Goal: Task Accomplishment & Management: Manage account settings

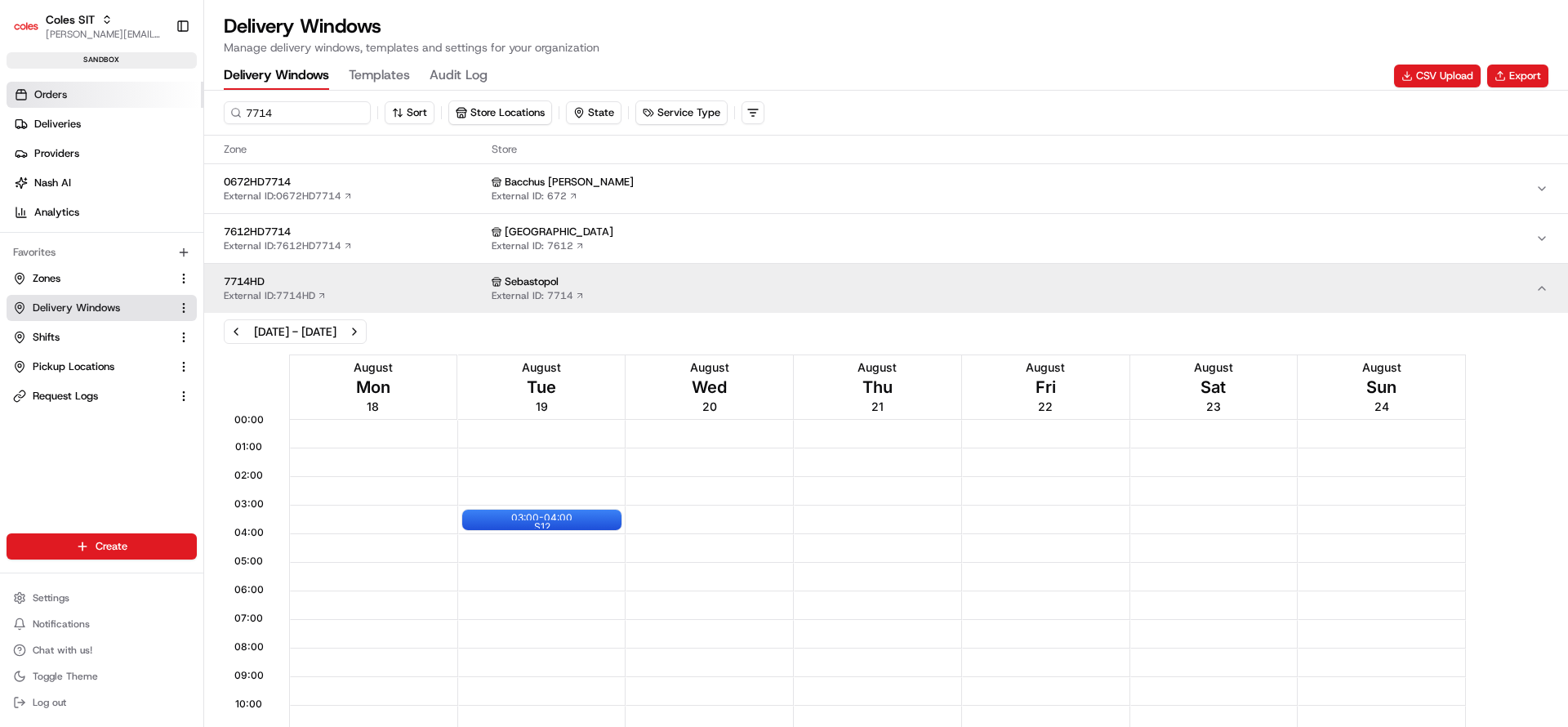
click at [88, 91] on link "Orders" at bounding box center [105, 94] width 196 height 26
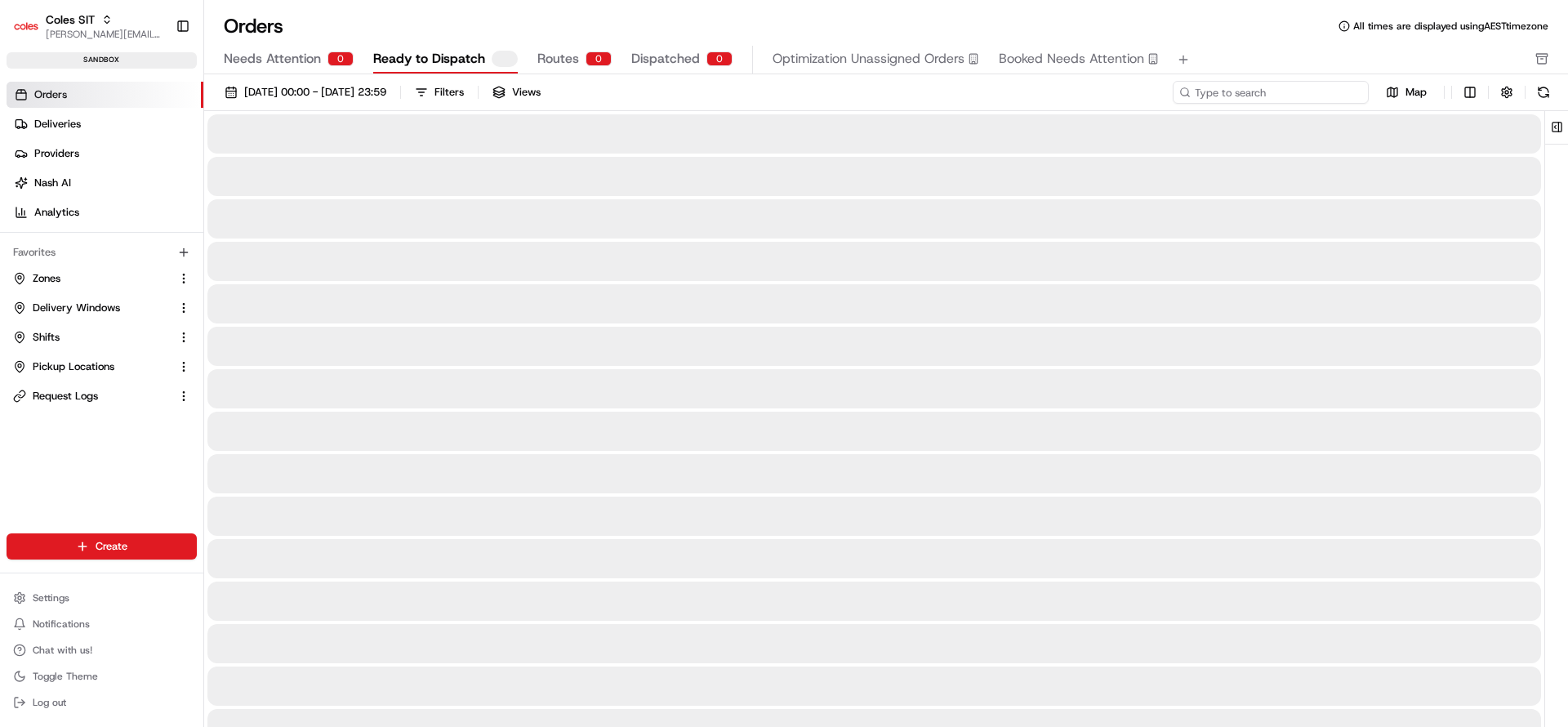
click at [1285, 92] on input at bounding box center [1271, 93] width 196 height 23
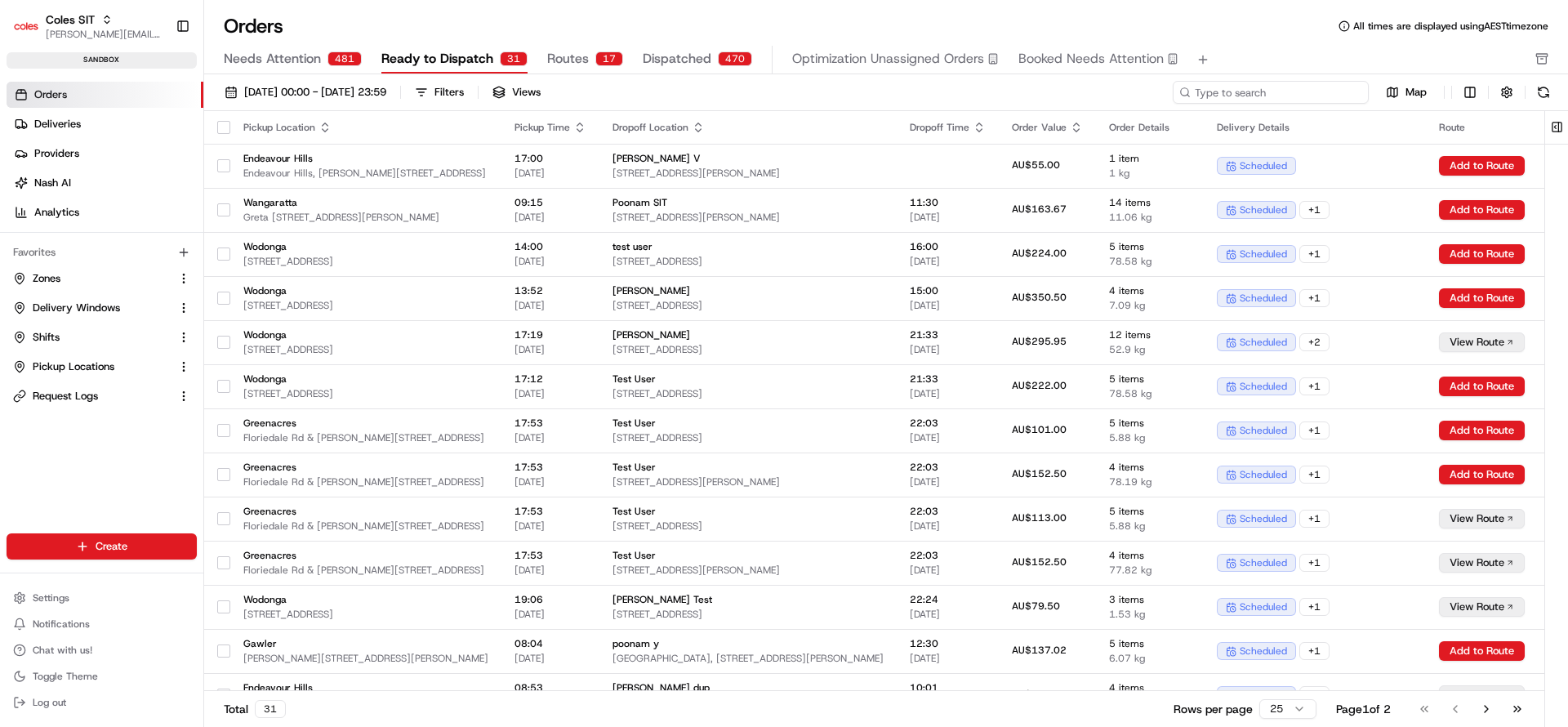
paste input "216584084"
type input "216584084"
click at [1285, 92] on input "216584084" at bounding box center [1271, 93] width 196 height 23
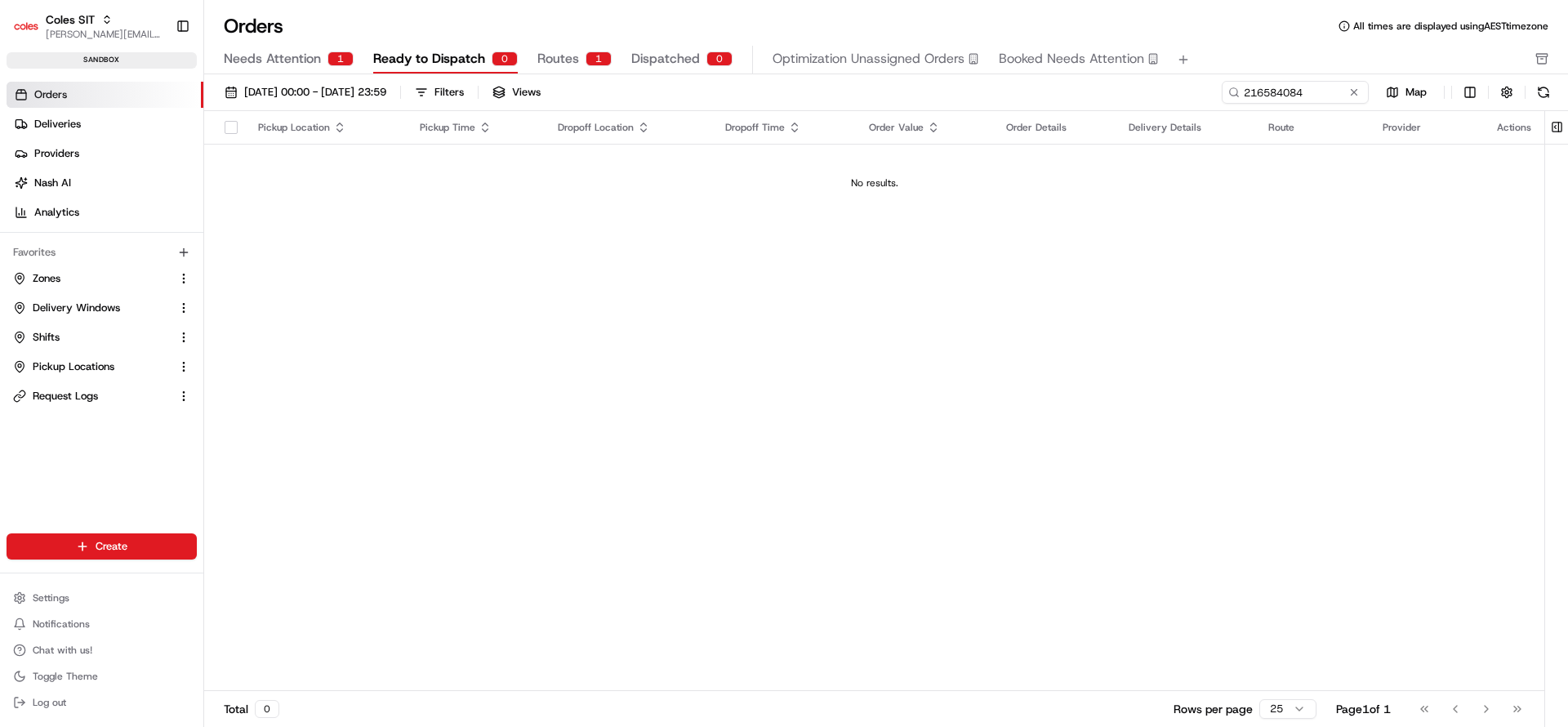
click at [554, 56] on span "Routes" at bounding box center [558, 58] width 42 height 20
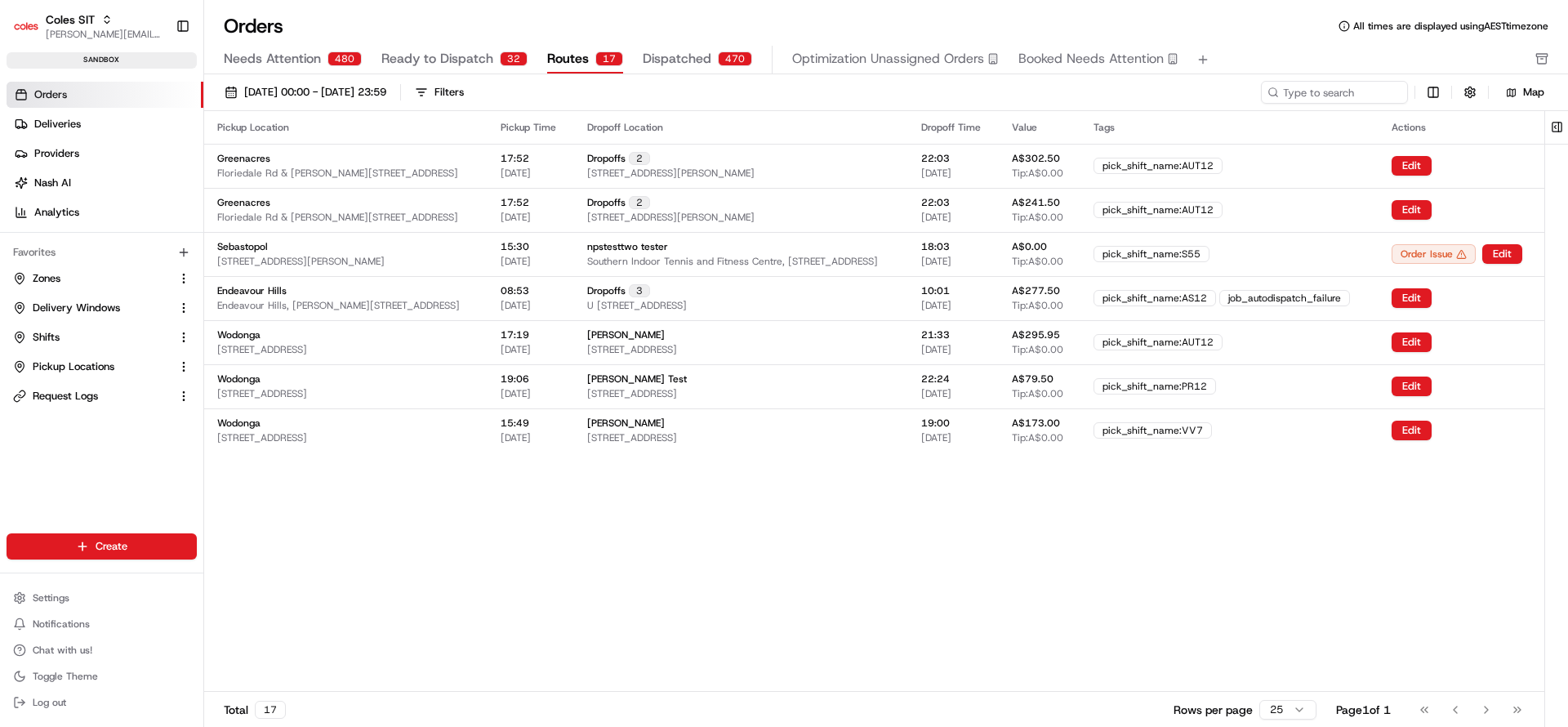
click at [1313, 105] on div "01/08/2025 00:00 - 31/08/2025 23:59 Filters Map" at bounding box center [886, 93] width 1364 height 37
click at [1310, 93] on input at bounding box center [1310, 93] width 196 height 23
paste input "216584084"
type input "216584084"
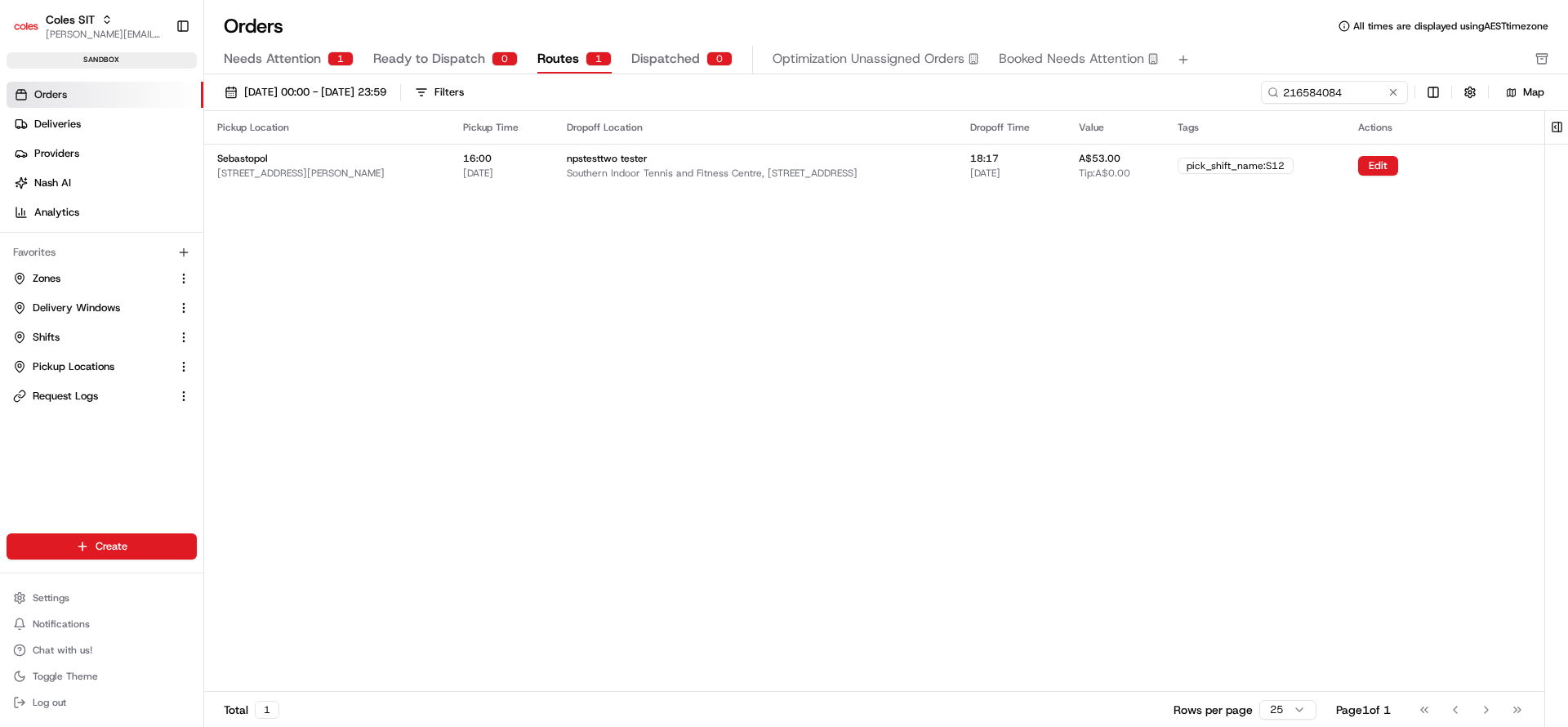
click at [395, 46] on button "Ready to Dispatch 0" at bounding box center [445, 59] width 145 height 28
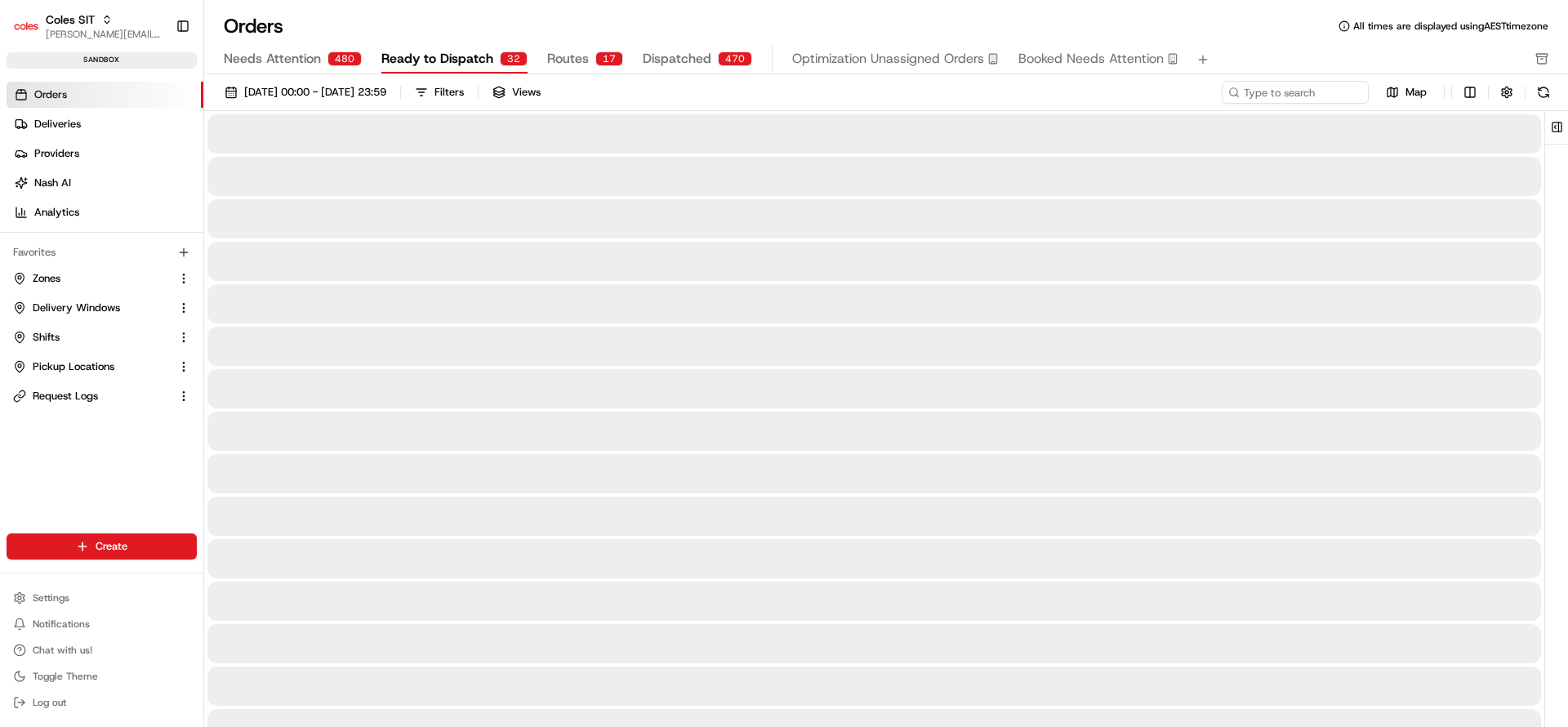
click at [322, 60] on button "Needs Attention 480" at bounding box center [293, 59] width 138 height 28
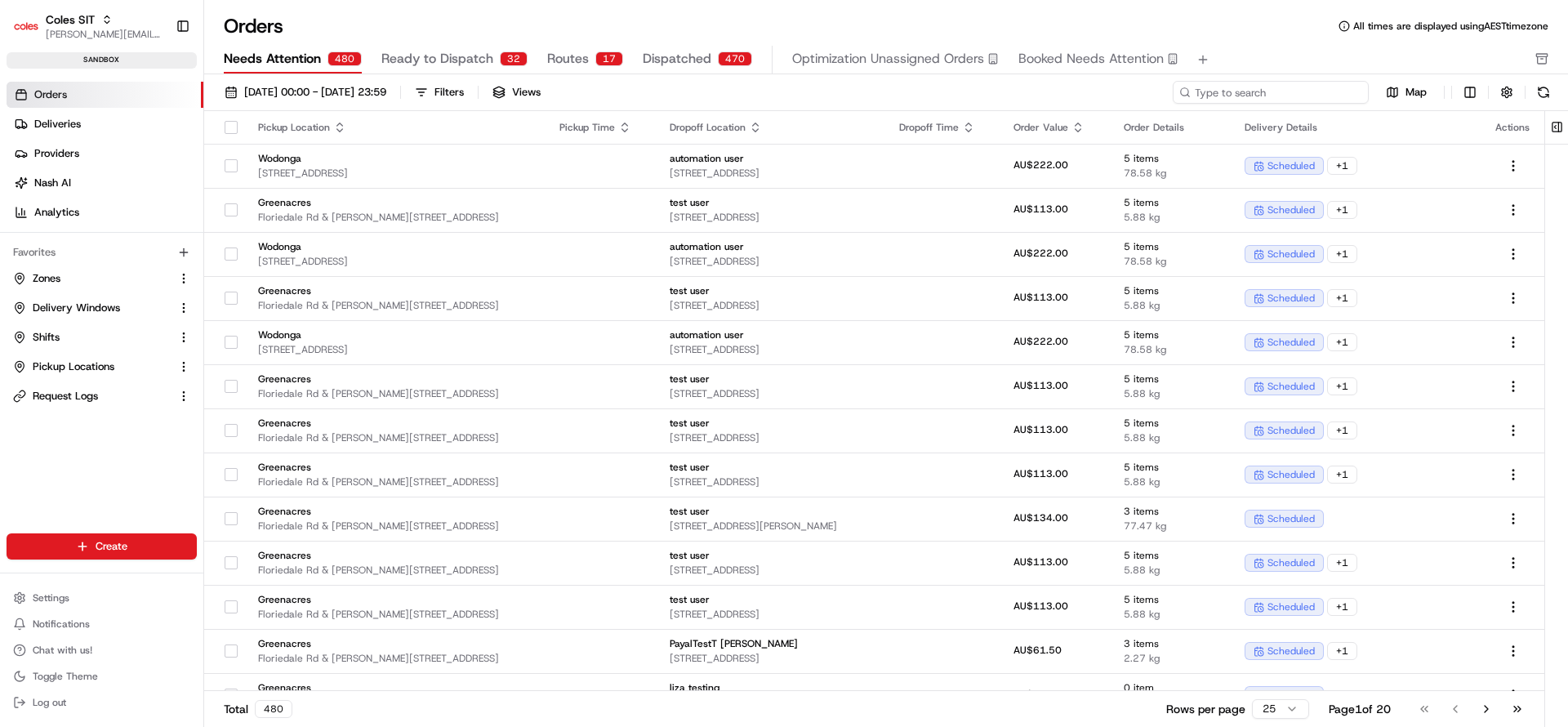
click at [1305, 99] on input at bounding box center [1271, 93] width 196 height 23
paste input "216584084"
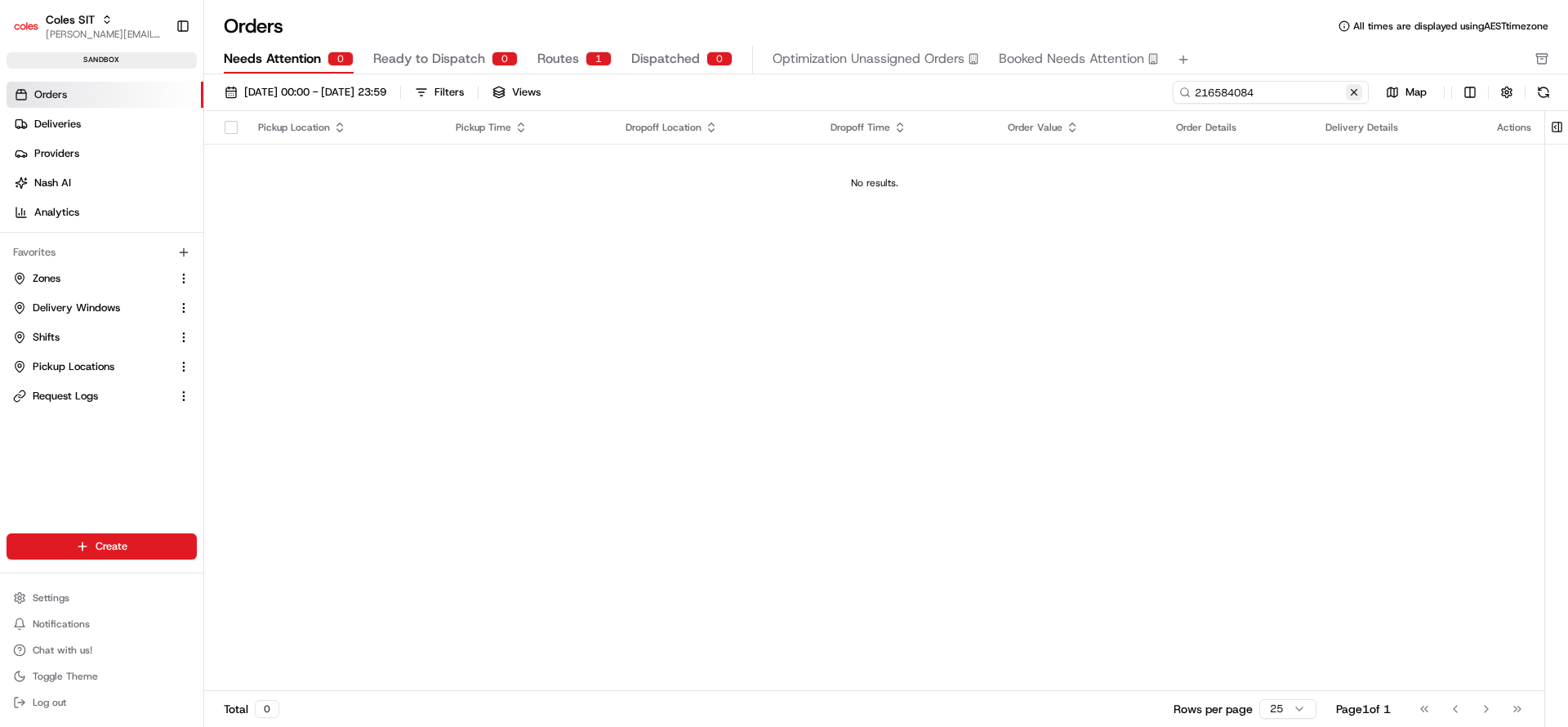
type input "216584084"
click at [1356, 92] on button at bounding box center [1353, 92] width 16 height 16
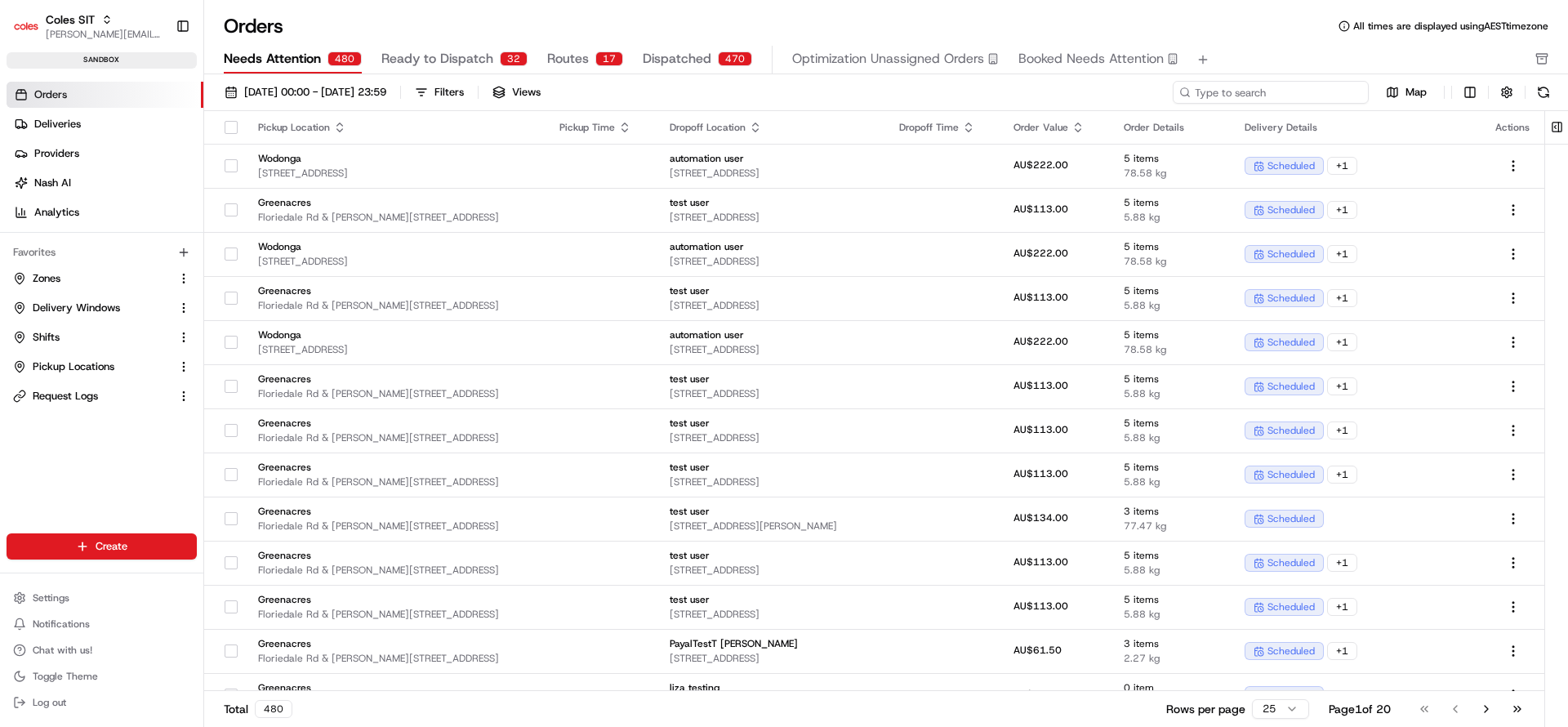
click at [1317, 97] on input at bounding box center [1271, 93] width 196 height 23
paste input "216584084"
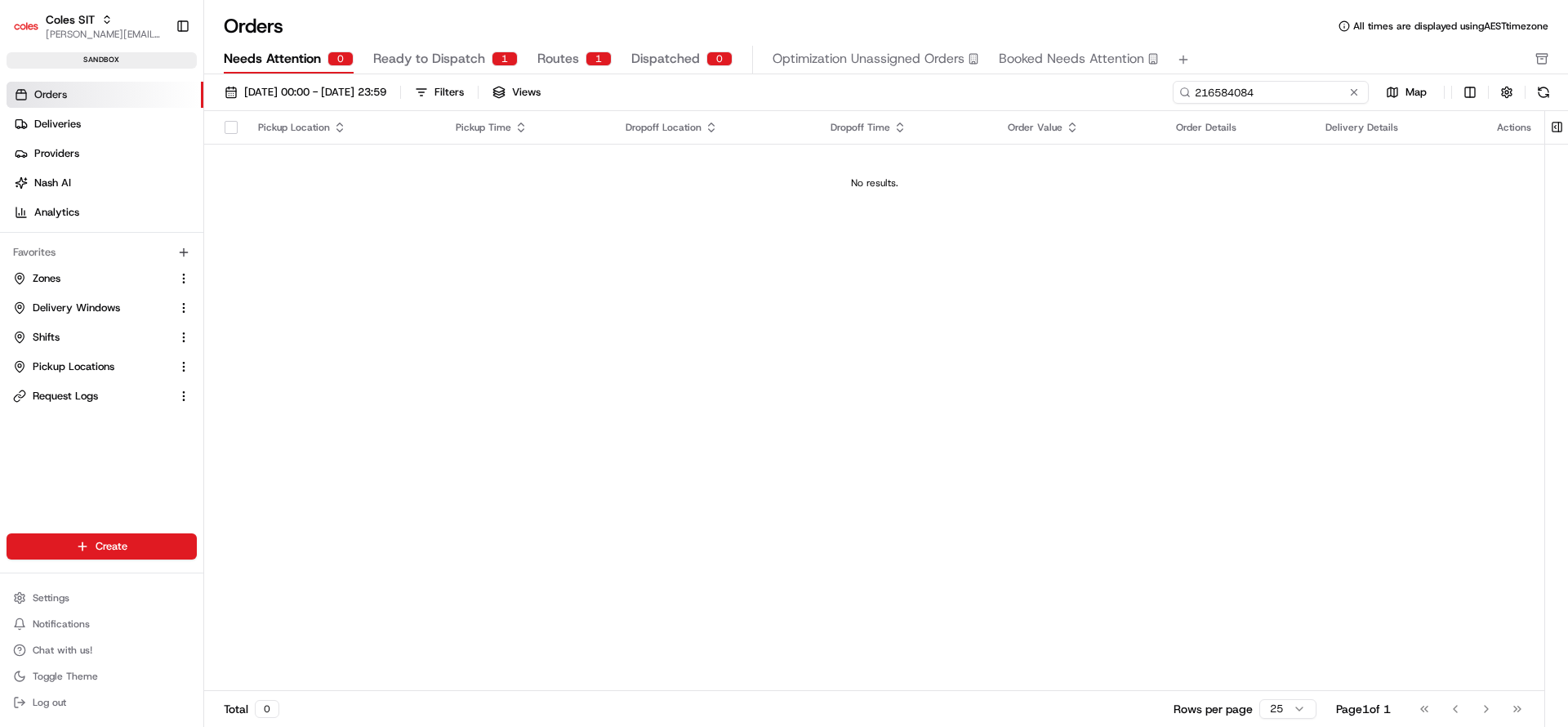
click at [1302, 89] on input "216584084" at bounding box center [1271, 93] width 196 height 23
paste input "613201"
type input "216613201"
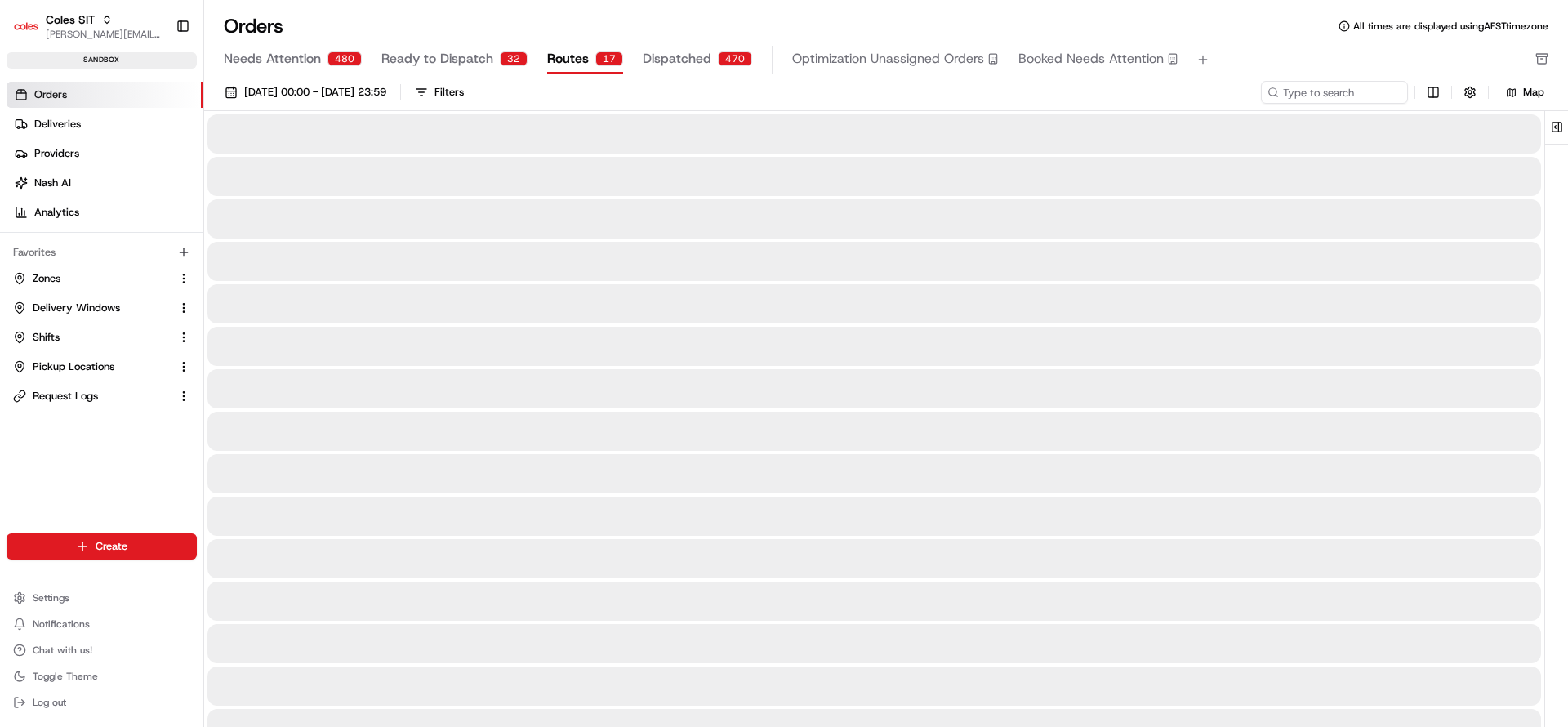
click at [569, 61] on span "Routes" at bounding box center [568, 58] width 42 height 20
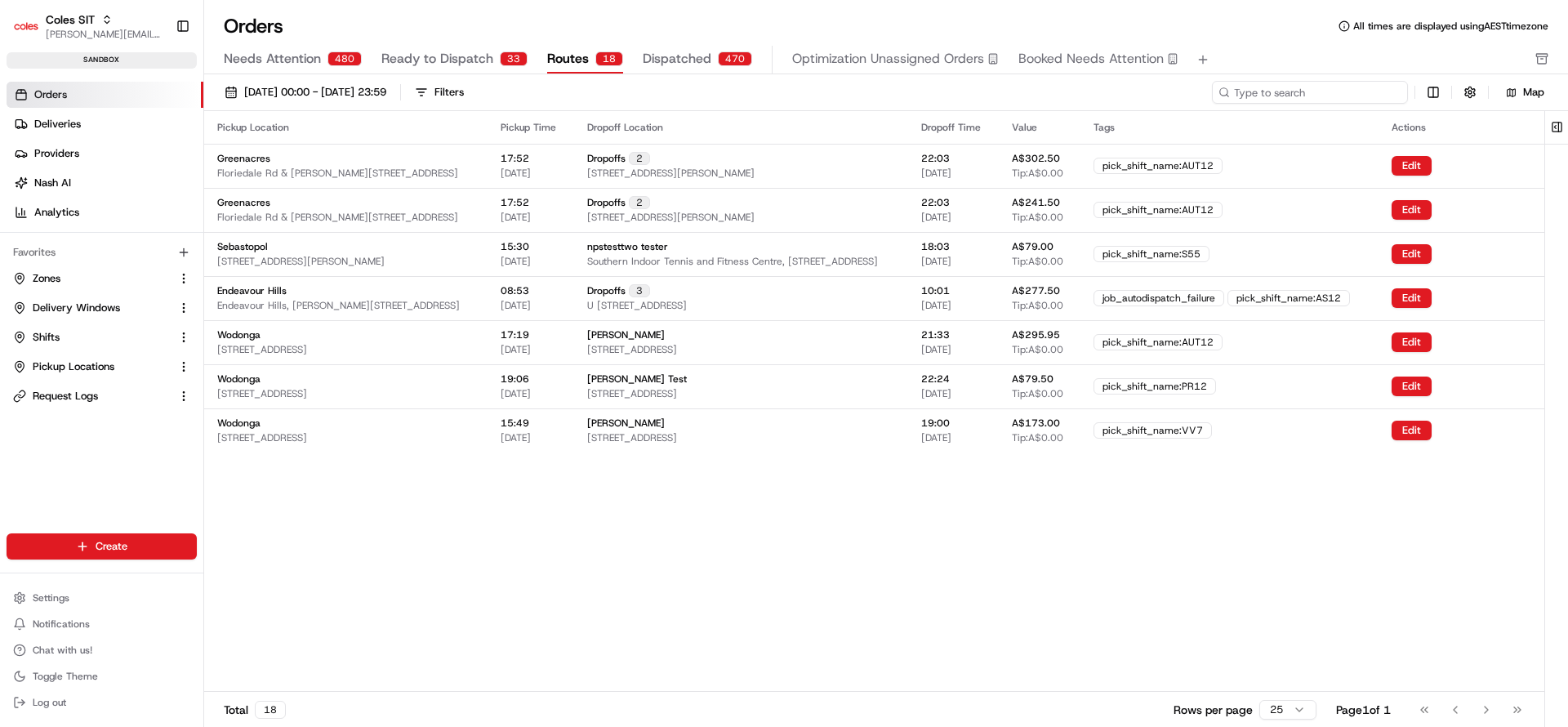
click at [1352, 94] on input at bounding box center [1310, 93] width 196 height 23
paste input "216613201"
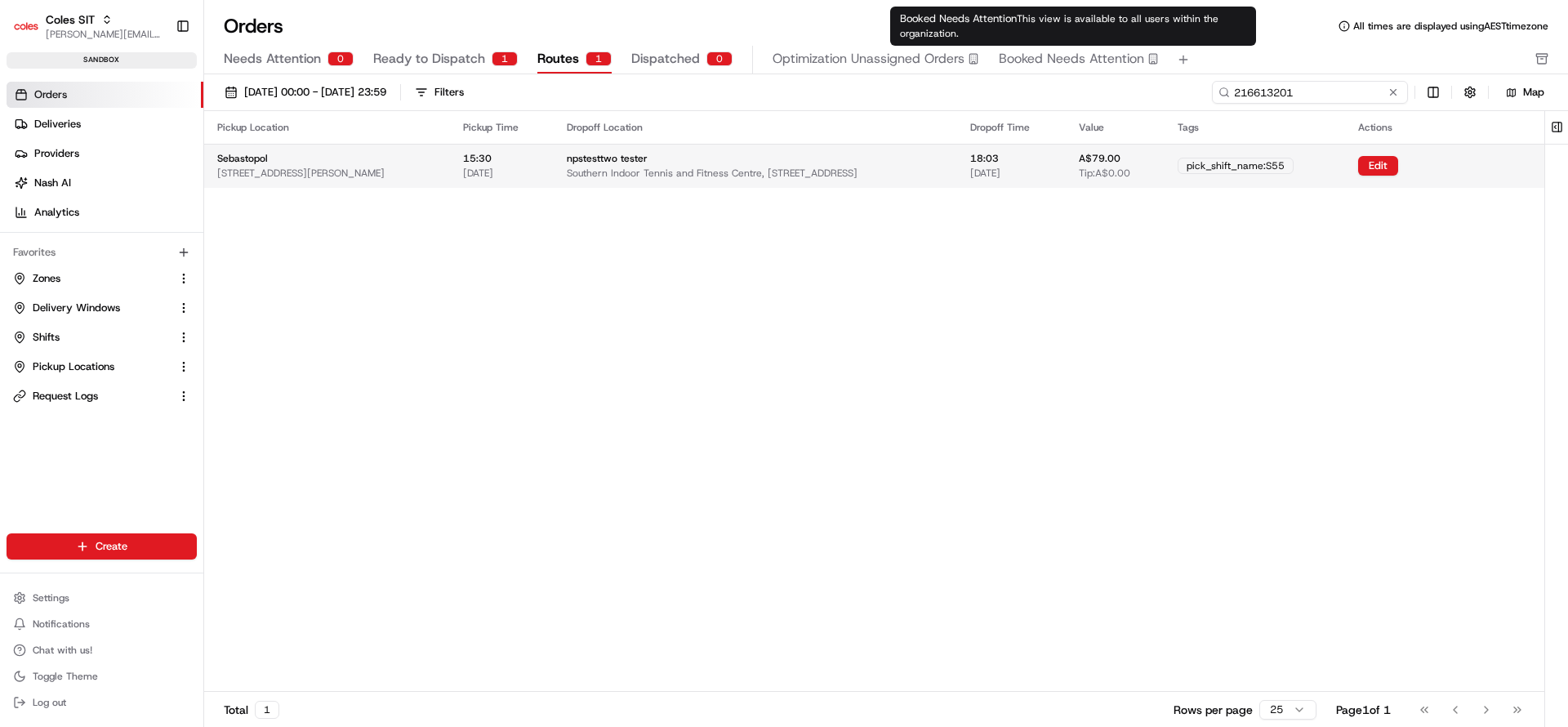
type input "216613201"
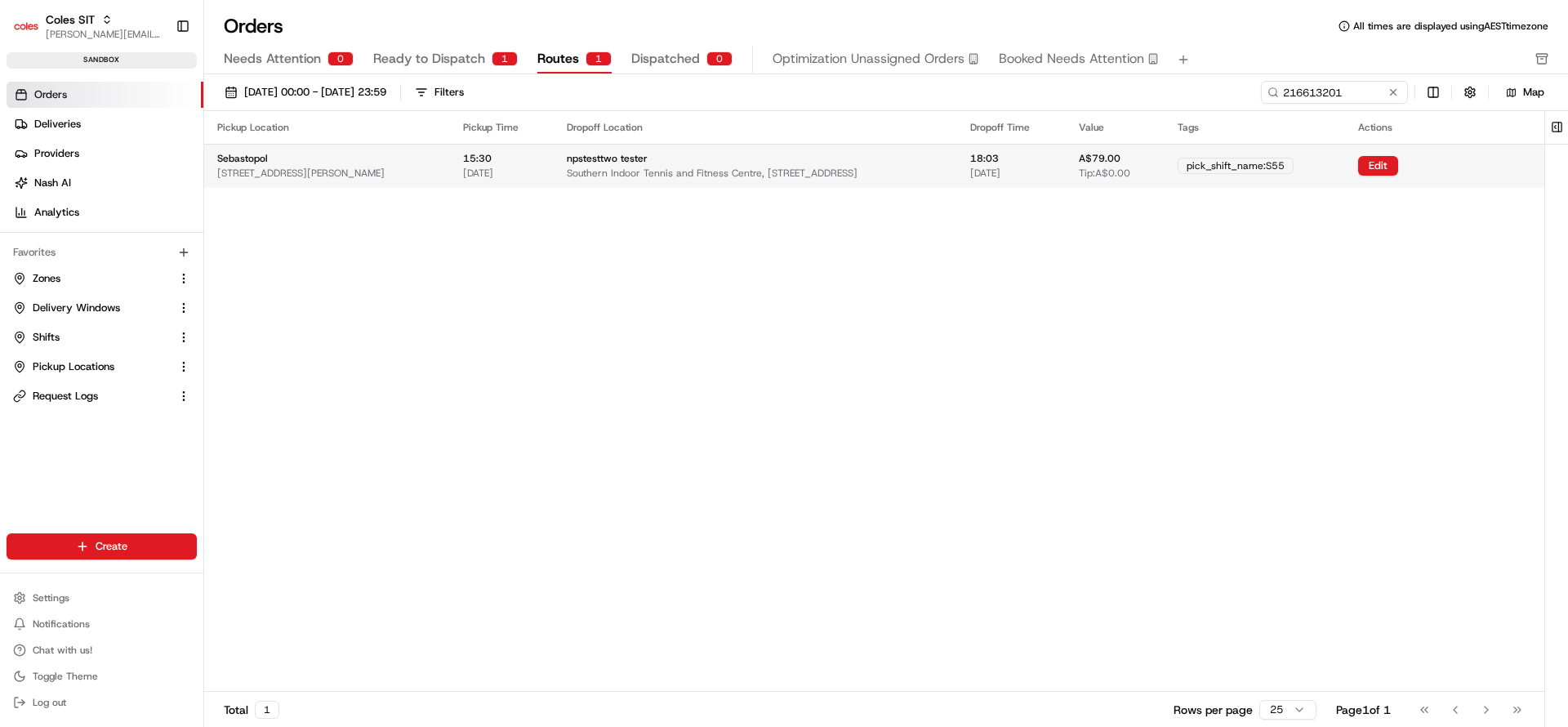
click at [882, 156] on div "npstesttwo tester Southern Indoor Tennis and Fitness Centre, 8-40 Grant St, SEB…" at bounding box center [754, 165] width 377 height 28
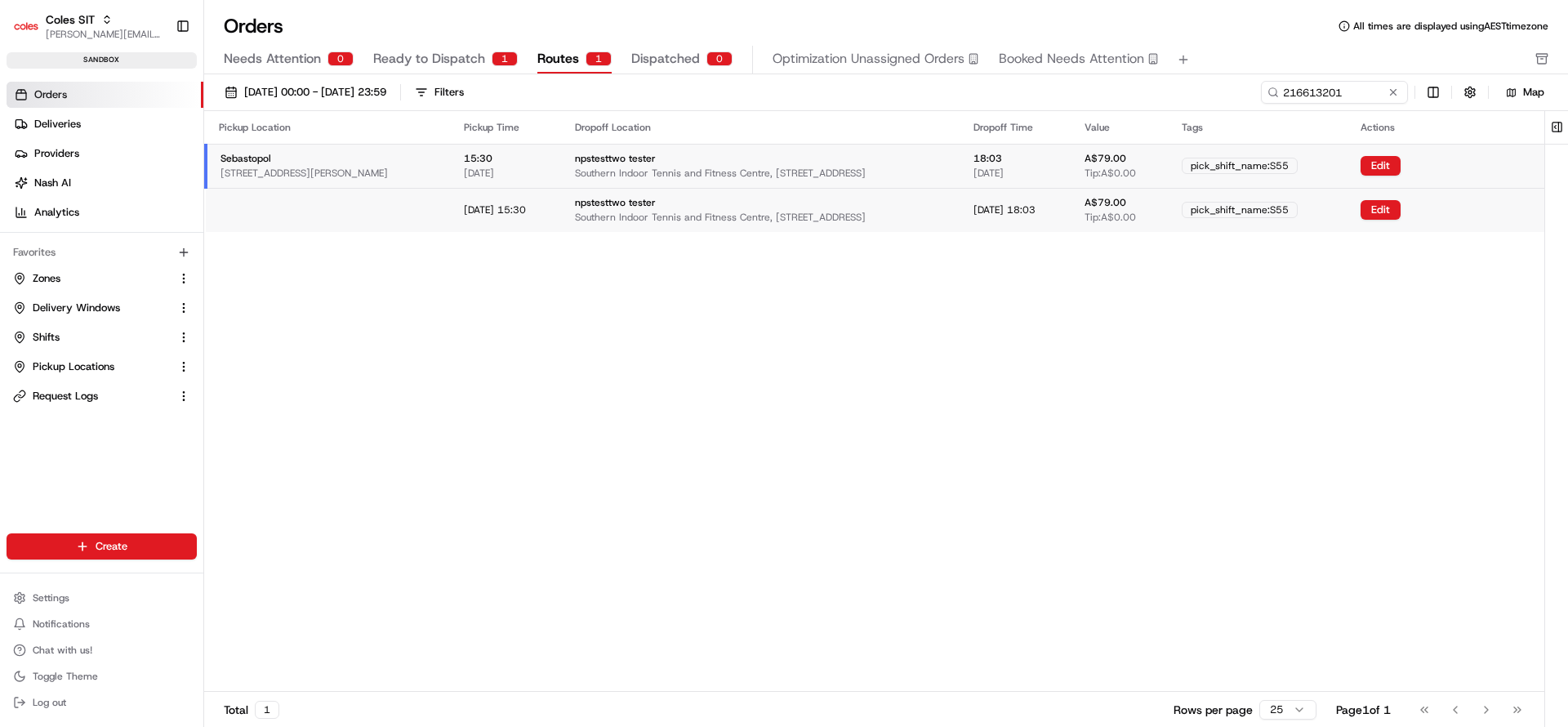
click at [882, 156] on div "npstesttwo tester Southern Indoor Tennis and Fitness Centre, 8-40 Grant St, SEB…" at bounding box center [761, 165] width 372 height 28
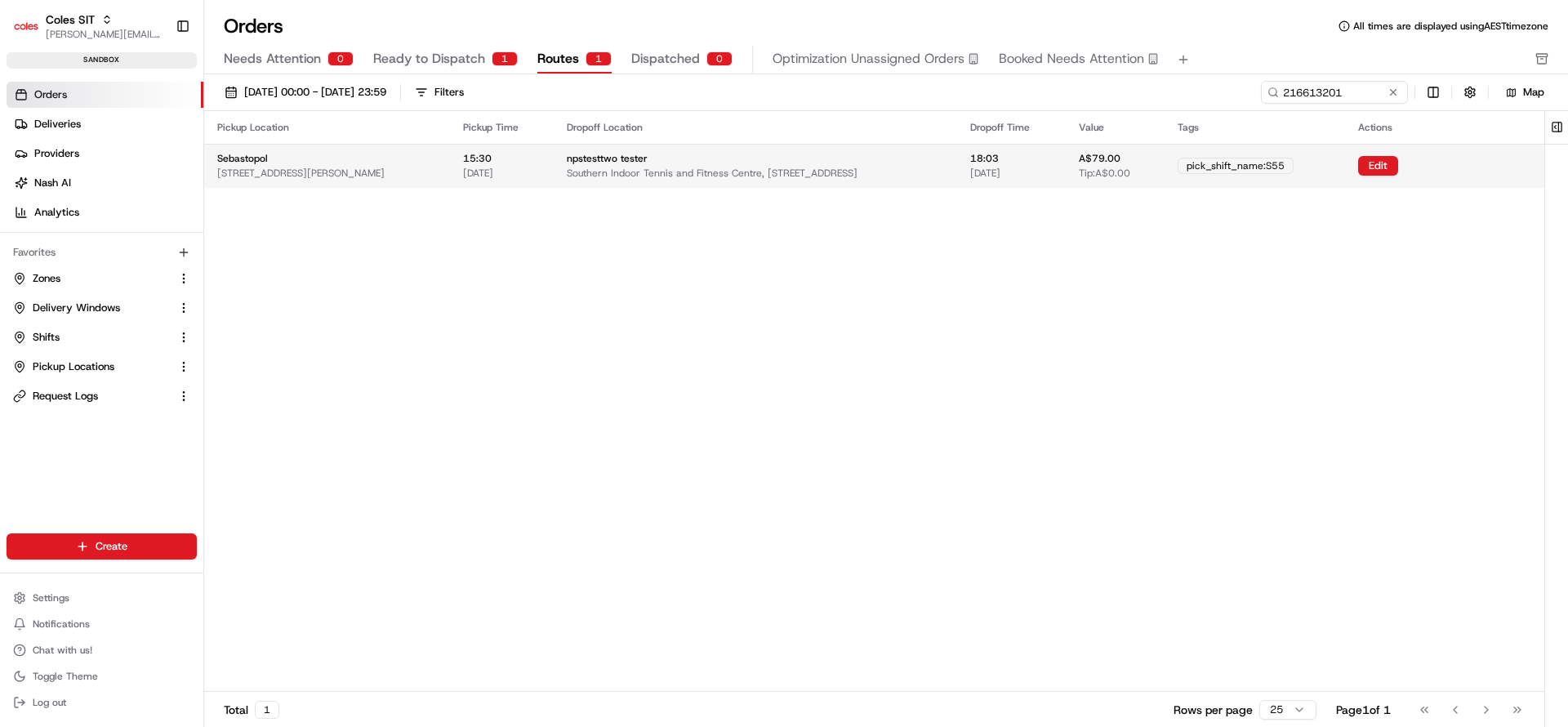
click at [882, 156] on div "npstesttwo tester Southern Indoor Tennis and Fitness Centre, 8-40 Grant St, SEB…" at bounding box center [754, 165] width 377 height 28
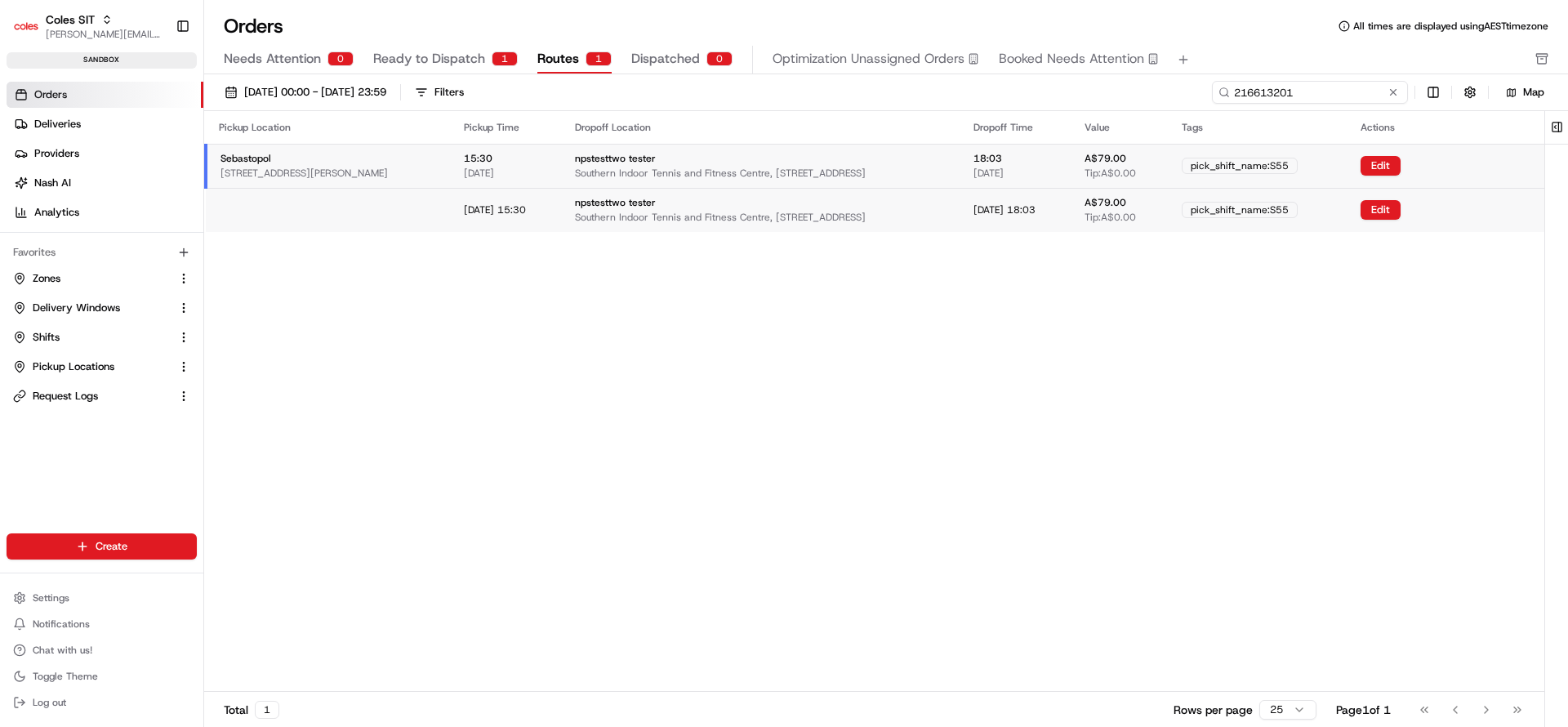
click at [1296, 87] on input "216613201" at bounding box center [1310, 93] width 196 height 23
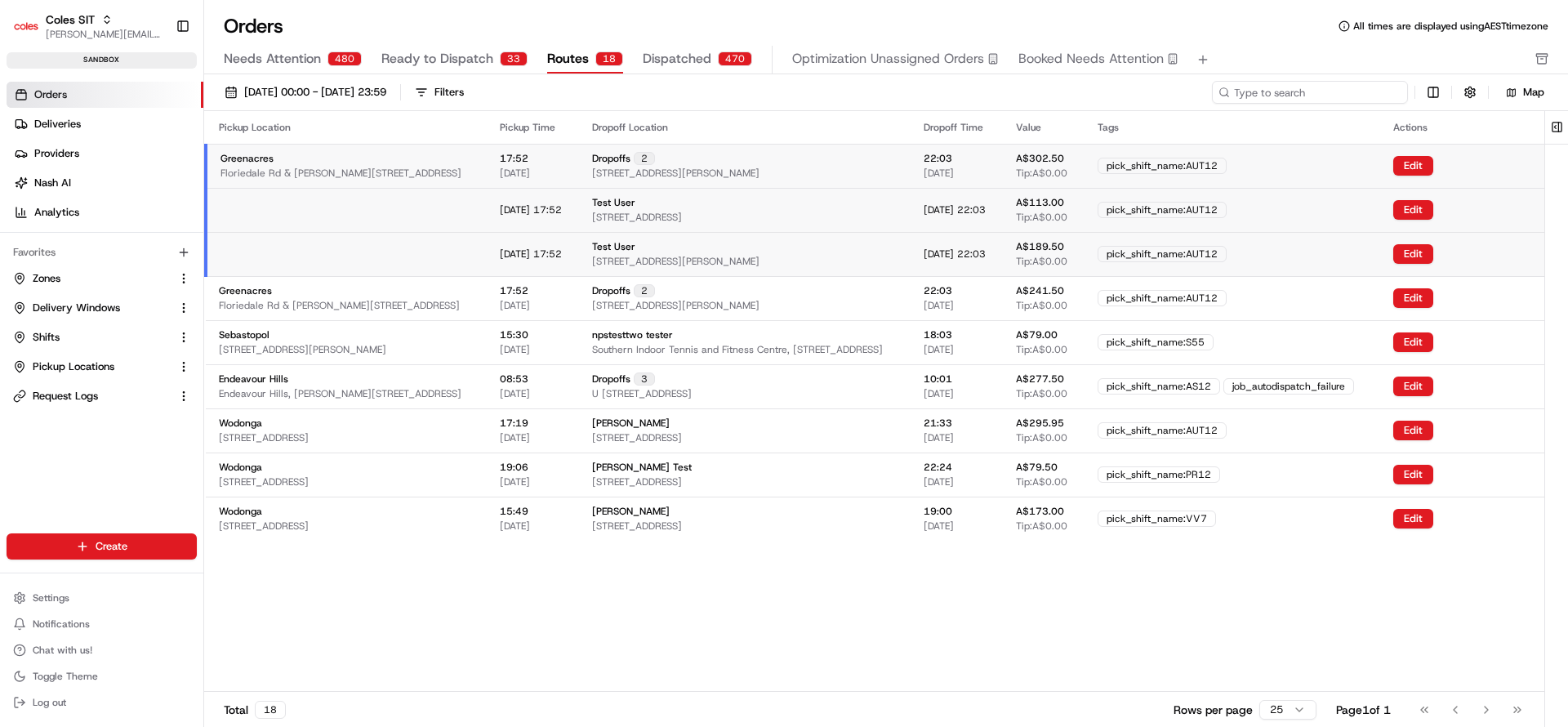
click at [1323, 97] on input at bounding box center [1310, 93] width 196 height 23
paste input "216584084"
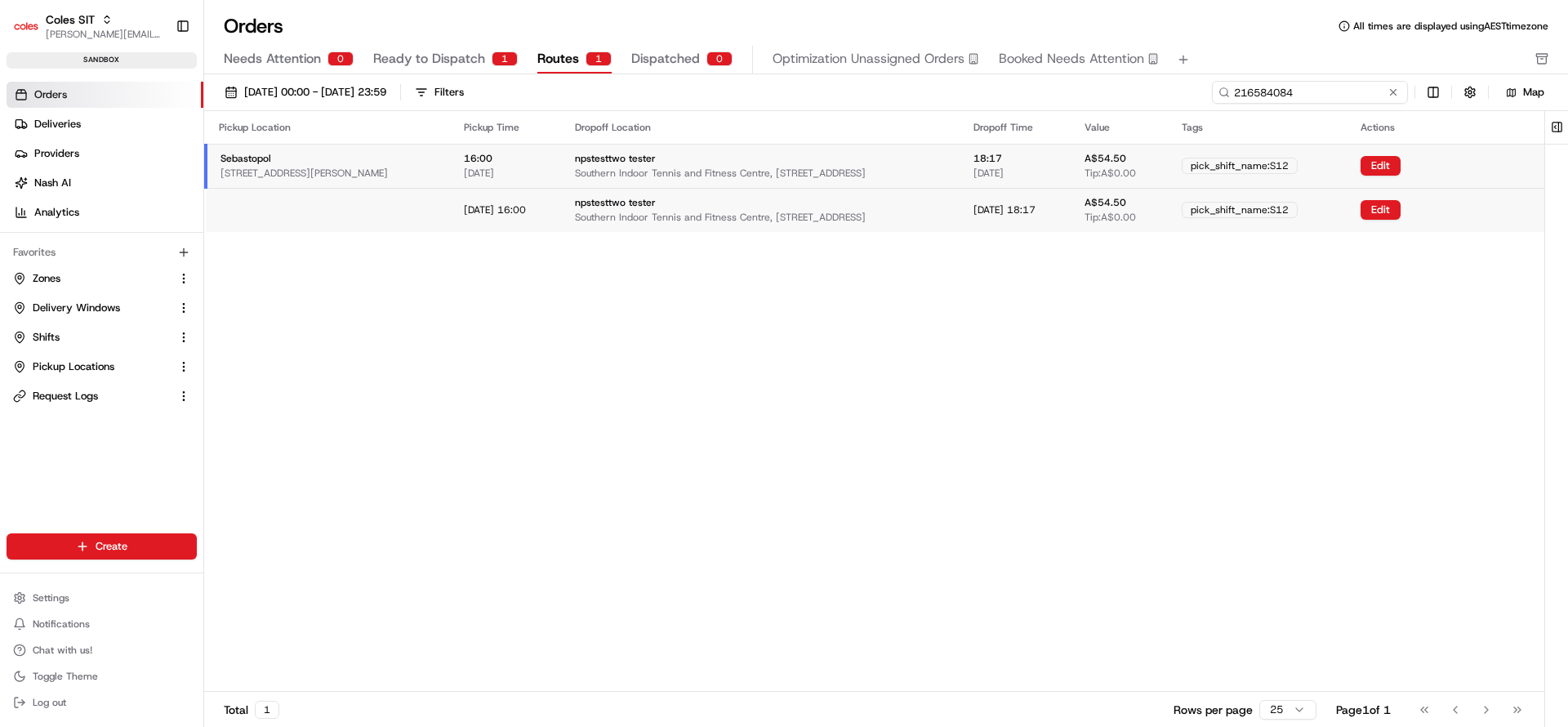
type input "216584084"
click at [1296, 316] on div "Pickup Location Pickup Time Dropoff Location Dropoff Time Value Tags Actions Se…" at bounding box center [874, 401] width 1340 height 580
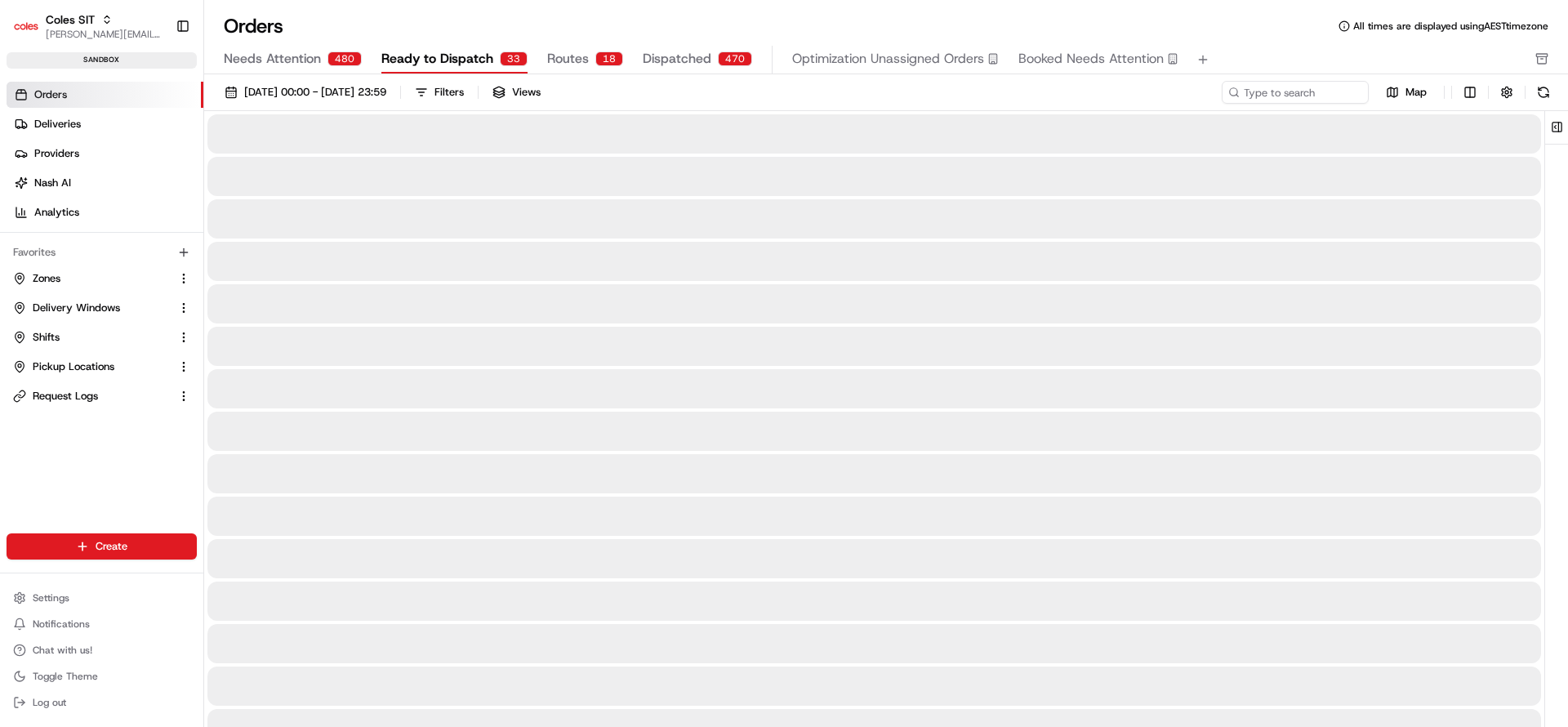
click at [485, 51] on button "Ready to Dispatch 33" at bounding box center [454, 59] width 146 height 28
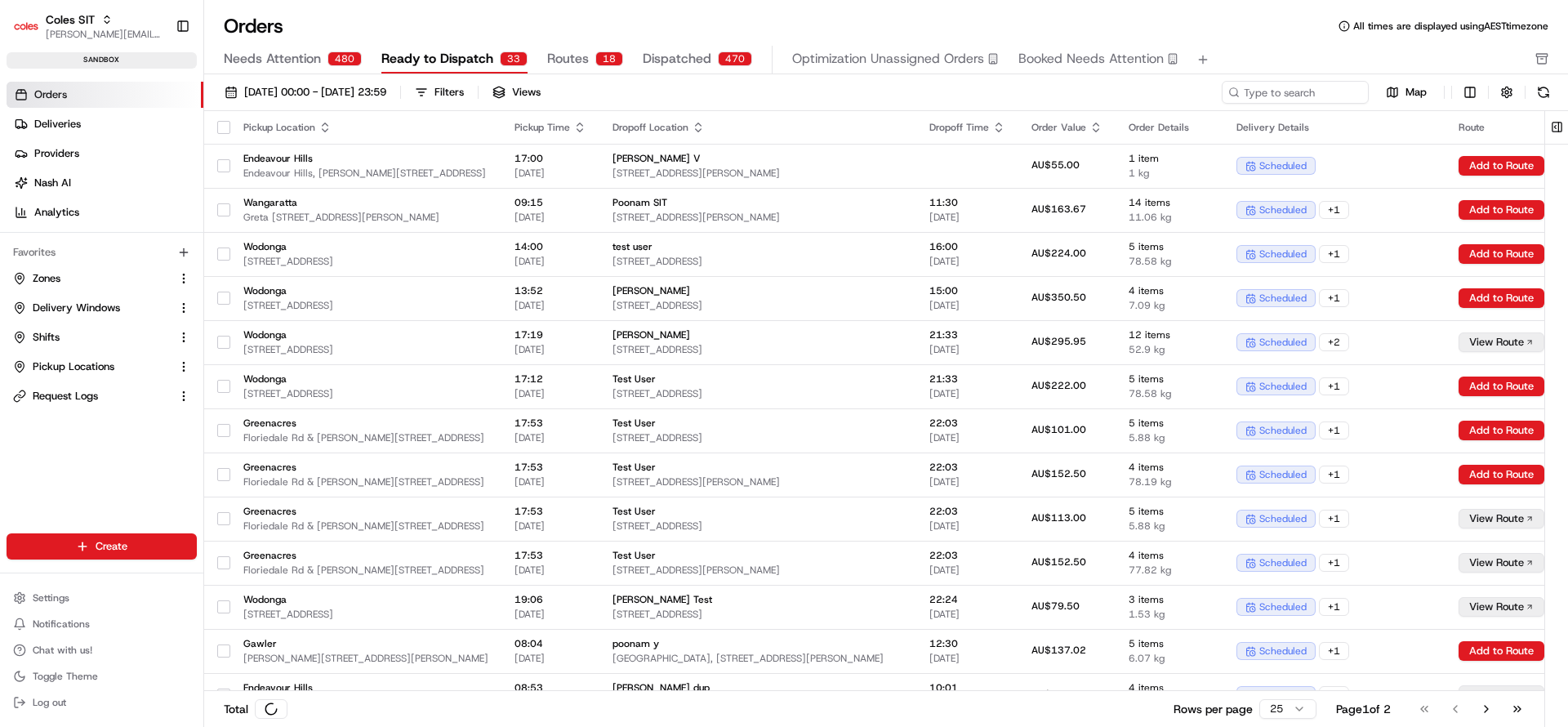
click at [1321, 76] on div "01/08/2025 00:00 - 31/08/2025 23:59 Filters Views Map Pickup Location Pickup Ti…" at bounding box center [886, 405] width 1364 height 663
click at [1303, 90] on input at bounding box center [1271, 93] width 196 height 23
paste input "216584084"
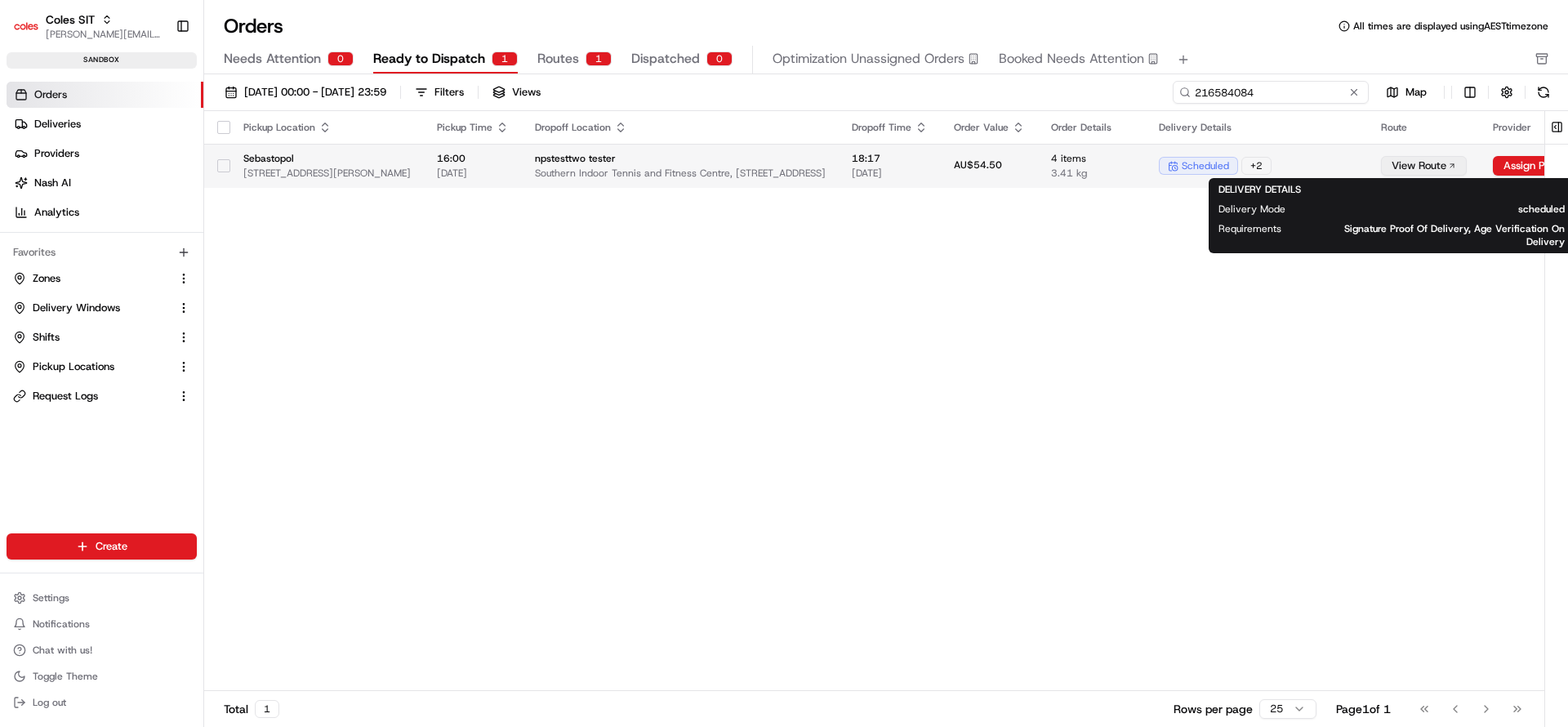
type input "216584084"
click at [1271, 162] on div "+ 2" at bounding box center [1257, 165] width 31 height 18
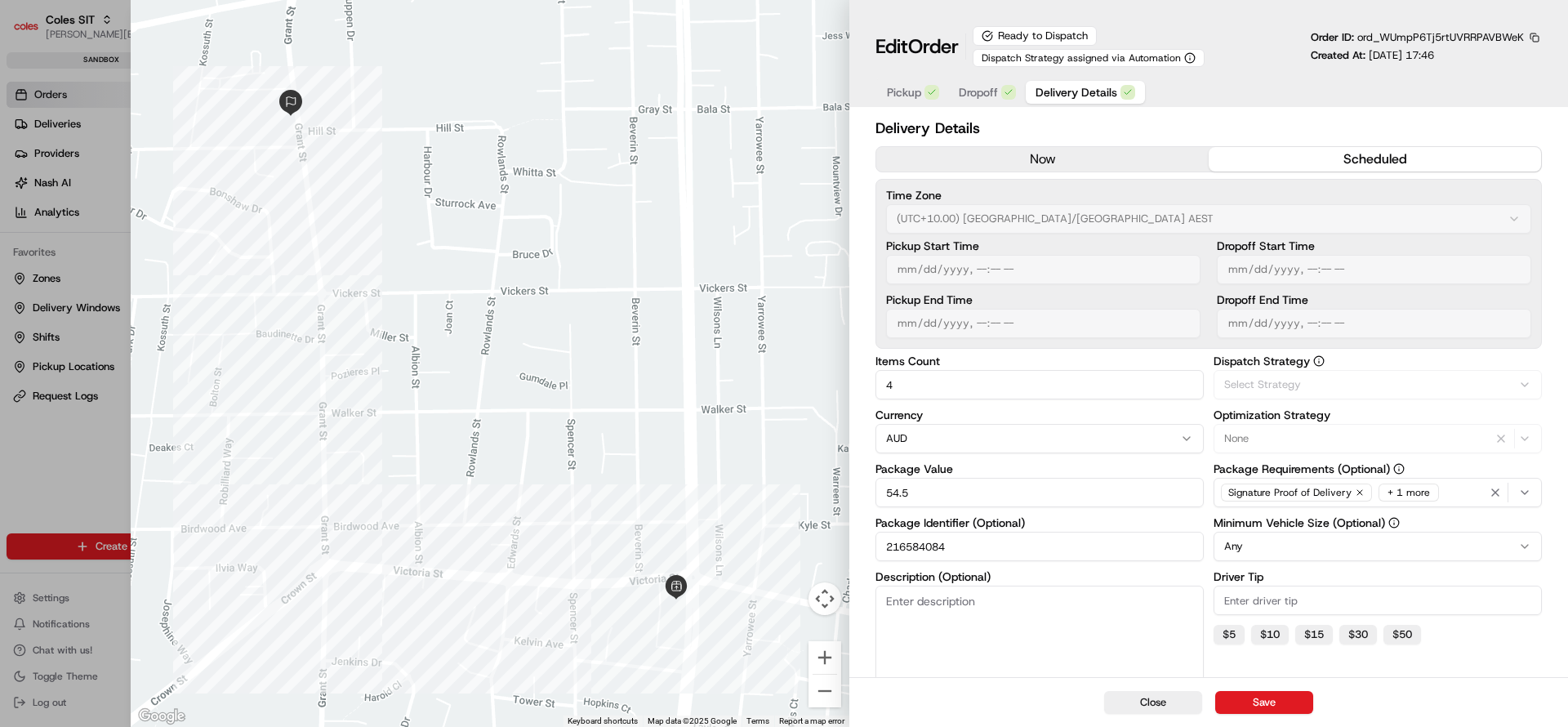
click at [1055, 96] on span "Delivery Details" at bounding box center [1077, 92] width 82 height 16
click at [1409, 495] on div "+ 1 more" at bounding box center [1408, 492] width 60 height 18
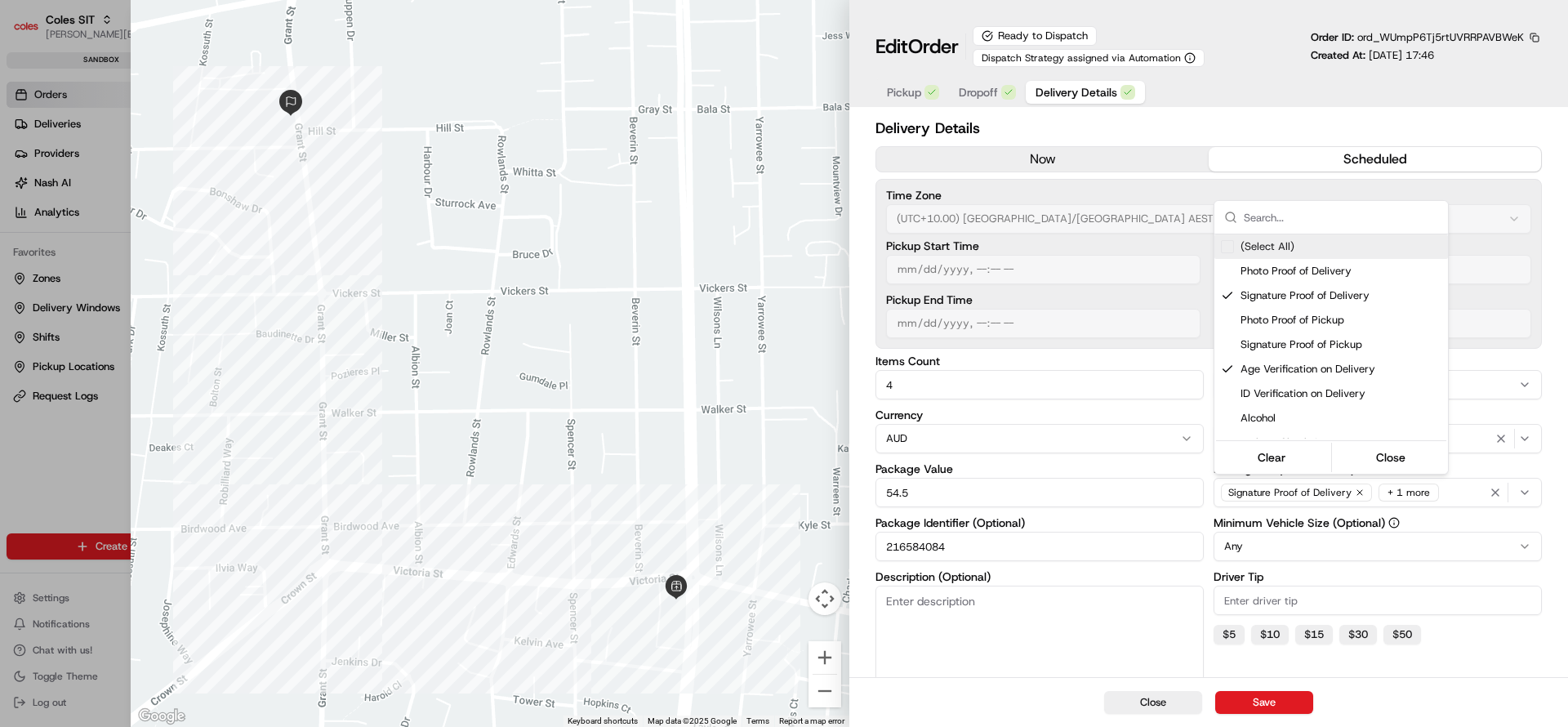
click at [1163, 698] on div at bounding box center [784, 364] width 1568 height 727
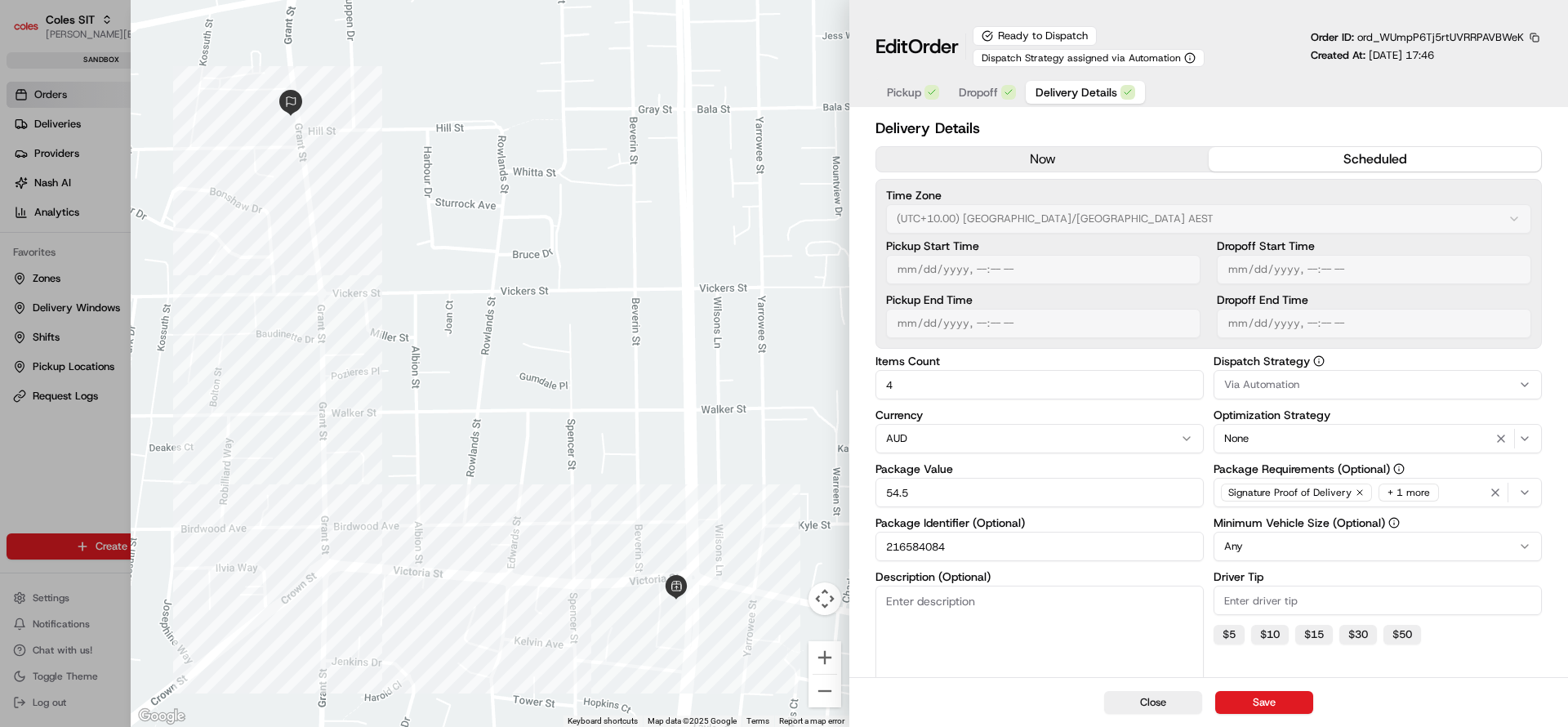
click at [1163, 698] on button "Close" at bounding box center [1153, 702] width 98 height 23
type input "1"
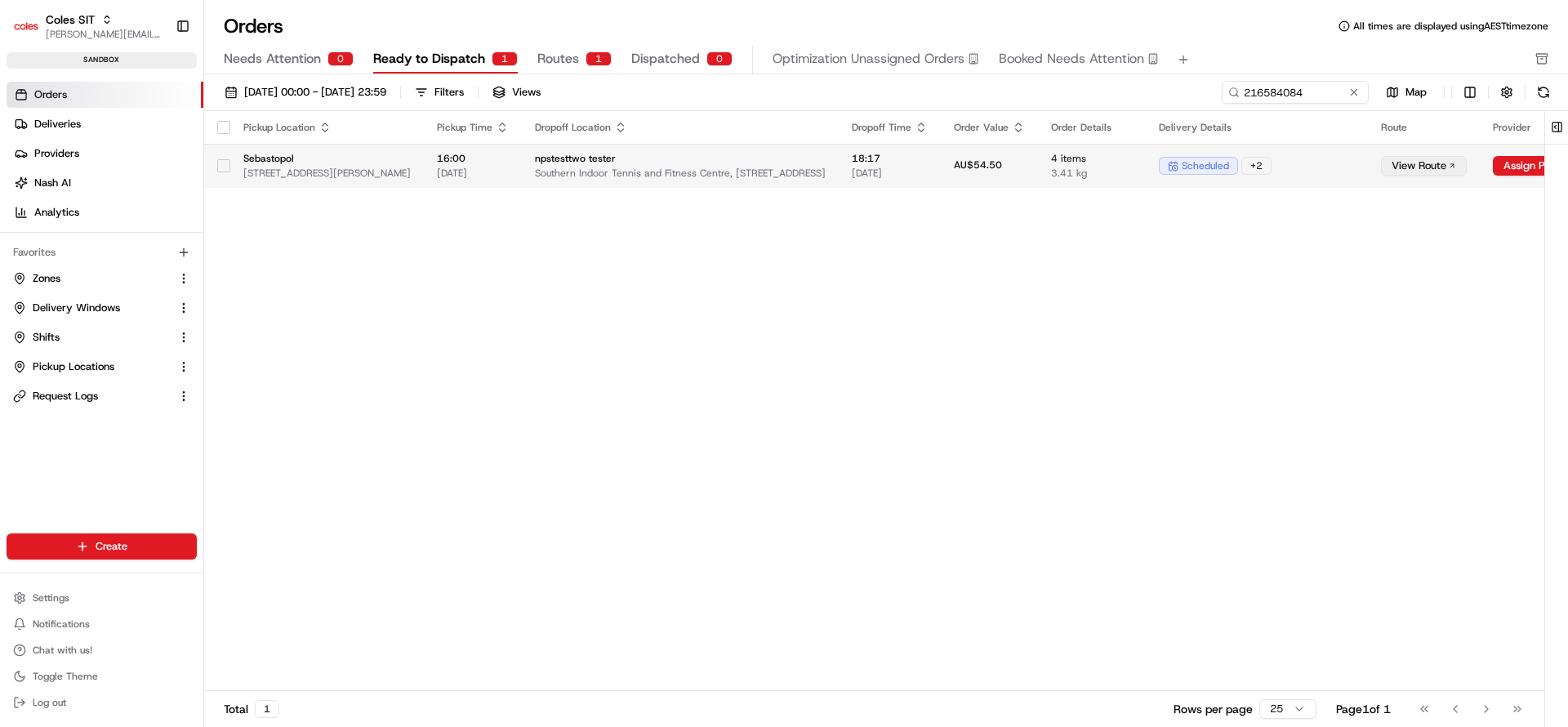
click at [1467, 158] on button "View Route" at bounding box center [1424, 166] width 86 height 20
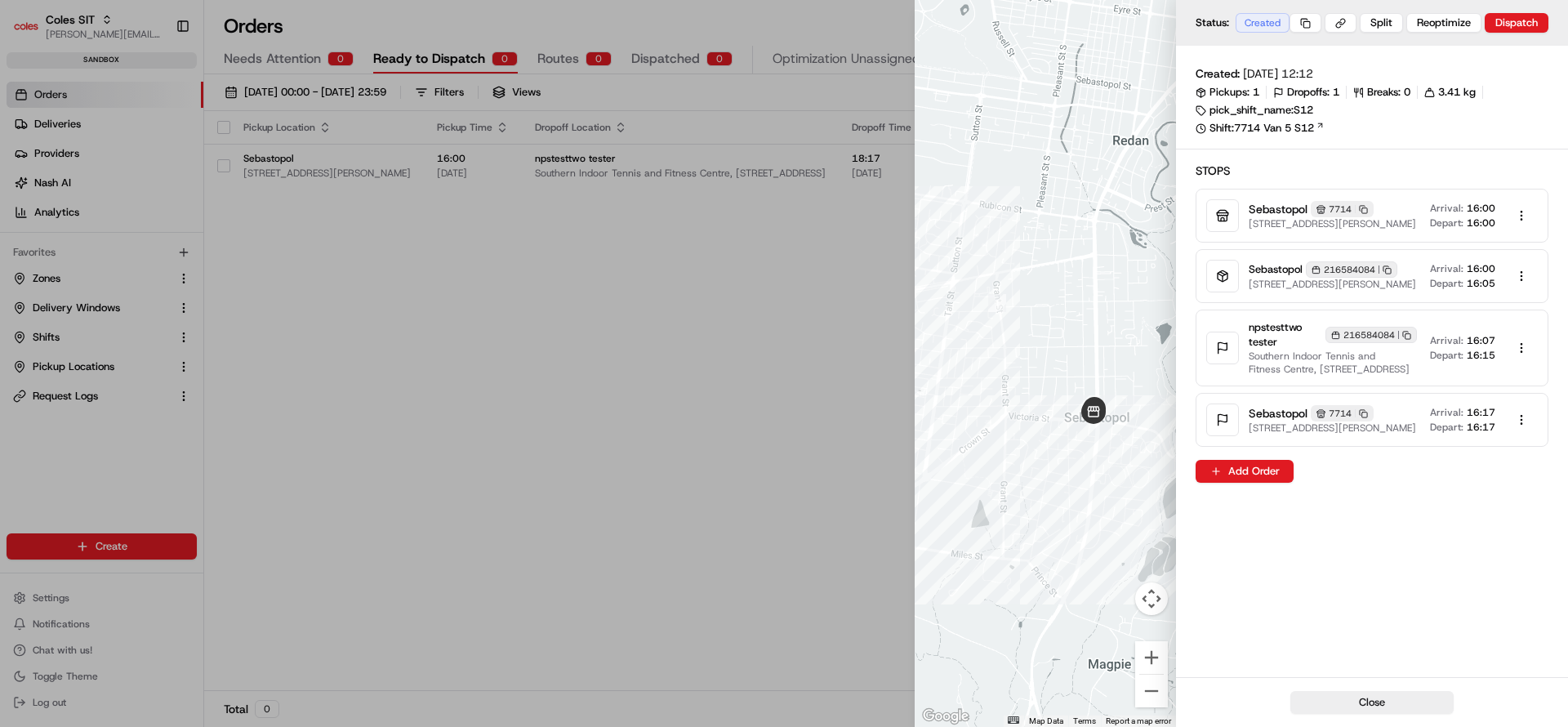
click at [700, 431] on div at bounding box center [784, 364] width 1568 height 727
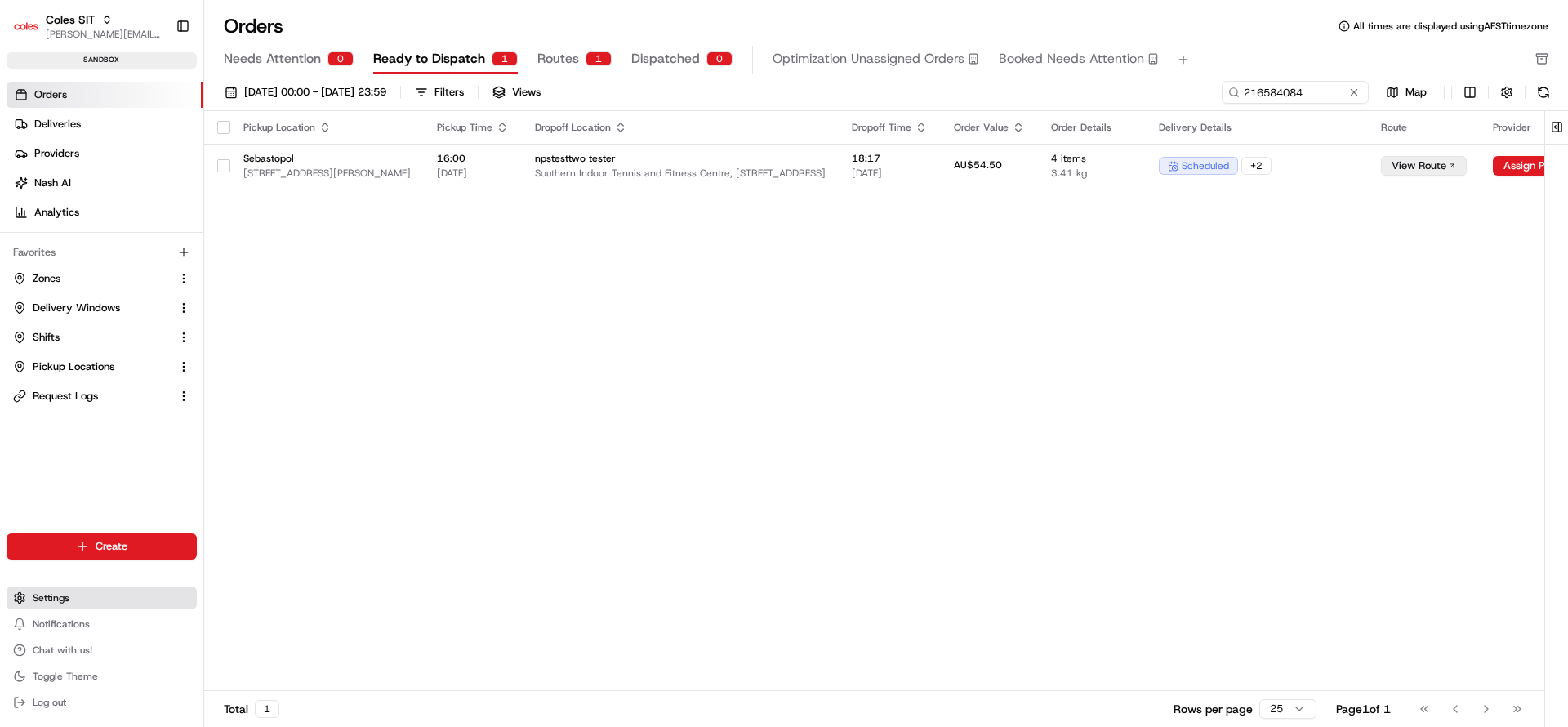
click at [70, 592] on button "Settings" at bounding box center [102, 598] width 191 height 23
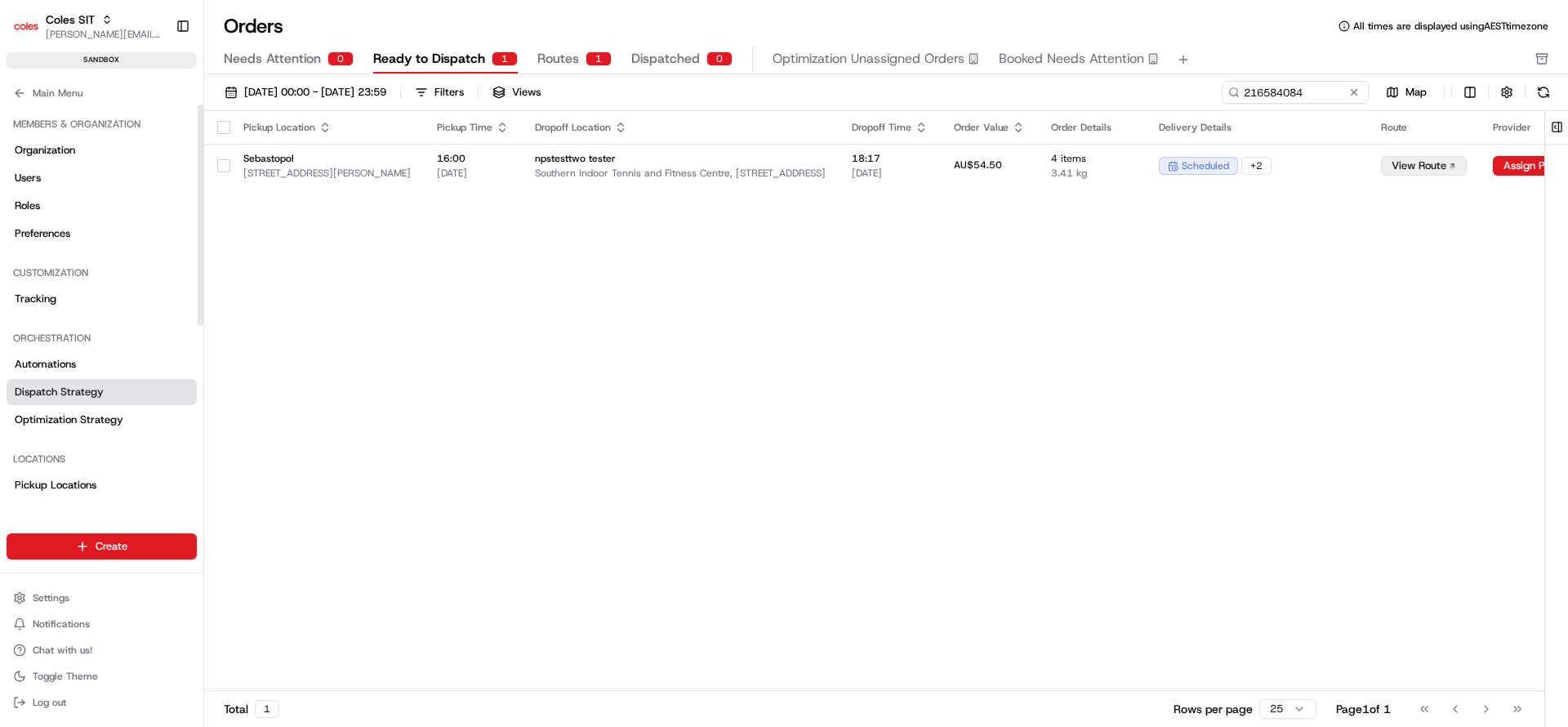
click at [66, 390] on span "Dispatch Strategy" at bounding box center [58, 391] width 89 height 14
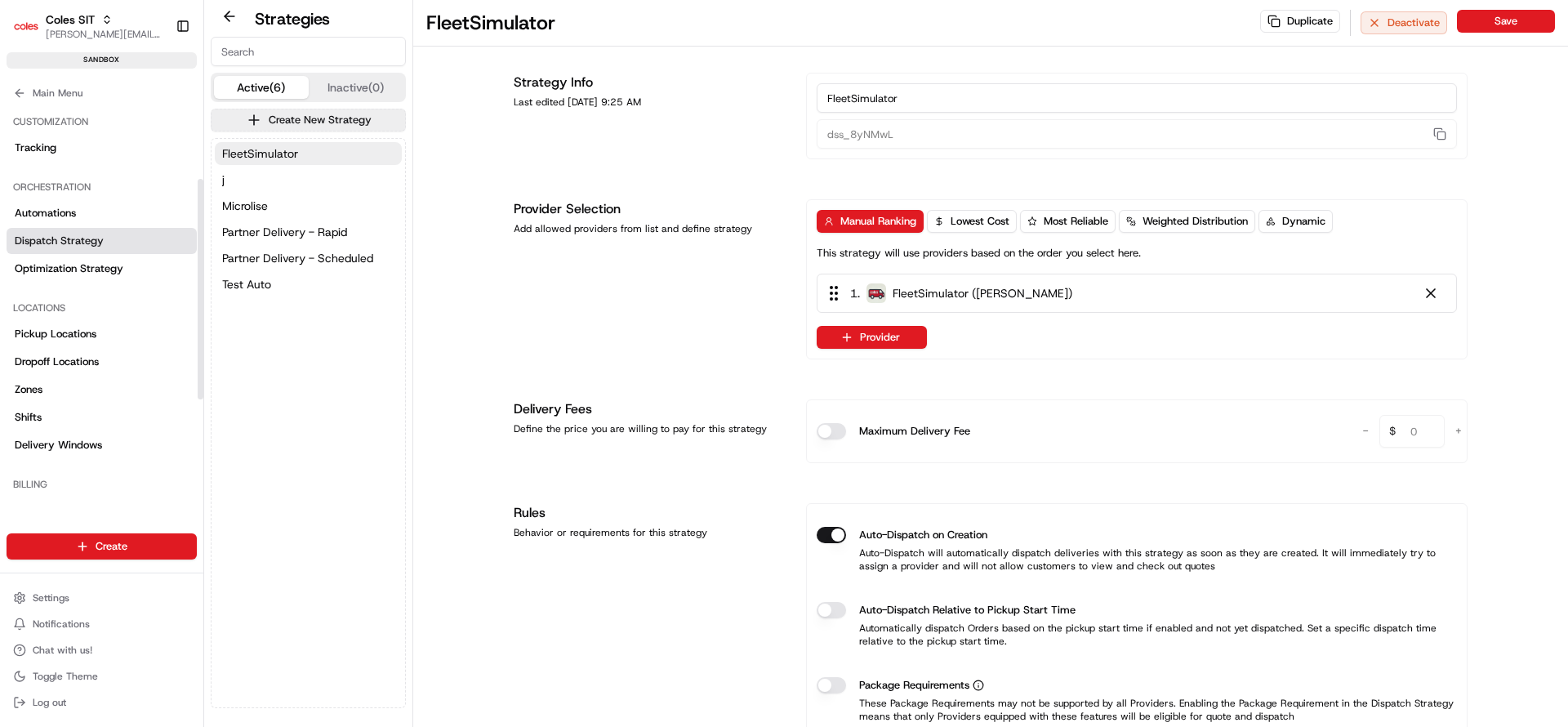
scroll to position [154, 0]
drag, startPoint x: 198, startPoint y: 256, endPoint x: 196, endPoint y: 342, distance: 86.0
click at [197, 342] on div at bounding box center [200, 289] width 6 height 220
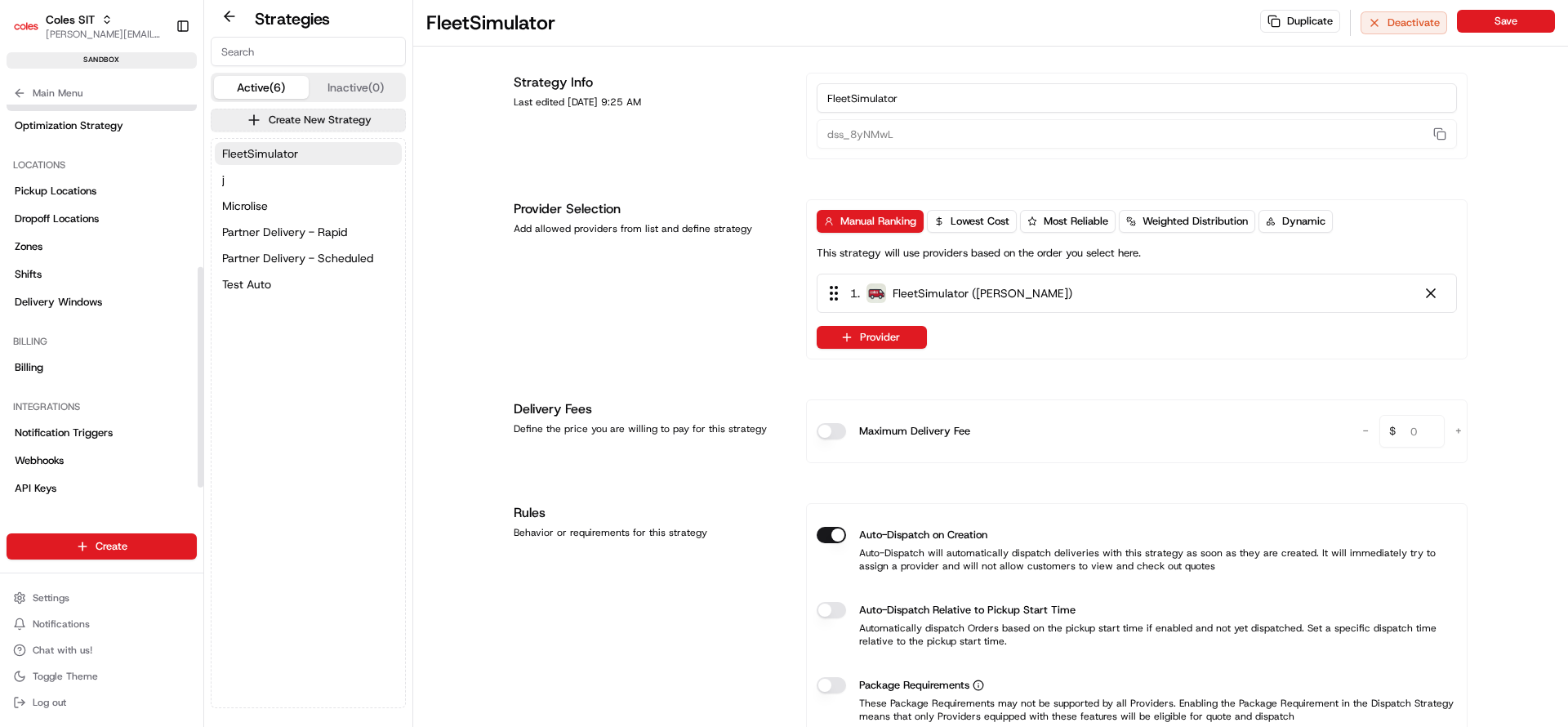
drag, startPoint x: 201, startPoint y: 322, endPoint x: 196, endPoint y: 398, distance: 76.2
click at [197, 398] on div at bounding box center [200, 376] width 6 height 220
click at [37, 465] on span "Webhooks" at bounding box center [38, 462] width 49 height 14
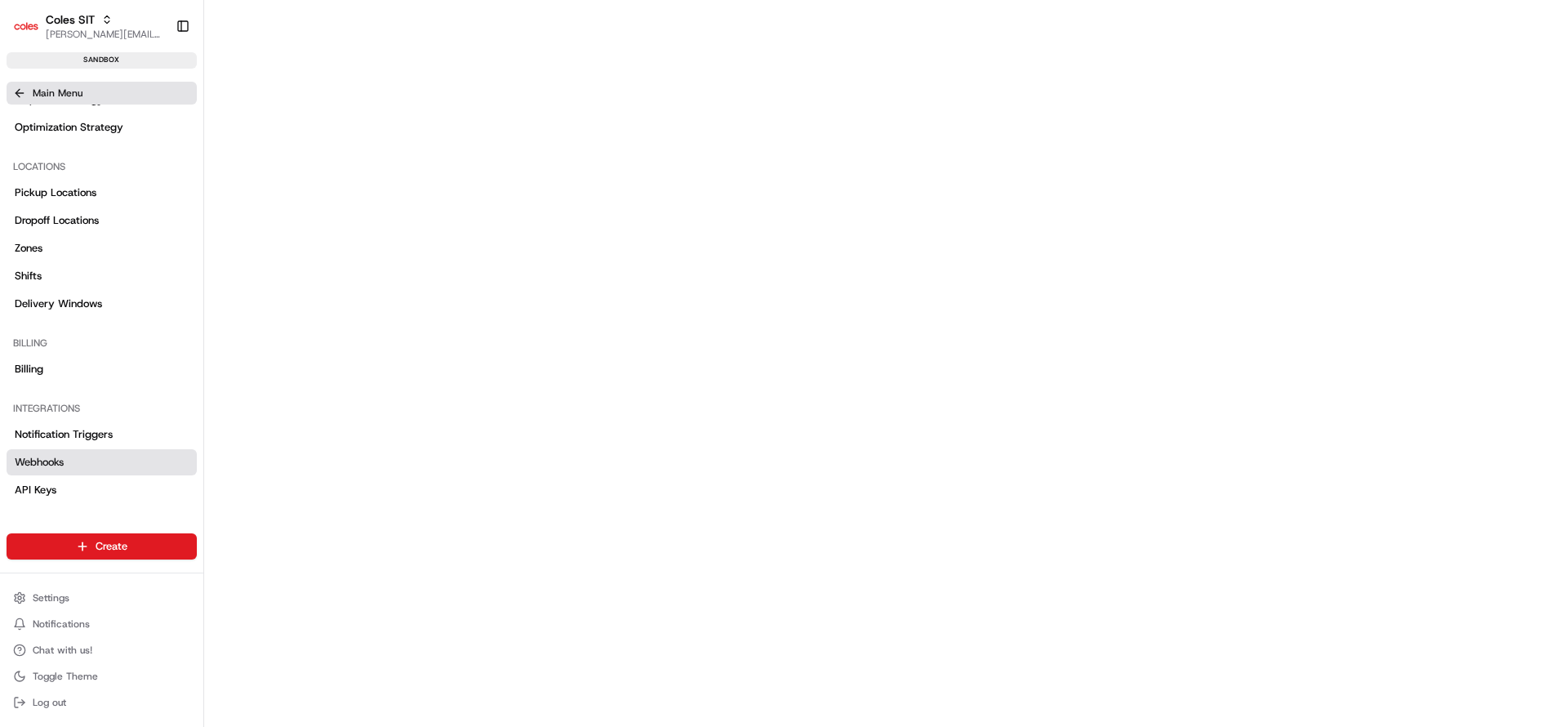
click at [60, 96] on span "Main Menu" at bounding box center [57, 93] width 50 height 13
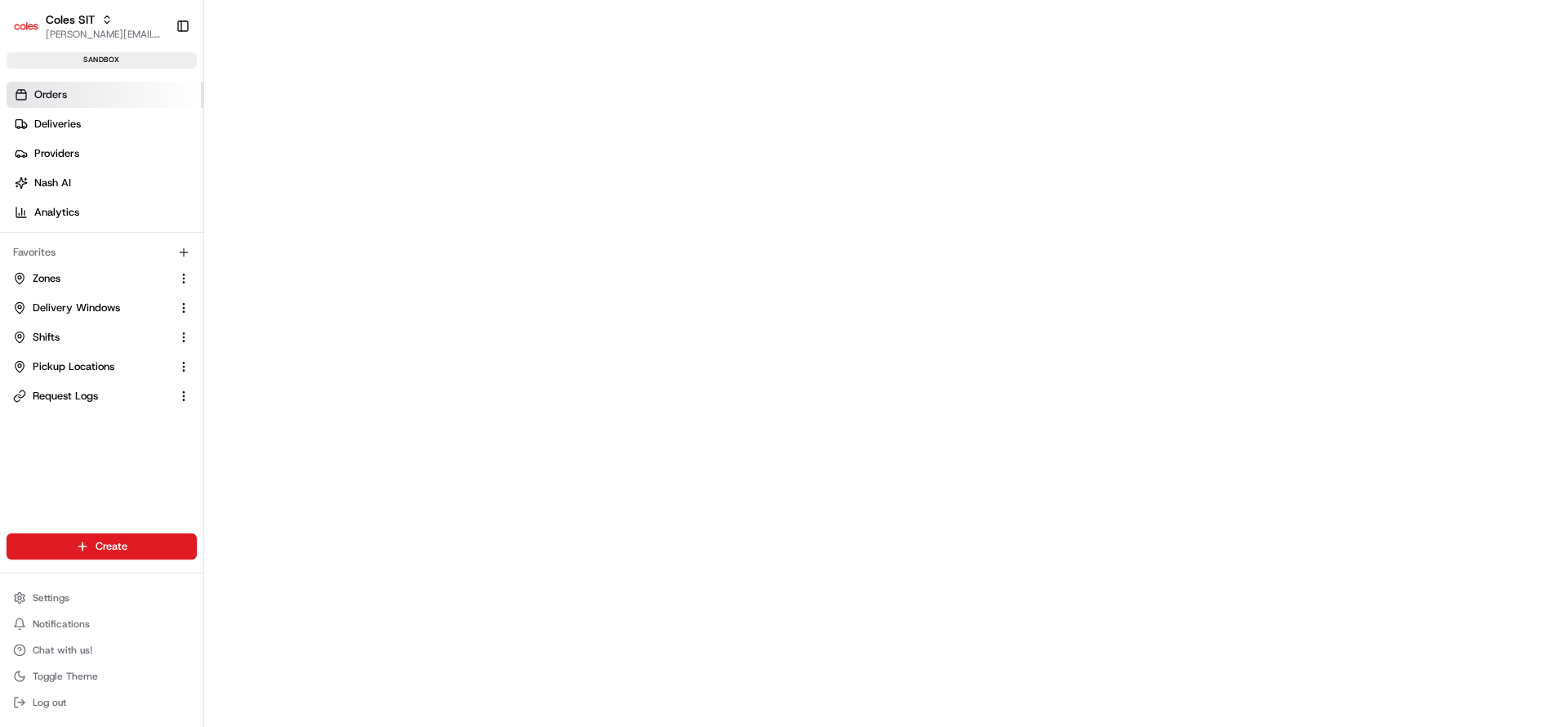
click at [60, 95] on span "Orders" at bounding box center [51, 94] width 32 height 14
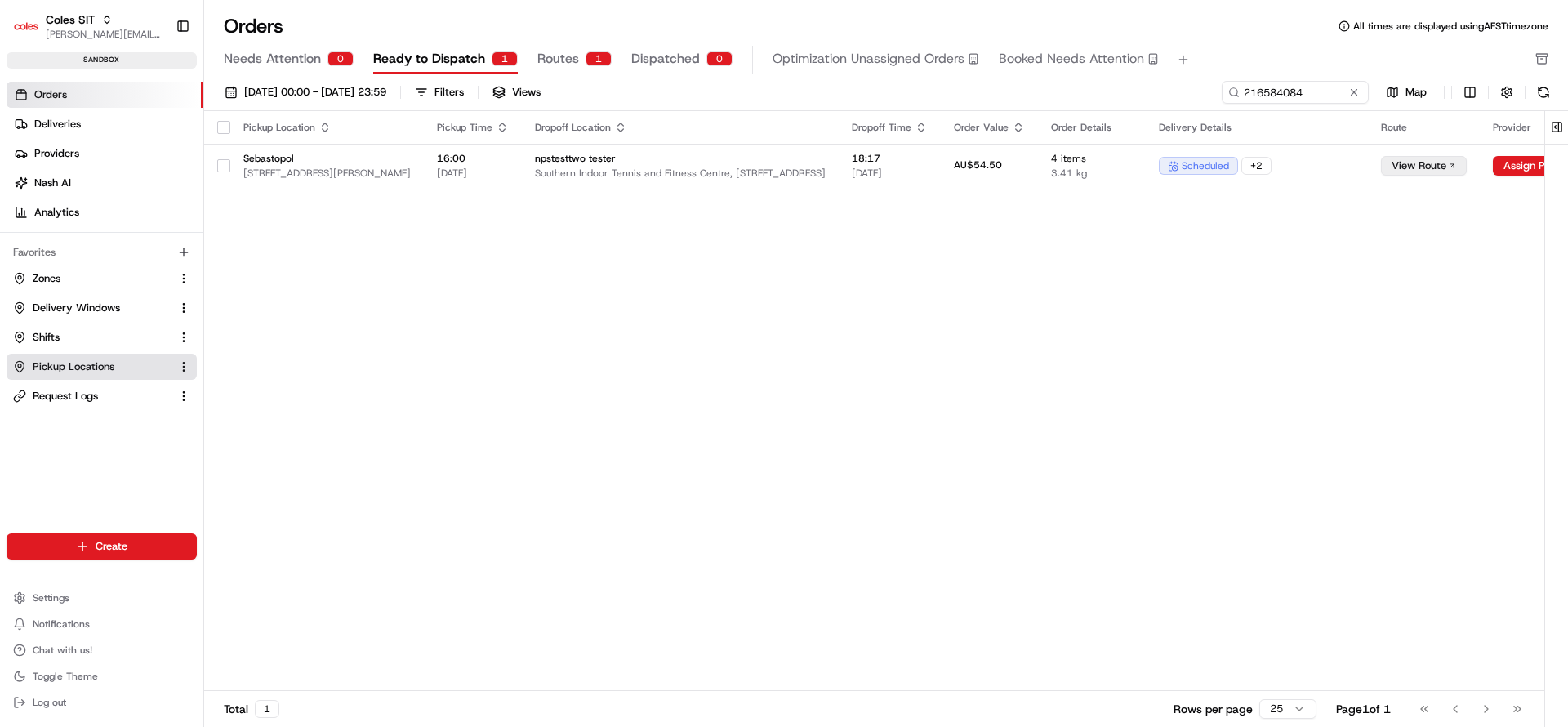
click at [51, 372] on span "Pickup Locations" at bounding box center [73, 366] width 82 height 14
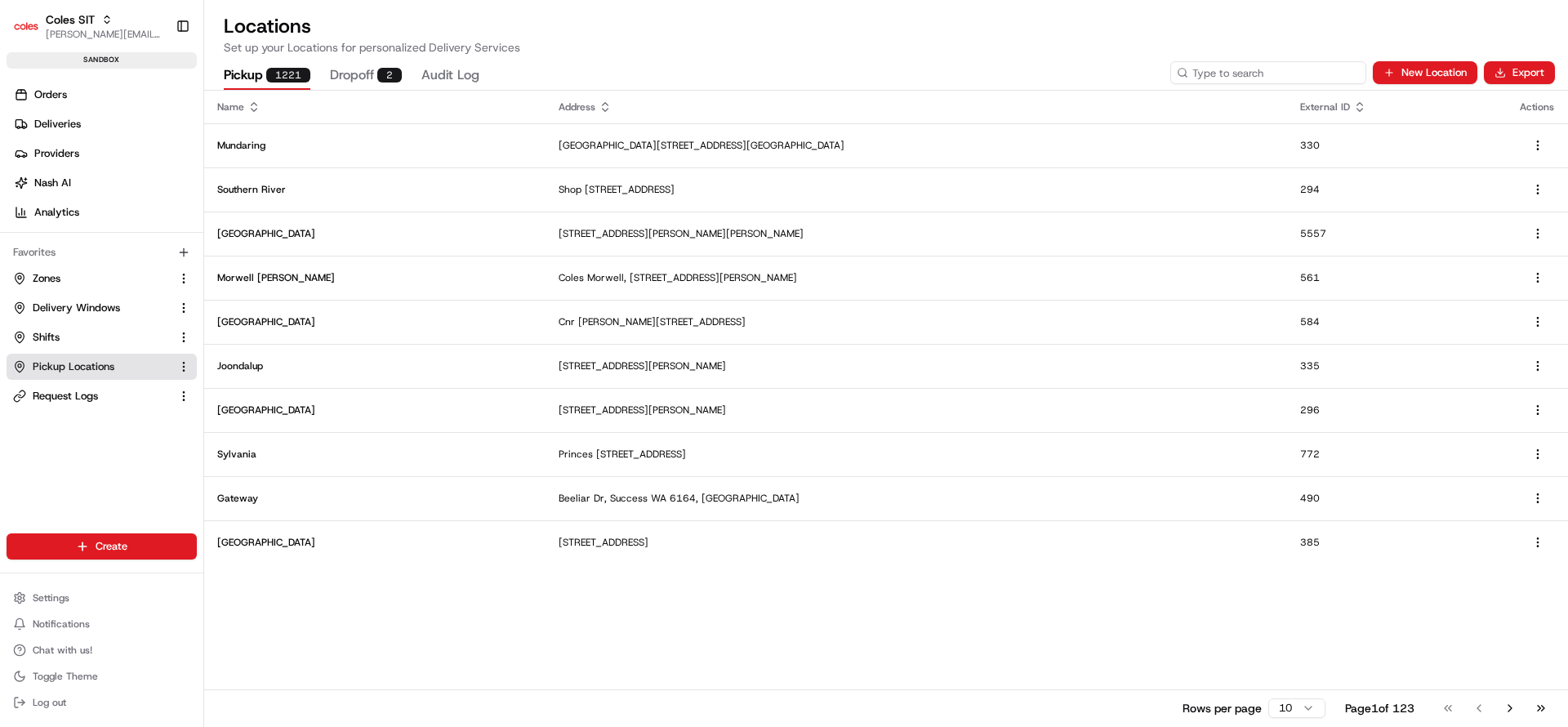
click at [1242, 73] on input at bounding box center [1269, 73] width 196 height 23
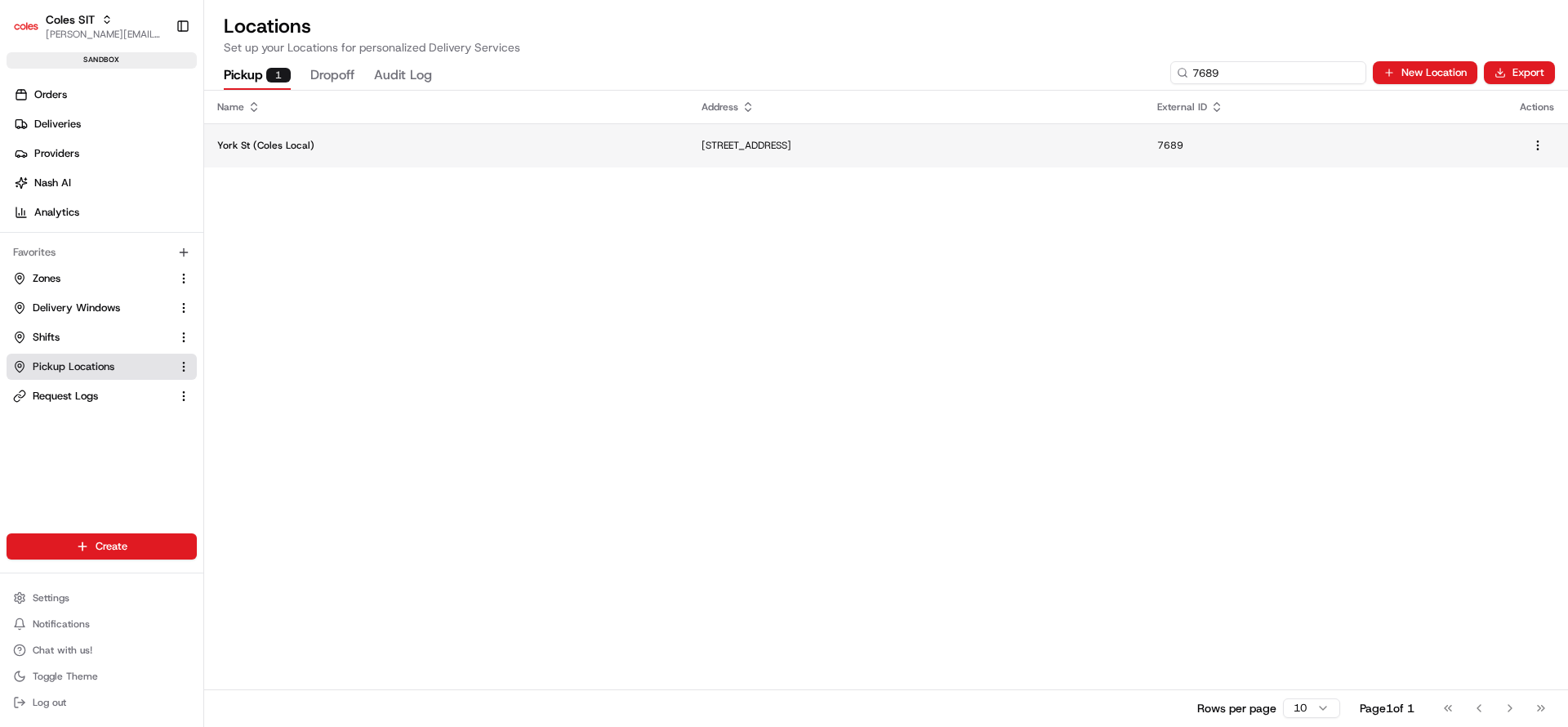
type input "7689"
click at [721, 128] on td "68 York St, The Rocks NSW 2000, Australia" at bounding box center [917, 145] width 456 height 44
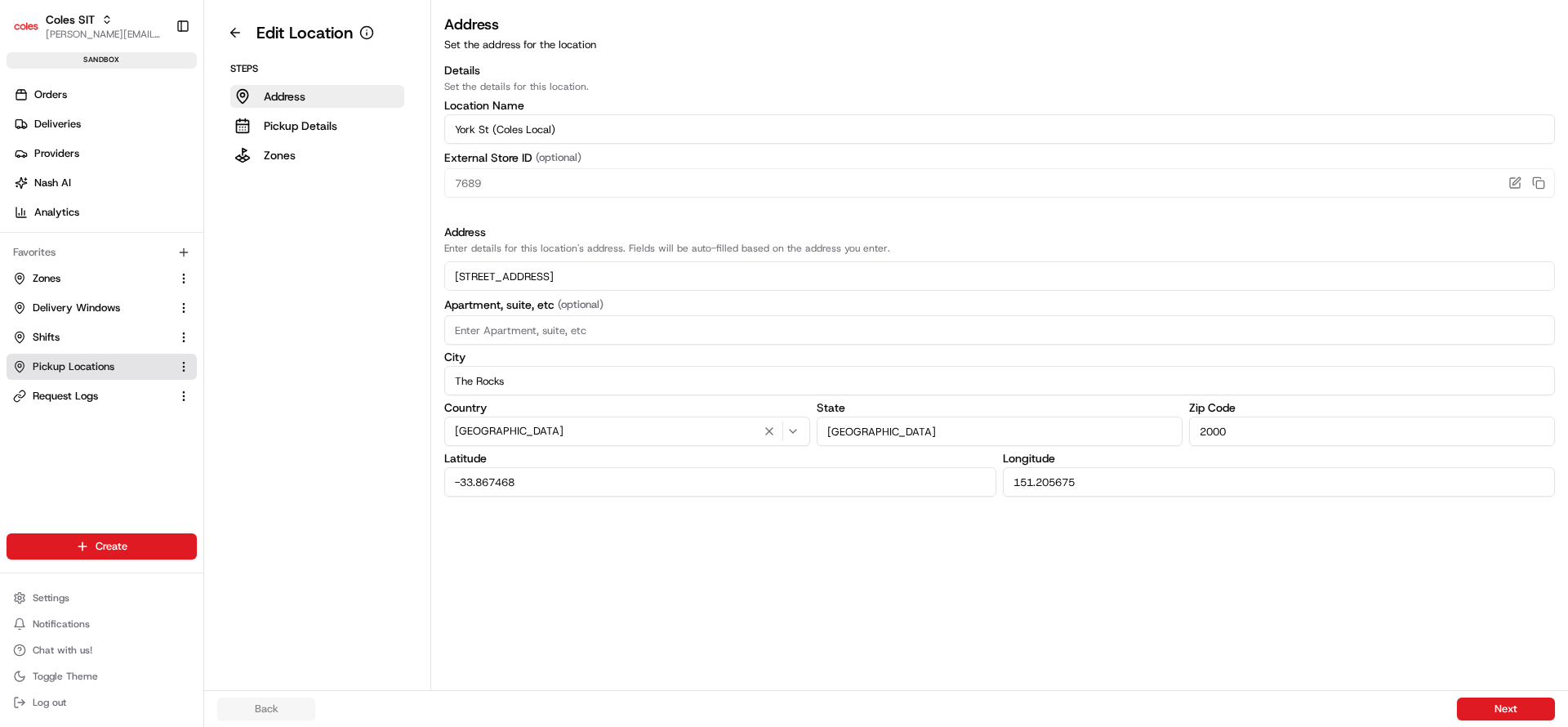
click at [44, 364] on span "Pickup Locations" at bounding box center [73, 366] width 82 height 14
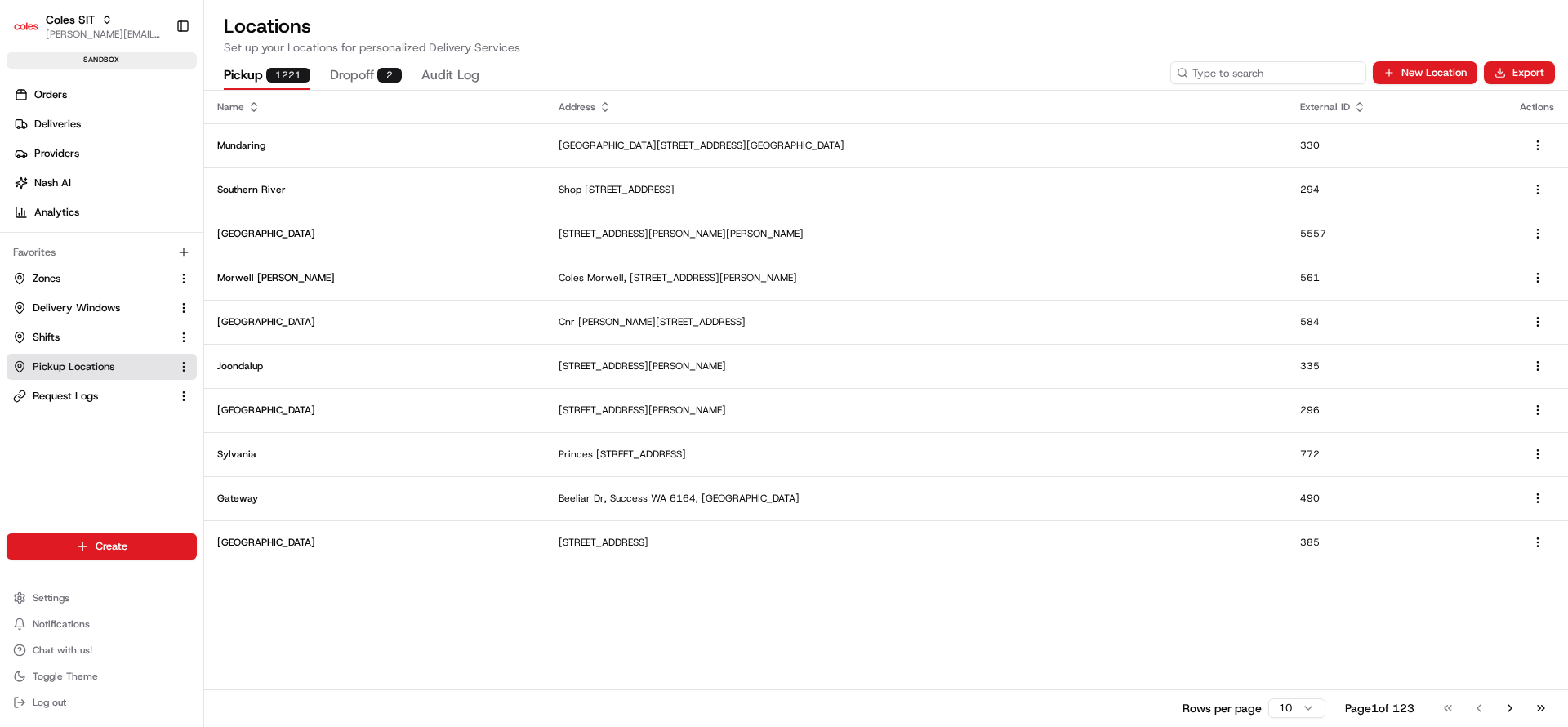
click at [1259, 68] on input at bounding box center [1269, 73] width 196 height 23
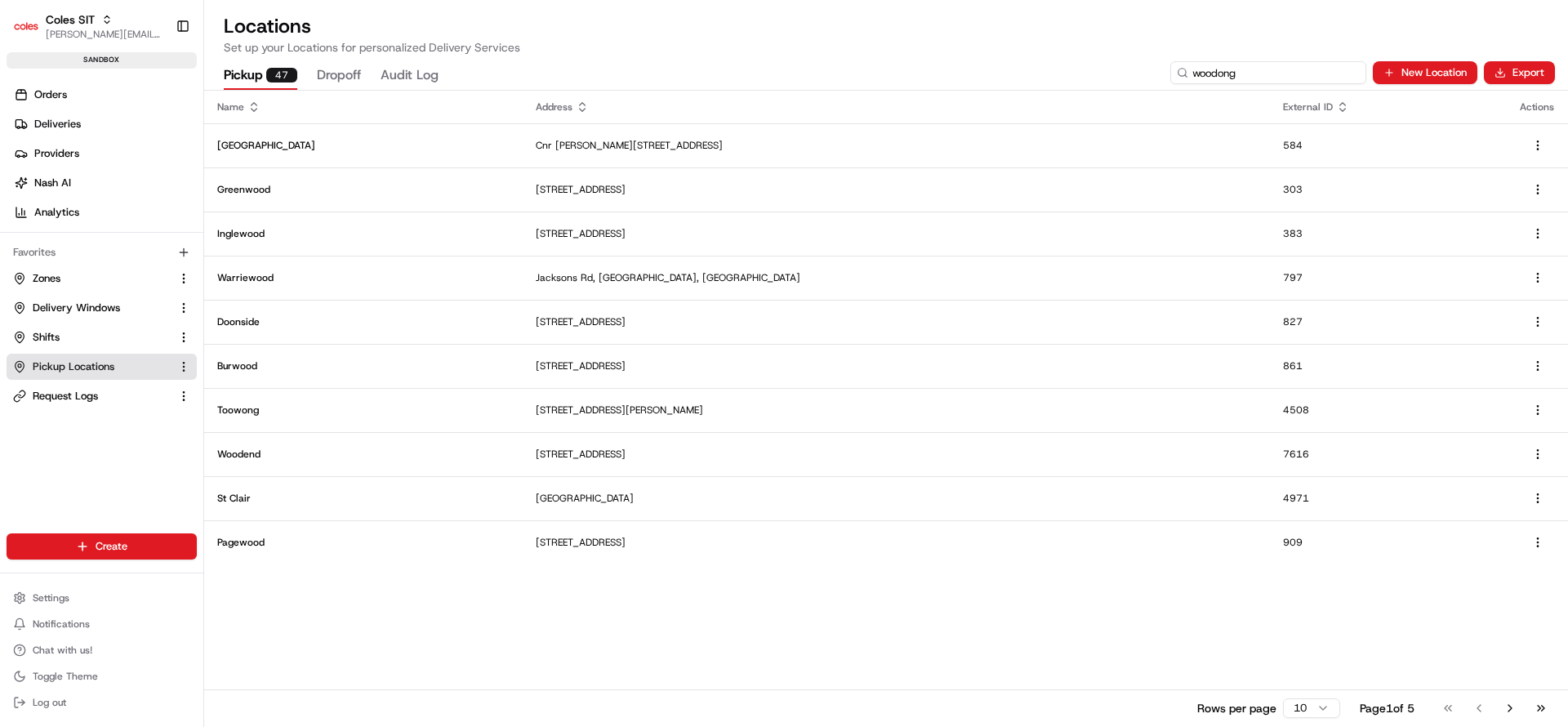
type input "woodonga"
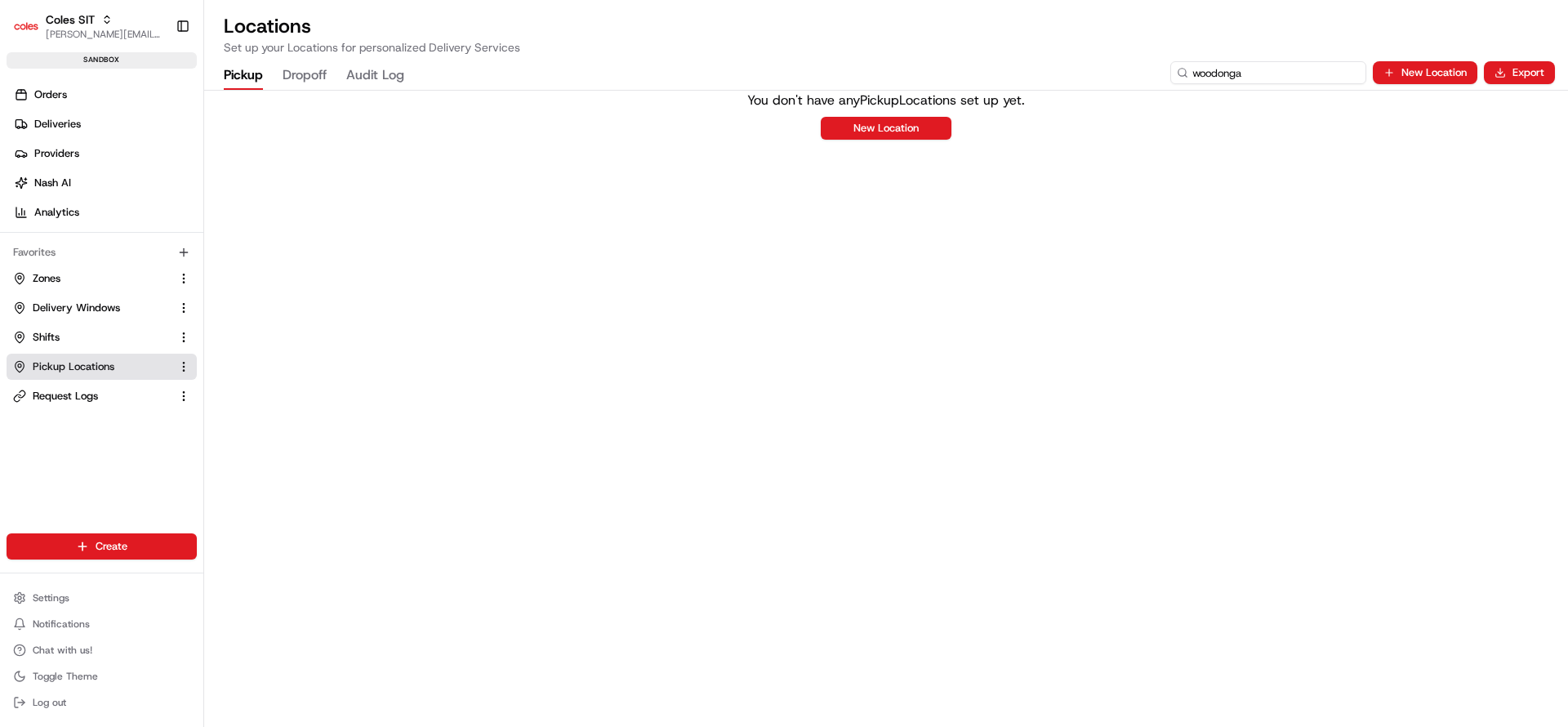
click at [1257, 73] on input "woodonga" at bounding box center [1269, 73] width 196 height 23
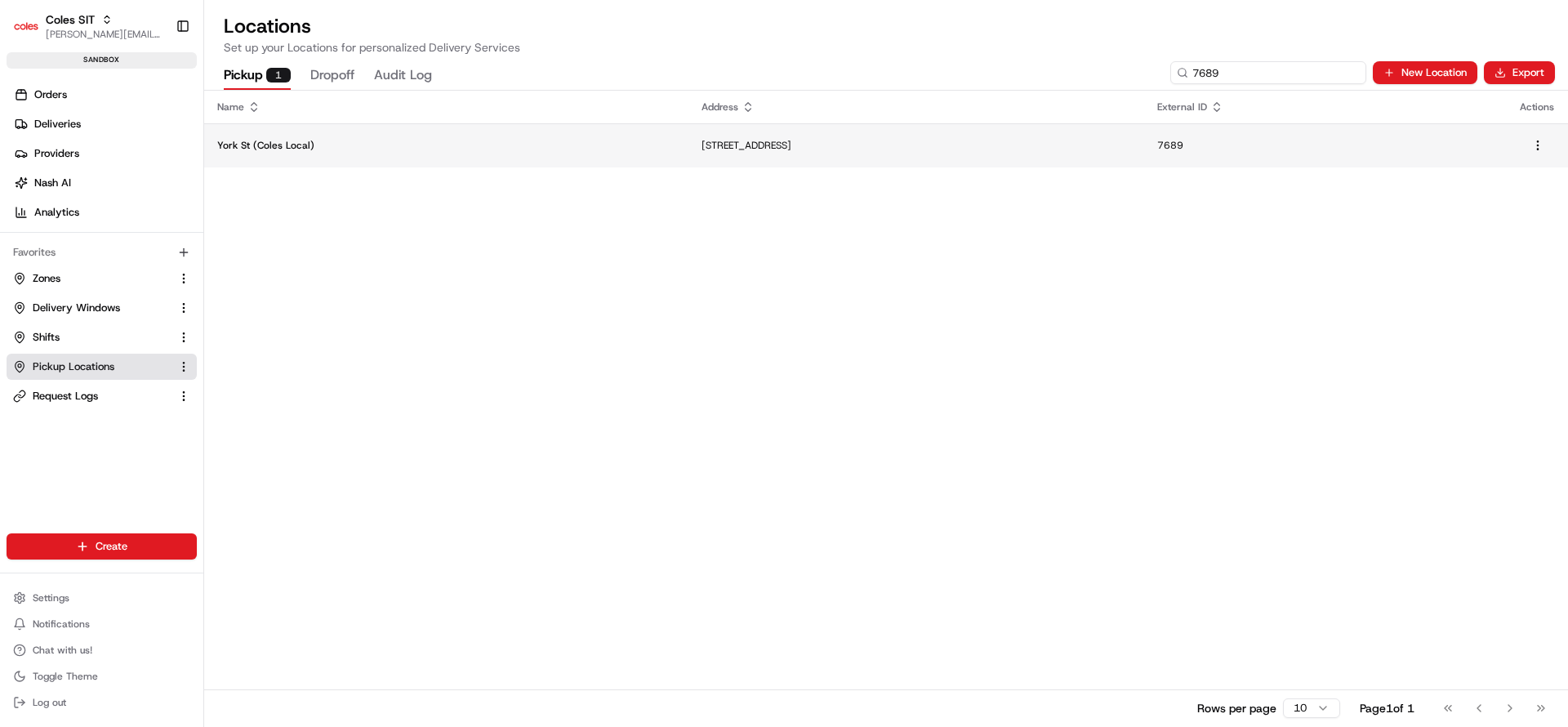
type input "7689"
click at [689, 160] on td "68 York St, The Rocks NSW 2000, Australia" at bounding box center [917, 145] width 456 height 44
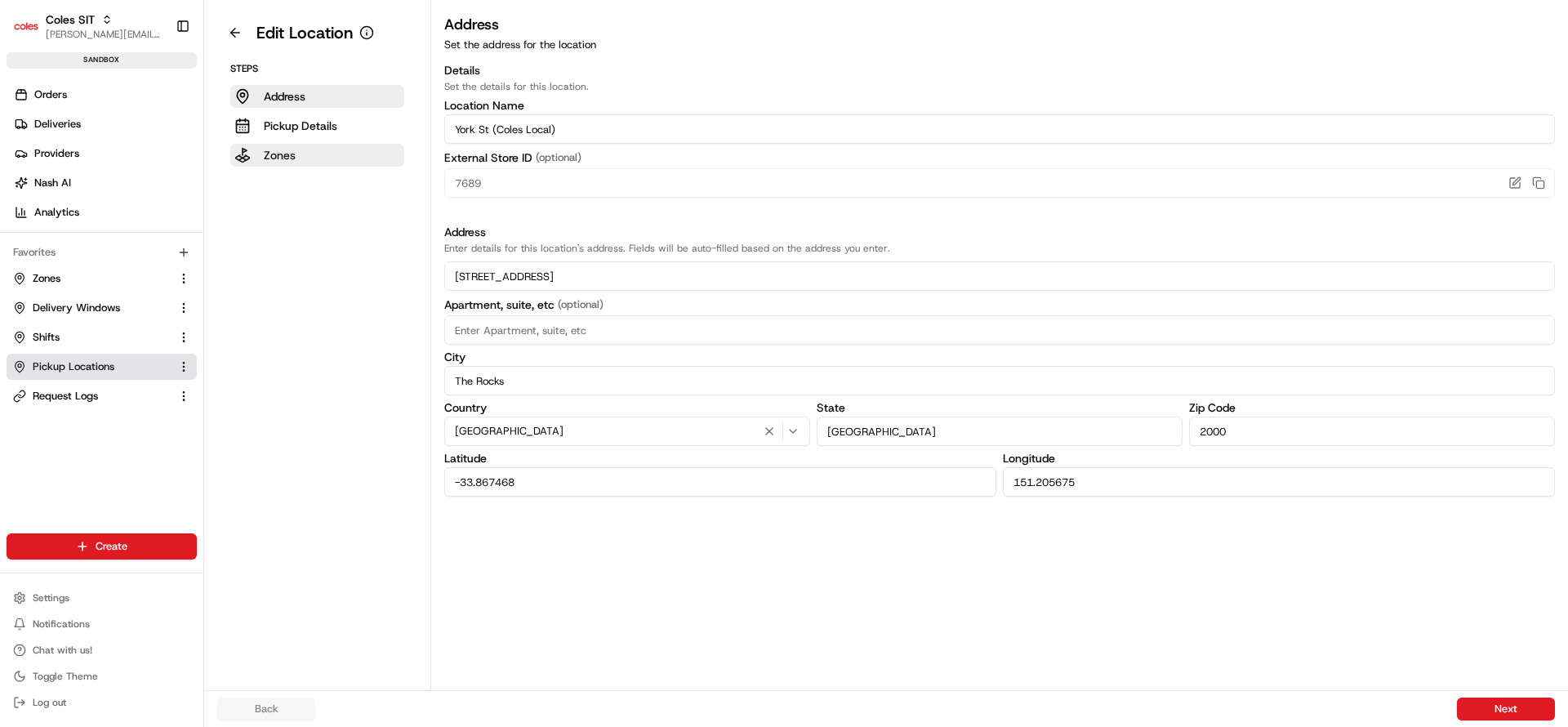
click at [302, 156] on button "Zones" at bounding box center [317, 156] width 174 height 23
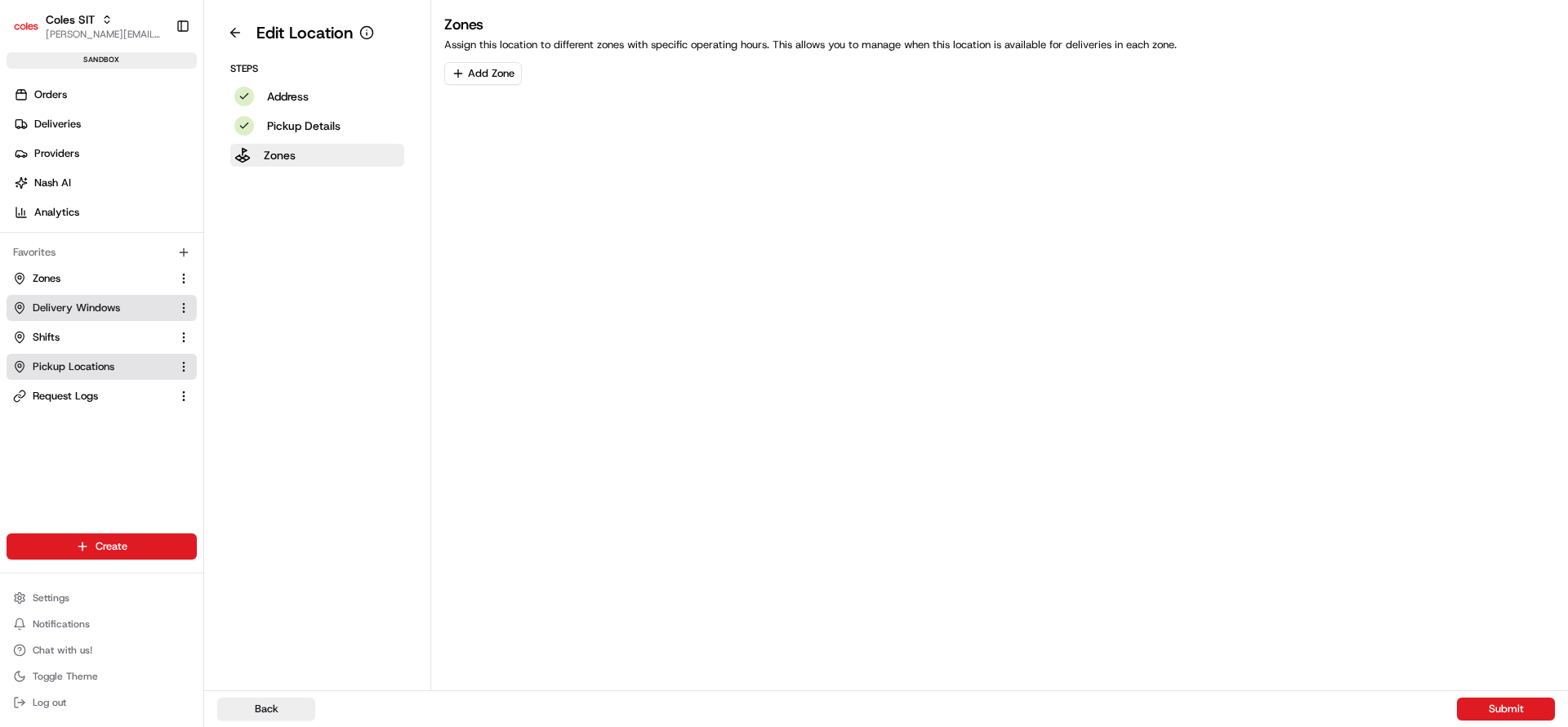
click at [96, 309] on span "Delivery Windows" at bounding box center [76, 307] width 88 height 14
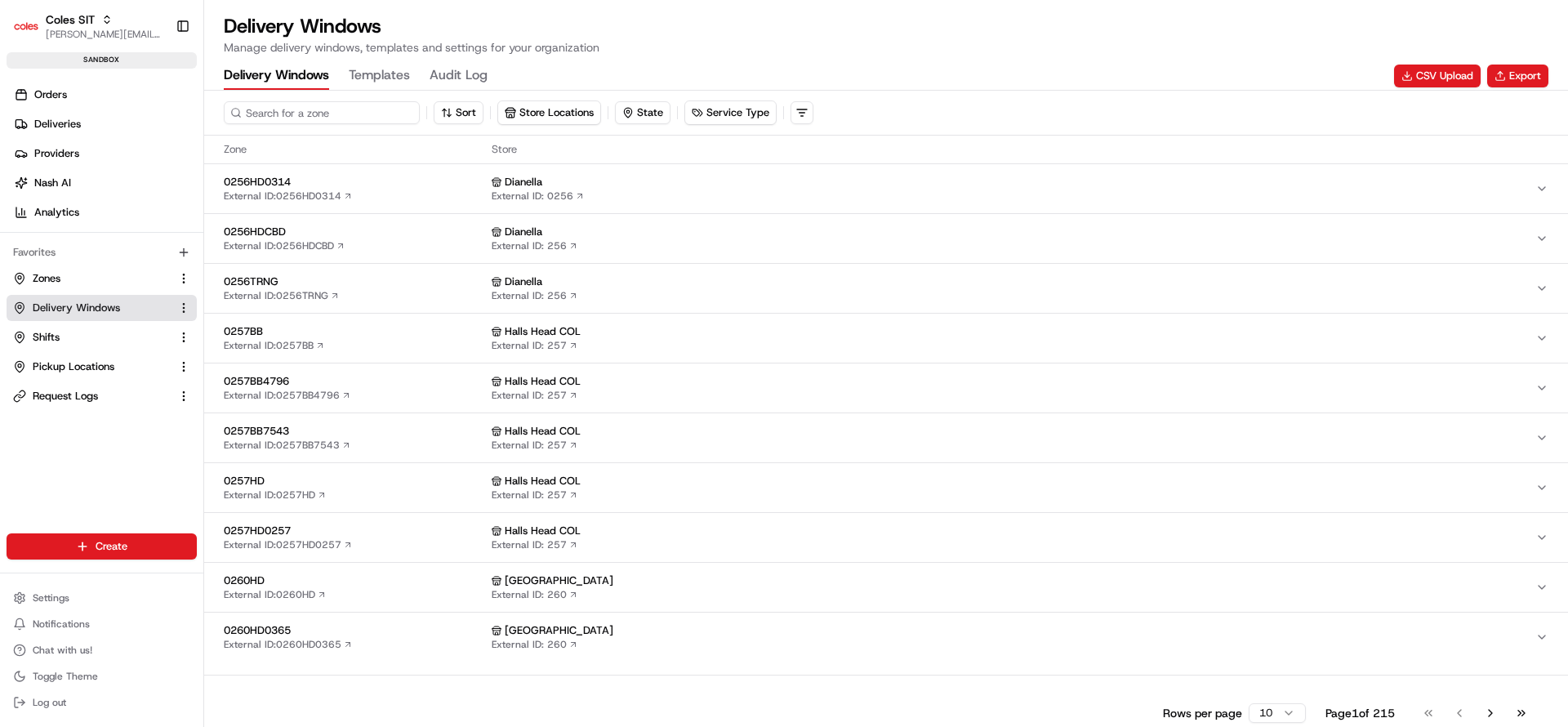
click at [275, 119] on input at bounding box center [322, 113] width 196 height 23
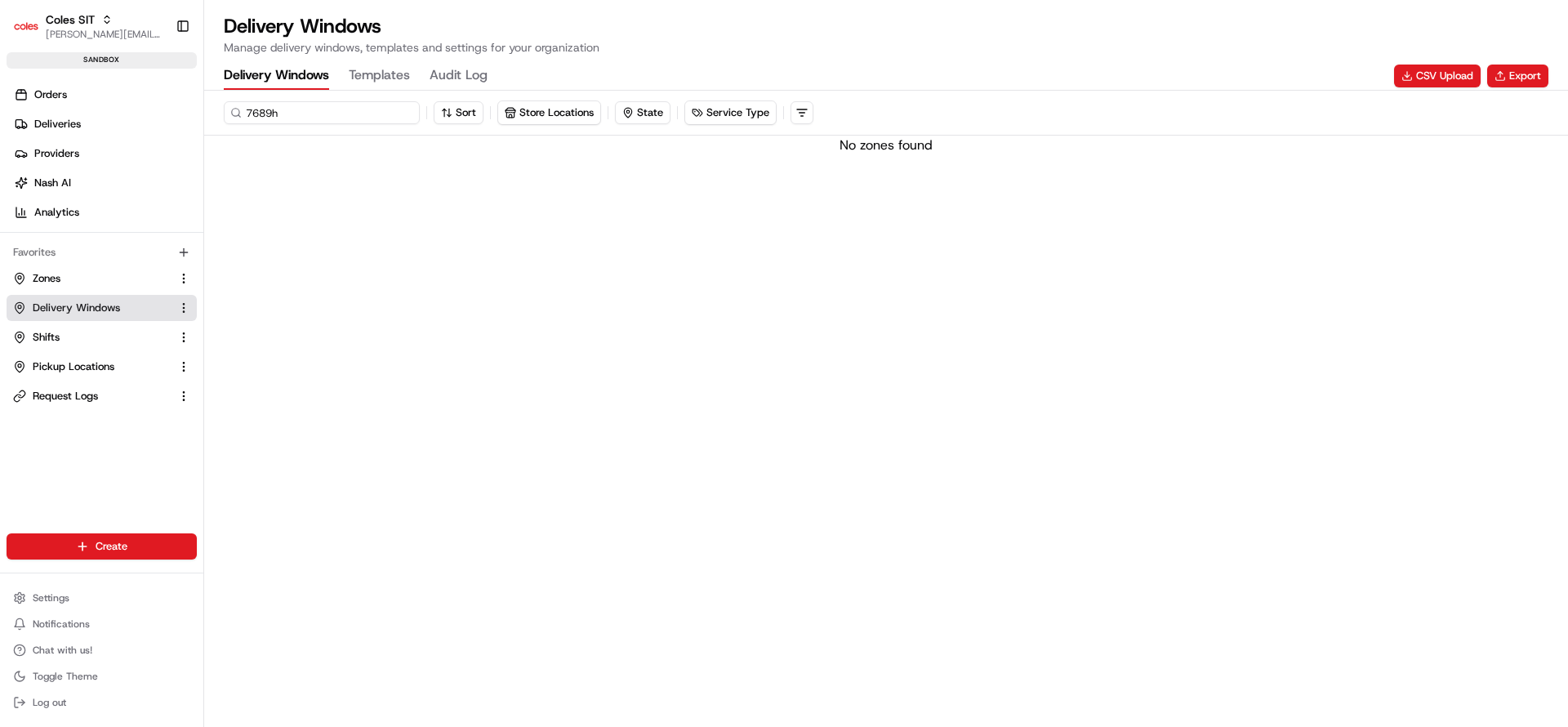
type input "7689hd"
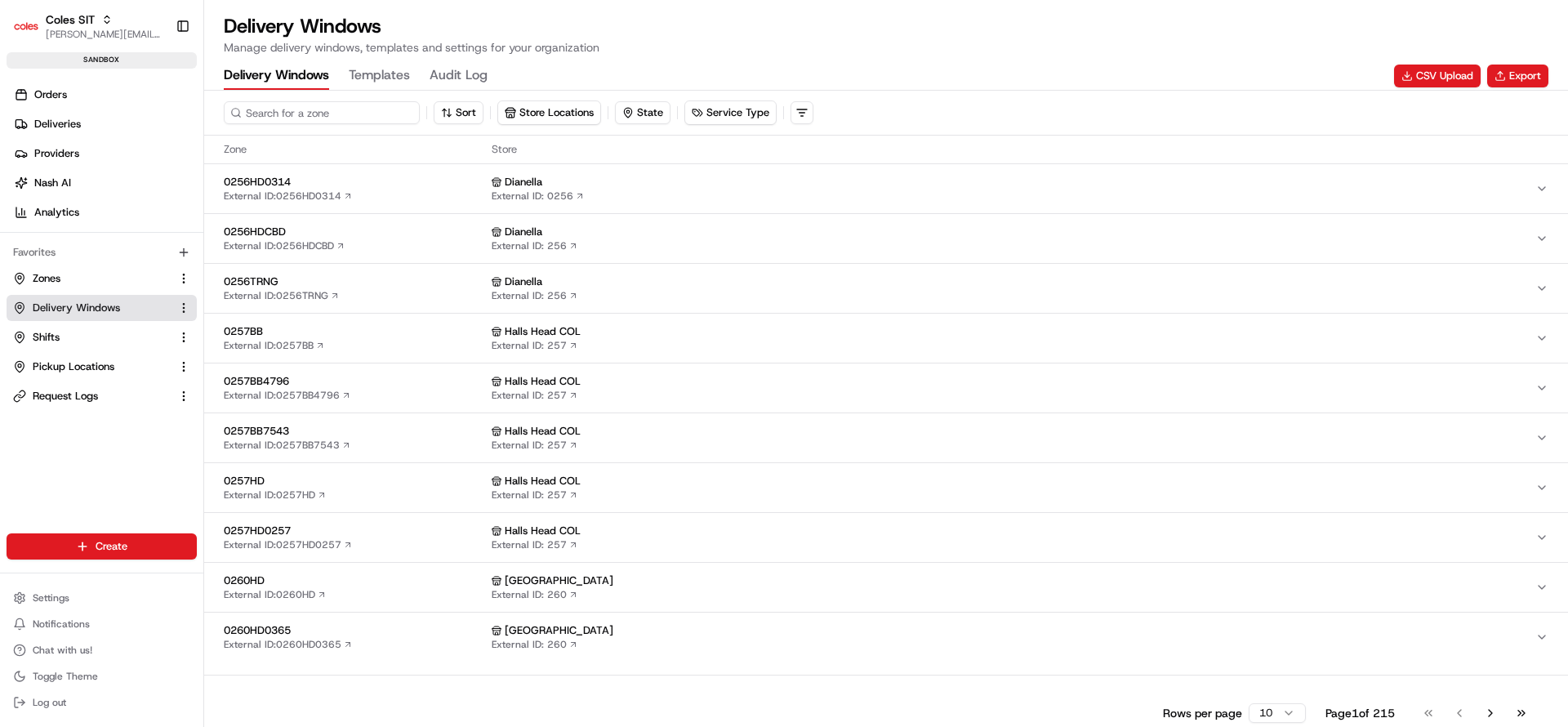
click at [297, 113] on input at bounding box center [322, 113] width 196 height 23
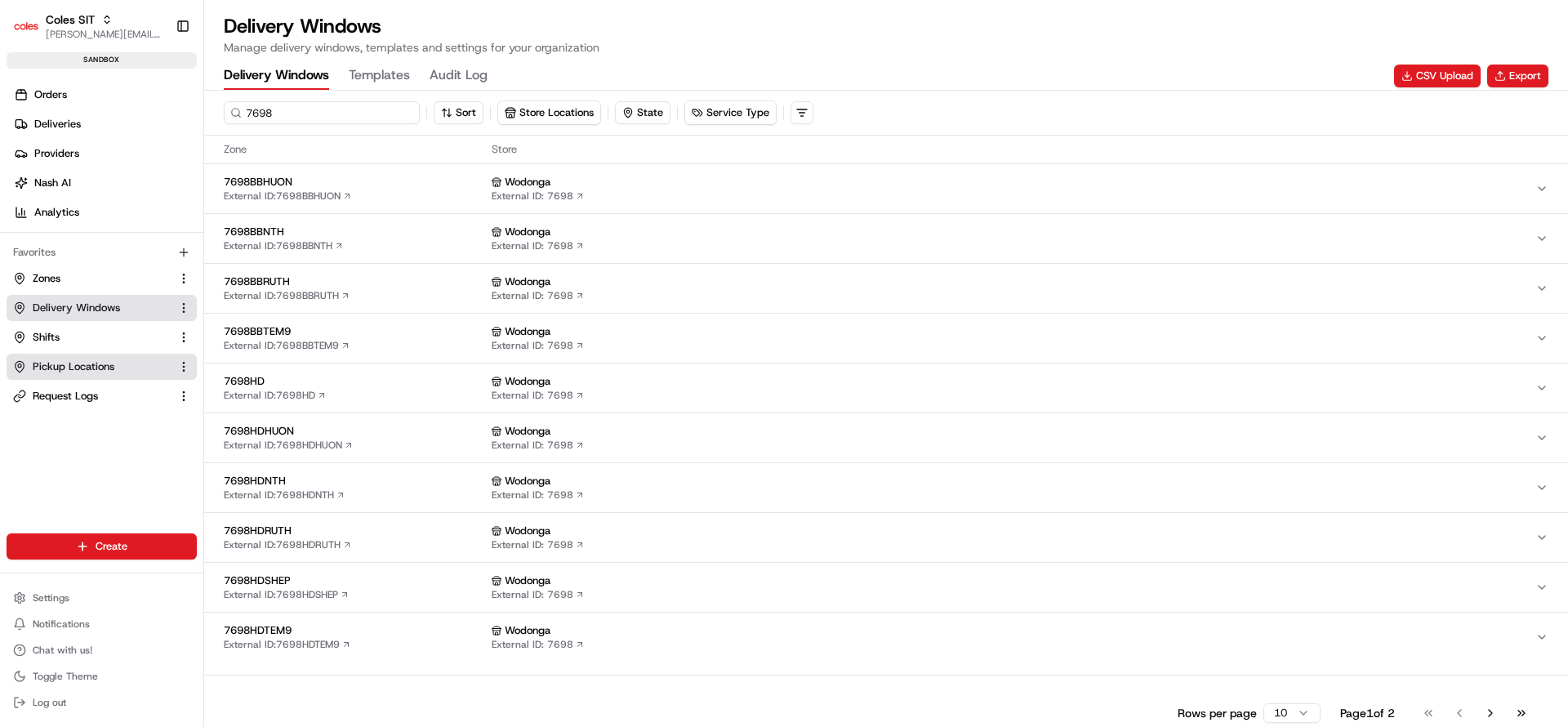
type input "7698"
click at [123, 367] on link "Pickup Locations" at bounding box center [92, 366] width 157 height 14
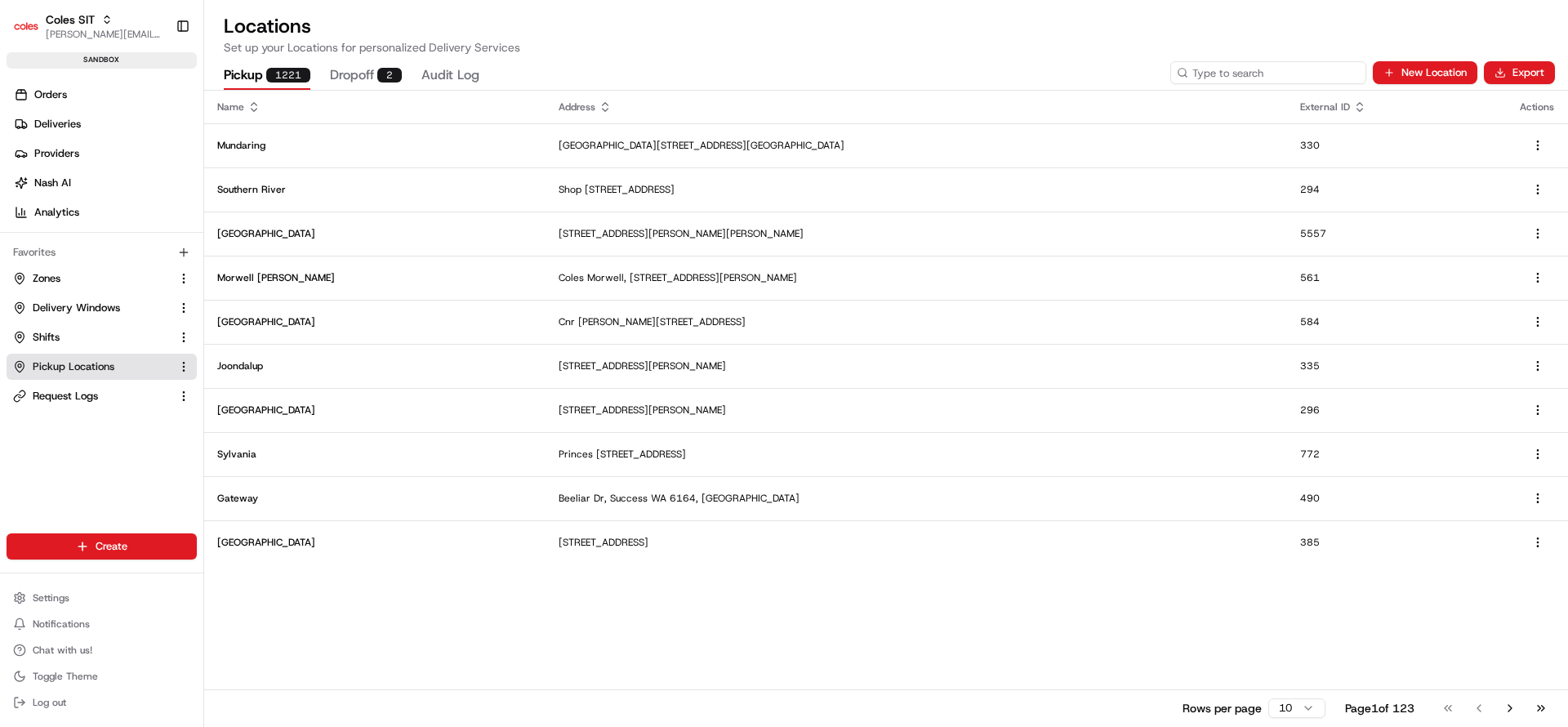
click at [1327, 73] on input at bounding box center [1269, 73] width 196 height 23
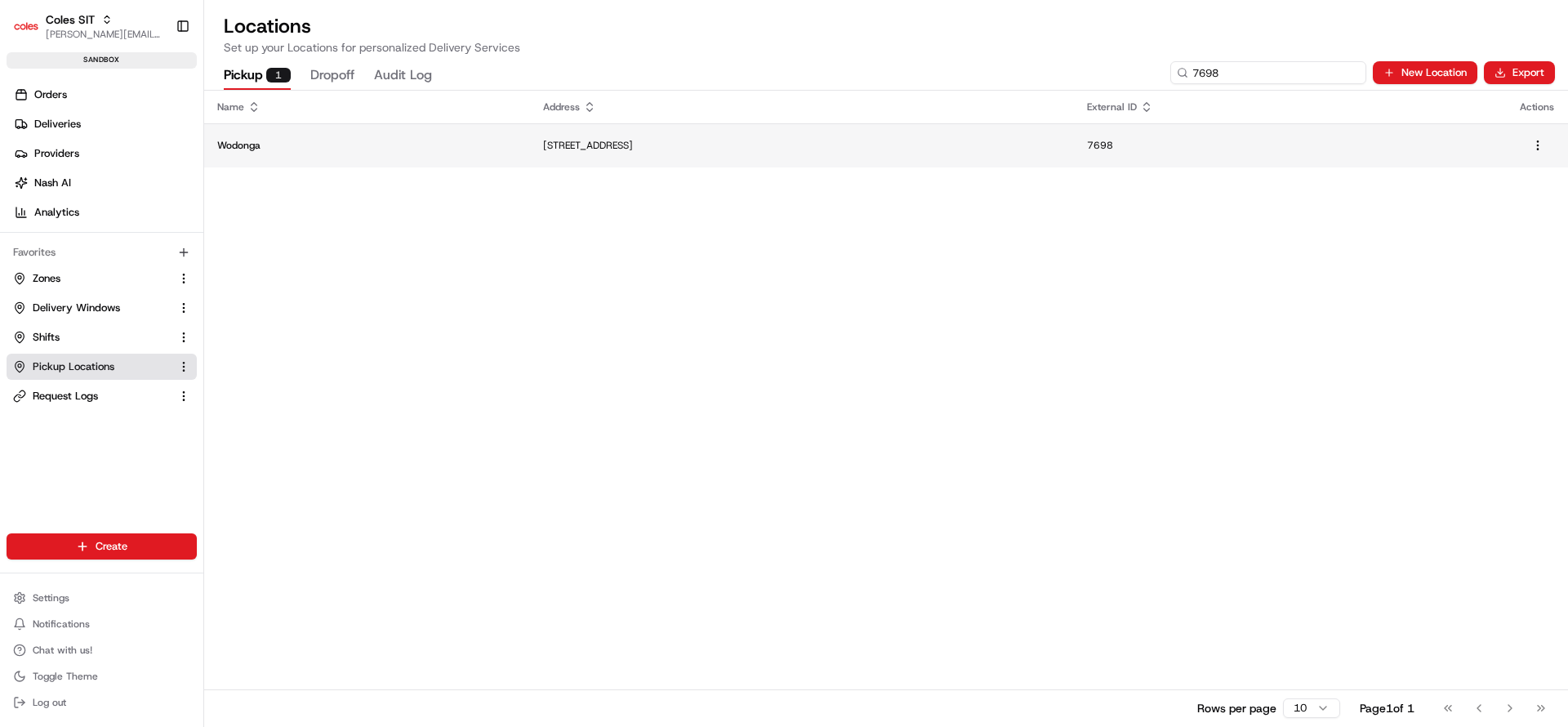
type input "7698"
click at [795, 162] on td "1-13 South St, Wodonga VIC 3690, Australia" at bounding box center [802, 145] width 544 height 44
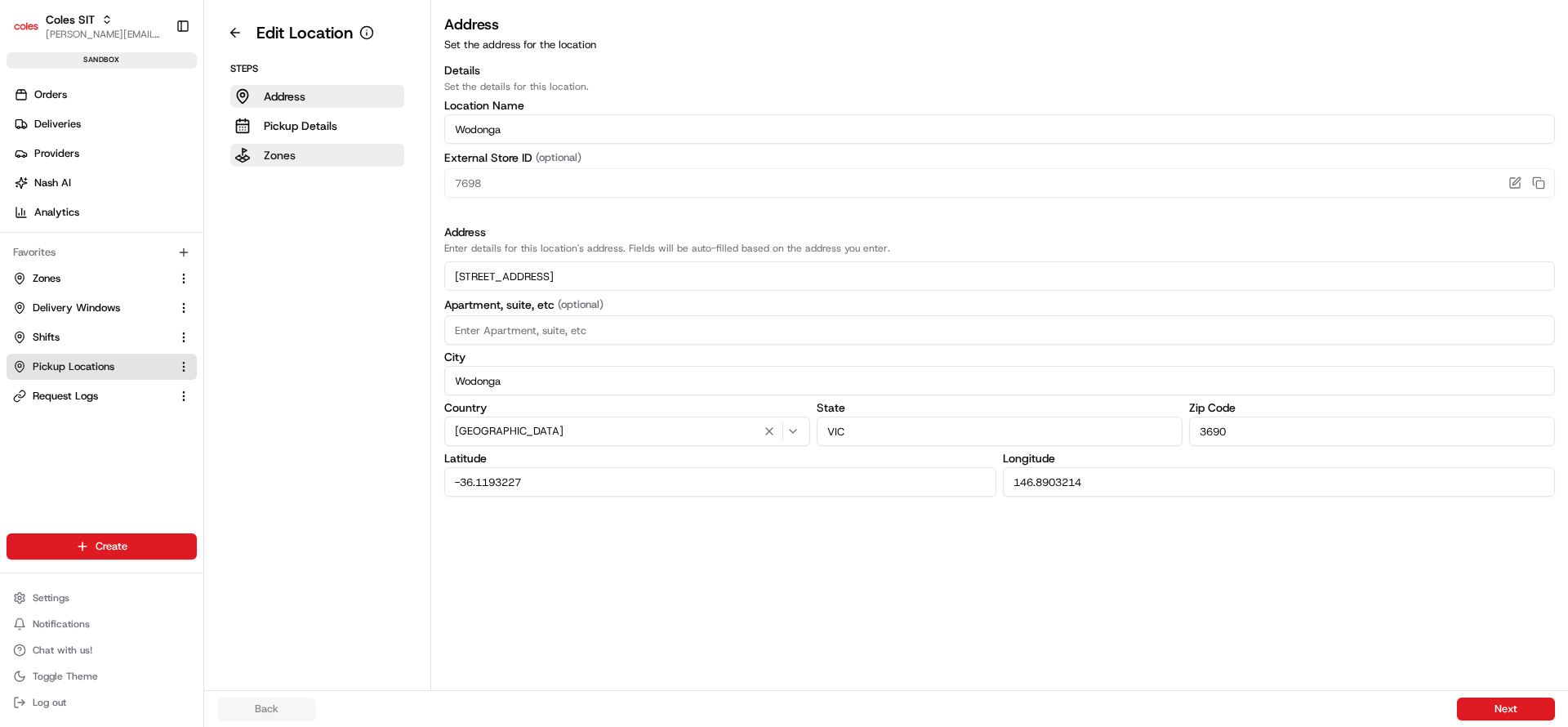
click at [304, 162] on button "Zones" at bounding box center [317, 156] width 174 height 23
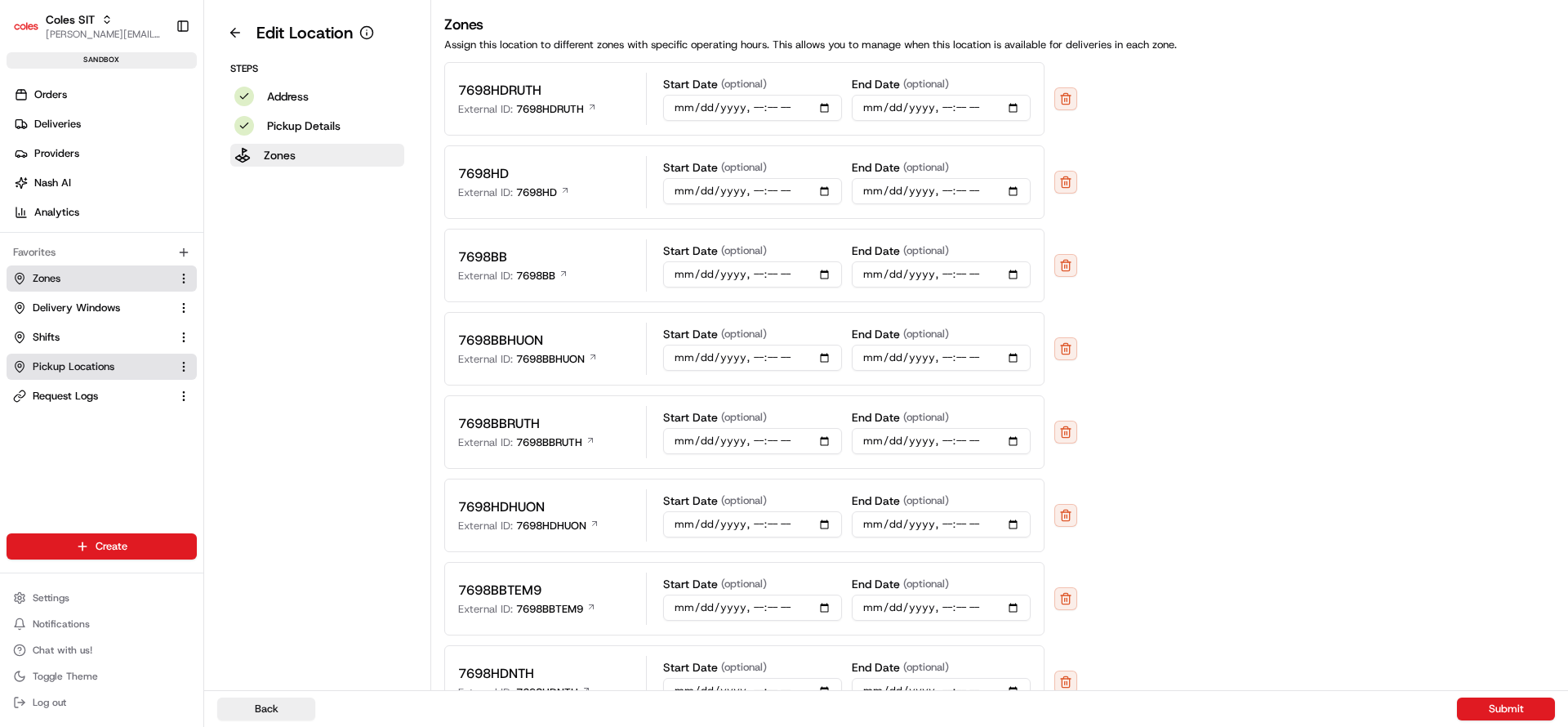
click at [83, 281] on link "Zones" at bounding box center [92, 278] width 157 height 14
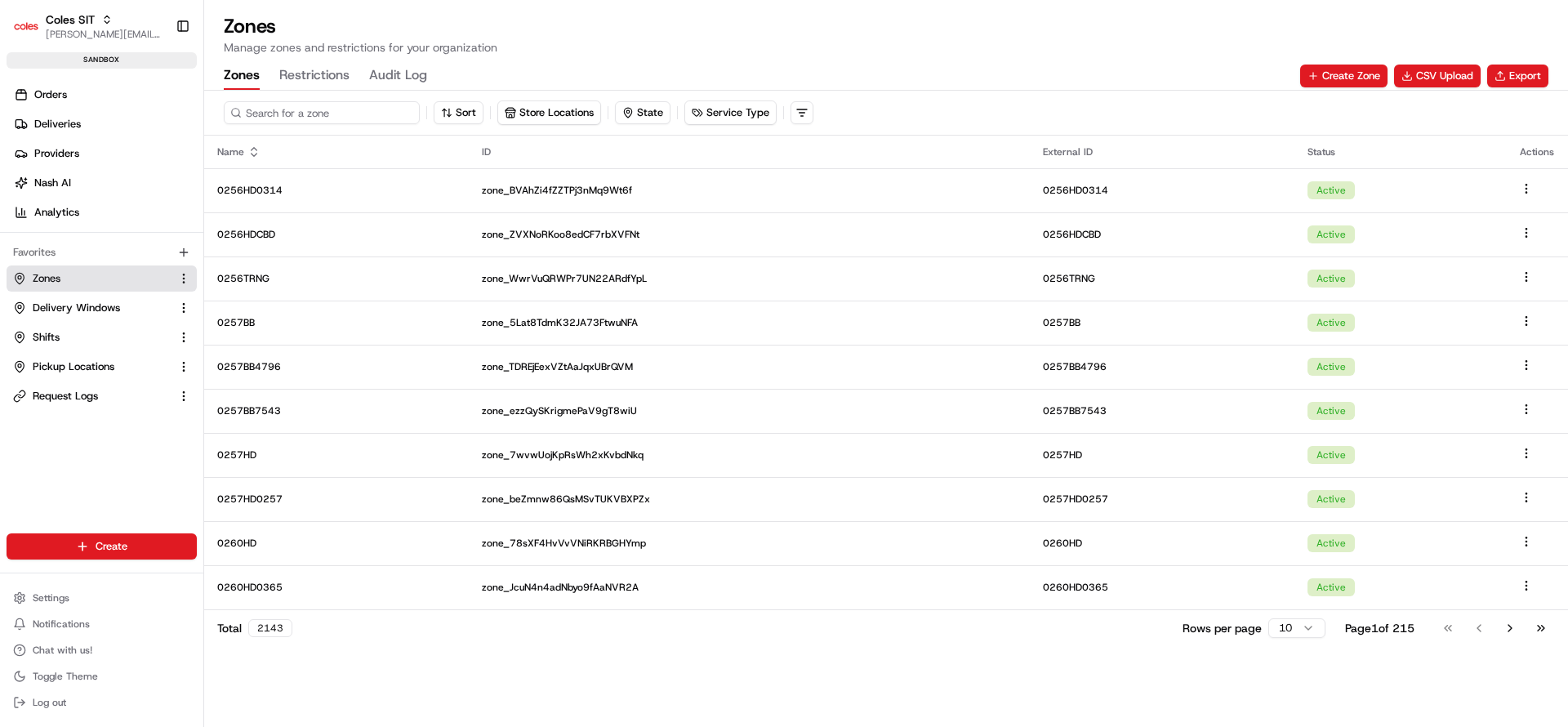
click at [338, 121] on input at bounding box center [322, 113] width 196 height 23
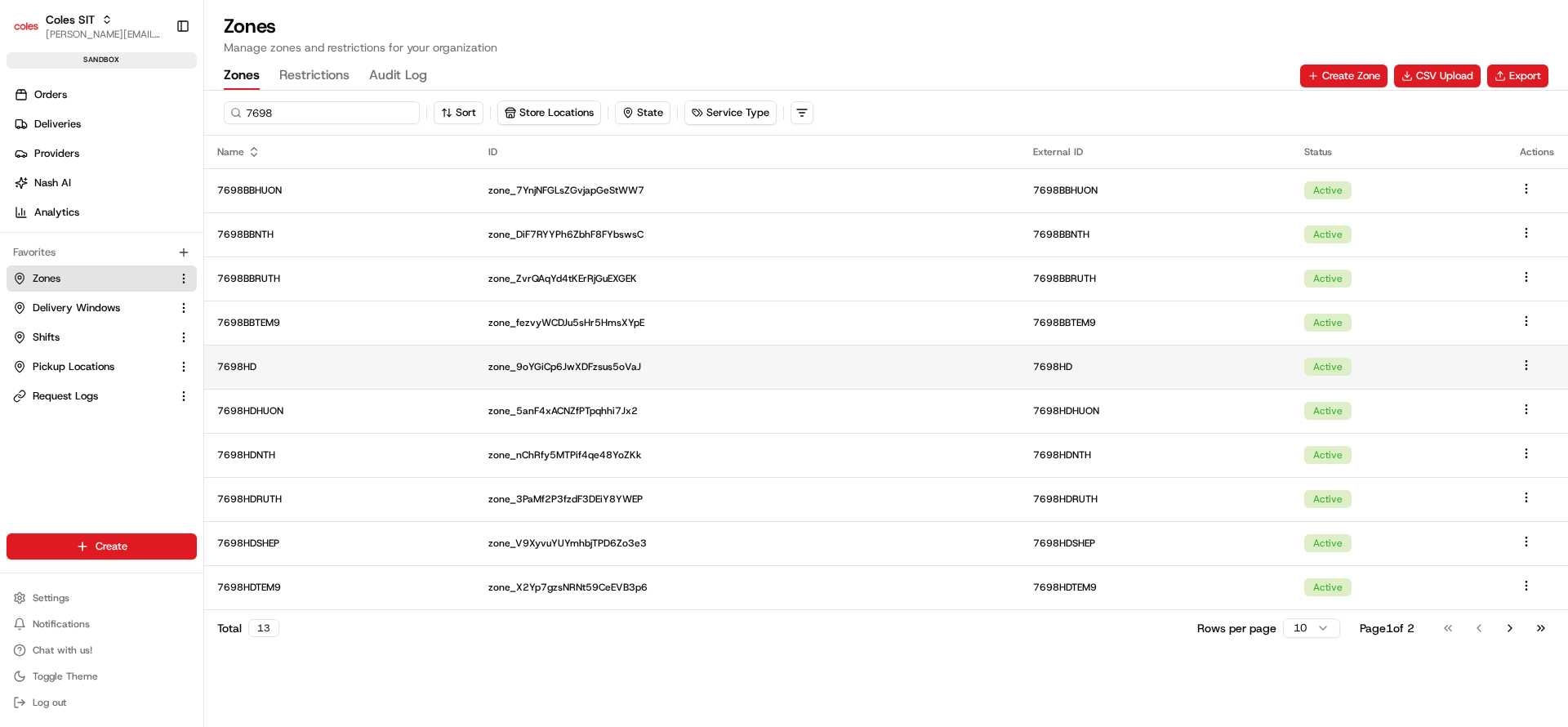
type input "7698"
click at [359, 366] on p "7698HD" at bounding box center [340, 367] width 245 height 13
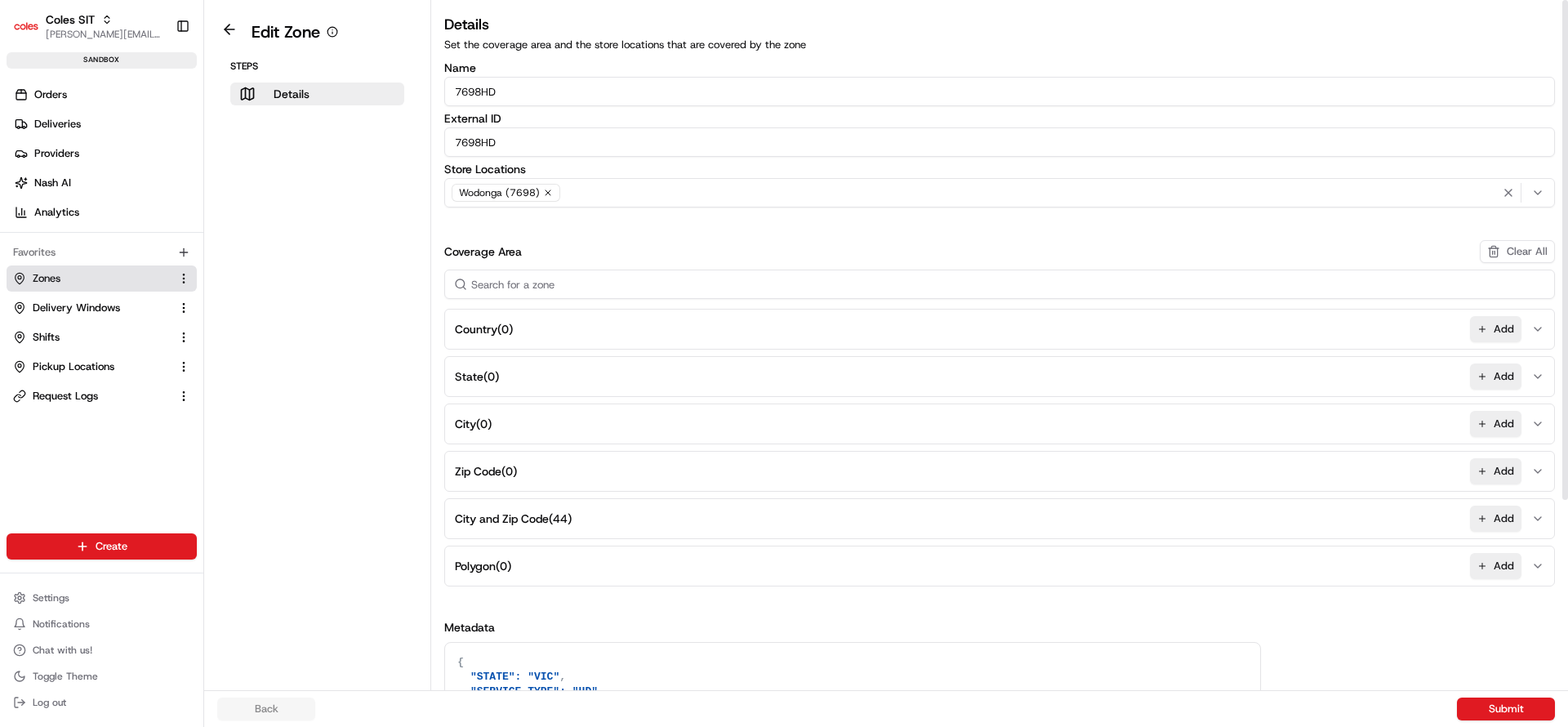
click at [513, 196] on span "Wodonga (7698)" at bounding box center [499, 193] width 81 height 13
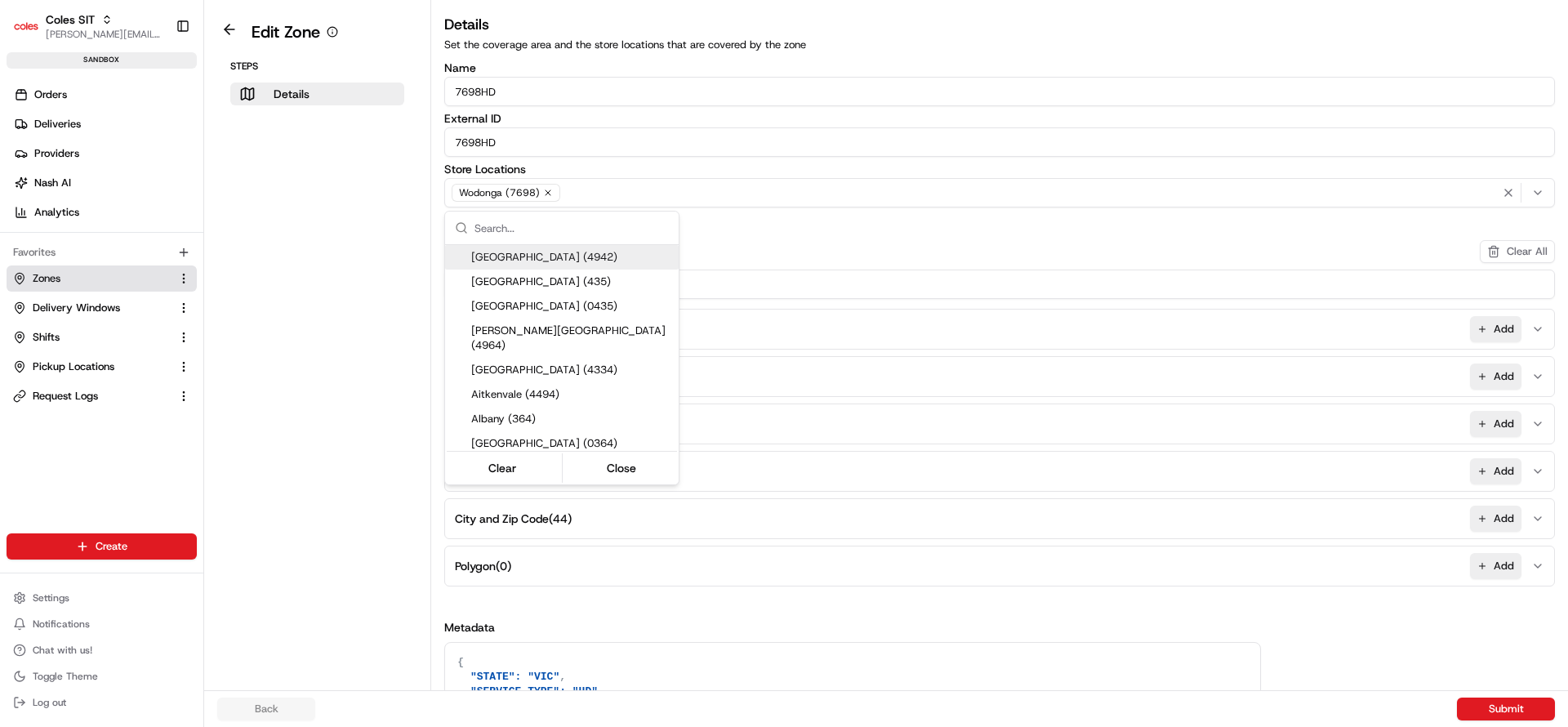
click at [616, 197] on html "Coles SIT nirbhay.palsingh@coles.com.au Toggle Sidebar sandbox Orders Deliverie…" at bounding box center [784, 364] width 1568 height 727
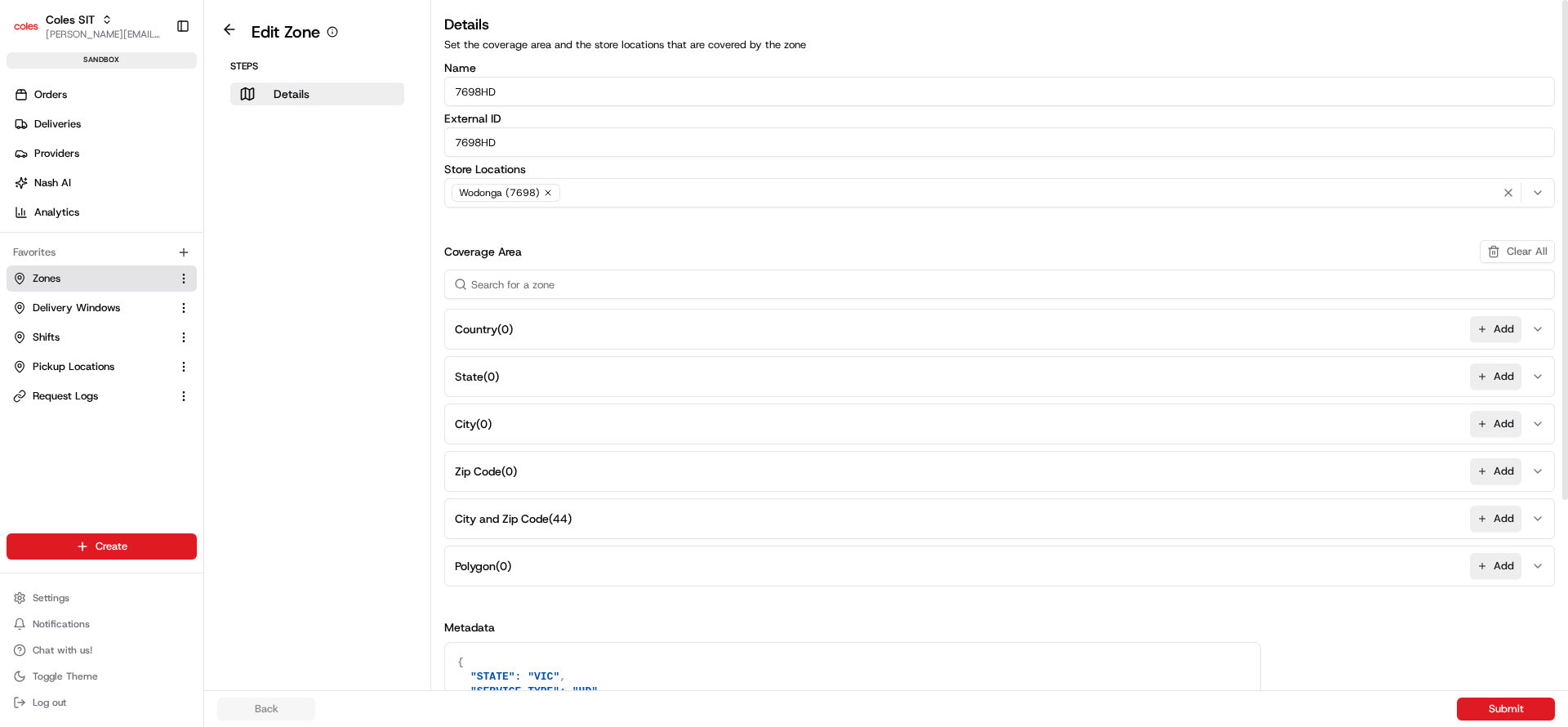
click at [517, 191] on span "Wodonga (7698)" at bounding box center [499, 193] width 81 height 13
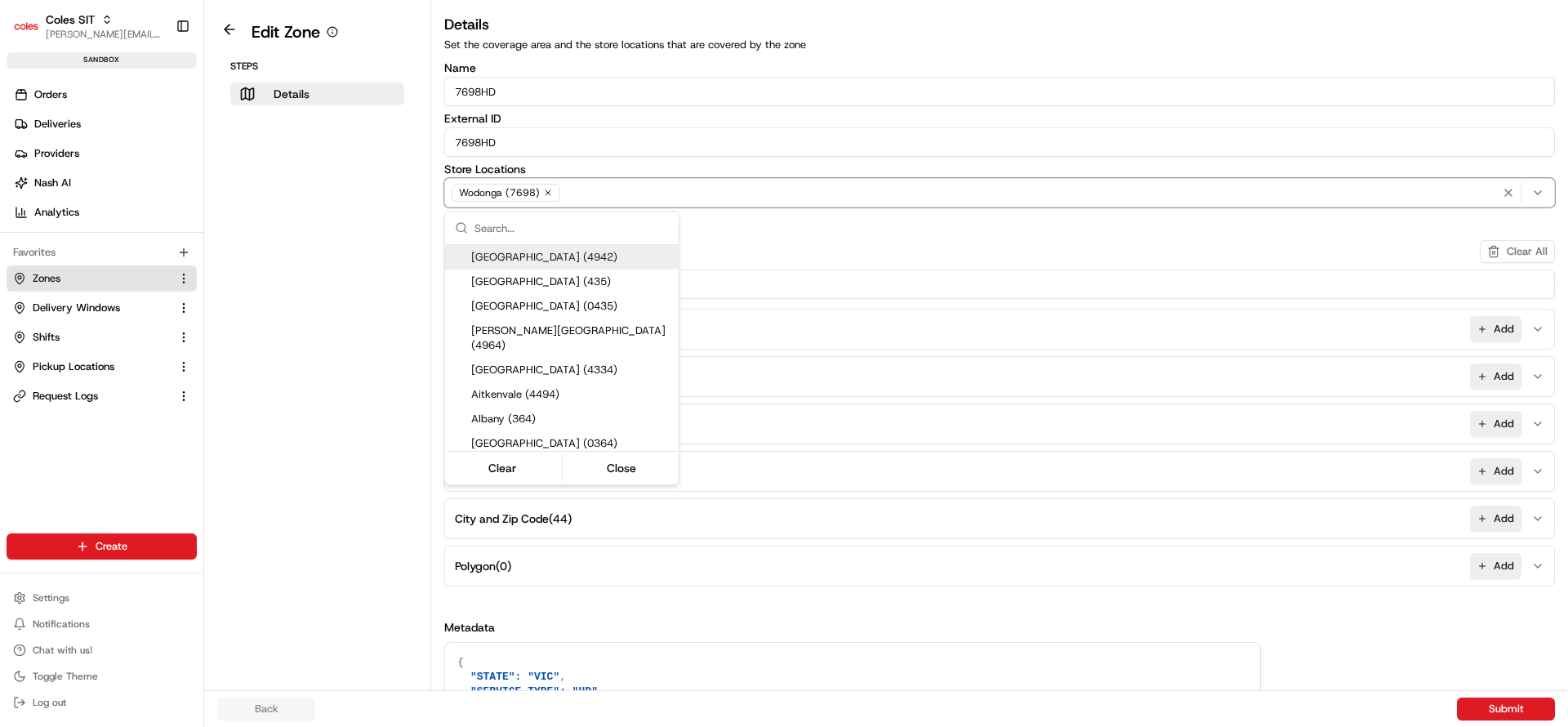
click at [757, 249] on html "Coles SIT nirbhay.palsingh@coles.com.au Toggle Sidebar sandbox Orders Deliverie…" at bounding box center [784, 364] width 1568 height 727
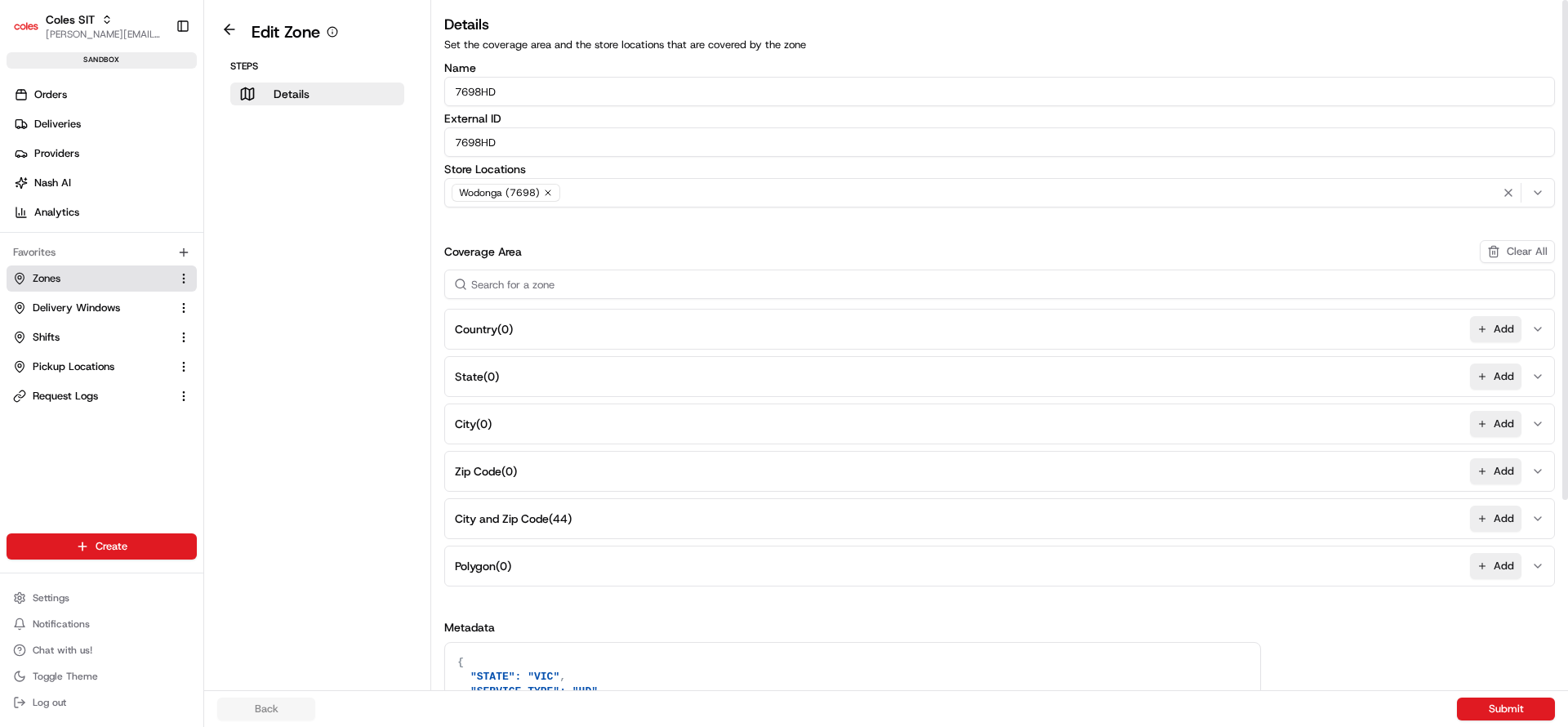
click at [1218, 522] on button "City and Zip Code ( 44 ) Add" at bounding box center [1000, 518] width 1103 height 39
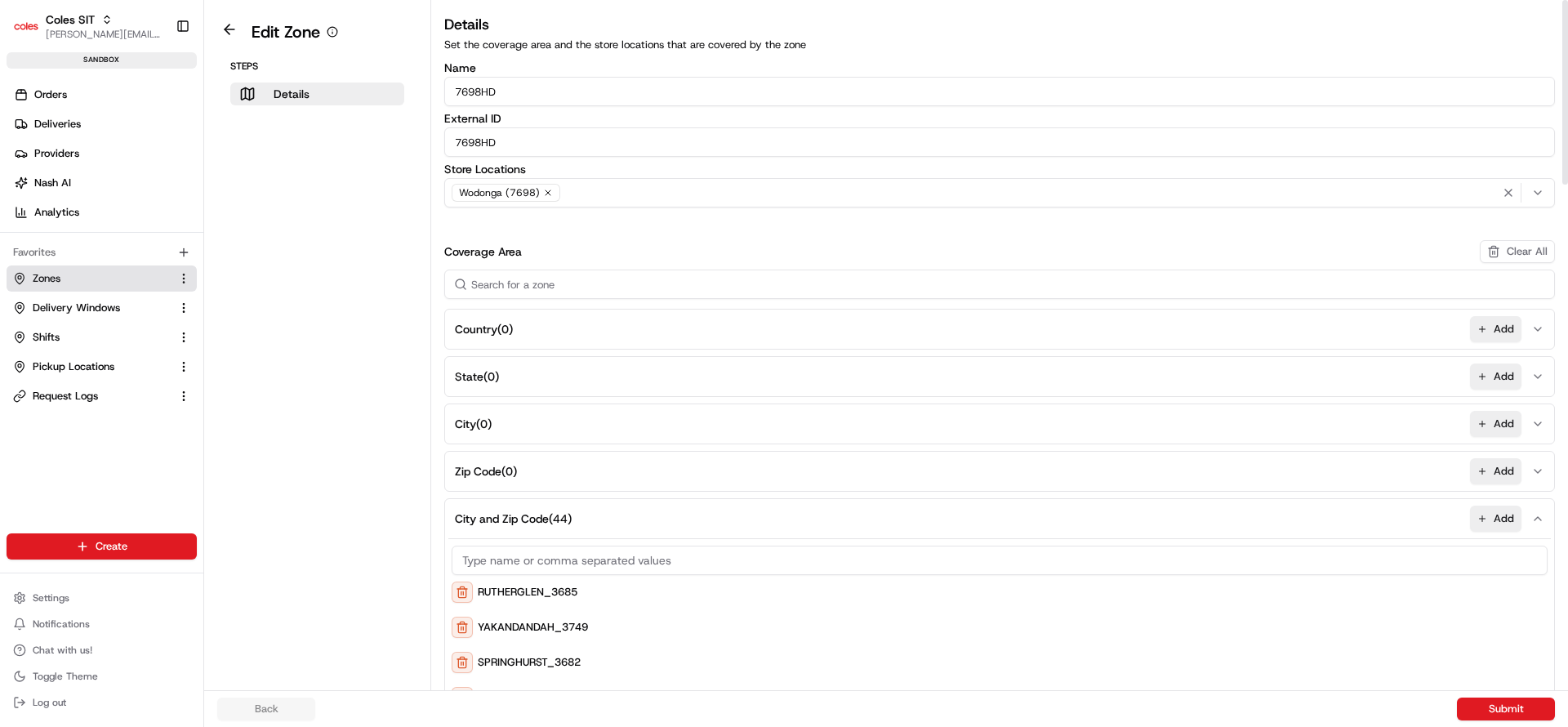
click at [313, 589] on aside "Edit Zone Steps Details" at bounding box center [318, 345] width 227 height 691
drag, startPoint x: 313, startPoint y: 589, endPoint x: 304, endPoint y: 745, distance: 156.3
click at [304, 726] on html "Coles SIT nirbhay.palsingh@coles.com.au Toggle Sidebar sandbox Orders Deliverie…" at bounding box center [784, 364] width 1568 height 727
click at [387, 586] on aside "Edit Zone Steps Details" at bounding box center [318, 345] width 227 height 691
click at [789, 509] on button "City and Zip Code ( 44 ) Add" at bounding box center [1000, 518] width 1103 height 39
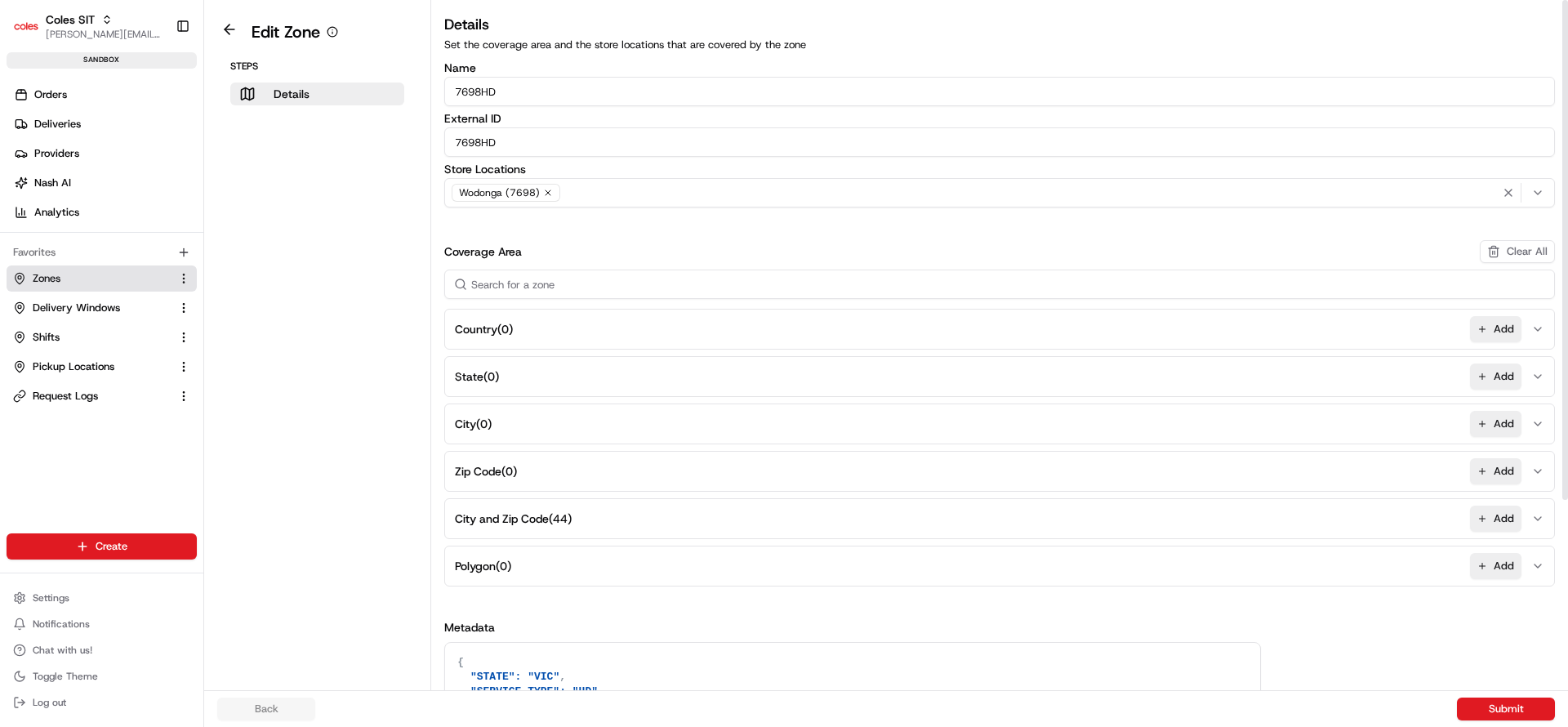
click at [1332, 591] on div "Name 7698HD External ID 7698HD Store Locations Wodonga (7698) Coverage Area Cle…" at bounding box center [1000, 505] width 1111 height 885
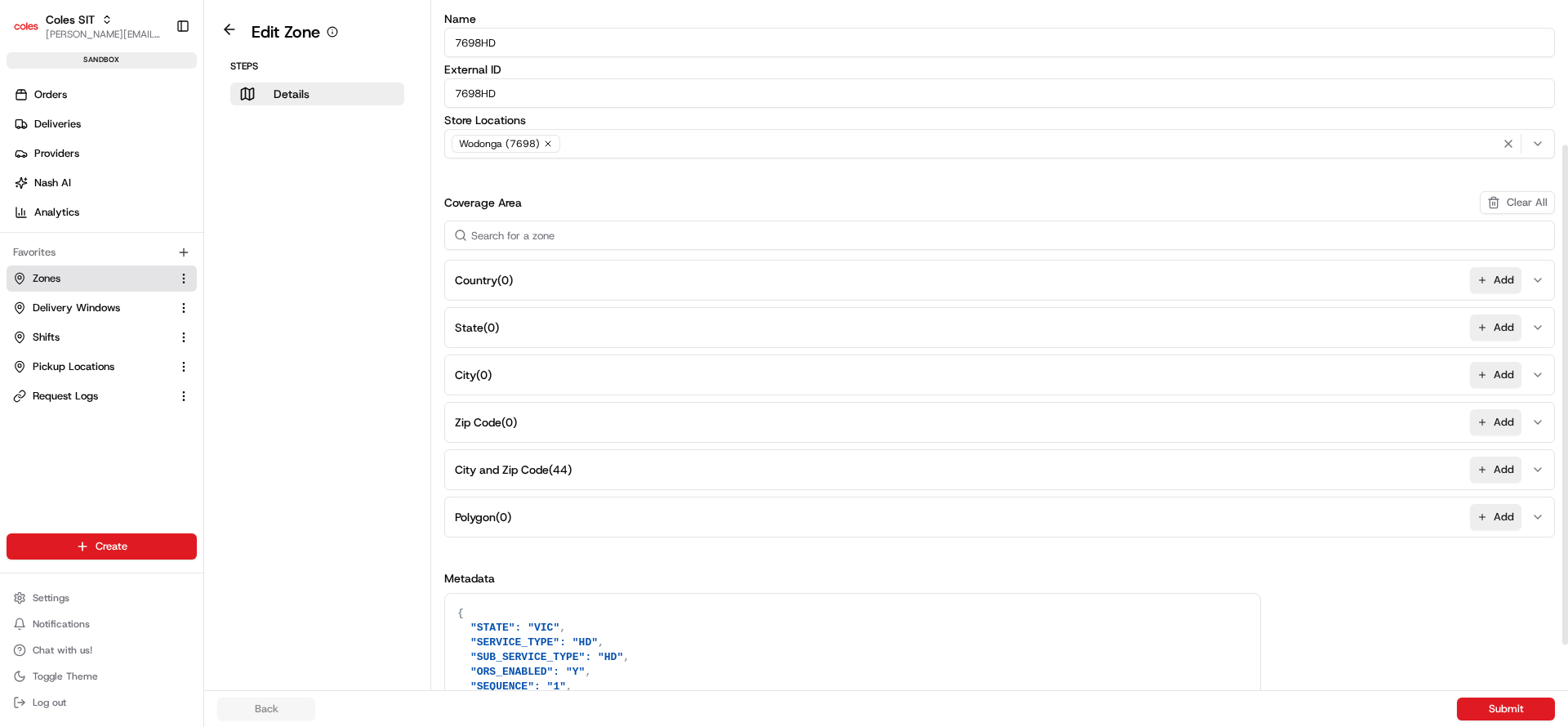
scroll to position [258, 0]
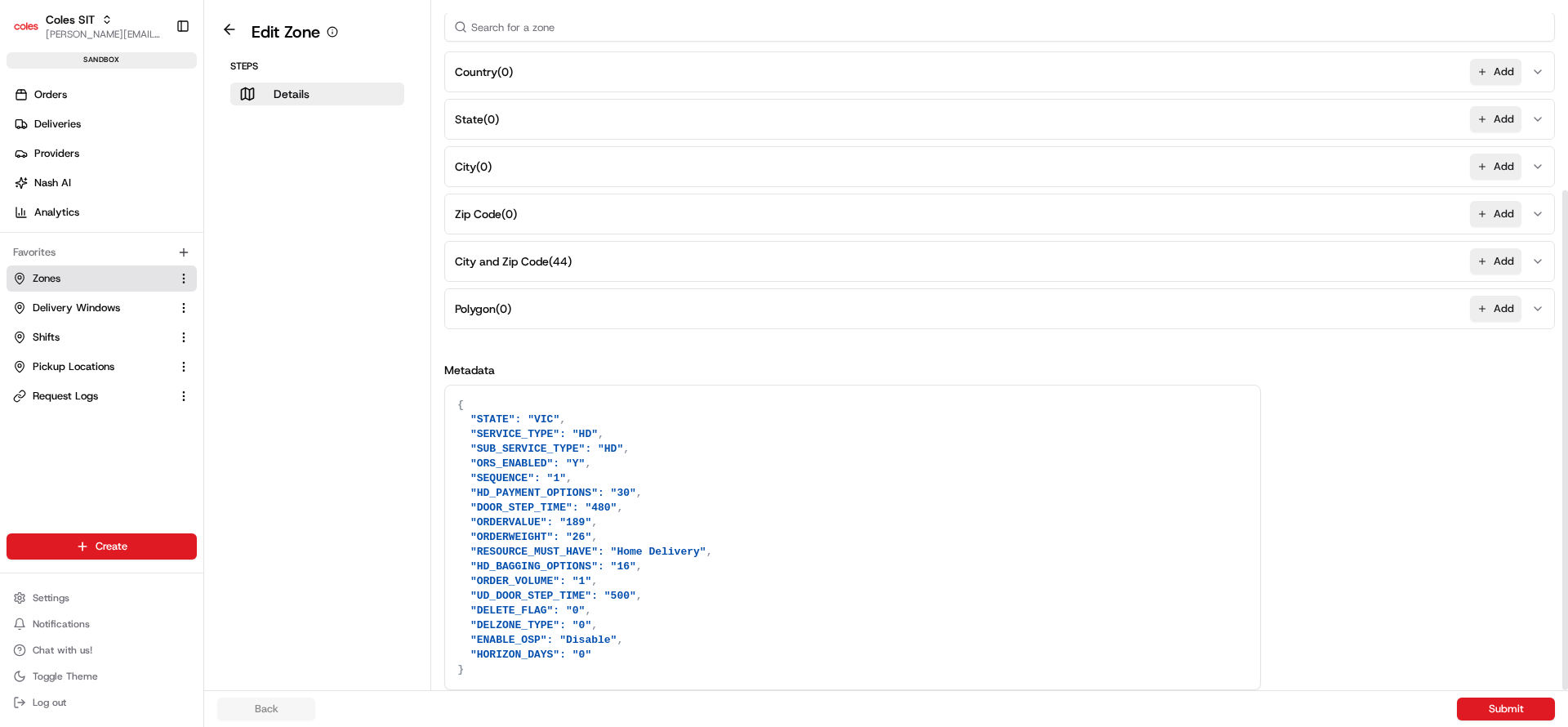
drag, startPoint x: 473, startPoint y: 425, endPoint x: 578, endPoint y: 628, distance: 228.5
click at [578, 628] on textarea "{ "STATE": "VIC", "SERVICE_TYPE": "HD", "SUB_SERVICE_TYPE": "HD", "ORS_ENABLED"…" at bounding box center [853, 537] width 815 height 304
click at [510, 548] on textarea "{ "STATE": "VIC", "SERVICE_TYPE": "HD", "SUB_SERVICE_TYPE": "HD", "ORS_ENABLED"…" at bounding box center [853, 537] width 815 height 304
click at [474, 535] on textarea "{ "STATE": "VIC", "SERVICE_TYPE": "HD", "SUB_SERVICE_TYPE": "HD", "ORS_ENABLED"…" at bounding box center [853, 537] width 815 height 304
click at [618, 565] on textarea "{ "STATE": "VIC", "SERVICE_TYPE": "HD", "SUB_SERVICE_TYPE": "HD", "ORS_ENABLED"…" at bounding box center [853, 537] width 815 height 304
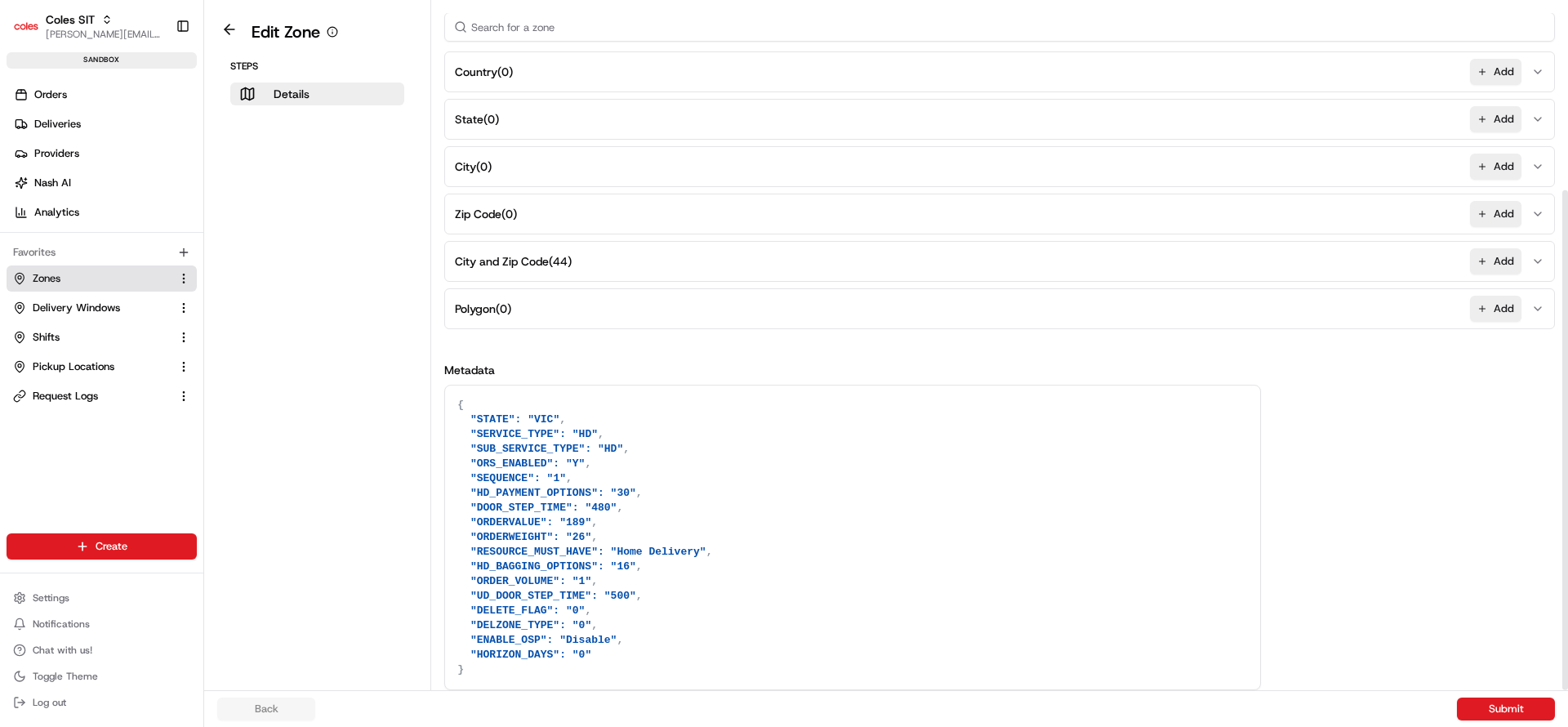
drag, startPoint x: 646, startPoint y: 565, endPoint x: 441, endPoint y: 561, distance: 205.0
click at [441, 561] on div "Details Set the coverage area and the store locations that are covered by the z…" at bounding box center [1000, 223] width 1137 height 935
click at [539, 634] on textarea "{ "STATE": "VIC", "SERVICE_TYPE": "HD", "SUB_SERVICE_TYPE": "HD", "ORS_ENABLED"…" at bounding box center [853, 537] width 815 height 304
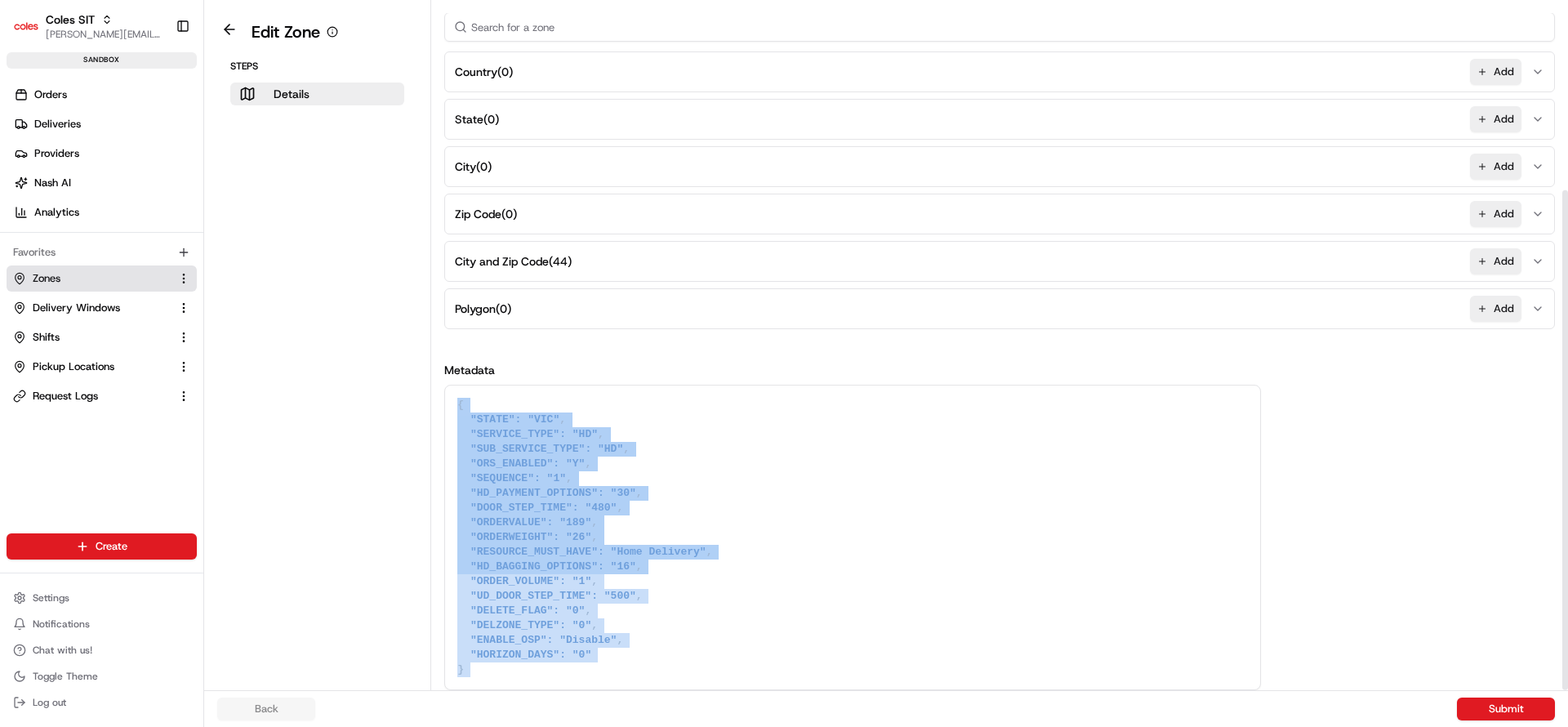
drag, startPoint x: 454, startPoint y: 587, endPoint x: 618, endPoint y: 673, distance: 185.2
click at [618, 673] on div "Details Set the coverage area and the store locations that are covered by the z…" at bounding box center [1000, 223] width 1137 height 935
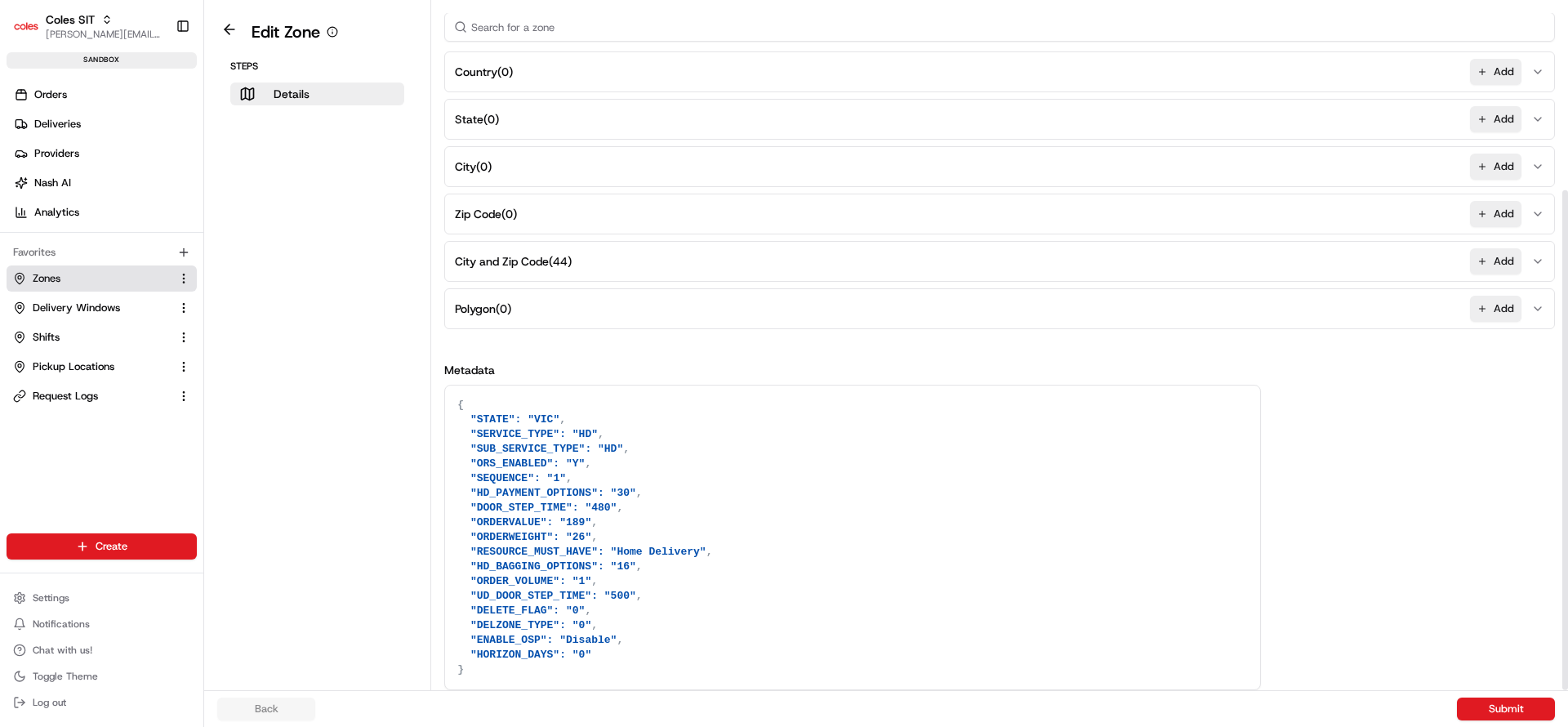
click at [616, 674] on textarea "{ "STATE": "VIC", "SERVICE_TYPE": "HD", "SUB_SERVICE_TYPE": "HD", "ORS_ENABLED"…" at bounding box center [853, 537] width 815 height 304
click at [72, 311] on span "Delivery Windows" at bounding box center [76, 307] width 88 height 14
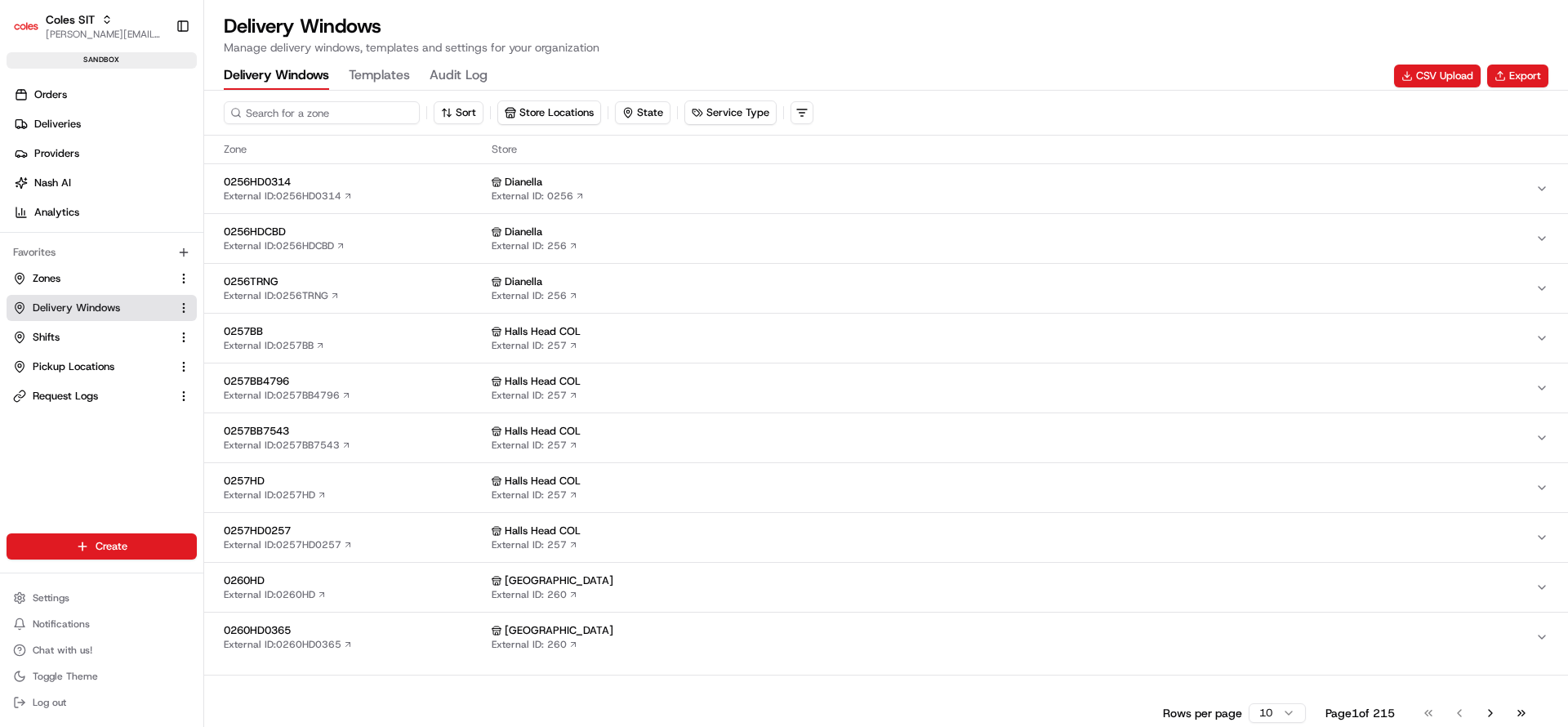
click at [331, 119] on input at bounding box center [322, 113] width 196 height 23
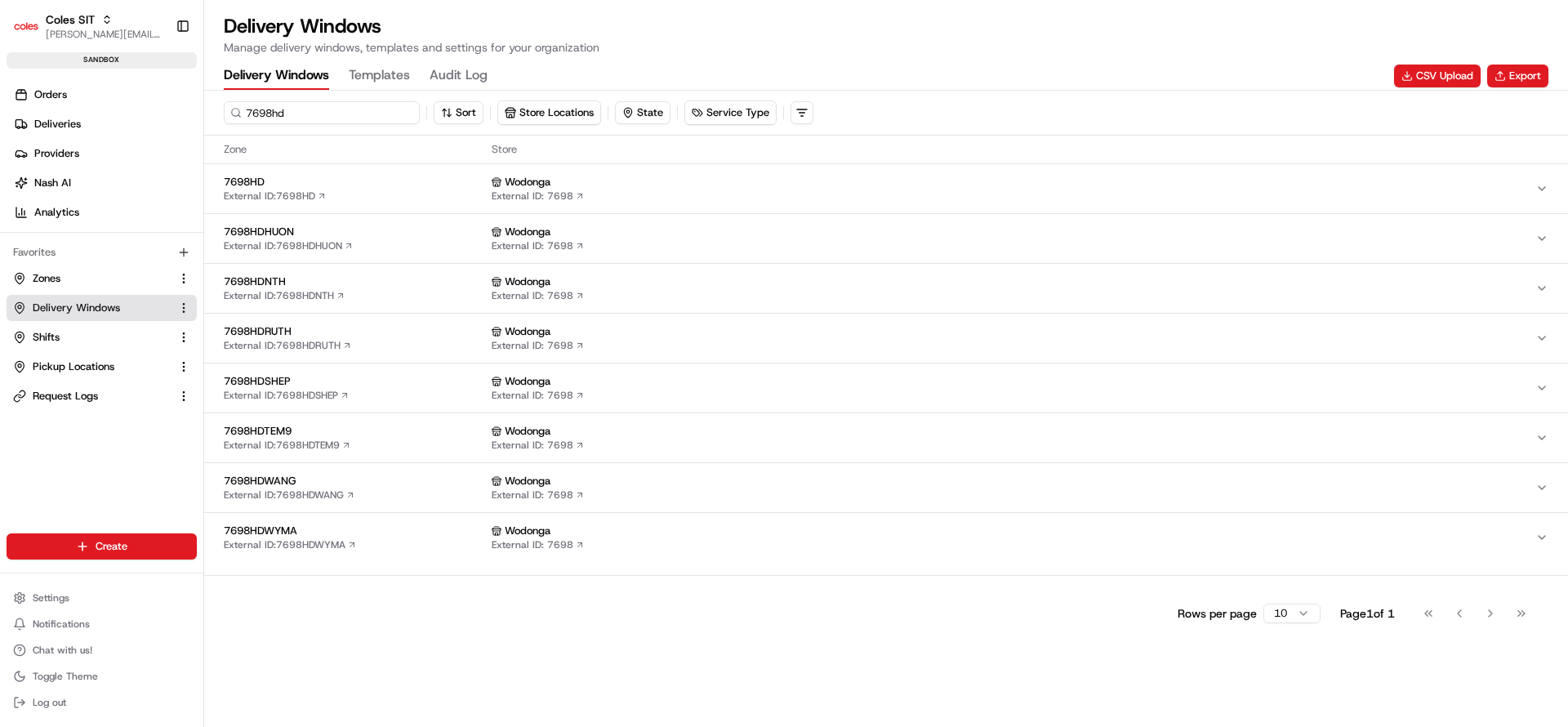
type input "7698hd"
click at [376, 174] on button "7698HD External ID: 7698HD Wodonga External ID: 7698" at bounding box center [886, 188] width 1364 height 49
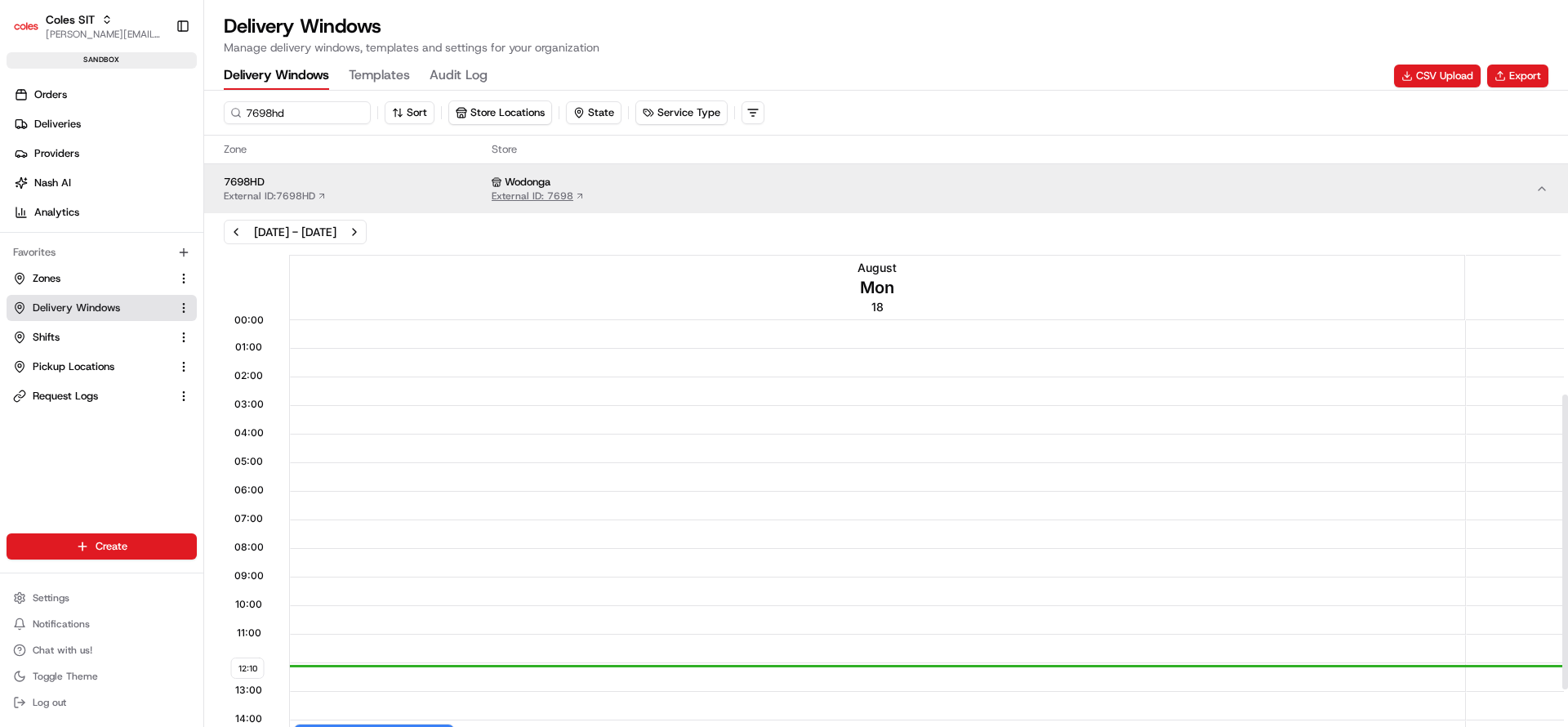
scroll to position [655, 0]
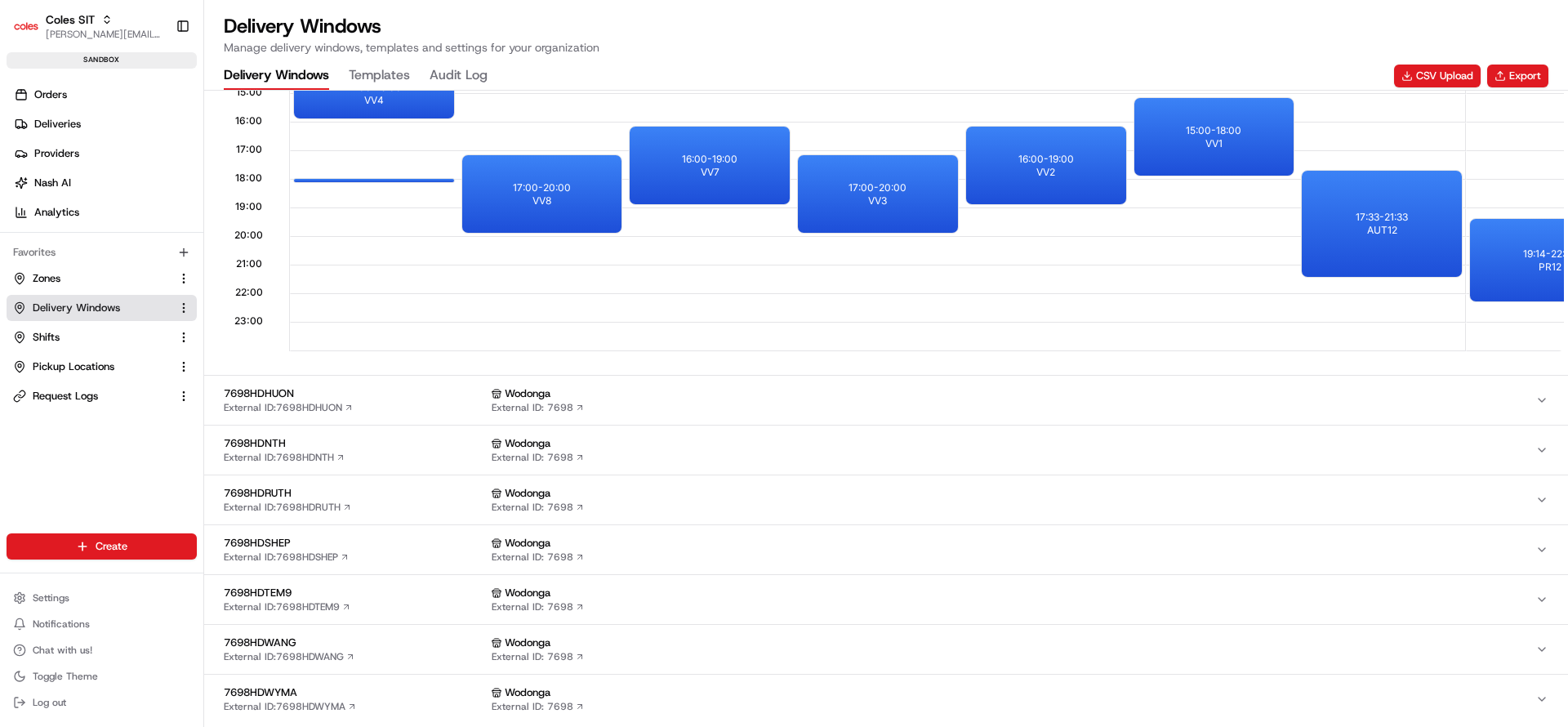
click at [541, 198] on span "VV8" at bounding box center [542, 201] width 19 height 13
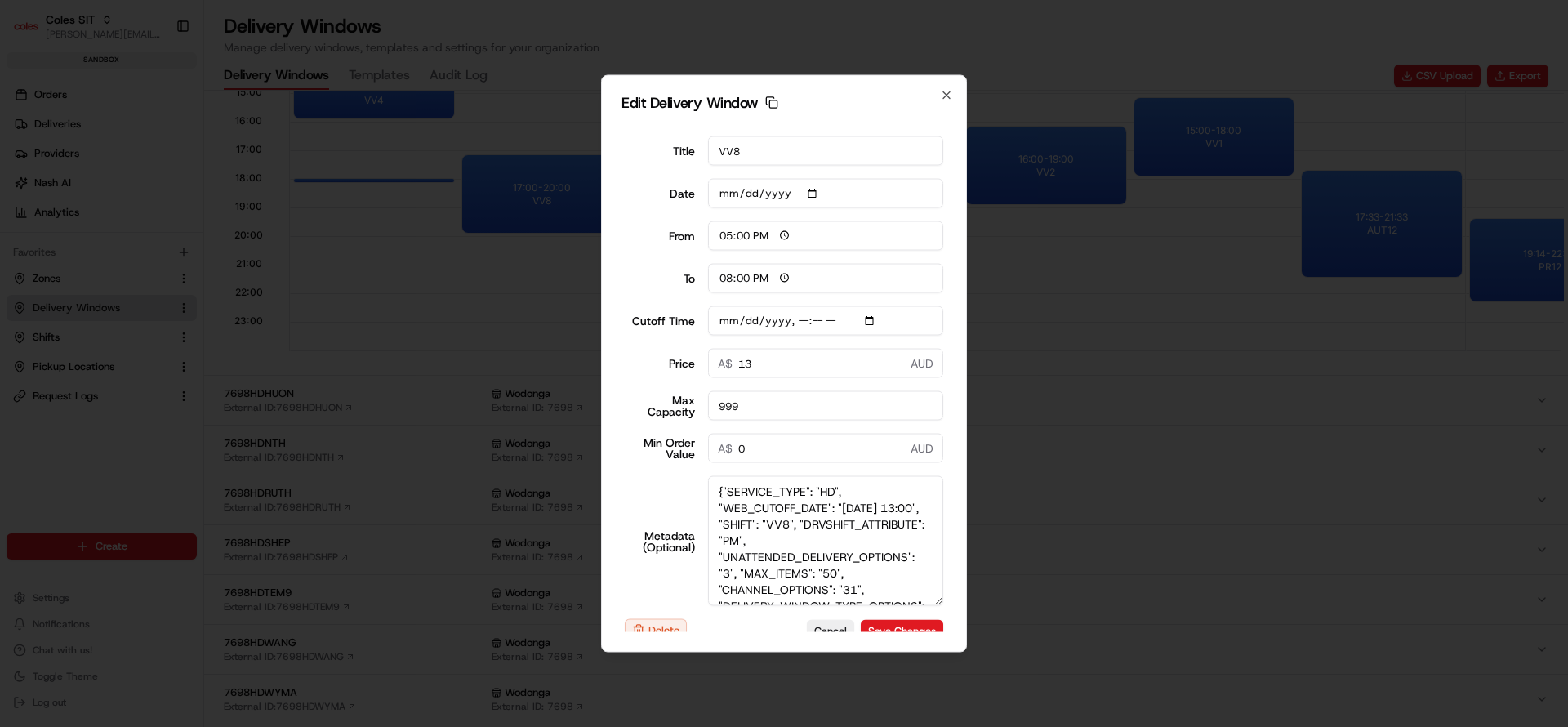
drag, startPoint x: 934, startPoint y: 549, endPoint x: 962, endPoint y: 630, distance: 85.7
click at [962, 630] on div "Edit Delivery Window Copy dlw_BaPiHfd7wmbSw4VDUNiXaj_07:00_10:00 Title VV8 Date…" at bounding box center [784, 364] width 366 height 577
drag, startPoint x: 657, startPoint y: 404, endPoint x: 727, endPoint y: 412, distance: 70.5
click at [727, 412] on div "Max Capacity 999" at bounding box center [784, 405] width 319 height 30
drag, startPoint x: 712, startPoint y: 512, endPoint x: 774, endPoint y: 521, distance: 62.6
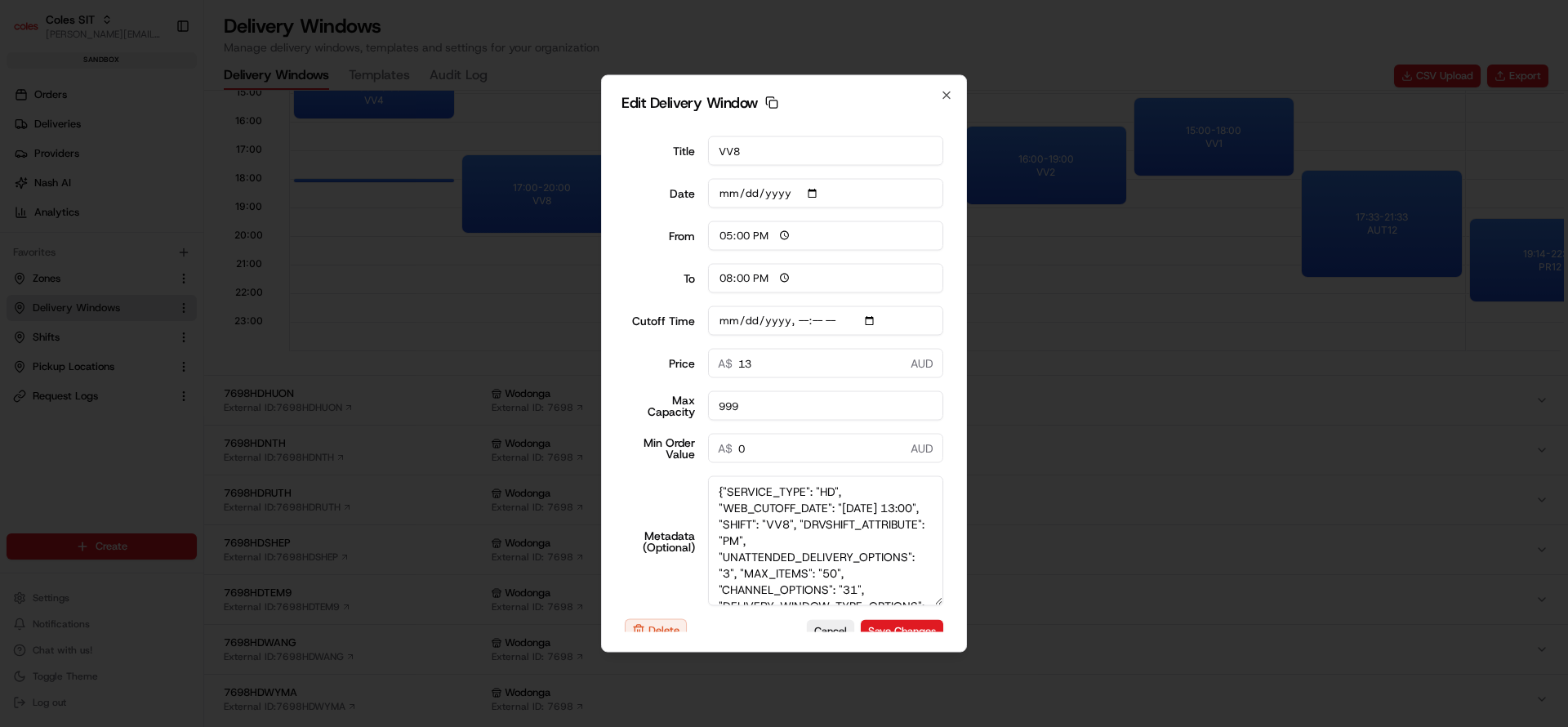
click at [774, 521] on textarea "{"SERVICE_TYPE": "HD", "WEB_CUTOFF_DATE": "18/08/2025 13:00", "SHIFT": "VV8", "…" at bounding box center [825, 541] width 236 height 130
click at [723, 542] on textarea "{"SERVICE_TYPE": "HD", "WEB_CUTOFF_DATE": "18/08/2025 13:00", "SHIFT": "VV8", "…" at bounding box center [825, 541] width 236 height 130
type input "2025-08-18T13:10"
click at [943, 96] on icon "button" at bounding box center [947, 95] width 13 height 13
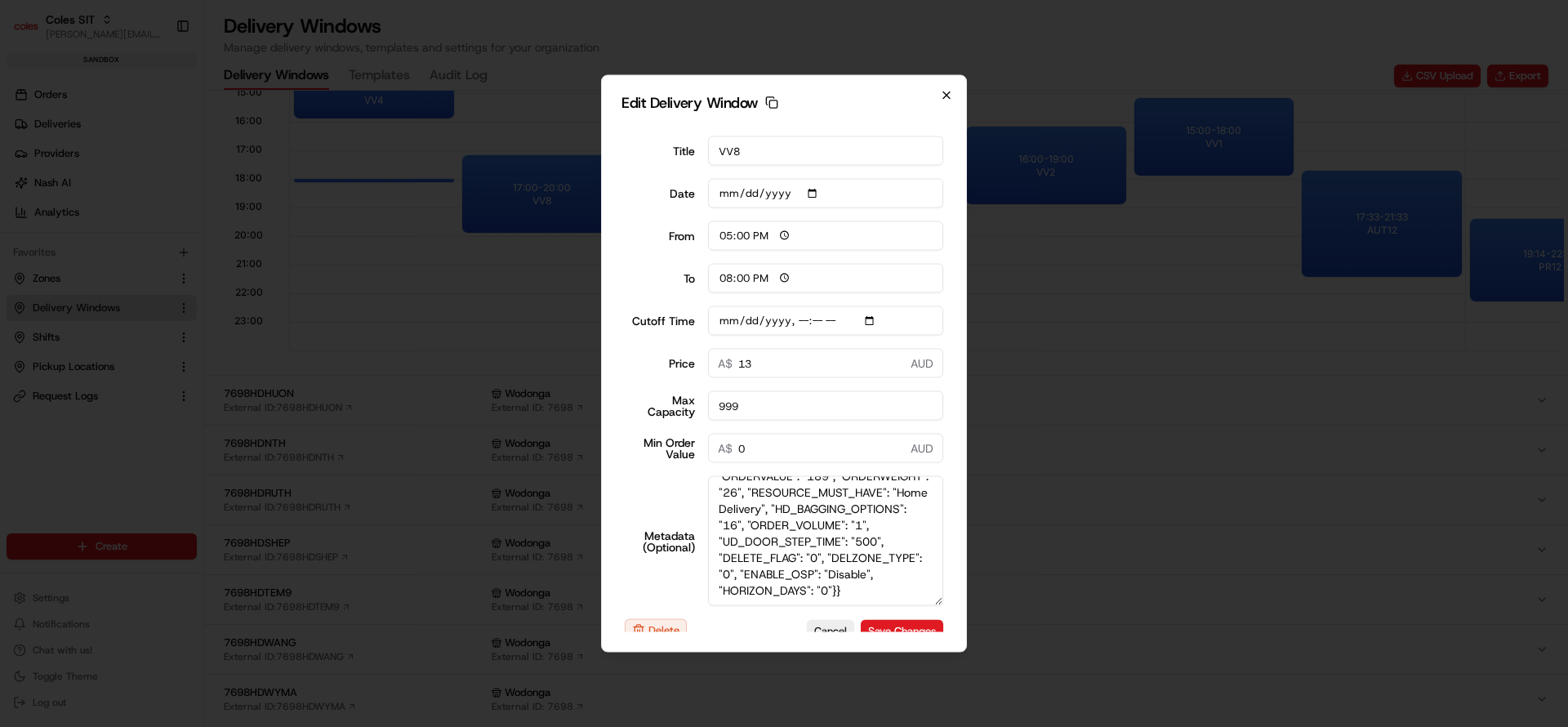
type input "12:11"
type input "13:11"
type input "2025-08-18T13:10"
type input "0"
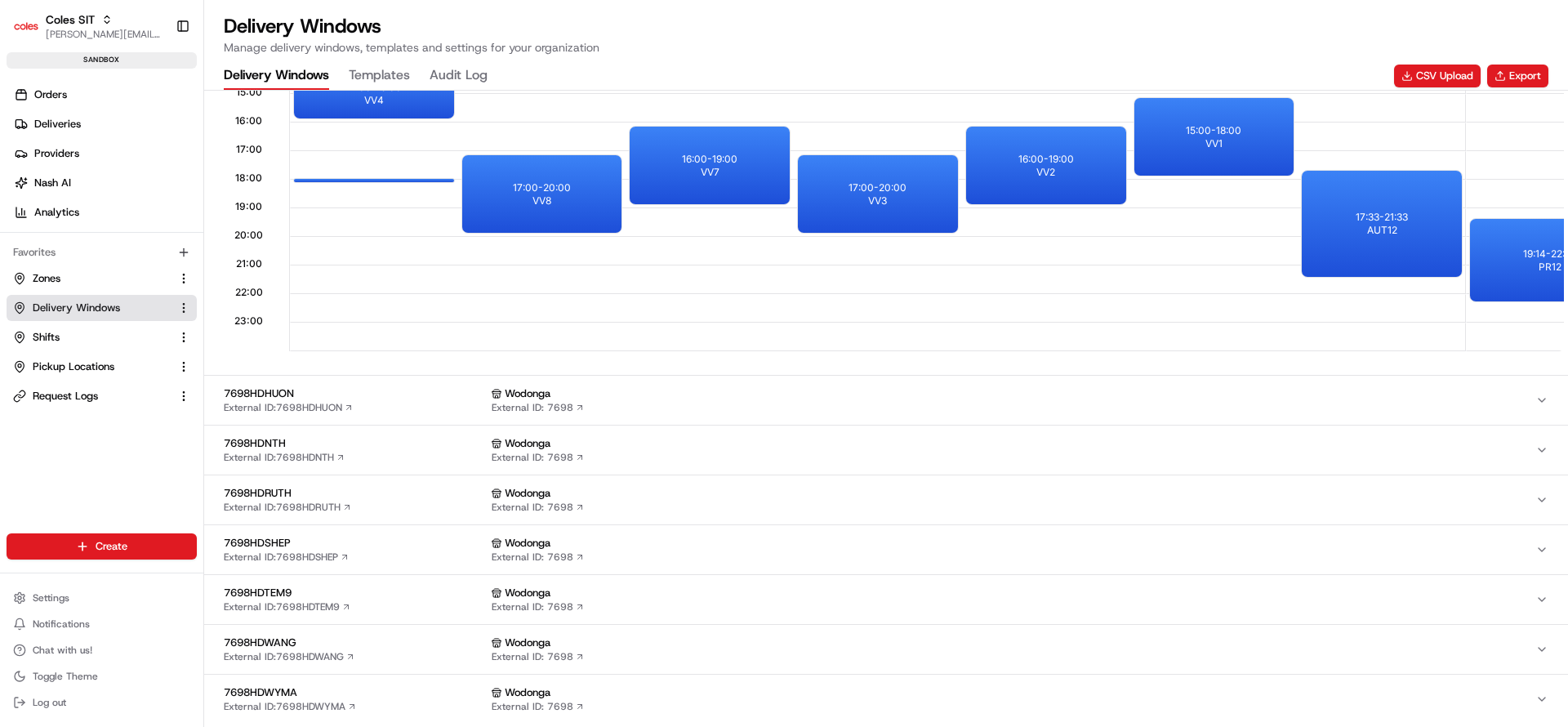
drag, startPoint x: 1565, startPoint y: 319, endPoint x: 1567, endPoint y: 144, distance: 175.0
click at [1560, 73] on div "Delivery Windows Manage delivery windows, templates and settings for your organ…" at bounding box center [886, 52] width 1364 height 76
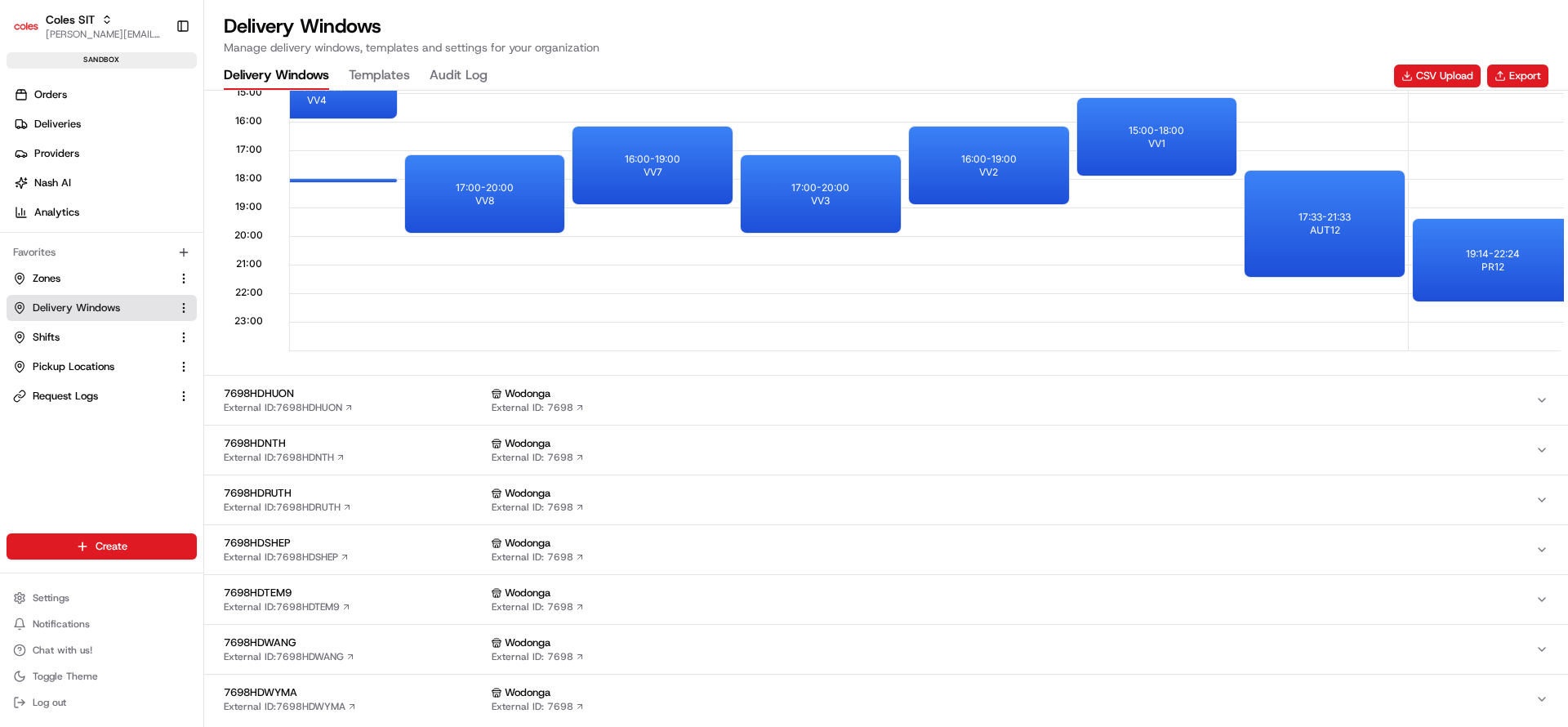
scroll to position [0, 0]
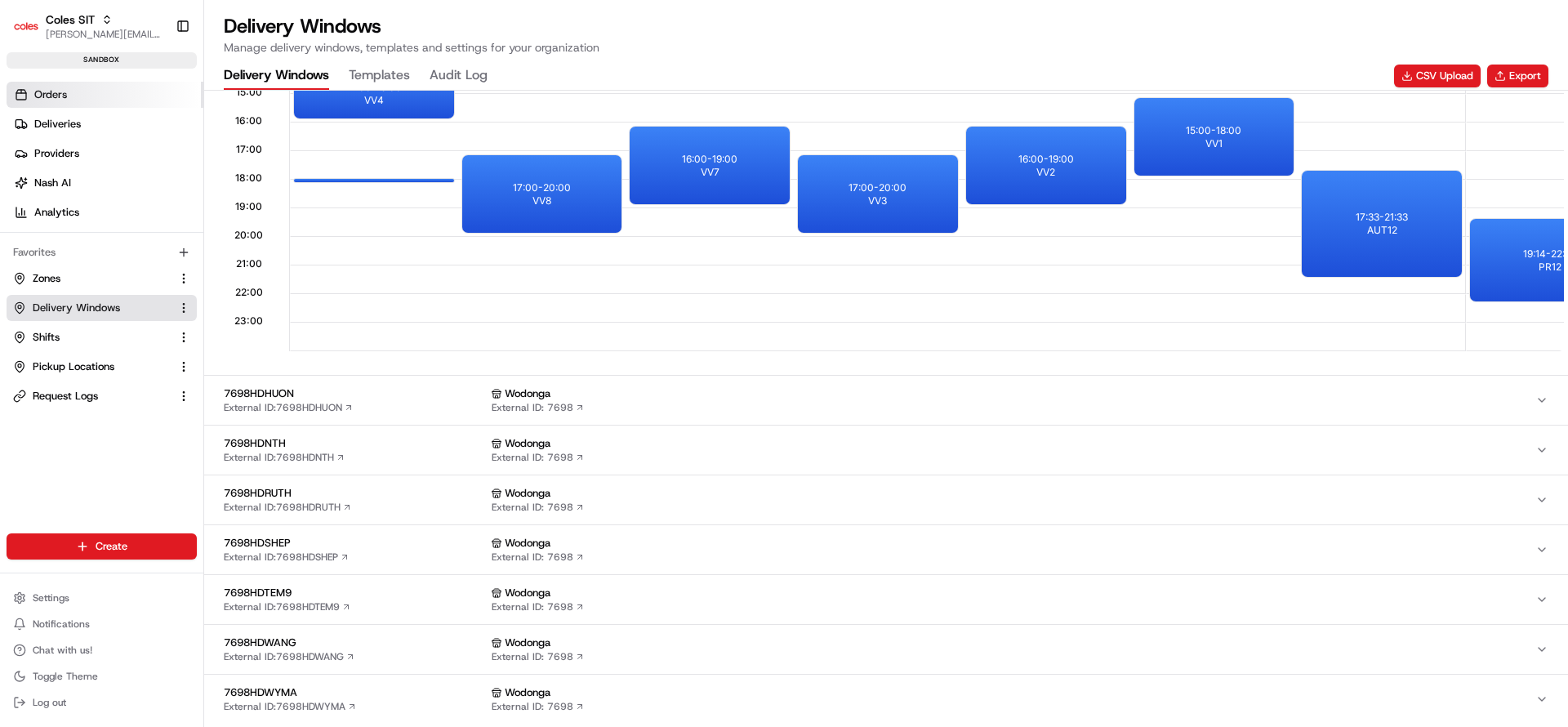
click at [30, 102] on link "Orders" at bounding box center [105, 94] width 196 height 26
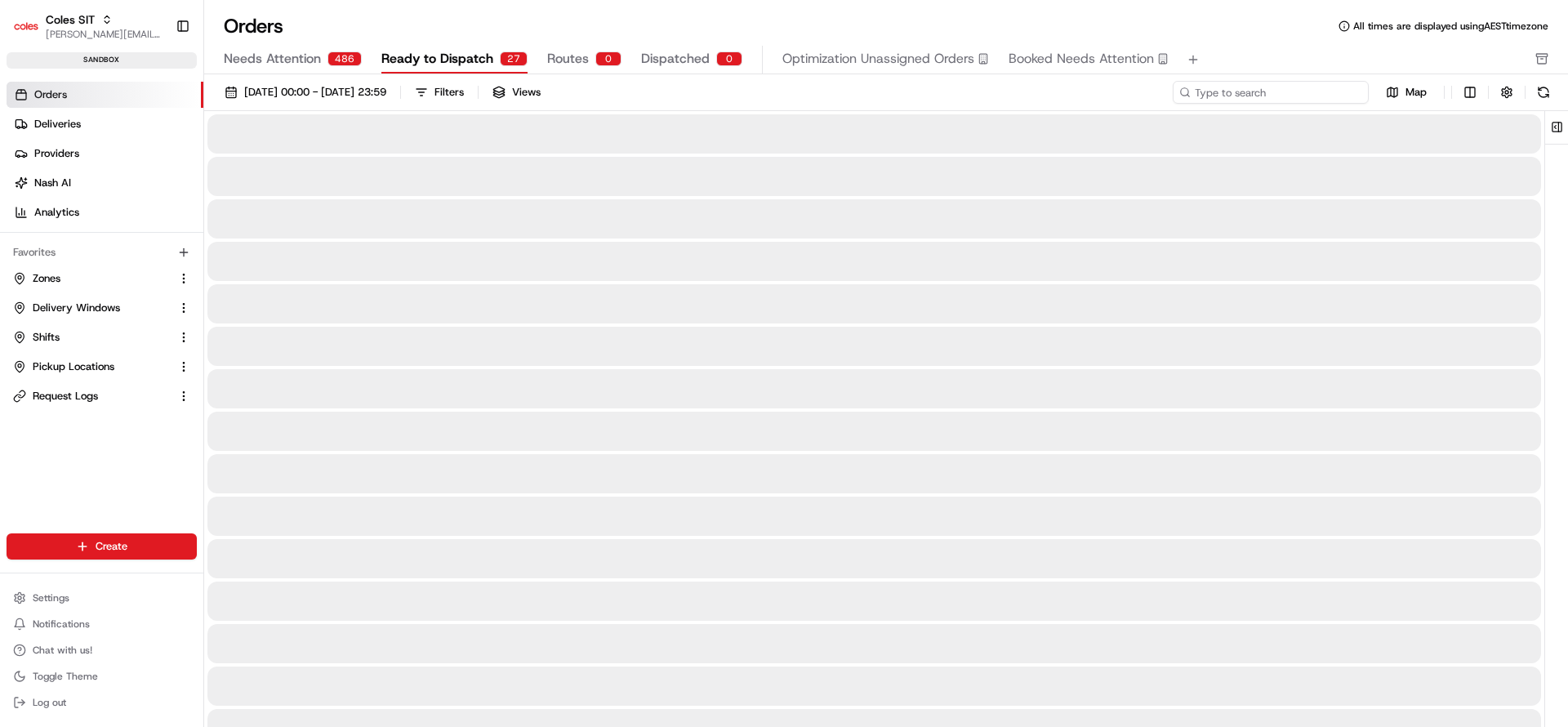
click at [1308, 93] on input at bounding box center [1271, 93] width 196 height 23
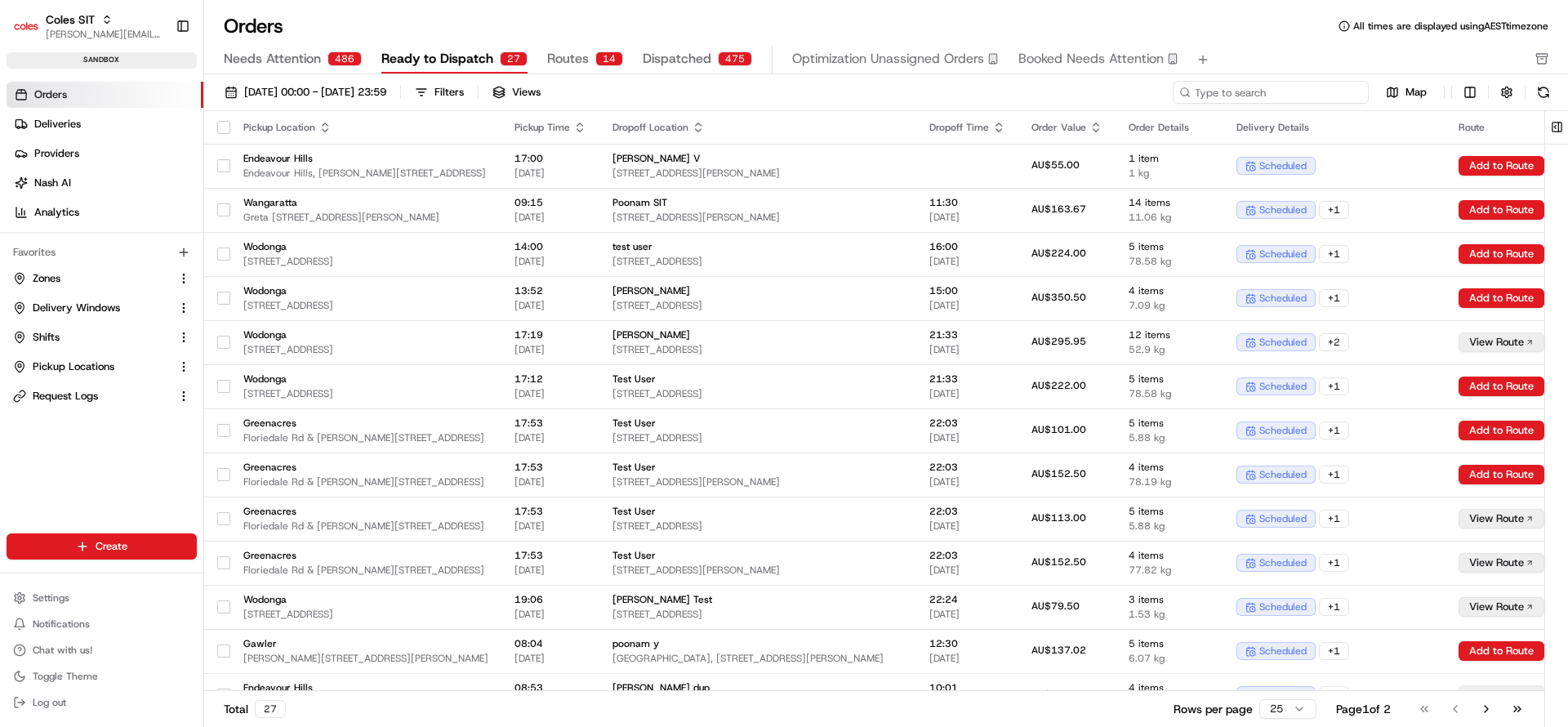
paste input "216584084"
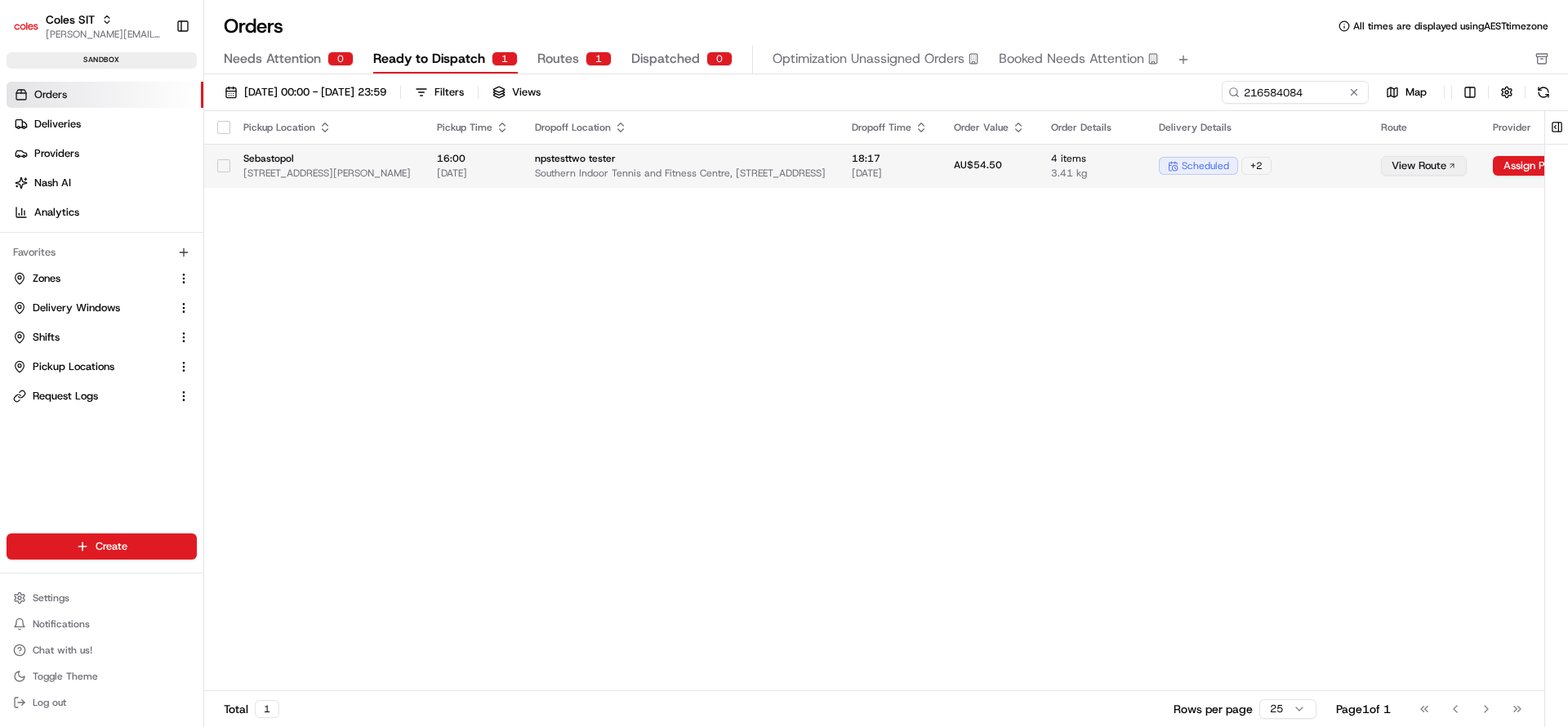
click at [1467, 164] on button "View Route" at bounding box center [1424, 166] width 86 height 20
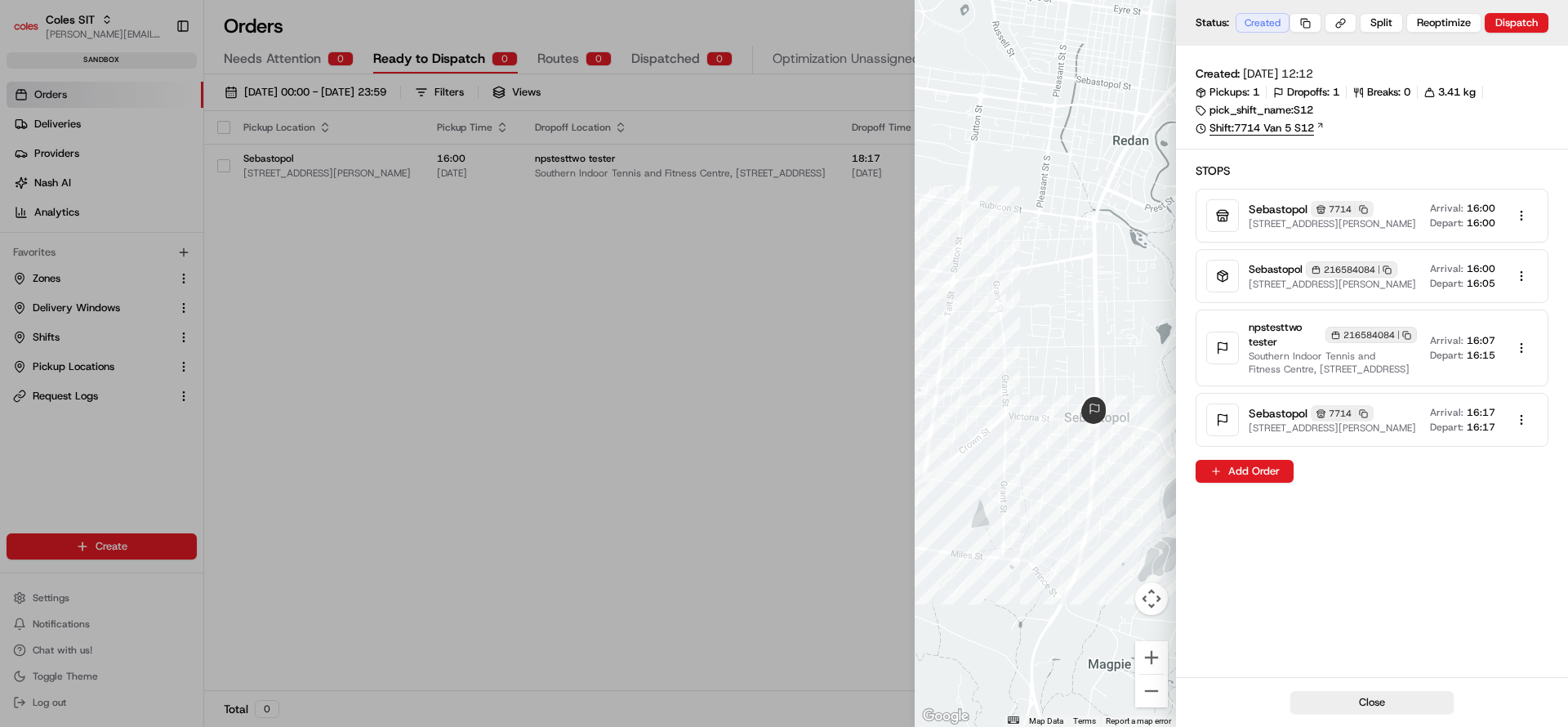
click at [1310, 130] on link "Shift: 7714 Van 5 S12" at bounding box center [1372, 128] width 353 height 14
click at [1372, 707] on button "Close" at bounding box center [1372, 702] width 163 height 23
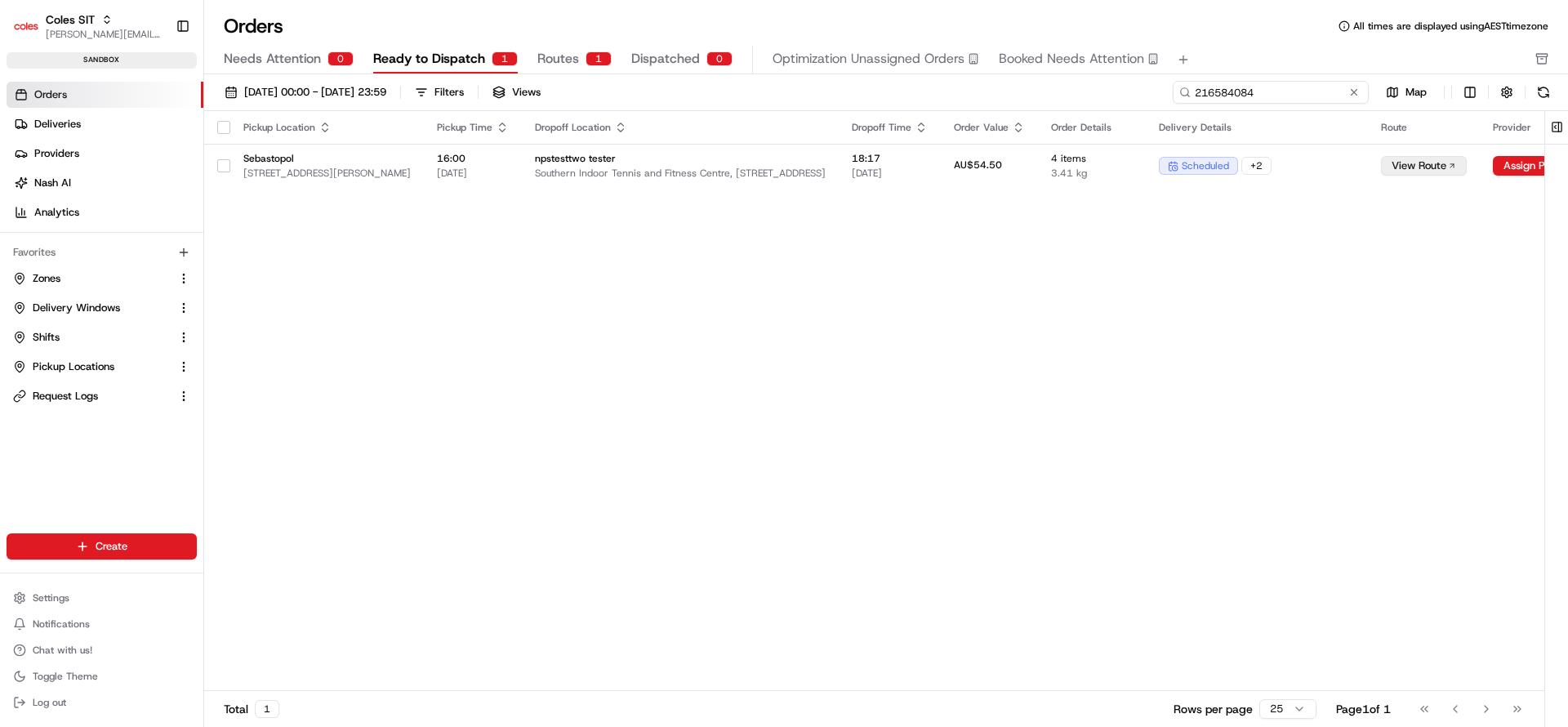
click at [1305, 99] on input "216584084" at bounding box center [1271, 93] width 196 height 23
paste input "602106"
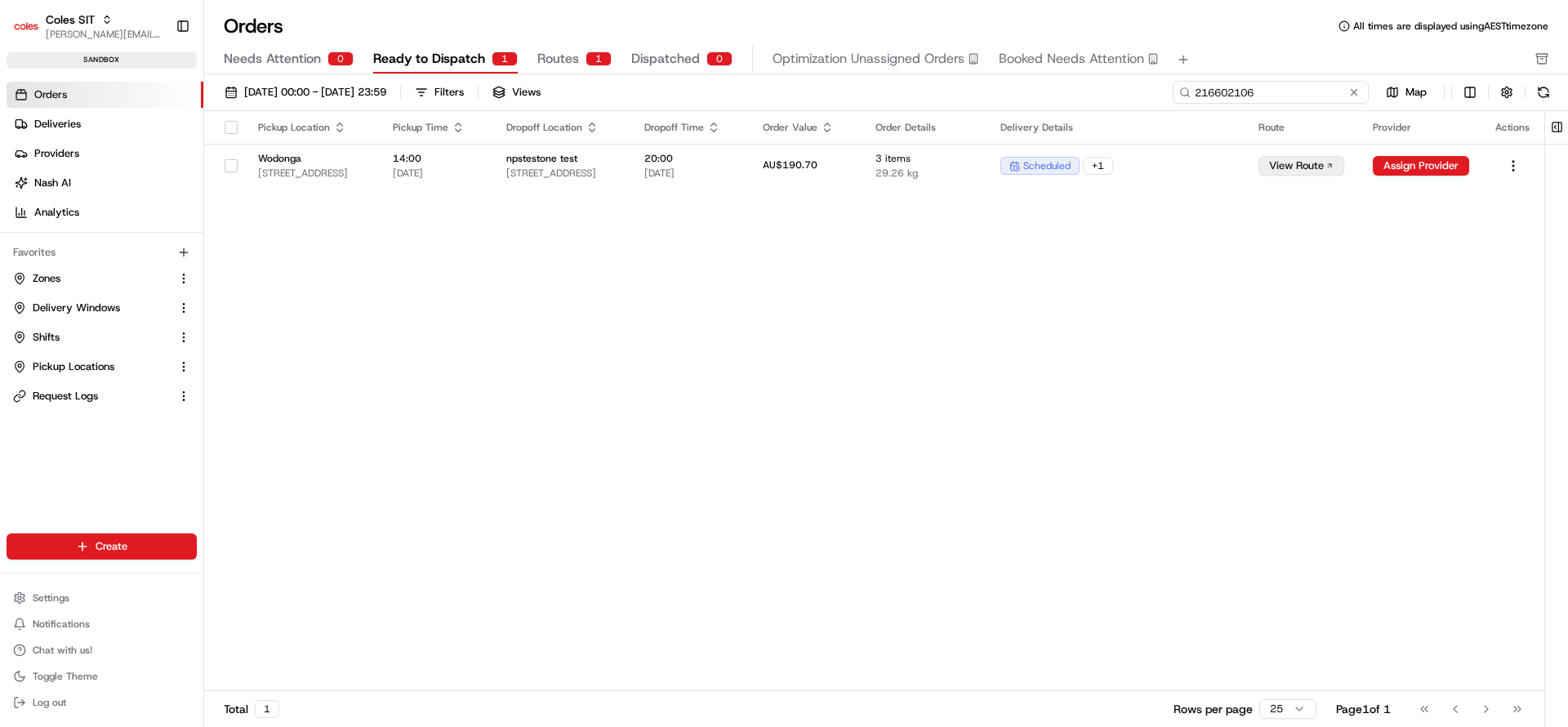
type input "216602106"
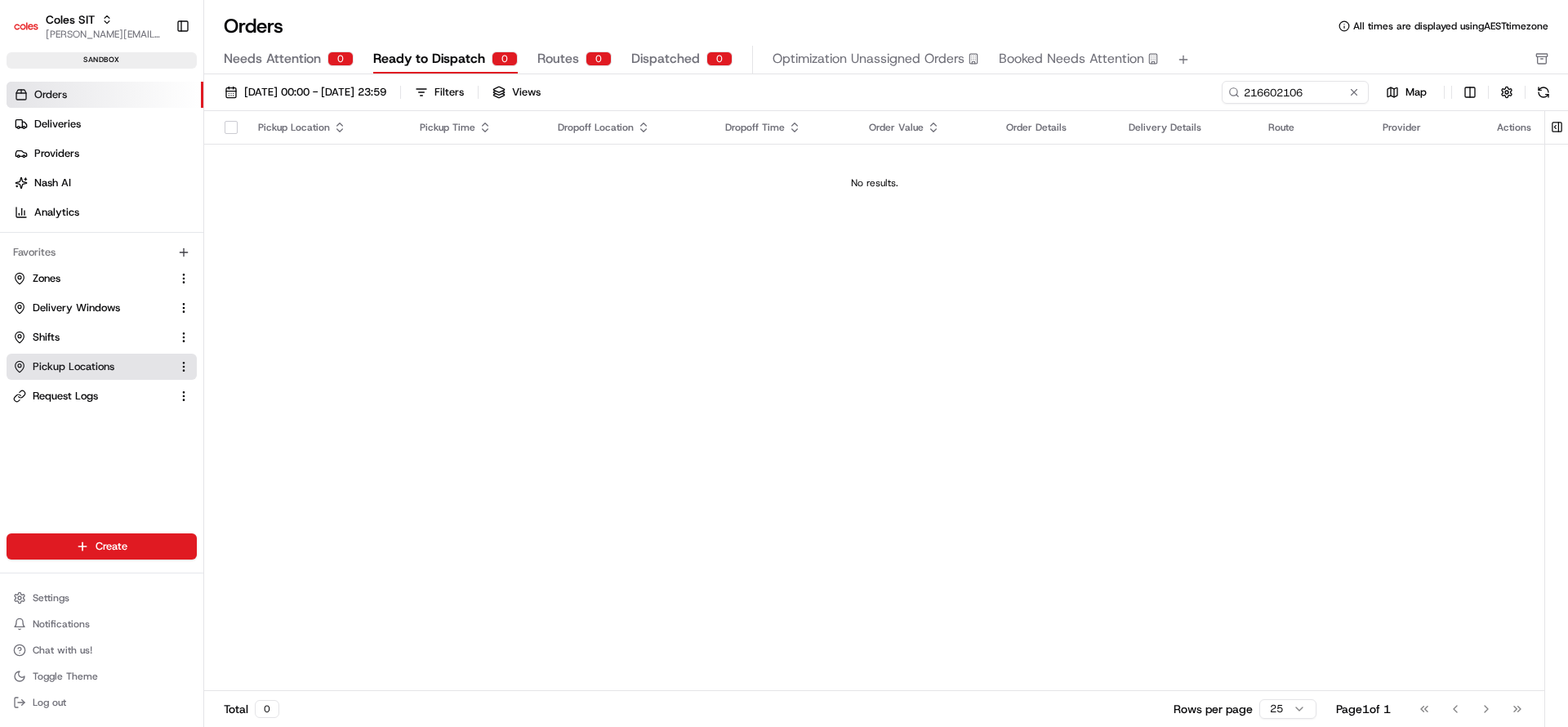
click at [56, 366] on span "Pickup Locations" at bounding box center [73, 366] width 82 height 14
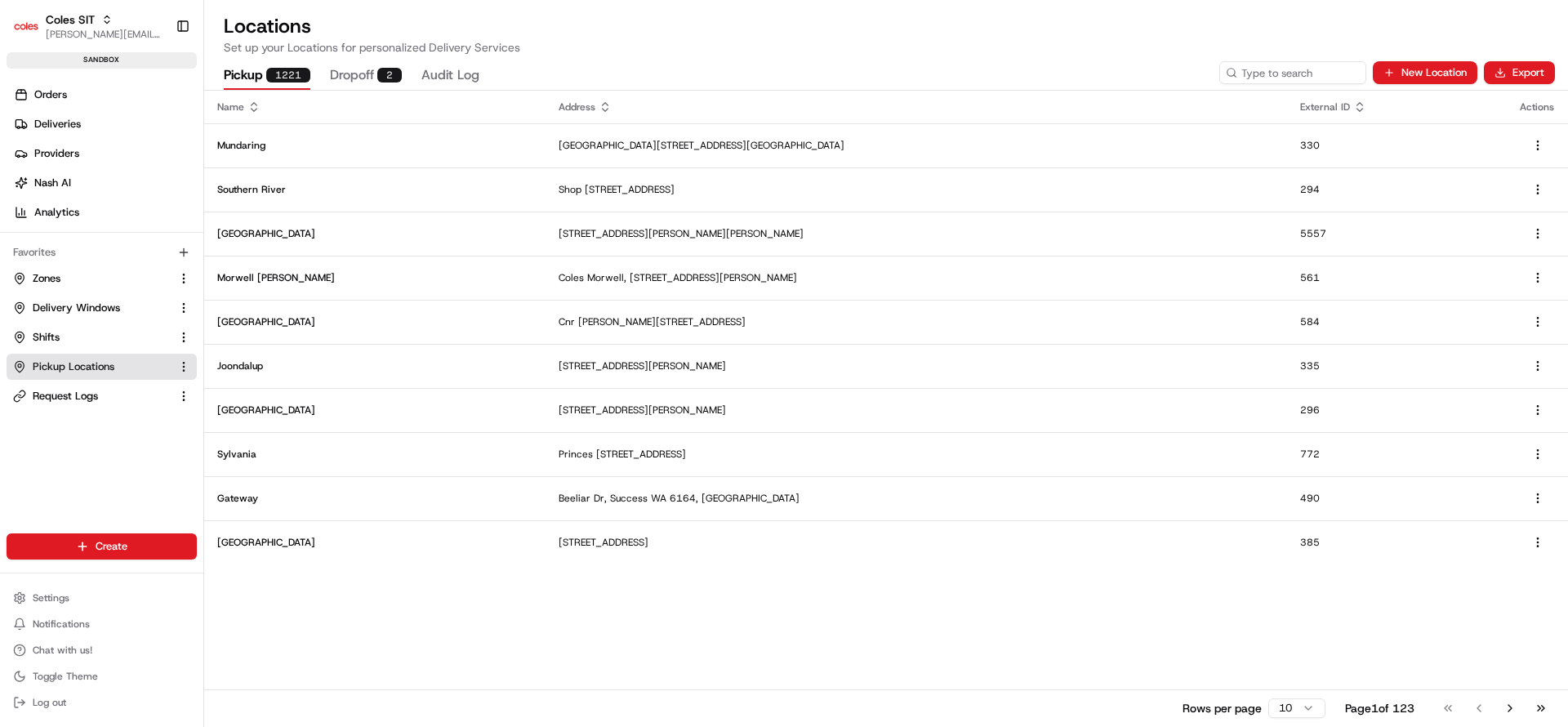
click at [939, 613] on div "Name Address External ID Actions Mundaring Great Eastern Hwy & Stoneville Rd, M…" at bounding box center [886, 408] width 1364 height 635
click at [1407, 73] on button "New Location" at bounding box center [1425, 73] width 105 height 23
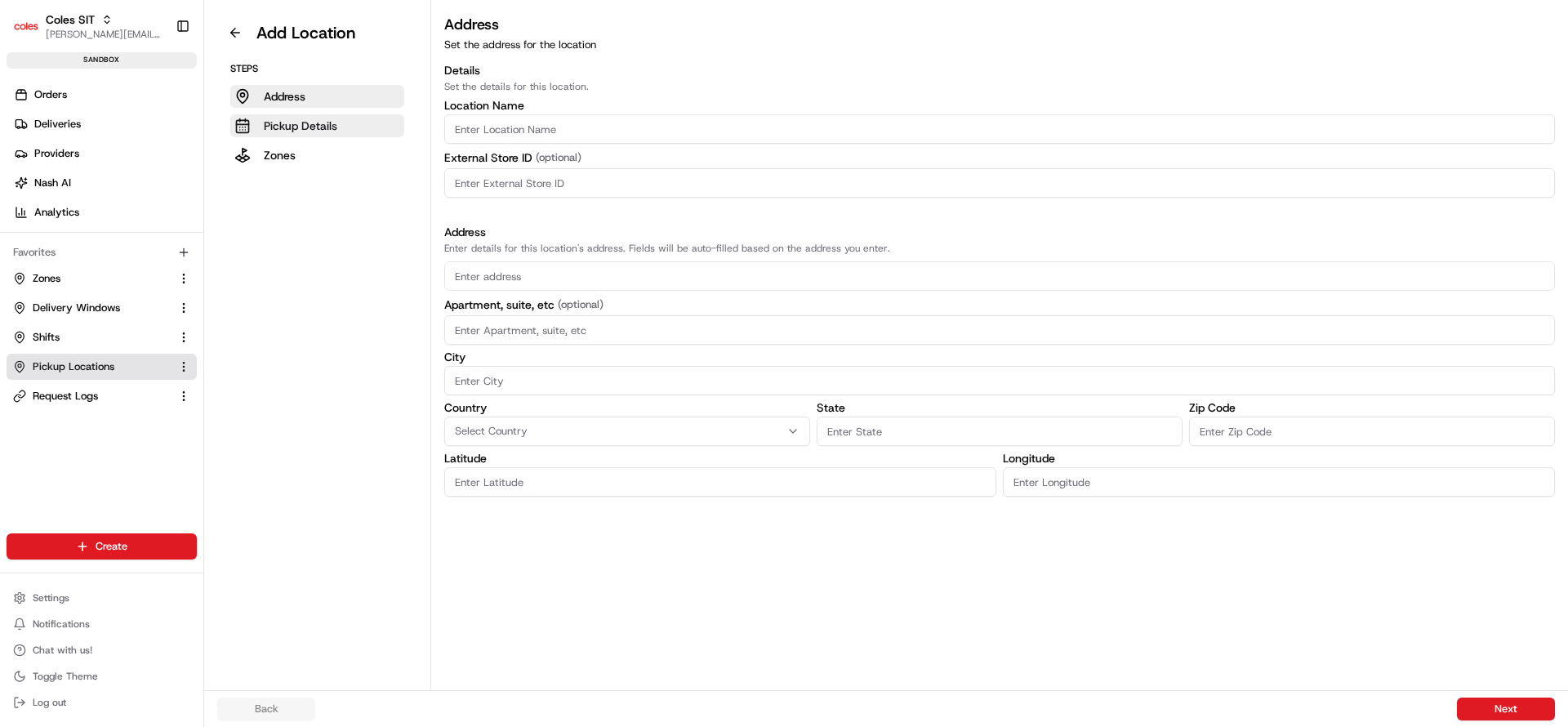
click at [307, 135] on button "Pickup Details" at bounding box center [317, 126] width 174 height 23
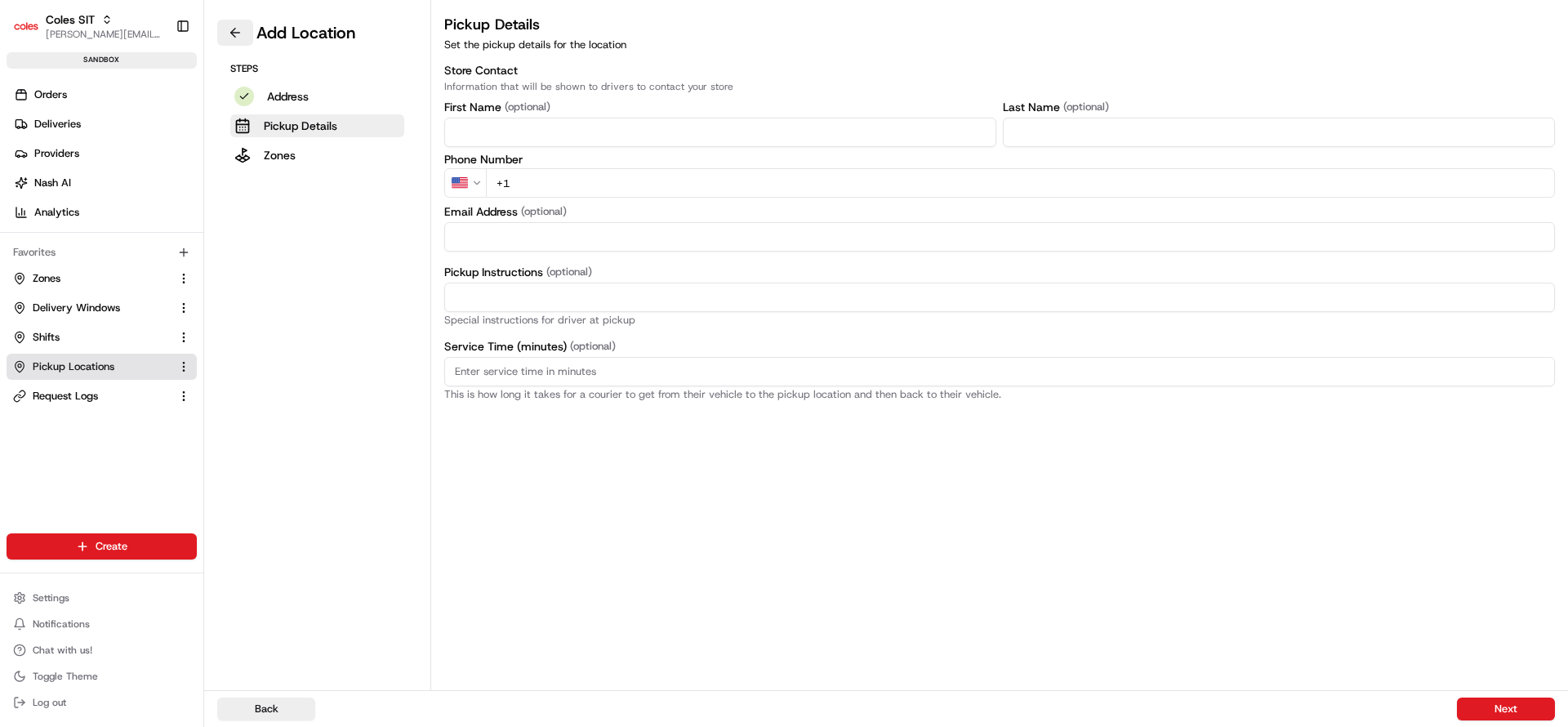
click at [235, 33] on button at bounding box center [236, 32] width 36 height 26
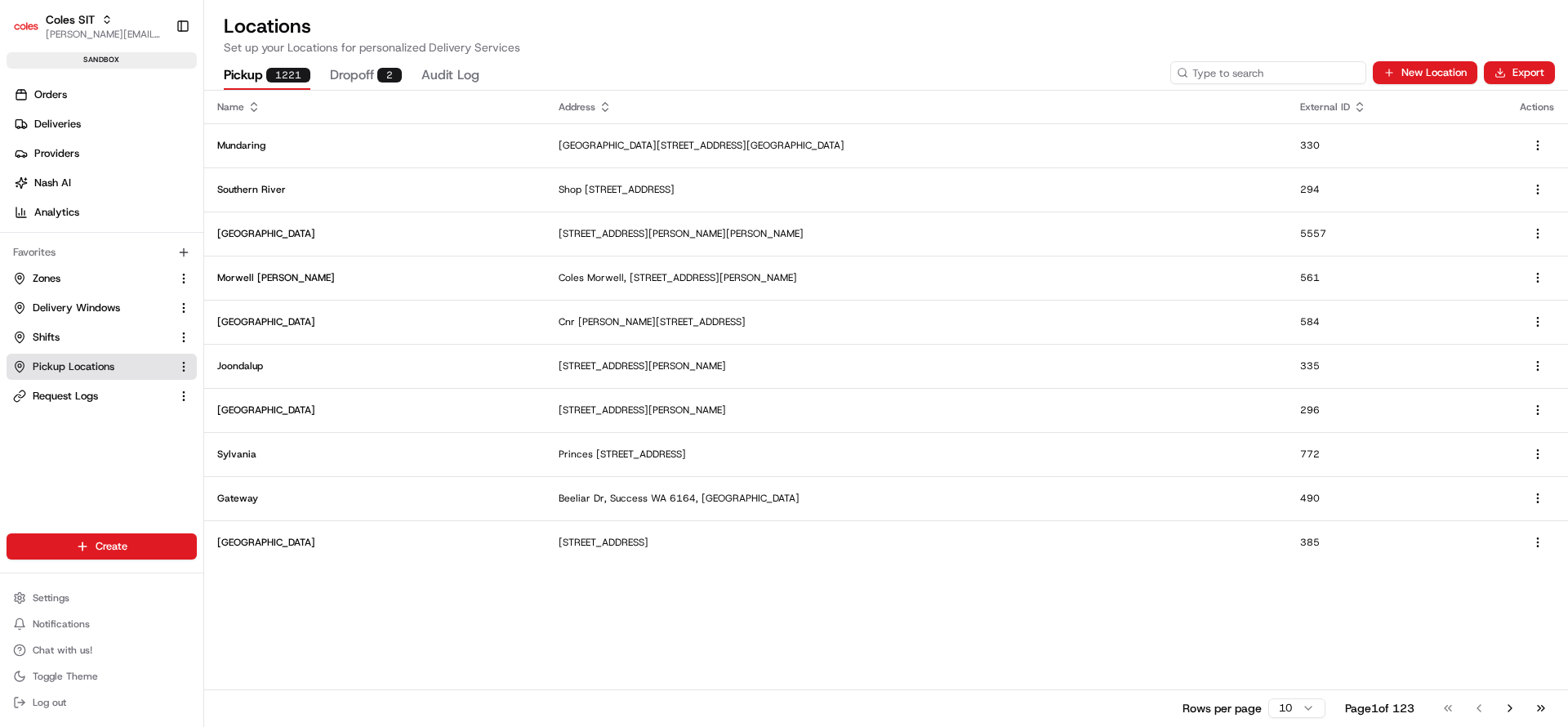
click at [1291, 80] on input at bounding box center [1269, 73] width 196 height 23
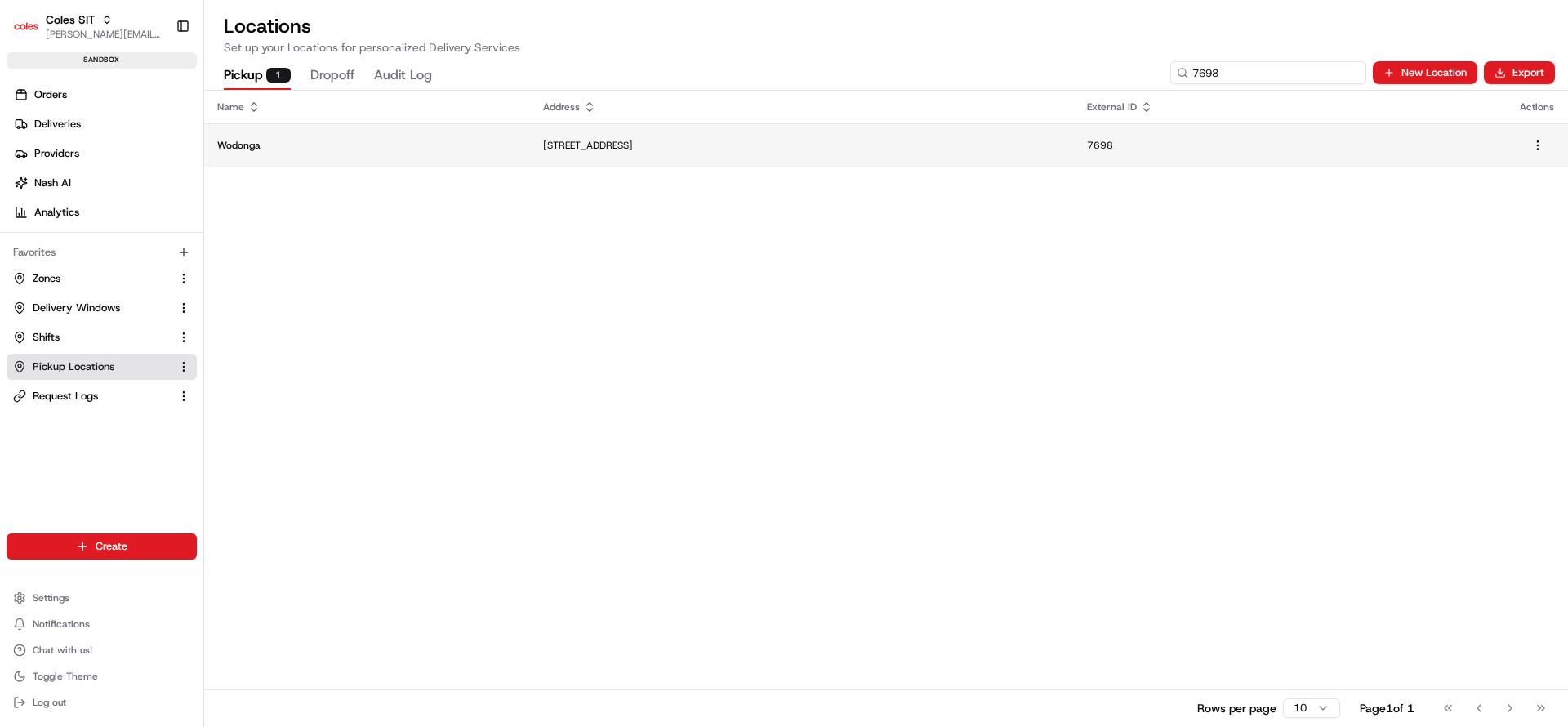
type input "7698"
click at [543, 151] on p "1-13 South St, Wodonga VIC 3690, Australia" at bounding box center [801, 146] width 518 height 13
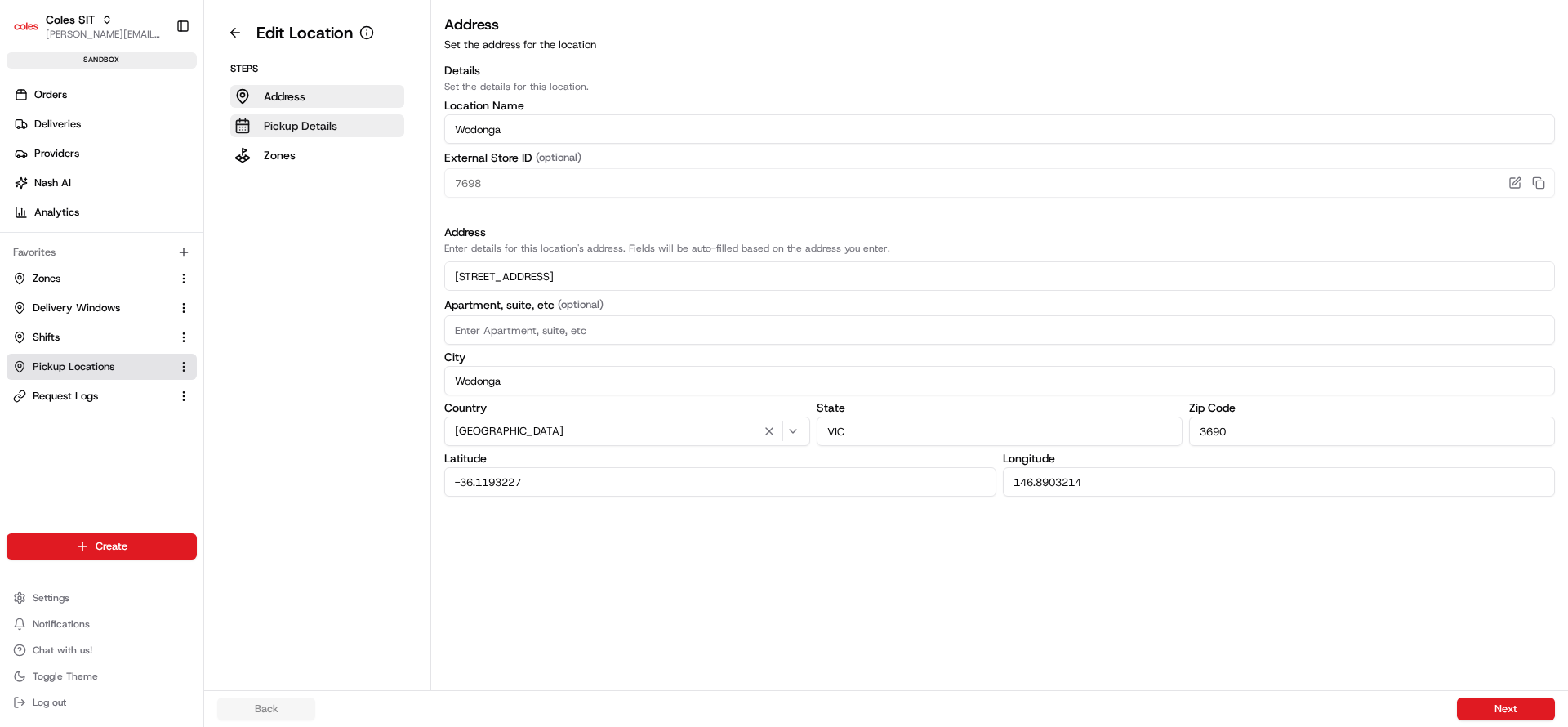
click at [315, 132] on p "Pickup Details" at bounding box center [300, 125] width 73 height 16
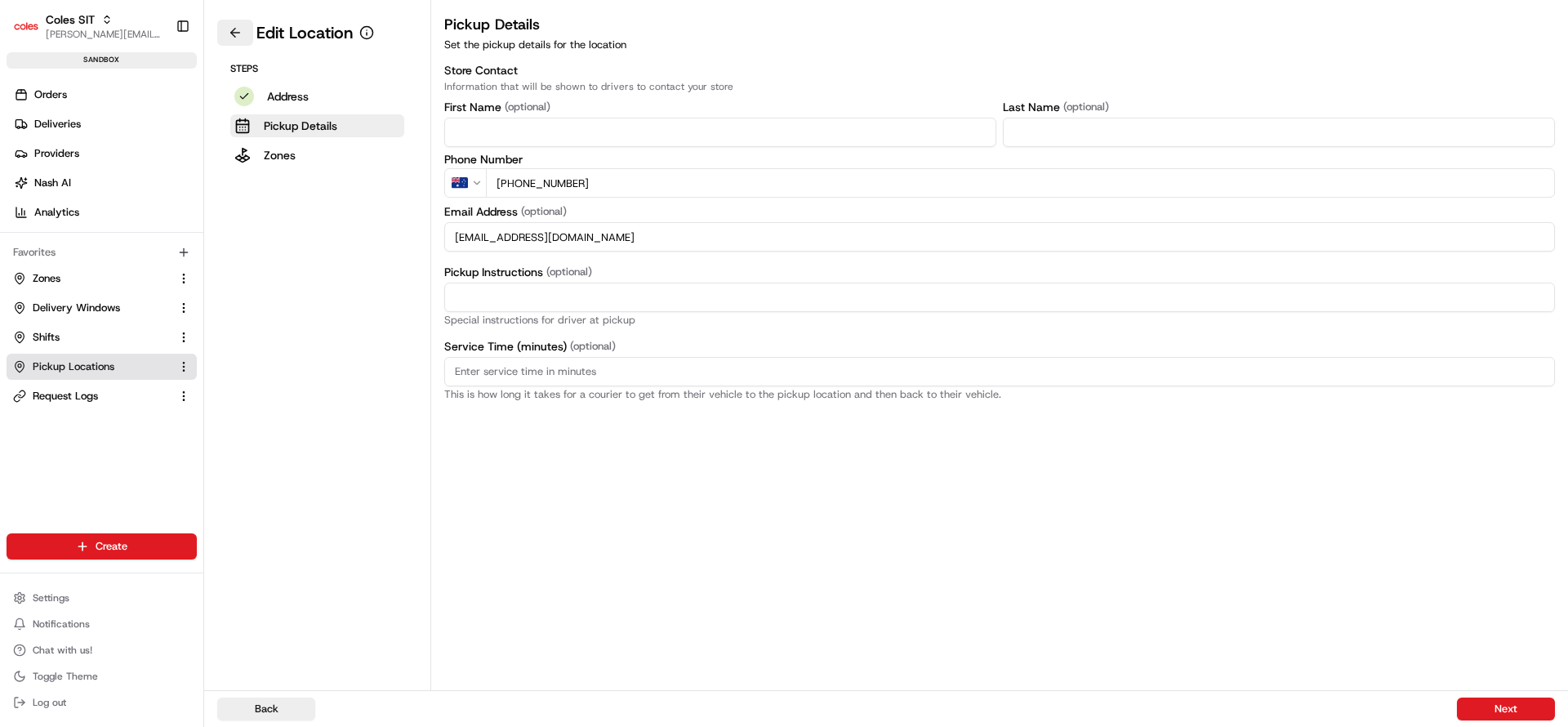
click at [233, 37] on button at bounding box center [236, 32] width 36 height 26
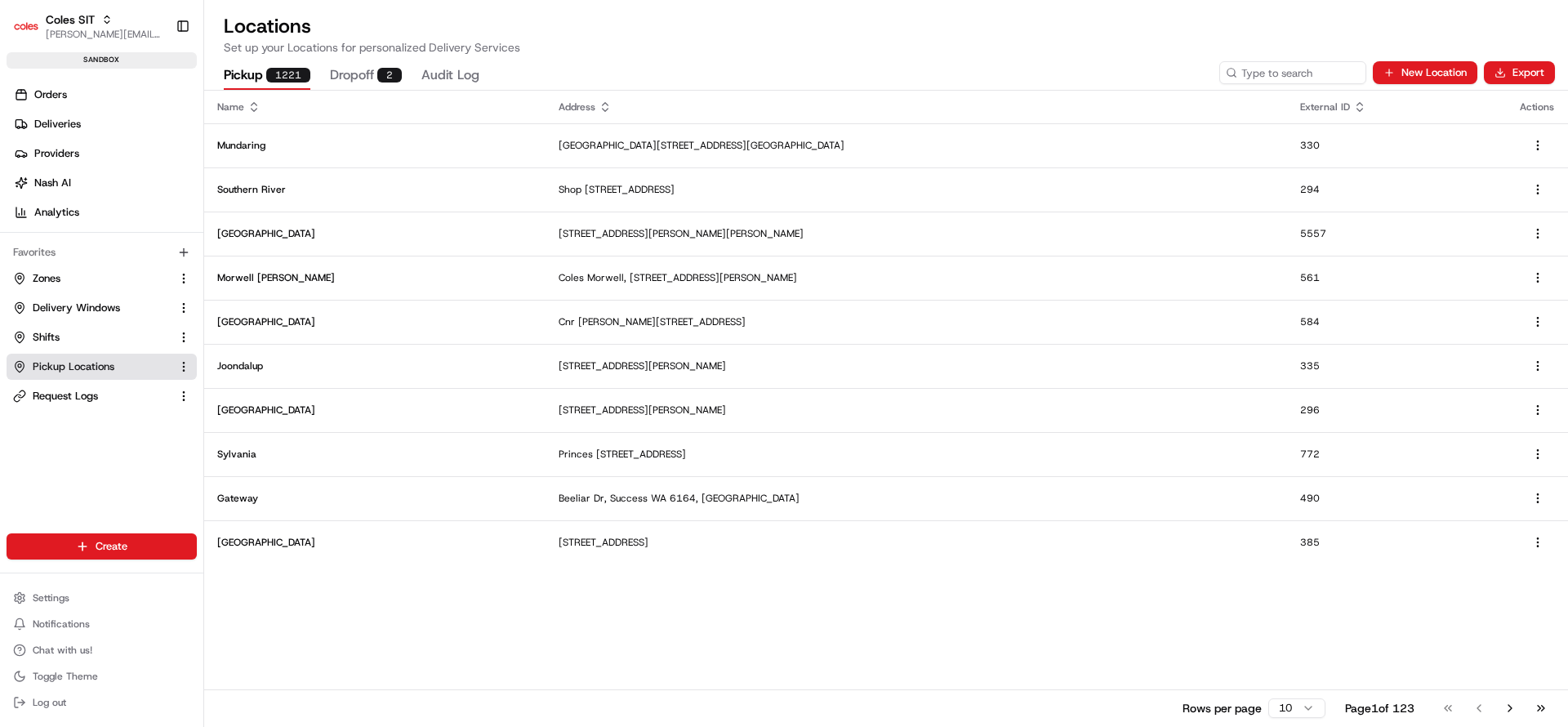
click at [1052, 699] on div "Rows per page 10 Page 1 of 123 Go to first page Go to previous page Go to next …" at bounding box center [886, 708] width 1364 height 37
click at [83, 313] on span "Delivery Windows" at bounding box center [76, 307] width 88 height 14
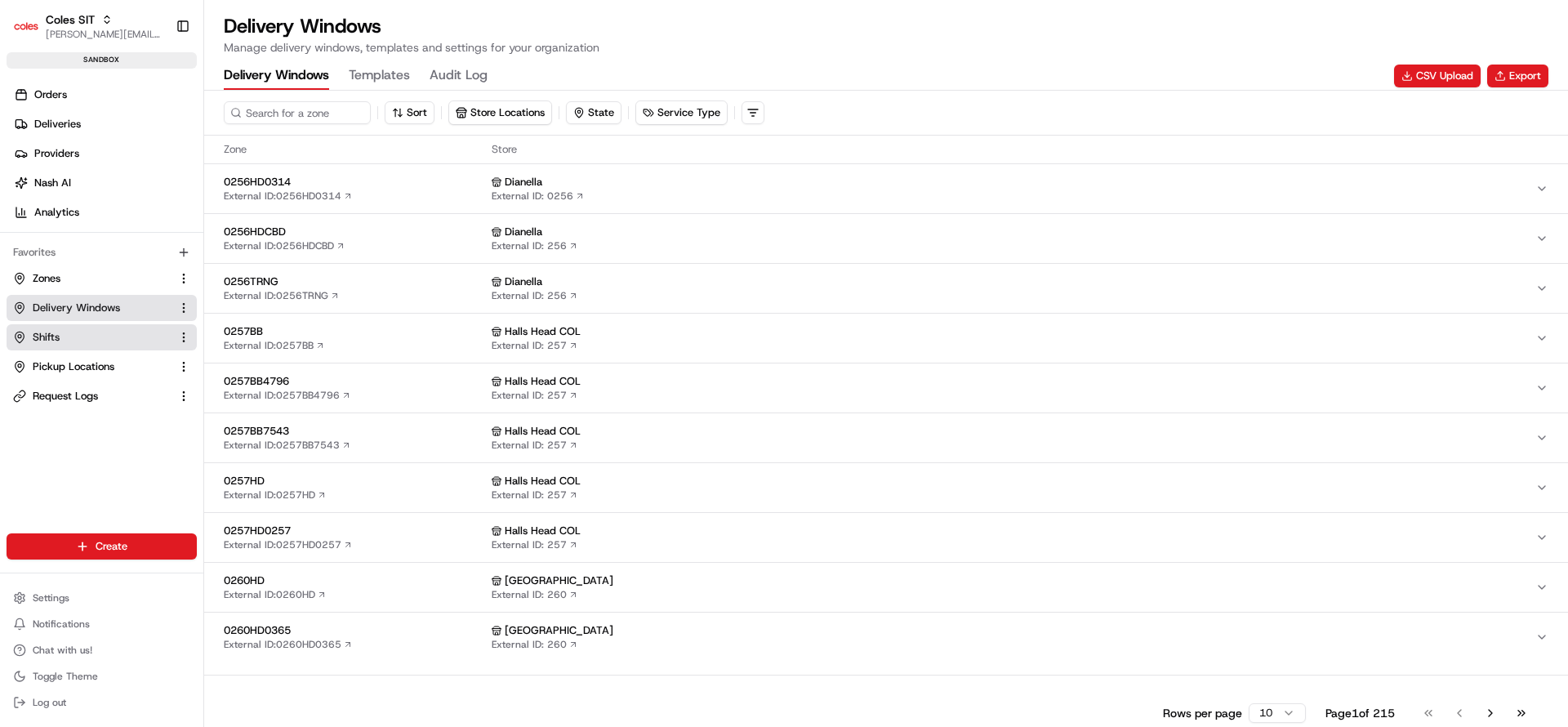
click at [78, 347] on button "Shifts" at bounding box center [102, 337] width 191 height 26
click at [44, 344] on button "Shifts" at bounding box center [102, 337] width 191 height 26
click at [56, 346] on button "Shifts" at bounding box center [102, 337] width 191 height 26
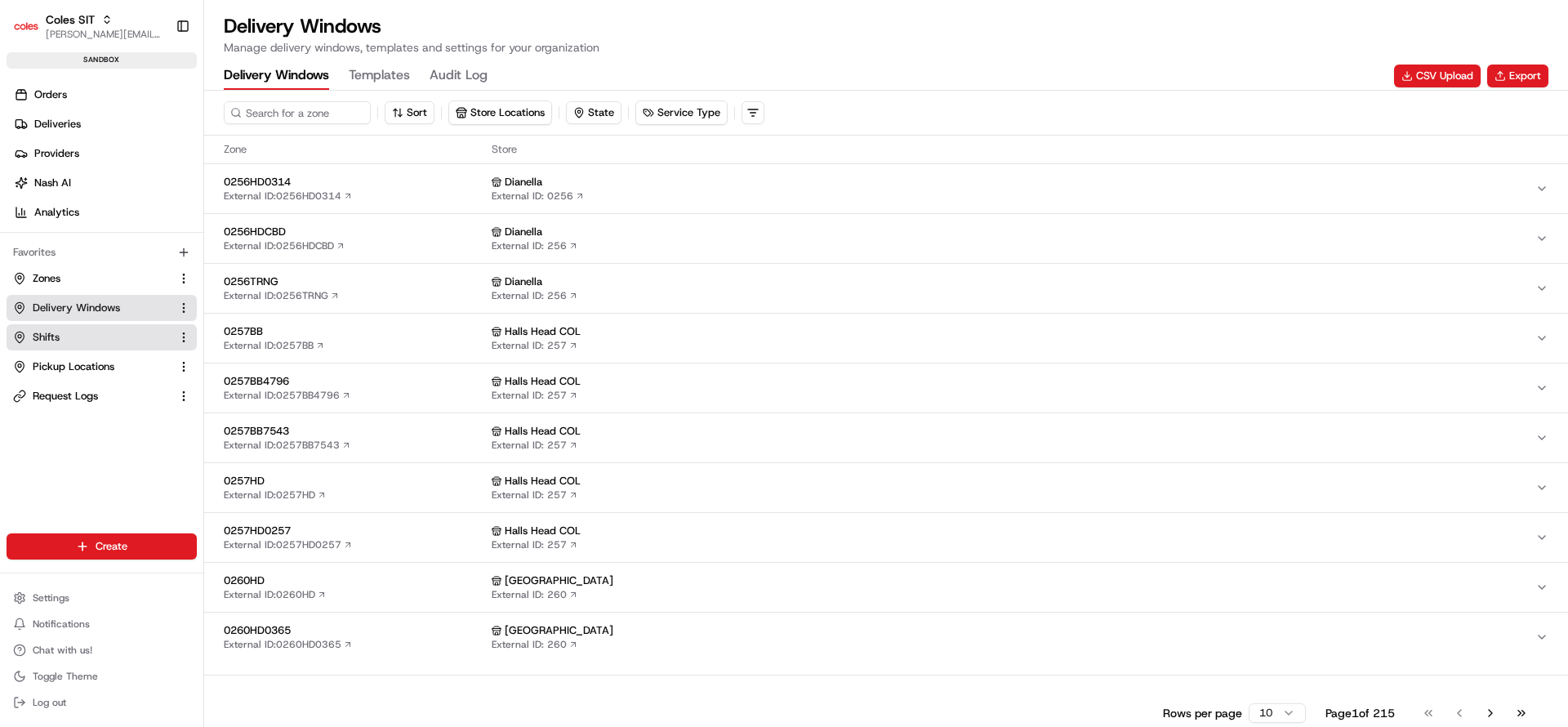
click at [56, 346] on button "Shifts" at bounding box center [102, 337] width 191 height 26
click at [43, 337] on span "Shifts" at bounding box center [46, 337] width 27 height 14
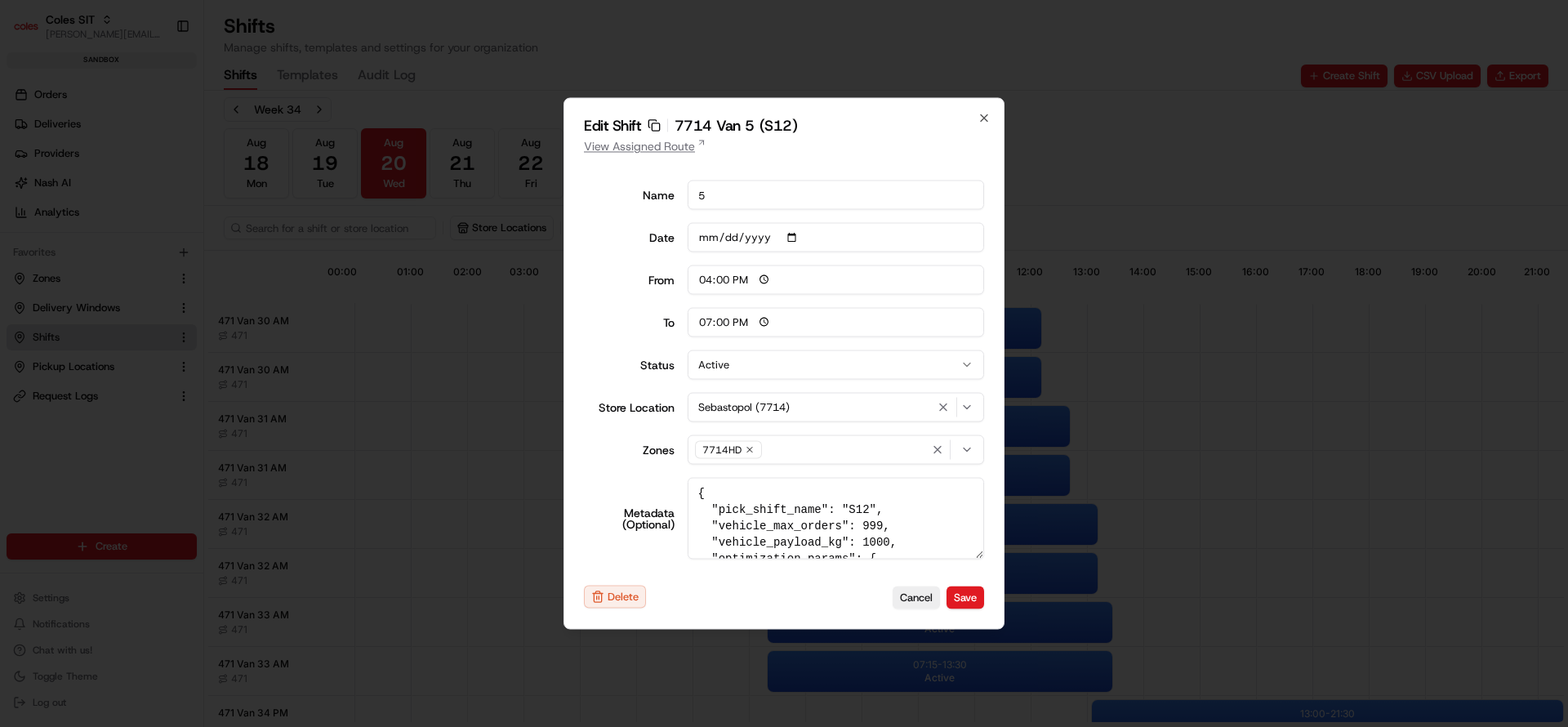
click at [647, 149] on link "View Assigned Route" at bounding box center [784, 146] width 401 height 16
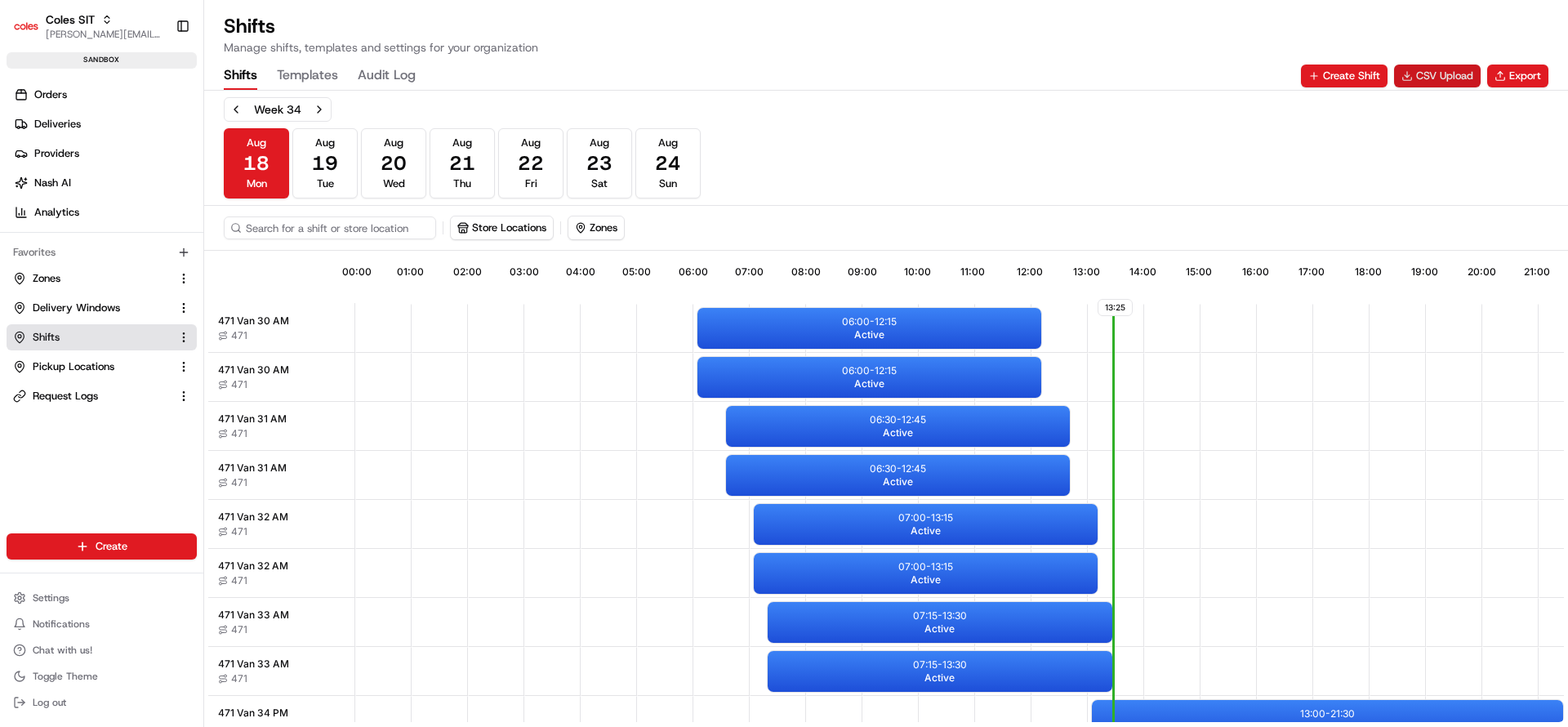
click at [1433, 68] on button "CSV Upload" at bounding box center [1437, 76] width 87 height 23
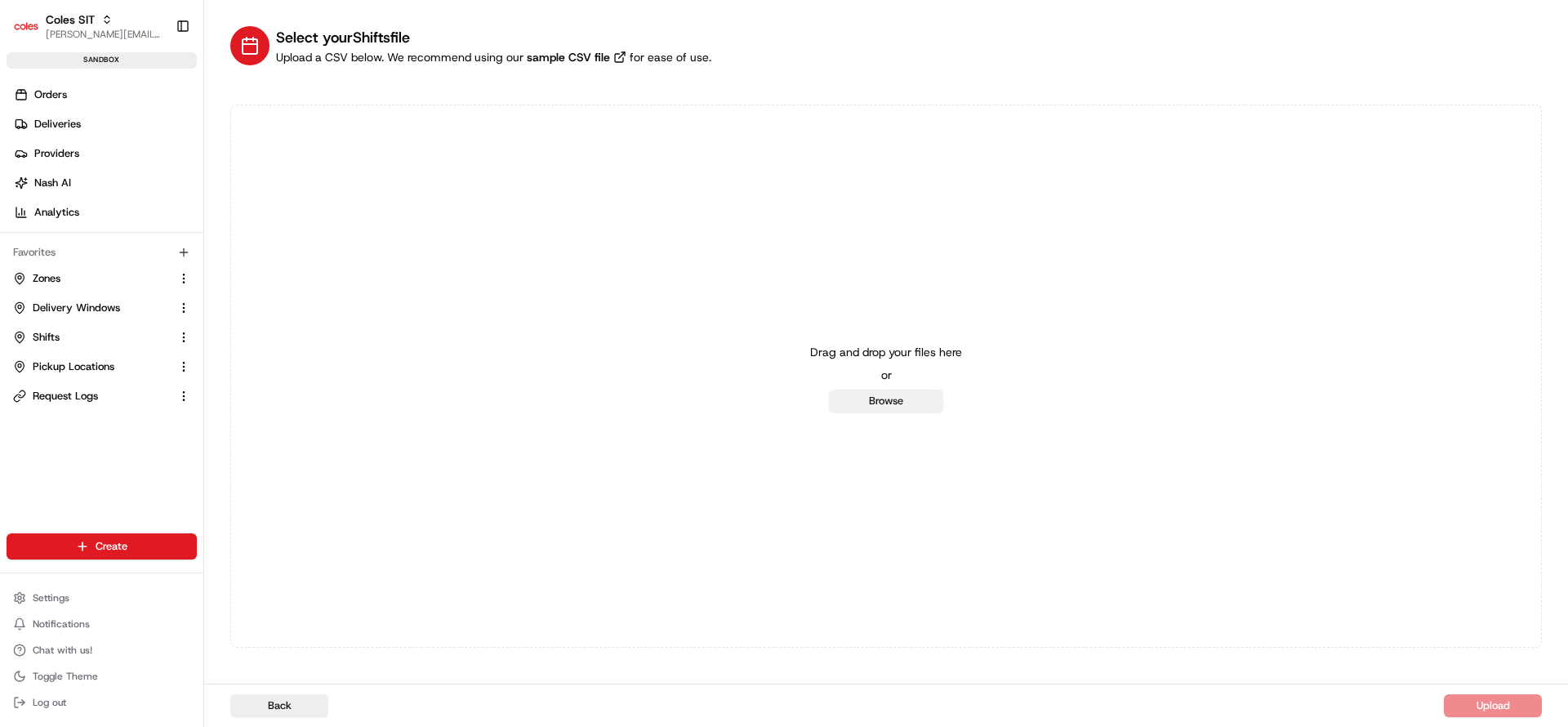
click at [905, 407] on button "Browse" at bounding box center [886, 401] width 114 height 23
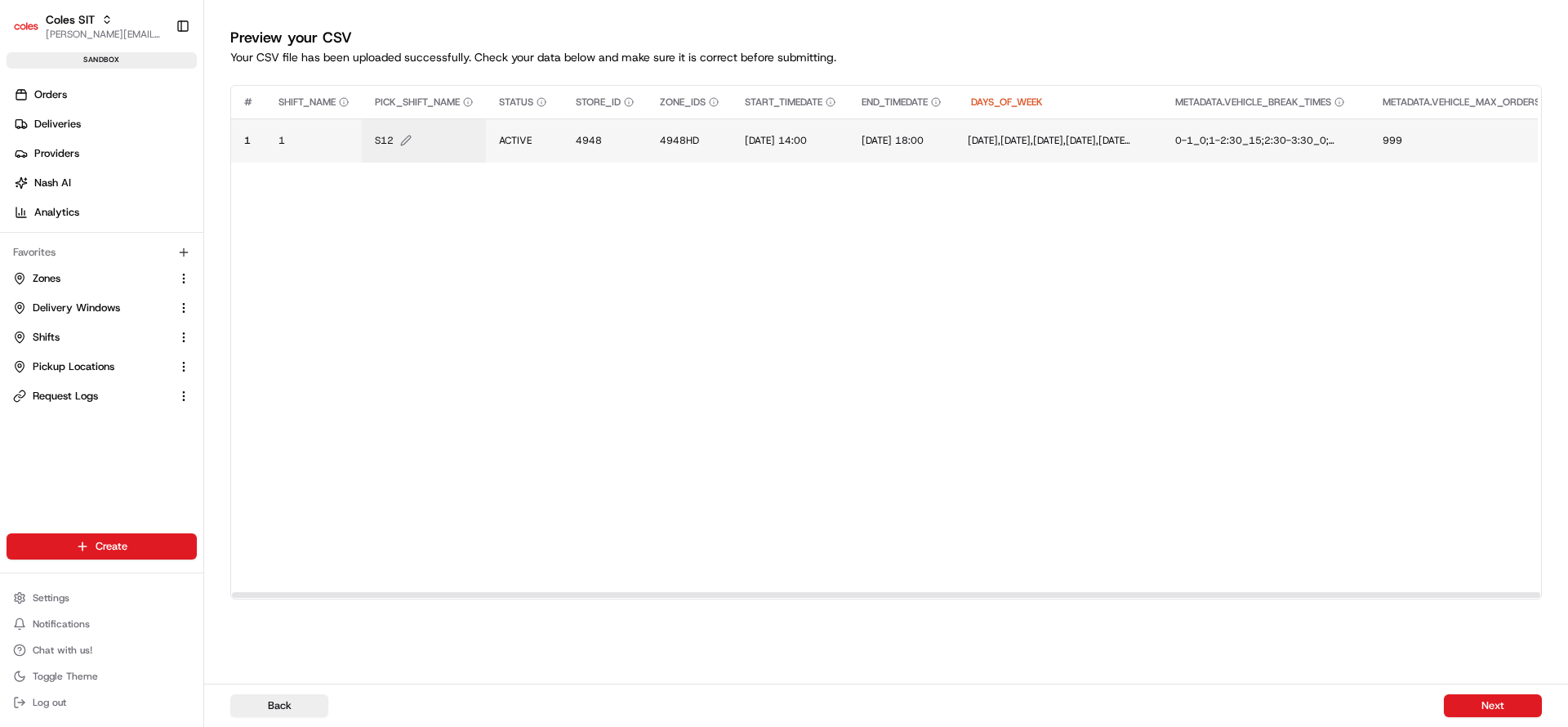
click at [381, 140] on span "S12" at bounding box center [384, 140] width 19 height 13
click at [381, 140] on div "S12" at bounding box center [475, 123] width 196 height 44
click at [403, 126] on input "S12" at bounding box center [474, 123] width 181 height 30
type input "E33"
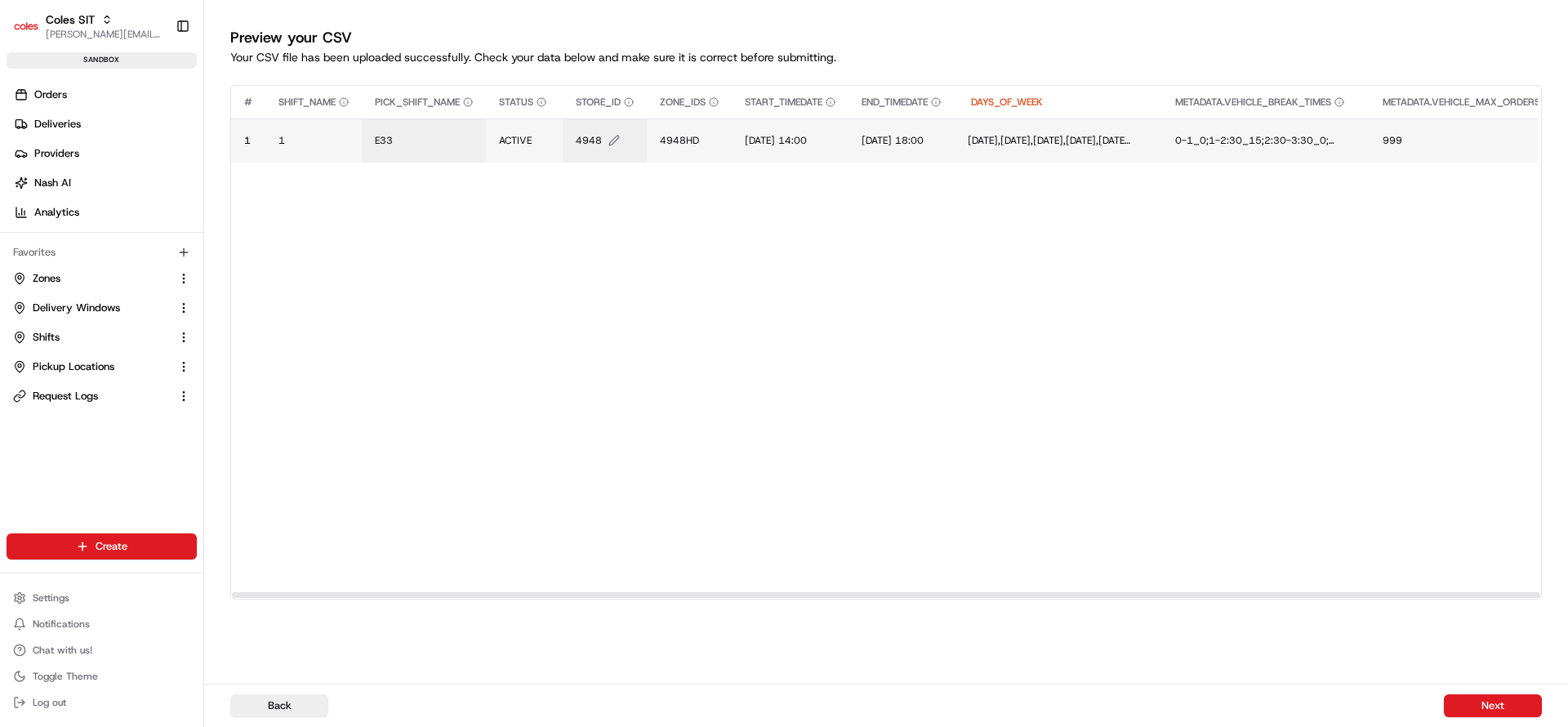
click at [595, 145] on span "4948" at bounding box center [588, 140] width 26 height 13
click at [595, 145] on div at bounding box center [784, 364] width 1568 height 727
click at [606, 135] on button "4948" at bounding box center [605, 140] width 58 height 13
click at [611, 129] on input "4948" at bounding box center [676, 123] width 181 height 30
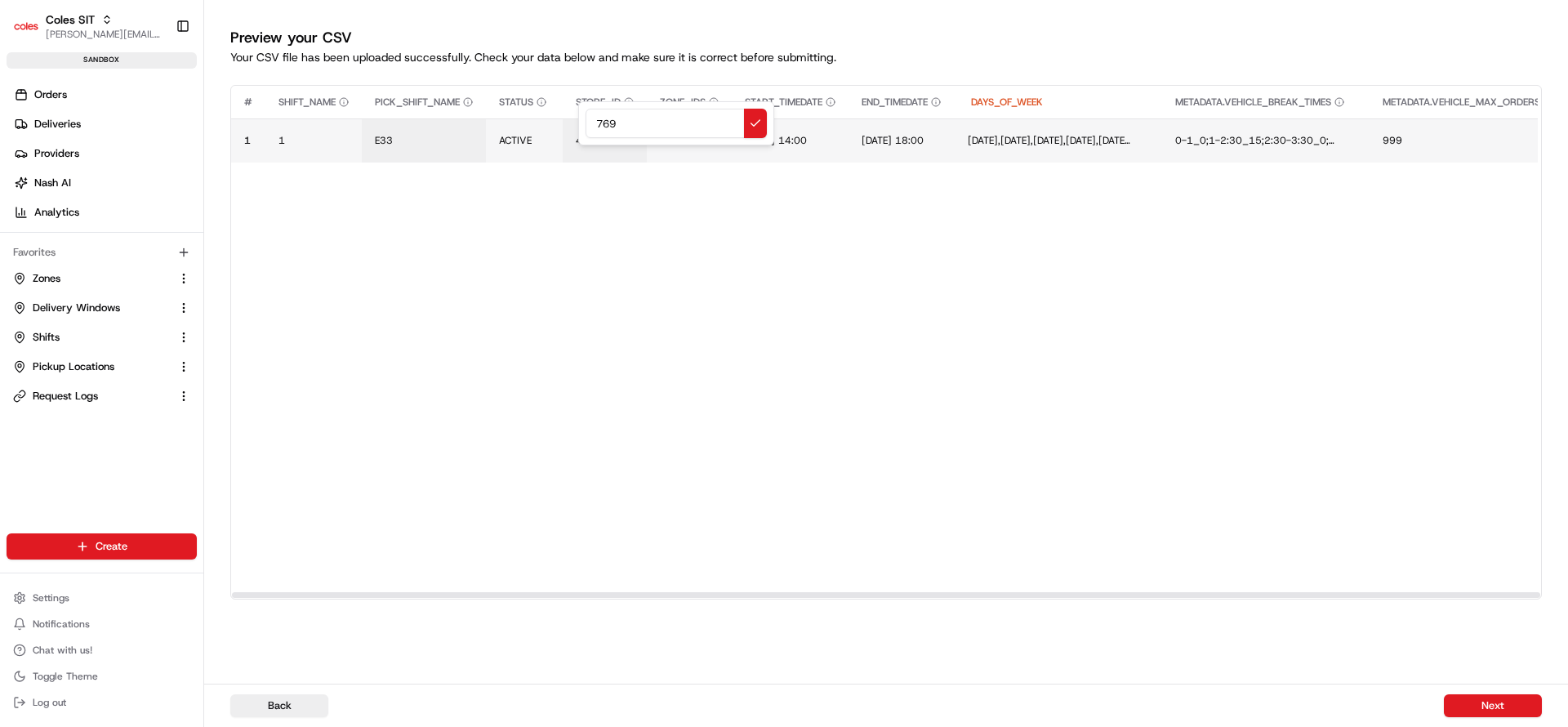
type input "7698"
click at [687, 149] on td "4948HD" at bounding box center [689, 140] width 85 height 44
click at [691, 138] on span "4948HD" at bounding box center [679, 140] width 39 height 13
click at [691, 138] on div "4948HD" at bounding box center [761, 123] width 196 height 44
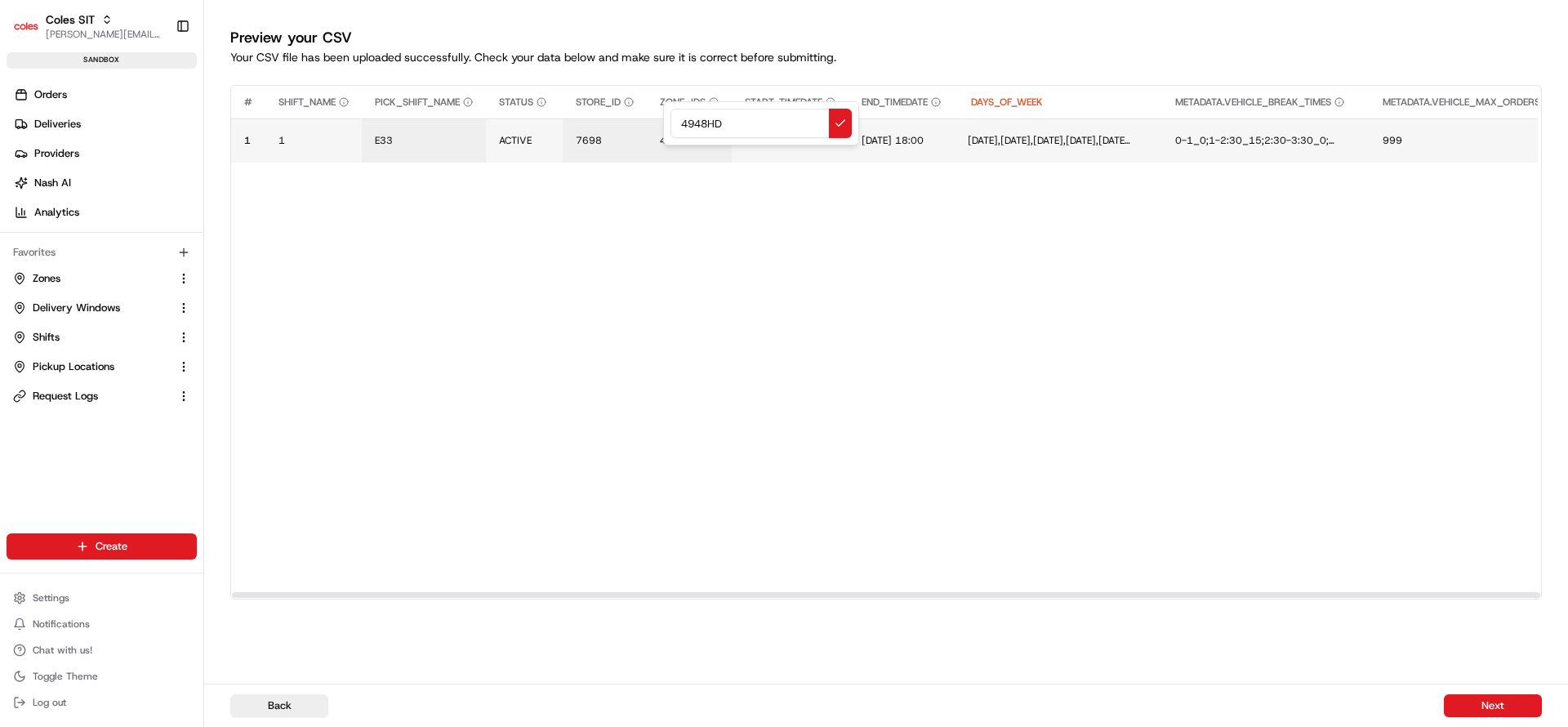
click at [696, 130] on input "4948HD" at bounding box center [761, 123] width 181 height 30
type input "7698HD"
click at [766, 140] on span "1/07/2025 14:00" at bounding box center [775, 140] width 62 height 13
click at [771, 126] on input "1/07/2025 14:00" at bounding box center [846, 123] width 181 height 30
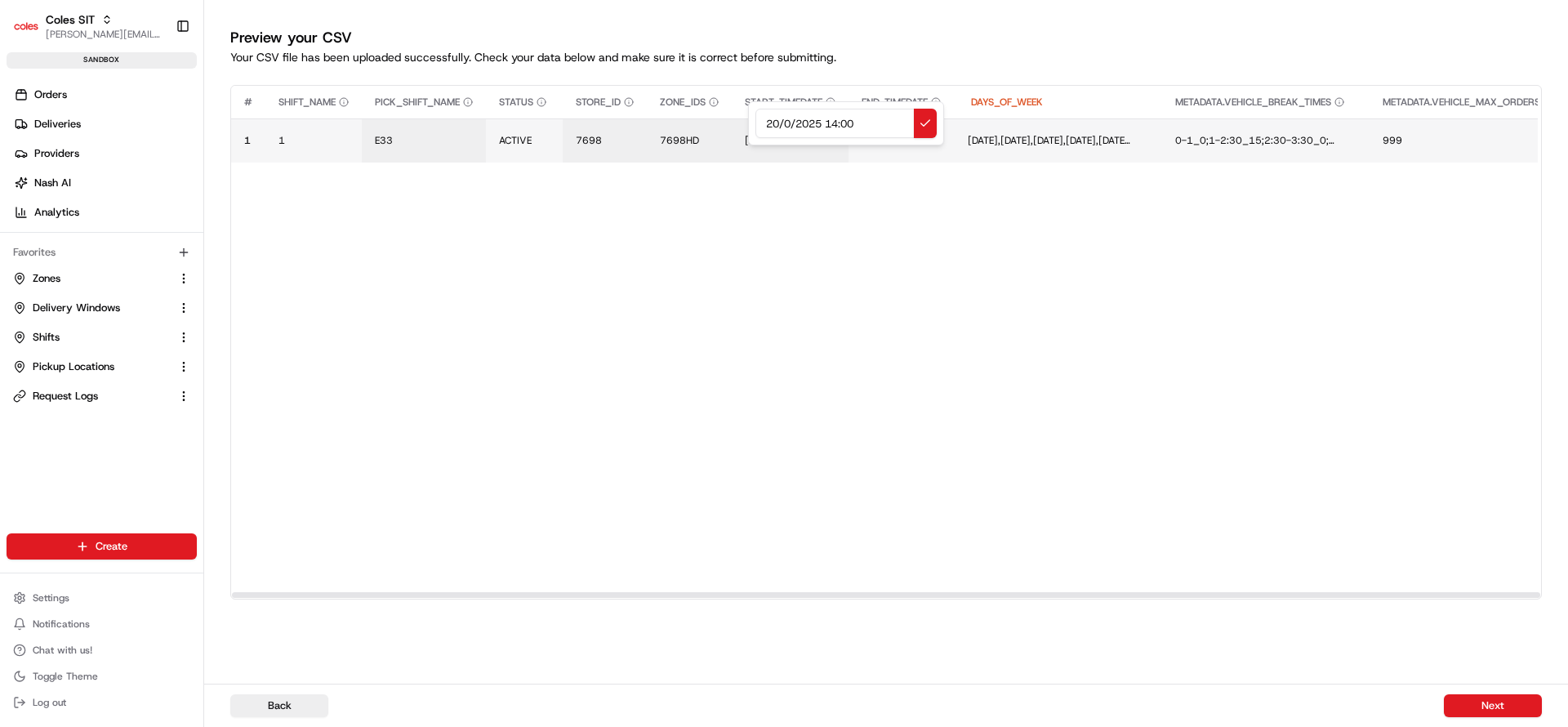
type input "20/08/2025 14:00"
click at [805, 146] on span "20/08/2025 14:00" at bounding box center [775, 140] width 62 height 13
click at [845, 123] on input "20/08/2025 14:00" at bounding box center [846, 123] width 181 height 30
type input "20/08/2025 11:00"
click at [807, 142] on span "20/08/2025 11:00" at bounding box center [775, 140] width 62 height 13
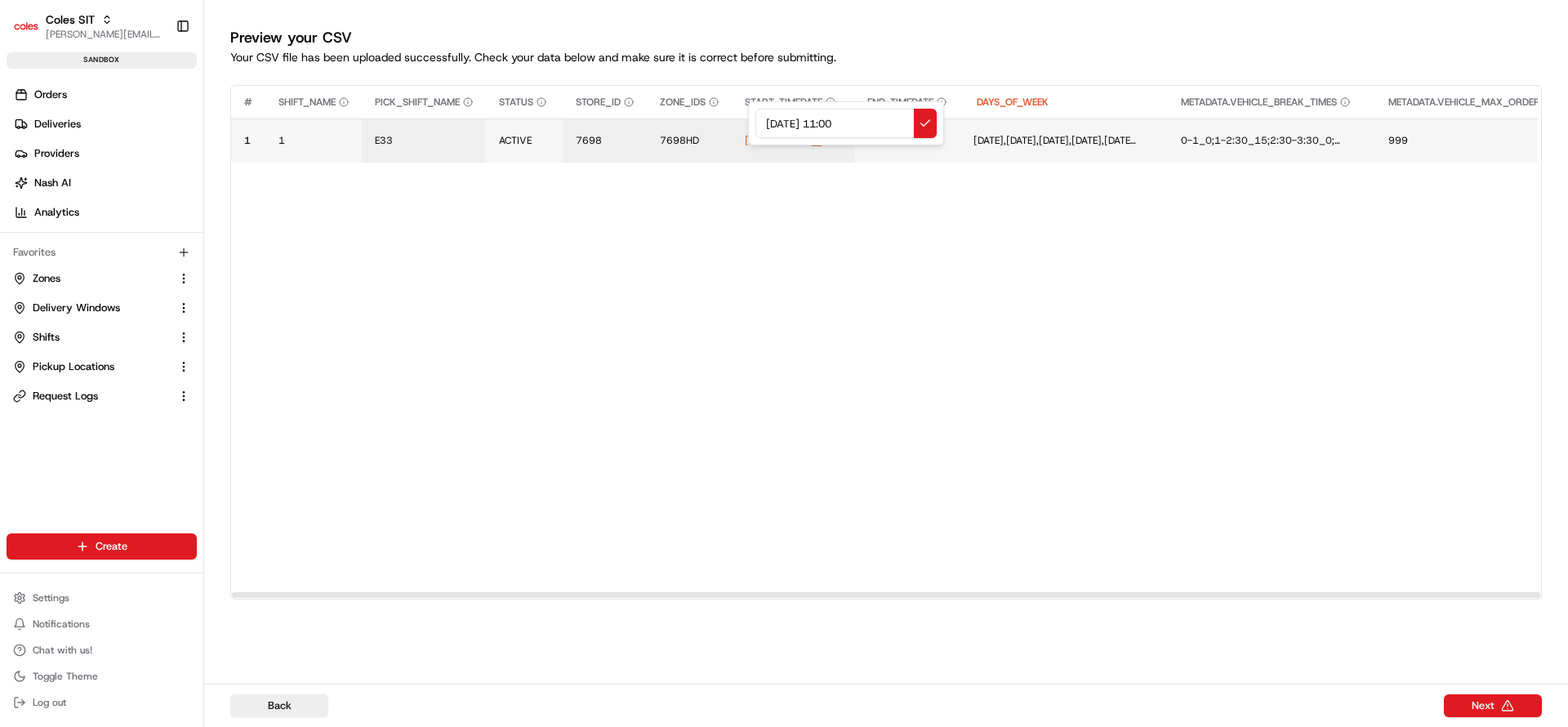
click at [860, 127] on input "20/08/2025 11:00" at bounding box center [846, 123] width 181 height 30
type input "20/08/2025 11:14"
click at [923, 134] on span "1/07/2025 18:00" at bounding box center [897, 140] width 62 height 13
click at [923, 134] on input "1/07/2025 18:00" at bounding box center [998, 123] width 181 height 30
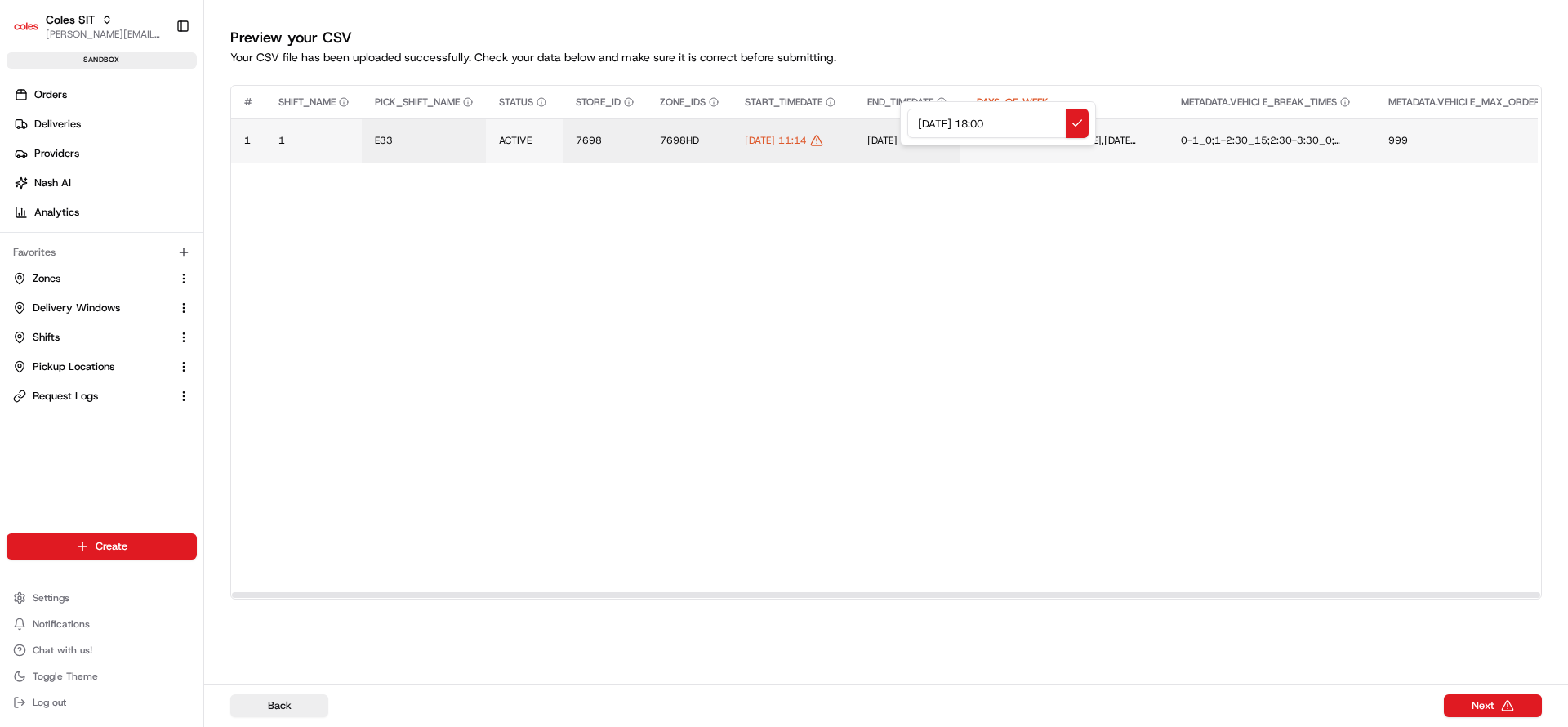
click at [924, 128] on input "1/07/2025 18:00" at bounding box center [998, 123] width 181 height 30
type input "20/08/2025 18:00"
click at [1484, 709] on button "Next" at bounding box center [1493, 706] width 98 height 23
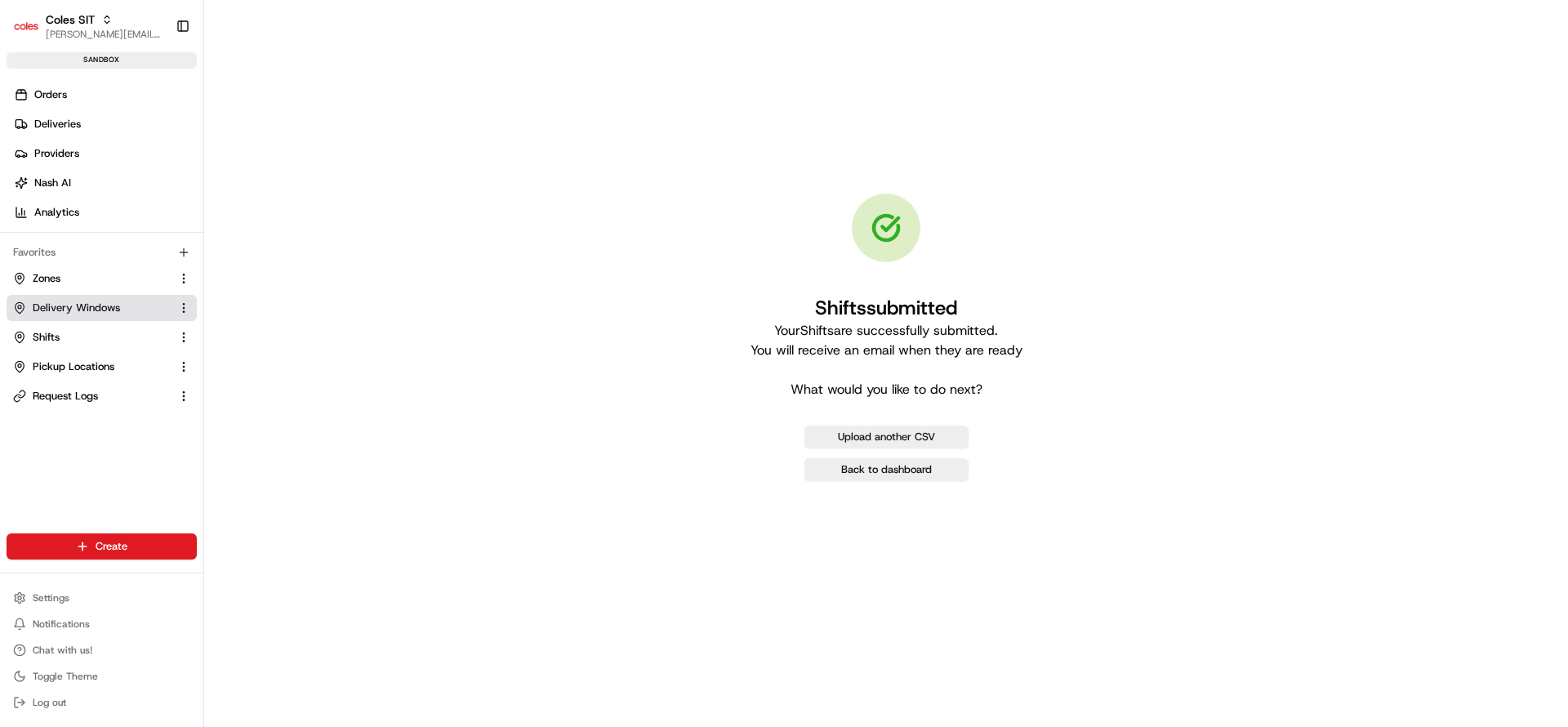
click at [93, 304] on span "Delivery Windows" at bounding box center [76, 307] width 88 height 14
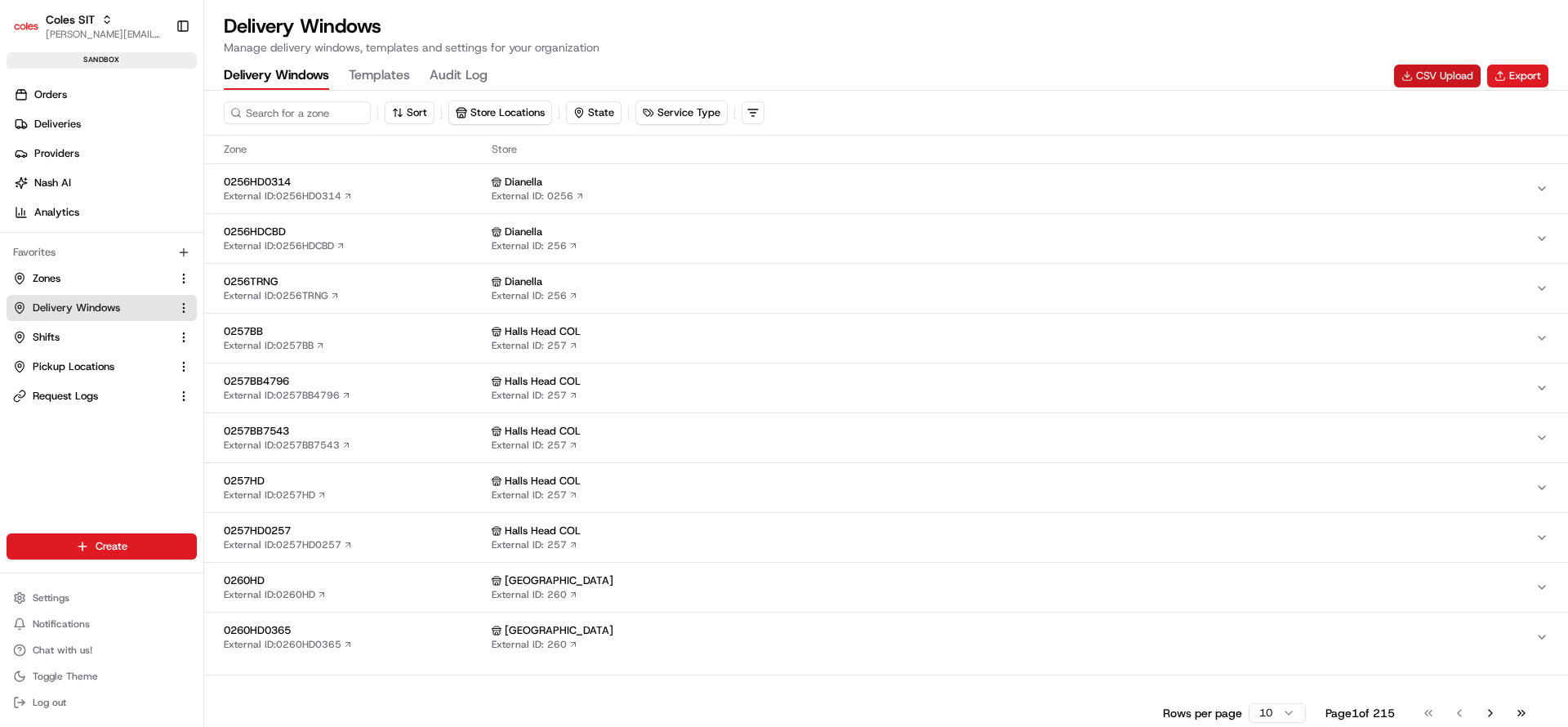
click at [1442, 67] on button "CSV Upload" at bounding box center [1437, 76] width 87 height 23
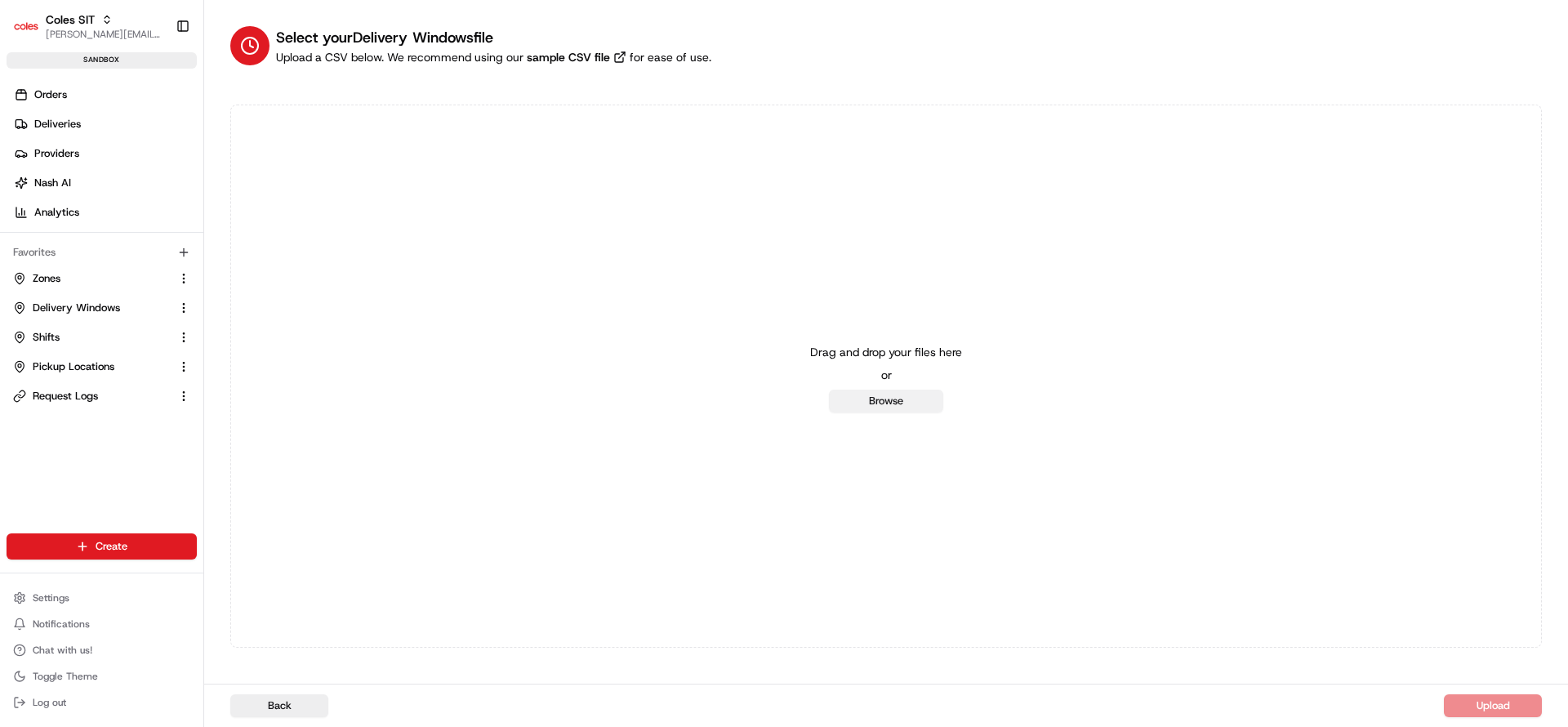
click at [889, 409] on button "Browse" at bounding box center [886, 401] width 114 height 23
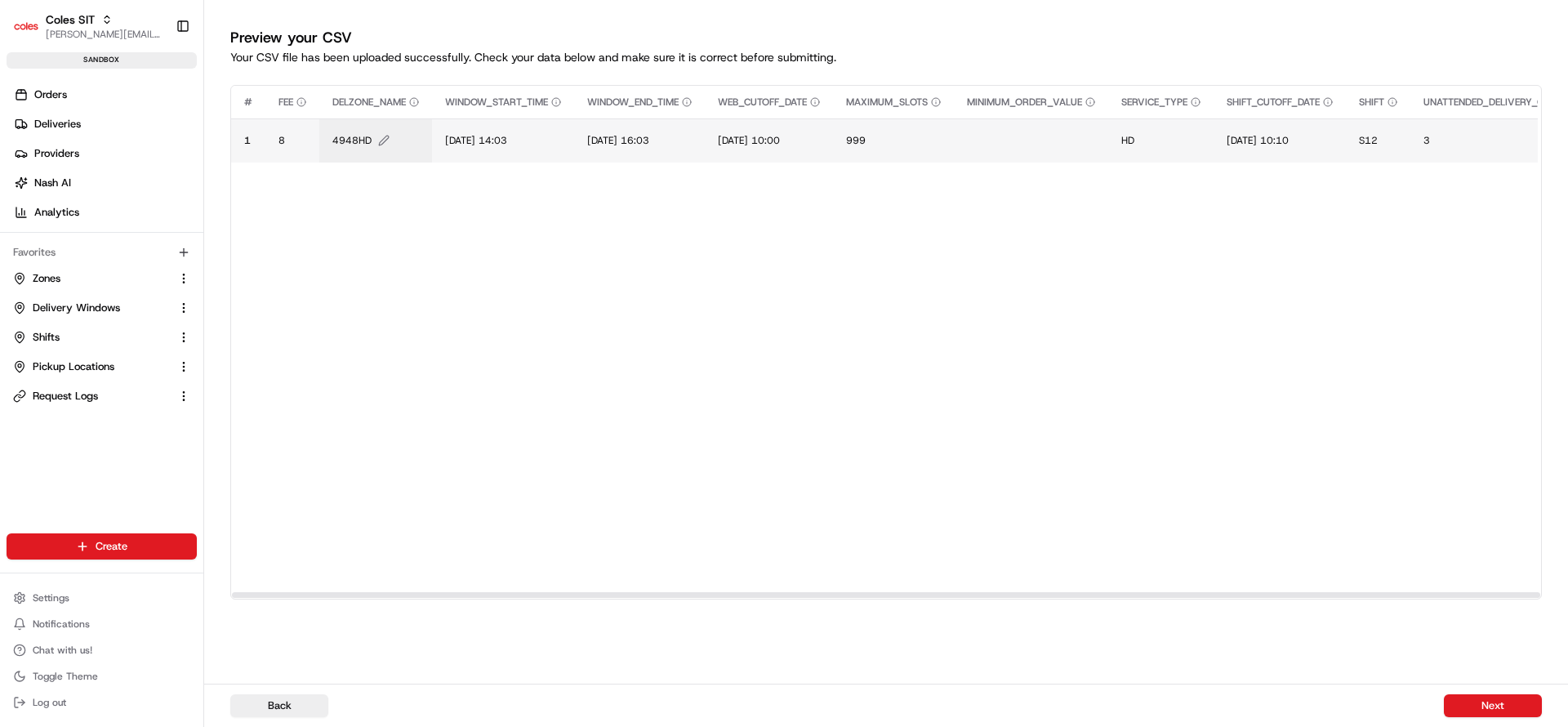
click at [357, 144] on span "4948HD" at bounding box center [351, 140] width 39 height 13
click at [391, 129] on input "4948HD" at bounding box center [431, 123] width 181 height 30
type input "7698HD"
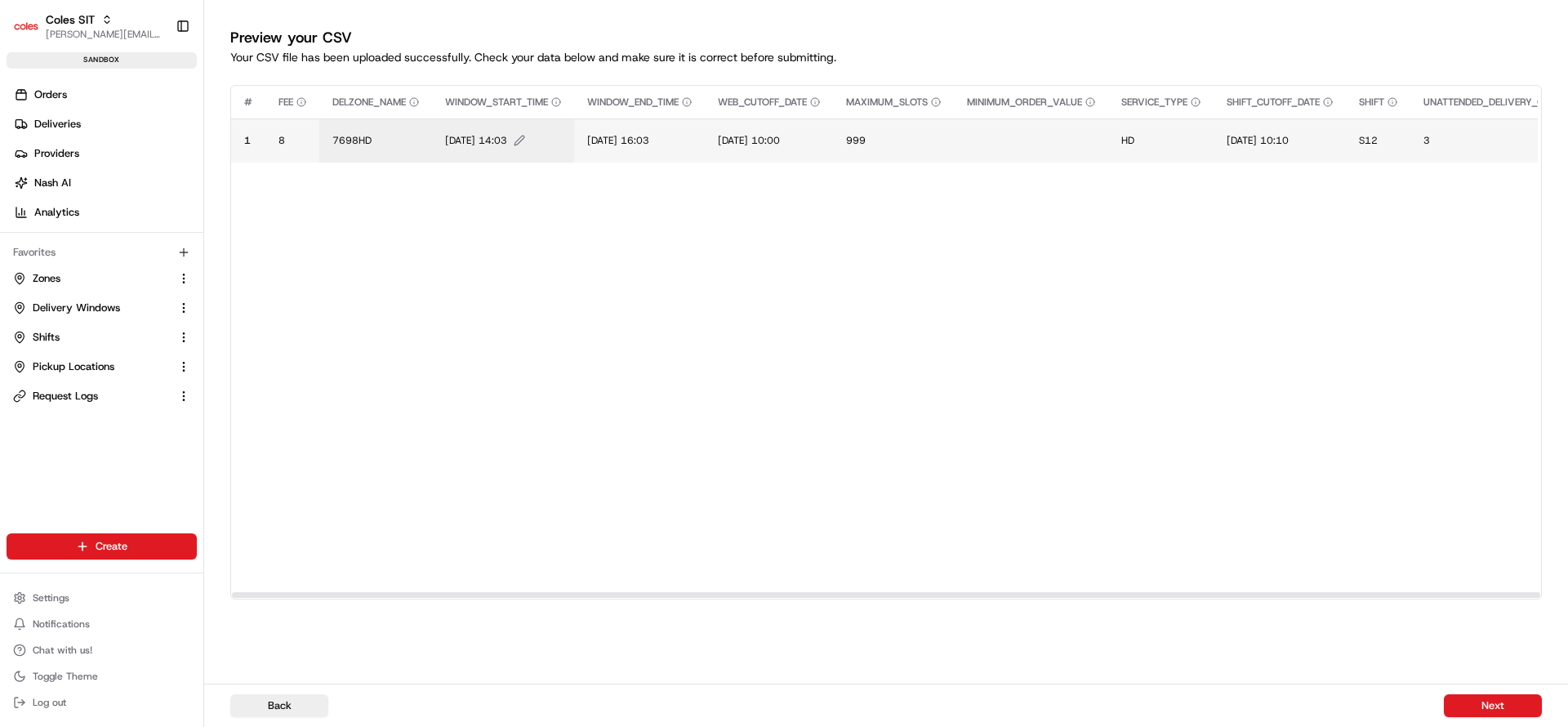
click at [474, 135] on span "20/06/2025 14:03" at bounding box center [476, 140] width 62 height 13
click at [494, 124] on input "20/06/2025 14:03" at bounding box center [546, 123] width 181 height 30
type input "20/08/2025 13:19"
click at [616, 137] on span "20/06/2025 16:03" at bounding box center [618, 140] width 62 height 13
click at [616, 137] on input "20/06/2025 16:03" at bounding box center [690, 123] width 181 height 30
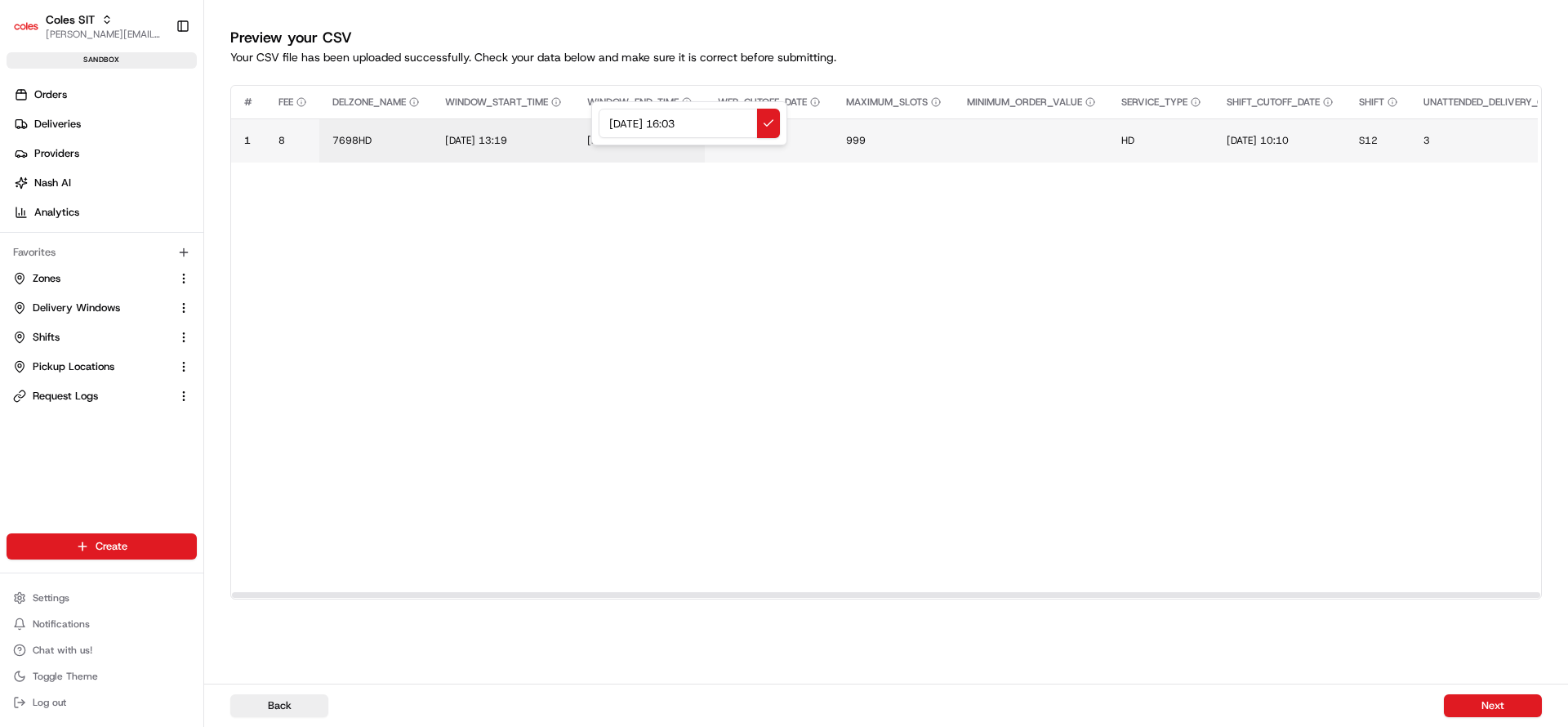
click at [616, 127] on input "20/06/2025 16:03" at bounding box center [690, 123] width 181 height 30
click at [642, 122] on input "20/06/2025 16:03" at bounding box center [690, 123] width 181 height 30
type input "20/08/2025 14:29"
click at [738, 141] on span "19/06/2025 10:00" at bounding box center [749, 140] width 62 height 13
click at [738, 141] on div "19/06/2025 10:00" at bounding box center [824, 123] width 196 height 44
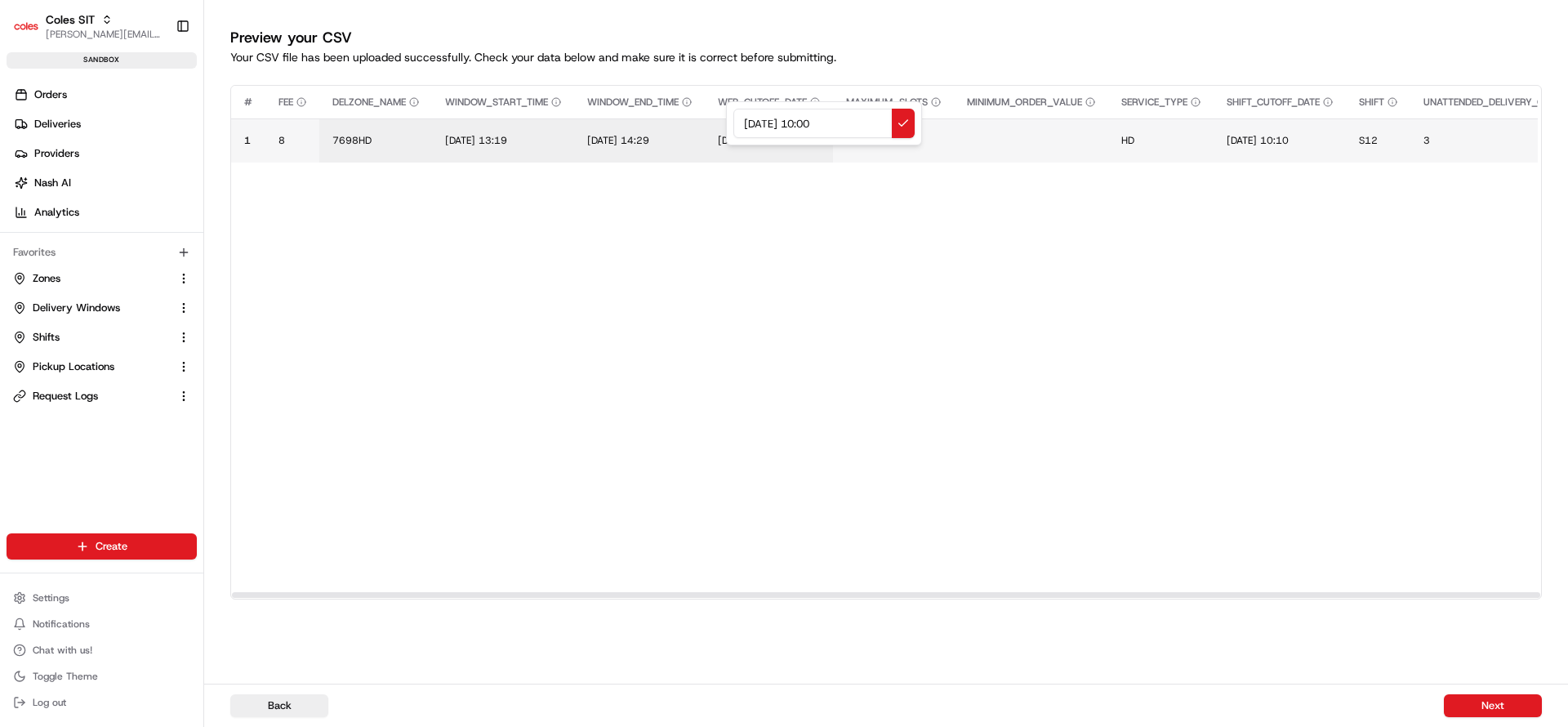
click at [751, 122] on input "19/06/2025 10:00" at bounding box center [824, 123] width 181 height 30
click at [751, 122] on input "20/08/2025 10:00" at bounding box center [824, 123] width 181 height 30
click at [823, 125] on input "18/08/2025 10:00" at bounding box center [824, 123] width 181 height 30
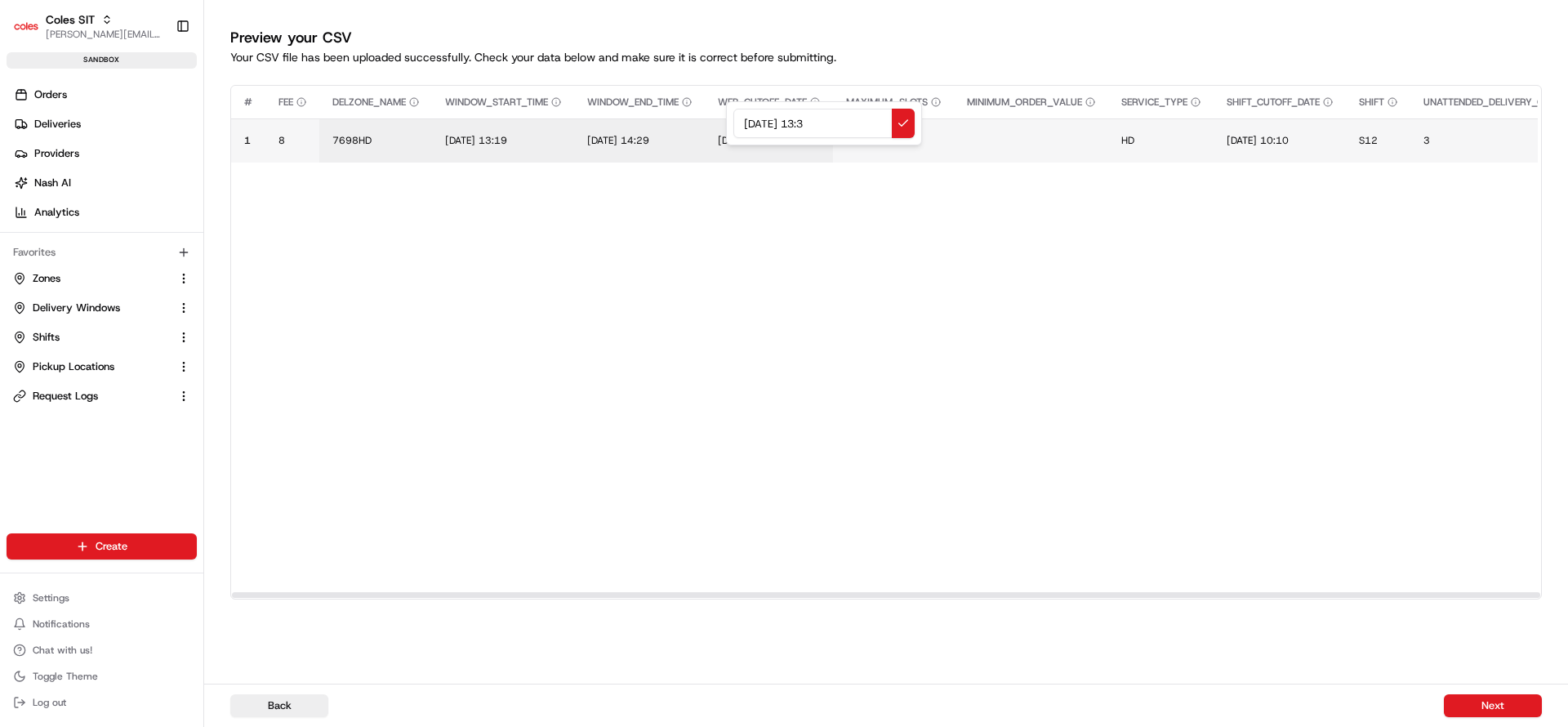
type input "18/08/2025 13:39"
click at [1261, 144] on span "19/06/2025 10:10" at bounding box center [1257, 140] width 62 height 13
click at [1261, 144] on div "19/06/2025 10:10" at bounding box center [1341, 123] width 196 height 44
click at [1269, 129] on input "19/06/2025 10:10" at bounding box center [1341, 123] width 181 height 30
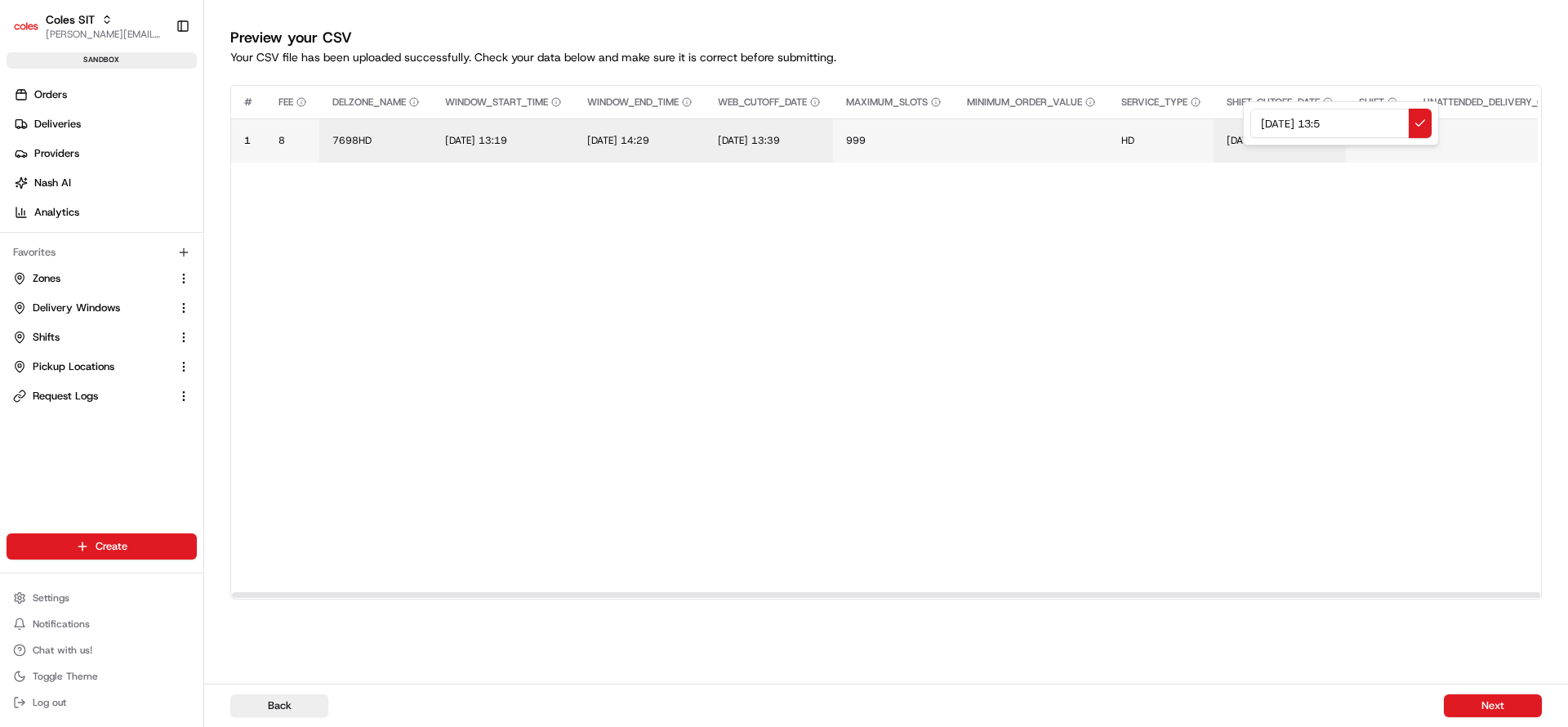
type input "18/08/2025 13:50"
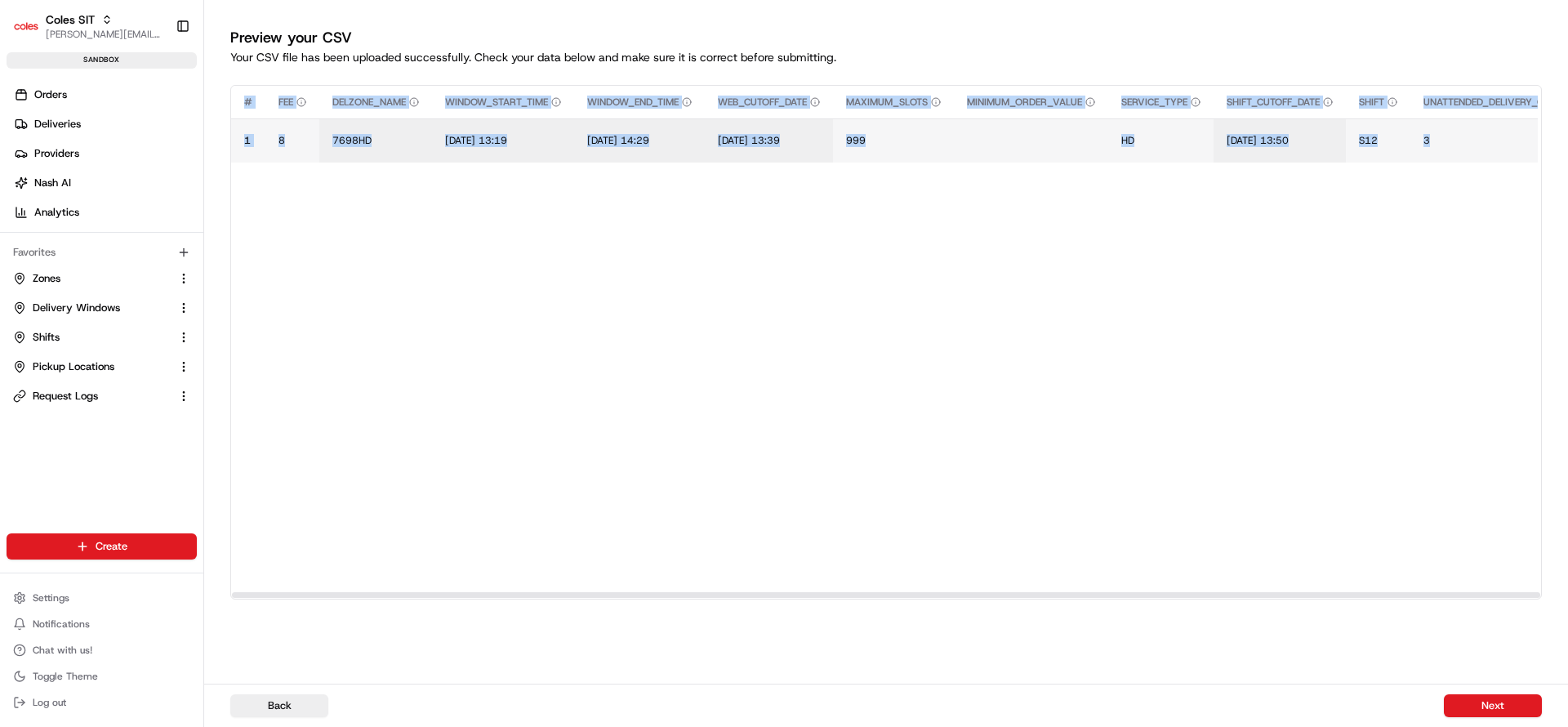
drag, startPoint x: 1175, startPoint y: 599, endPoint x: 1270, endPoint y: 590, distance: 95.4
click at [1270, 590] on div "# FEE DELZONE_NAME WINDOW_START_TIME WINDOW_END_TIME WEB_CUTOFF_DATE MAXIMUM_SL…" at bounding box center [885, 342] width 1311 height 514
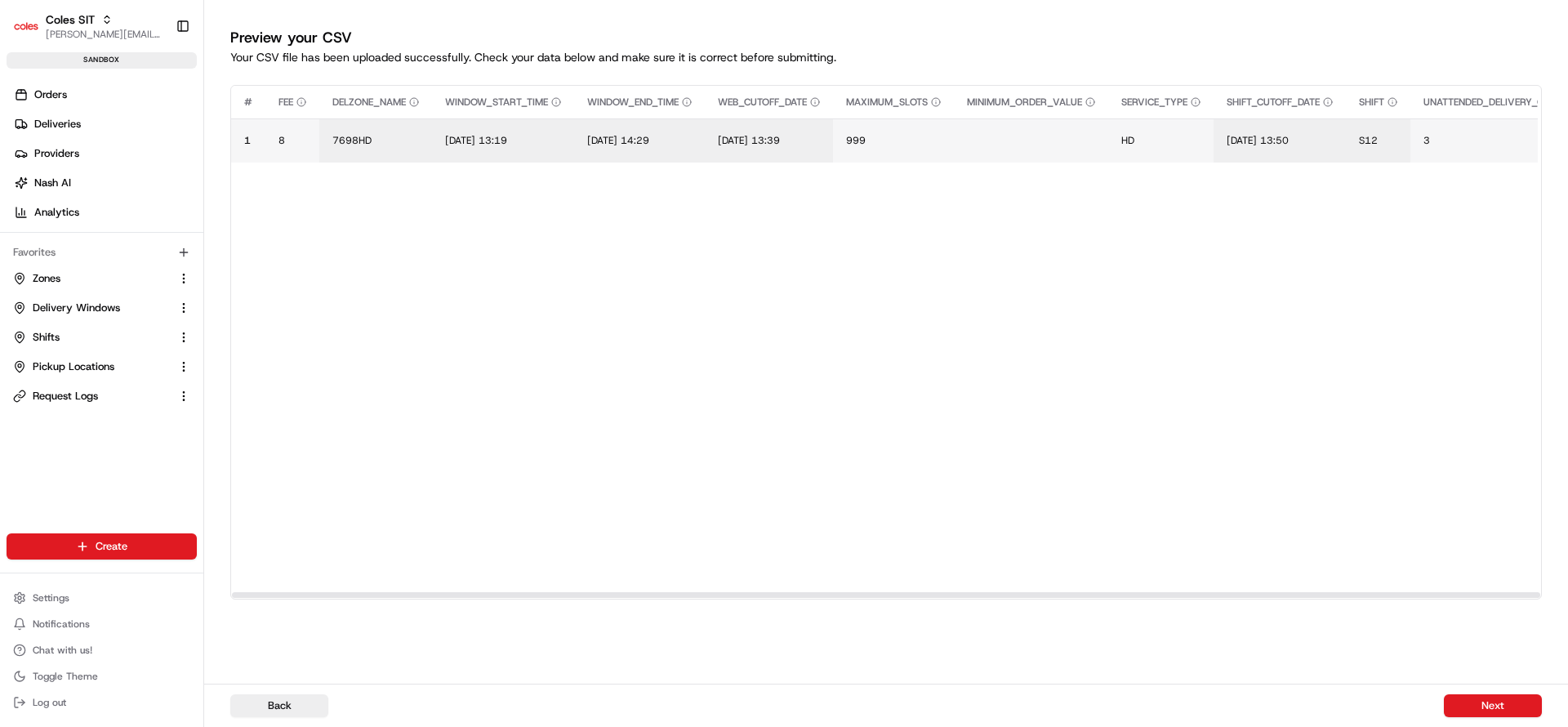
click at [1406, 147] on td "S12" at bounding box center [1378, 140] width 65 height 44
click at [1397, 136] on button "S12" at bounding box center [1378, 140] width 38 height 13
click at [1400, 136] on input "S12" at bounding box center [1475, 123] width 181 height 30
type input "E33"
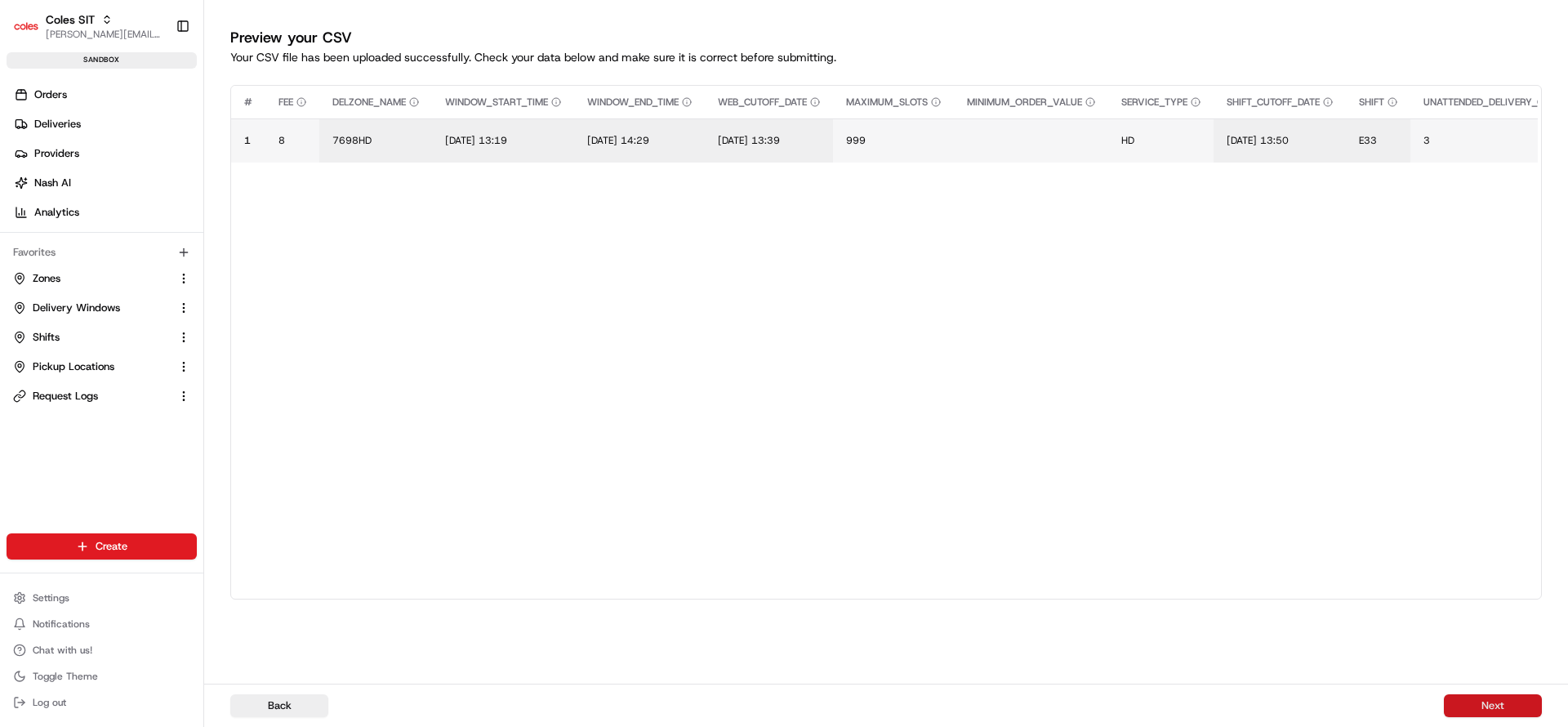
click at [1524, 701] on button "Next" at bounding box center [1493, 706] width 98 height 23
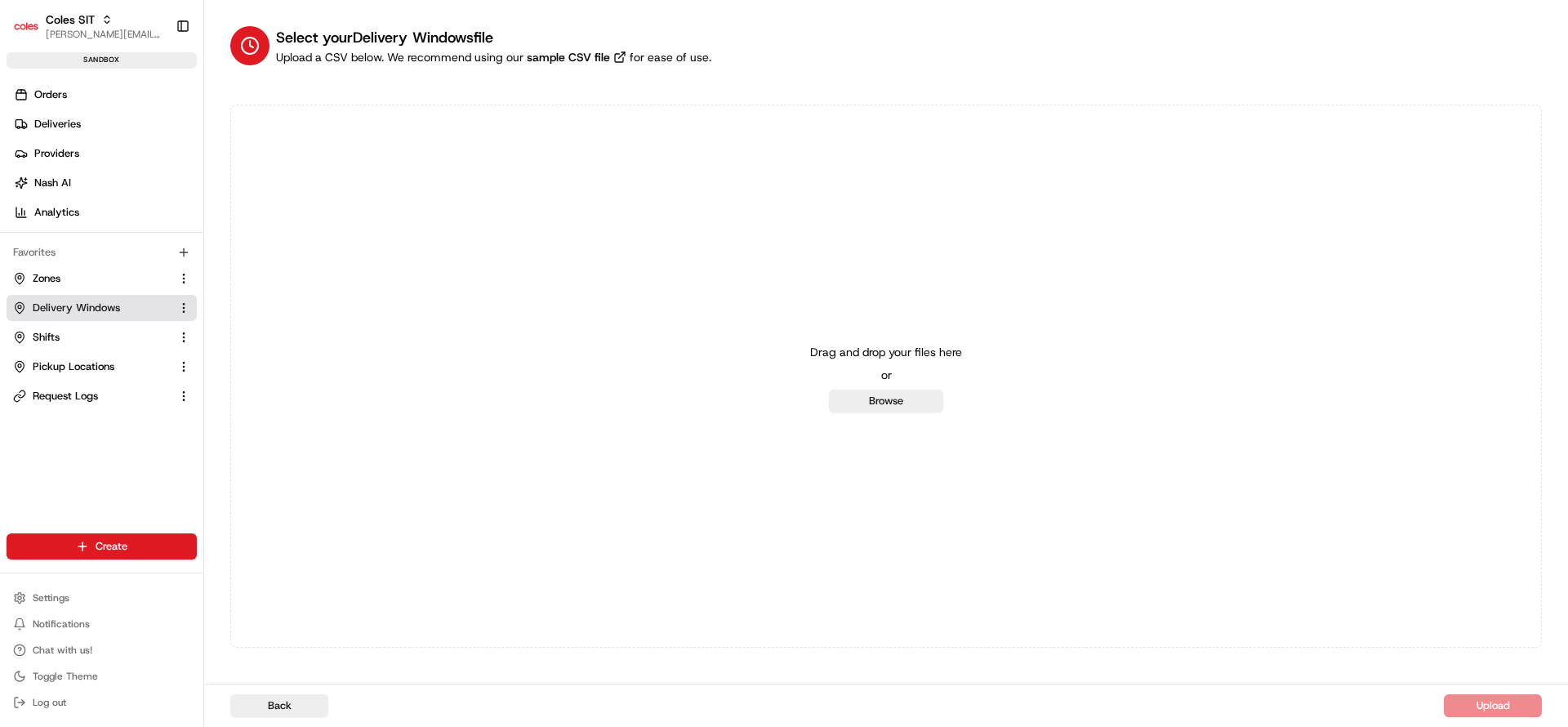
click at [45, 310] on span "Delivery Windows" at bounding box center [76, 307] width 88 height 14
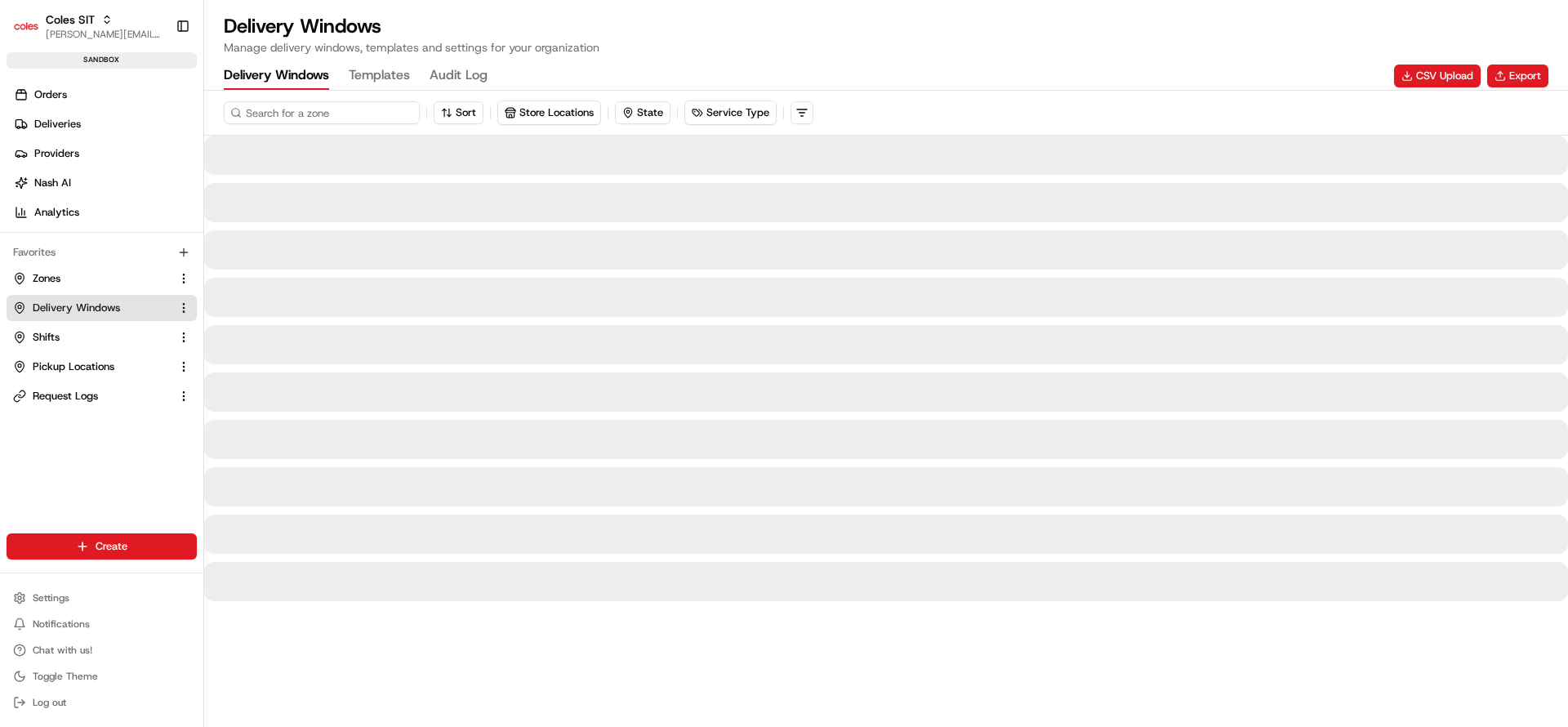
click at [338, 118] on input at bounding box center [322, 113] width 196 height 23
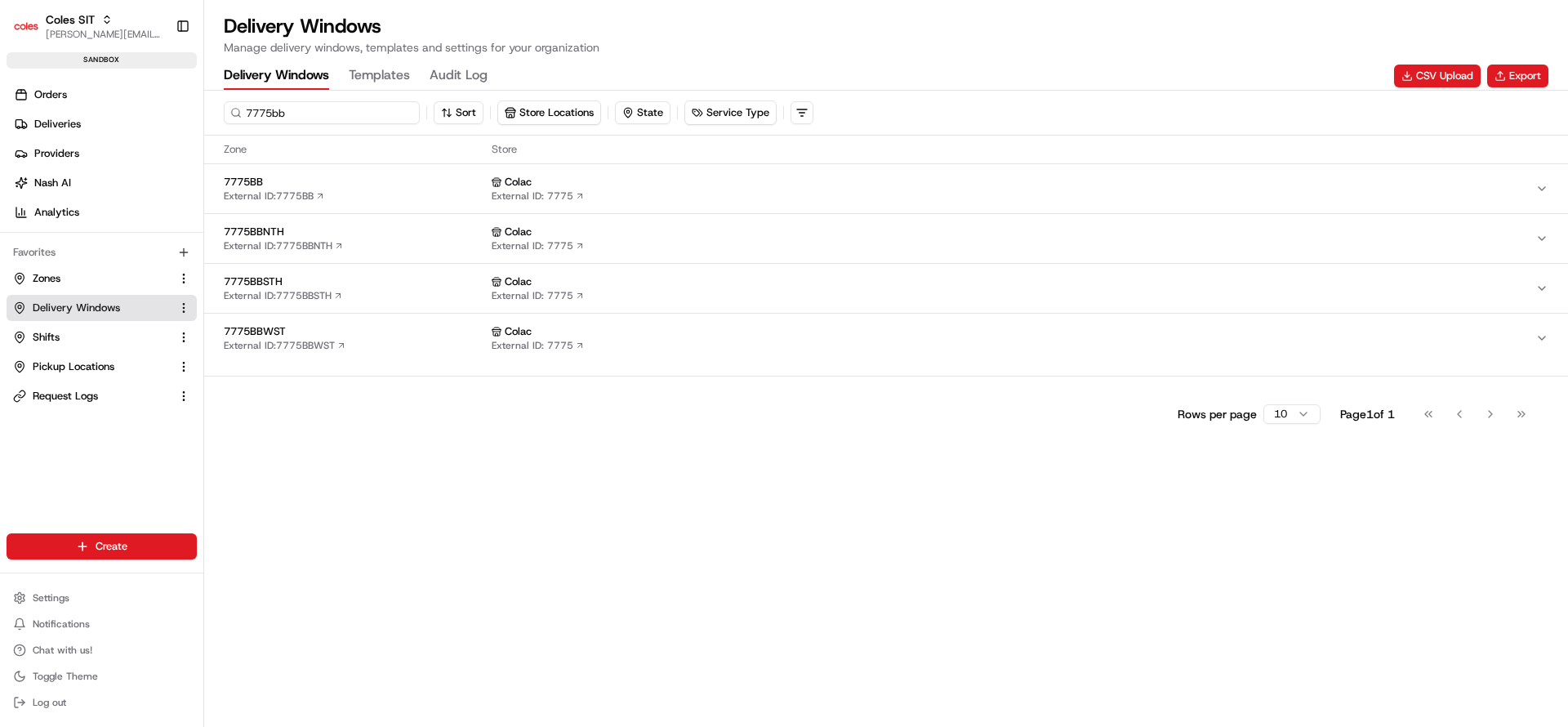
type input "7775bb"
click at [366, 185] on span "7775BB" at bounding box center [355, 181] width 261 height 14
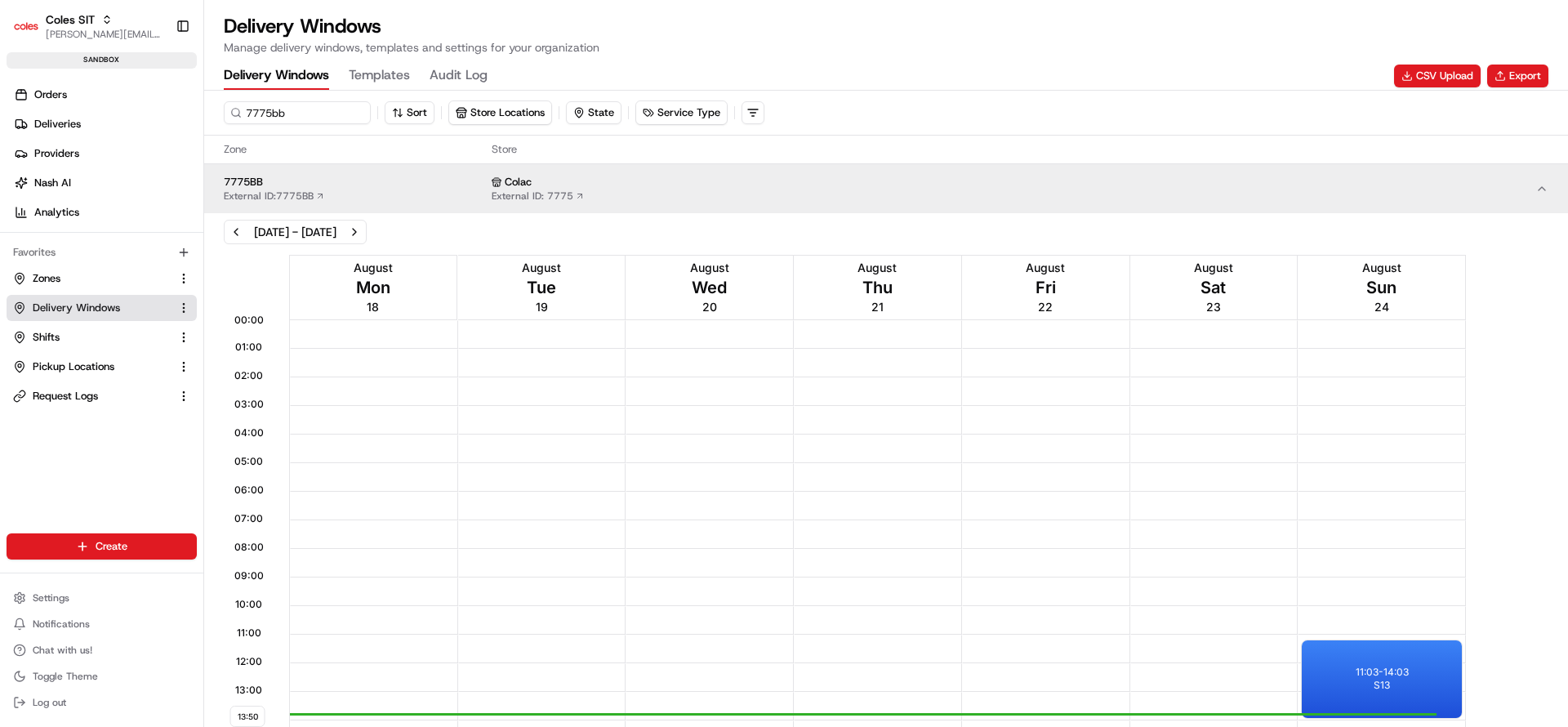
click at [1567, 533] on div "13:50 00:00 01:00 02:00 03:00 04:00 05:00 06:00 07:00 08:00 09:00 10:00 11:00 1…" at bounding box center [886, 631] width 1364 height 759
click at [1518, 526] on div "13:50 00:00 01:00 02:00 03:00 04:00 05:00 06:00 07:00 08:00 09:00 10:00 11:00 1…" at bounding box center [885, 631] width 1355 height 752
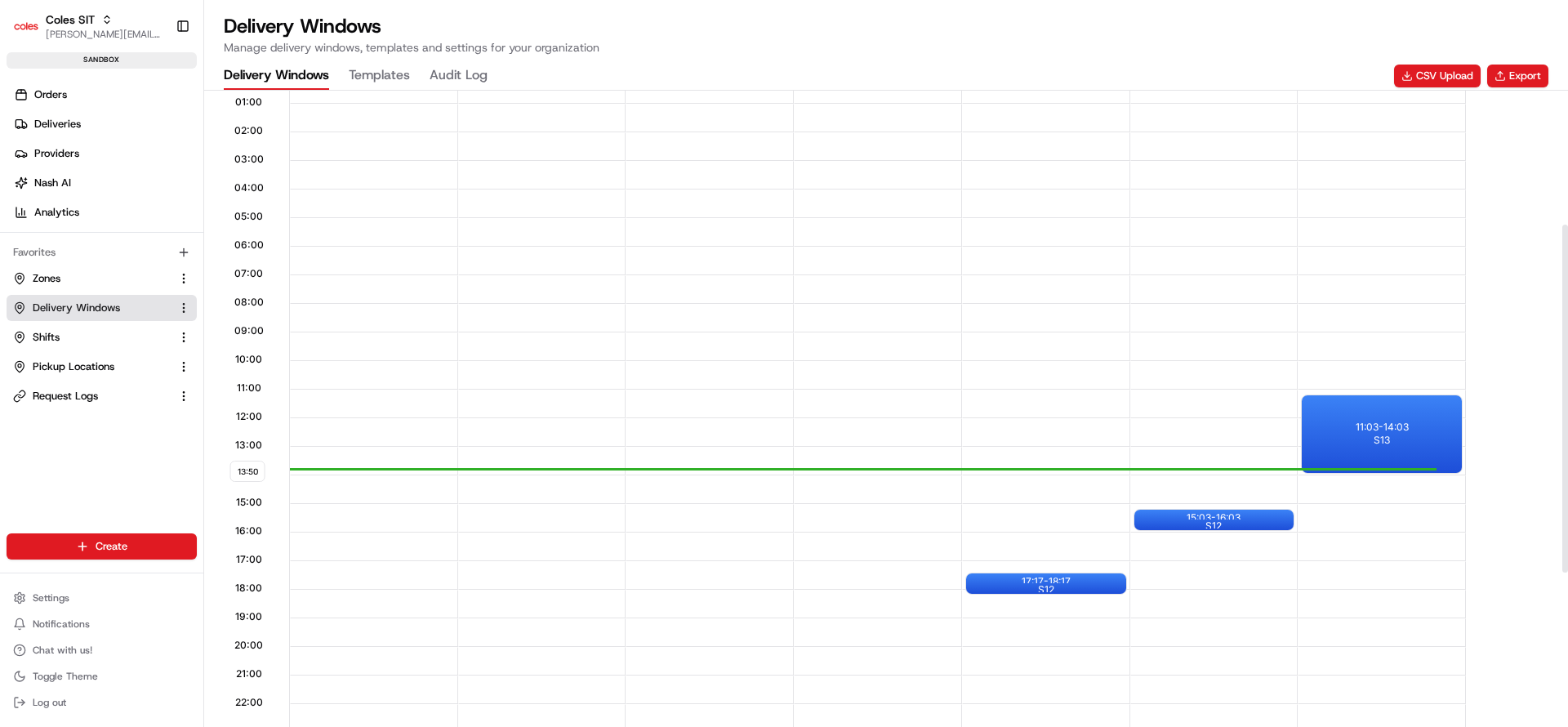
scroll to position [294, 0]
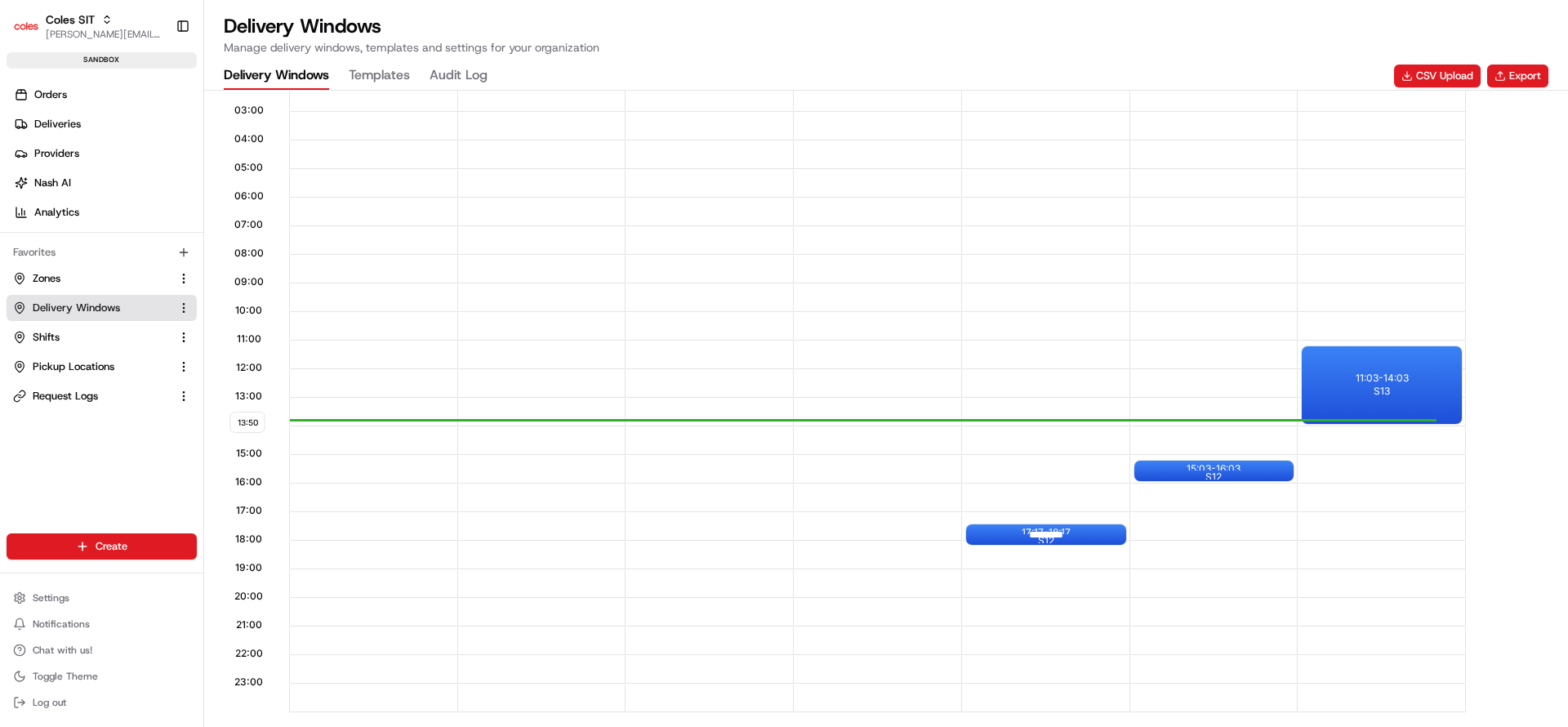
click at [1063, 534] on div at bounding box center [1046, 534] width 66 height 20
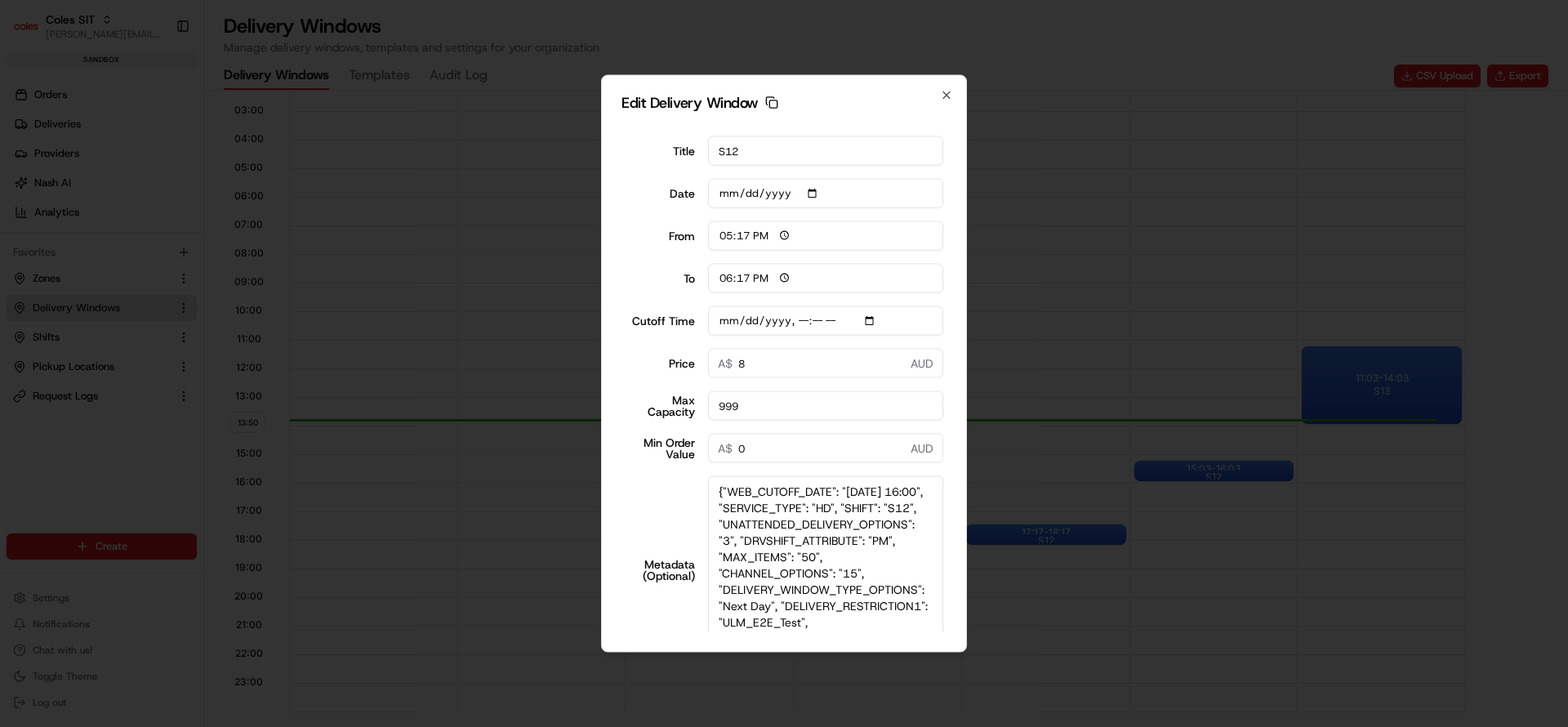
drag, startPoint x: 937, startPoint y: 549, endPoint x: 980, endPoint y: 687, distance: 144.5
click at [980, 687] on body "Coles SIT nirbhay.palsingh@coles.com.au Toggle Sidebar sandbox Orders Deliverie…" at bounding box center [784, 364] width 1568 height 727
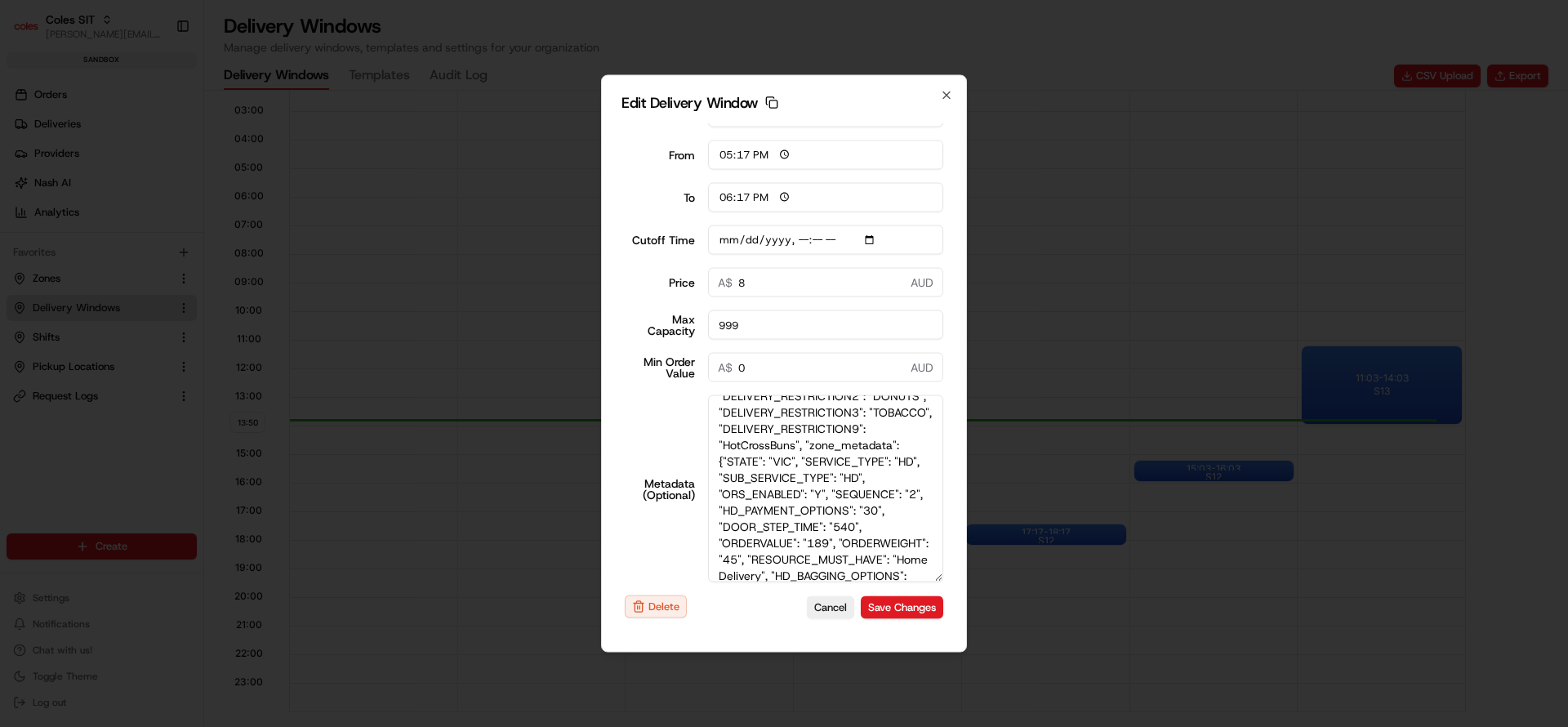
scroll to position [378, 0]
type input "2025-08-22T16:10"
click at [807, 603] on button "Cancel" at bounding box center [831, 607] width 48 height 23
type input "[DATE]"
type input "13:51"
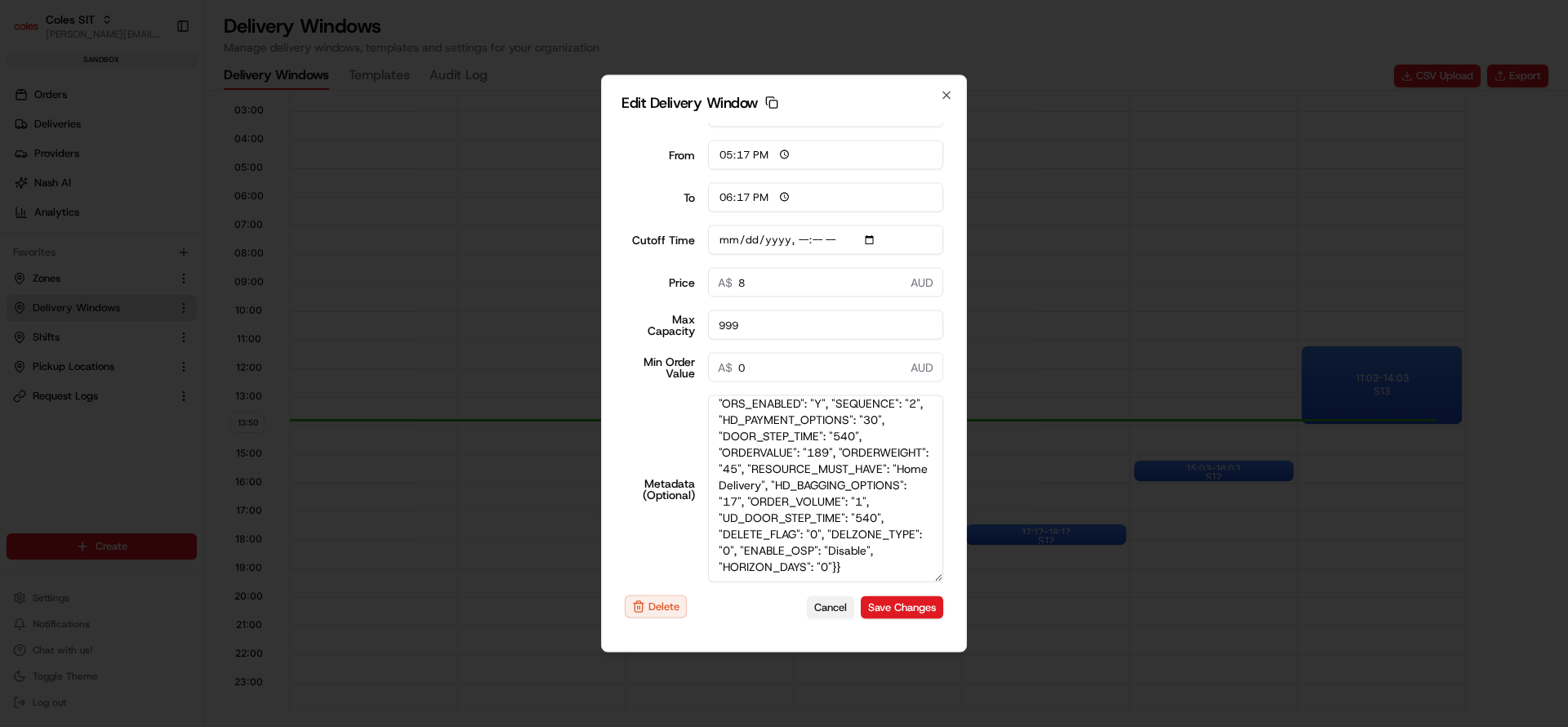
type input "14:51"
type input "2025-08-22T16:10"
type input "0"
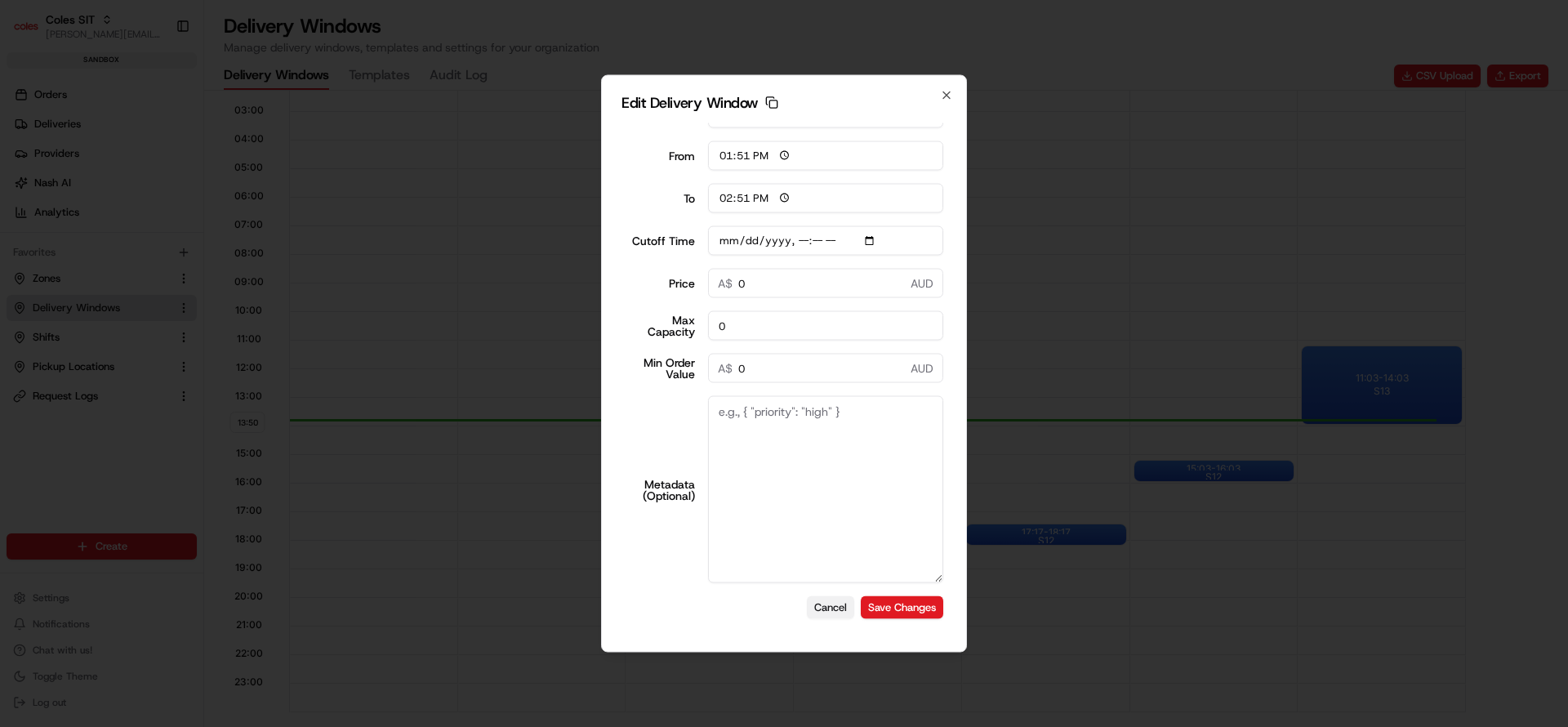
scroll to position [0, 0]
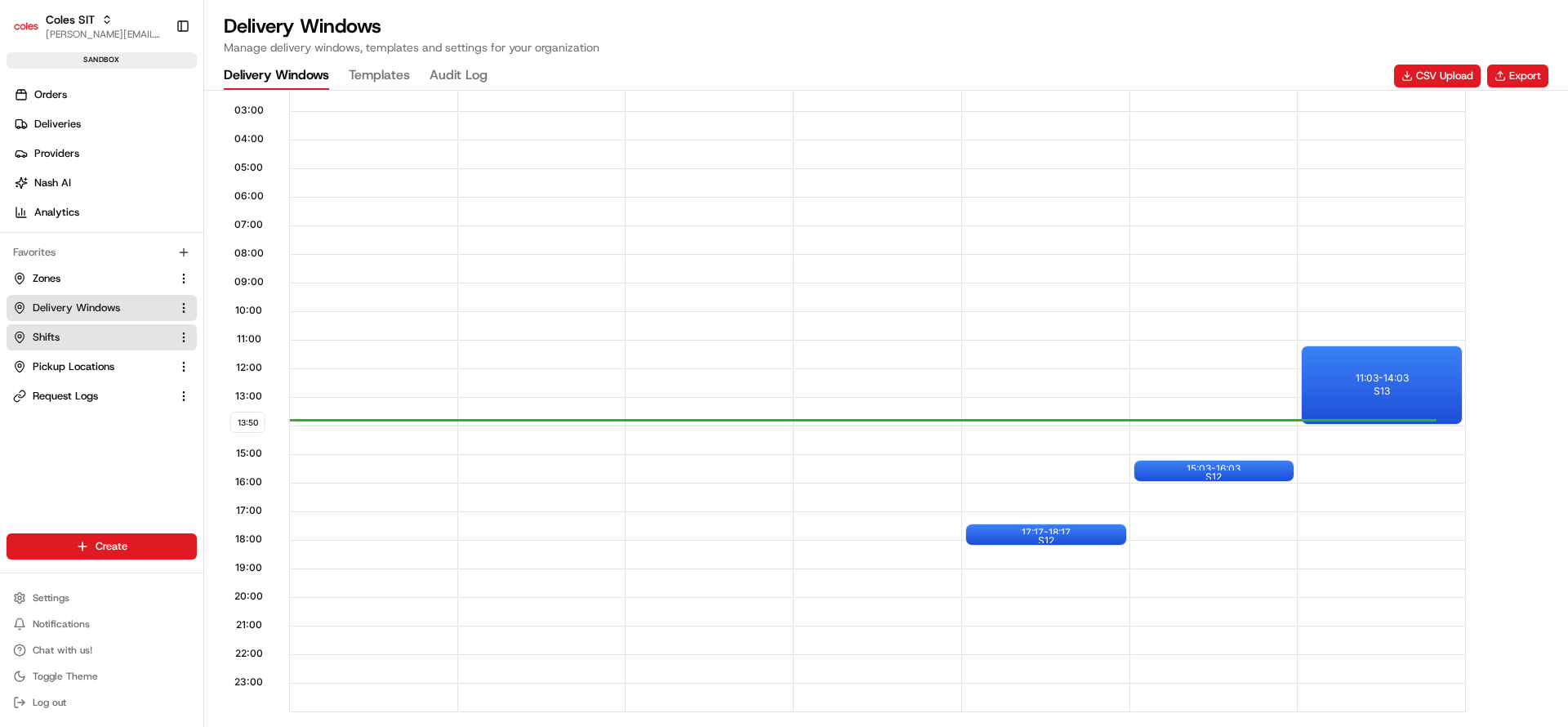
click at [65, 349] on button "Shifts" at bounding box center [102, 337] width 191 height 26
click at [1007, 535] on div "17:17 - 18:17 S12" at bounding box center [1046, 534] width 160 height 20
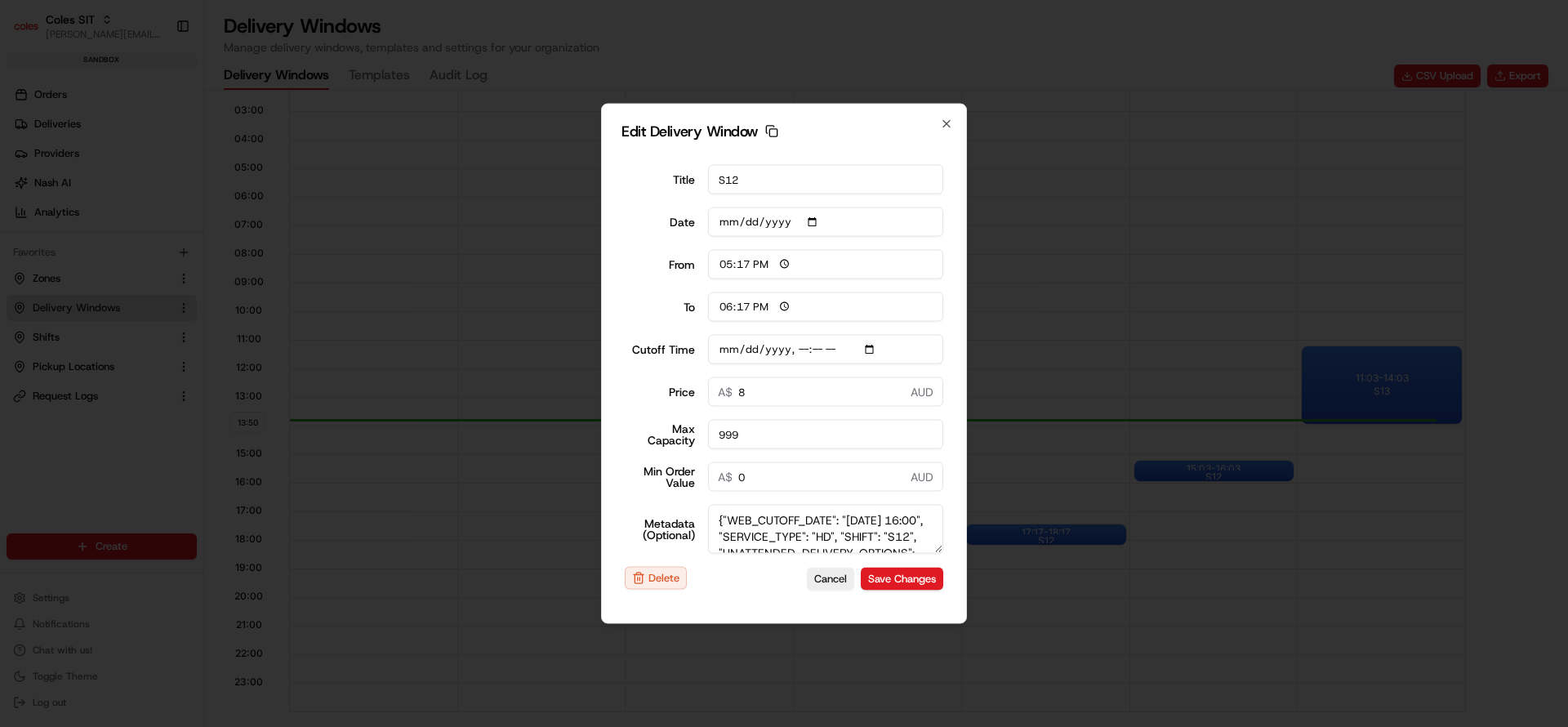
drag, startPoint x: 934, startPoint y: 545, endPoint x: 952, endPoint y: 720, distance: 175.9
click at [952, 720] on body "Coles SIT nirbhay.palsingh@coles.com.au Toggle Sidebar sandbox Orders Deliverie…" at bounding box center [784, 364] width 1568 height 727
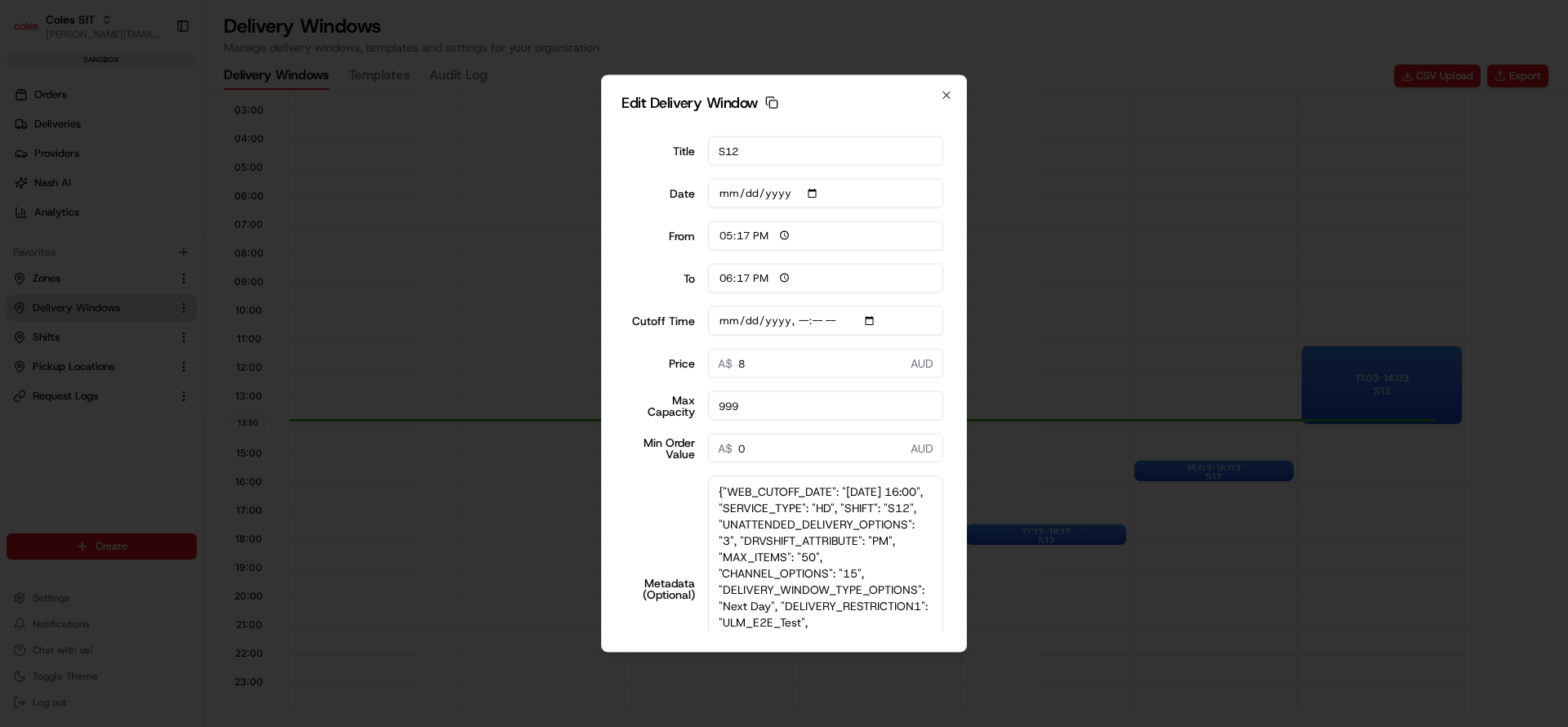
scroll to position [118, 0]
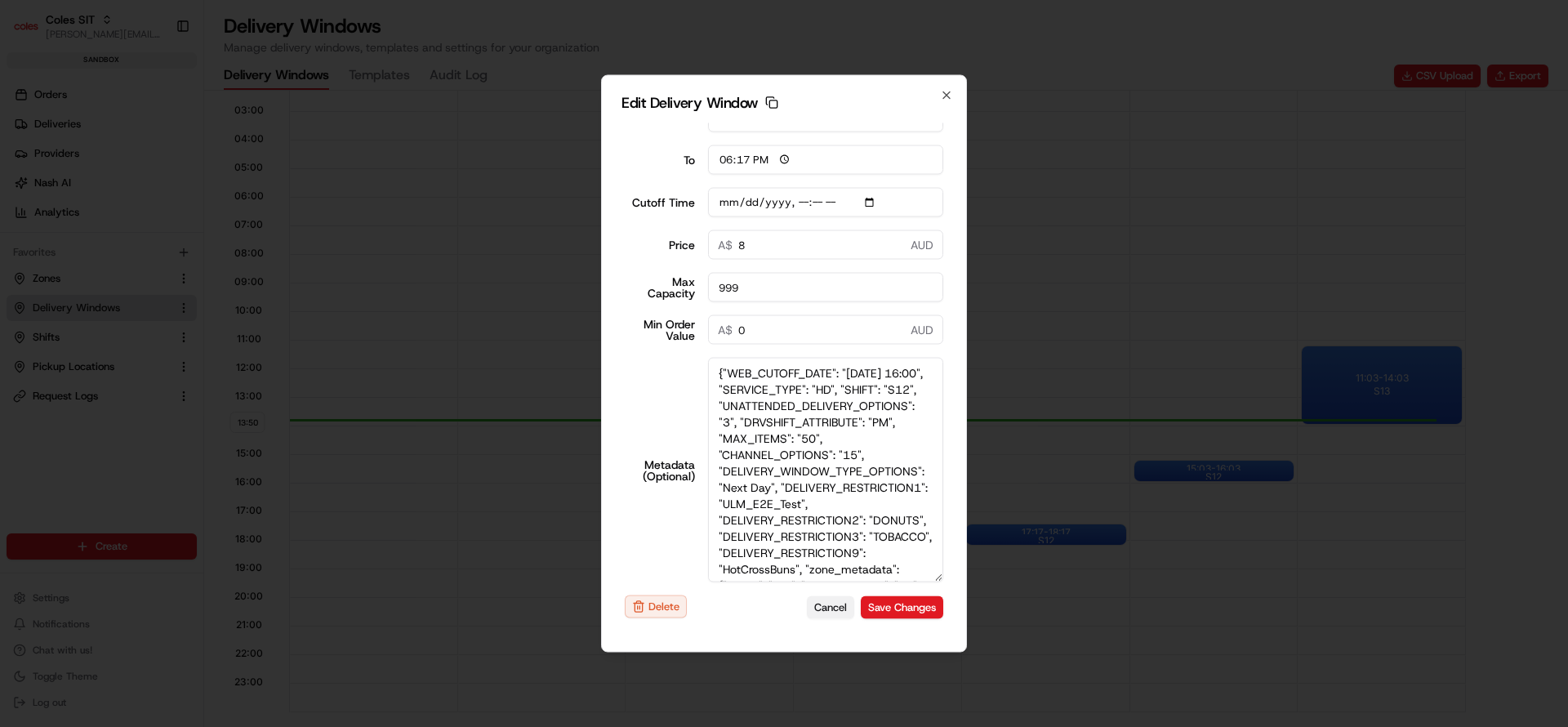
click at [810, 607] on button "Cancel" at bounding box center [831, 607] width 48 height 23
type input "2025-08-18"
type input "13:51"
type input "14:51"
type input "2025-08-22T16:10"
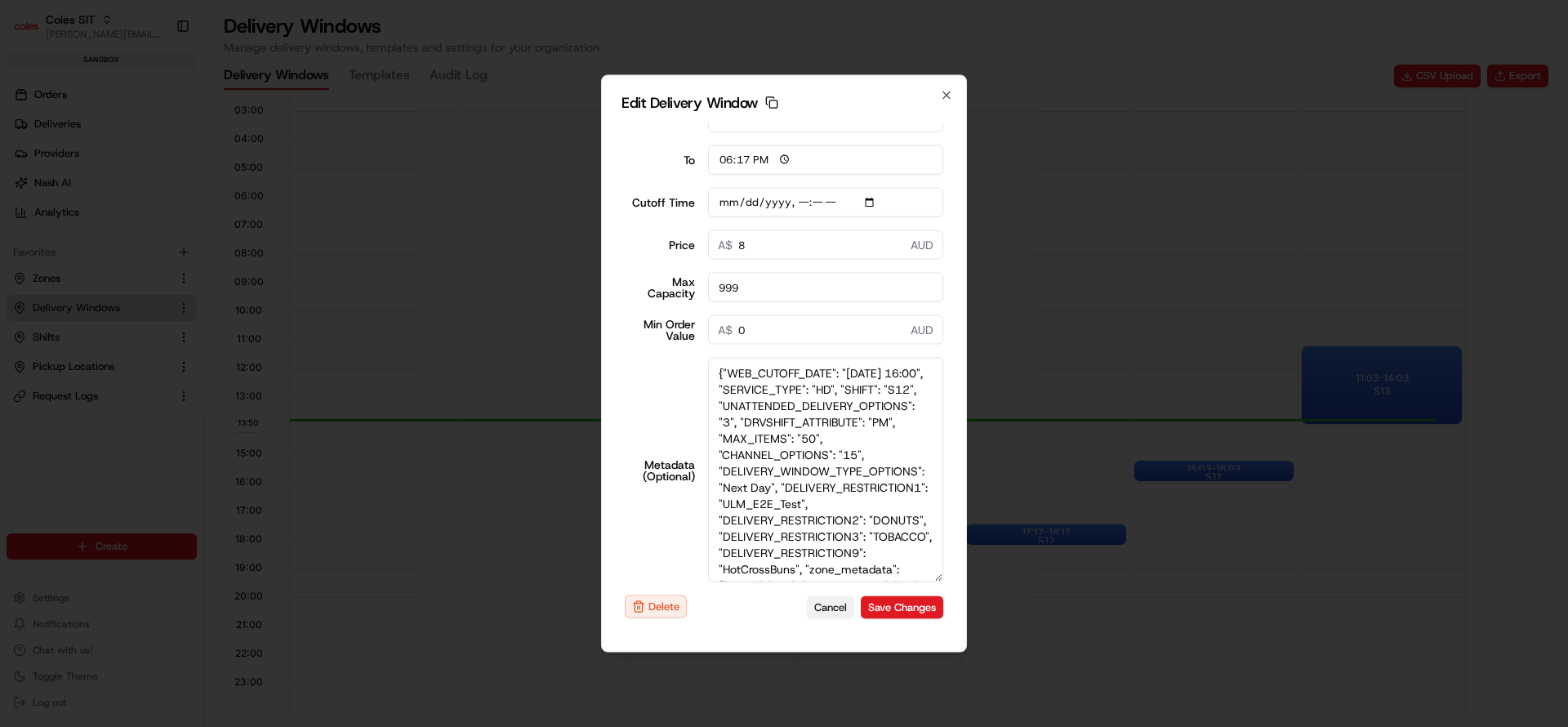
type input "0"
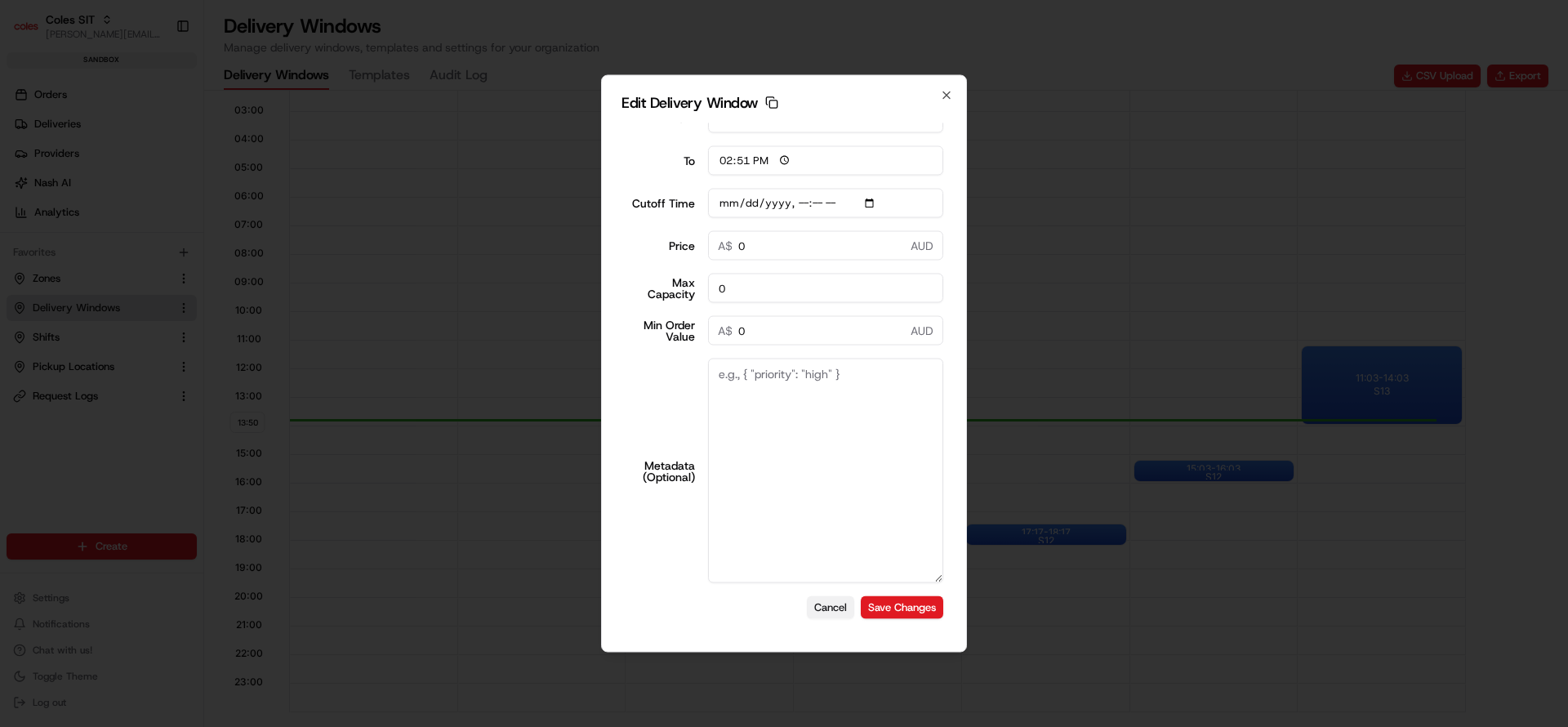
scroll to position [117, 0]
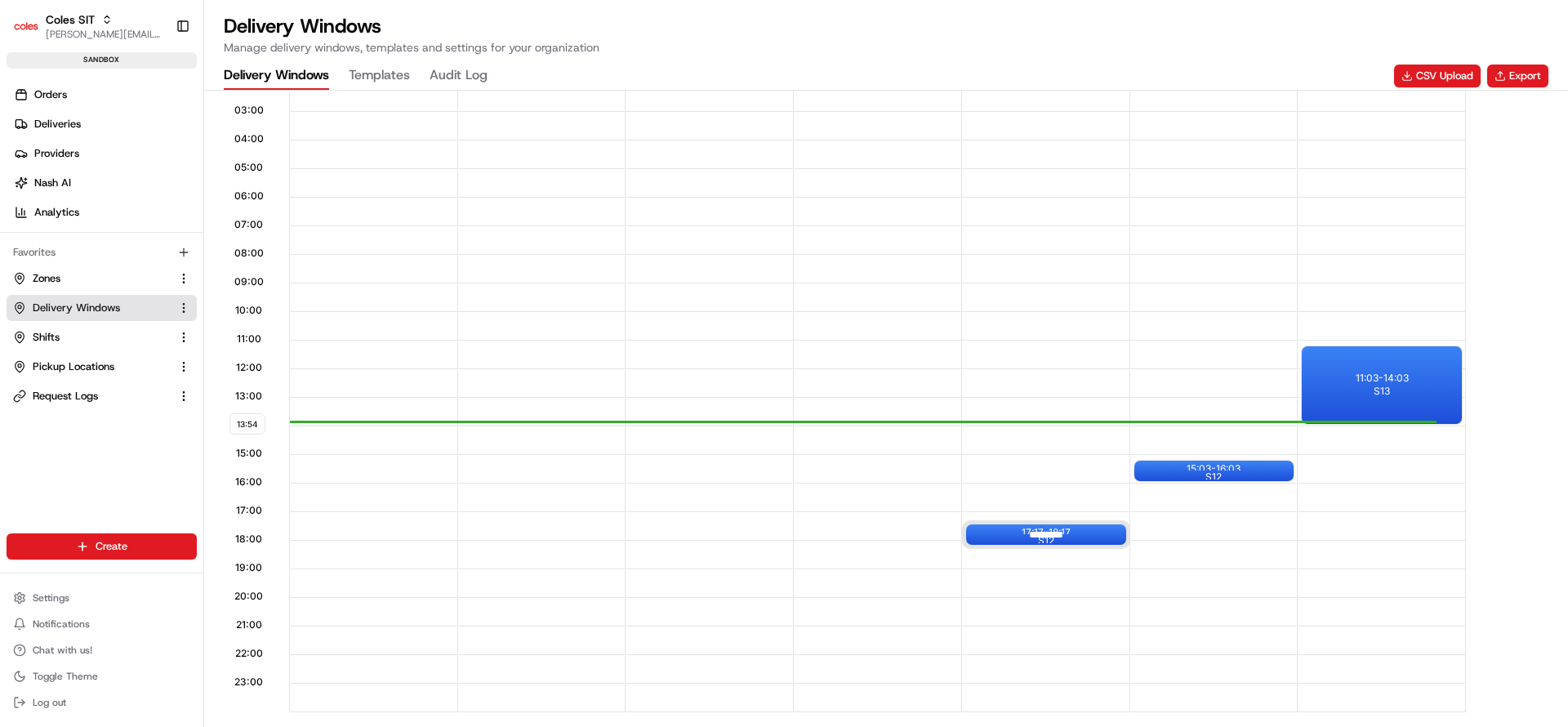
click at [1072, 537] on div at bounding box center [1046, 534] width 66 height 20
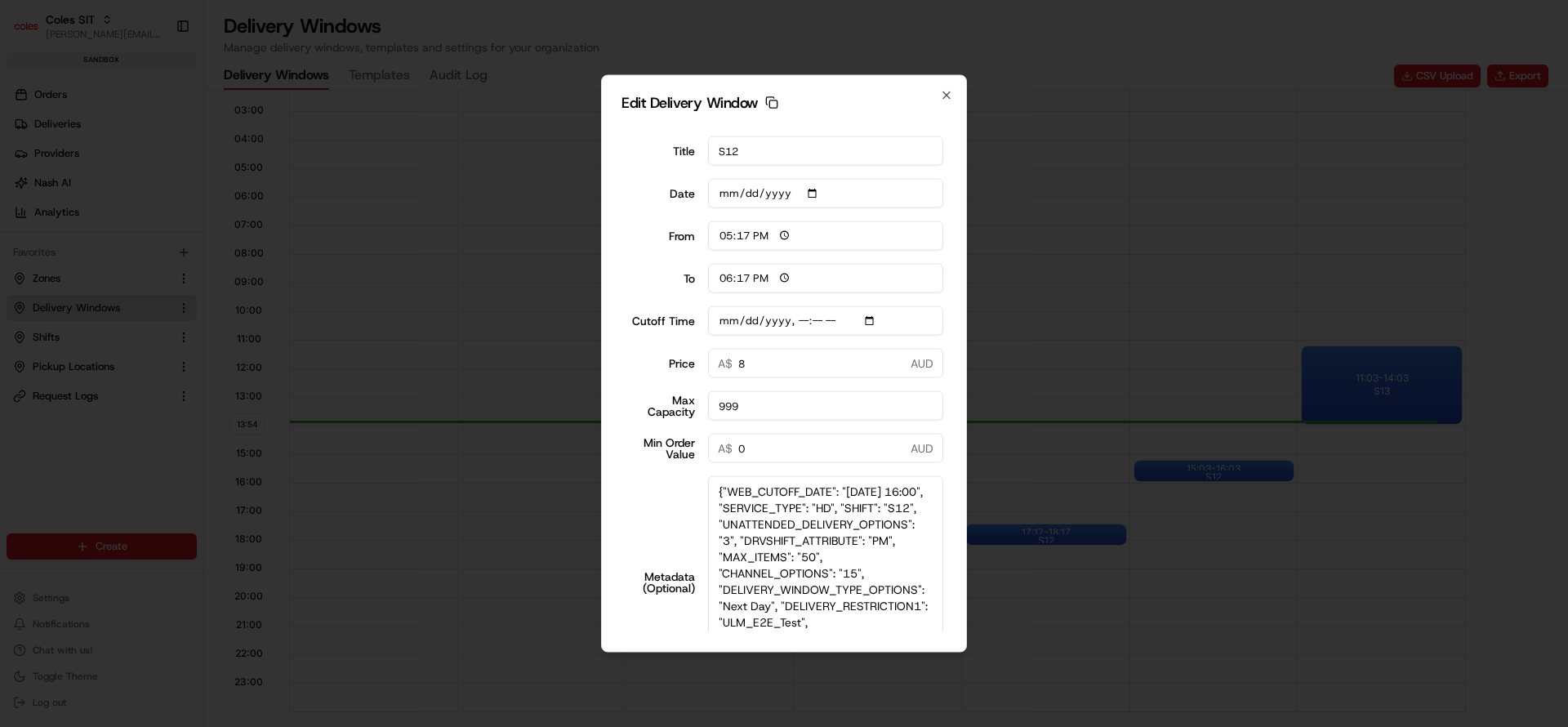
drag, startPoint x: 933, startPoint y: 546, endPoint x: 1042, endPoint y: 770, distance: 249.1
click at [1042, 726] on html "Coles SIT nirbhay.palsingh@coles.com.au Toggle Sidebar sandbox Orders Deliverie…" at bounding box center [784, 364] width 1568 height 727
click at [849, 608] on textarea "{"WEB_CUTOFF_DATE": "22/08/2025 16:00", "SERVICE_TYPE": "HD", "SHIFT": "S12", "…" at bounding box center [825, 613] width 236 height 274
type input "[DATE]T16:10"
type textarea "{"WEB_CUTOFF_DATE": "22/08/2025 16:00", "SERVICE_TYPE": "HD", "SHIFT": "S12", "…"
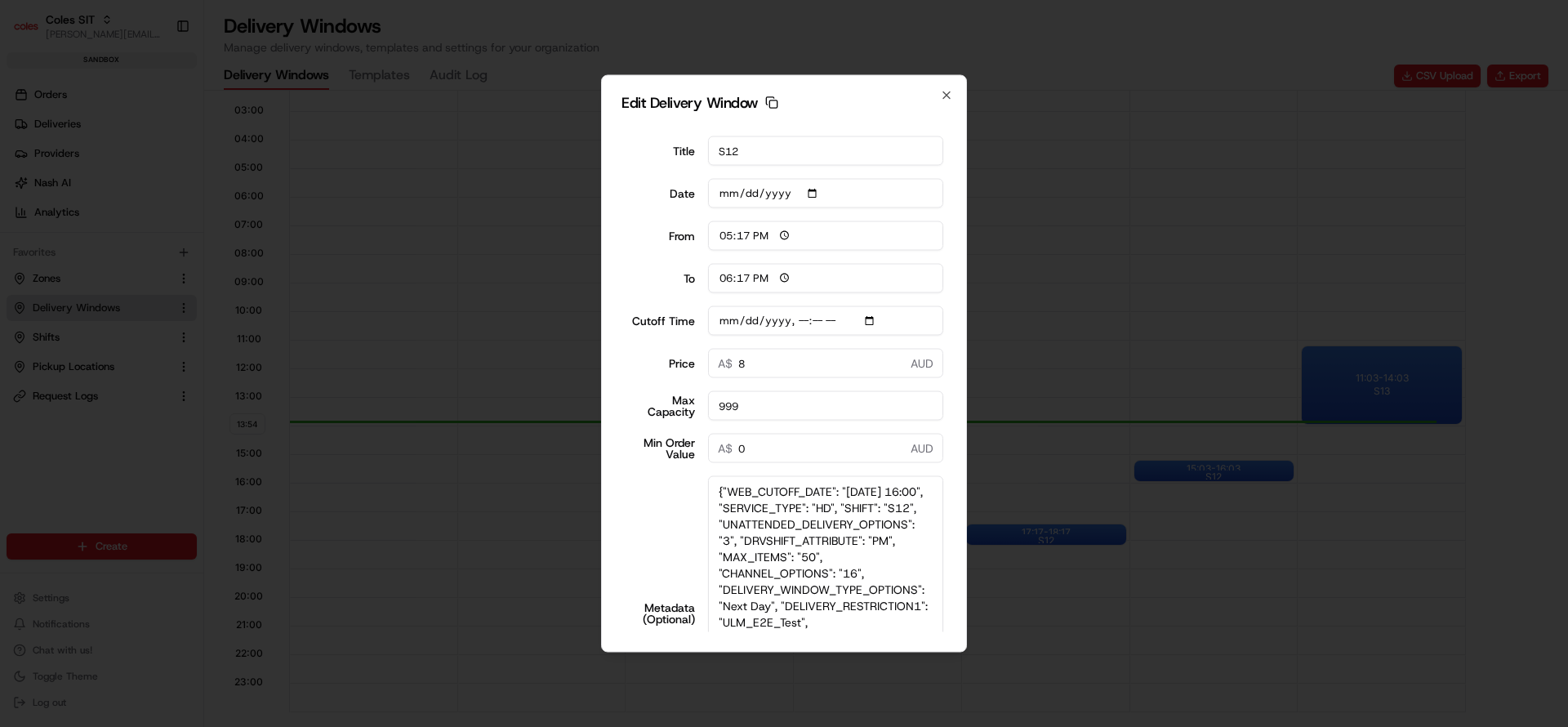
scroll to position [168, 0]
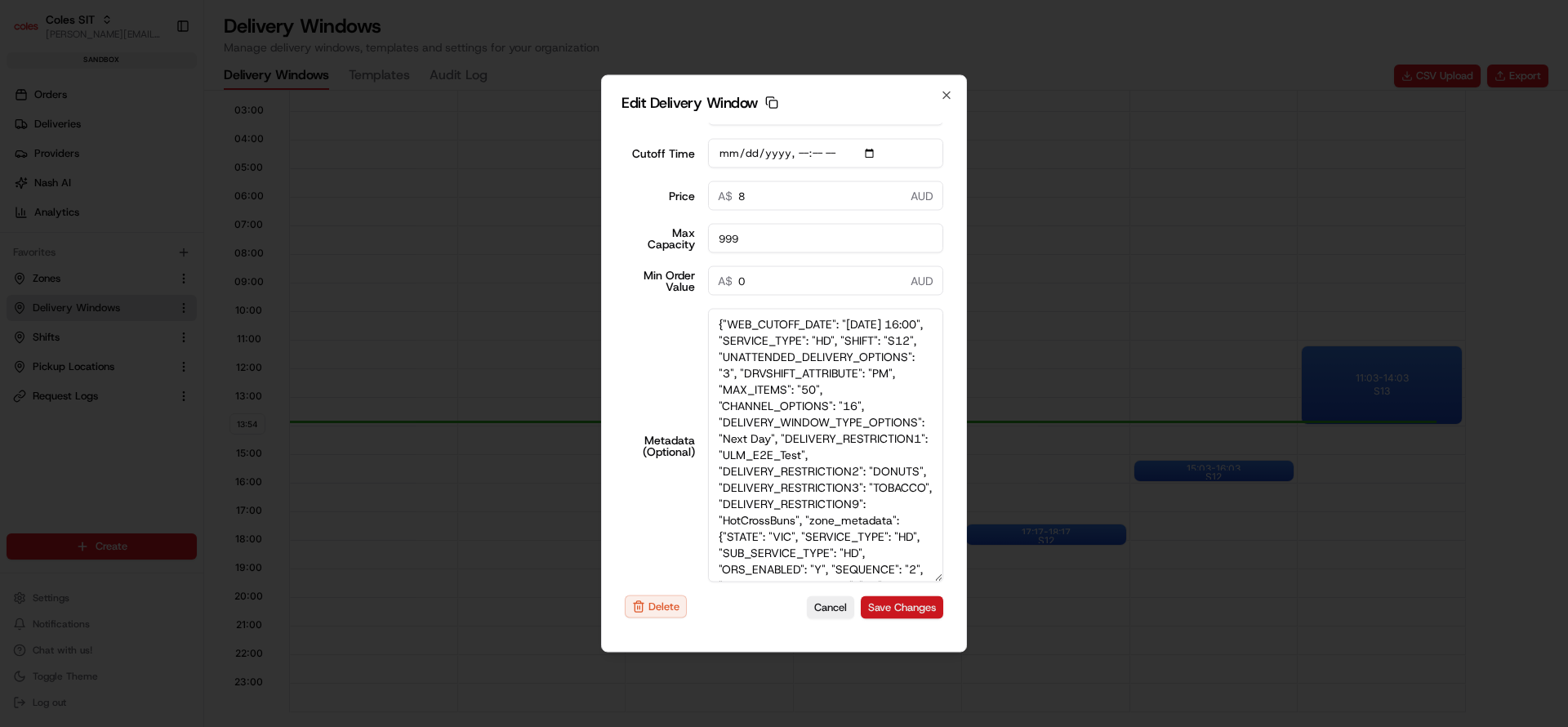
click at [860, 605] on button "Save Changes" at bounding box center [901, 607] width 82 height 23
type input "[DATE]T16:10"
type input "[DATE]"
type input "13:55"
type input "14:55"
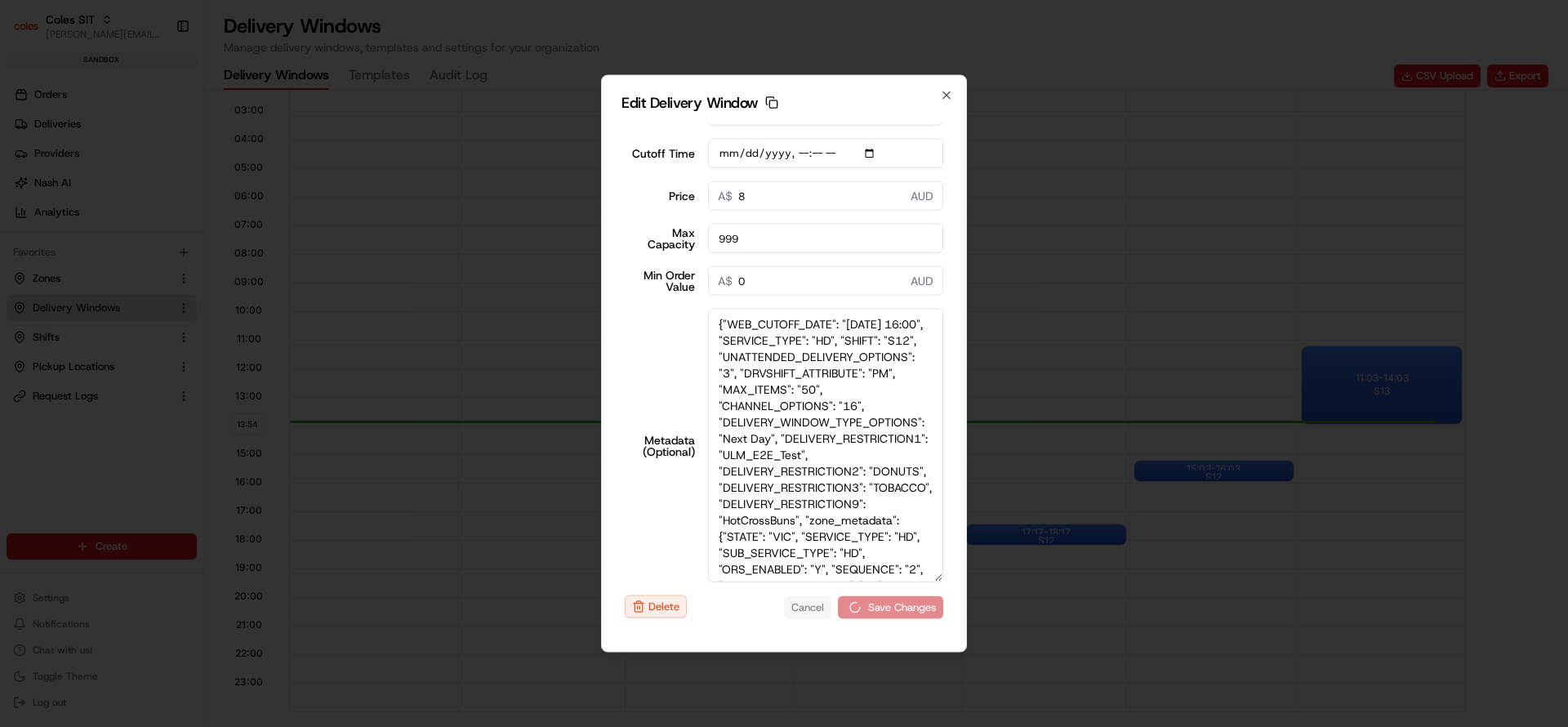
type input "[DATE]T16:10"
type input "0"
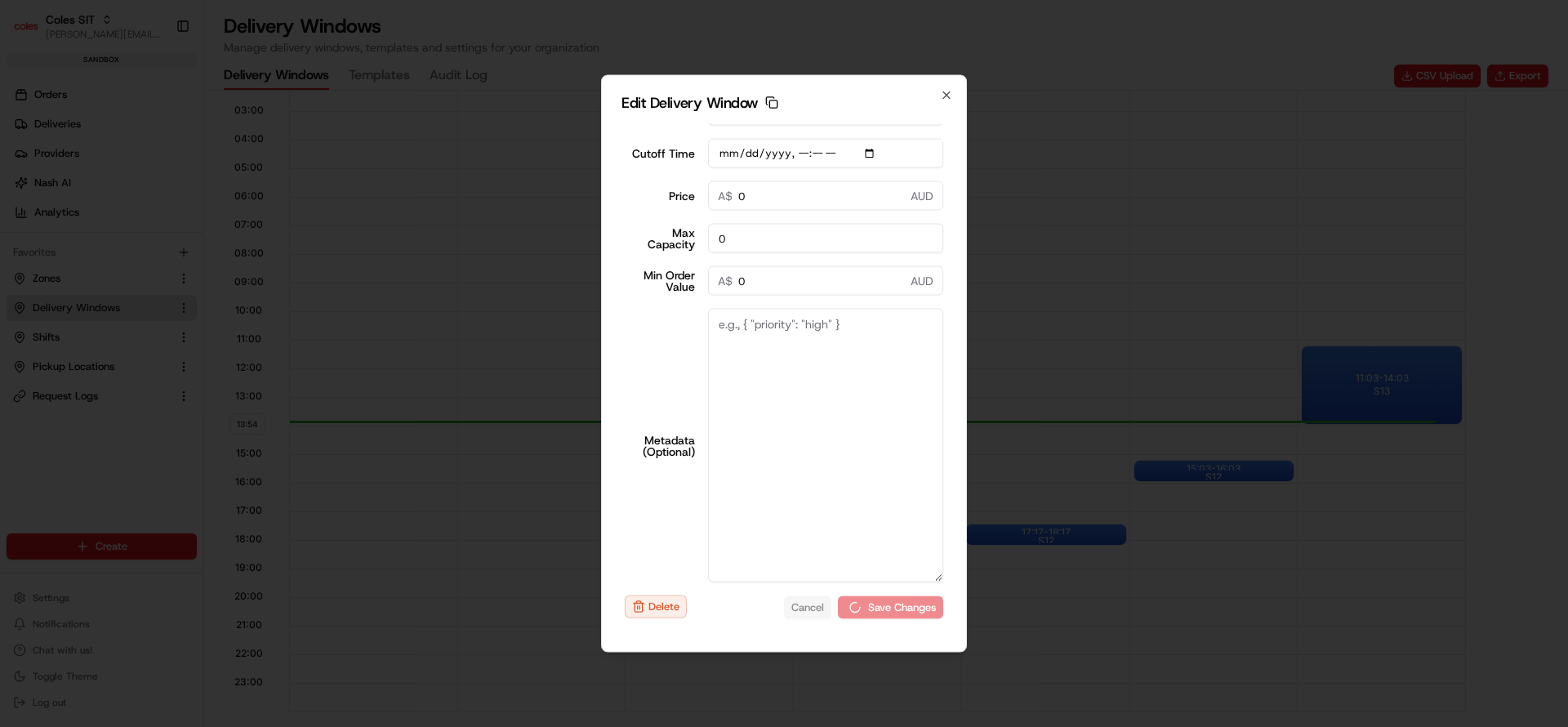
type input "[DATE]T16:10"
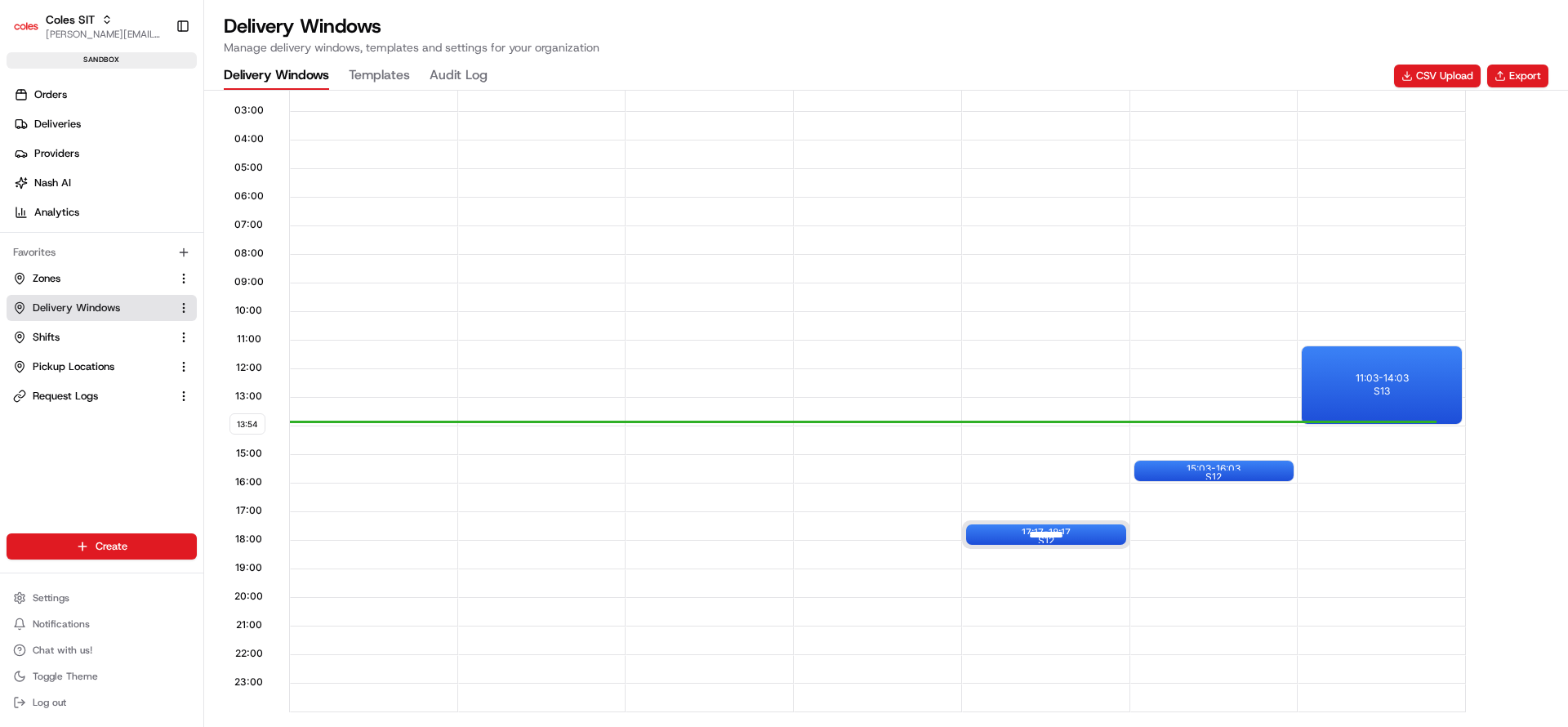
click at [1025, 530] on div at bounding box center [1046, 534] width 66 height 20
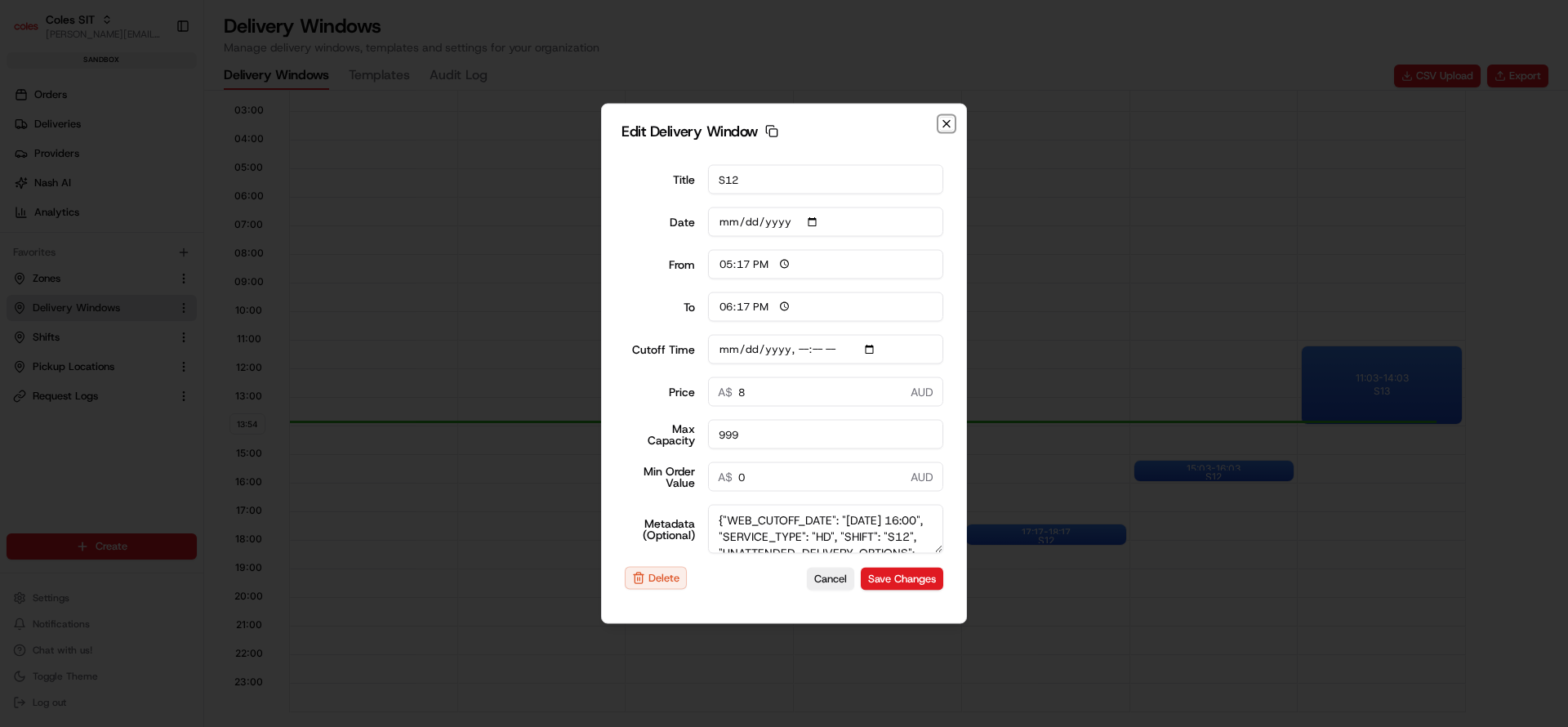
click at [949, 126] on icon "button" at bounding box center [946, 124] width 7 height 7
type input "[DATE]"
type input "13:56"
type input "14:56"
type input "2025-08-22T16:10"
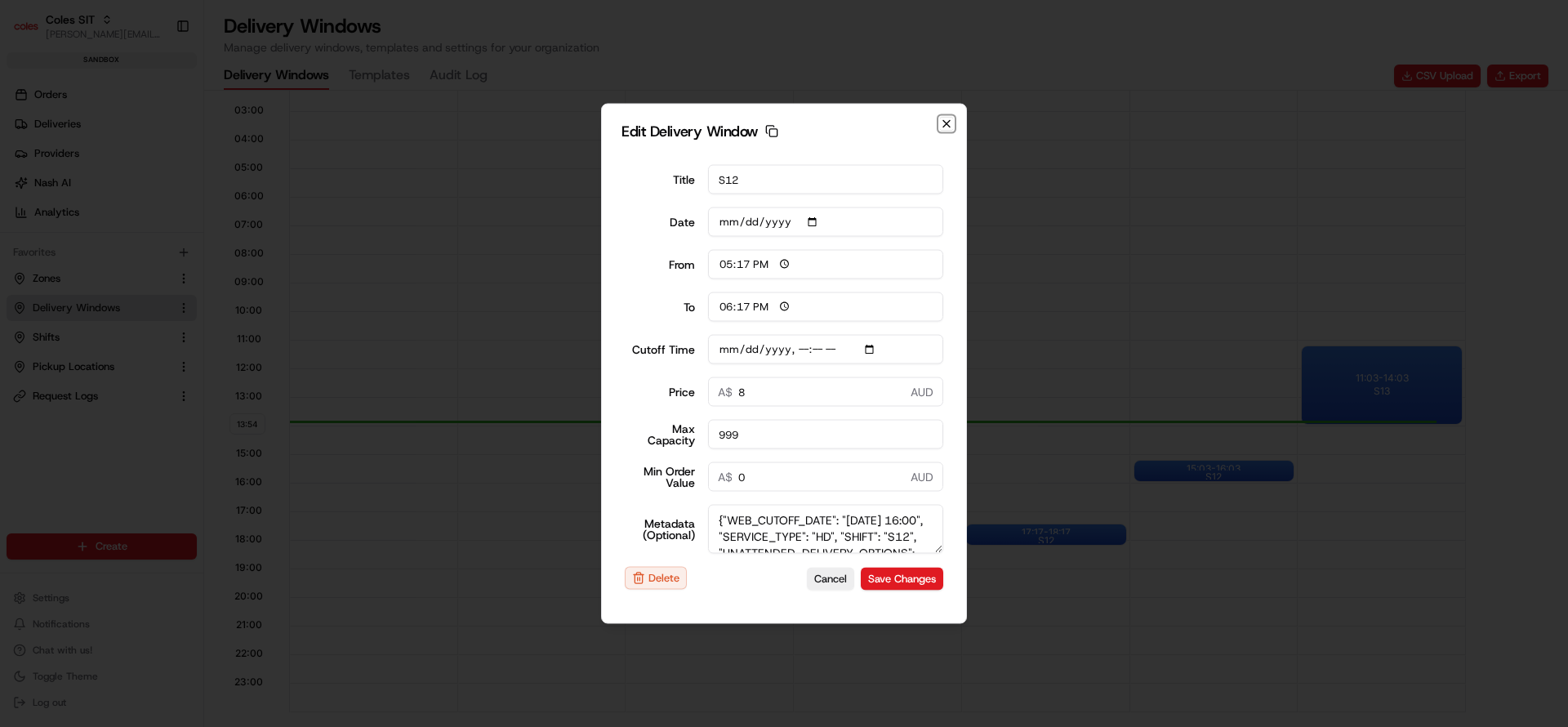
type input "0"
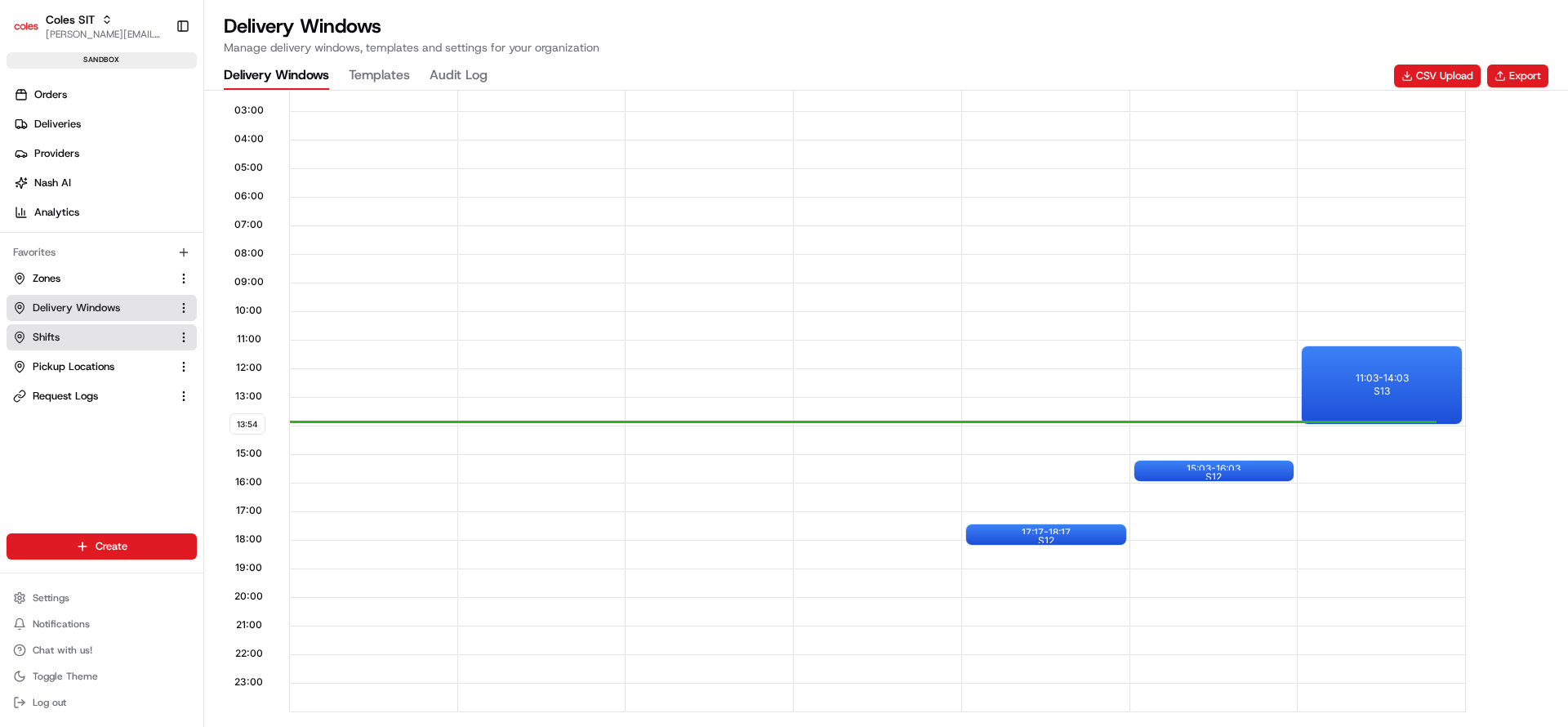
click at [60, 332] on link "Shifts" at bounding box center [92, 337] width 157 height 14
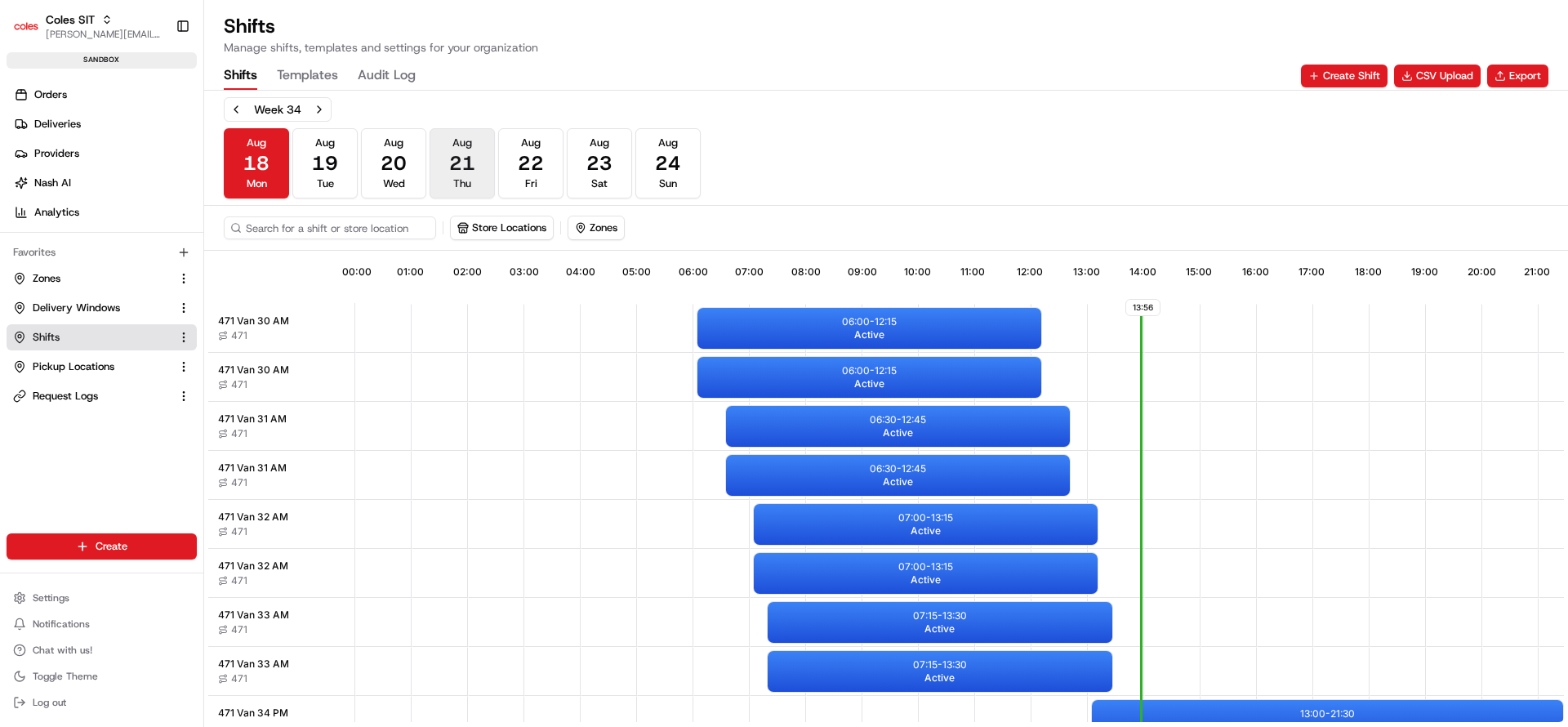
click at [541, 152] on span "22" at bounding box center [530, 163] width 26 height 26
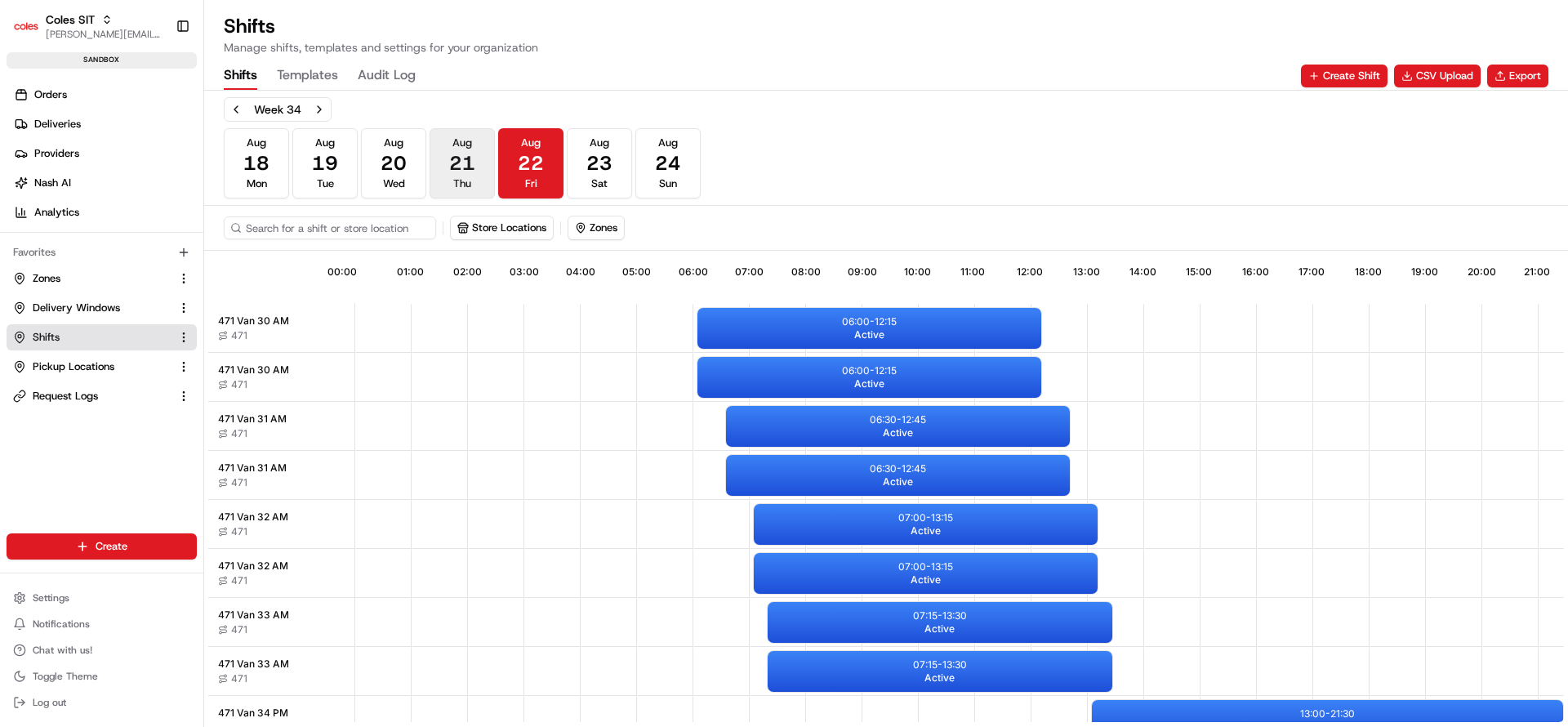
scroll to position [0, 152]
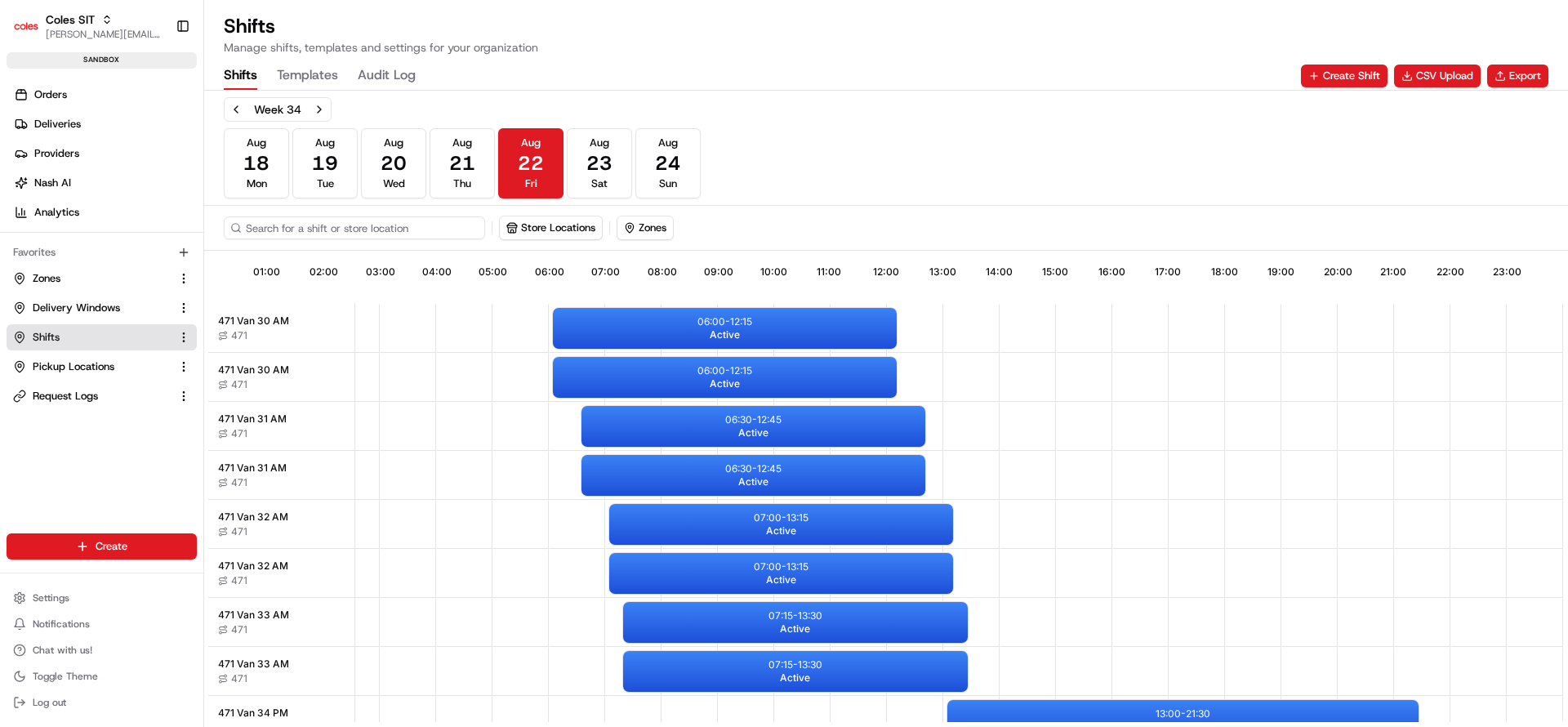
click at [398, 226] on input at bounding box center [355, 228] width 261 height 23
type input "7775bb"
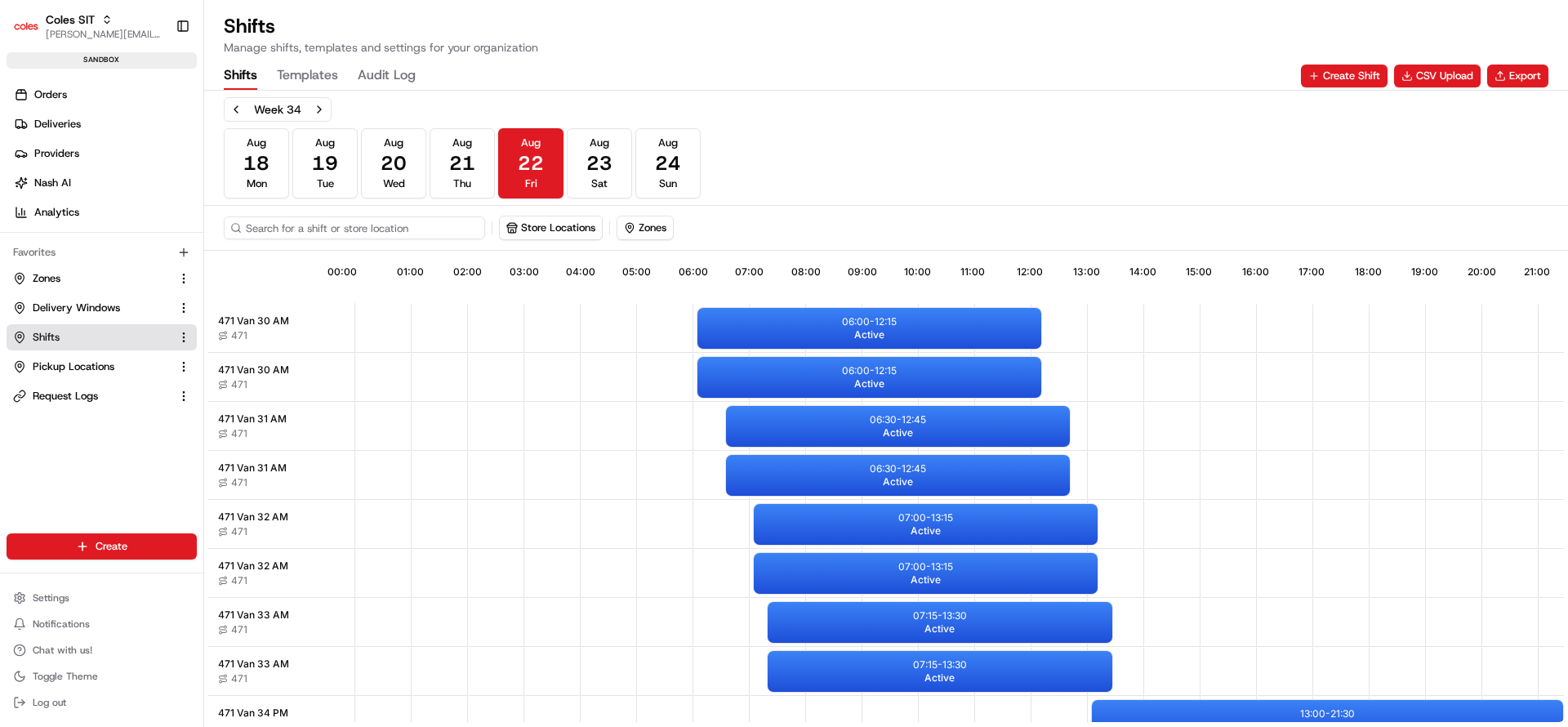
click at [358, 234] on input at bounding box center [355, 228] width 261 height 23
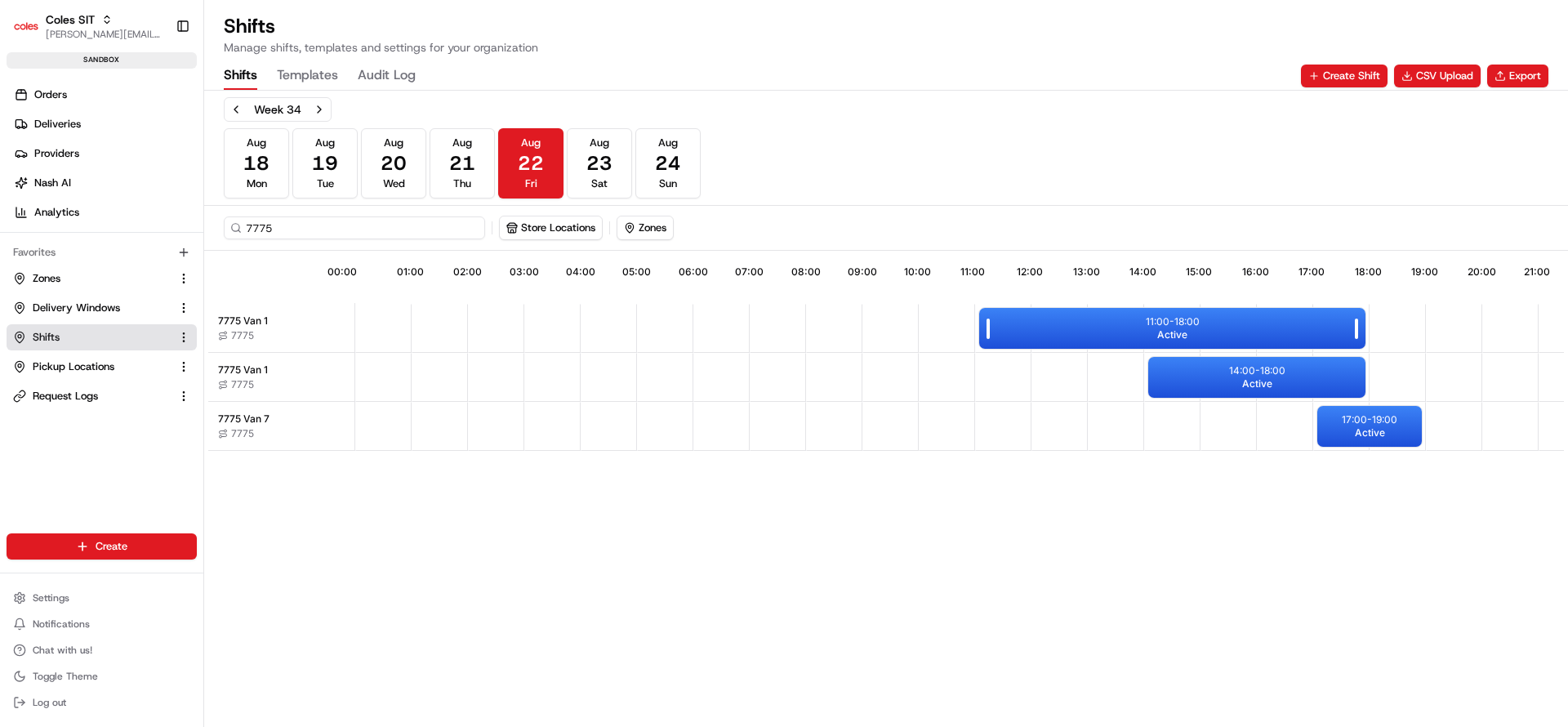
type input "7775"
click at [1228, 319] on div "11:00 - 18:00 Active" at bounding box center [1172, 328] width 386 height 41
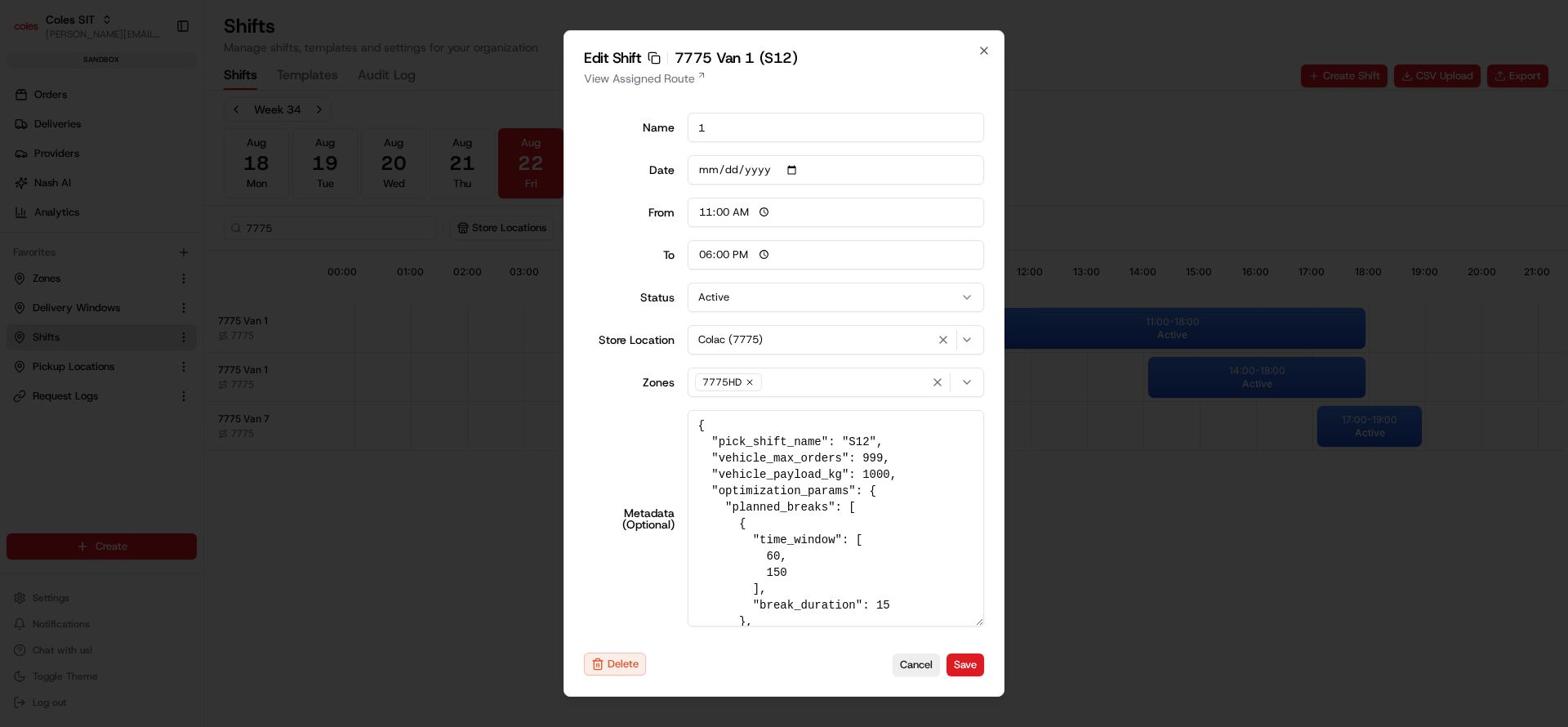
drag, startPoint x: 975, startPoint y: 543, endPoint x: 986, endPoint y: 676, distance: 133.5
click at [986, 676] on div "Edit Shift Copy sft_ZLnohvRfTgkJYq7TyyKW6V 7775 Van 1 (S12) View Assigned Route…" at bounding box center [784, 364] width 441 height 667
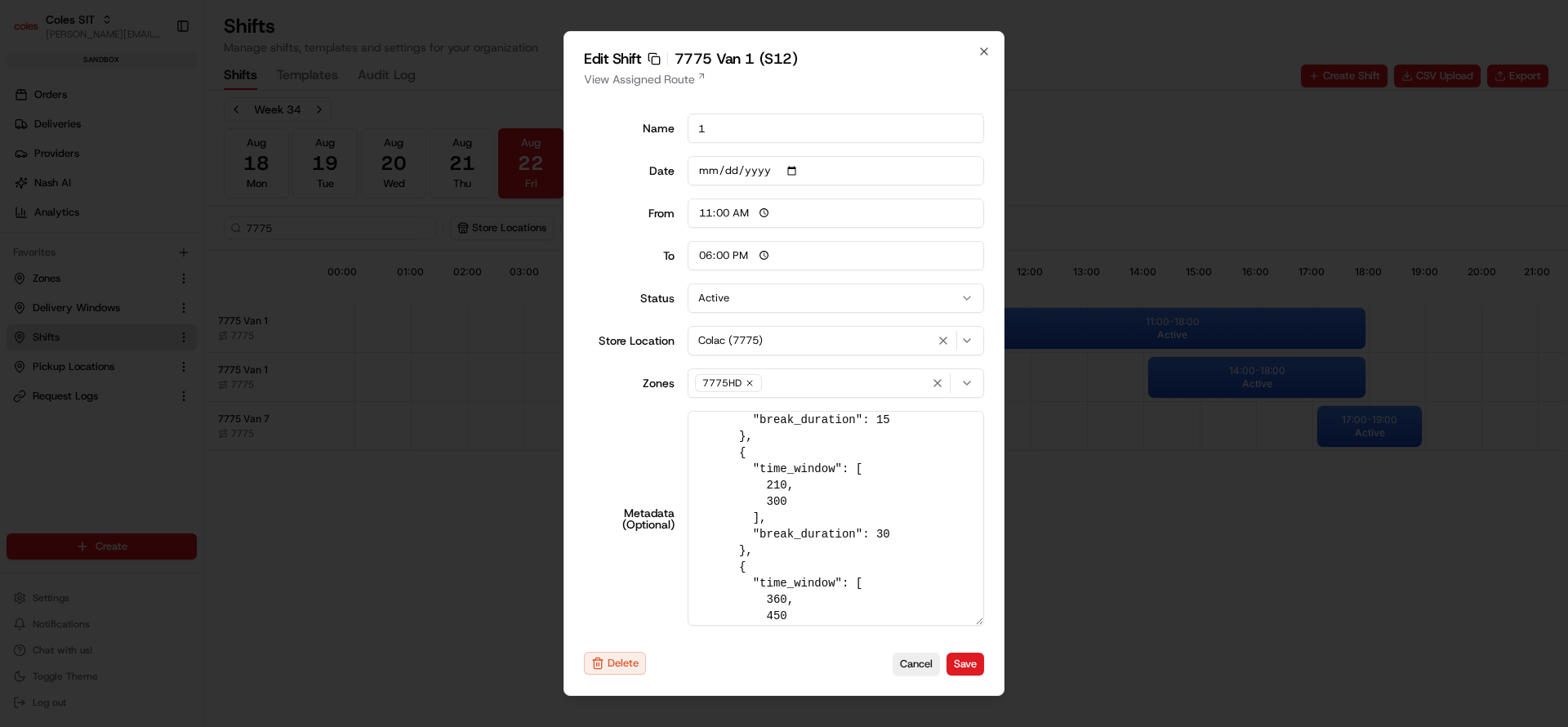
scroll to position [559, 0]
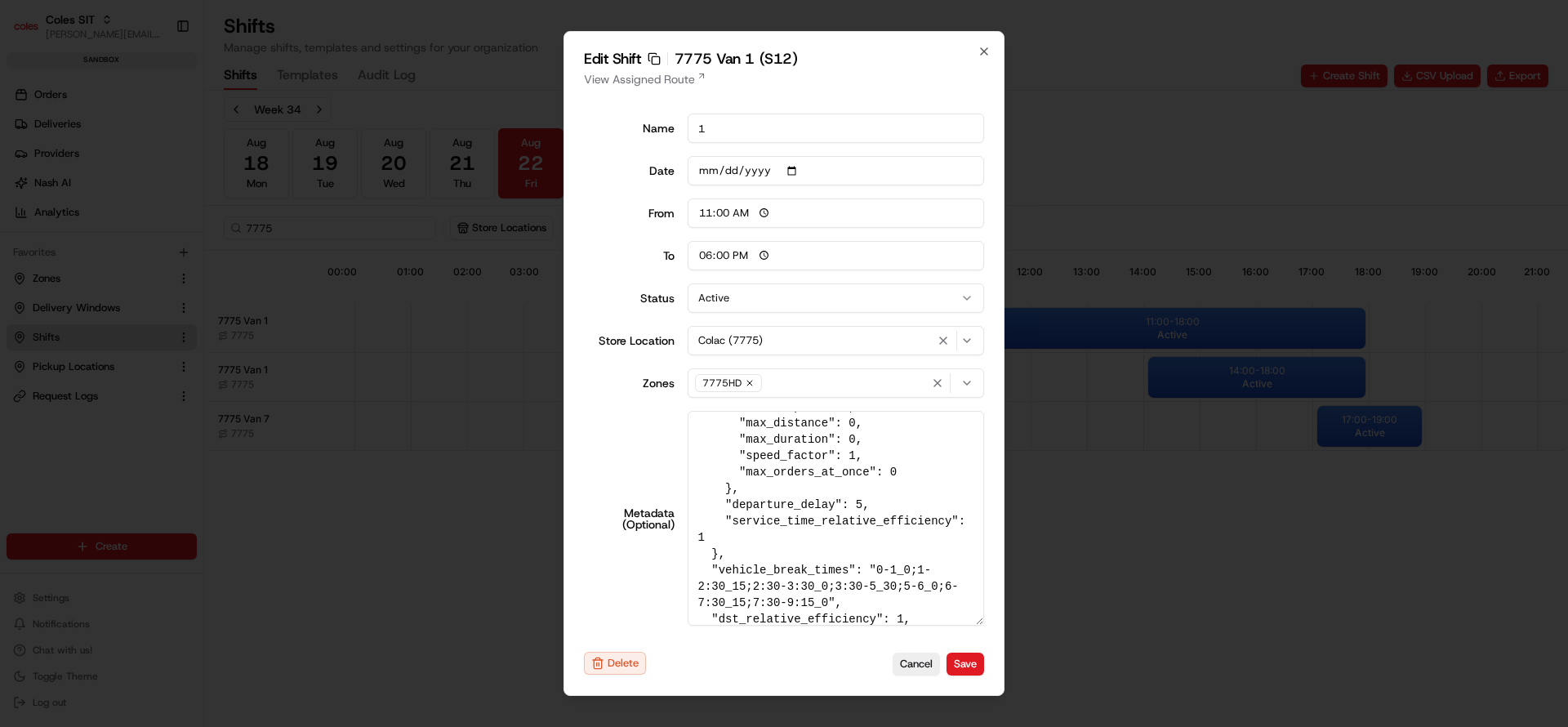
type input "06:00"
type input "14:00"
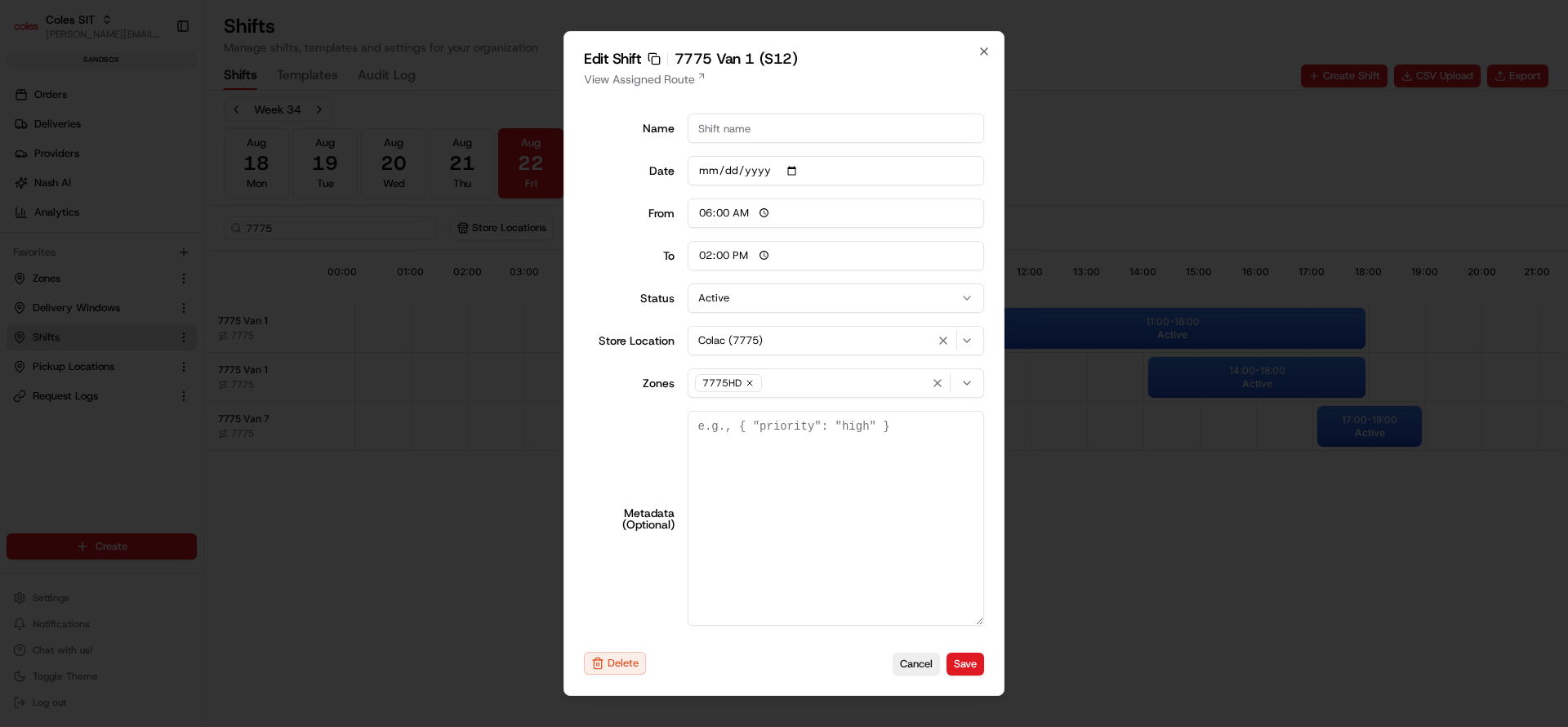
scroll to position [0, 0]
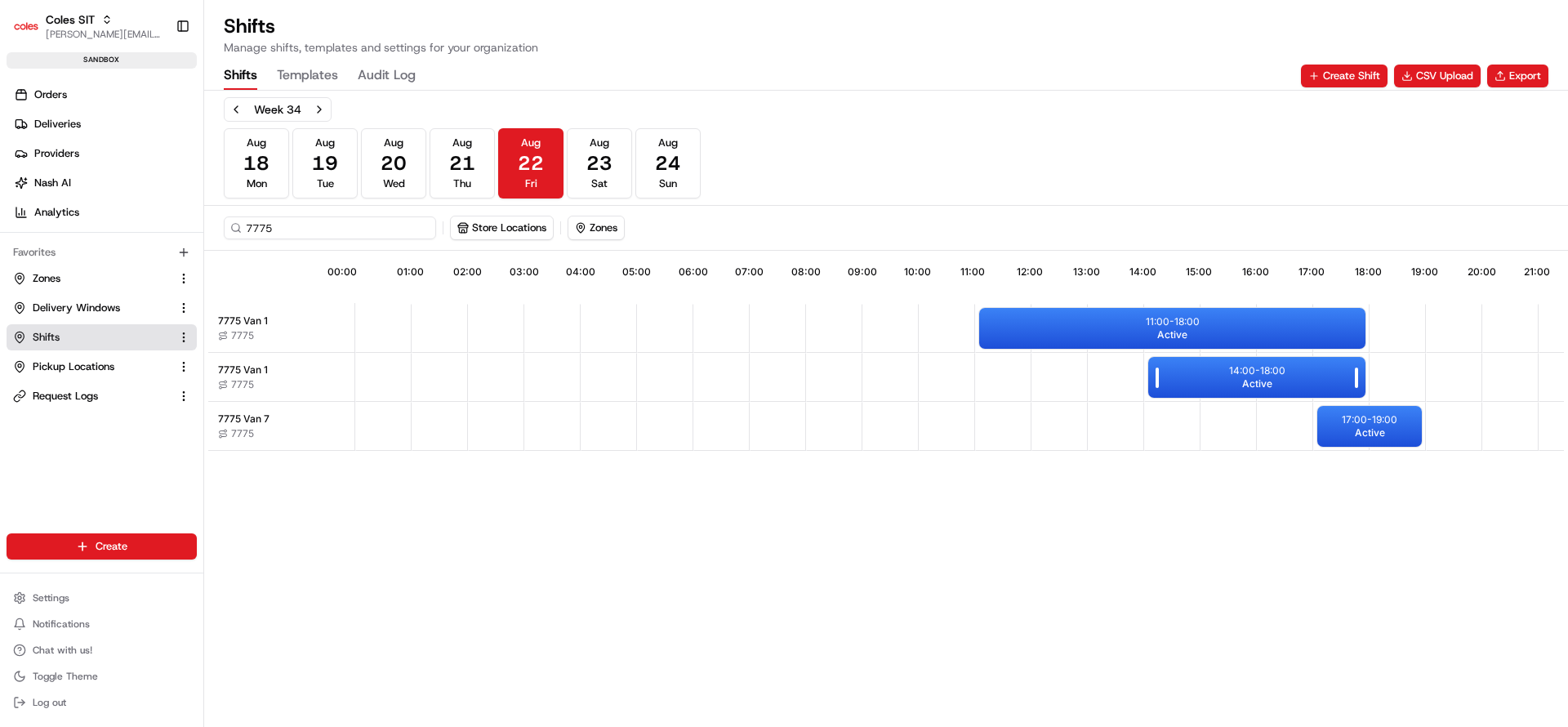
click at [1264, 380] on span "Active" at bounding box center [1257, 384] width 31 height 13
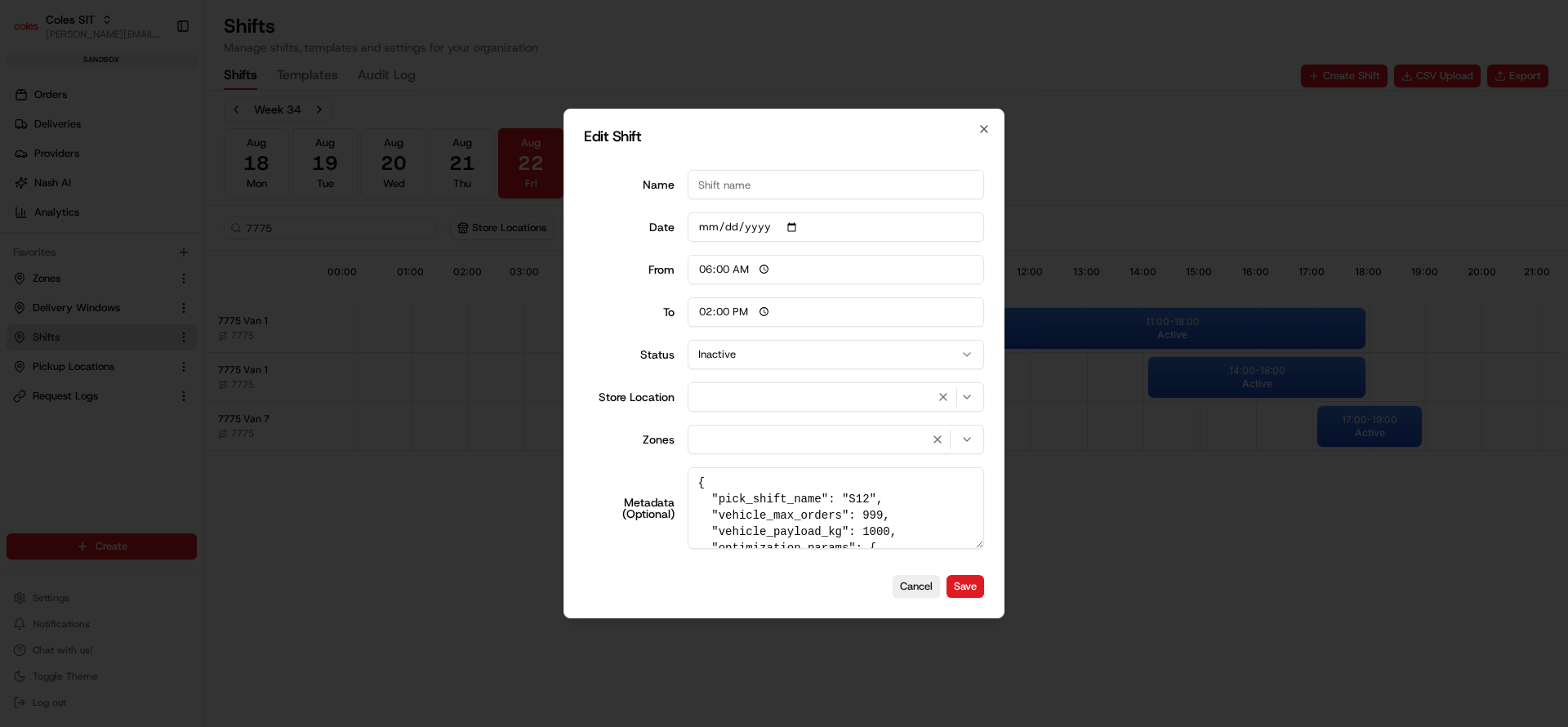
type input "06:00"
type input "14:00"
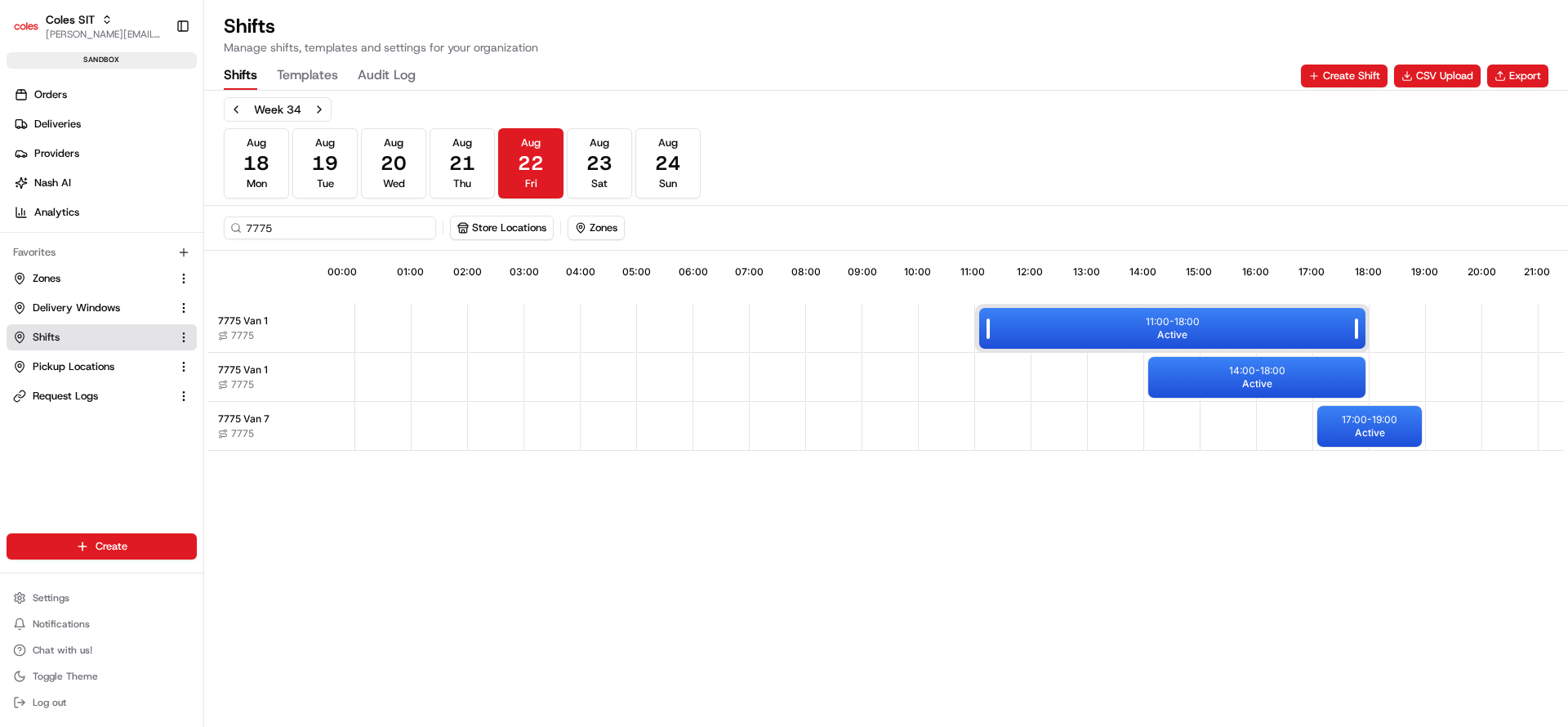
click at [1169, 325] on p "11:00 - 18:00" at bounding box center [1172, 322] width 54 height 13
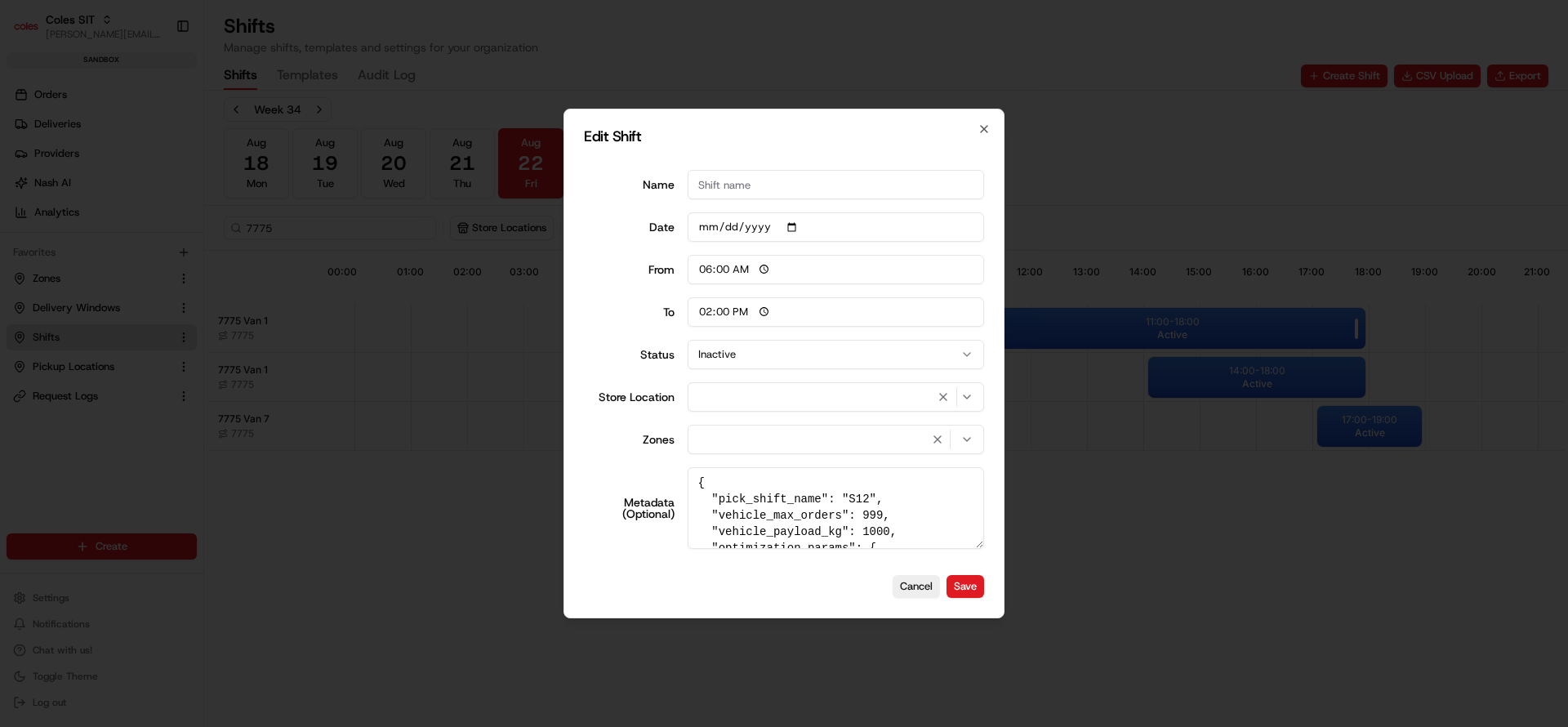
type input "06:00"
type input "14:00"
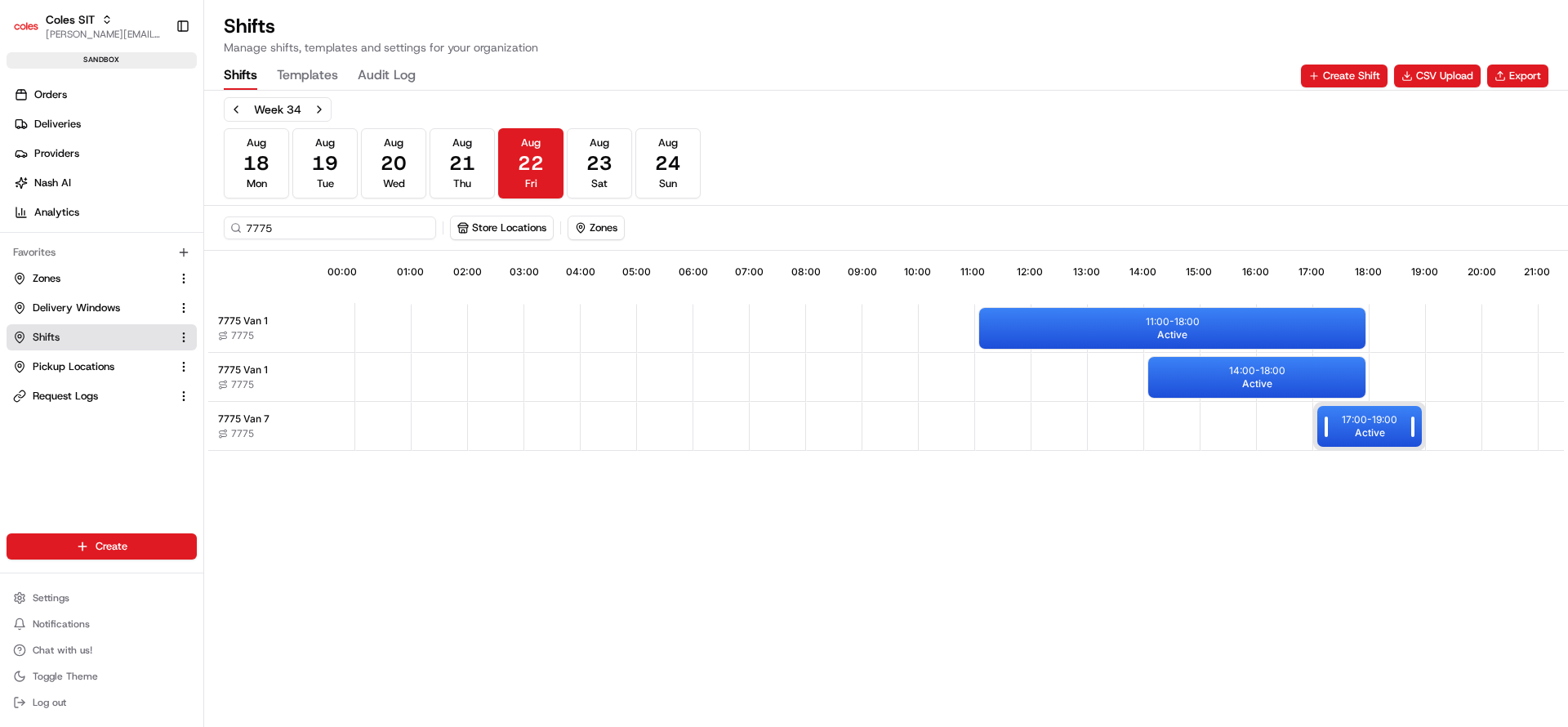
click at [1367, 431] on span "Active" at bounding box center [1371, 433] width 31 height 13
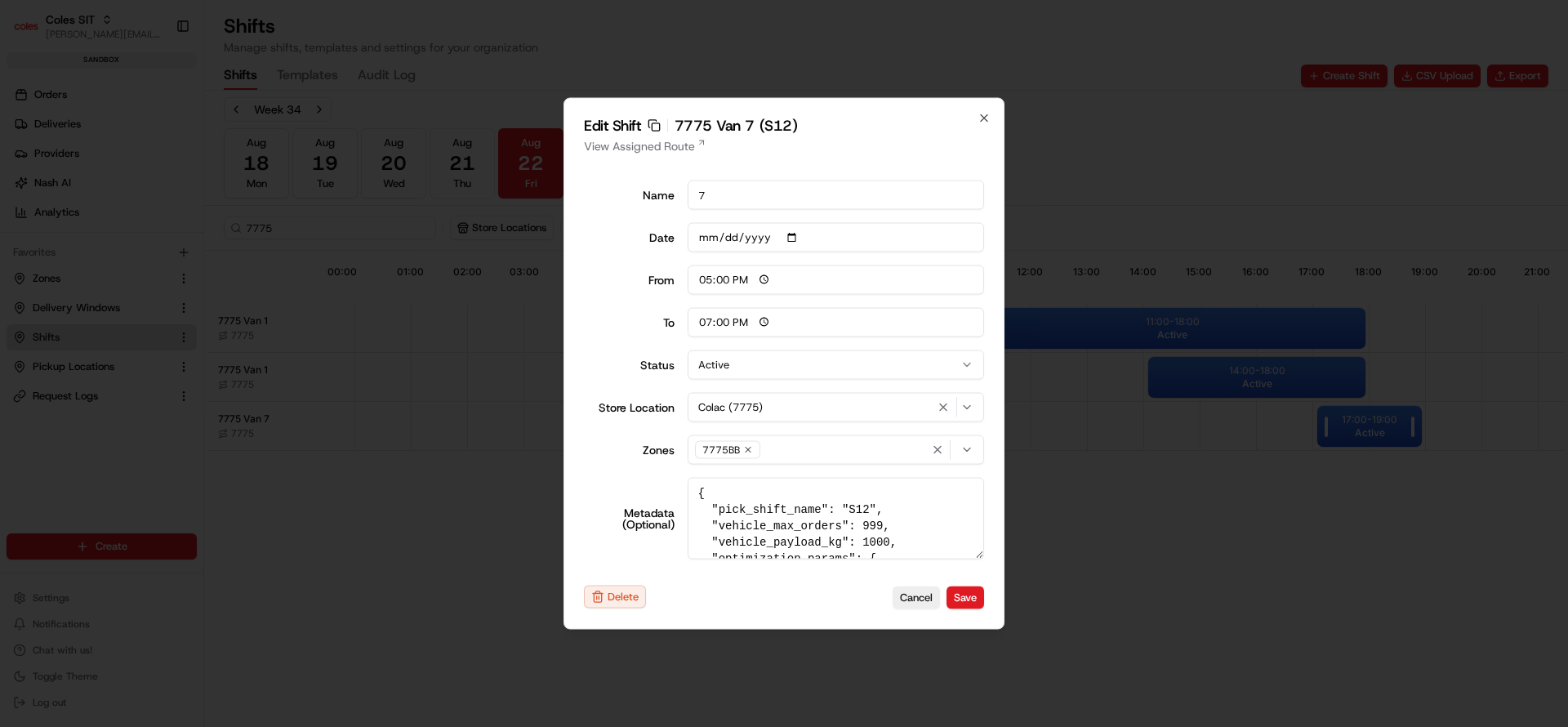
type input "06:00"
type input "14:00"
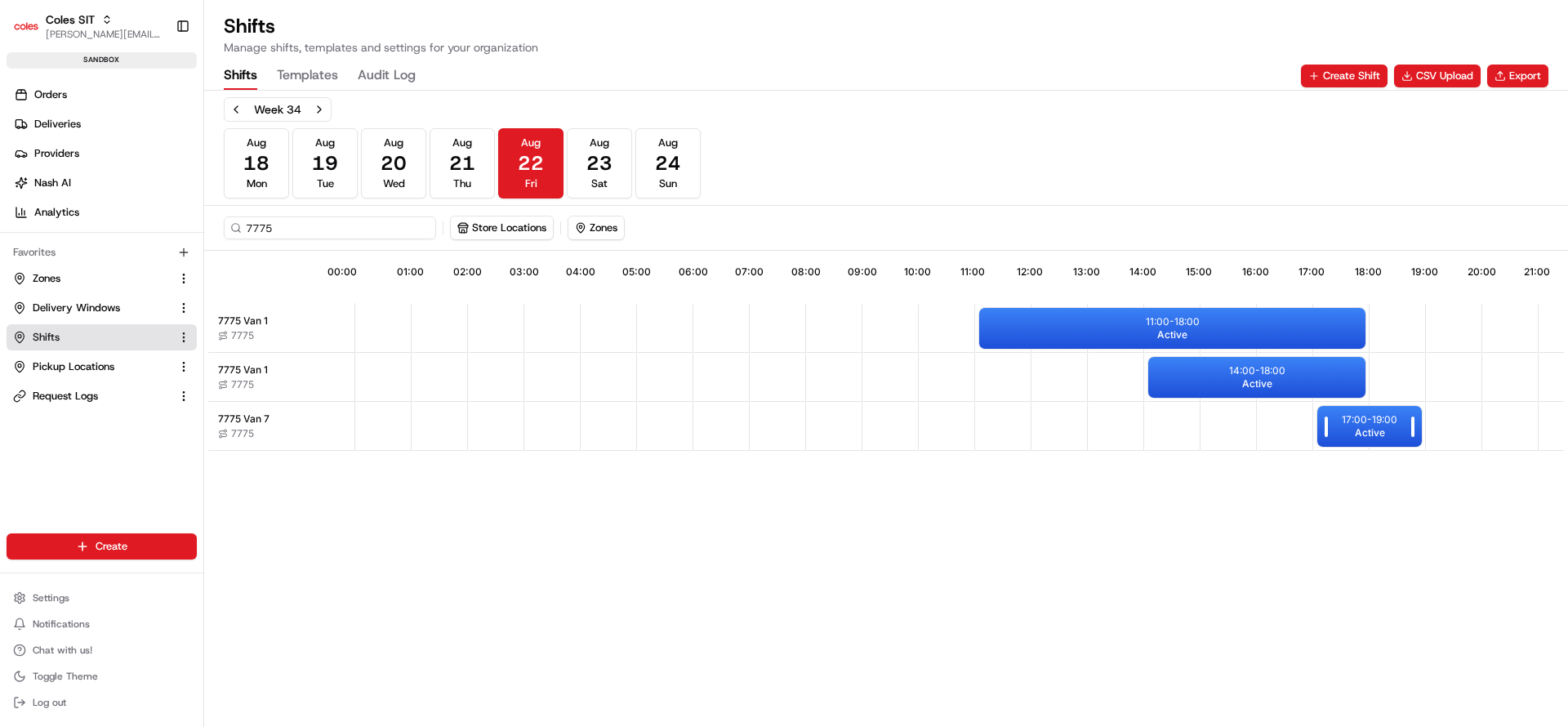
click at [1367, 431] on span "Active" at bounding box center [1371, 433] width 31 height 13
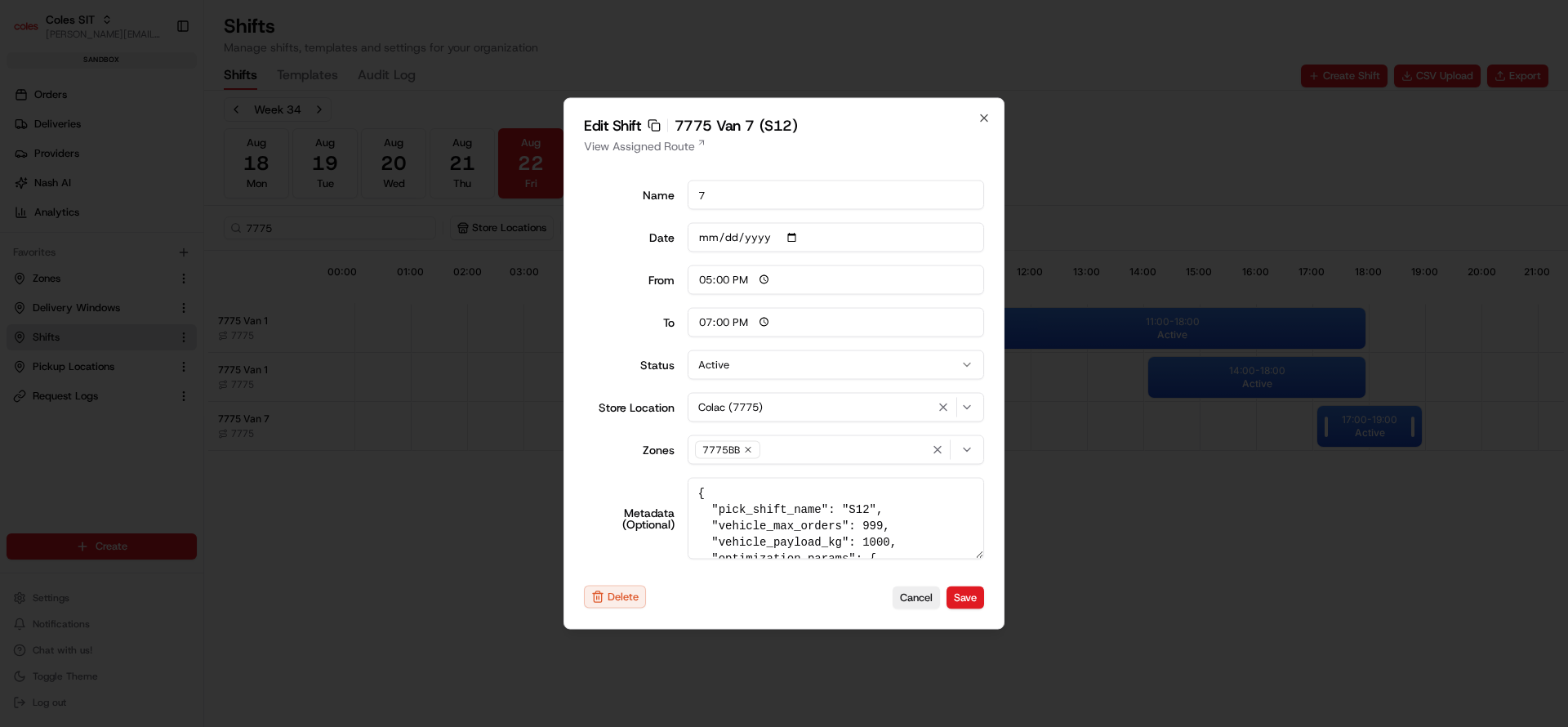
type input "06:00"
type input "14:00"
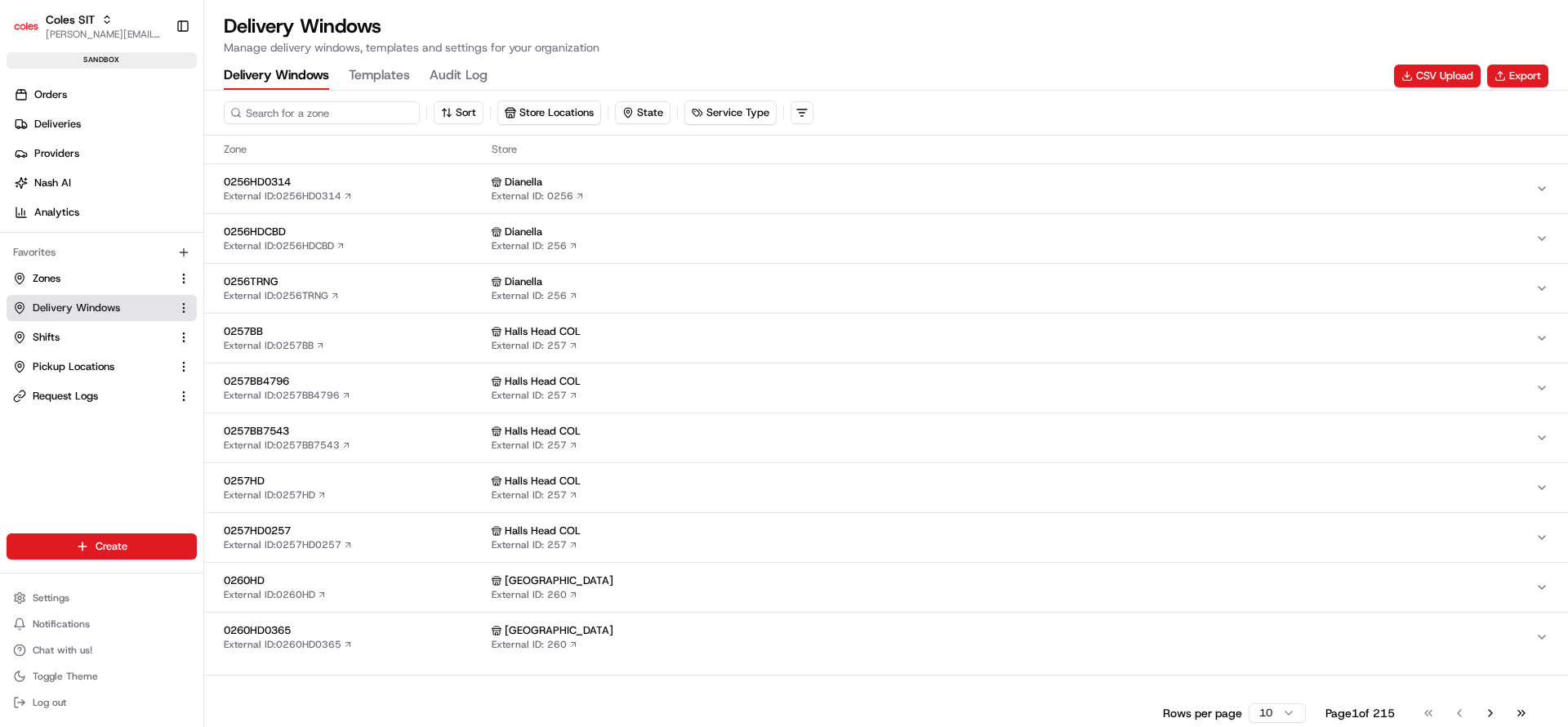
click at [281, 104] on input at bounding box center [322, 113] width 196 height 23
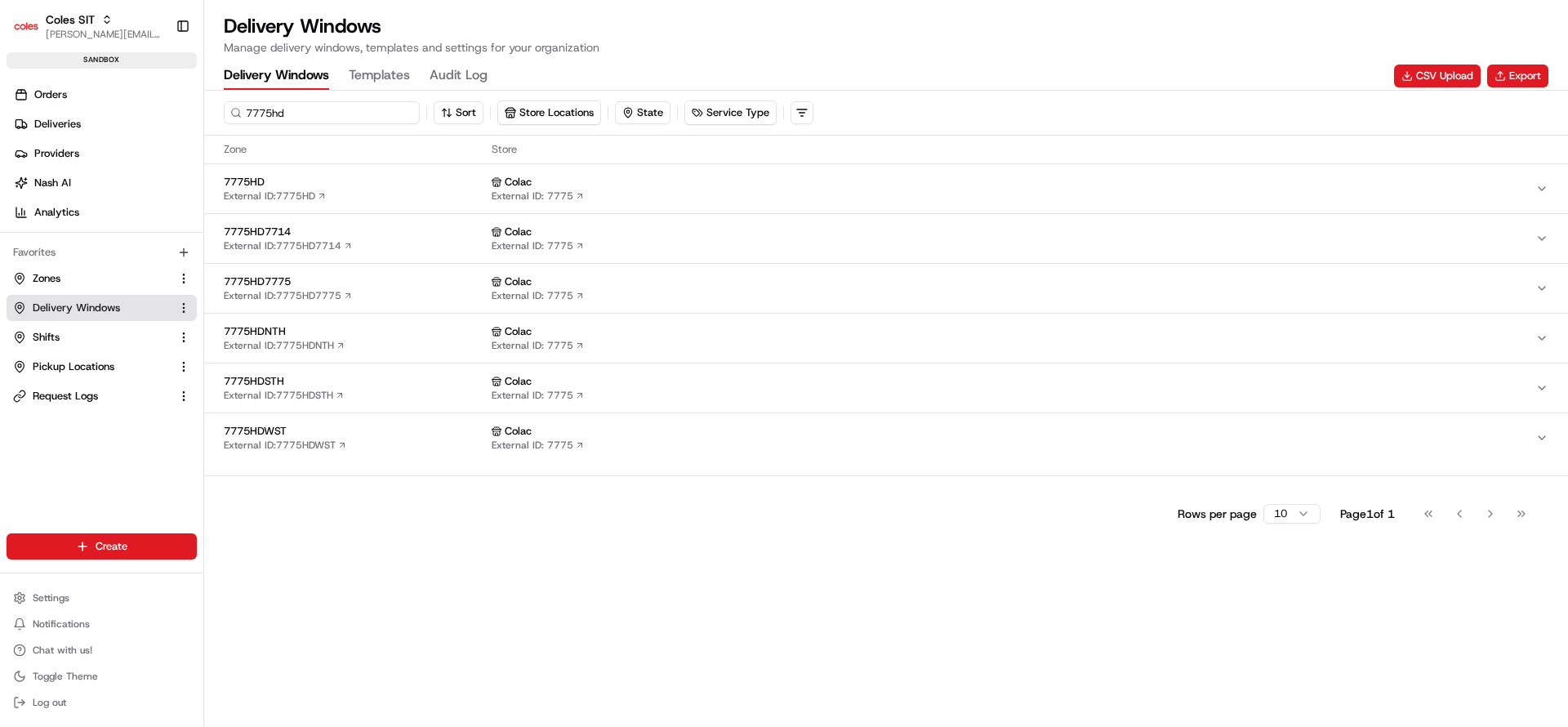
type input "7775hd"
click at [367, 176] on span "7775HD" at bounding box center [355, 181] width 261 height 14
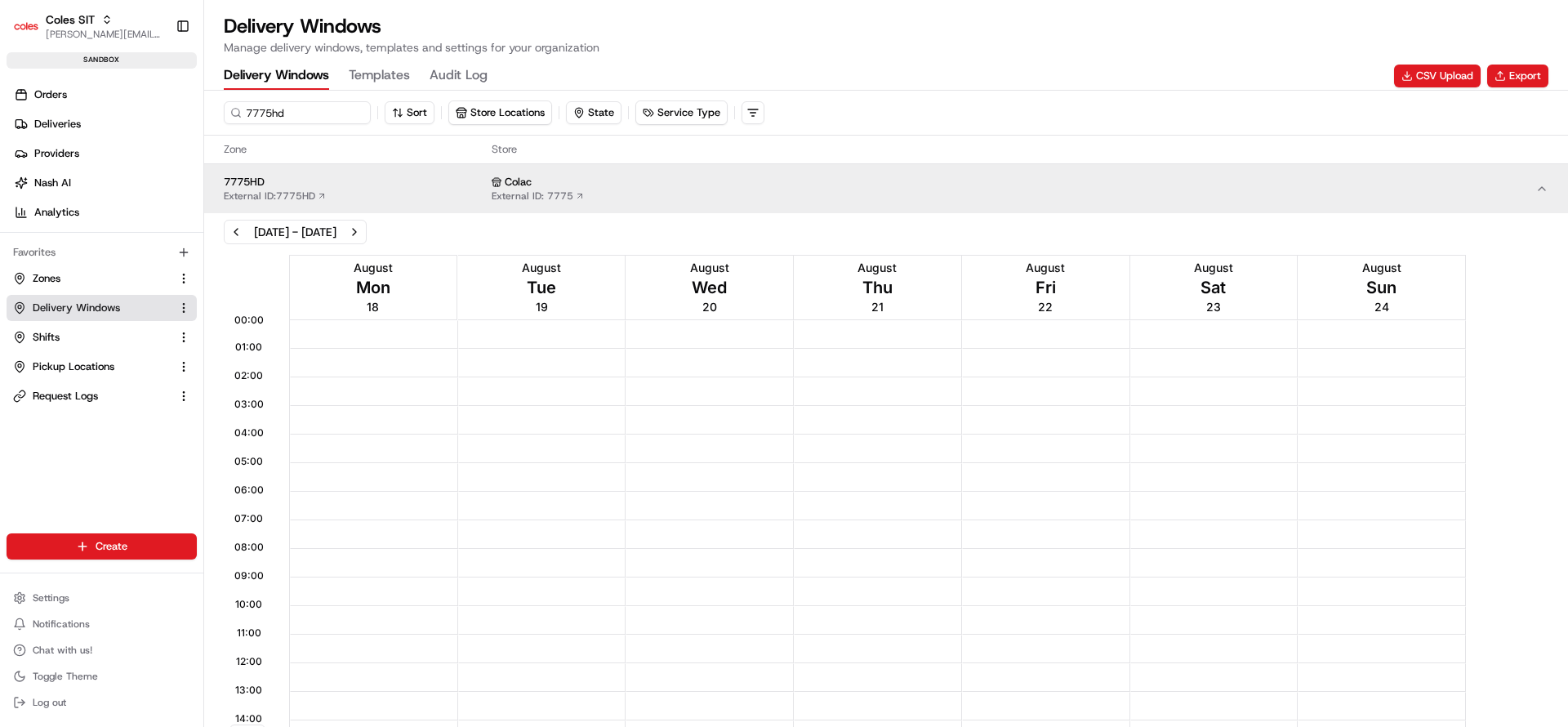
scroll to position [628, 0]
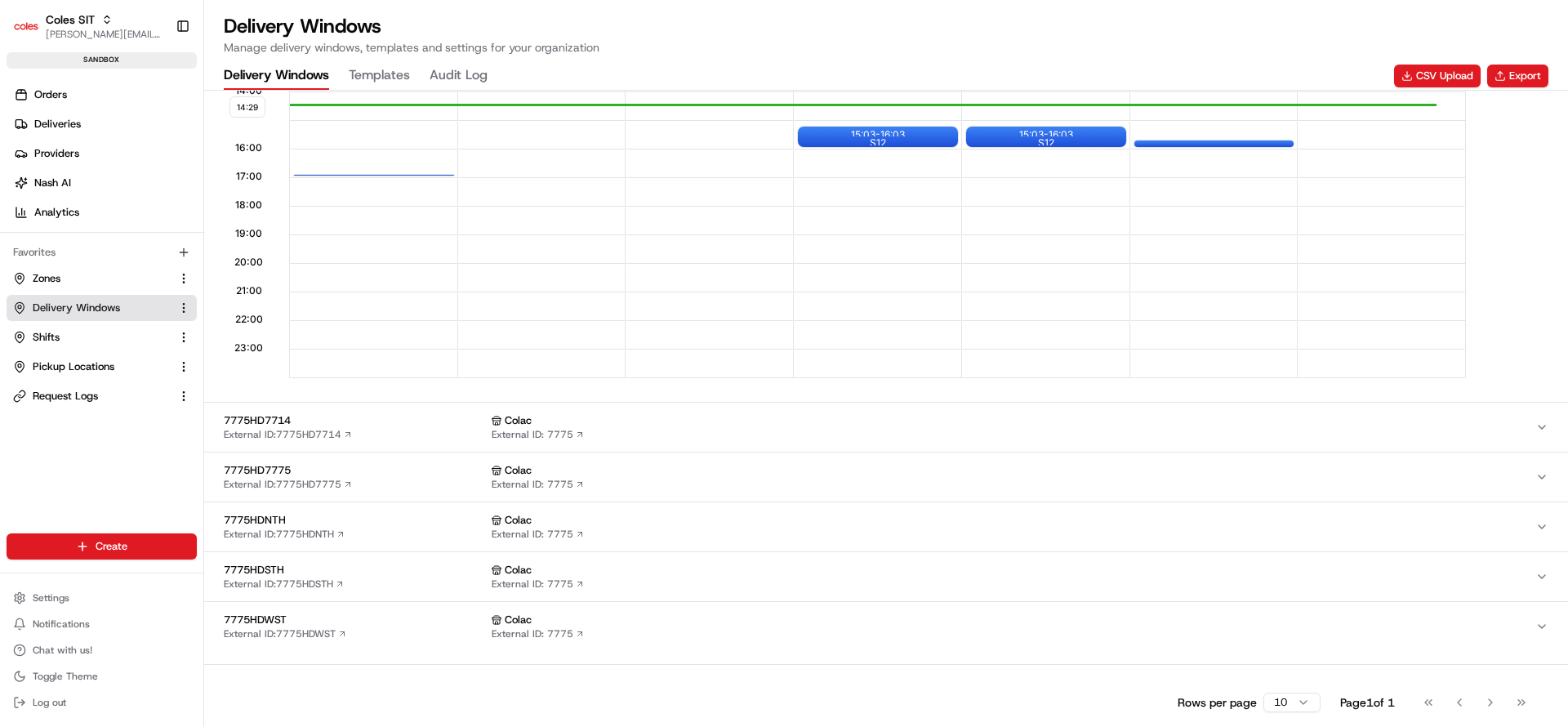
click at [359, 176] on div "16:45 - 17:03 S30" at bounding box center [374, 175] width 162 height 3
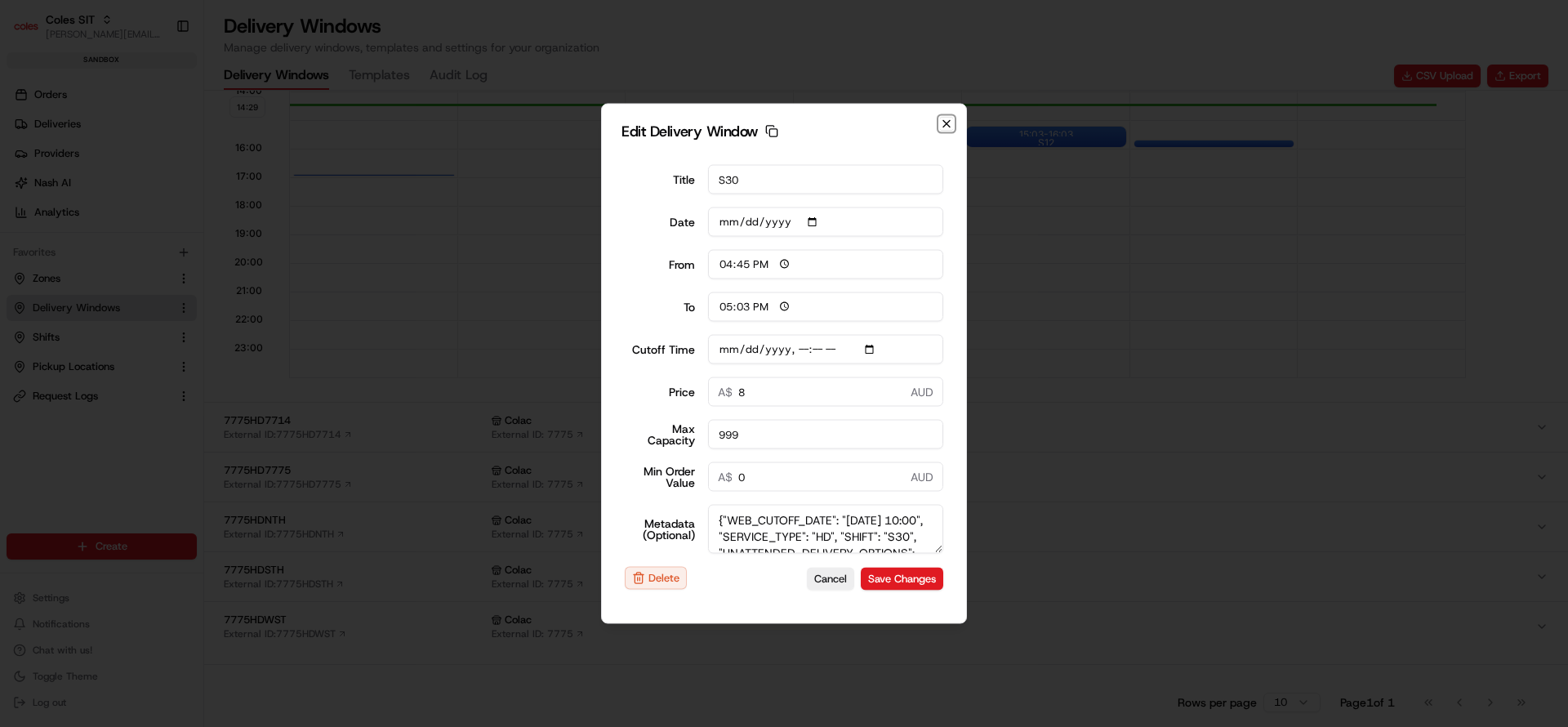
click at [946, 117] on icon "button" at bounding box center [947, 124] width 13 height 13
type input "14:29"
type input "15:29"
type input "2025-08-17T10:10"
type input "0"
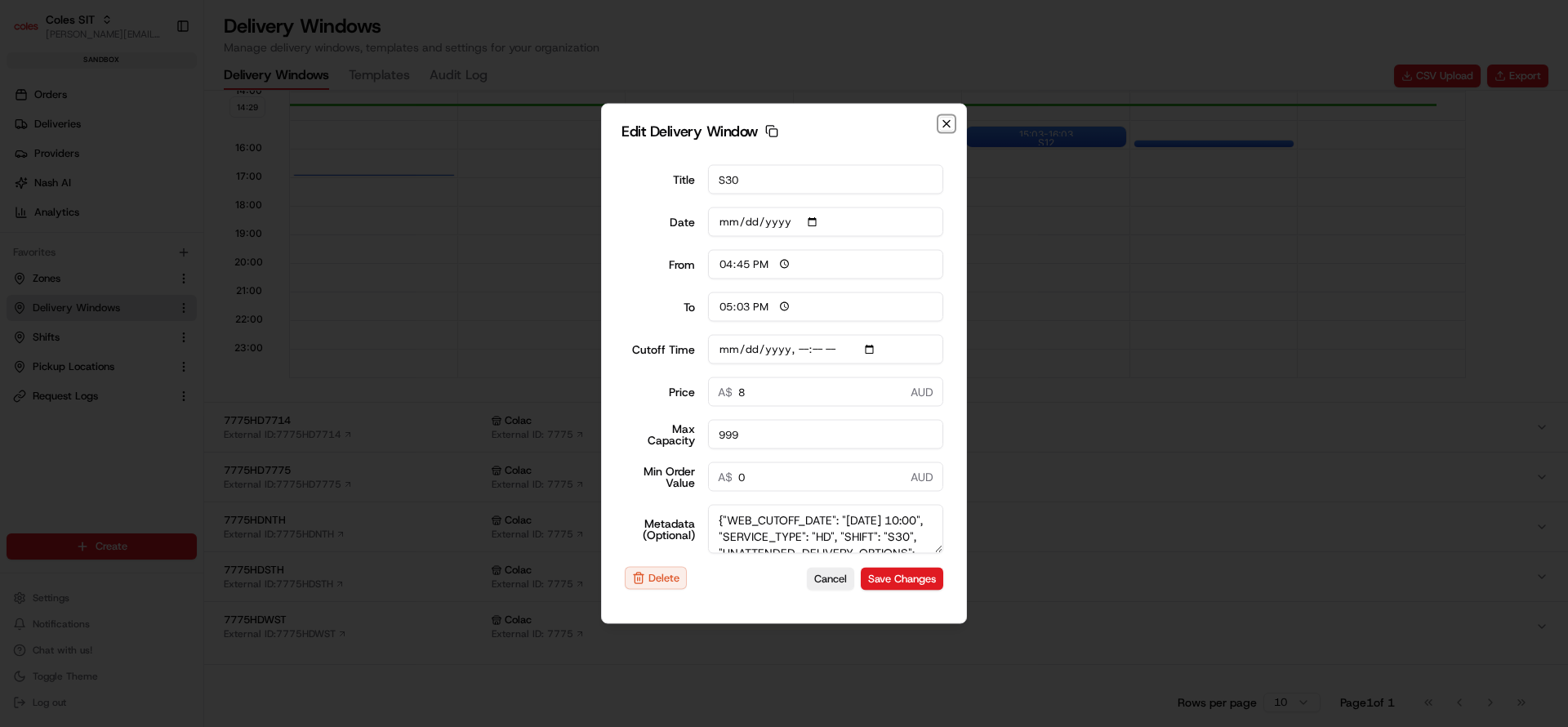
type input "0"
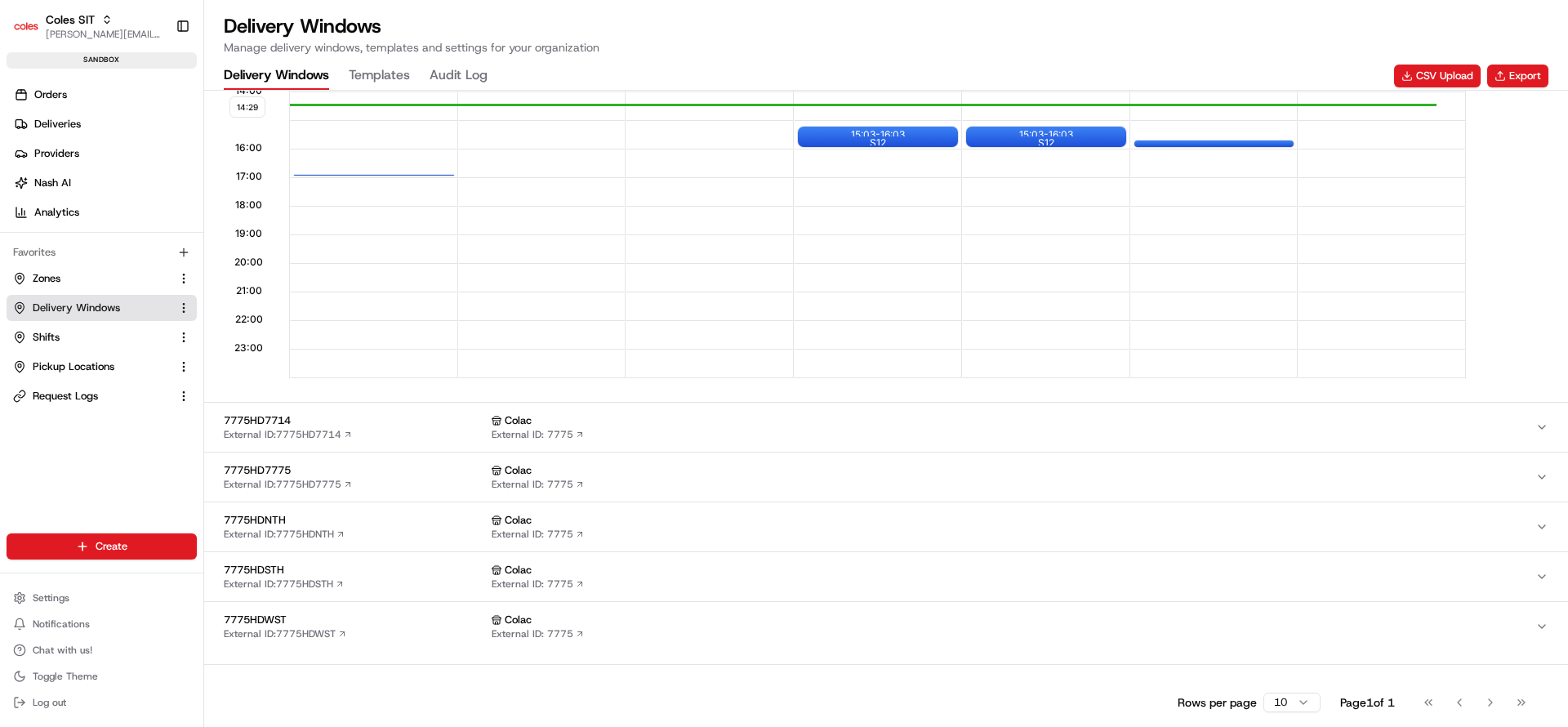
click at [88, 304] on span "Delivery Windows" at bounding box center [76, 307] width 88 height 14
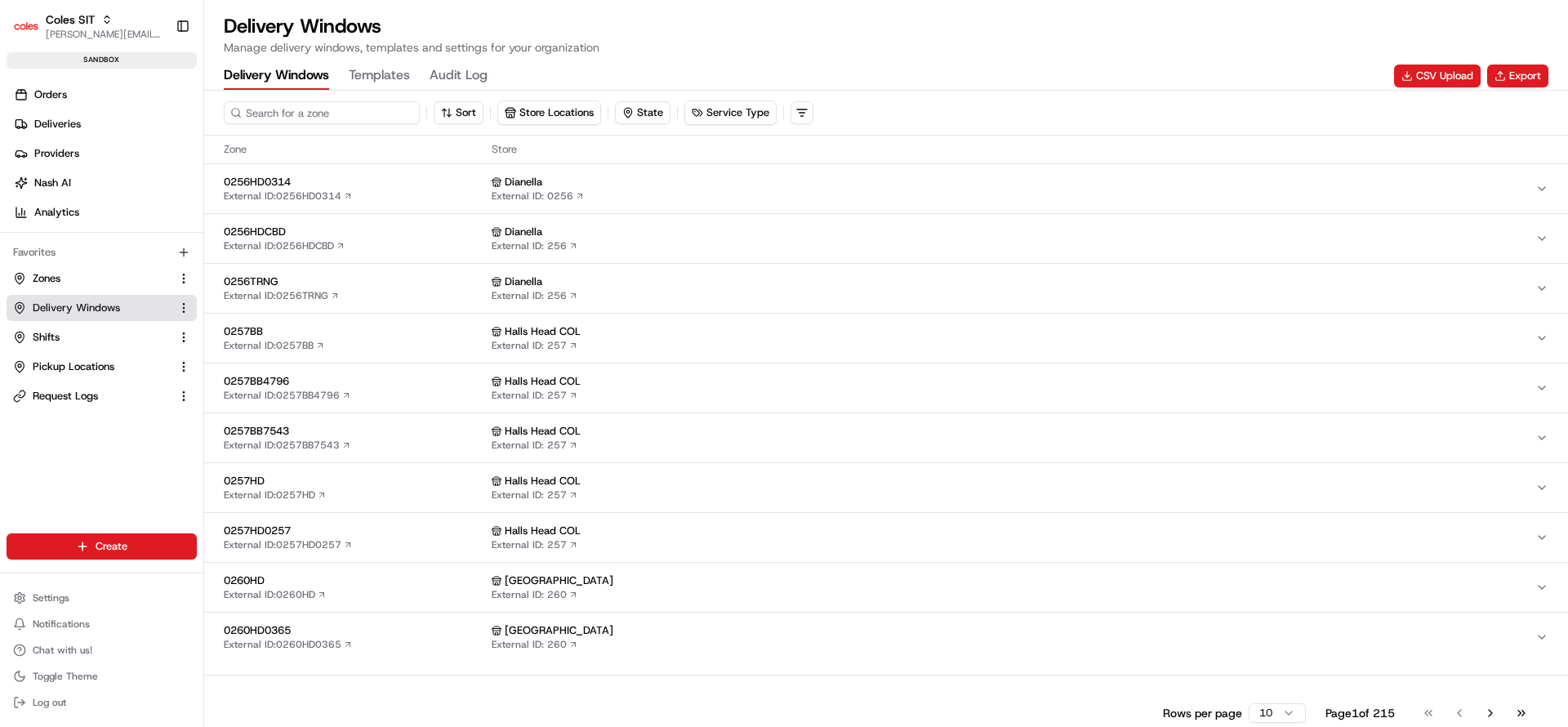
click at [316, 111] on input at bounding box center [322, 113] width 196 height 23
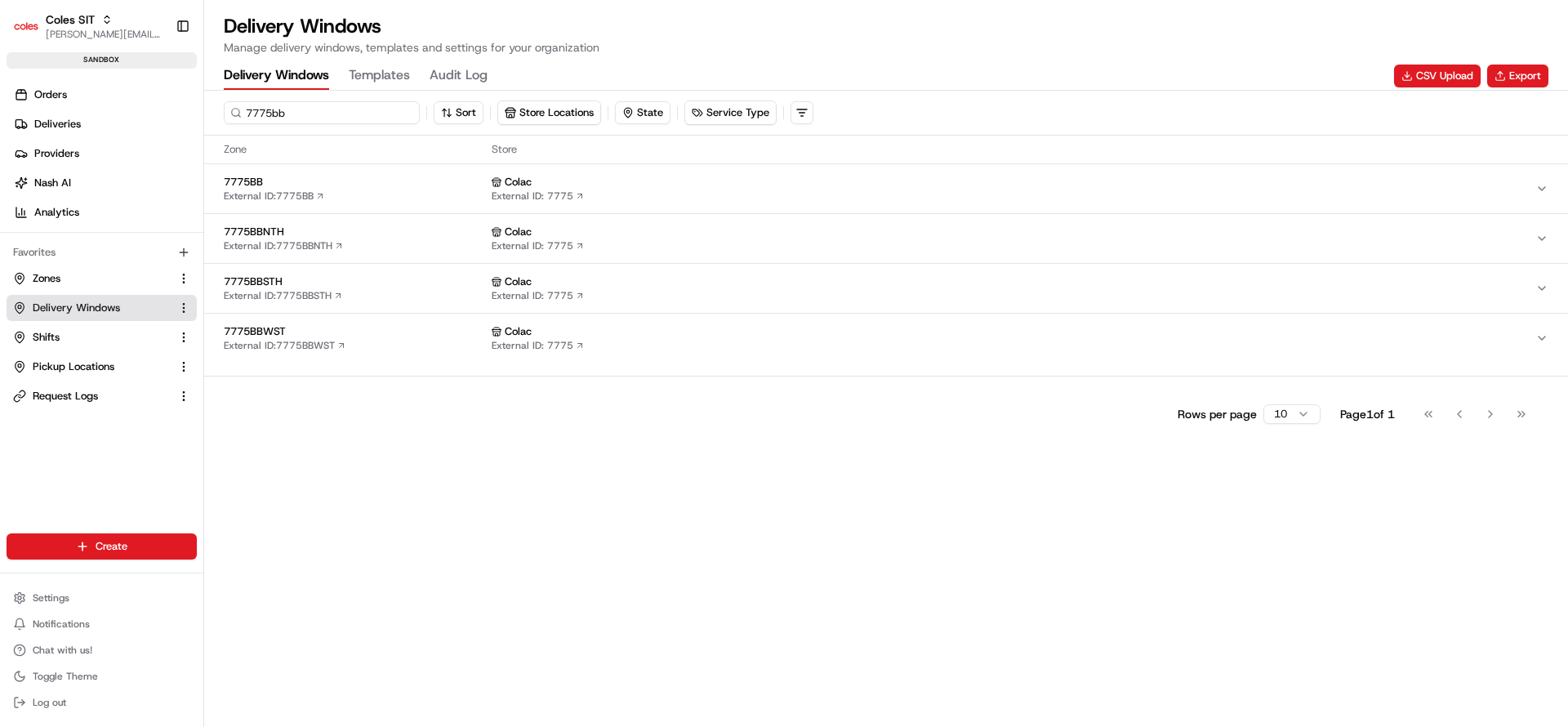
type input "7775bb"
click at [359, 172] on button "7775BB External ID: 7775BB Colac External ID: 7775" at bounding box center [886, 188] width 1364 height 49
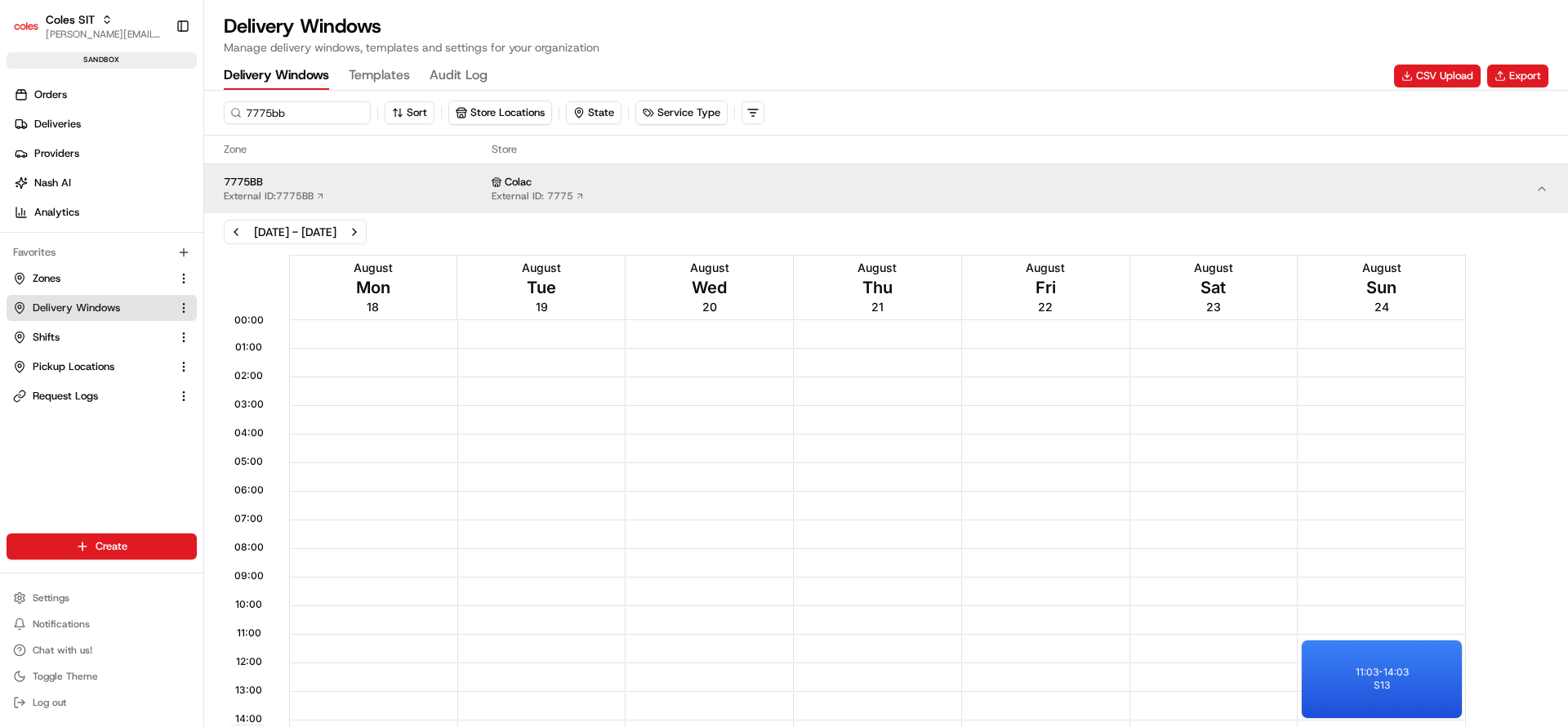
scroll to position [529, 0]
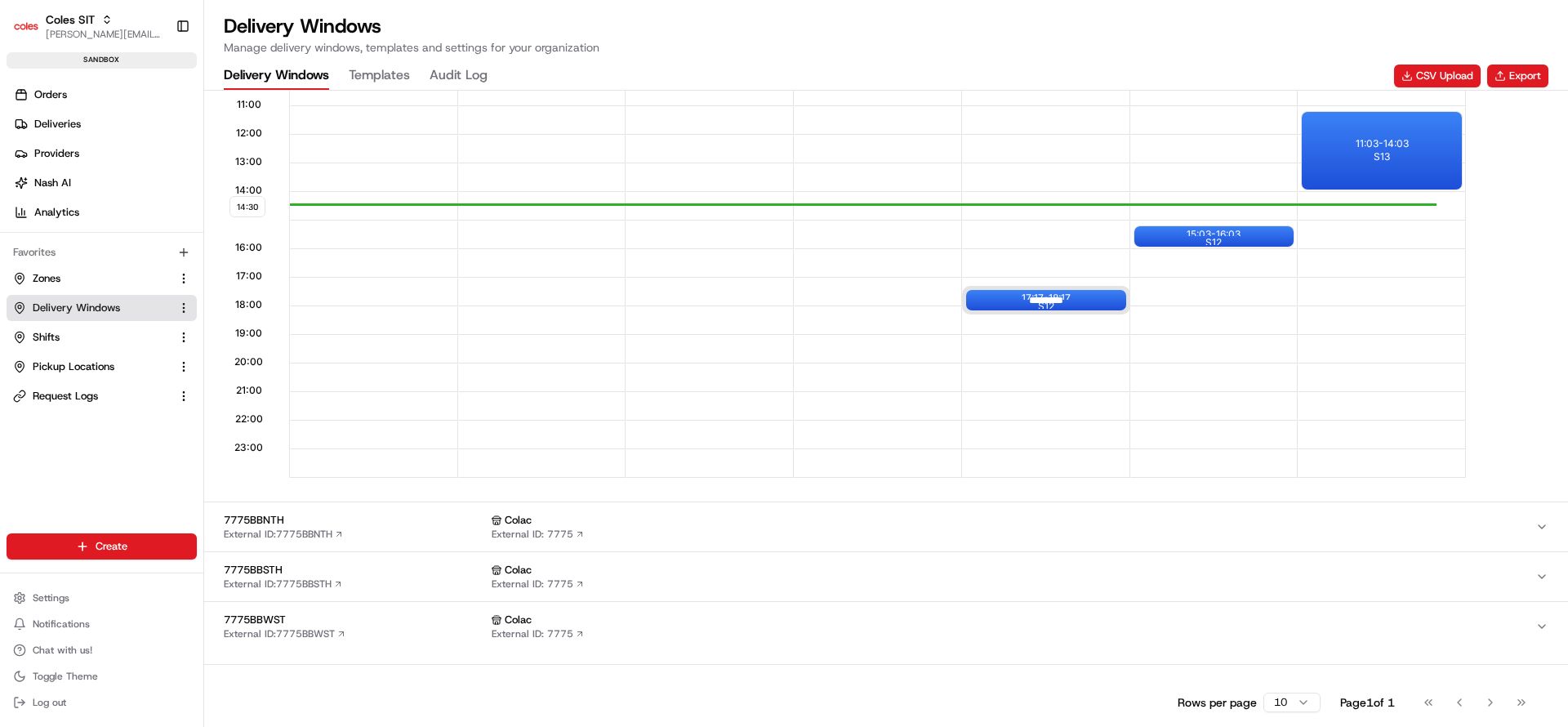
click at [1053, 297] on div at bounding box center [1046, 300] width 66 height 20
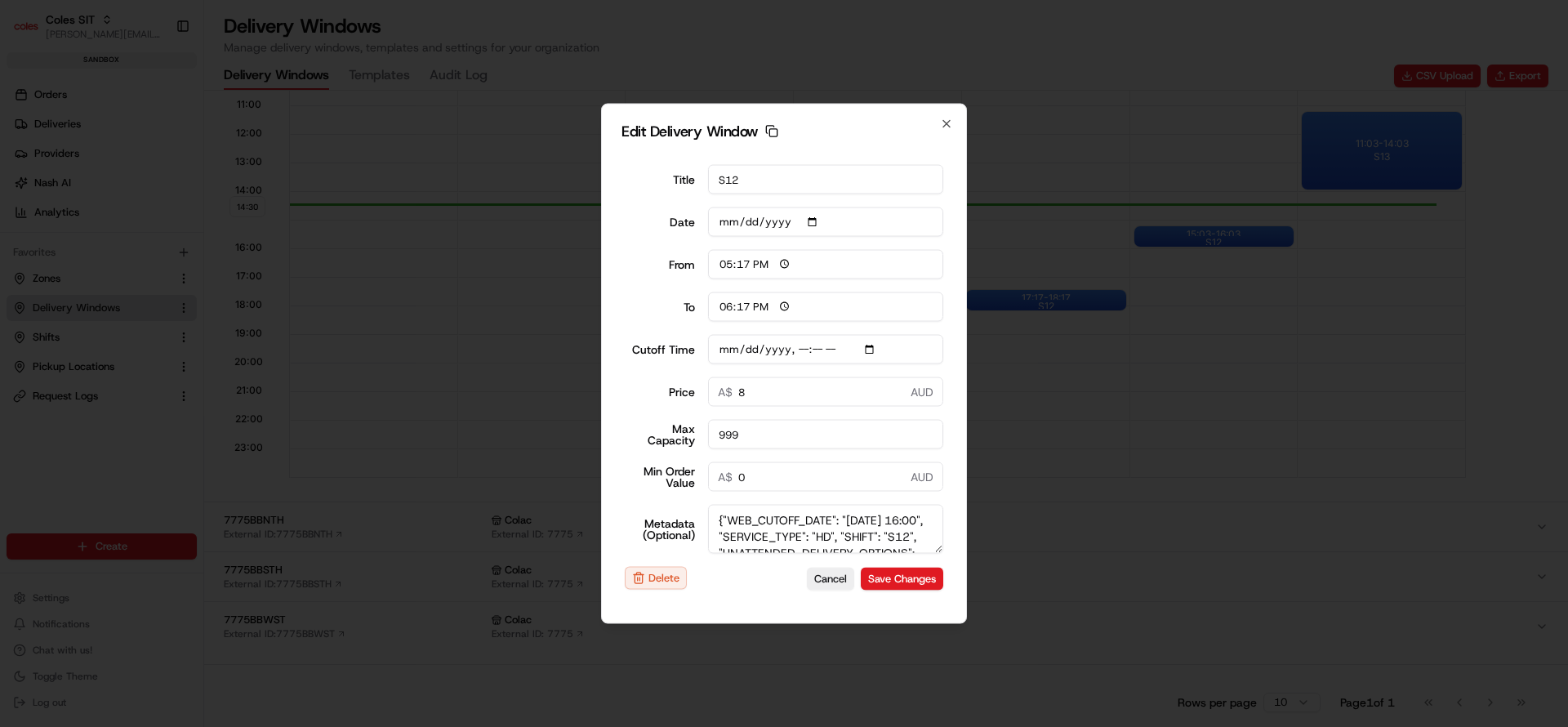
click at [808, 535] on textarea "{"WEB_CUTOFF_DATE": "22/08/2025 16:00", "SERVICE_TYPE": "HD", "SHIFT": "S12", "…" at bounding box center [825, 529] width 236 height 49
click at [805, 532] on textarea "{"WEB_CUTOFF_DATE": "22/08/2025 16:00", "SERVICE_TYPE": "HD", "SHIFT": "S12", "…" at bounding box center [825, 529] width 236 height 49
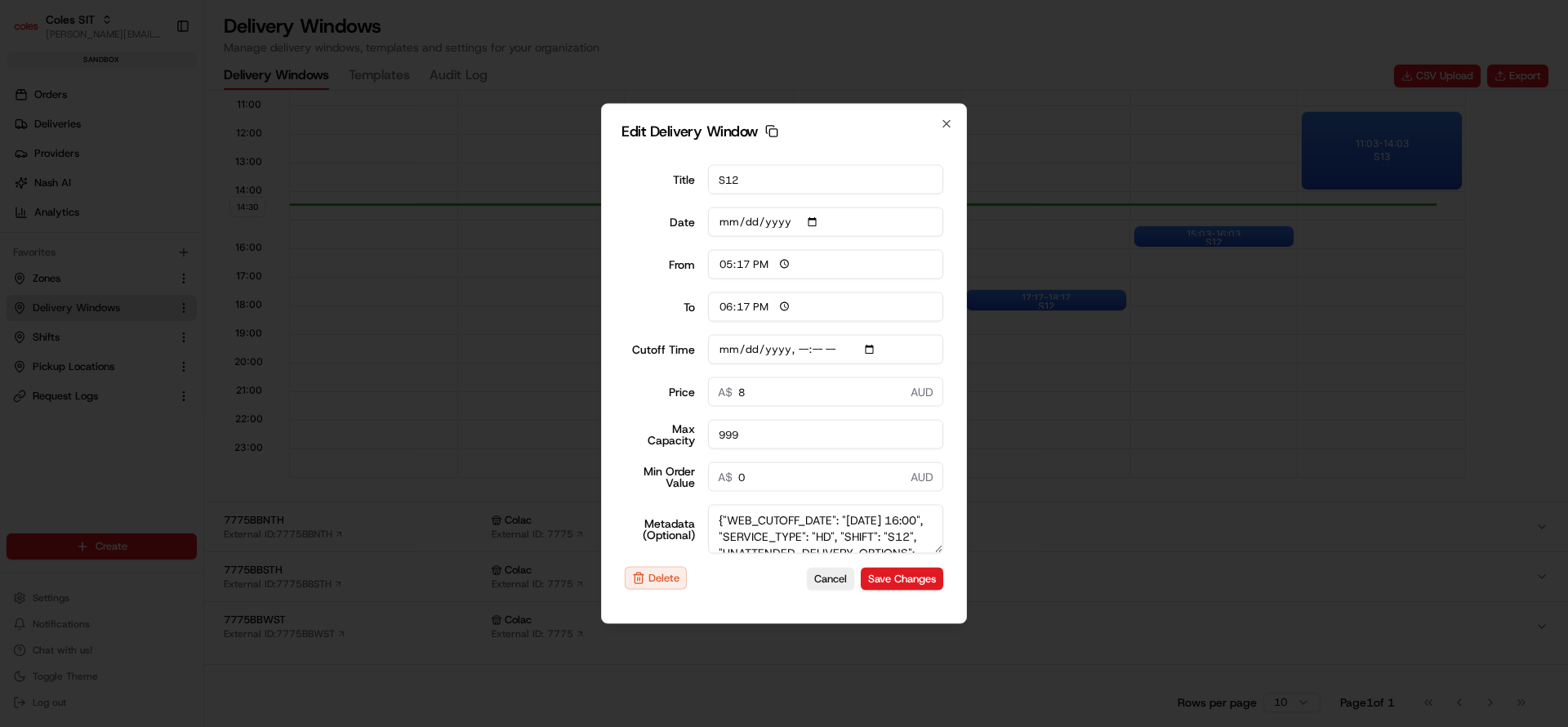
type input "2025-08-22T16:10"
type textarea "{"WEB_CUTOFF_DATE": "22/08/2025 13:00", "SERVICE_TYPE": "HD", "SHIFT": "S12", "…"
click at [798, 346] on input "Cutoff Time" at bounding box center [825, 349] width 236 height 30
click at [851, 359] on input "Cutoff Time" at bounding box center [825, 349] width 236 height 30
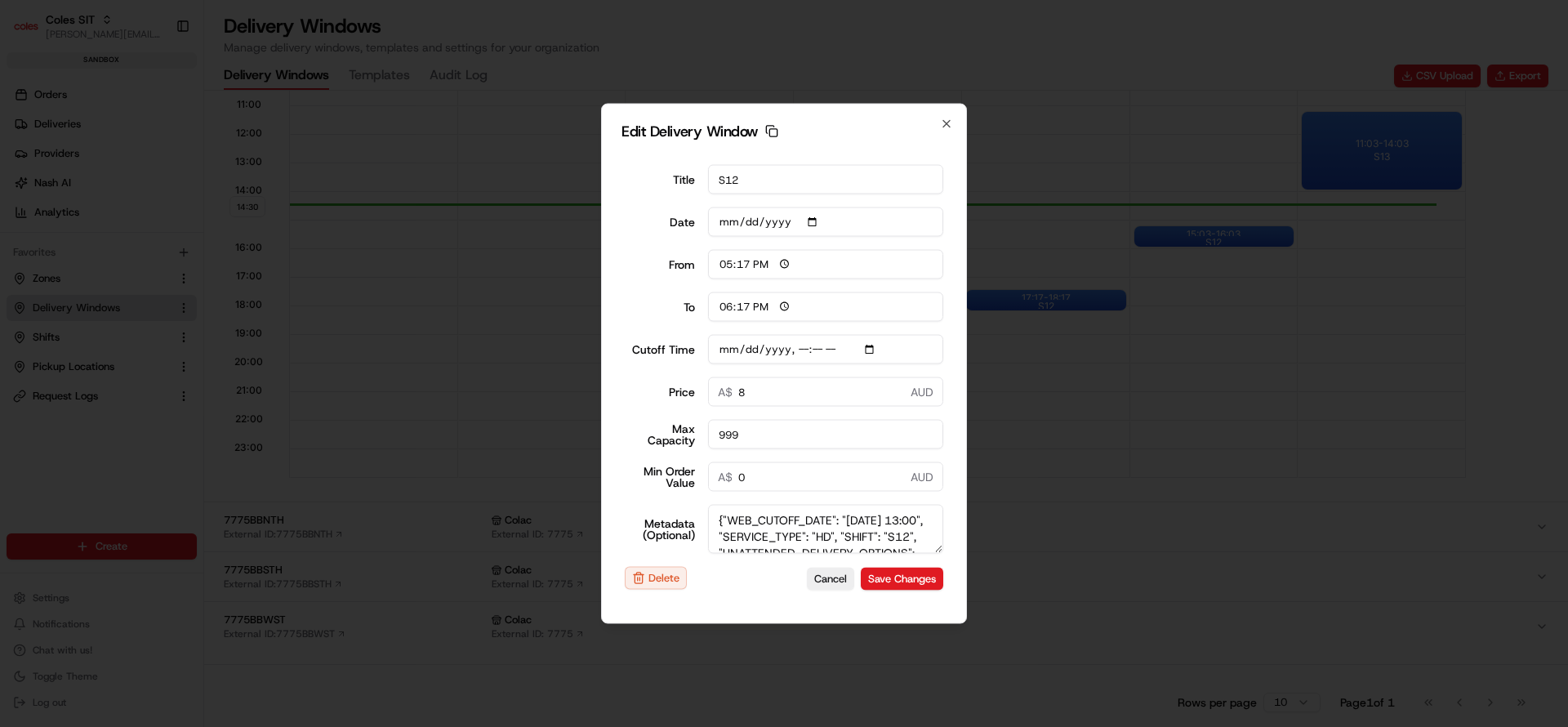
click at [801, 353] on input "Cutoff Time" at bounding box center [825, 349] width 236 height 30
click at [827, 353] on input "Cutoff Time" at bounding box center [825, 349] width 236 height 30
click at [813, 350] on input "Cutoff Time" at bounding box center [825, 349] width 236 height 30
click at [801, 349] on input "Cutoff Time" at bounding box center [825, 349] width 236 height 30
click at [802, 350] on input "Cutoff Time" at bounding box center [825, 349] width 236 height 30
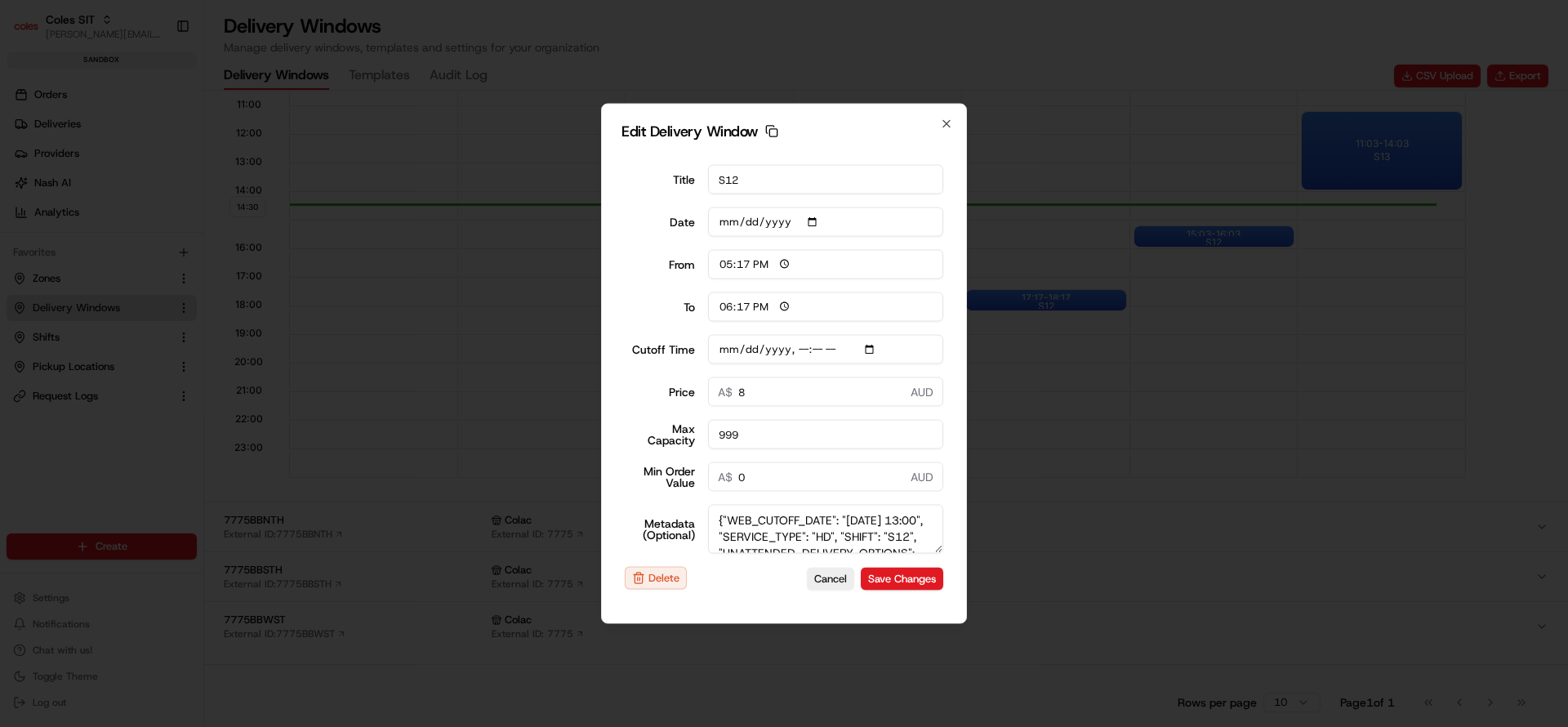
click at [802, 350] on input "Cutoff Time" at bounding box center [825, 349] width 236 height 30
type input "[DATE]T14:10"
click at [903, 573] on button "Save Changes" at bounding box center [901, 578] width 82 height 23
type input "[DATE]"
type input "14:31"
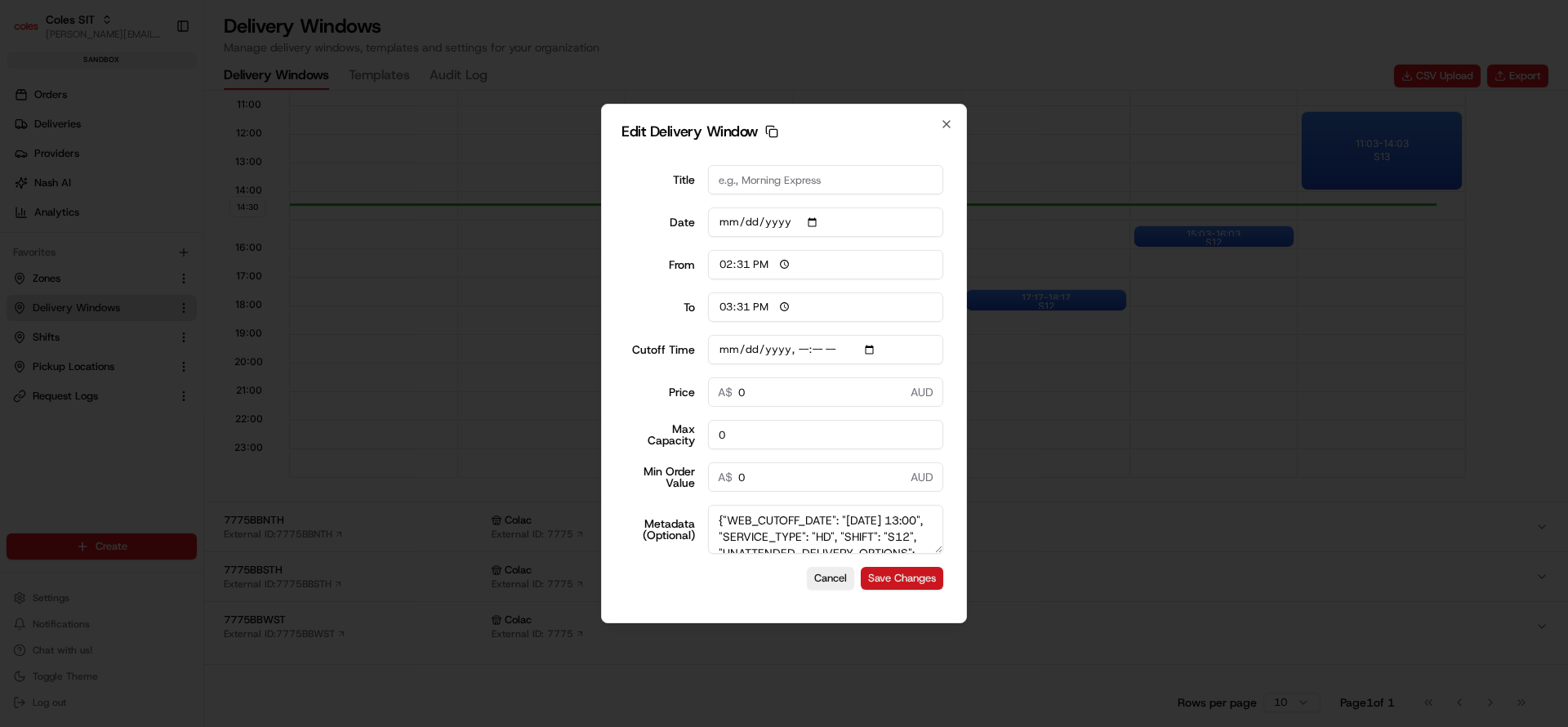
type input "15:31"
type input "[DATE]T16:10"
type input "0"
type input "[DATE]T16:10"
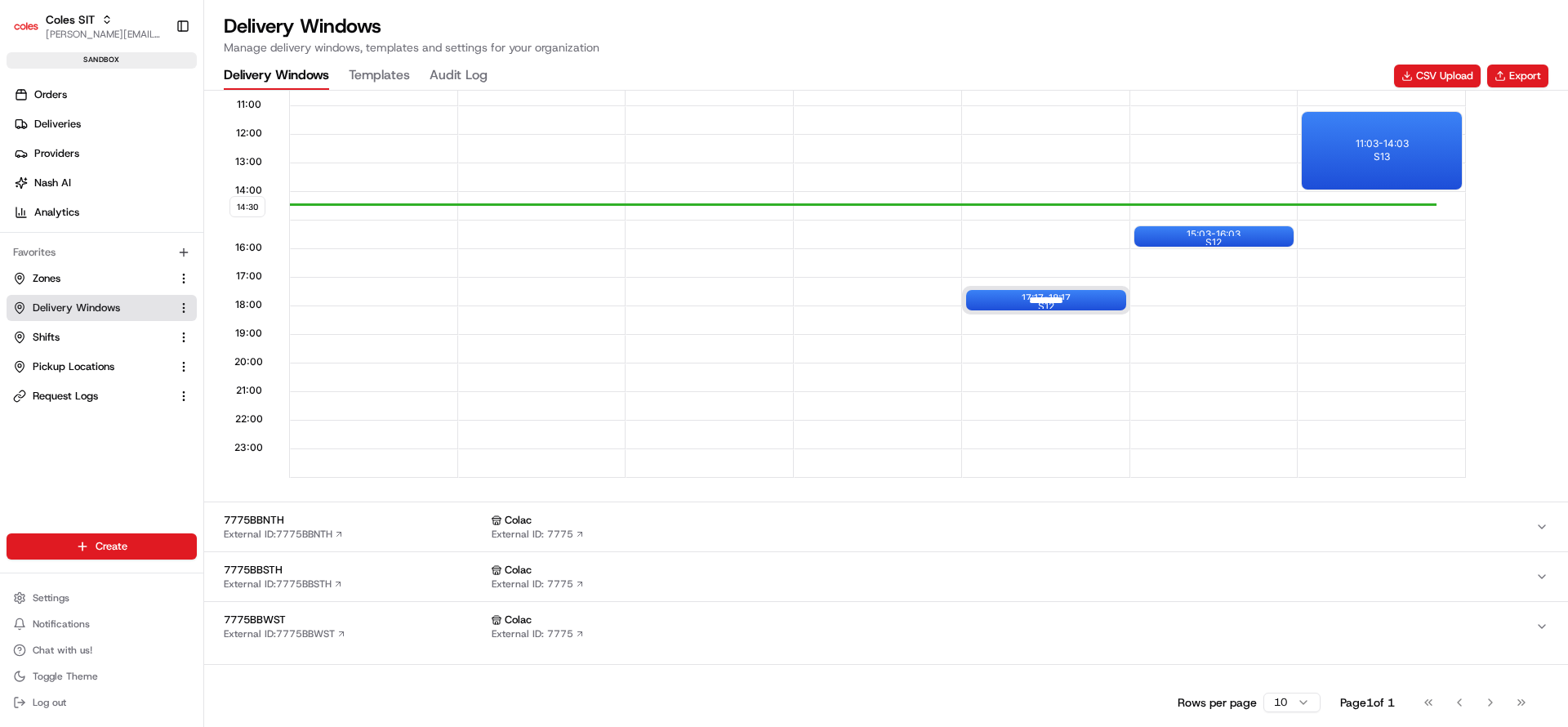
click at [1105, 300] on div "17:17 - 18:17 S12" at bounding box center [1046, 300] width 160 height 20
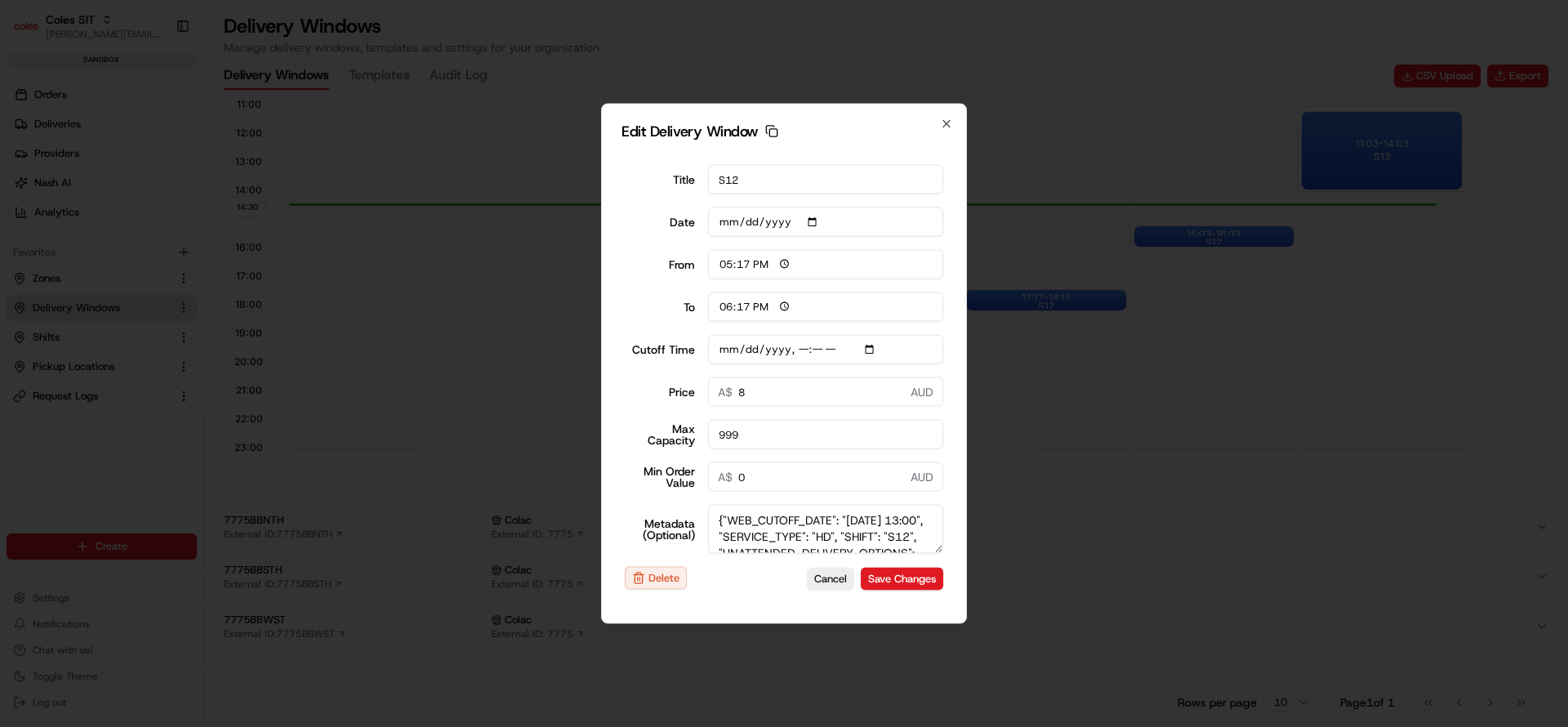
drag, startPoint x: 941, startPoint y: 543, endPoint x: 944, endPoint y: 736, distance: 193.0
click at [944, 726] on html "Coles SIT nirbhay.palsingh@coles.com.au Toggle Sidebar sandbox Orders Deliverie…" at bounding box center [784, 364] width 1568 height 727
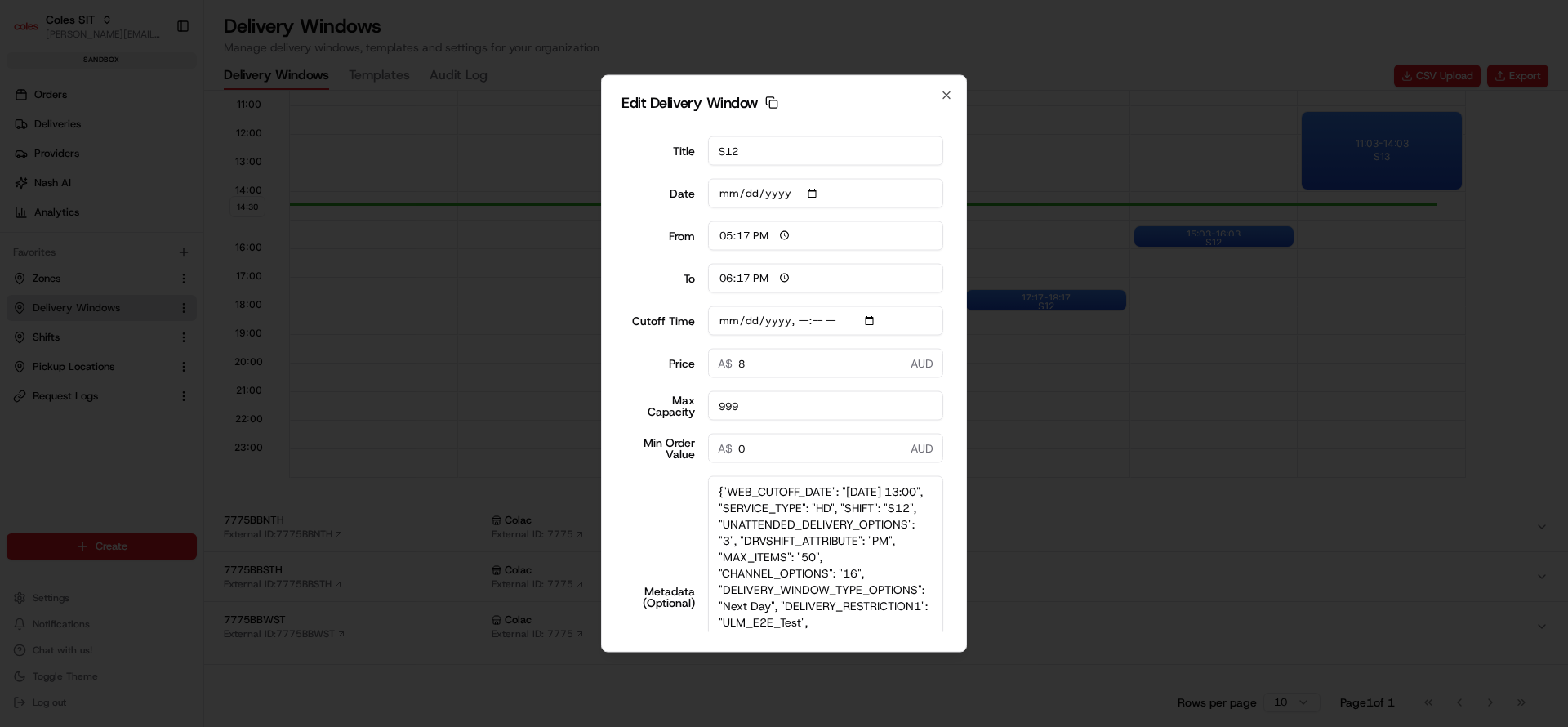
scroll to position [135, 0]
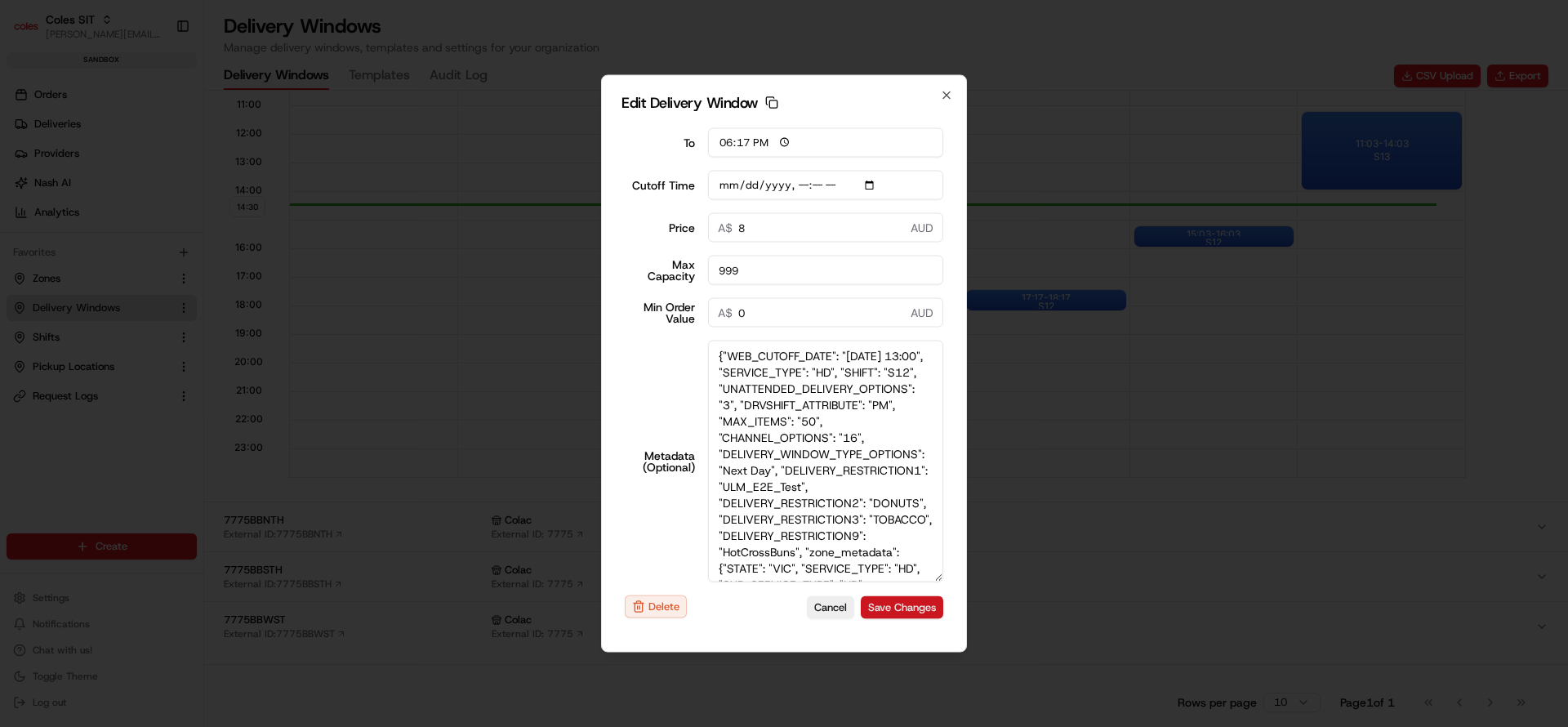
click at [882, 606] on button "Save Changes" at bounding box center [901, 607] width 82 height 23
type input "[DATE]T14:10"
type input "[DATE]"
type input "14:31"
type input "15:31"
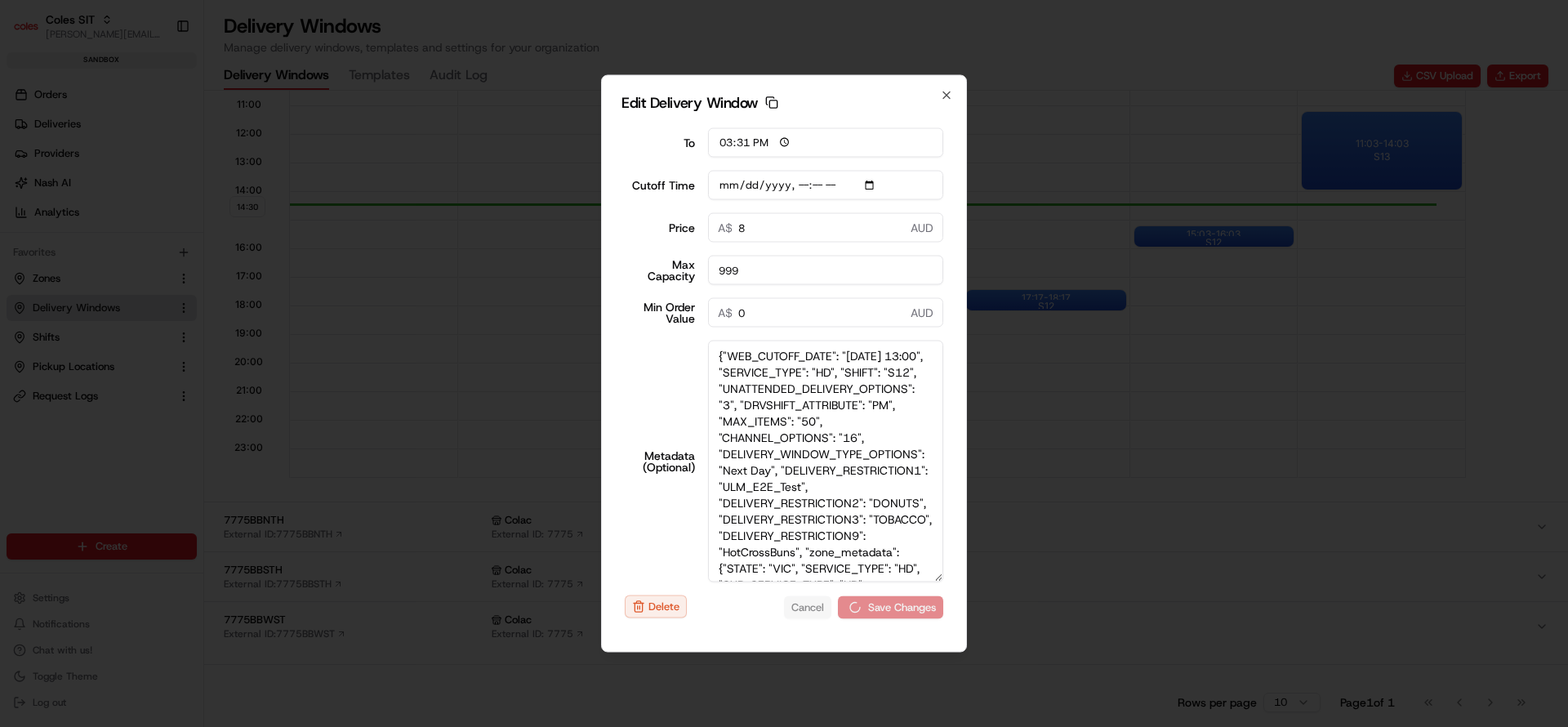
type input "[DATE]T14:10"
type input "0"
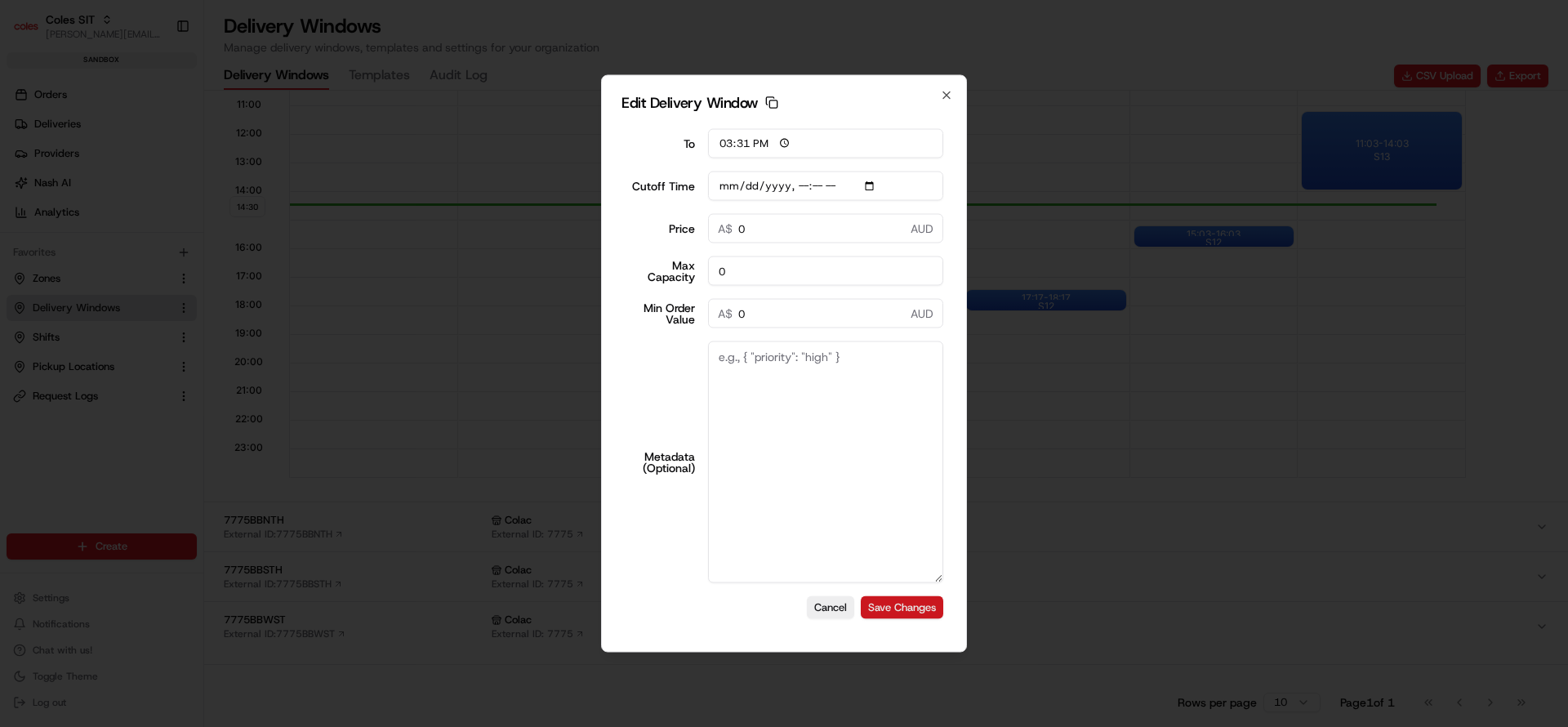
scroll to position [135, 0]
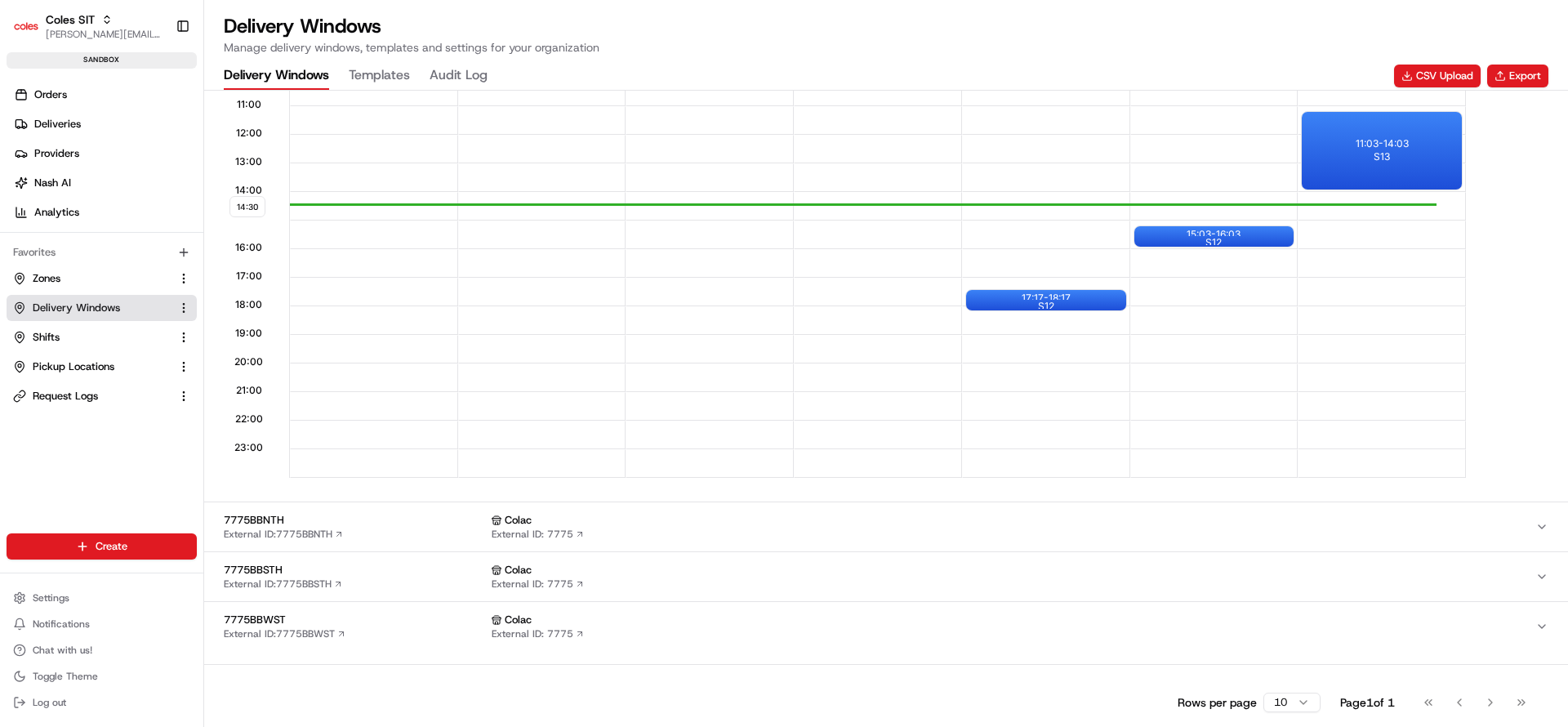
click at [1500, 294] on div "14:30 00:00 01:00 02:00 03:00 04:00 05:00 06:00 07:00 08:00 09:00 10:00 11:00 1…" at bounding box center [885, 102] width 1355 height 752
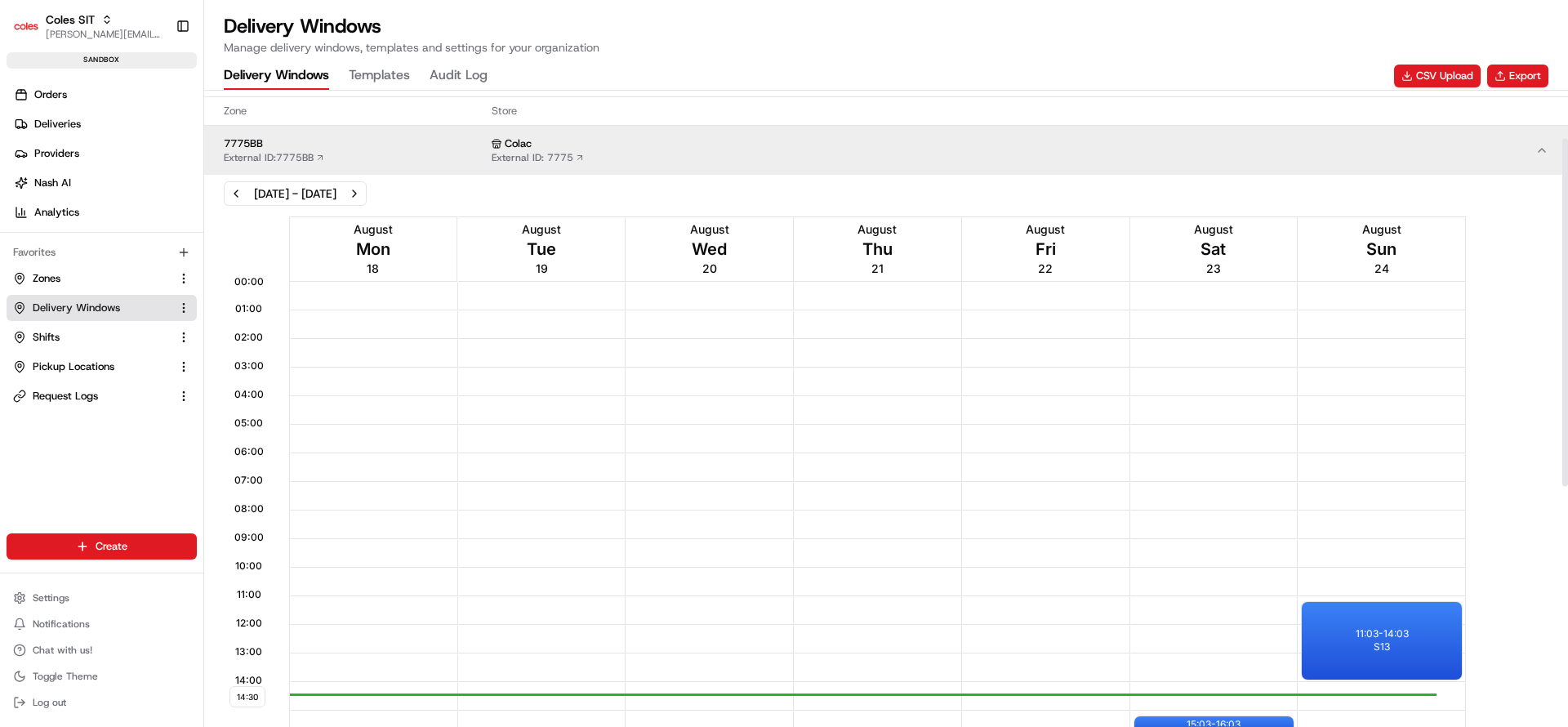
scroll to position [0, 0]
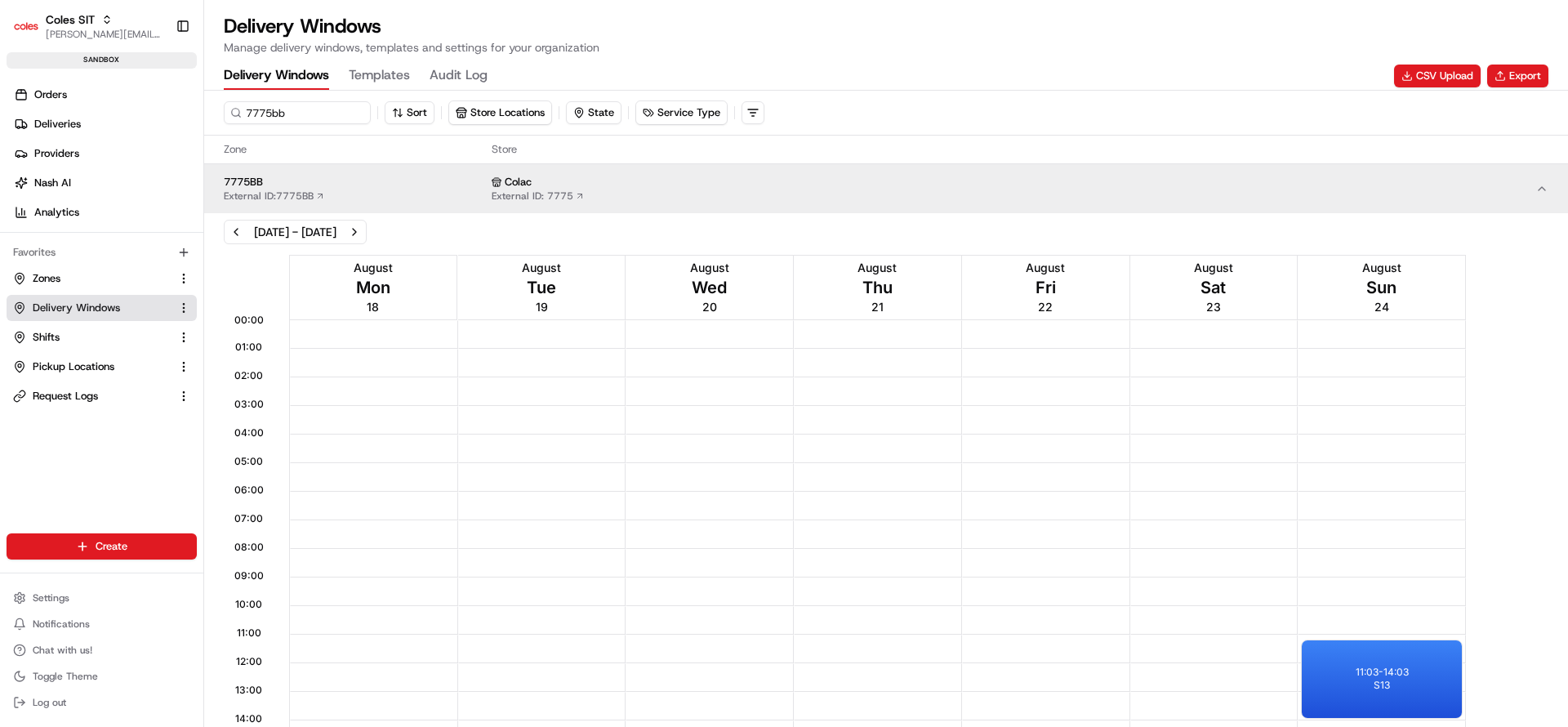
click at [1510, 486] on div "14:36 00:00 01:00 02:00 03:00 04:00 05:00 06:00 07:00 08:00 09:00 10:00 11:00 1…" at bounding box center [885, 631] width 1355 height 752
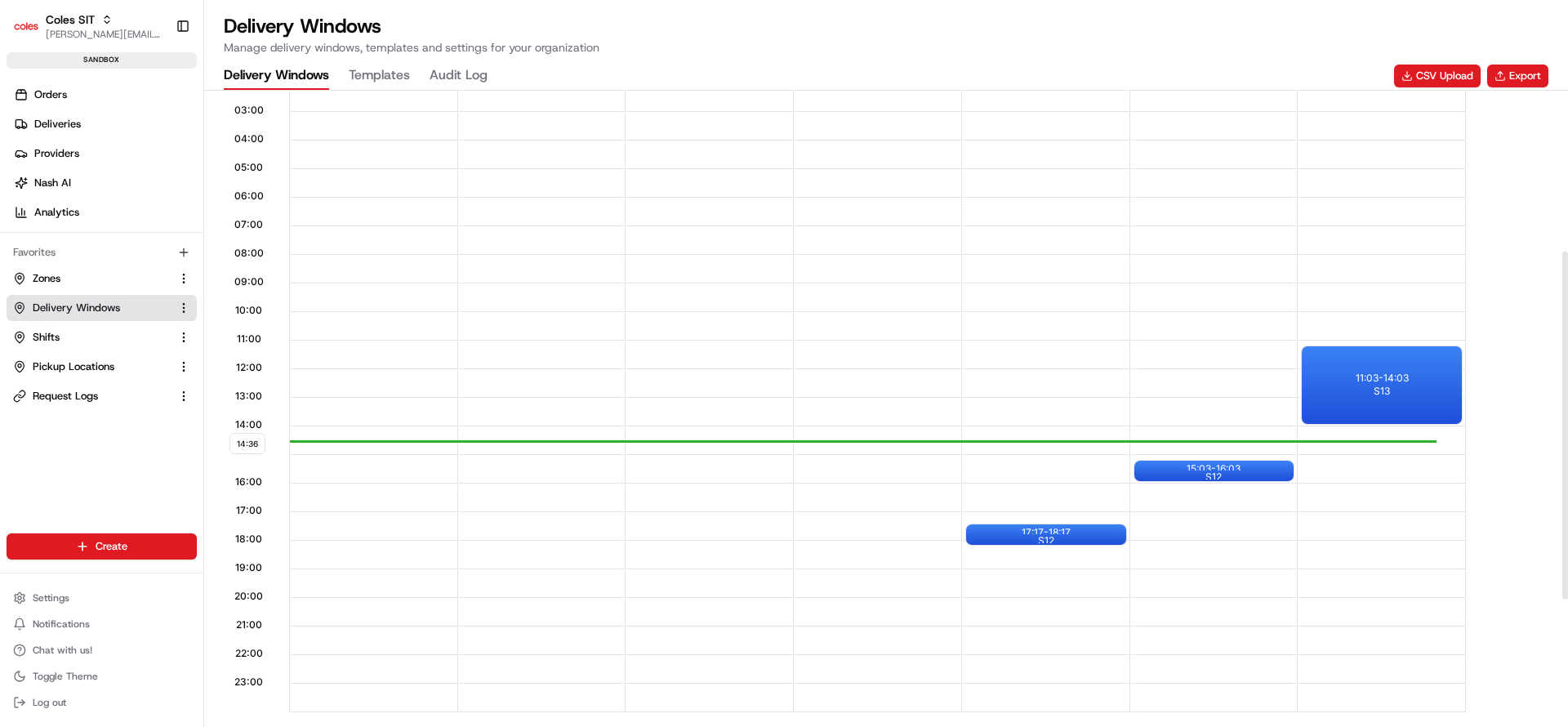
scroll to position [343, 0]
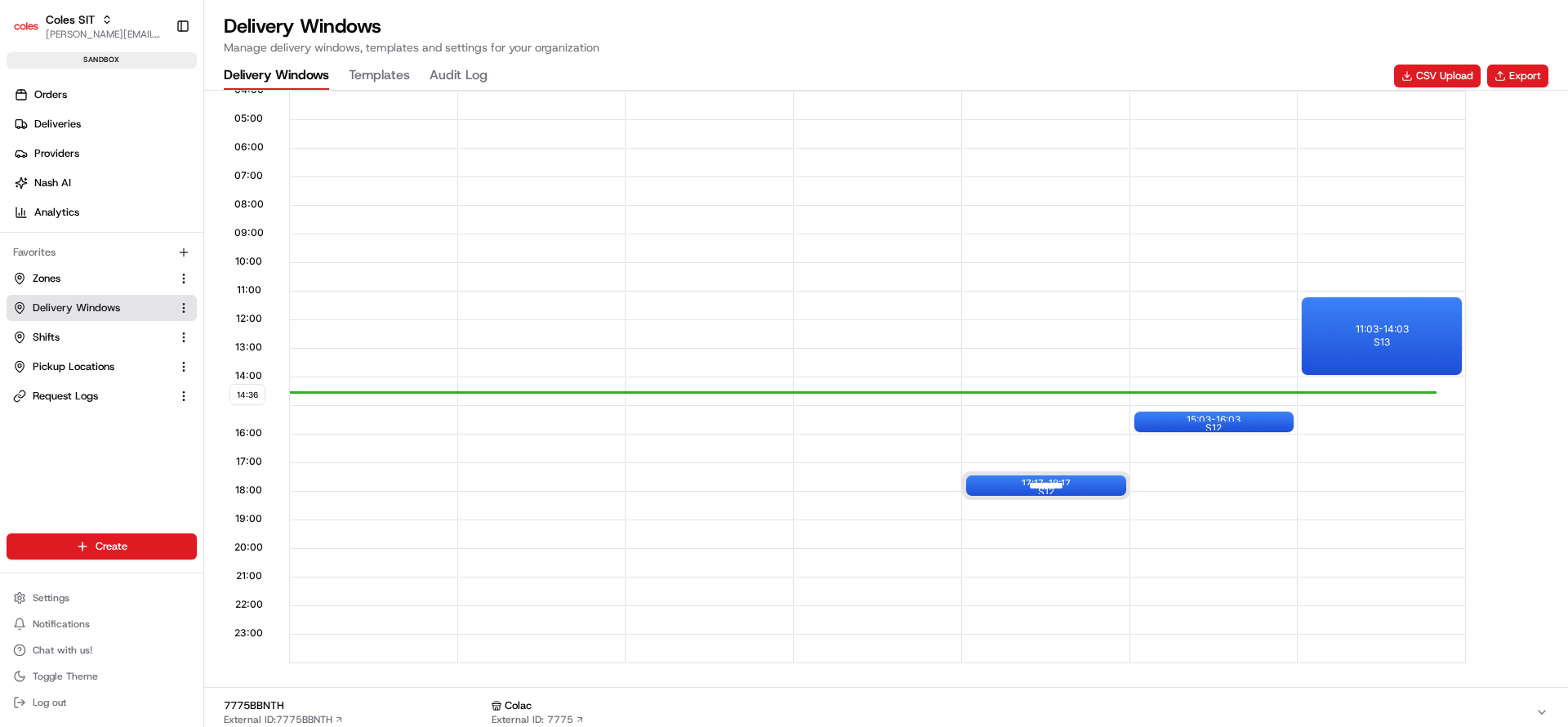
click at [1032, 486] on div at bounding box center [1046, 485] width 66 height 20
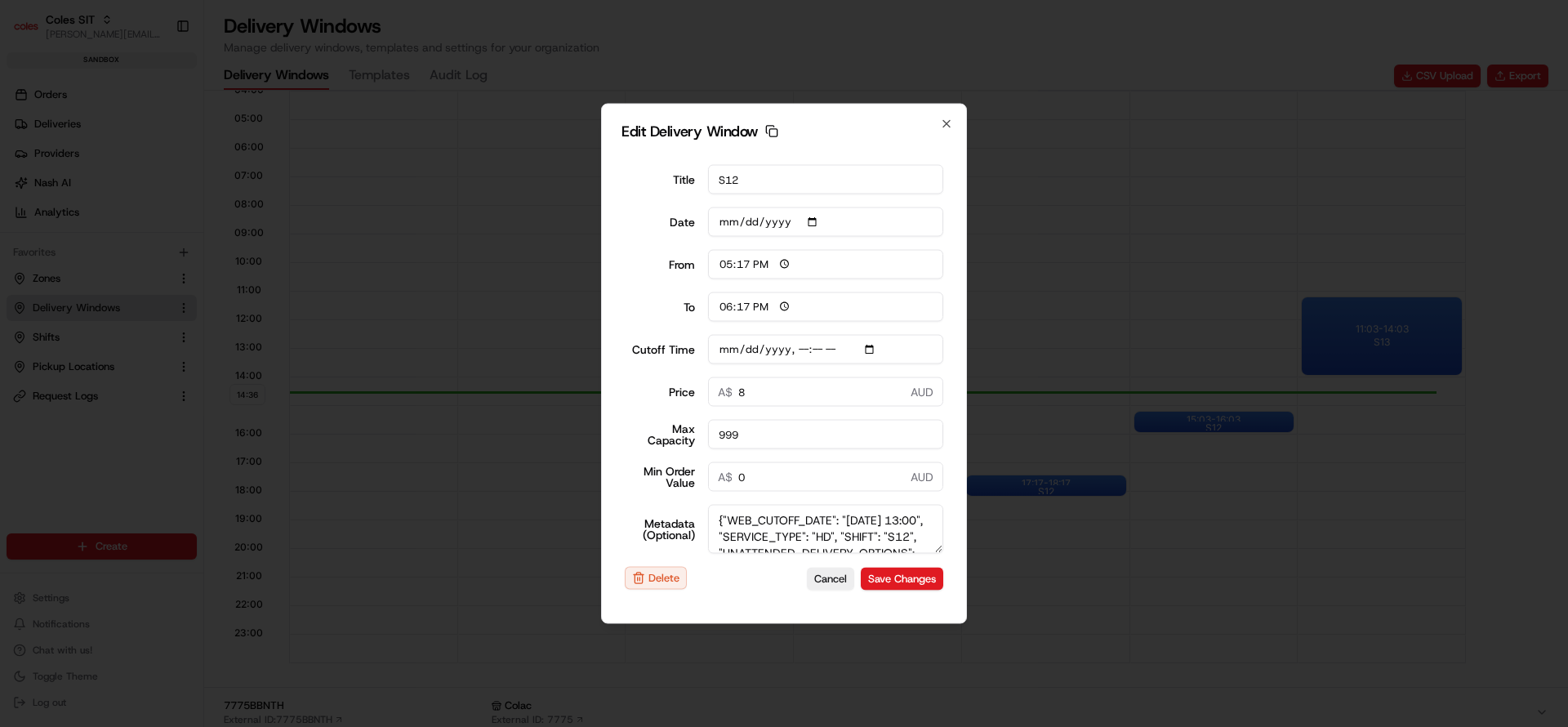
drag, startPoint x: 941, startPoint y: 547, endPoint x: 940, endPoint y: 748, distance: 201.0
click at [940, 726] on html "Coles SIT nirbhay.palsingh@coles.com.au Toggle Sidebar sandbox Orders Deliverie…" at bounding box center [784, 364] width 1568 height 727
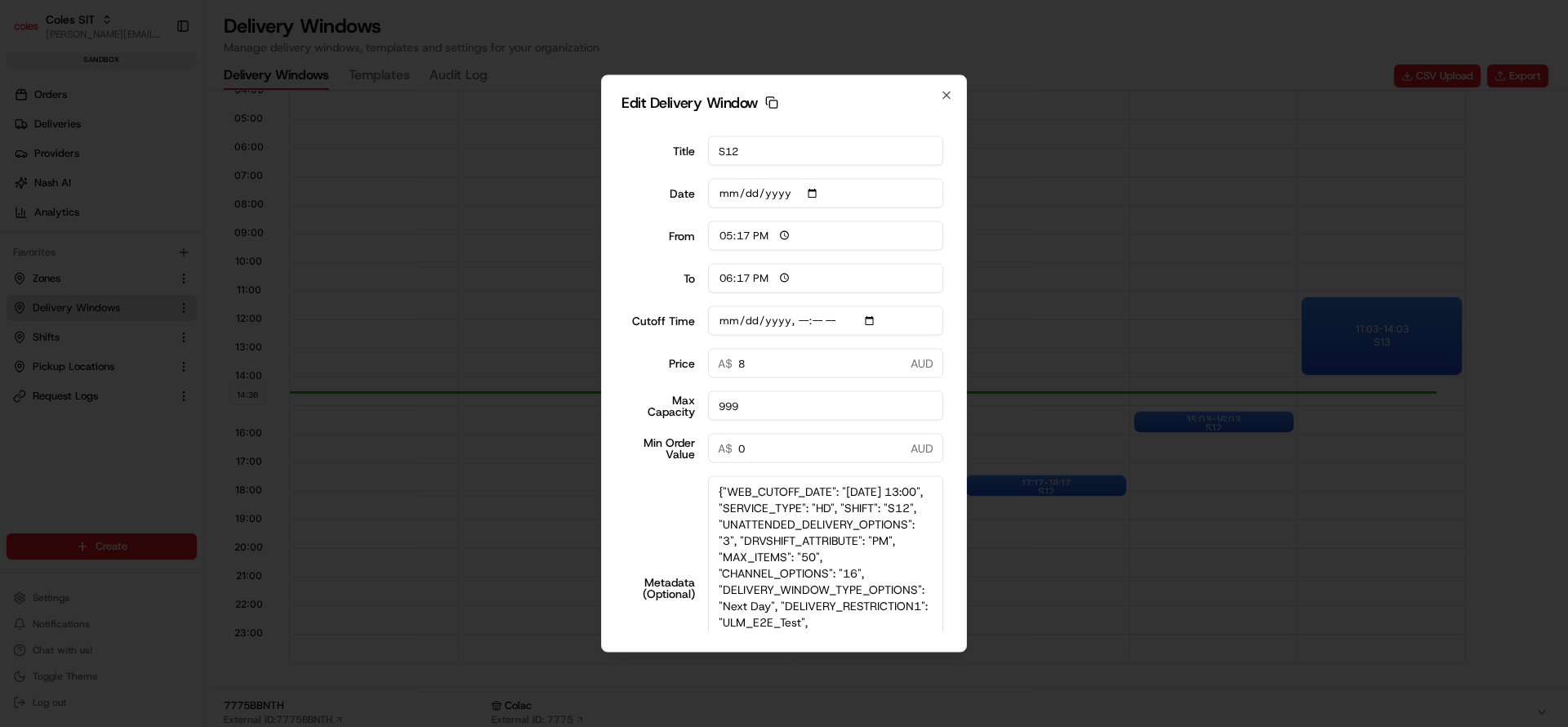
drag, startPoint x: 937, startPoint y: 550, endPoint x: 1030, endPoint y: 753, distance: 223.3
click at [1030, 726] on html "Coles SIT nirbhay.palsingh@coles.com.au Toggle Sidebar sandbox Orders Deliverie…" at bounding box center [784, 364] width 1568 height 727
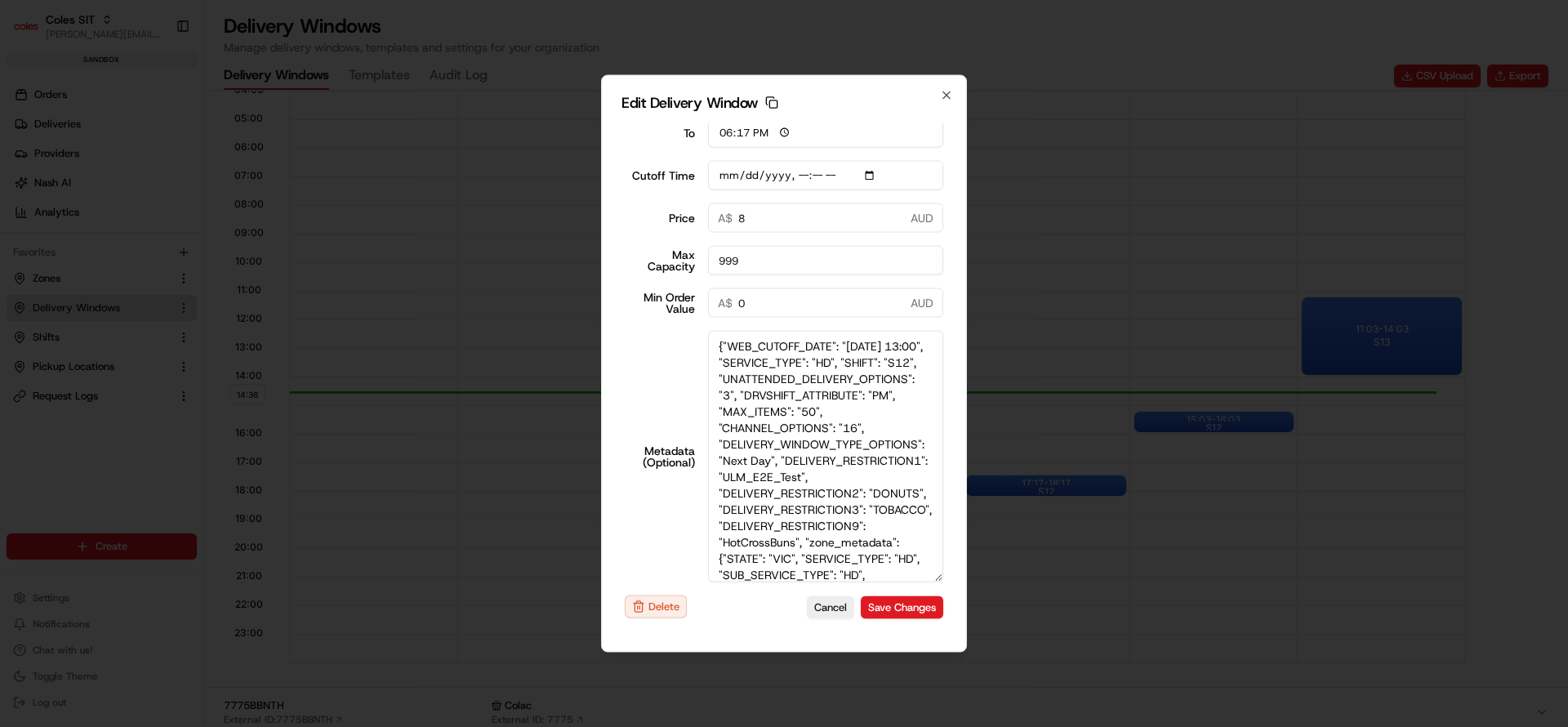
click at [845, 462] on textarea "{"WEB_CUTOFF_DATE": "22/08/2025 13:00", "SERVICE_TYPE": "HD", "SHIFT": "S12", "…" at bounding box center [825, 457] width 236 height 252
type input "[DATE]T14:10"
type textarea "{"WEB_CUTOFF_DATE": "22/08/2025 13:00", "SERVICE_TYPE": "HD", "SHIFT": "S12", "…"
click at [883, 613] on button "Save Changes" at bounding box center [901, 607] width 82 height 23
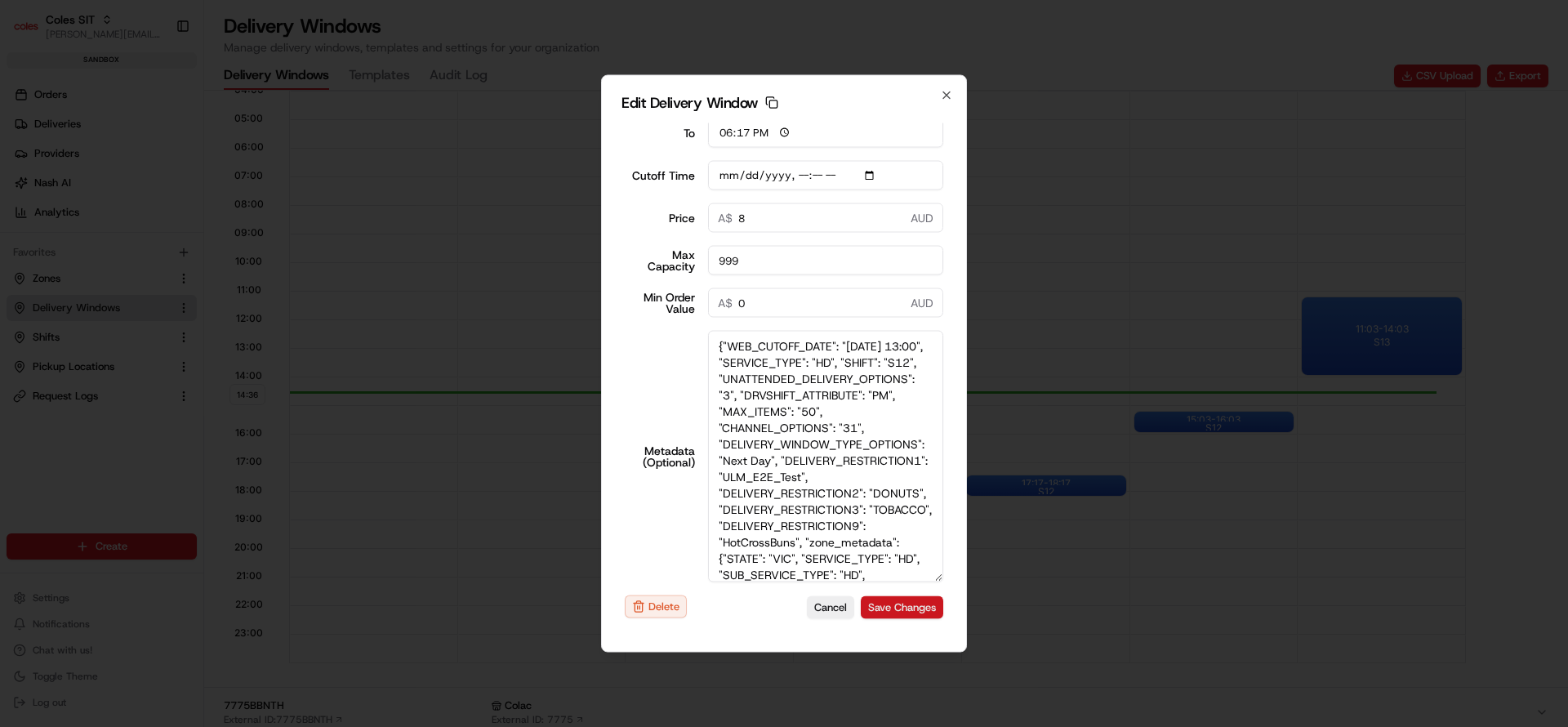
type input "2025-08-22T14:10"
type input "2025-08-18"
type input "14:38"
type input "15:38"
type input "2025-08-22T14:10"
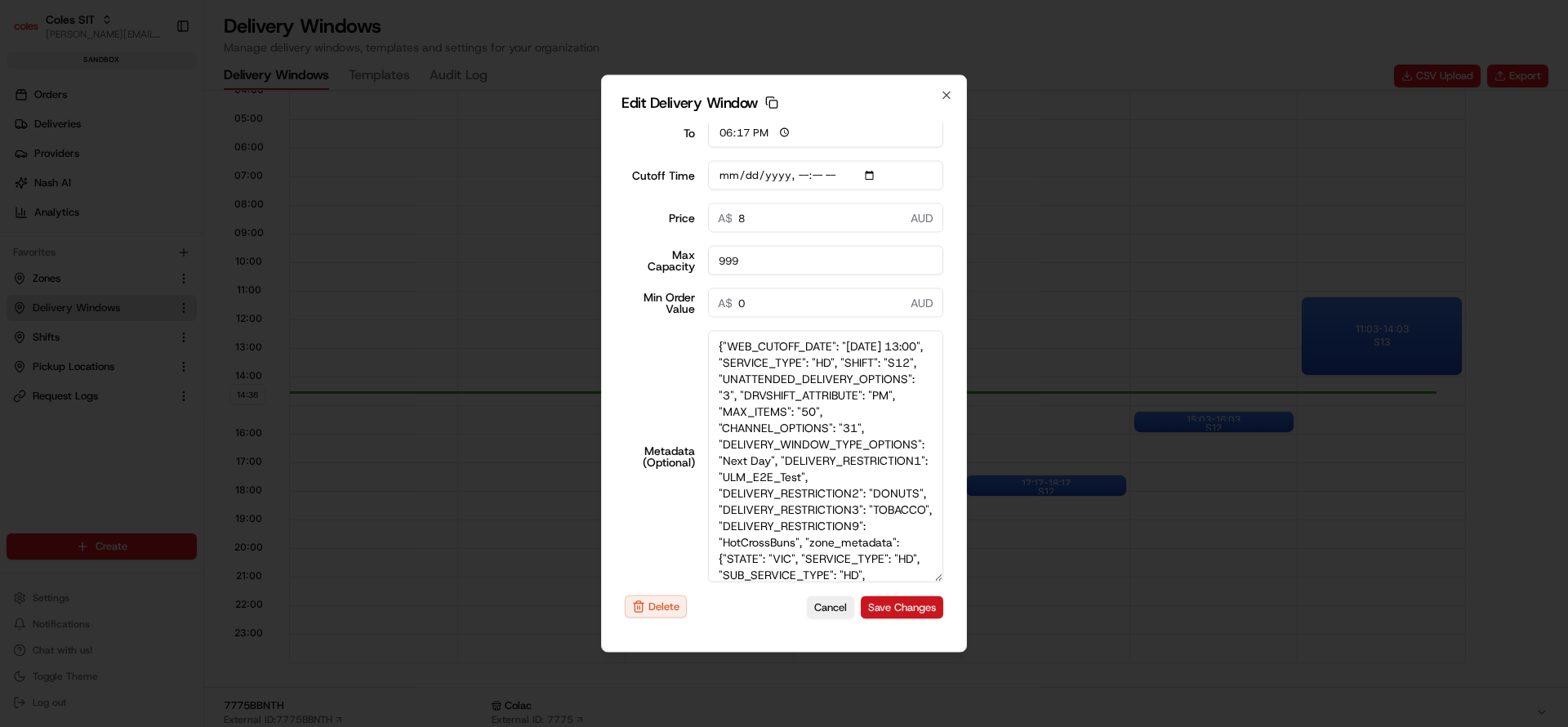
type input "0"
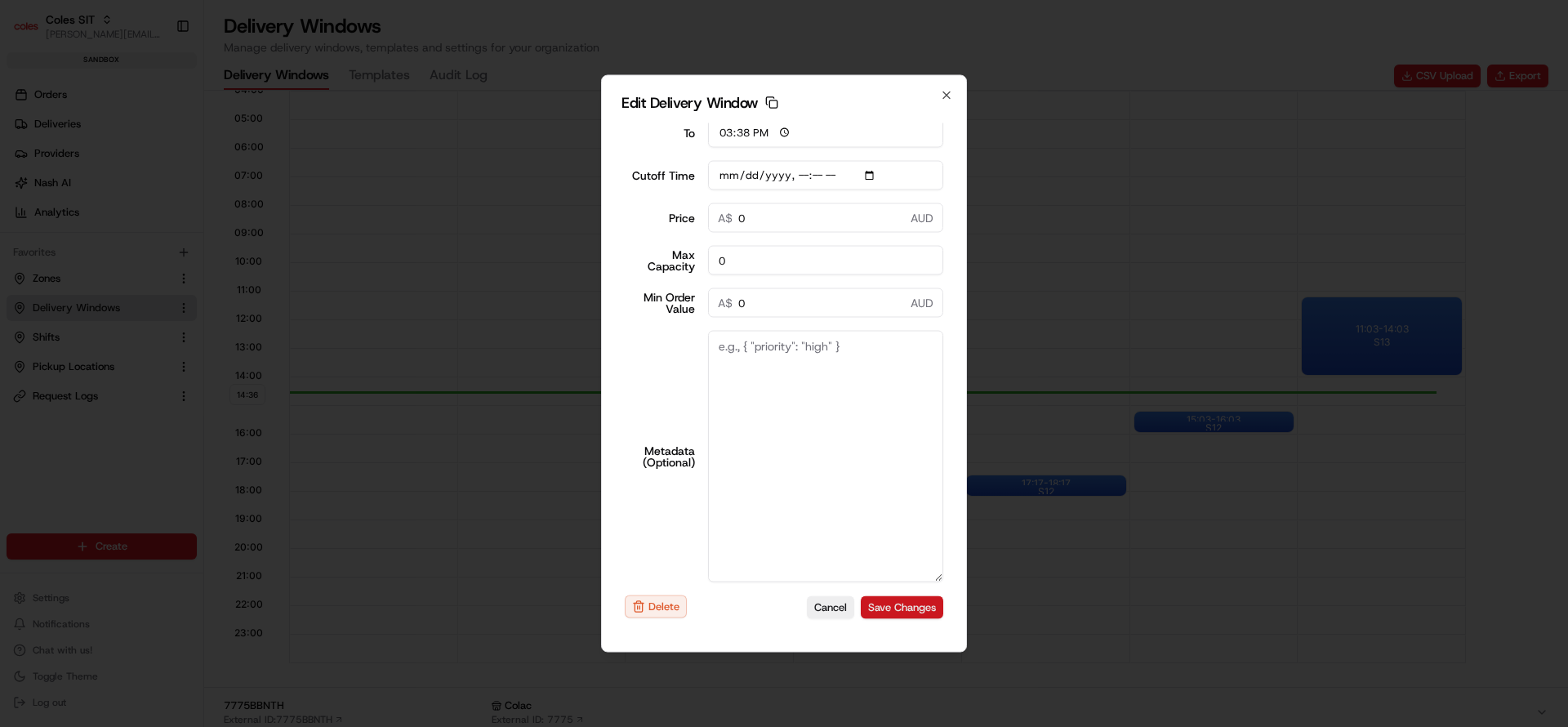
type input "2025-08-22T14:10"
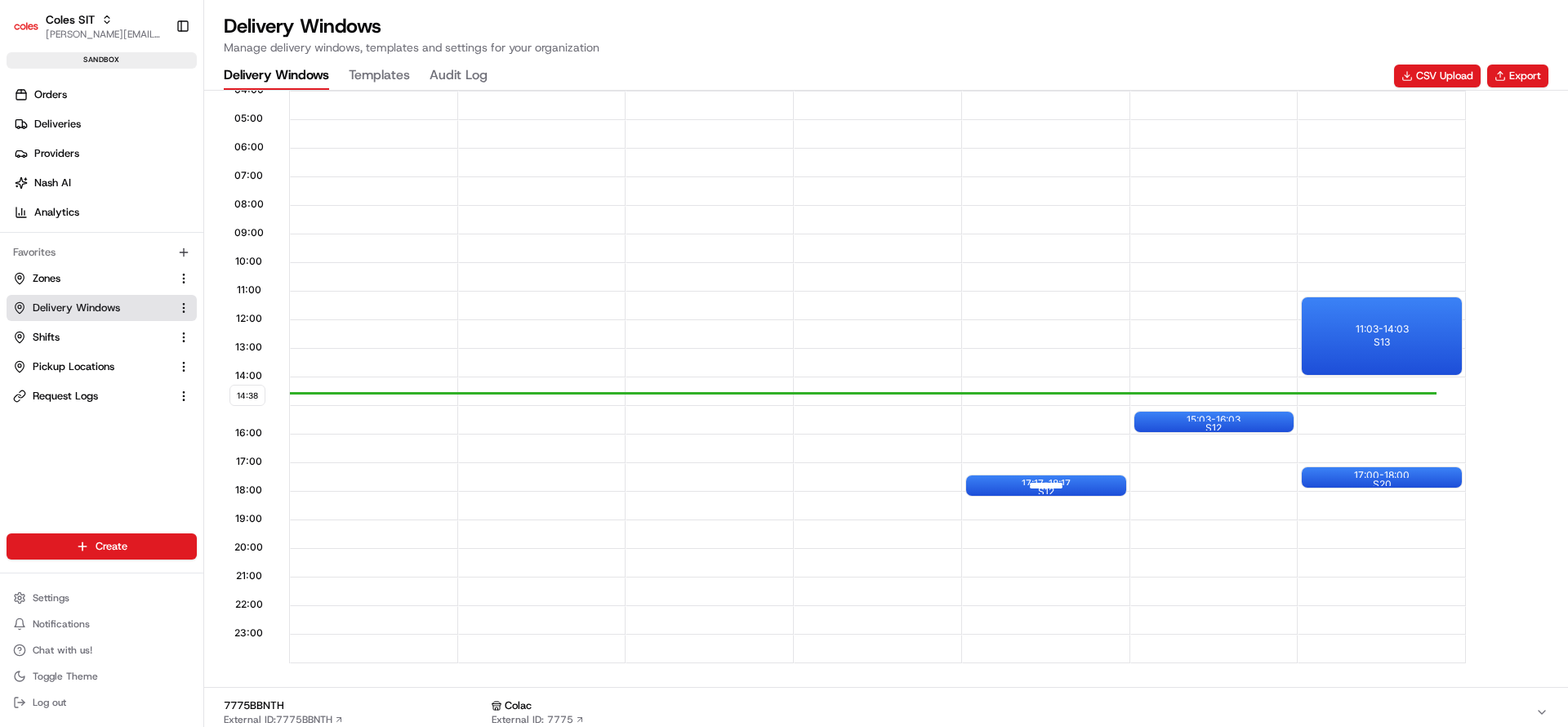
click at [1022, 483] on div at bounding box center [1046, 485] width 66 height 20
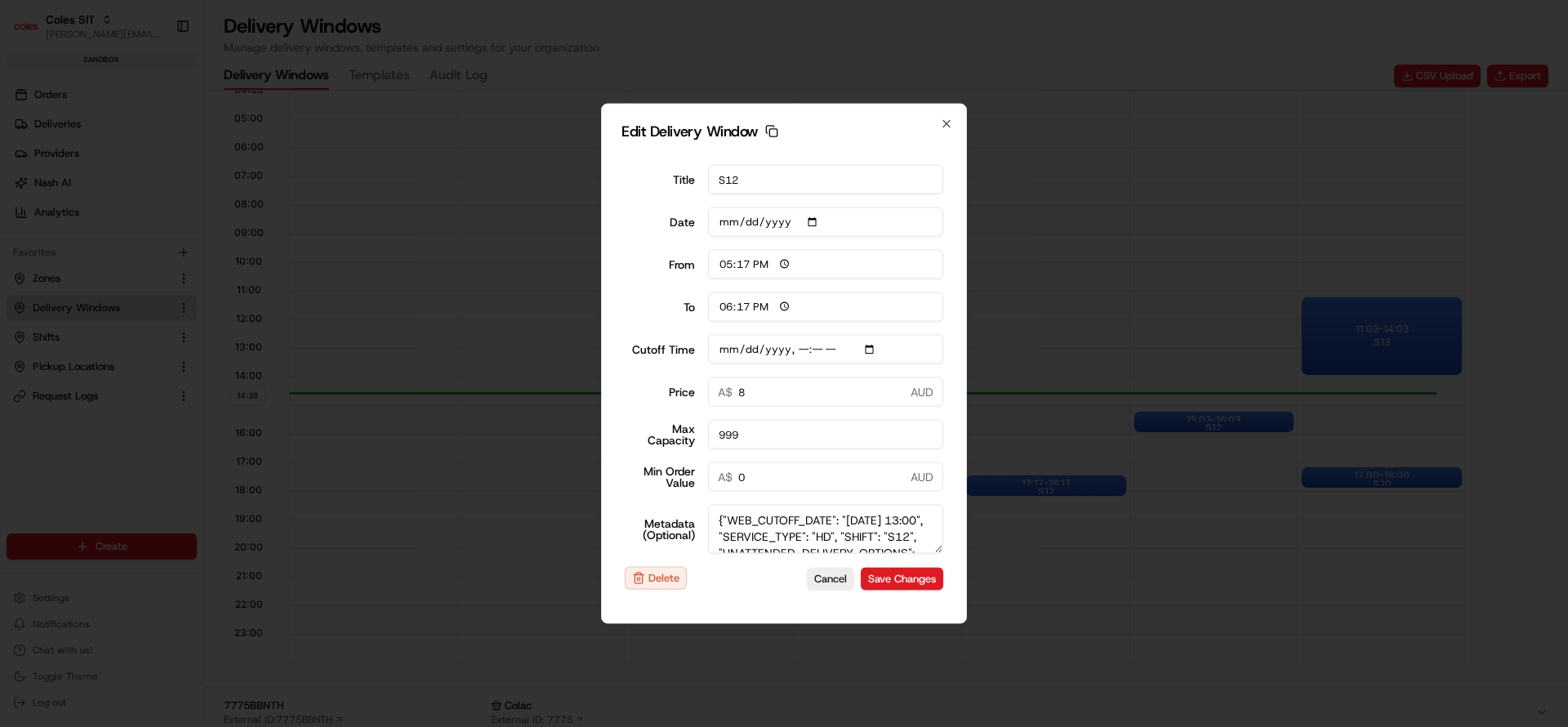
click at [868, 351] on input "Cutoff Time" at bounding box center [825, 349] width 236 height 30
click at [729, 351] on input "Cutoff Time" at bounding box center [825, 349] width 236 height 30
type input "2025-08-21T14:10"
click at [732, 539] on textarea "{"WEB_CUTOFF_DATE": "22/08/2025 13:00", "SERVICE_TYPE": "HD", "SHIFT": "S12", "…" at bounding box center [825, 529] width 236 height 49
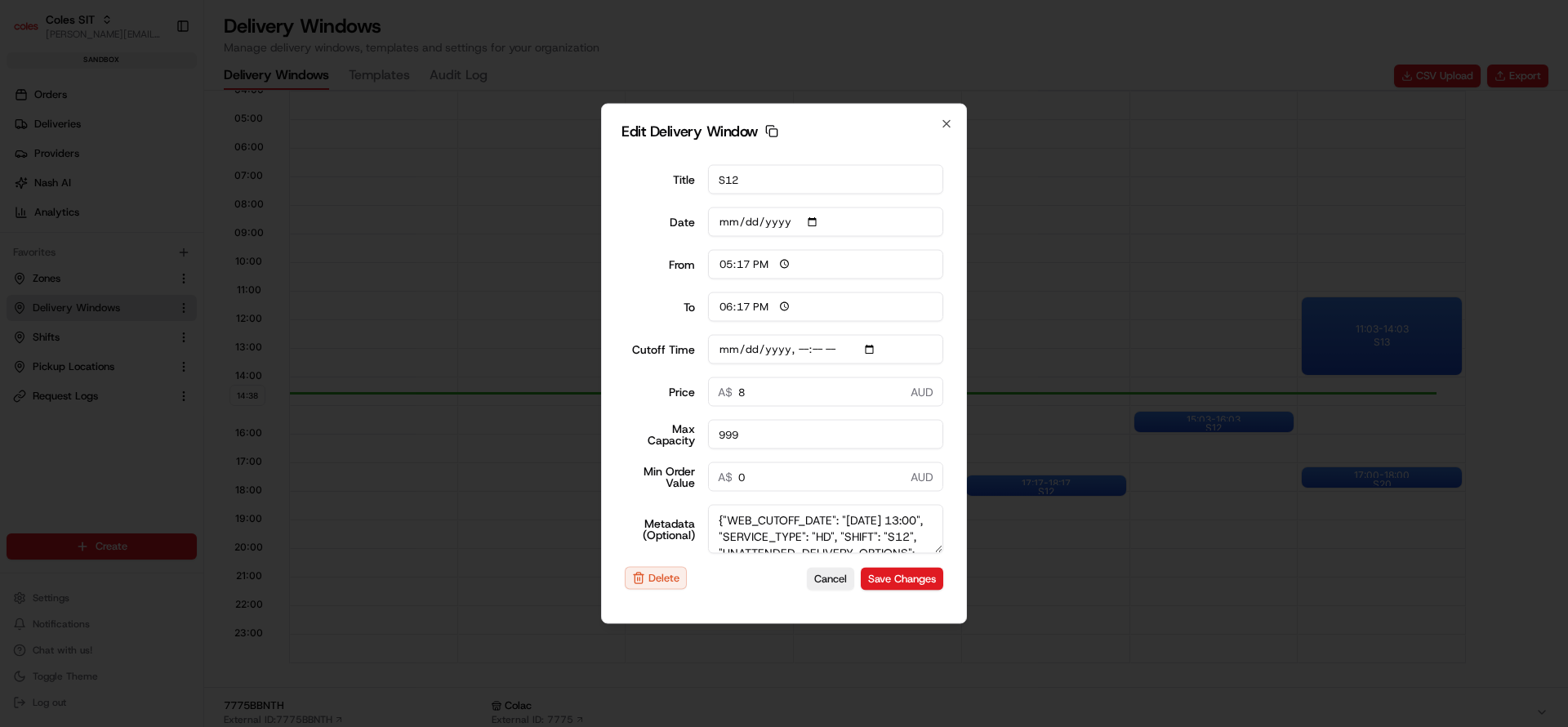
click at [732, 539] on textarea "{"WEB_CUTOFF_DATE": "22/08/2025 13:00", "SERVICE_TYPE": "HD", "SHIFT": "S12", "…" at bounding box center [825, 529] width 236 height 49
type textarea "{"WEB_CUTOFF_DATE": "21/08/2025 13:00", "SERVICE_TYPE": "HD", "SHIFT": "S12", "…"
click at [906, 583] on button "Save Changes" at bounding box center [901, 578] width 82 height 23
type input "2025-08-18"
type input "14:38"
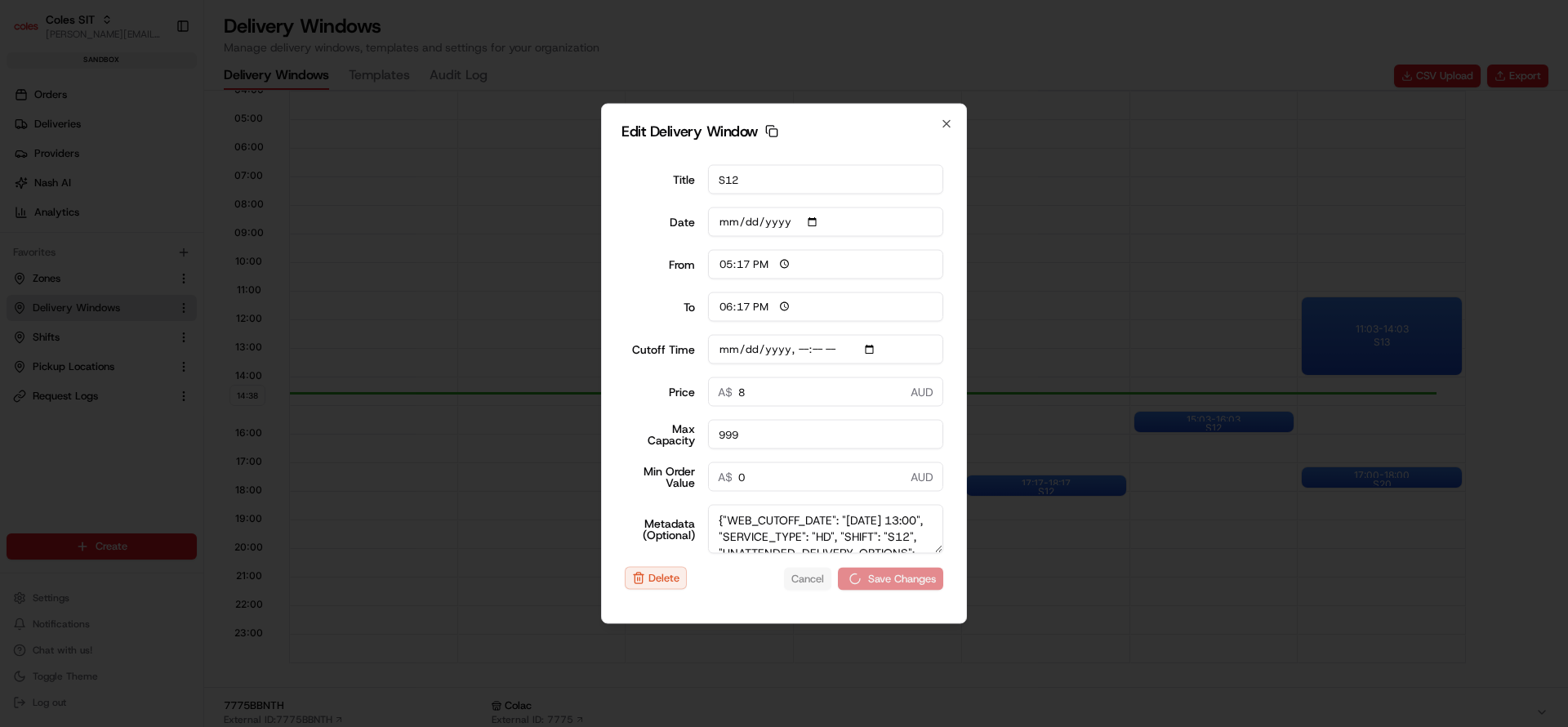
type input "15:38"
type input "2025-08-22T14:10"
type input "0"
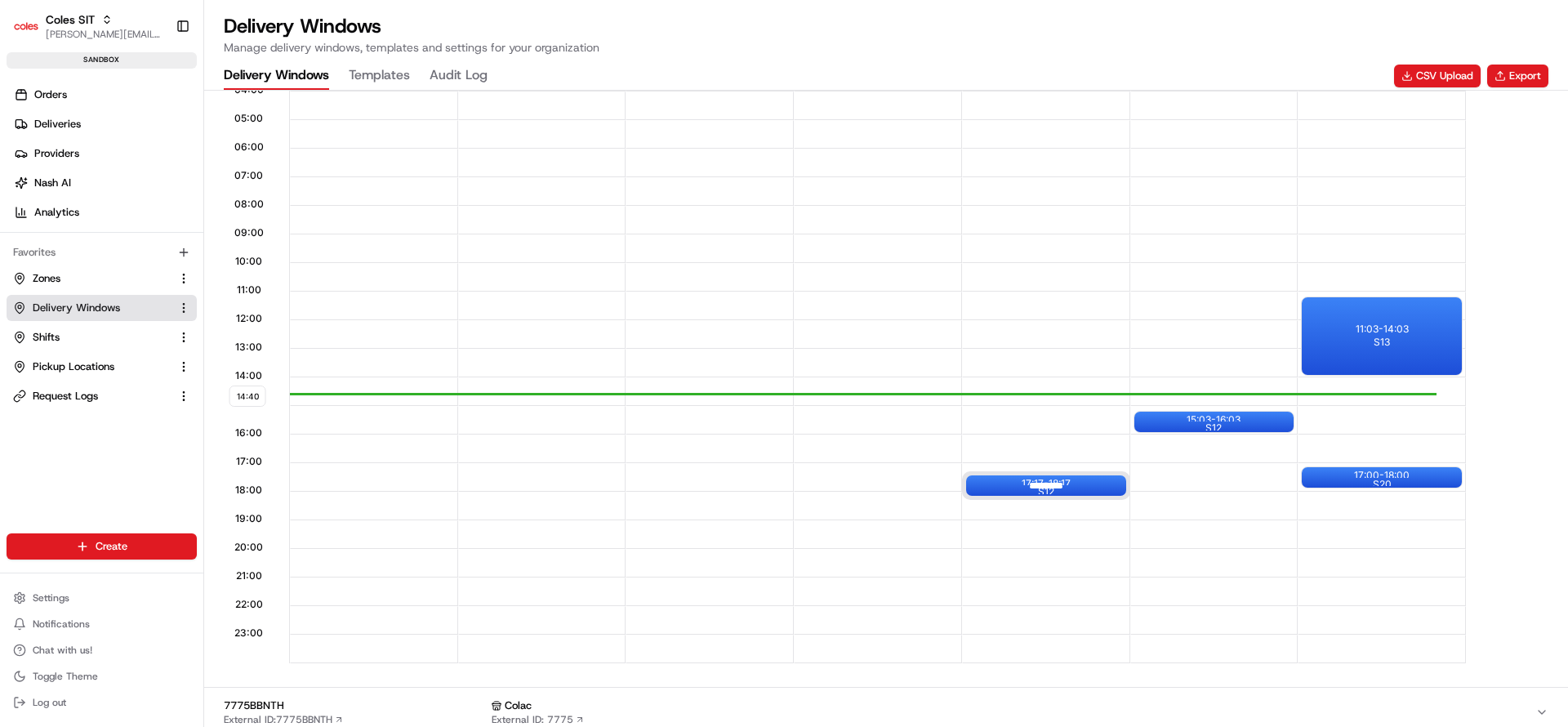
click at [1042, 486] on div at bounding box center [1046, 485] width 66 height 20
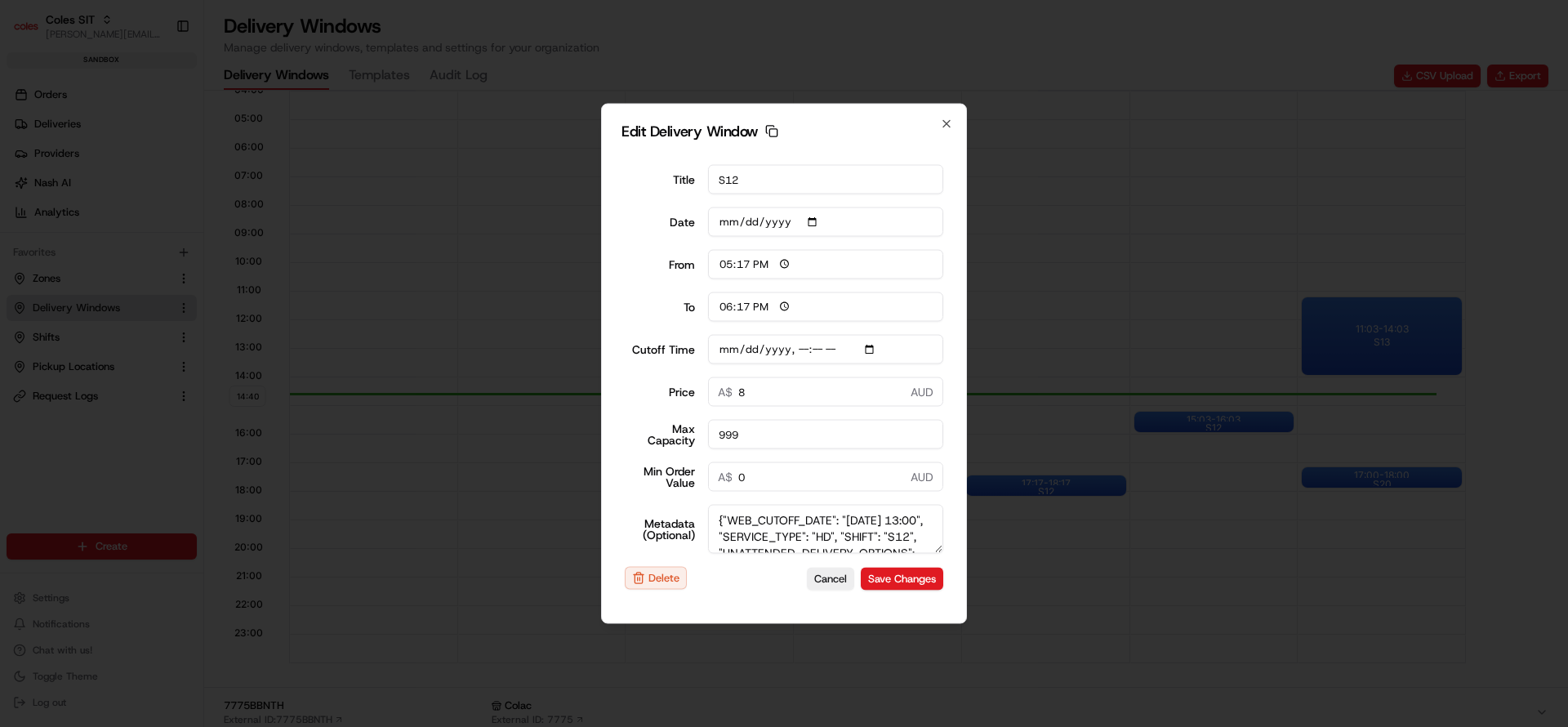
click at [722, 349] on input "Cutoff Time" at bounding box center [825, 349] width 236 height 30
type input "2025-08-22T14:10"
click at [728, 536] on textarea "{"WEB_CUTOFF_DATE": "21/08/2025 13:00", "SERVICE_TYPE": "HD", "SHIFT": "S12", "…" at bounding box center [825, 529] width 236 height 49
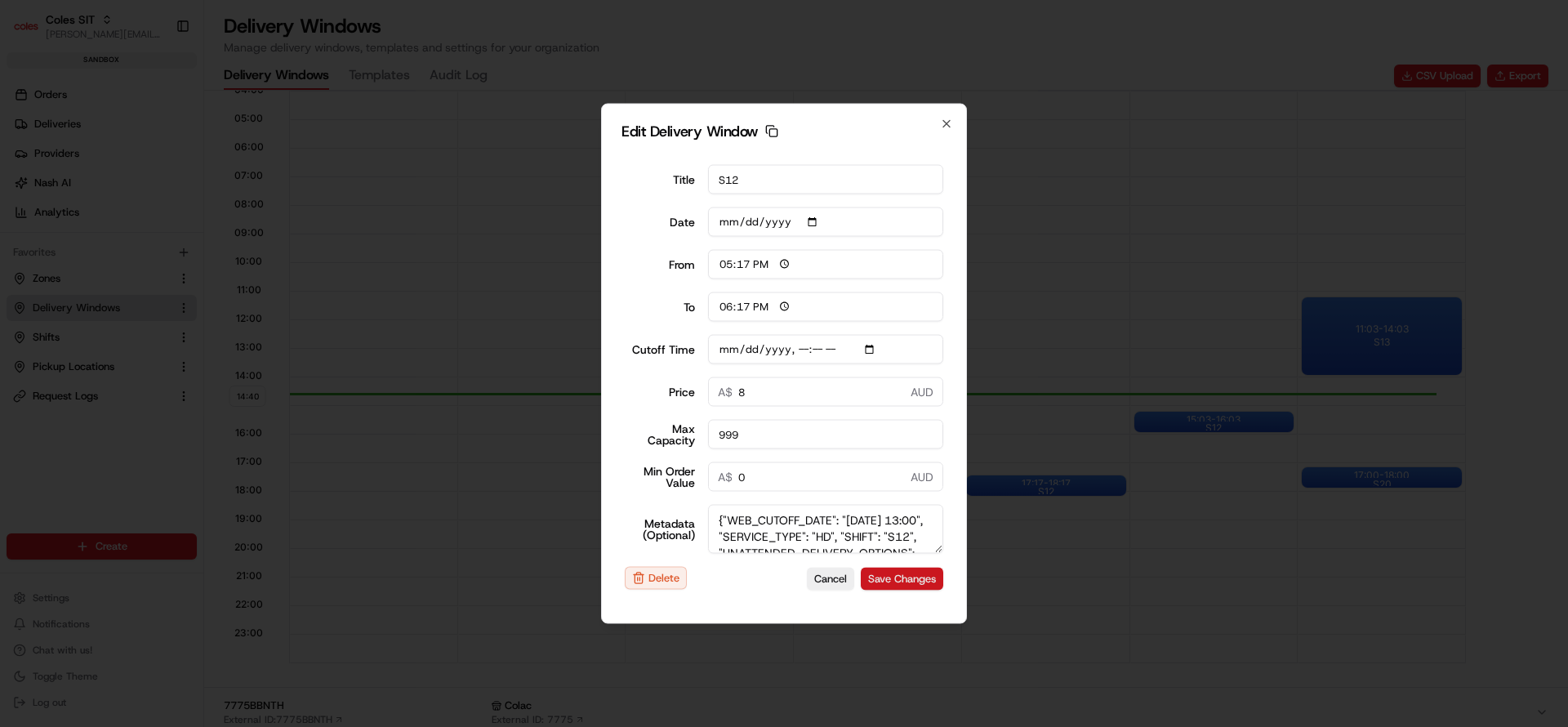
type textarea "{"WEB_CUTOFF_DATE": "22/08/2025 13:00", "SERVICE_TYPE": "HD", "SHIFT": "S12", "…"
click at [900, 583] on button "Save Changes" at bounding box center [901, 578] width 82 height 23
type input "2025-08-18"
type input "14:40"
type input "15:40"
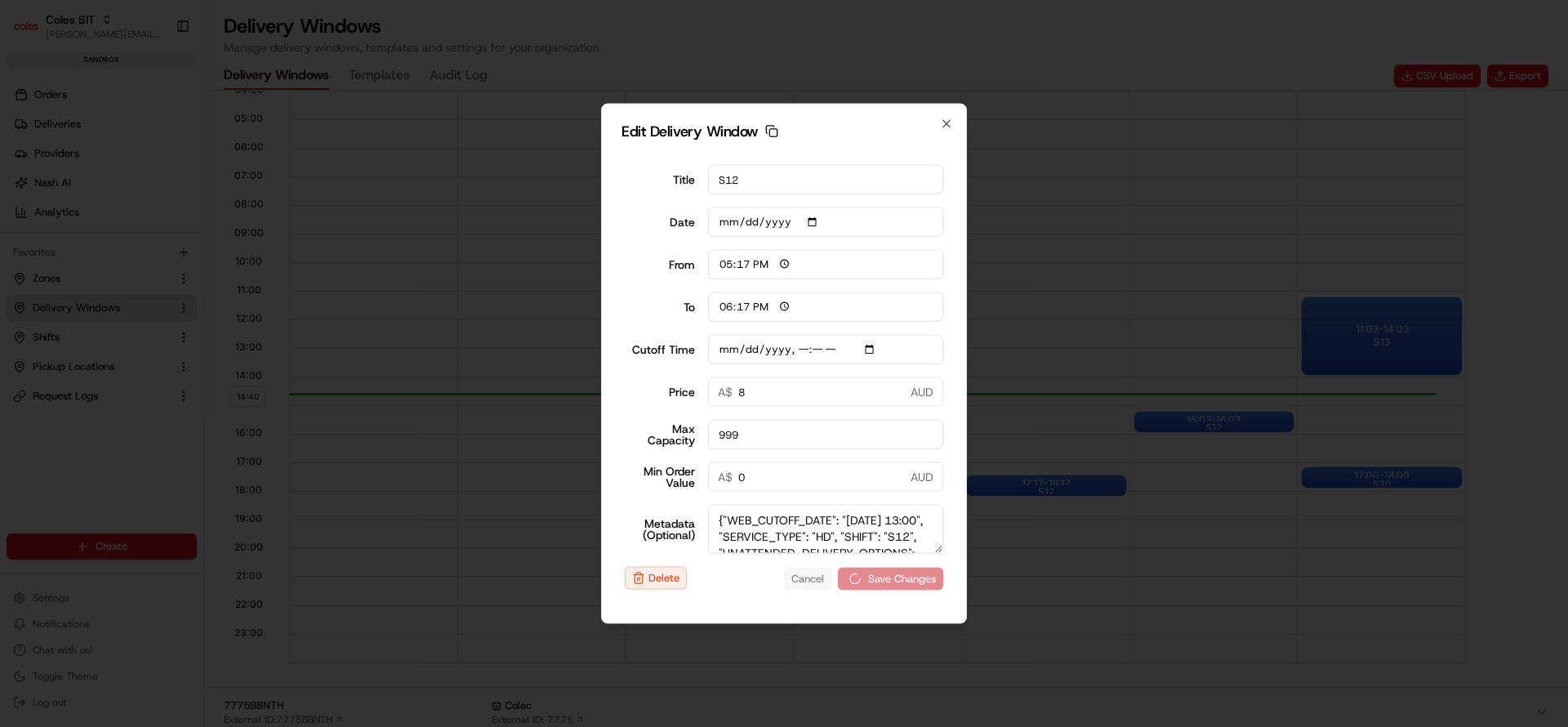
type input "2025-08-21T14:10"
type input "0"
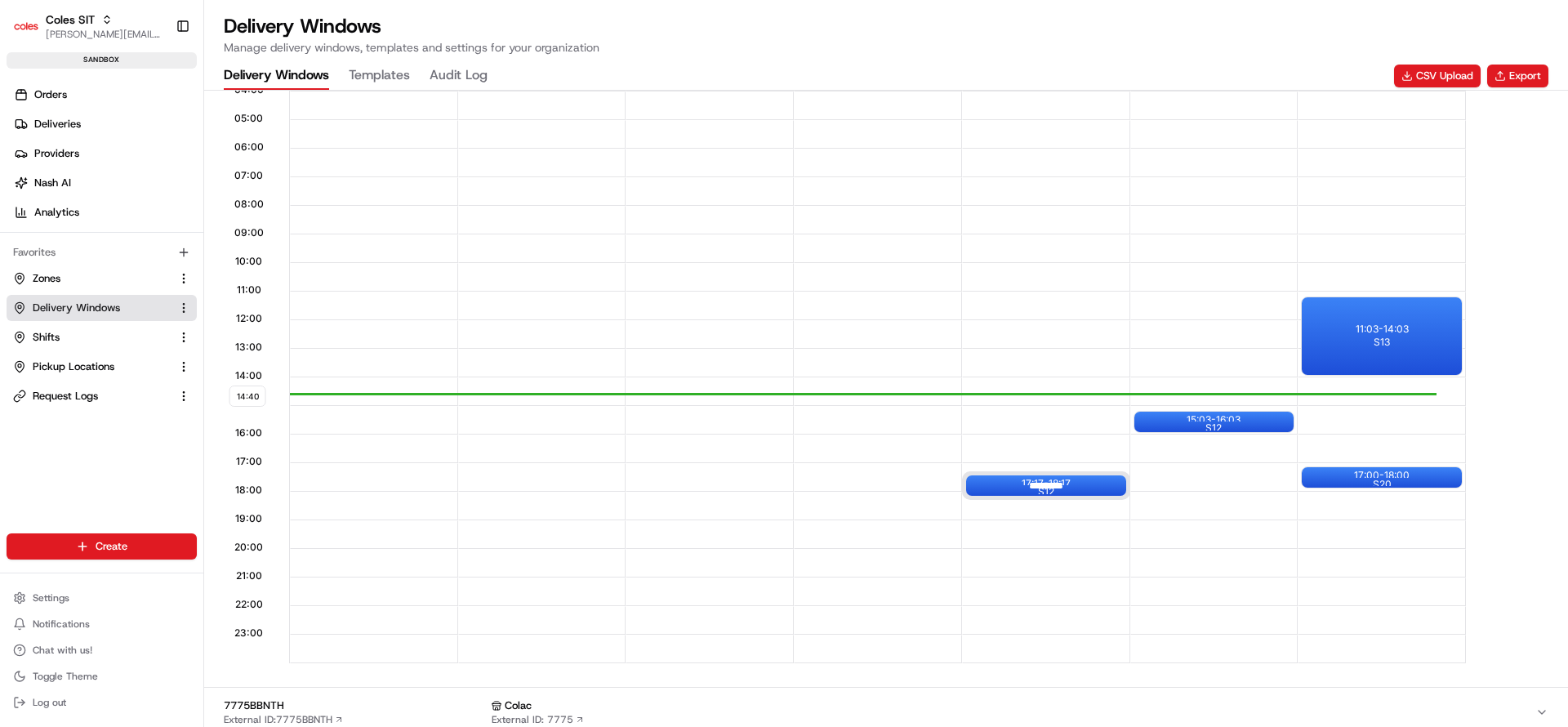
click at [1033, 489] on div at bounding box center [1046, 485] width 66 height 20
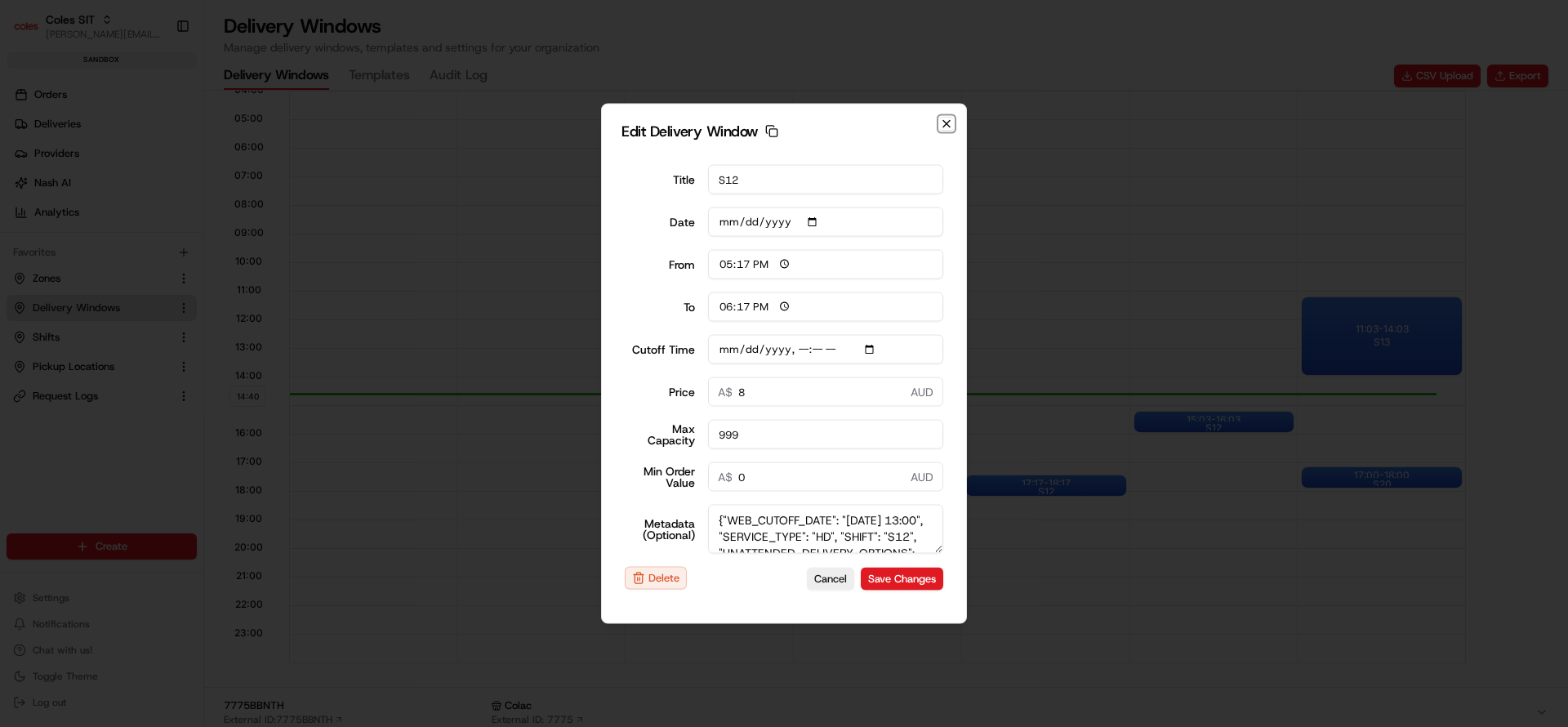
click at [944, 125] on icon "button" at bounding box center [947, 124] width 13 height 13
type input "2025-08-18"
type input "14:41"
type input "15:41"
type input "2025-08-22T14:10"
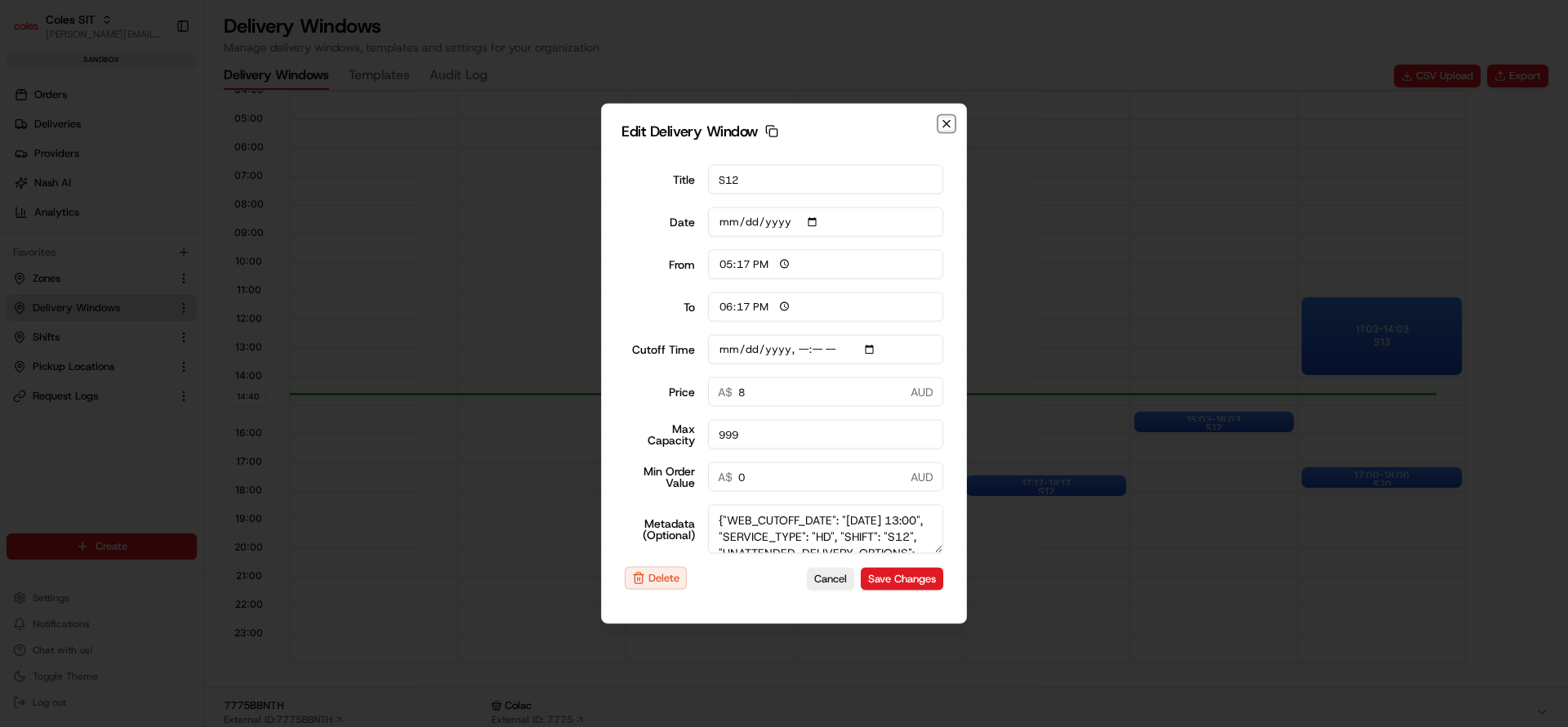
type input "0"
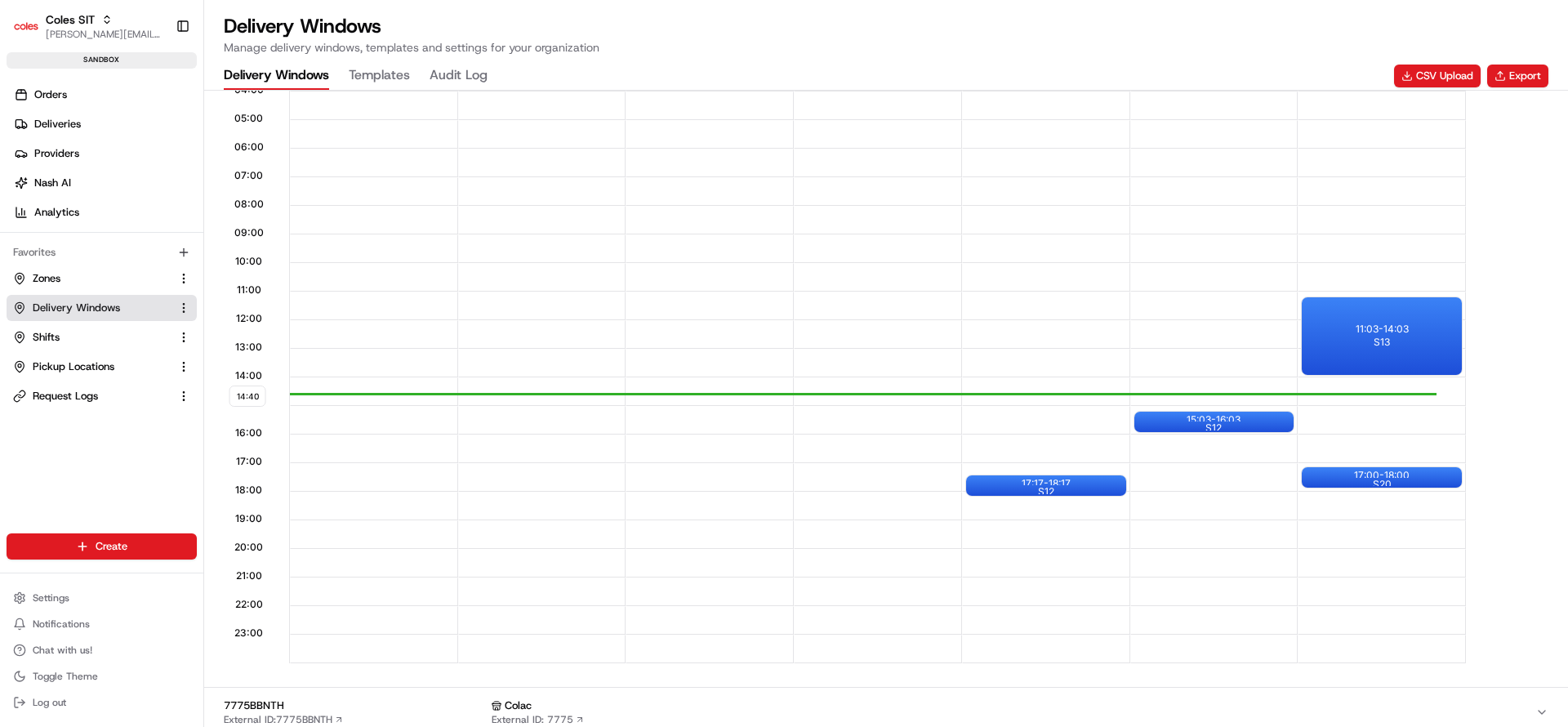
click at [1551, 142] on div "14:40 00:00 01:00 02:00 03:00 04:00 05:00 06:00 07:00 08:00 09:00 10:00 11:00 1…" at bounding box center [885, 288] width 1355 height 752
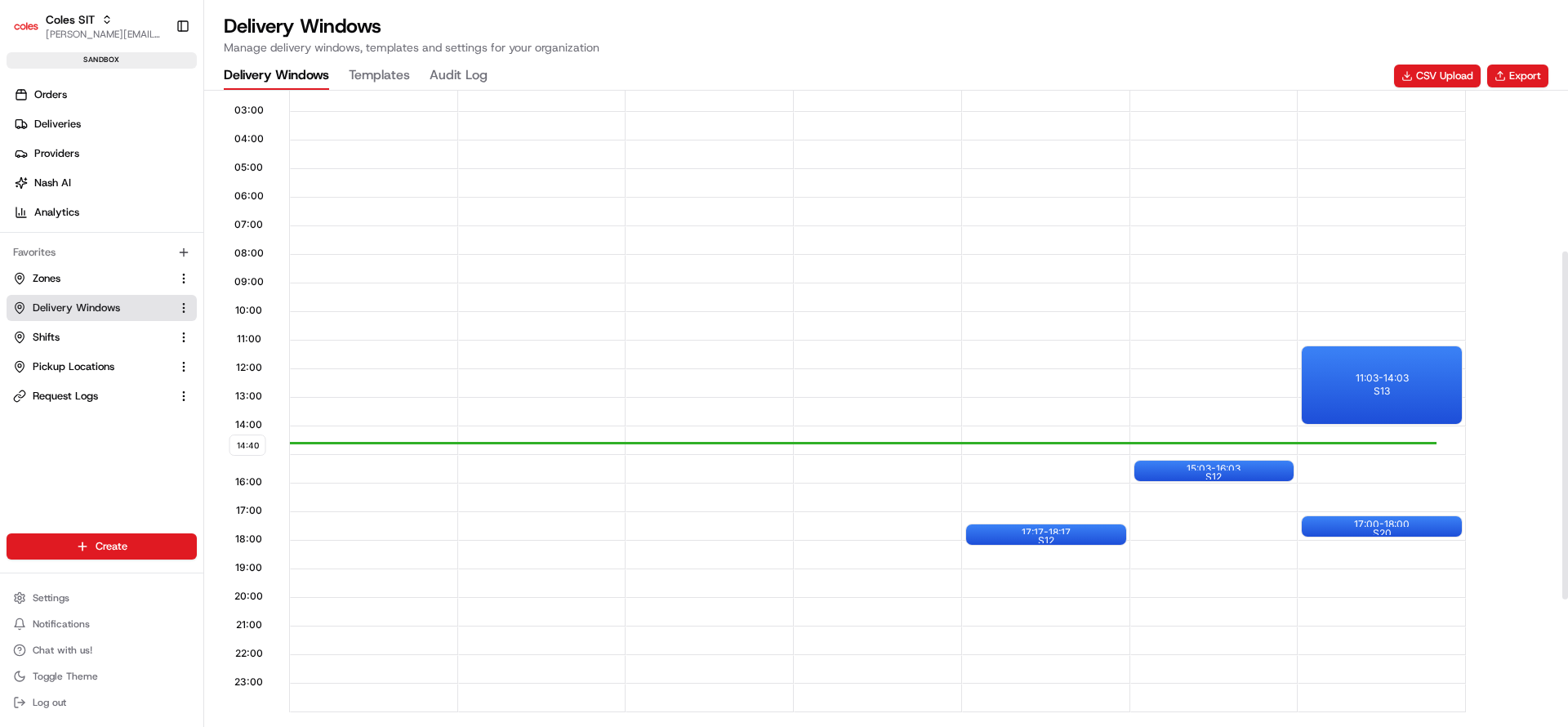
scroll to position [0, 0]
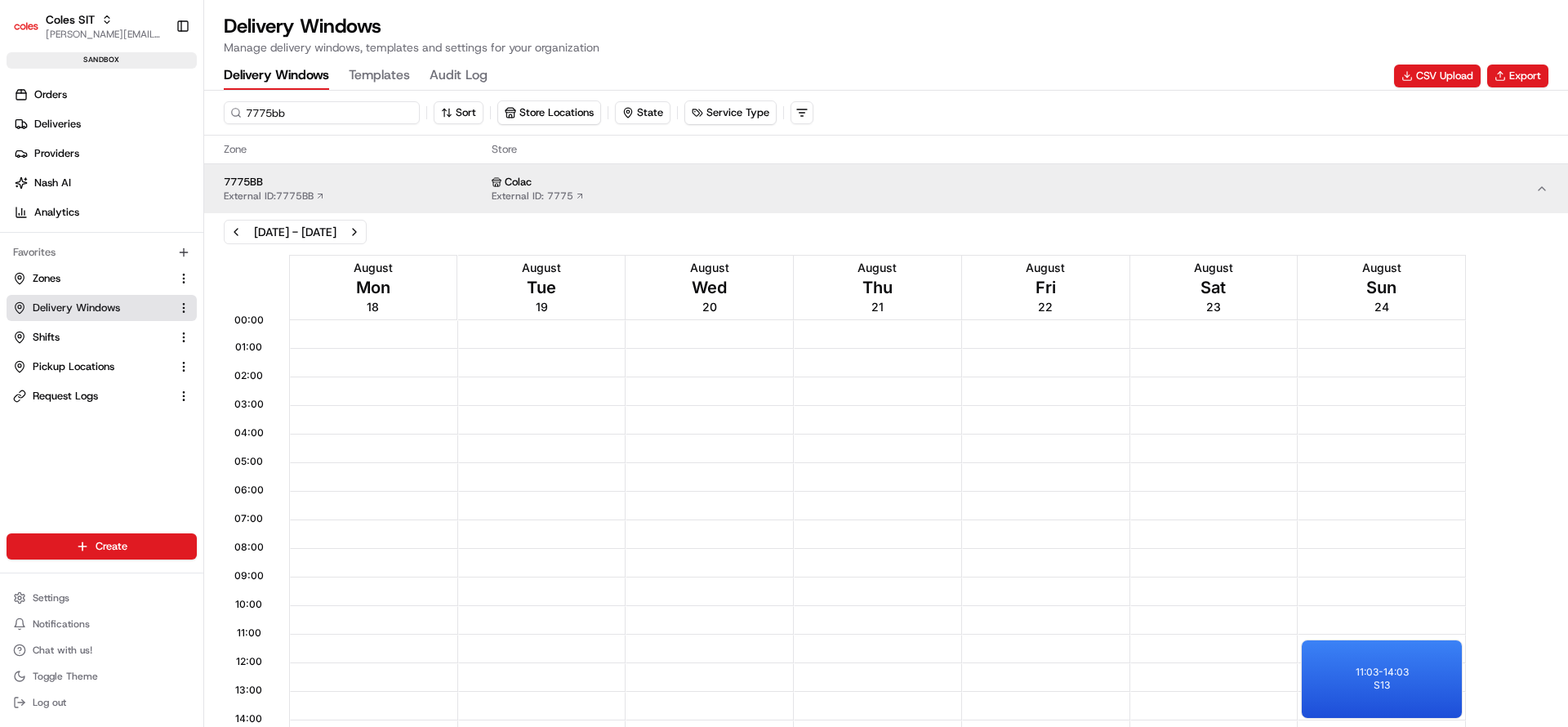
click at [290, 106] on input "7775bb" at bounding box center [322, 113] width 196 height 23
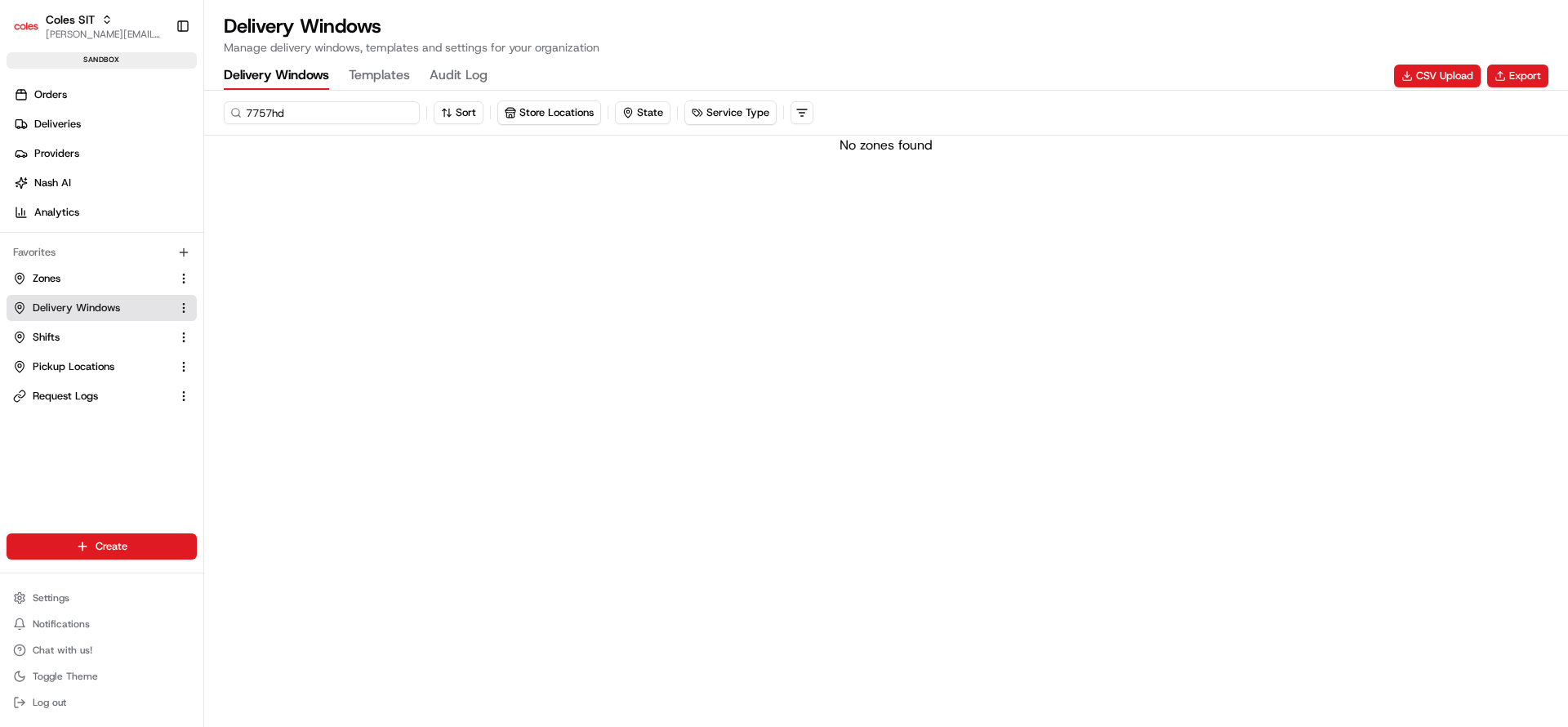
click at [320, 111] on input "7757hd" at bounding box center [322, 113] width 196 height 23
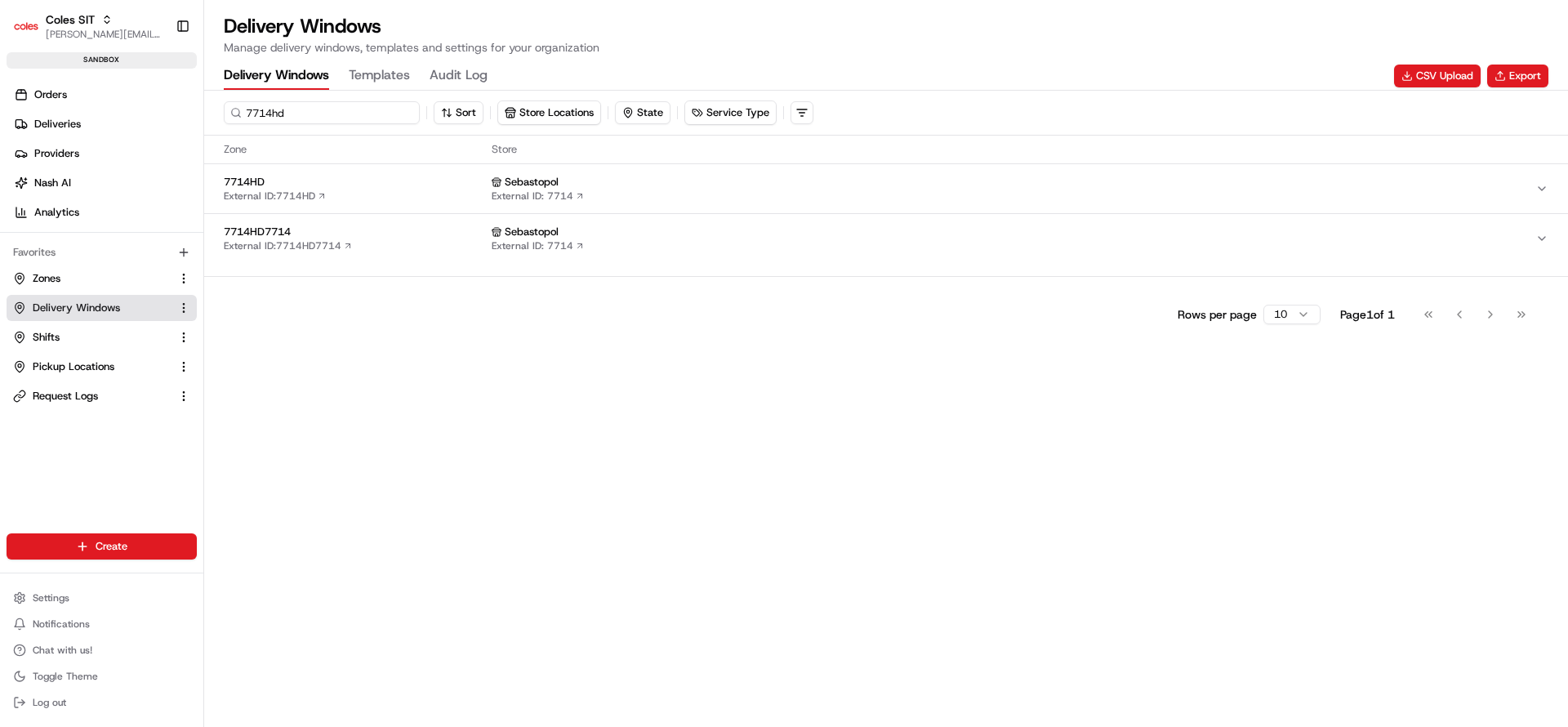
type input "7714hd"
click at [390, 174] on button "7714HD External ID: 7714HD Sebastopol External ID: 7714" at bounding box center [886, 188] width 1364 height 49
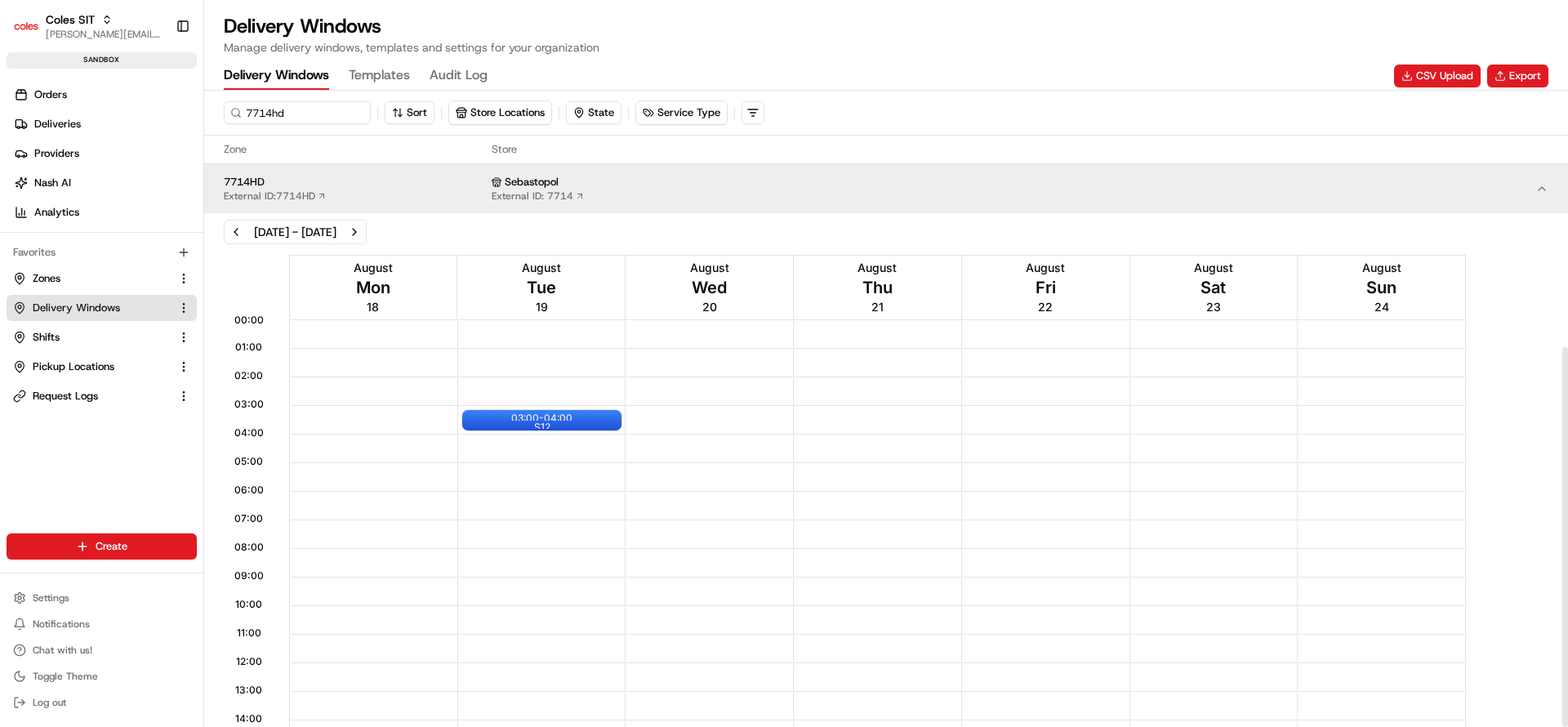
scroll to position [429, 0]
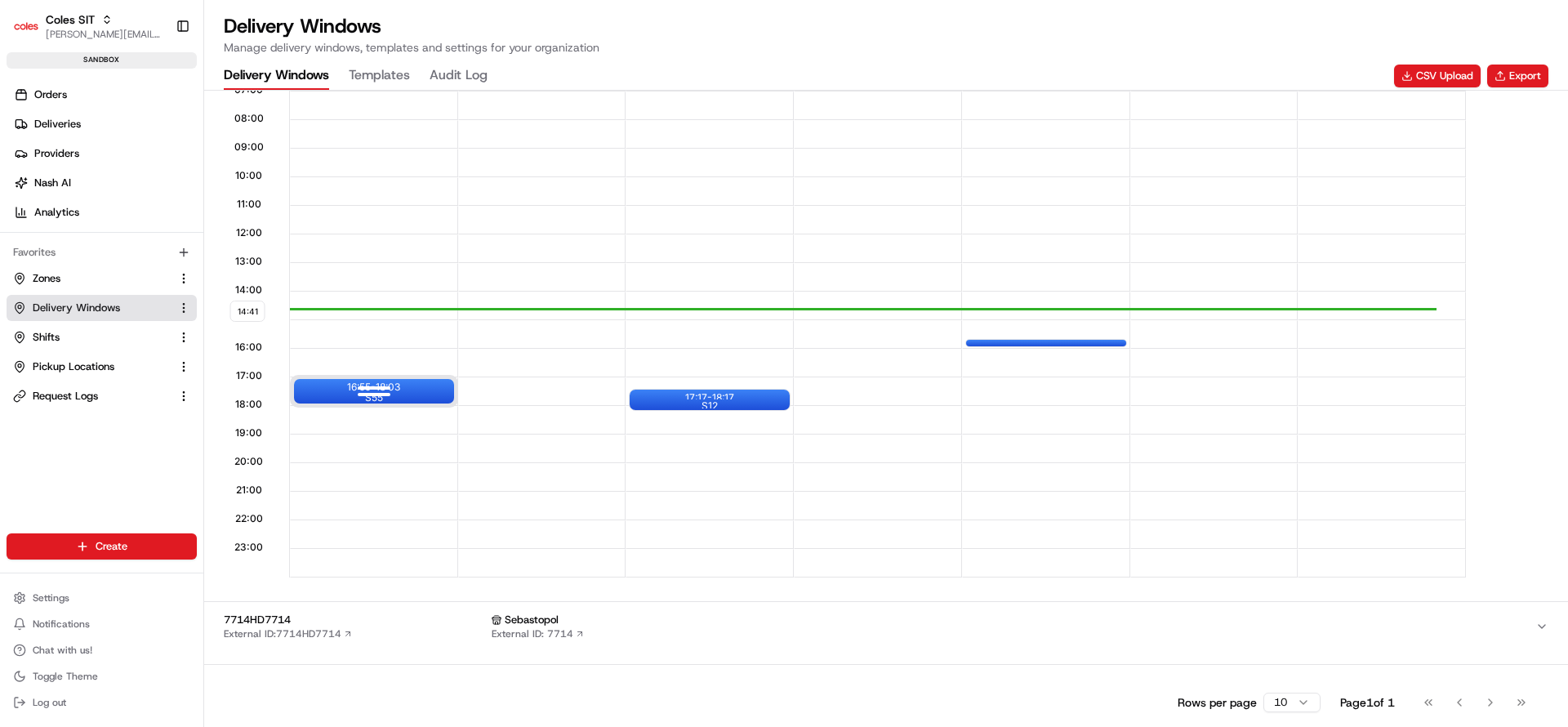
click at [340, 390] on div "16:55 - 18:03 S55" at bounding box center [374, 391] width 160 height 25
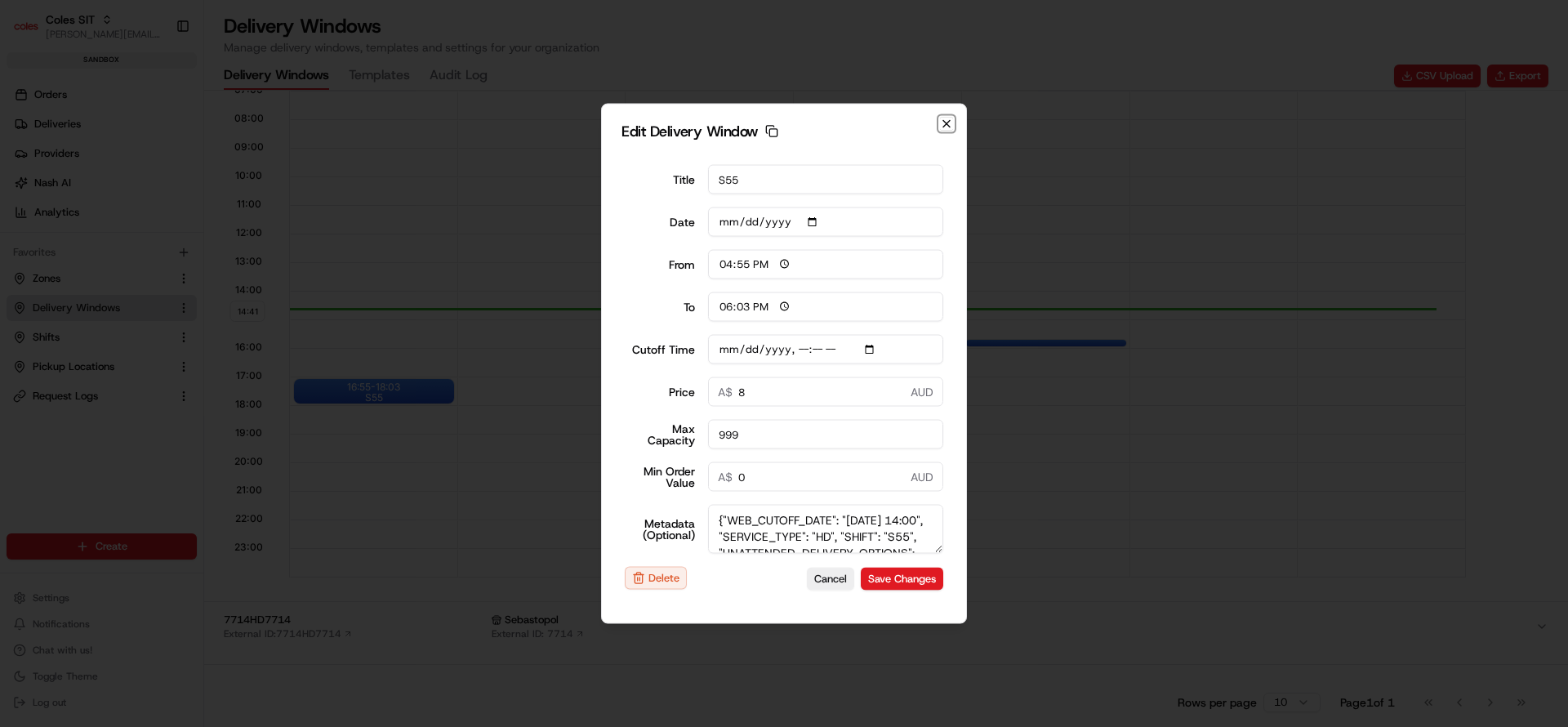
click at [945, 126] on icon "button" at bounding box center [947, 124] width 13 height 13
type input "14:41"
type input "15:41"
type input "2025-08-18T14:30"
type input "0"
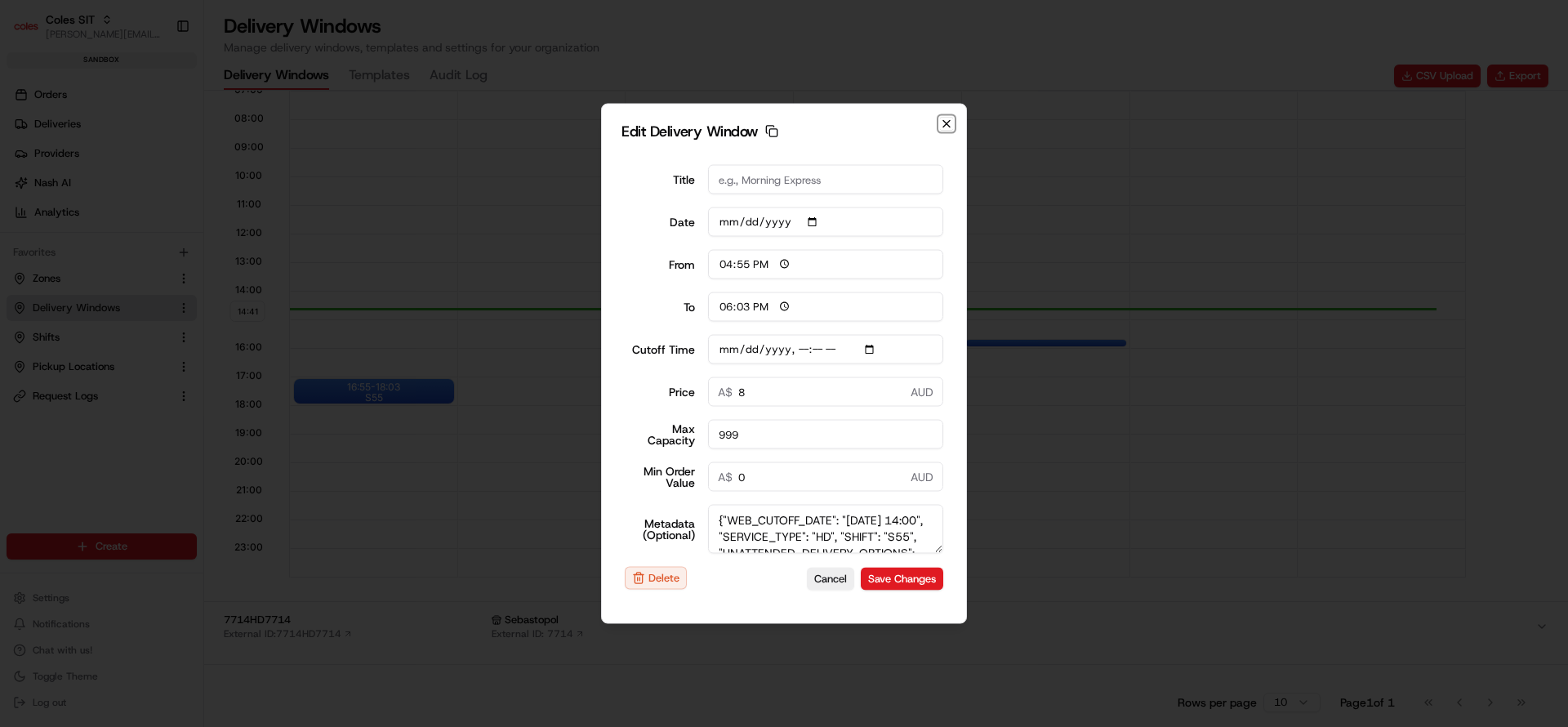
type input "0"
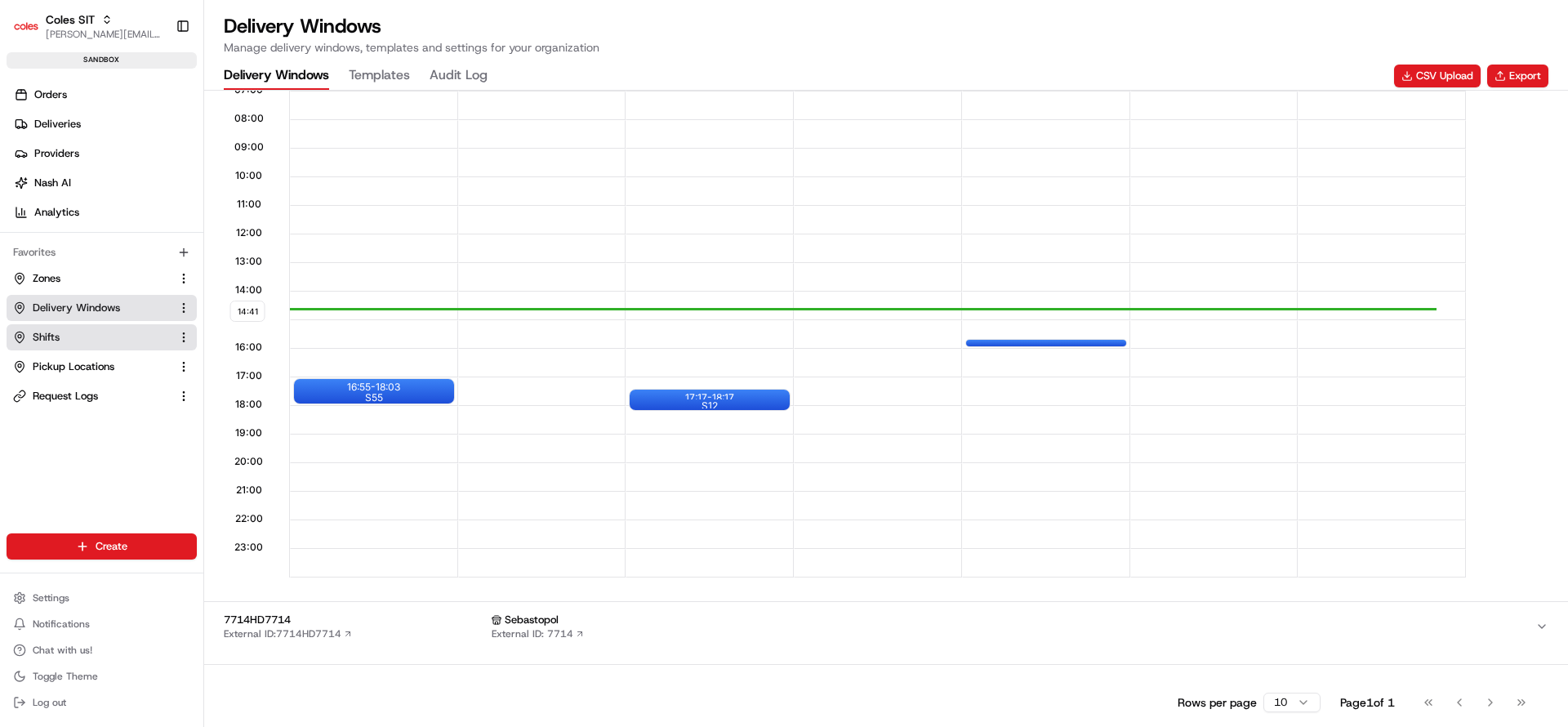
click at [53, 338] on span "Shifts" at bounding box center [46, 337] width 27 height 14
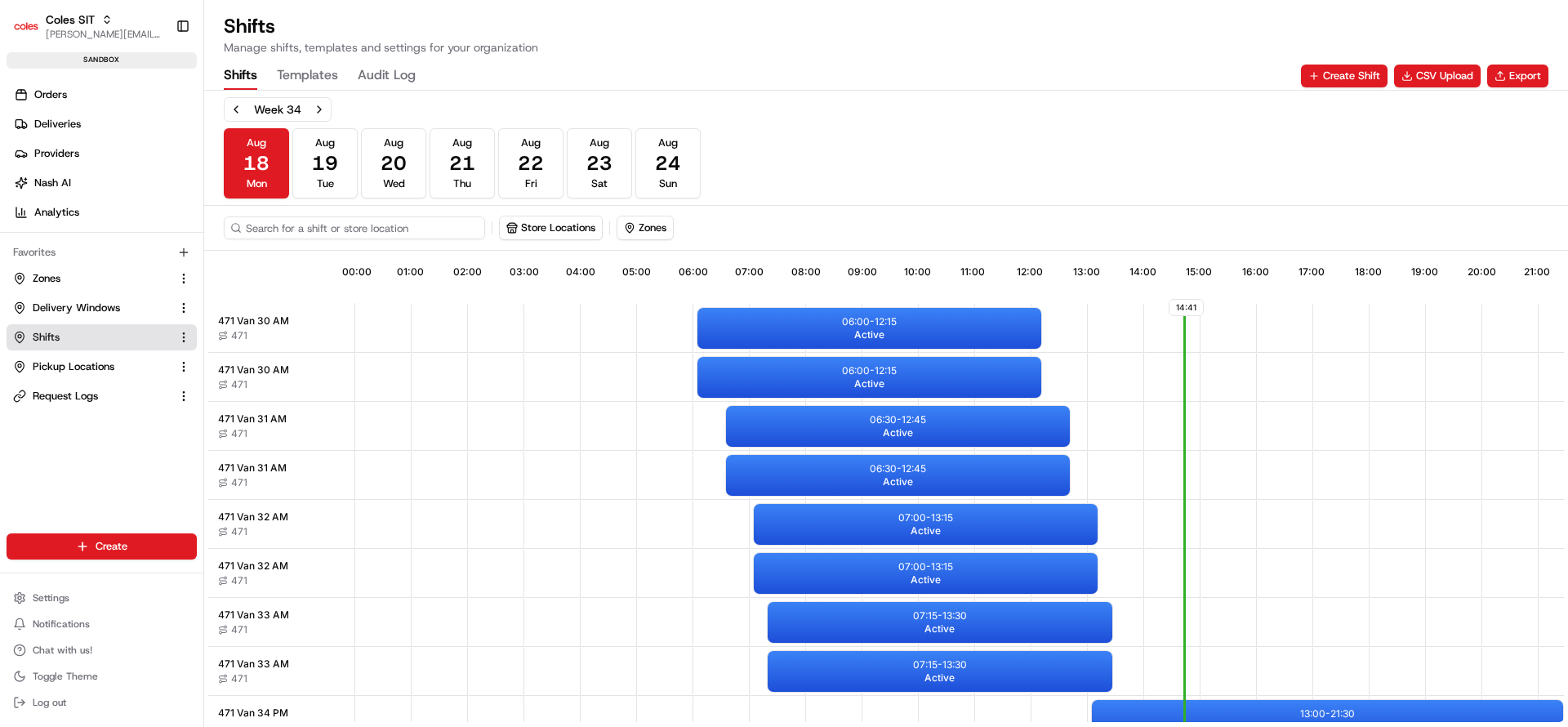
click at [377, 232] on input at bounding box center [355, 228] width 261 height 23
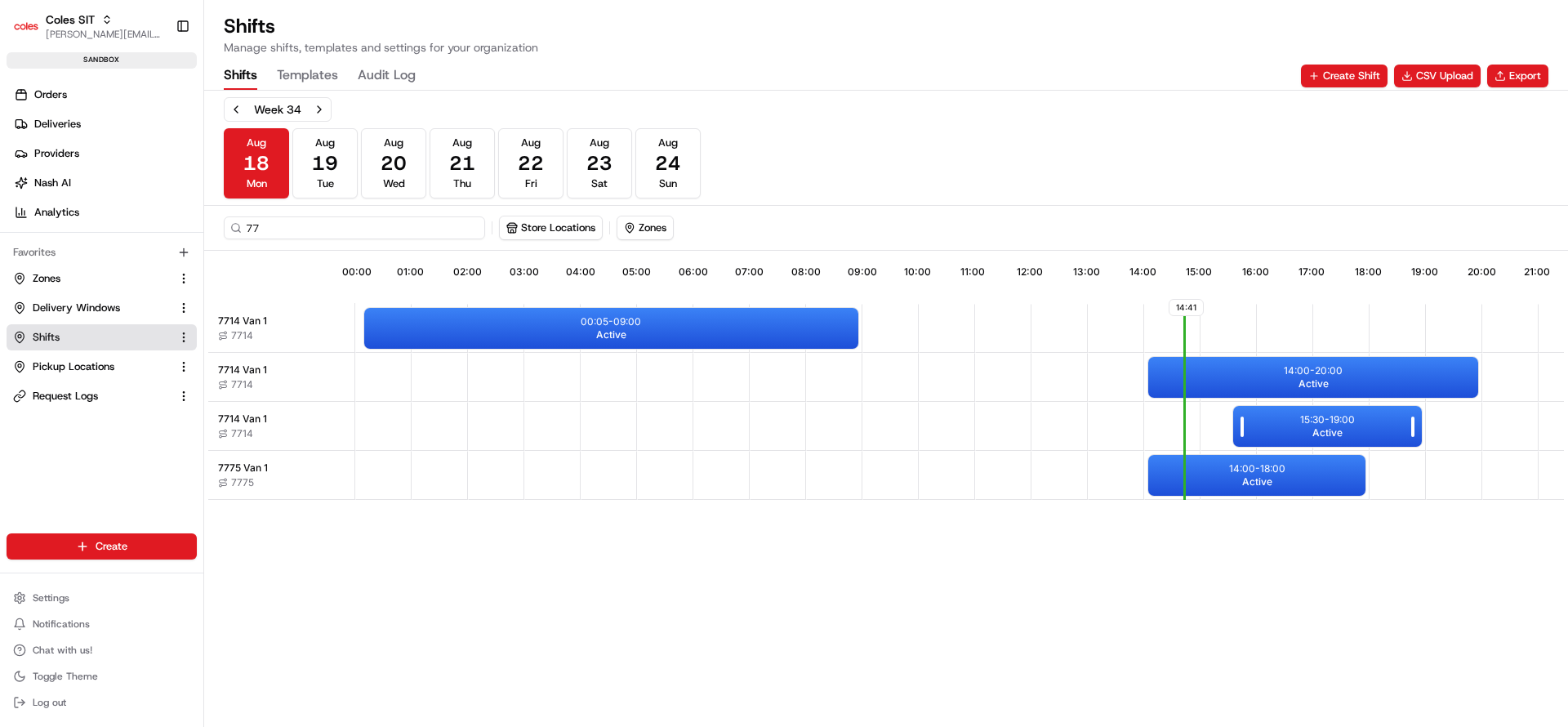
type input "77"
click at [1270, 415] on div "15:30 - 19:00 Active" at bounding box center [1328, 426] width 190 height 41
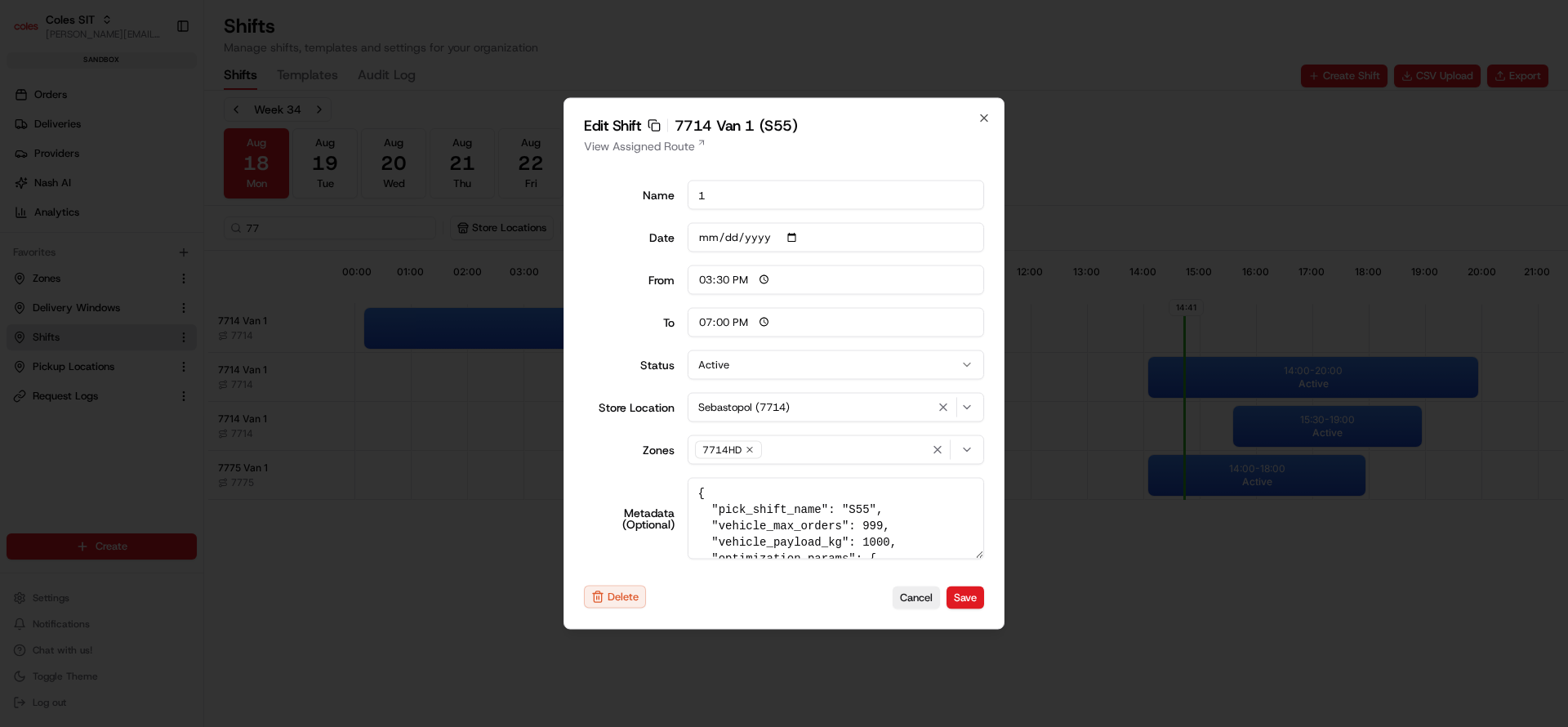
type input "06:00"
type input "14:00"
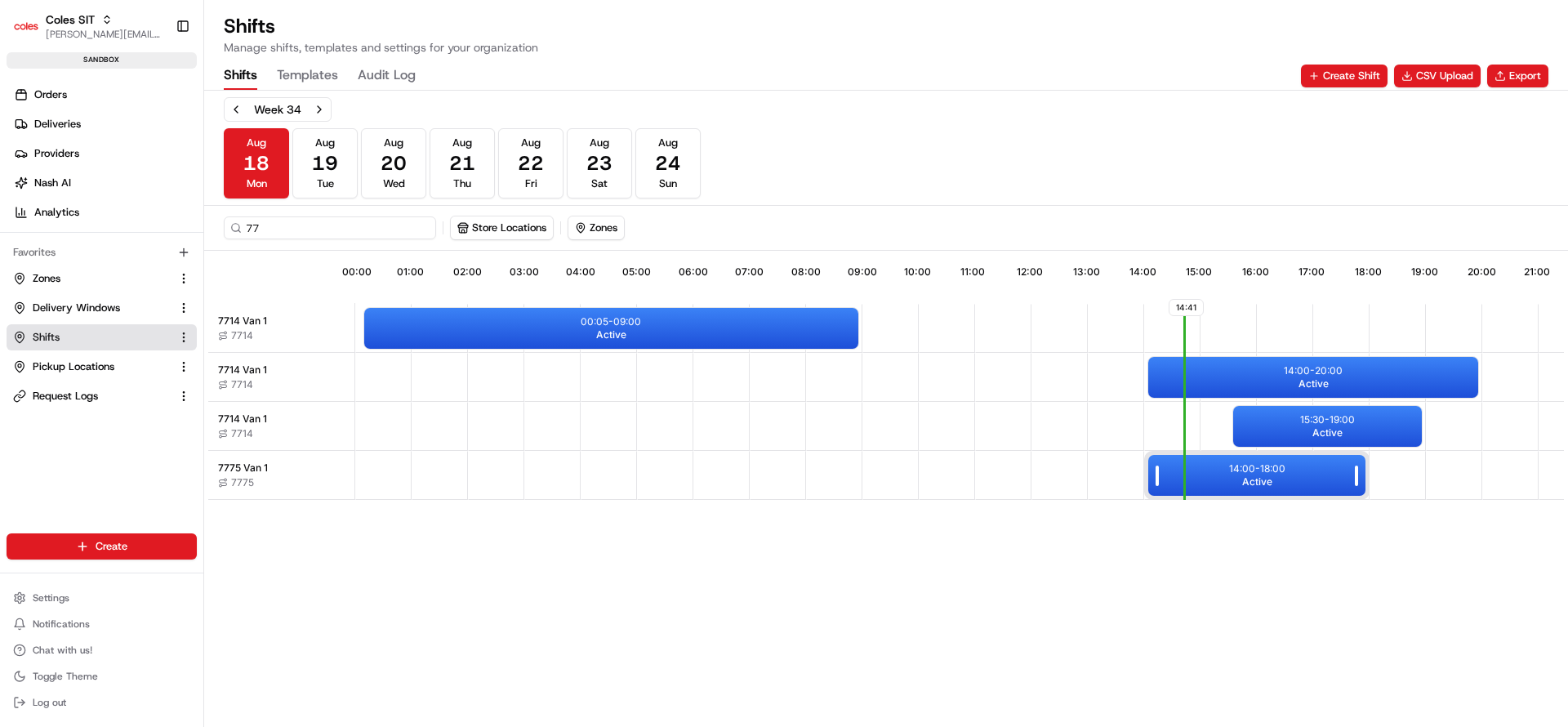
click at [1238, 479] on div "14:00 - 18:00 Active" at bounding box center [1257, 475] width 217 height 41
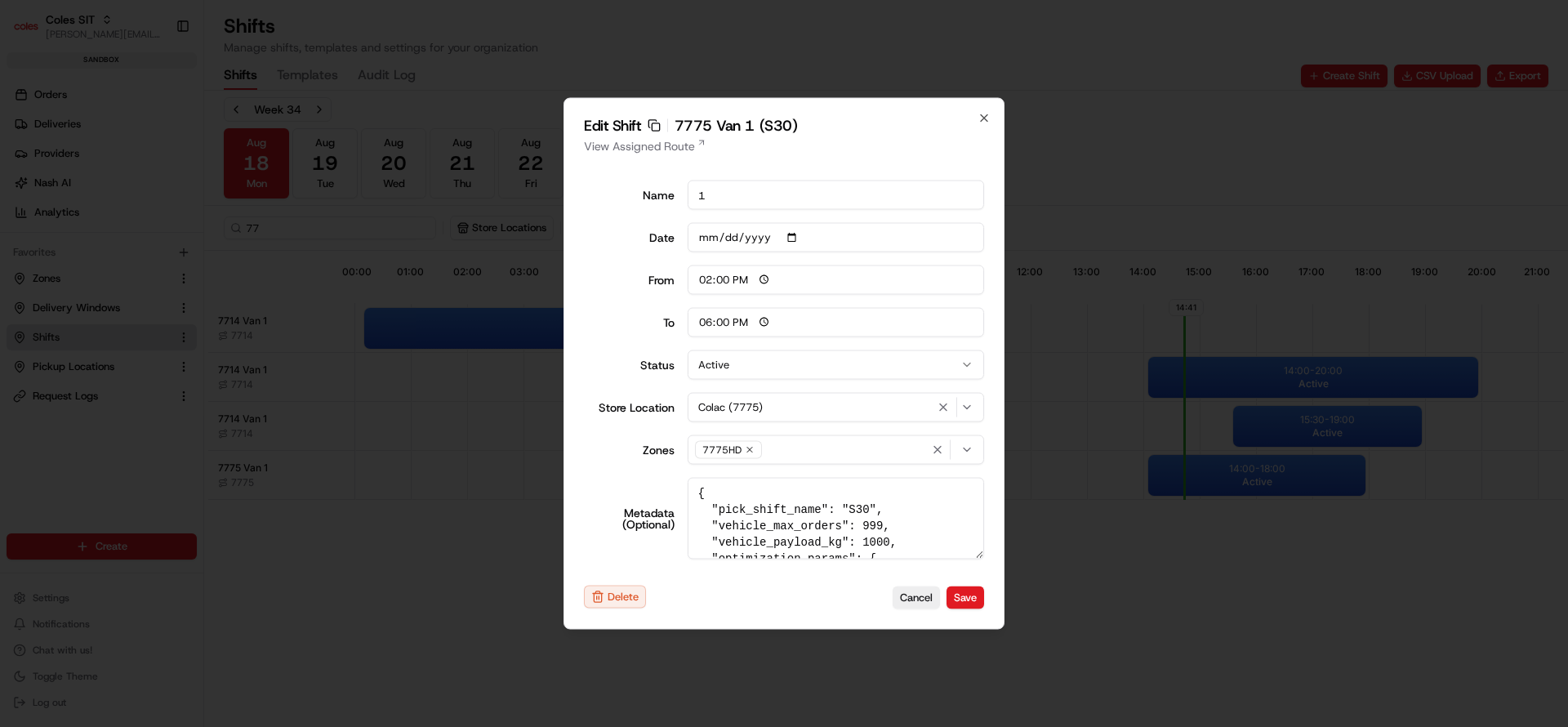
click at [980, 126] on h2 "Edit Shift Copy sft_QyUY2KQJA3SjmqCQDiHt2w 7775 Van 1 (S30)" at bounding box center [784, 125] width 401 height 14
click at [982, 114] on icon "button" at bounding box center [984, 118] width 13 height 13
type input "06:00"
type input "14:00"
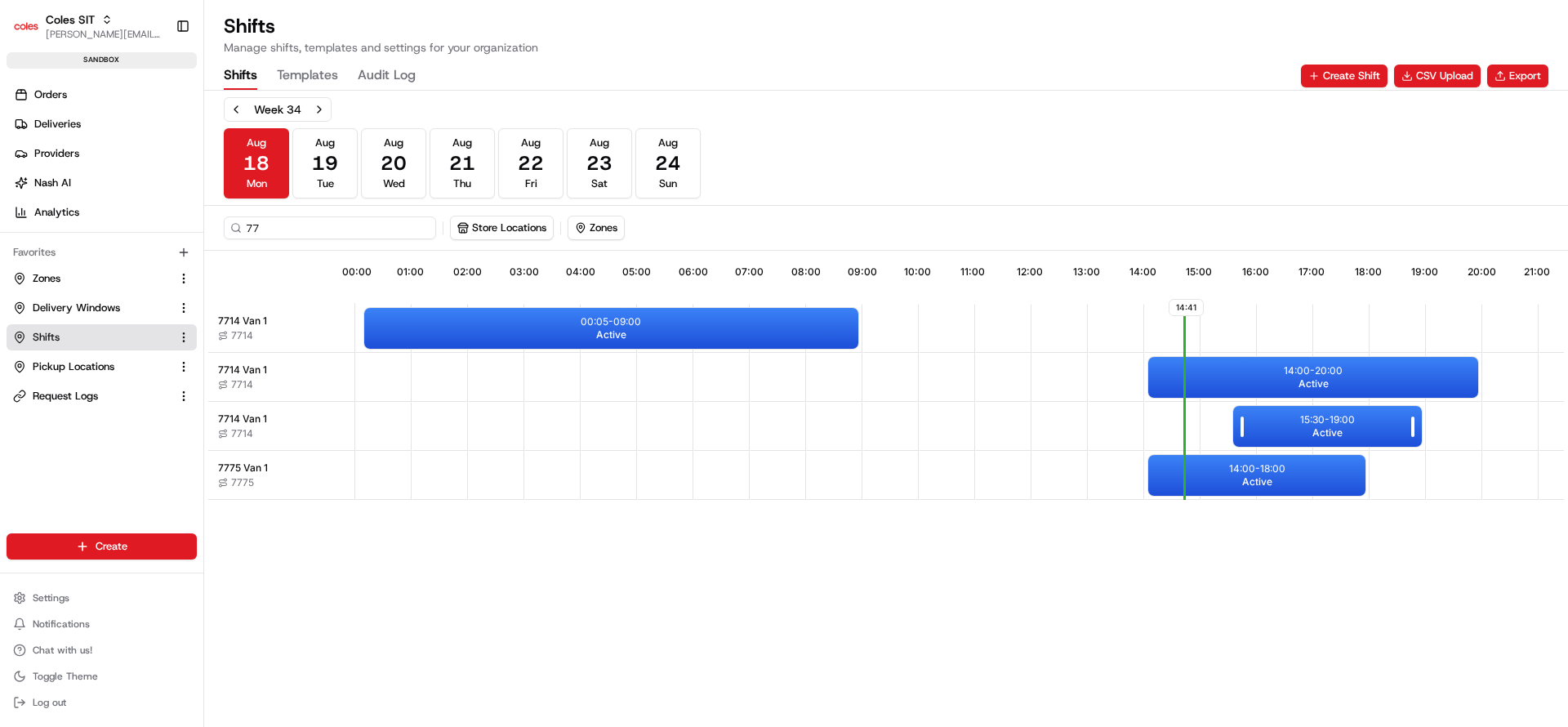
click at [1358, 435] on div "15:30 - 19:00 Active" at bounding box center [1328, 426] width 190 height 41
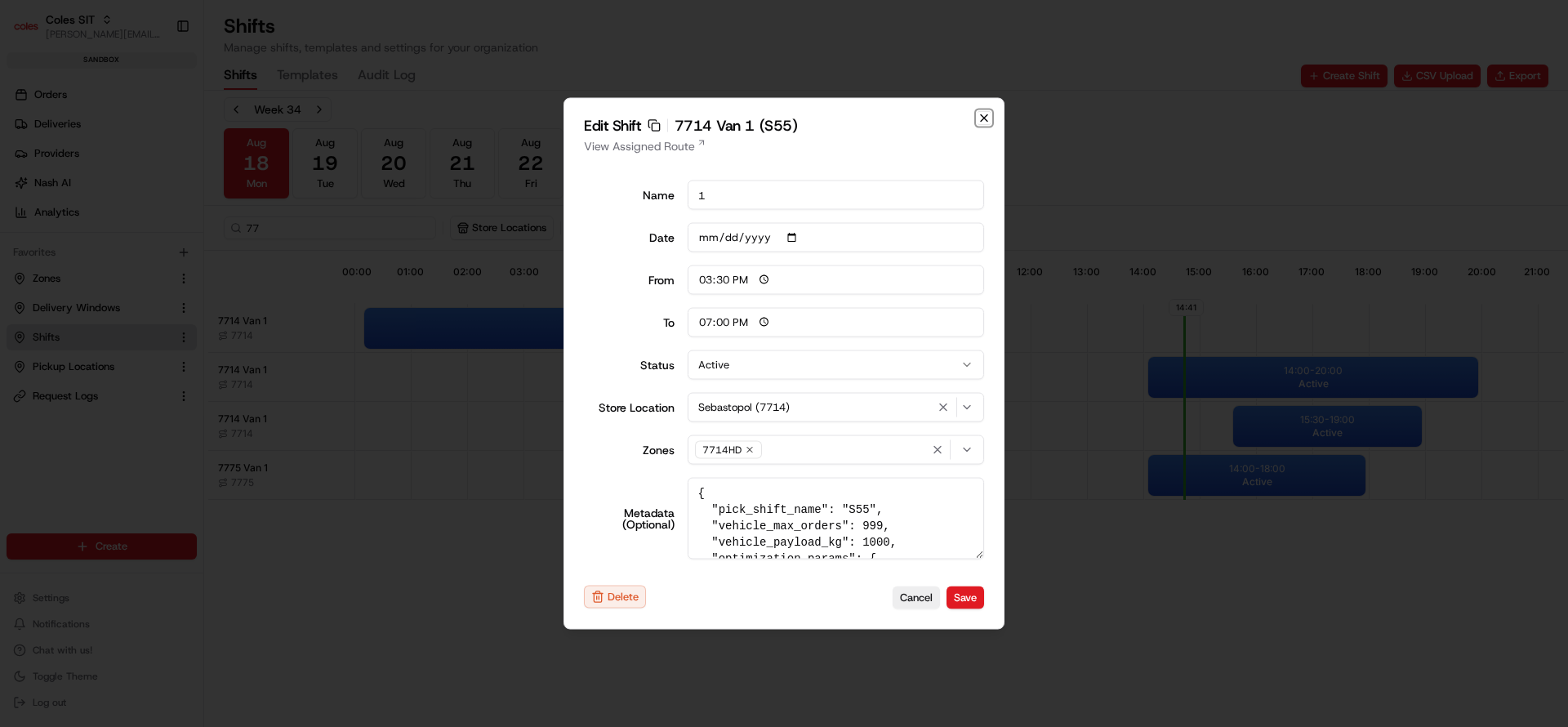
click at [986, 120] on icon "button" at bounding box center [984, 118] width 13 height 13
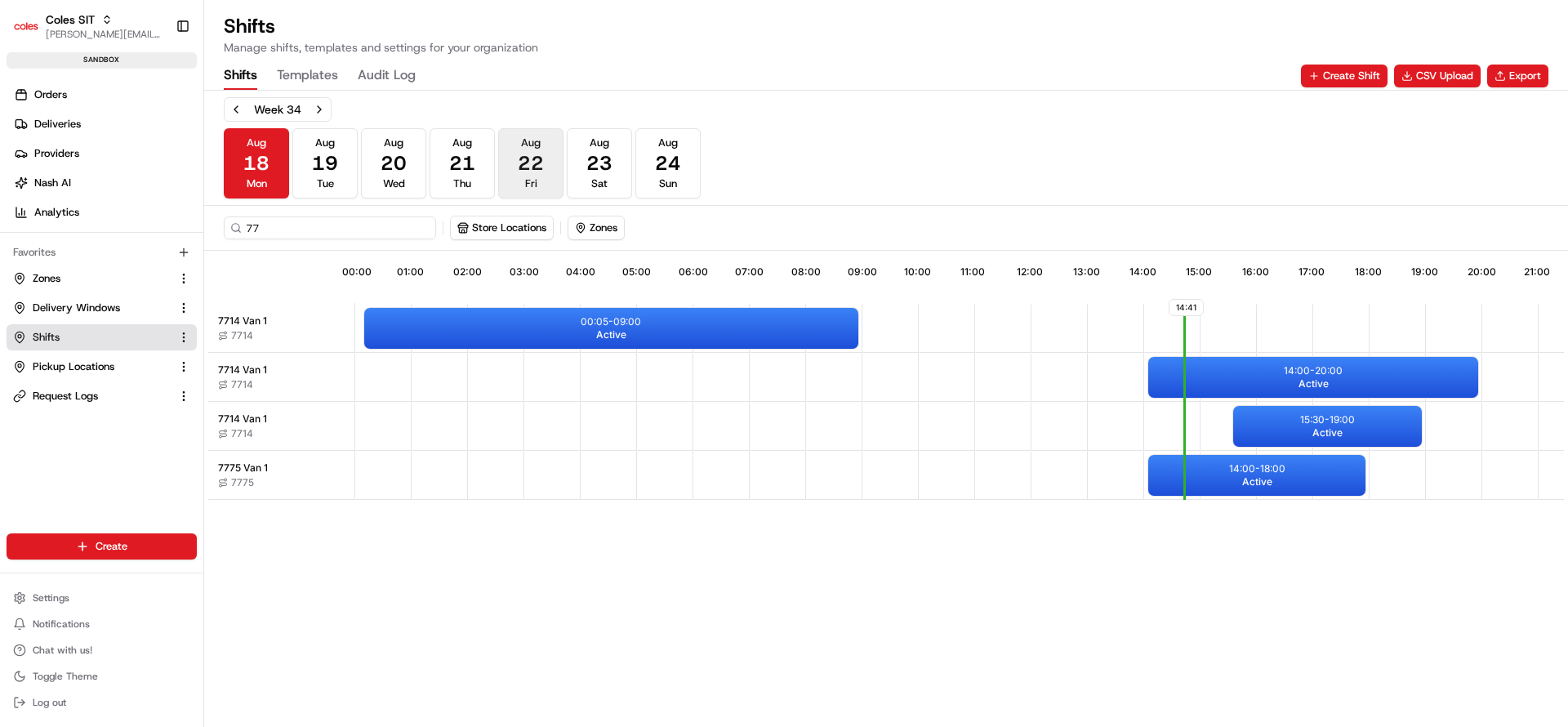
click at [531, 175] on span "22" at bounding box center [530, 163] width 26 height 26
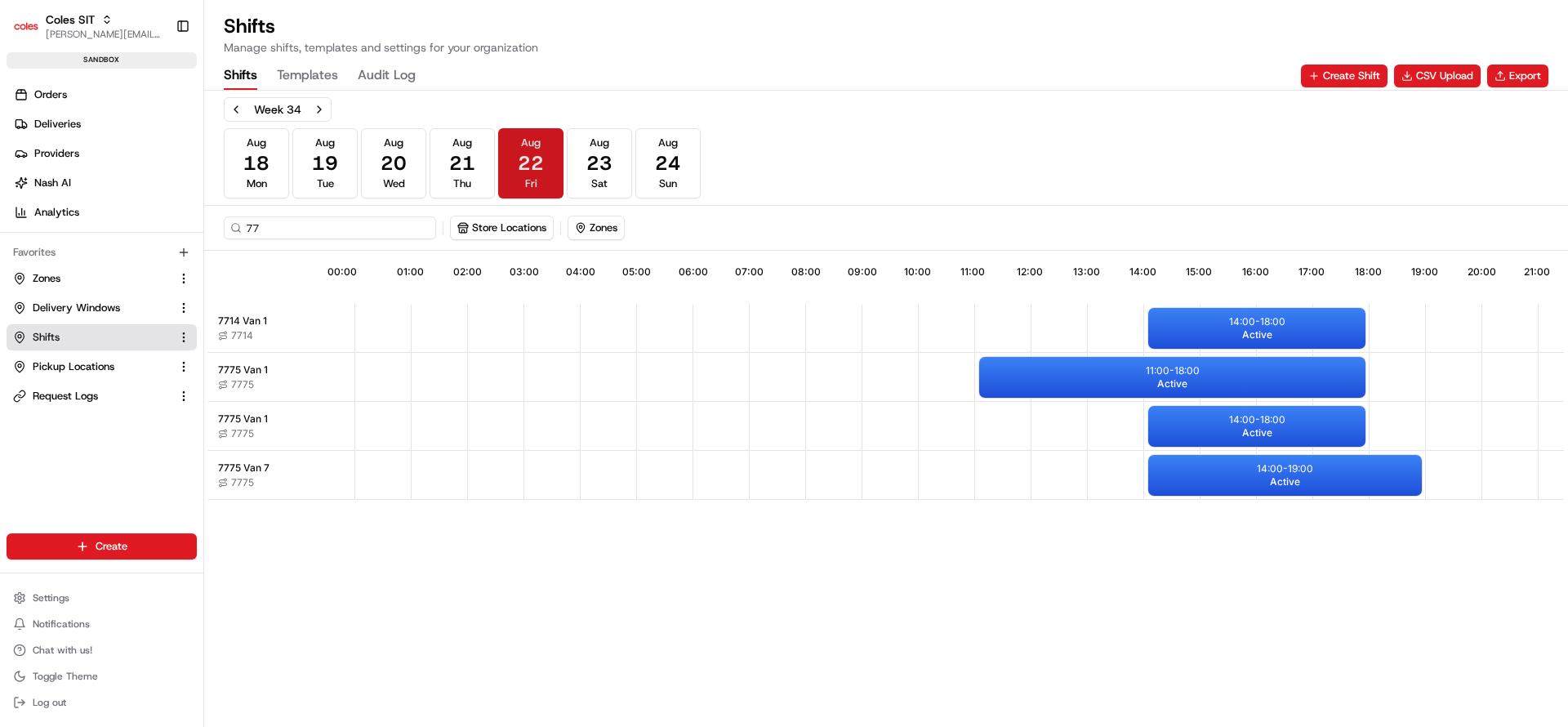
scroll to position [0, 144]
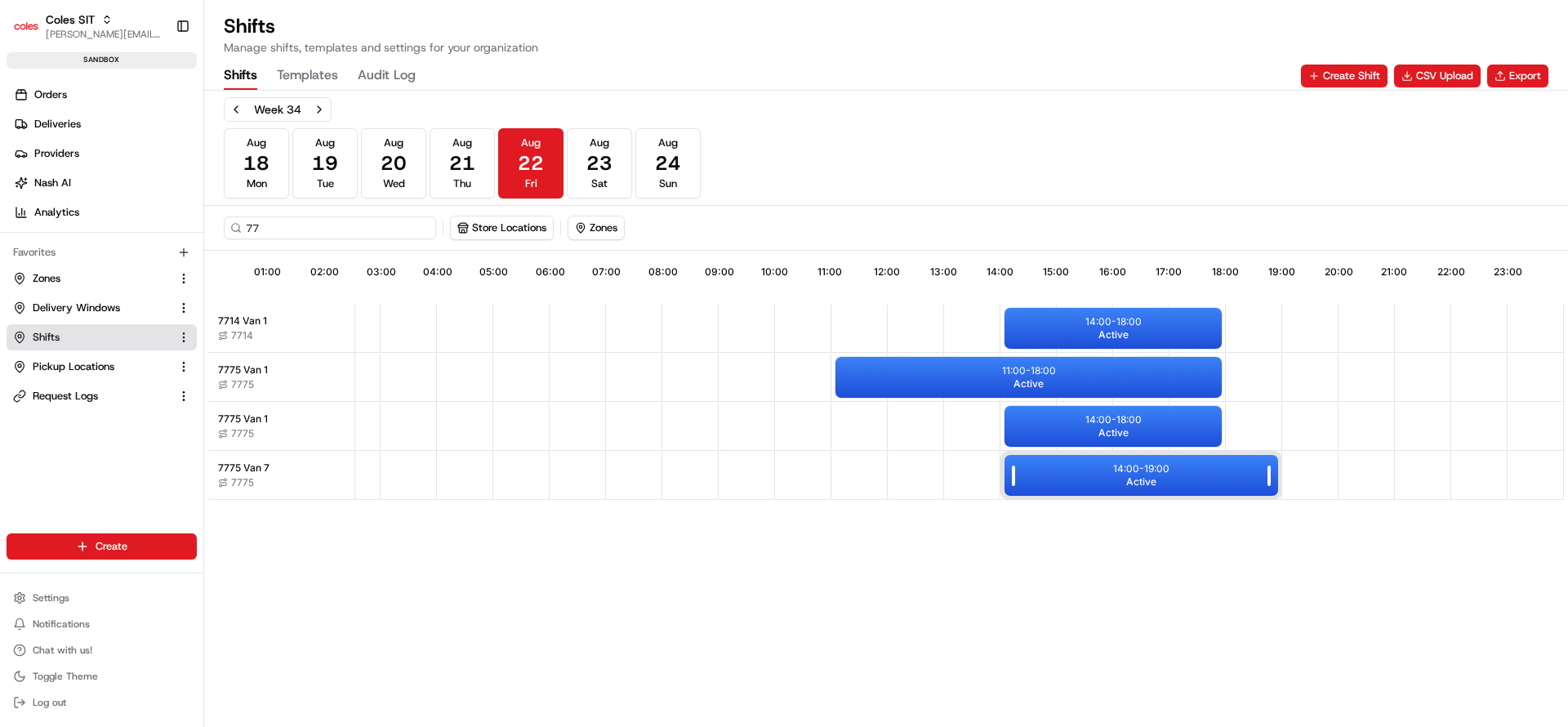
click at [1071, 489] on div "14:00 - 19:00 Active" at bounding box center [1141, 475] width 274 height 41
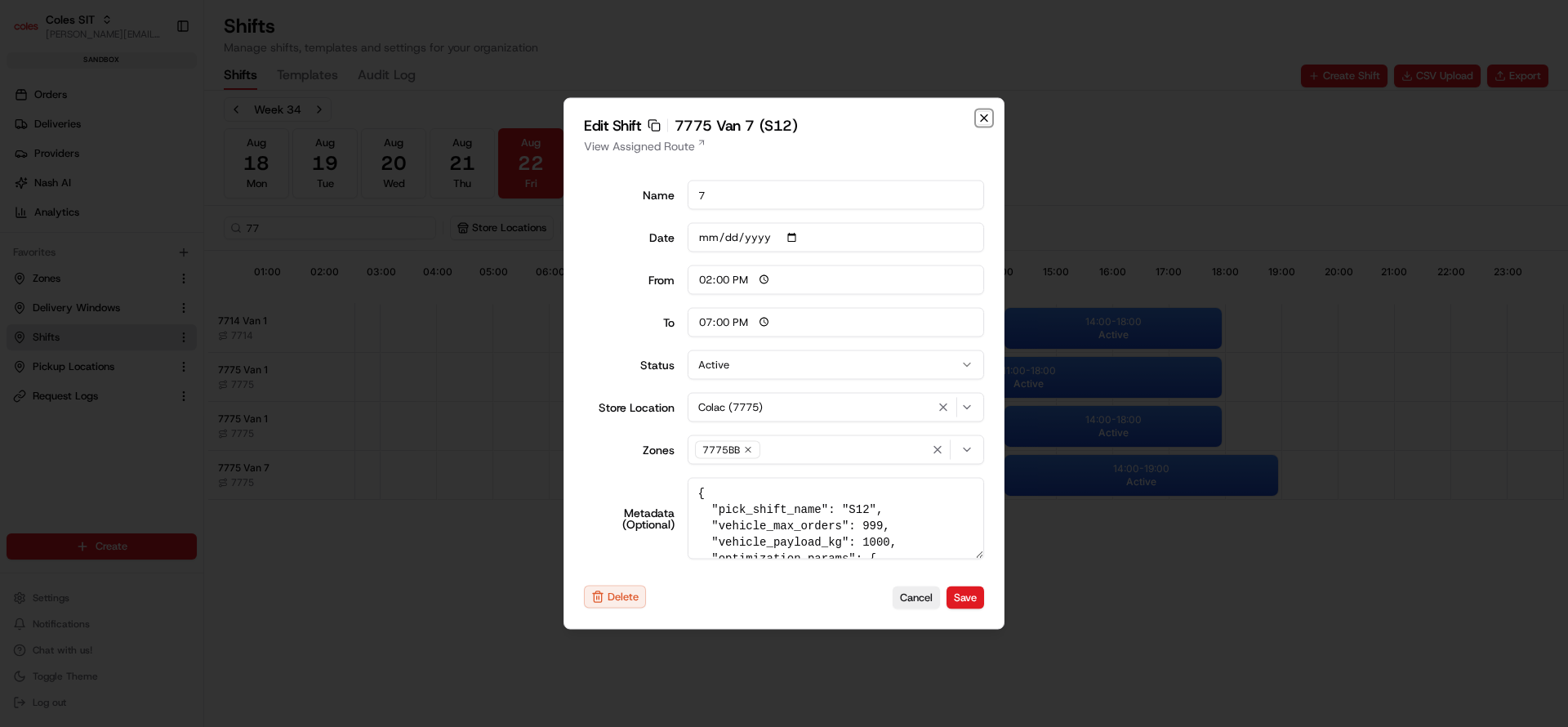
click at [980, 116] on icon "button" at bounding box center [984, 118] width 13 height 13
type input "06:00"
type input "14:00"
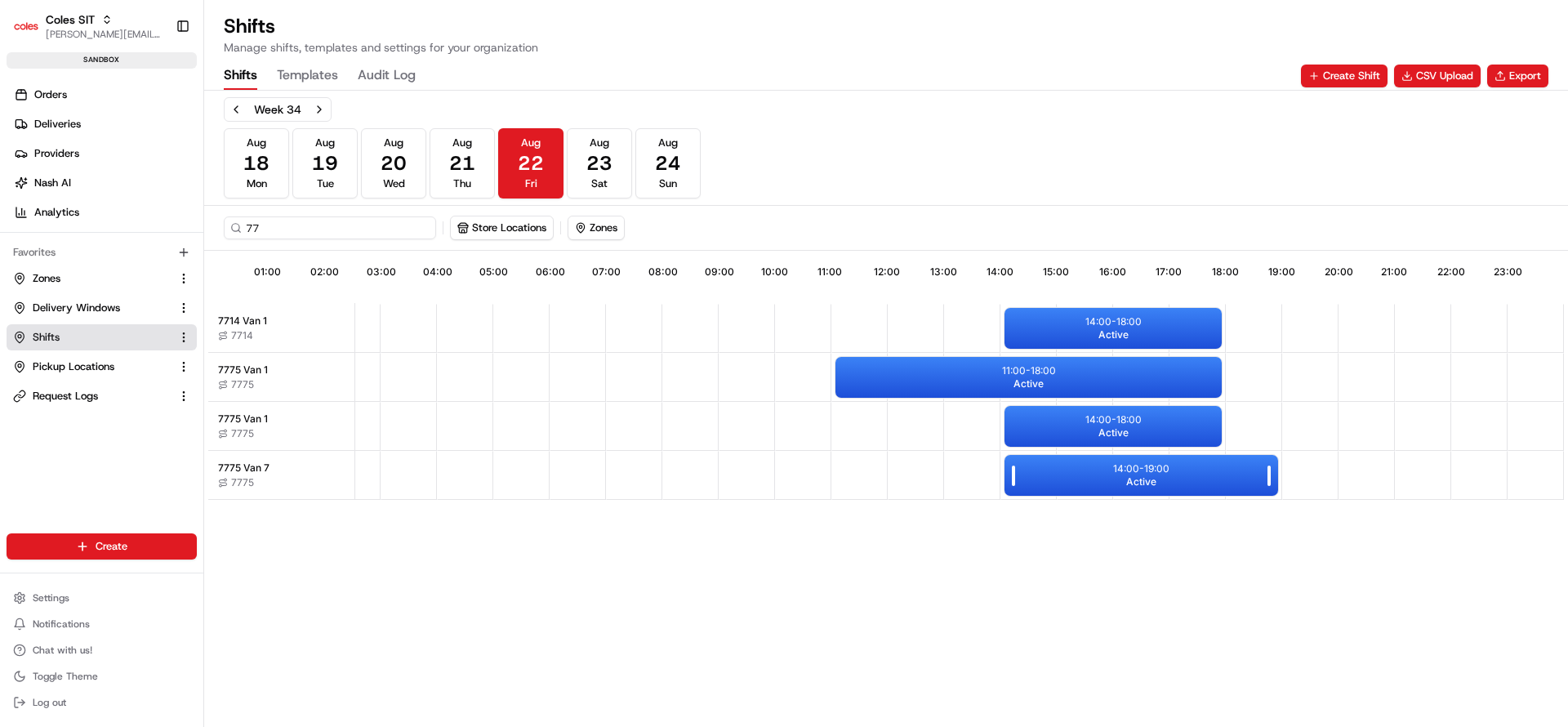
click at [1141, 472] on p "14:00 - 19:00" at bounding box center [1141, 469] width 56 height 13
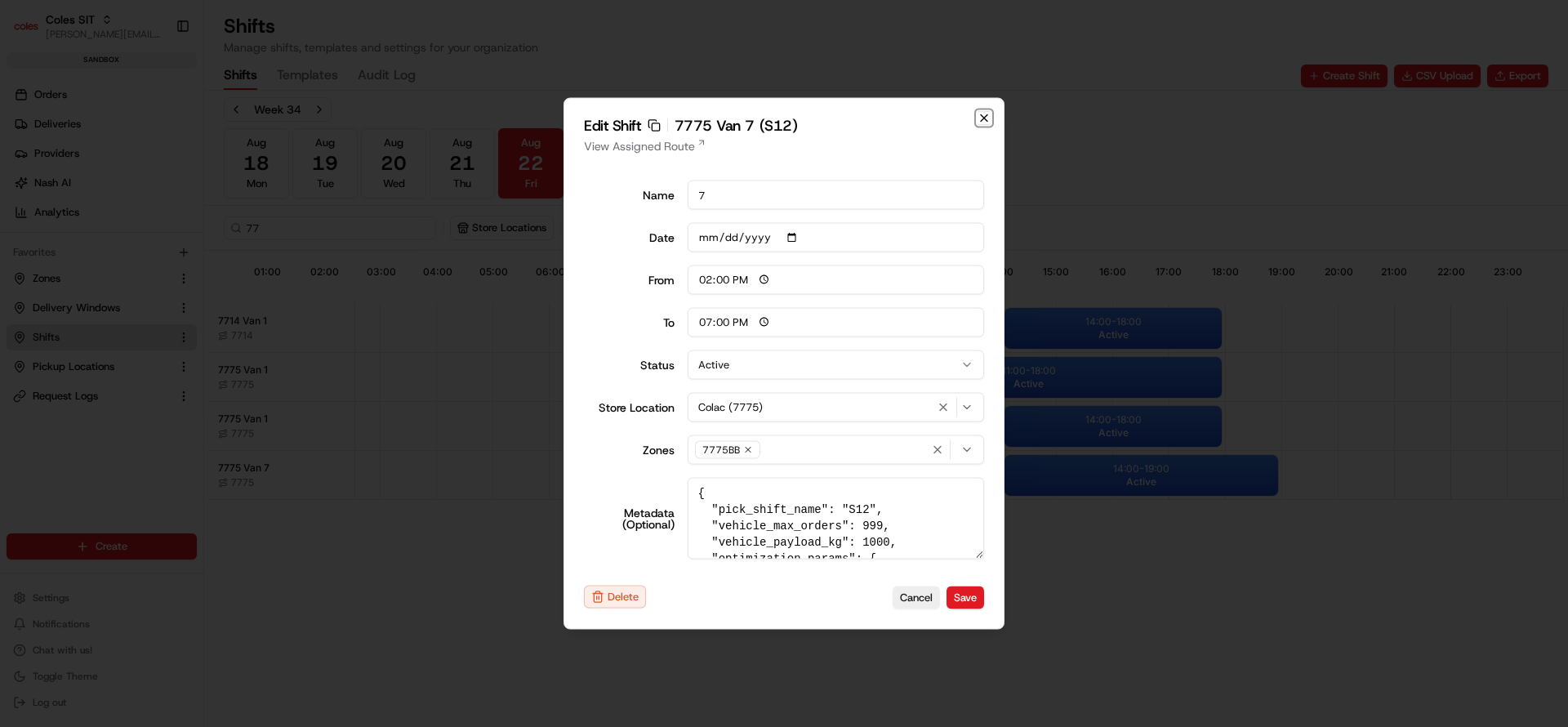
click at [987, 114] on icon "button" at bounding box center [984, 118] width 13 height 13
type input "06:00"
type input "14:00"
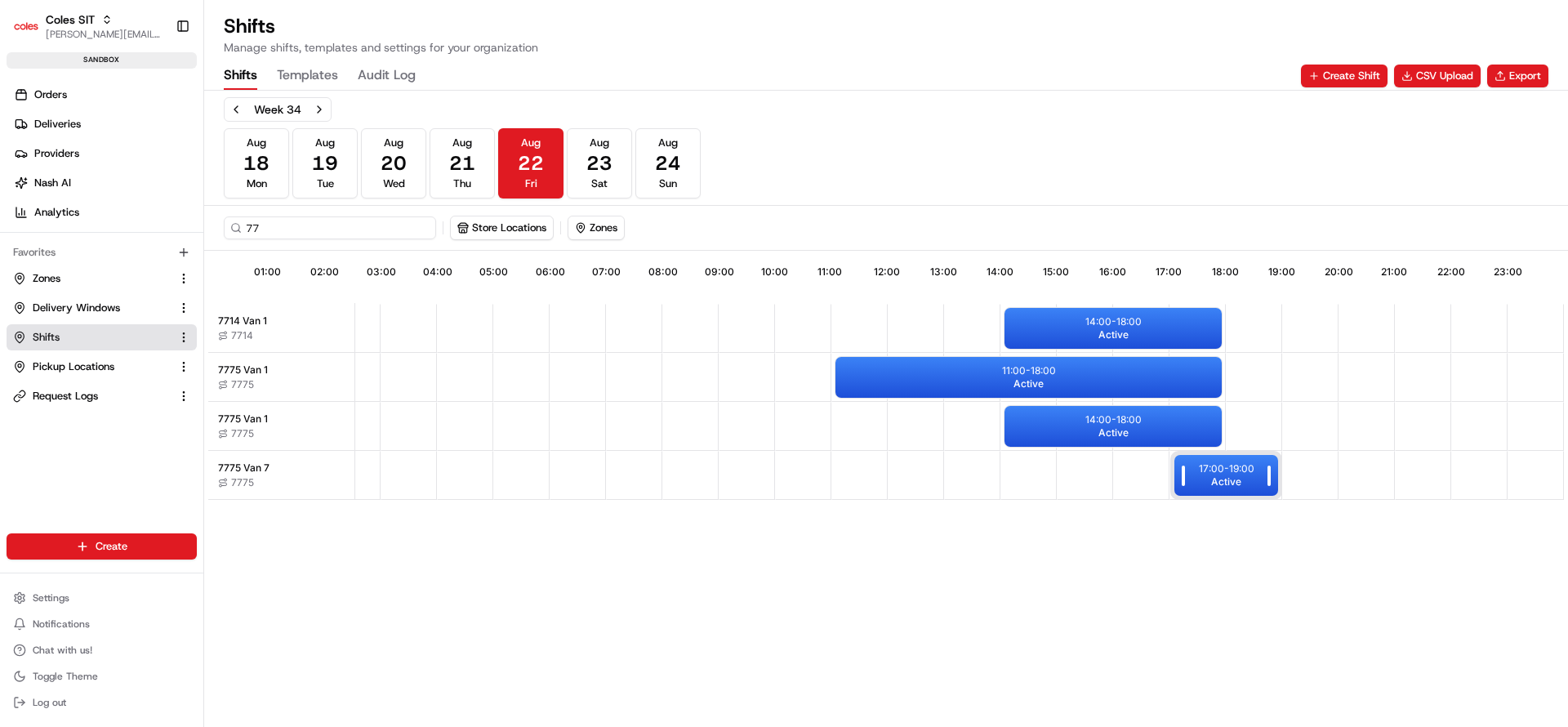
drag, startPoint x: 1008, startPoint y: 474, endPoint x: 1178, endPoint y: 486, distance: 170.4
click at [1178, 486] on div at bounding box center [1184, 475] width 20 height 41
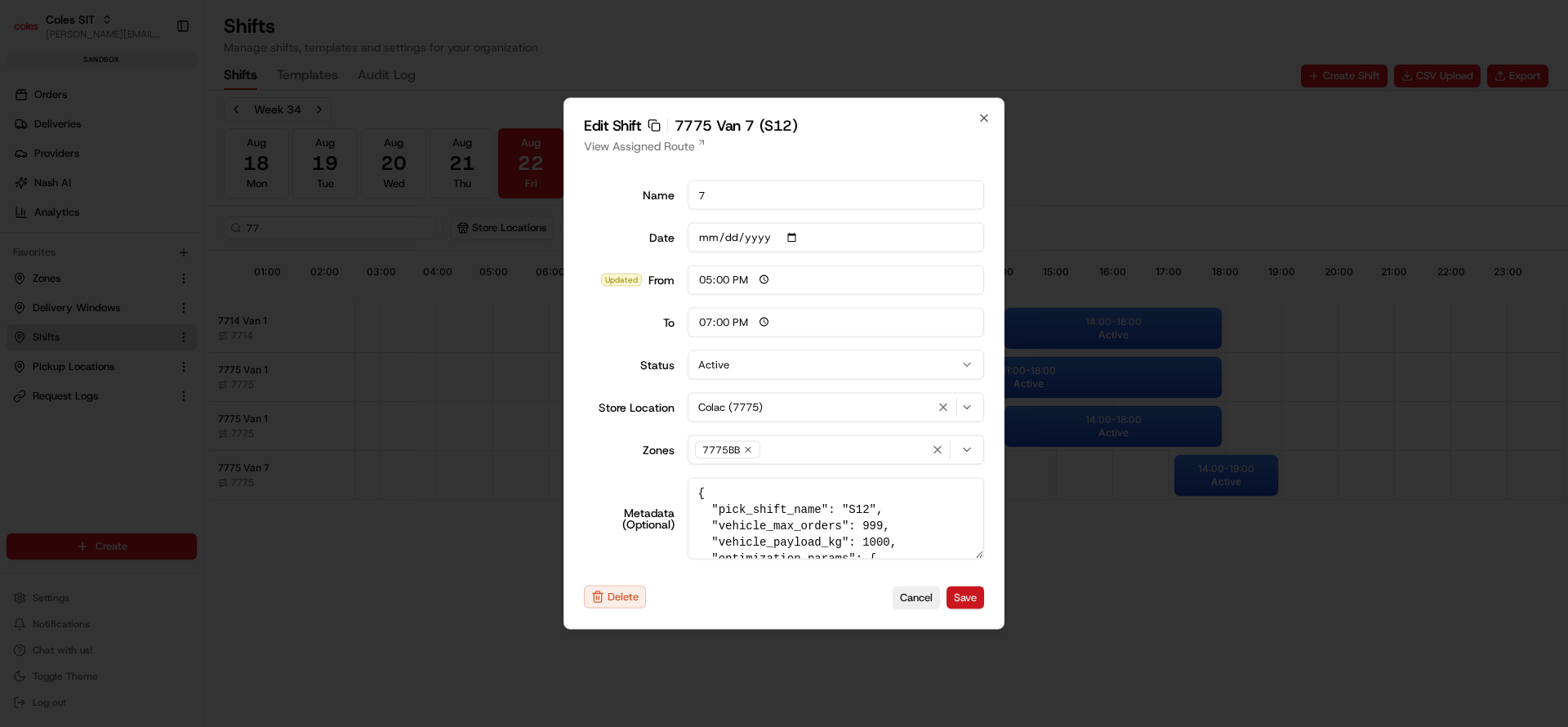
click at [965, 595] on button "Save" at bounding box center [964, 597] width 37 height 23
type input "06:00"
type input "14:00"
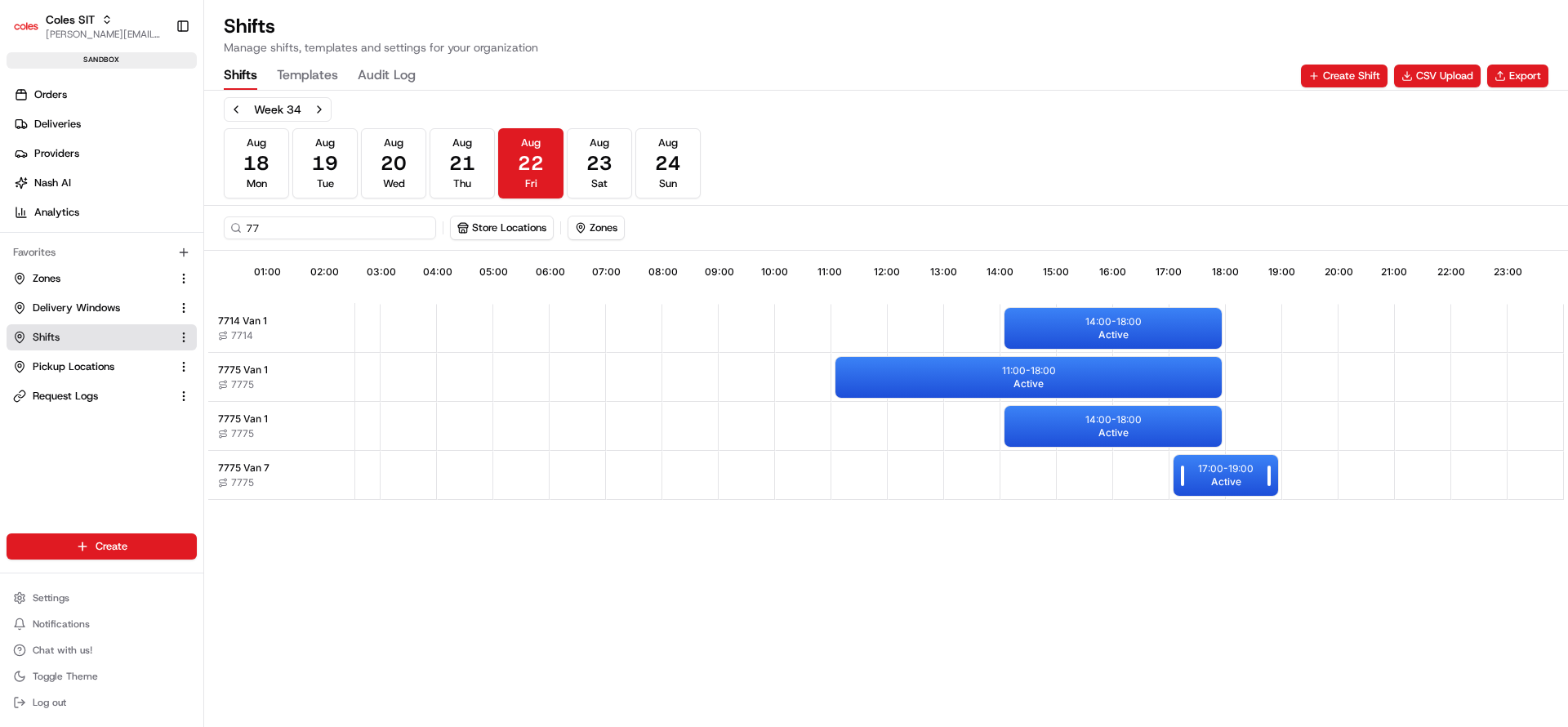
click at [1194, 486] on div "17:00 - 19:00 Active" at bounding box center [1226, 475] width 105 height 41
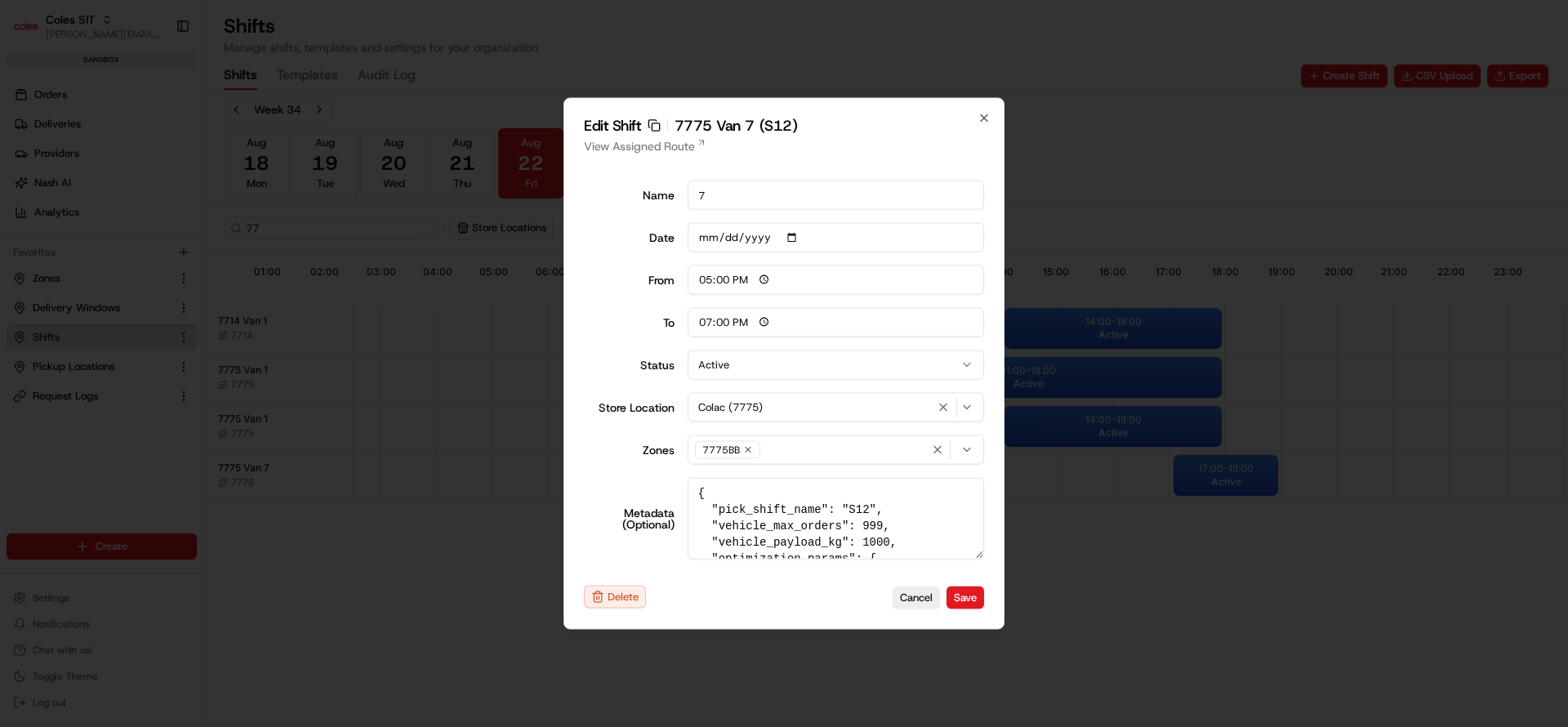
click at [989, 127] on div "Edit Shift Copy sft_BfJ62xd7Mj335Jcnv2ykoA 7775 Van 7 (S12) View Assigned Route…" at bounding box center [784, 364] width 441 height 531
click at [964, 405] on icon "button" at bounding box center [967, 407] width 13 height 13
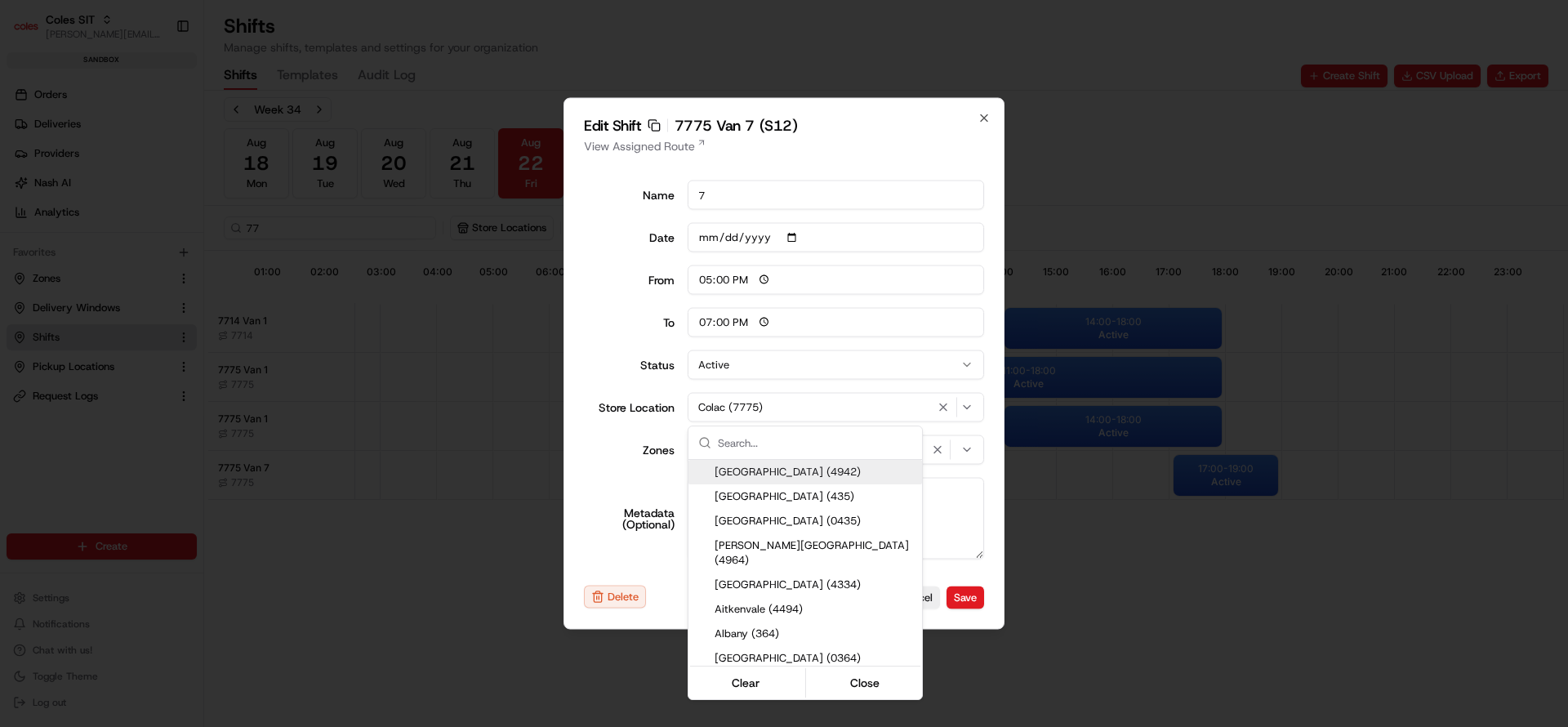
click at [964, 405] on icon "button" at bounding box center [967, 407] width 13 height 13
click at [977, 112] on div at bounding box center [784, 364] width 1568 height 727
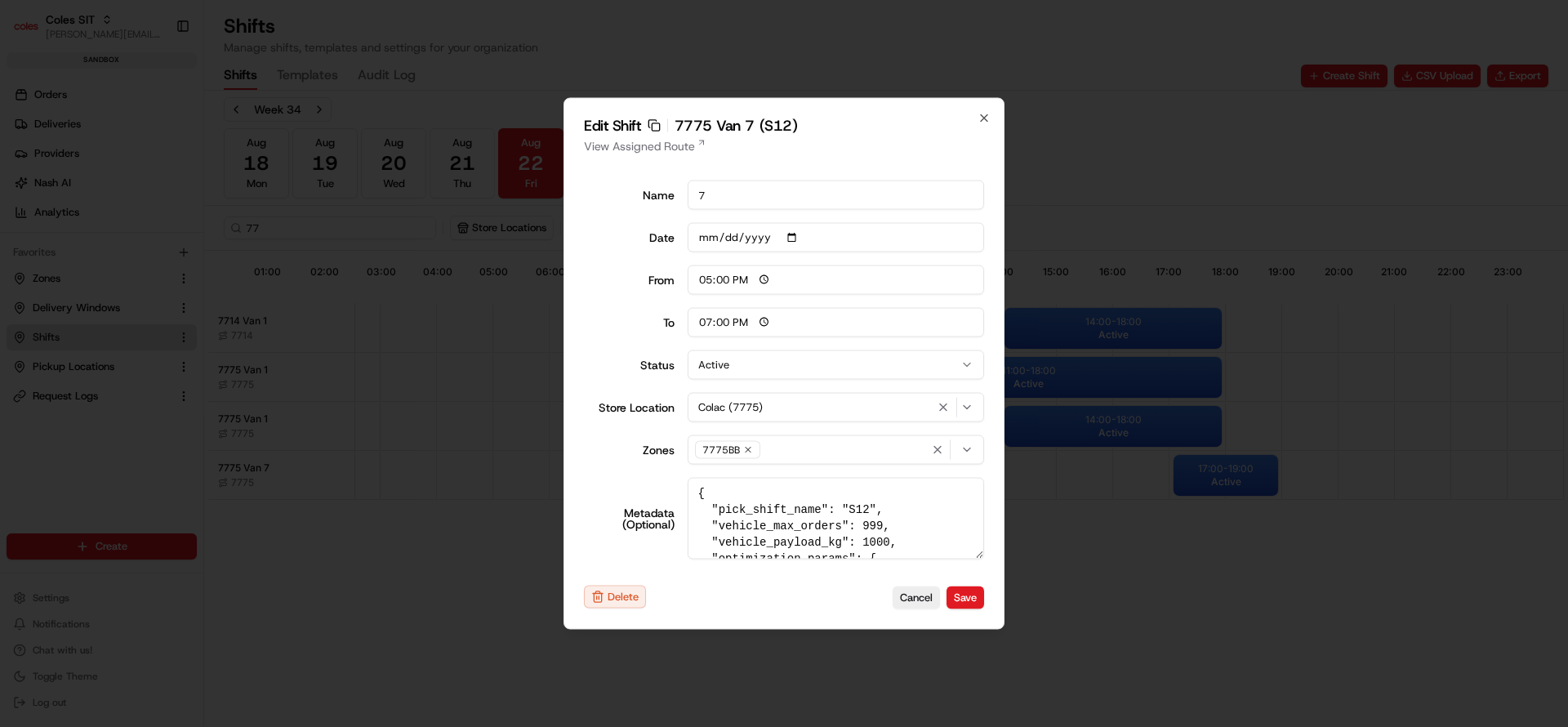
click at [991, 118] on div "Edit Shift Copy sft_BfJ62xd7Mj335Jcnv2ykoA 7775 Van 7 (S12) View Assigned Route…" at bounding box center [784, 364] width 441 height 531
click at [981, 118] on icon "button" at bounding box center [984, 118] width 13 height 13
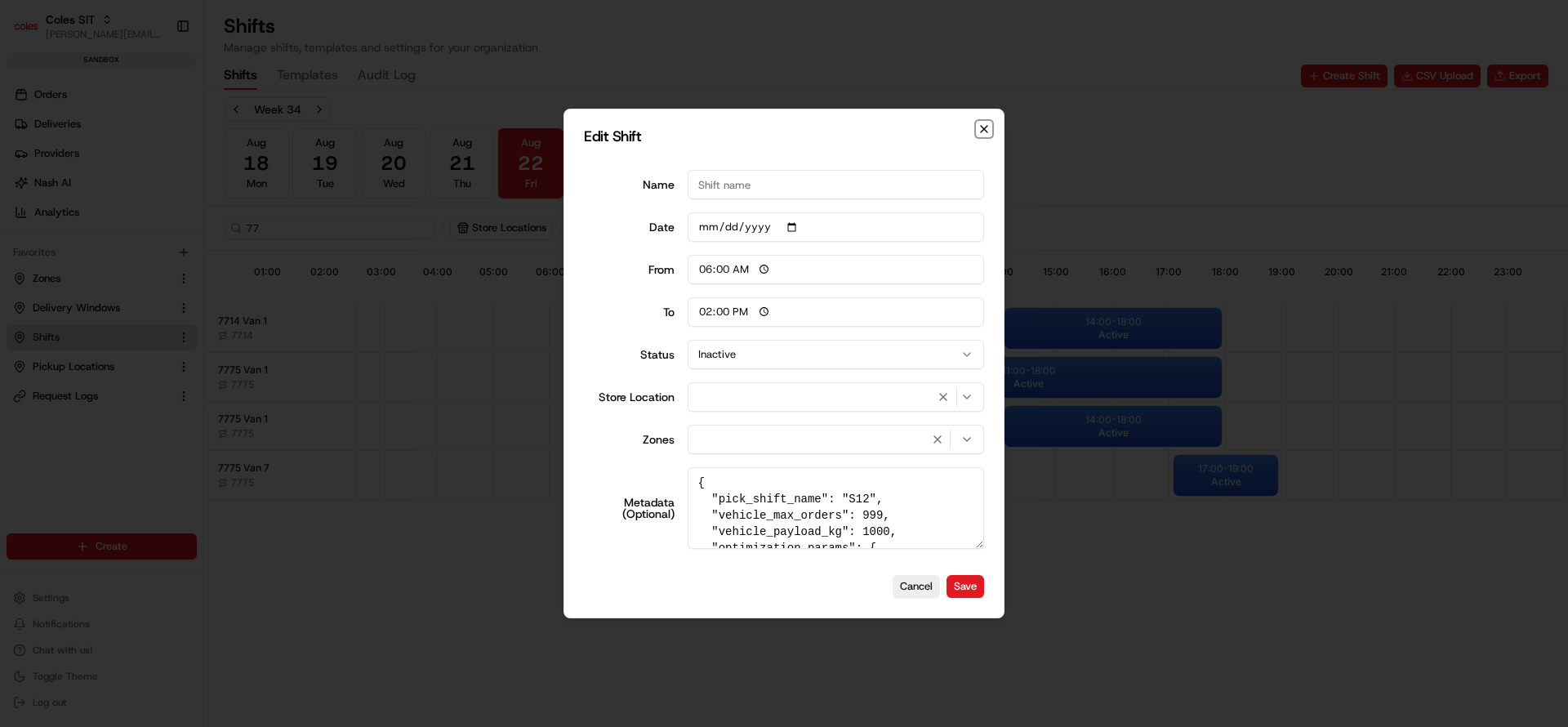
type input "06:00"
type input "14:00"
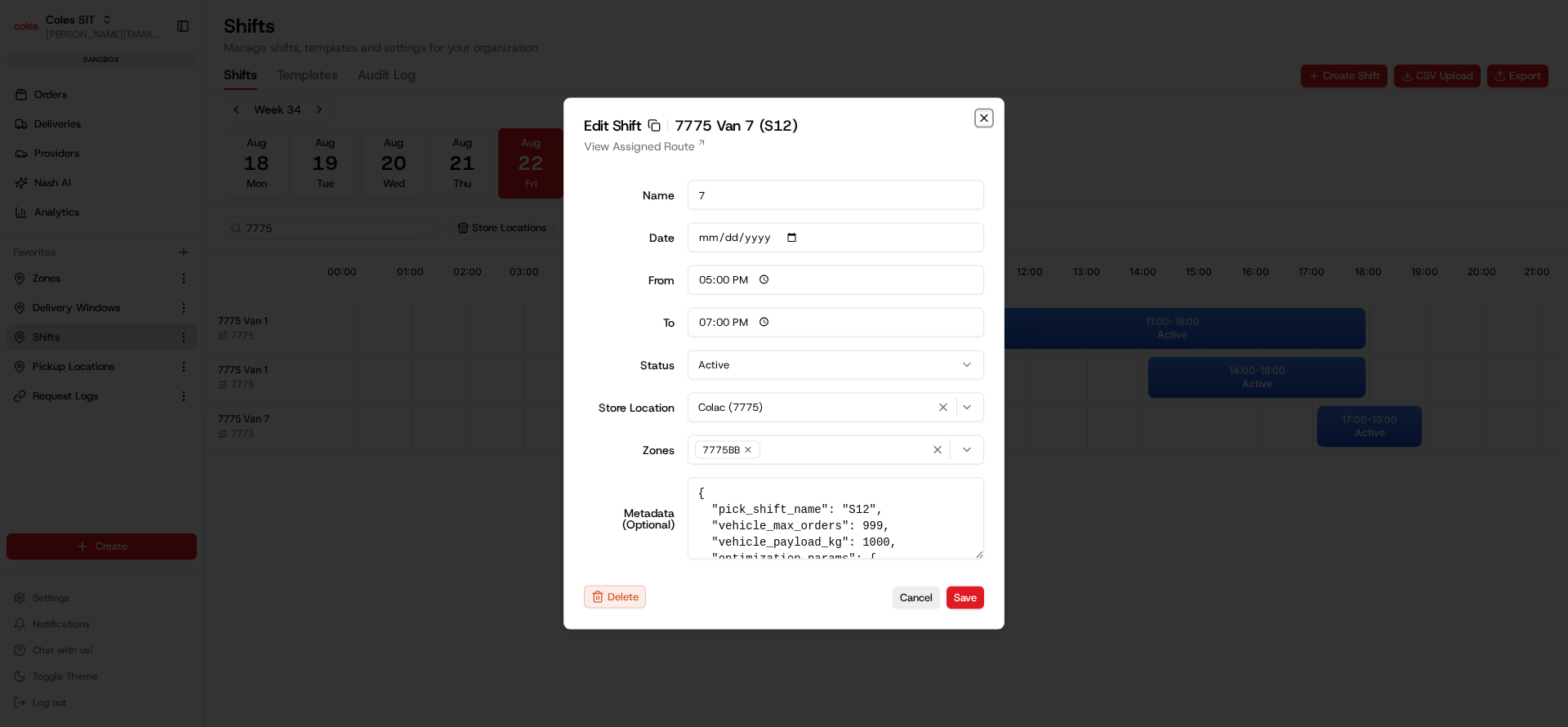
click at [982, 116] on icon "button" at bounding box center [983, 118] width 7 height 7
type input "06:00"
type input "14:00"
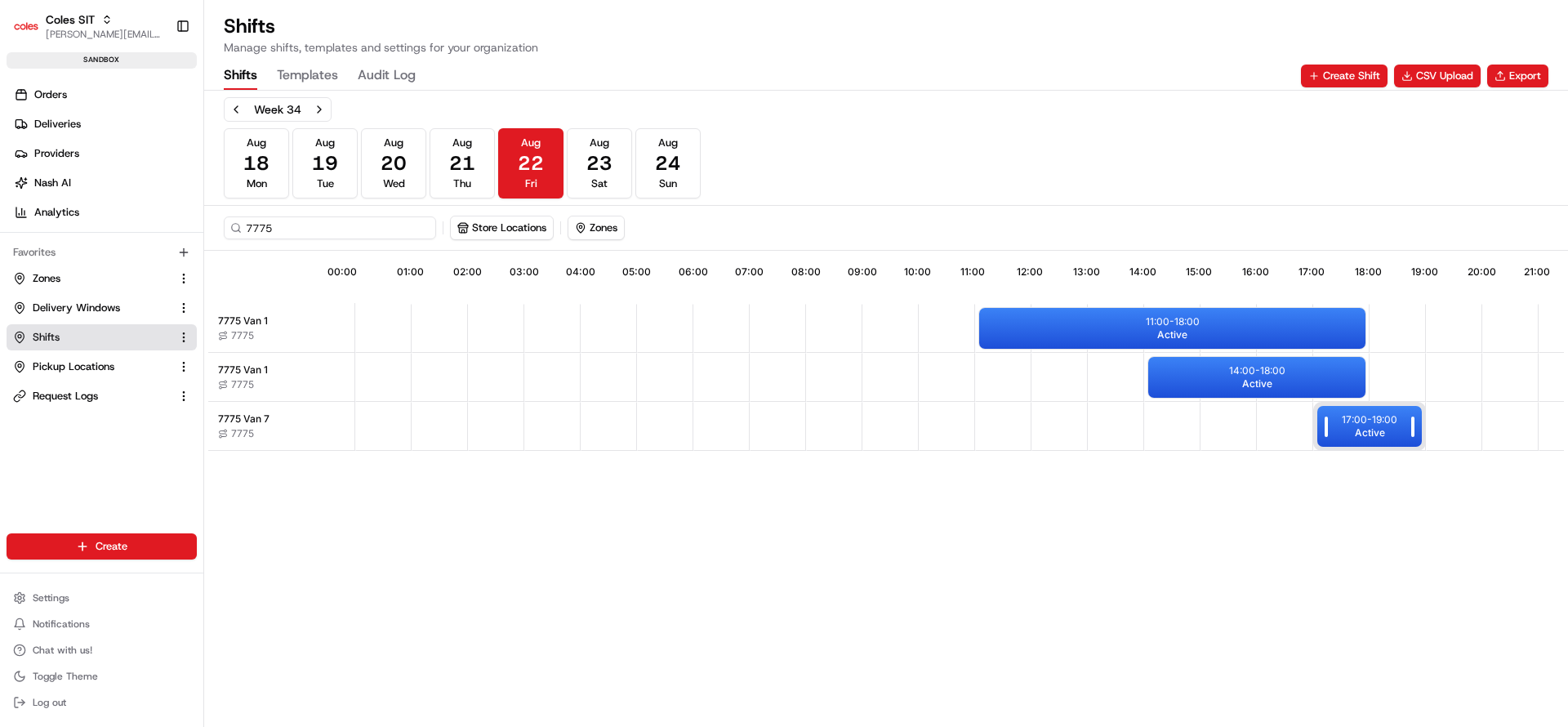
click at [1377, 429] on span "Active" at bounding box center [1371, 433] width 31 height 13
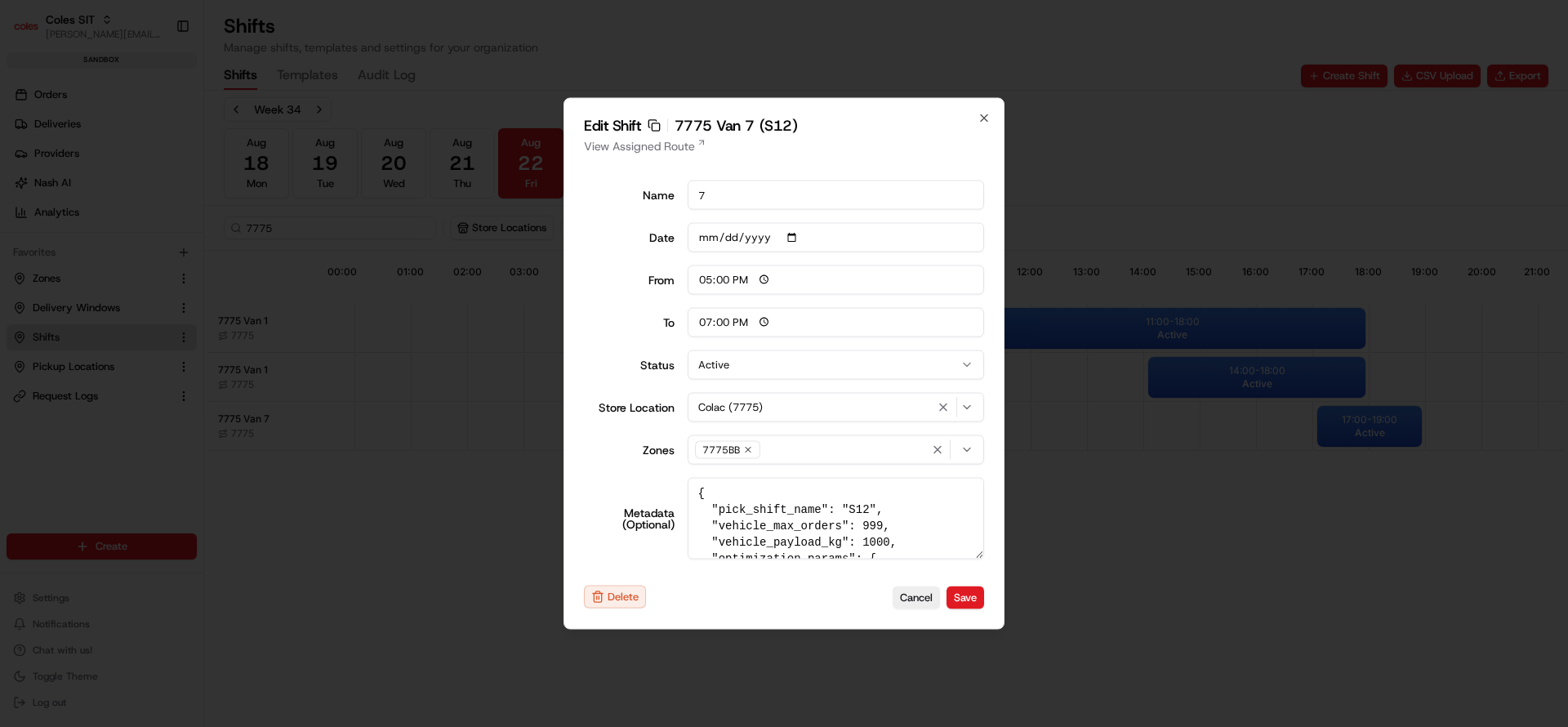
click at [710, 280] on input "17:00" at bounding box center [836, 280] width 298 height 30
type input "14:00"
click at [975, 596] on button "Save" at bounding box center [964, 597] width 37 height 23
type input "06:00"
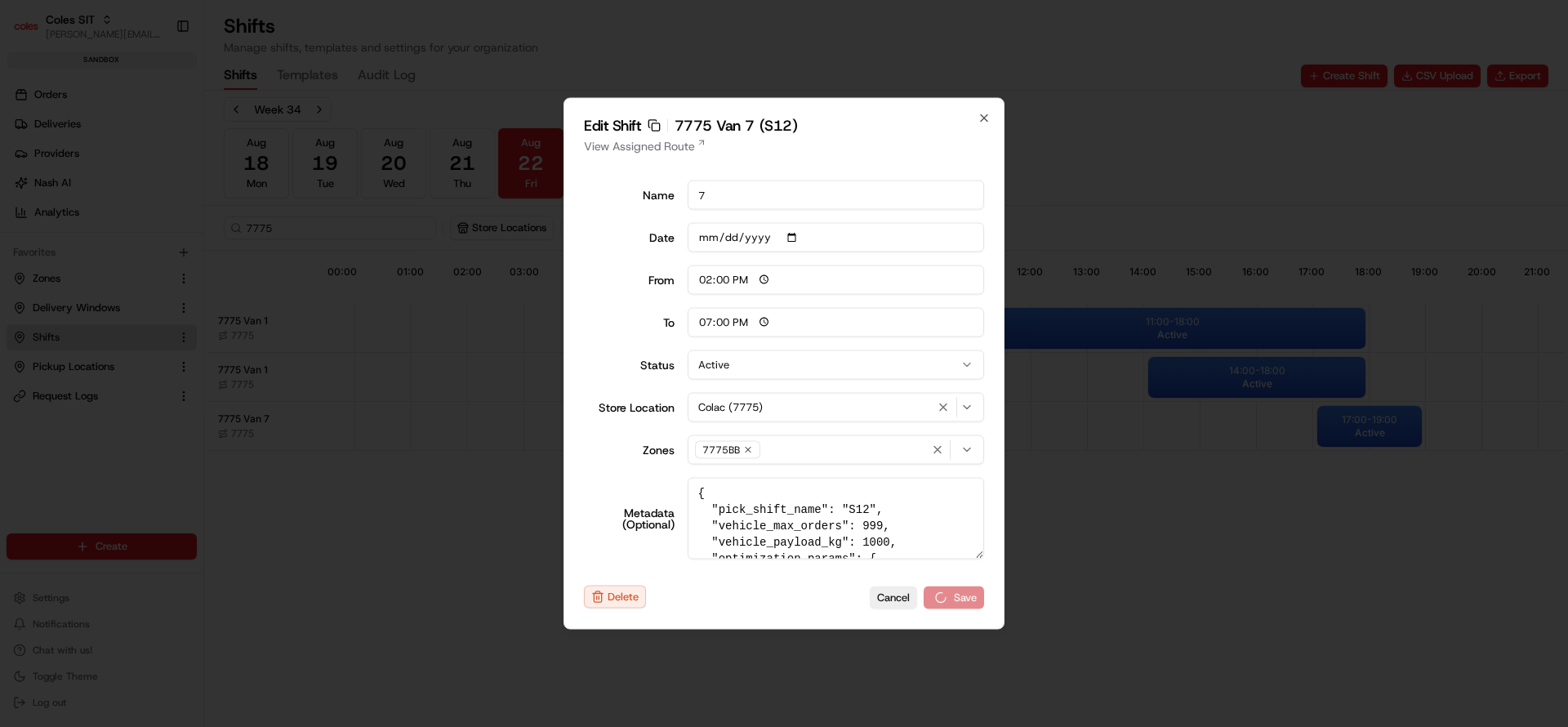
type input "14:00"
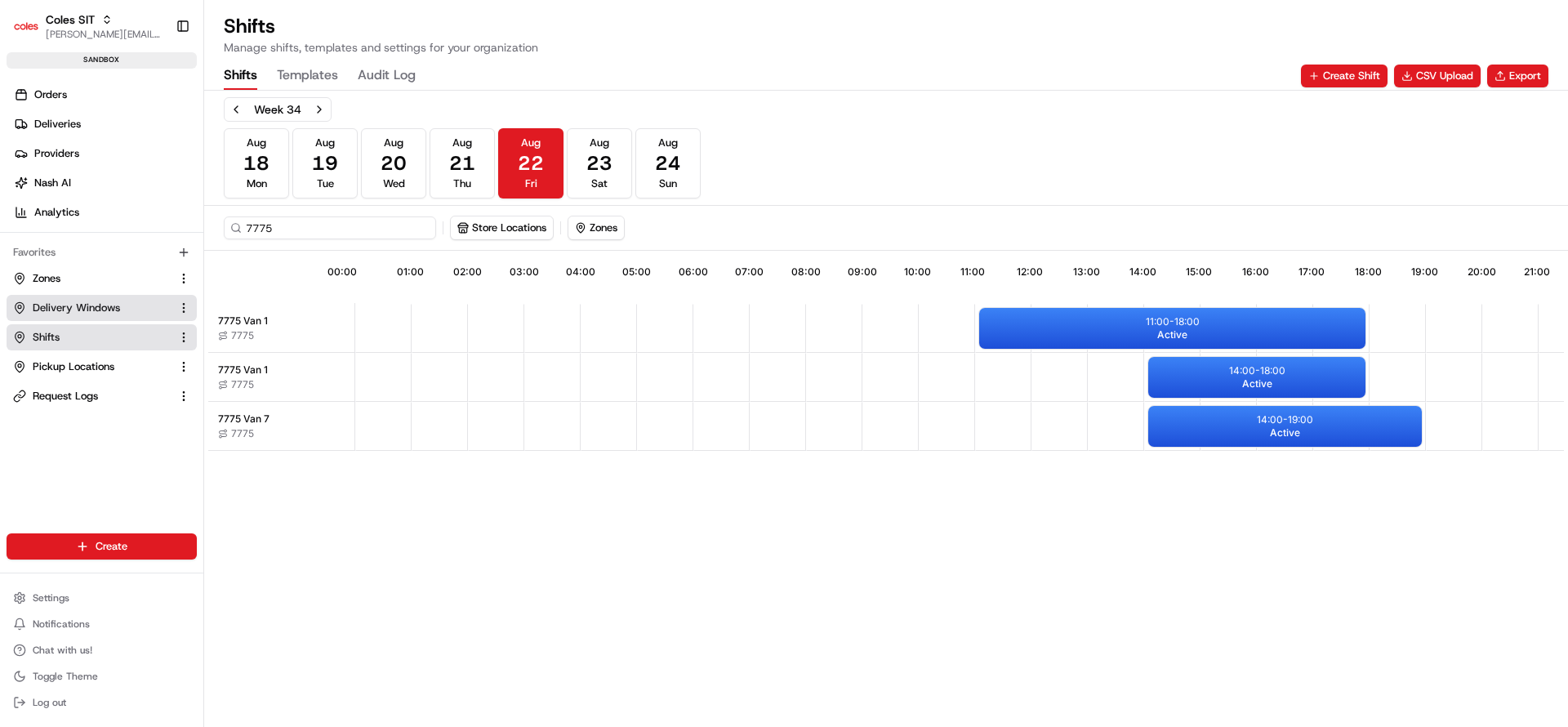
click at [95, 316] on button "Delivery Windows" at bounding box center [102, 307] width 191 height 26
click at [71, 303] on span "Delivery Windows" at bounding box center [76, 307] width 88 height 14
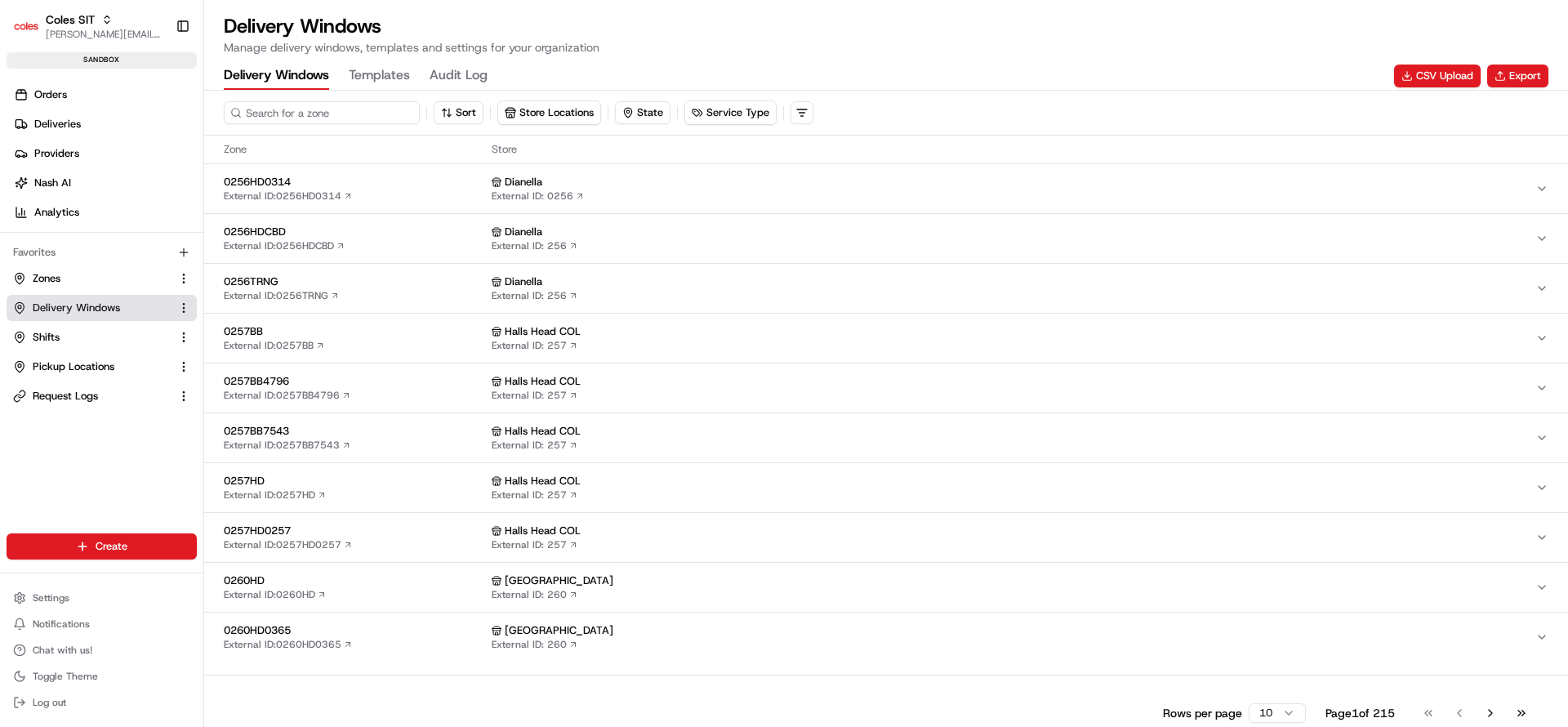
click at [324, 116] on input at bounding box center [322, 113] width 196 height 23
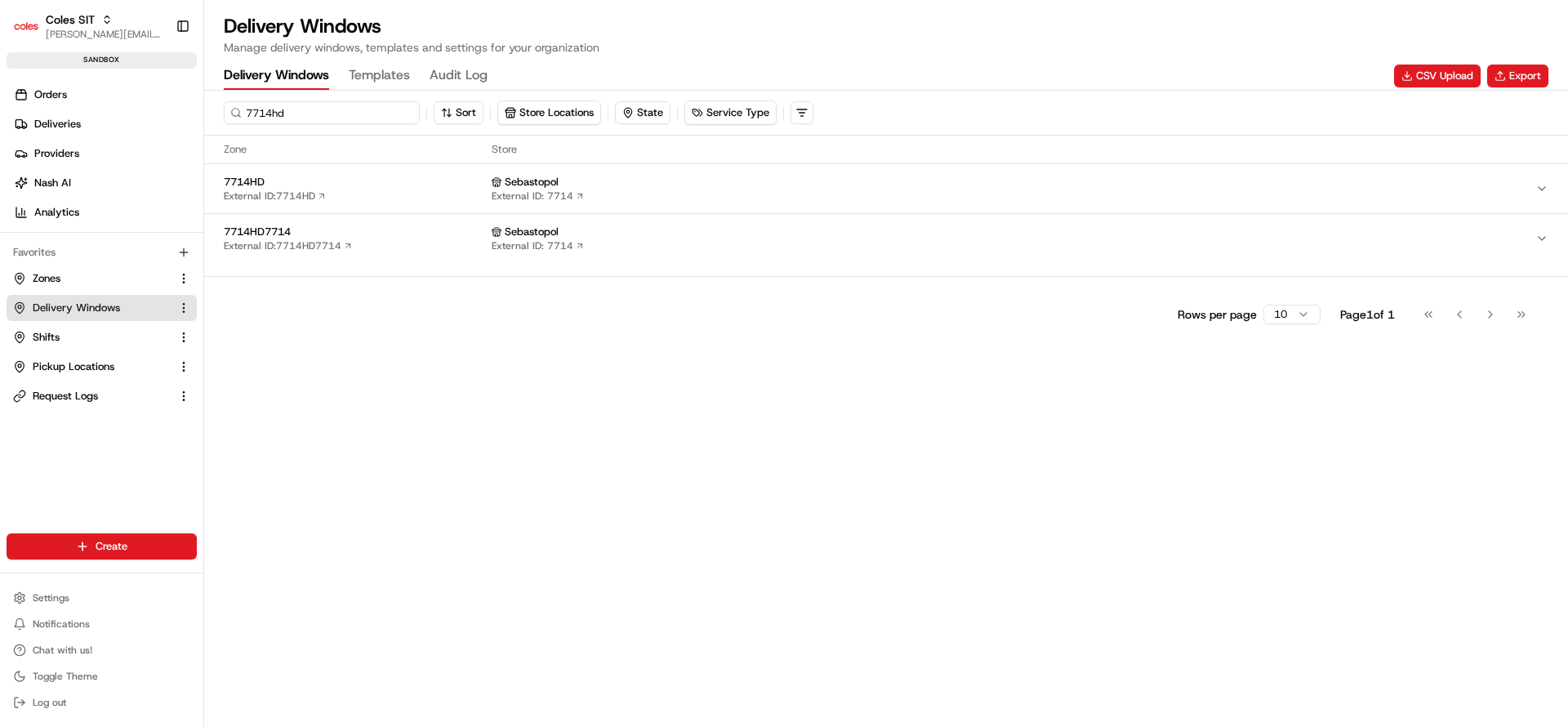
type input "7714hd"
click at [402, 188] on span "7714HD" at bounding box center [355, 181] width 261 height 14
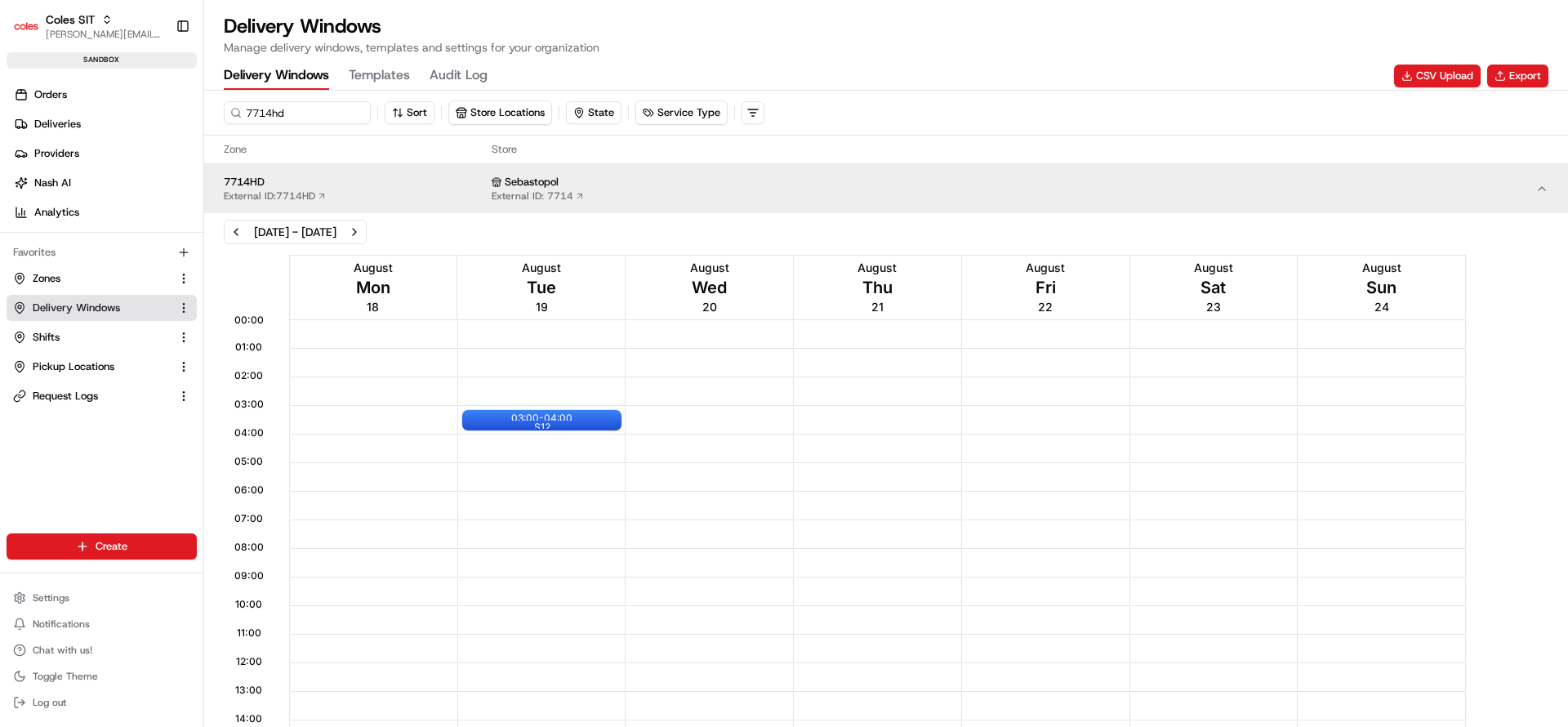
scroll to position [429, 0]
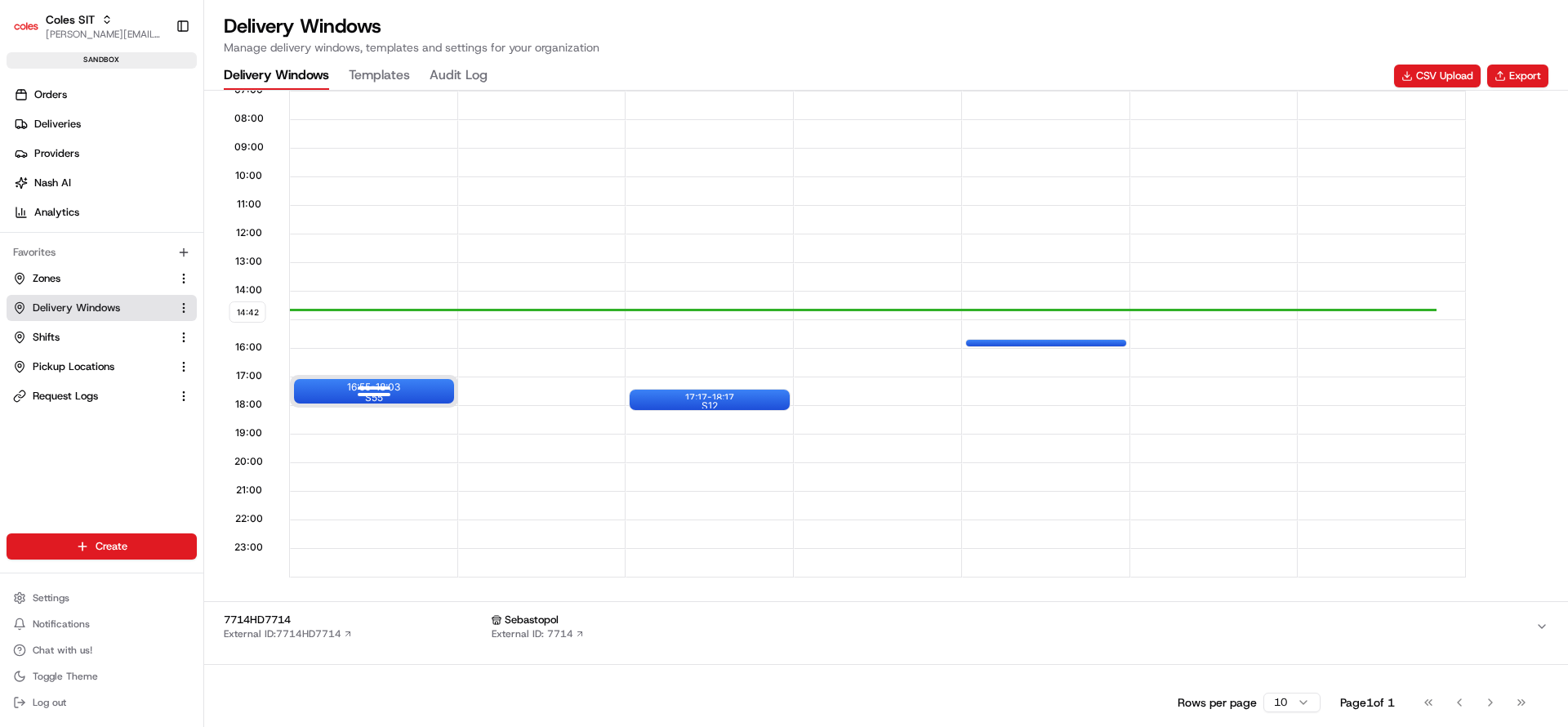
click at [377, 395] on div at bounding box center [374, 393] width 66 height 20
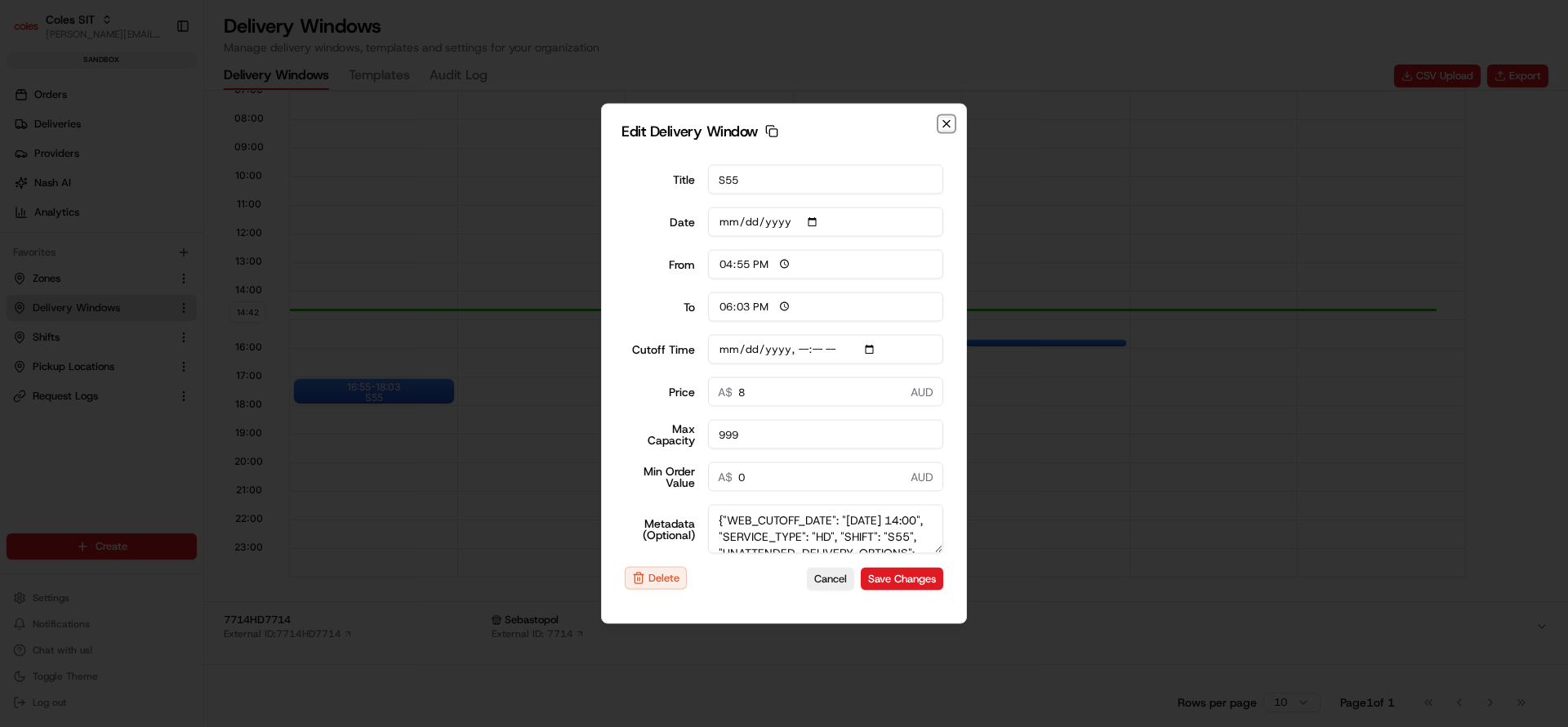
click at [941, 122] on icon "button" at bounding box center [947, 124] width 13 height 13
type input "14:43"
type input "15:43"
type input "[DATE]T14:30"
type input "0"
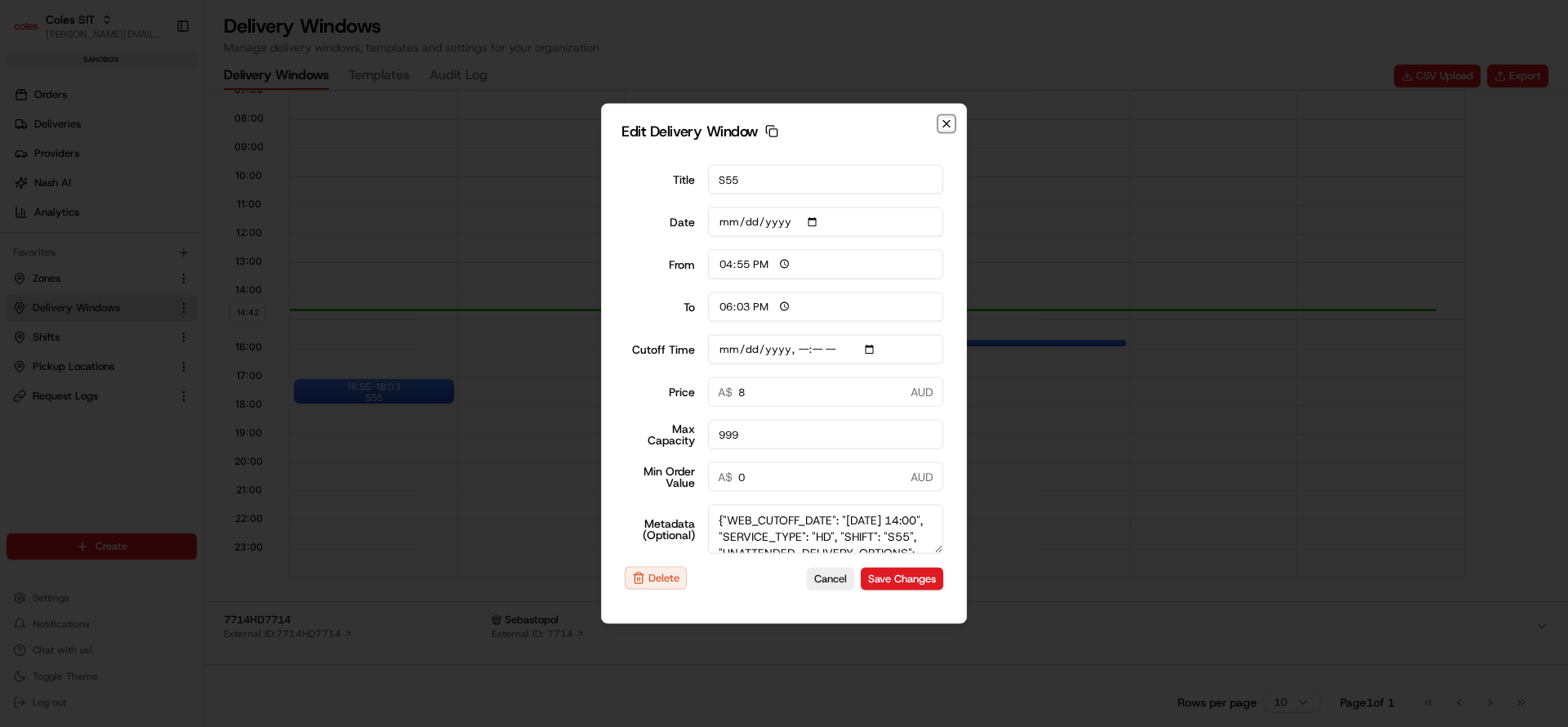
type input "0"
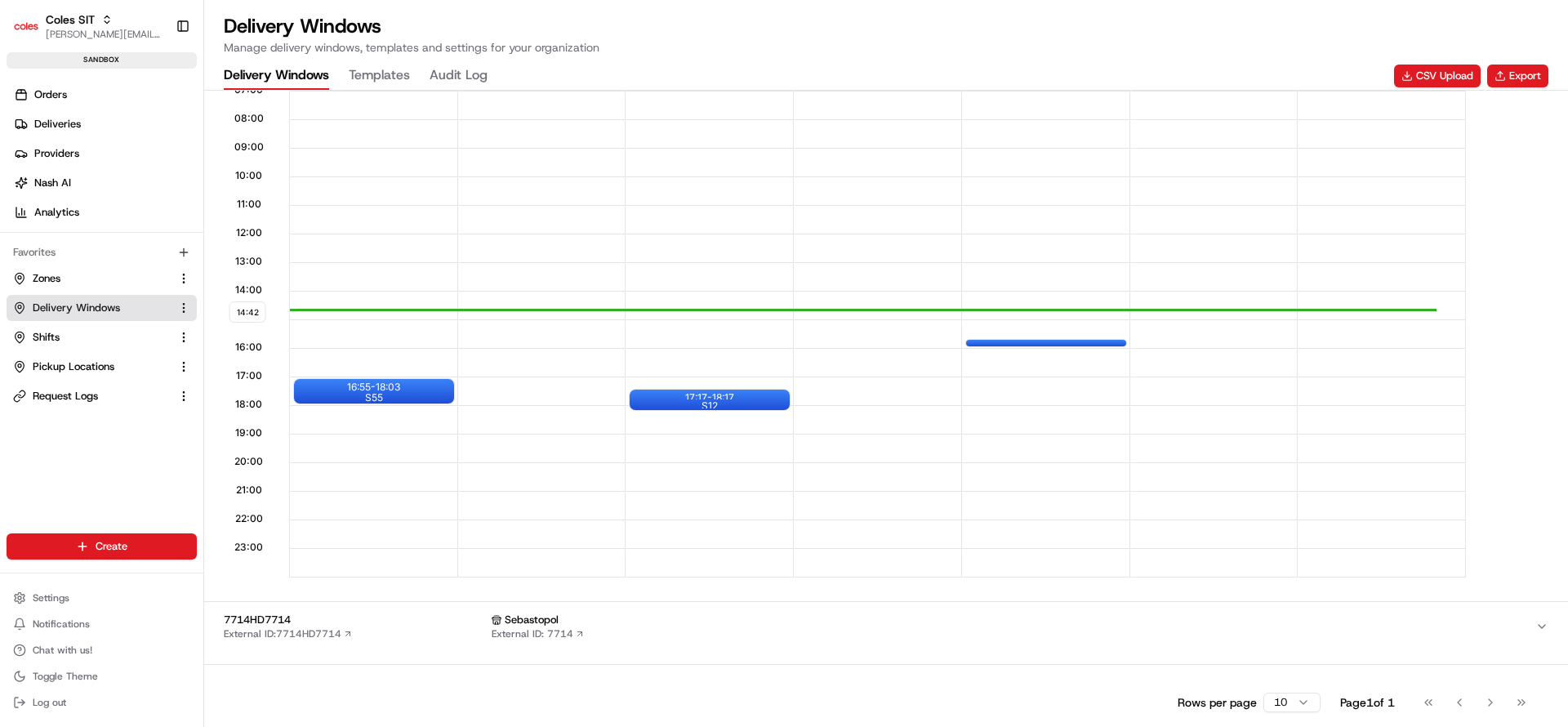
click at [88, 303] on span "Delivery Windows" at bounding box center [76, 307] width 88 height 14
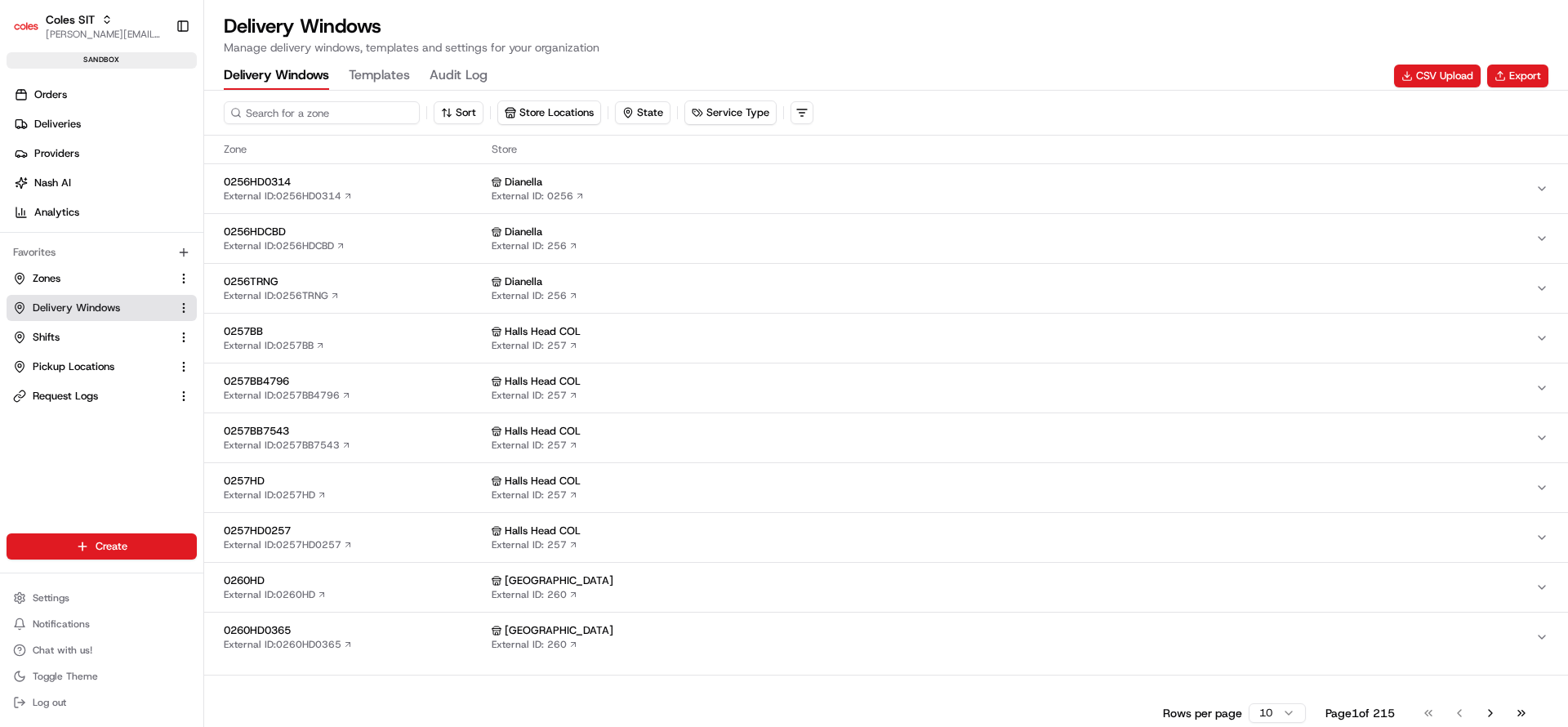
click at [276, 114] on input at bounding box center [322, 113] width 196 height 23
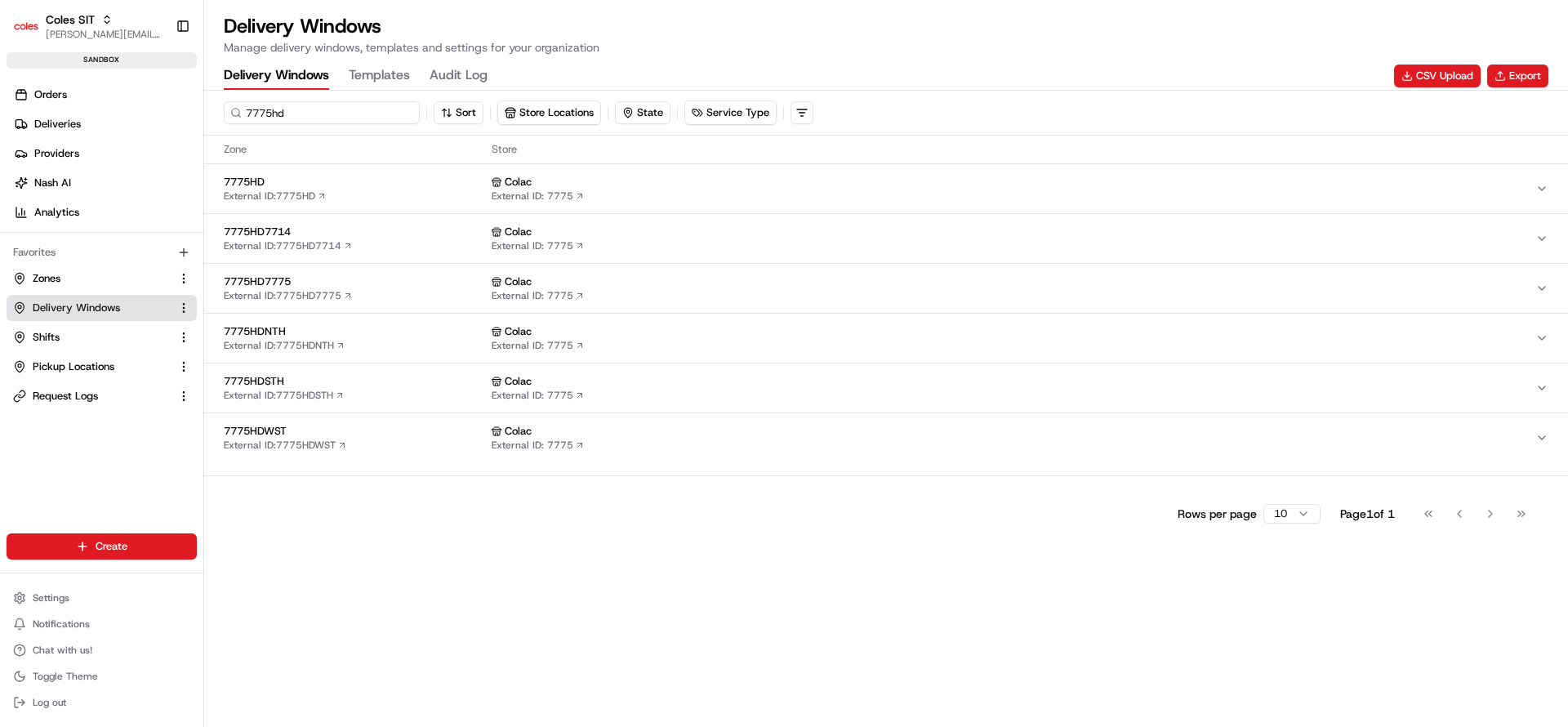
type input "7775hd"
click at [362, 193] on div "7775HD External ID: 7775HD" at bounding box center [355, 188] width 261 height 28
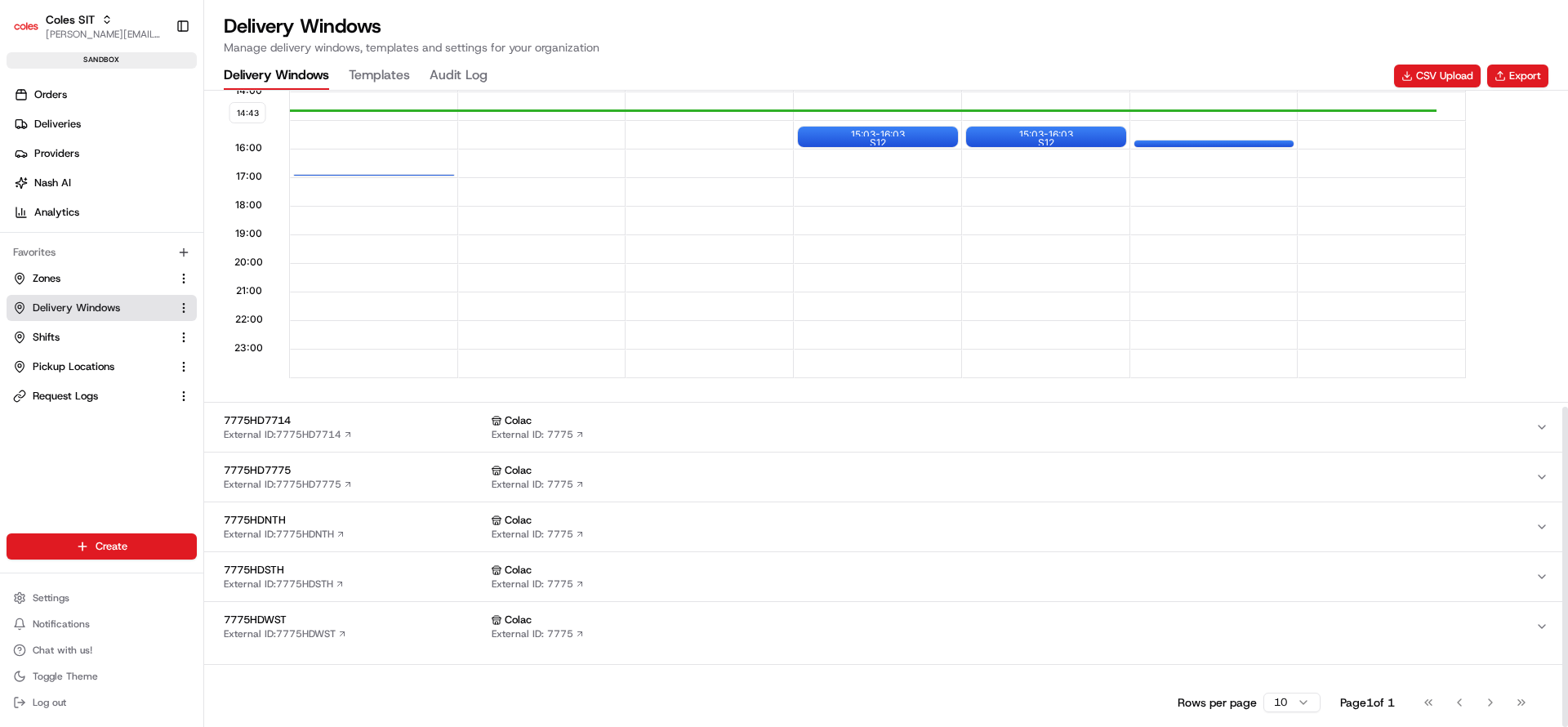
scroll to position [628, 0]
click at [82, 307] on span "Delivery Windows" at bounding box center [76, 307] width 88 height 14
click at [71, 309] on span "Delivery Windows" at bounding box center [76, 307] width 88 height 14
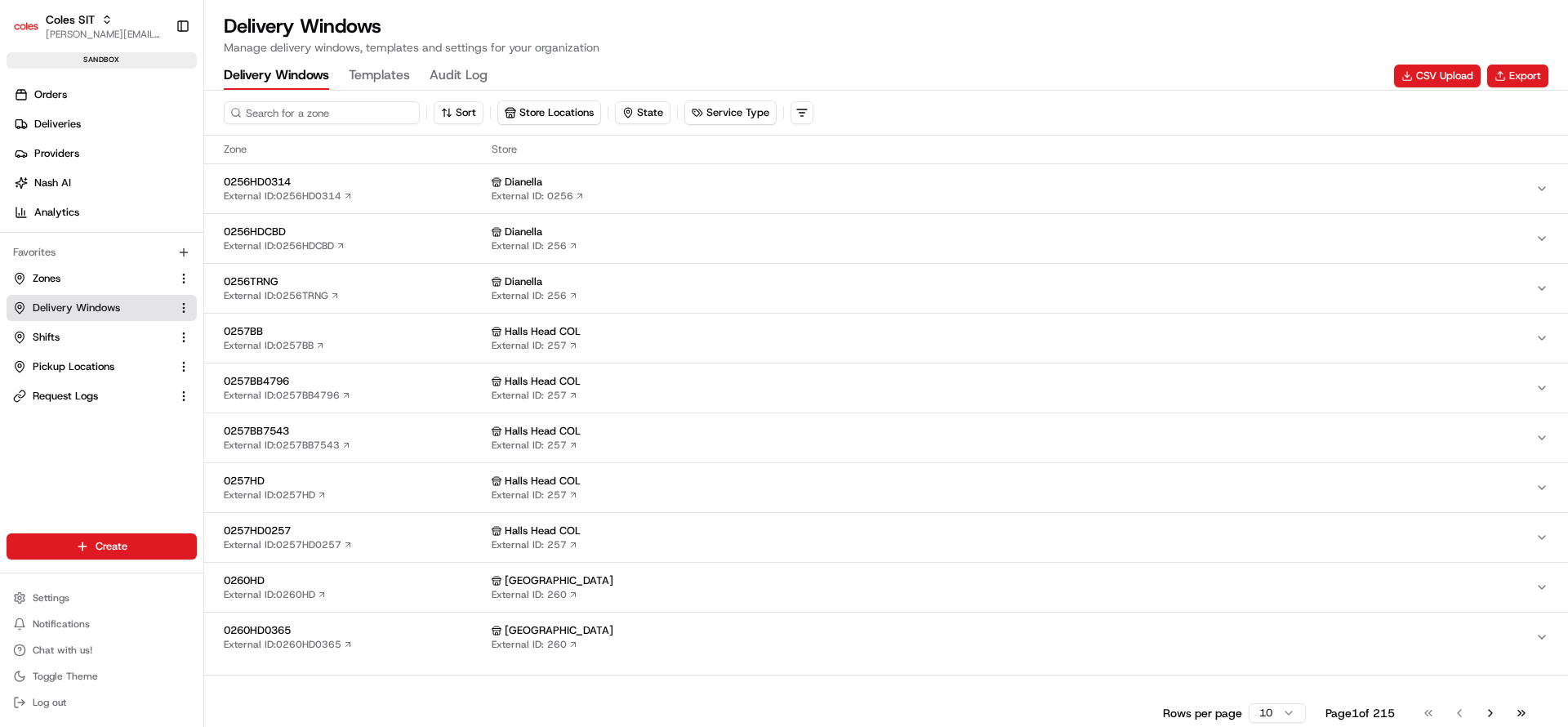
click at [332, 117] on input at bounding box center [322, 113] width 196 height 23
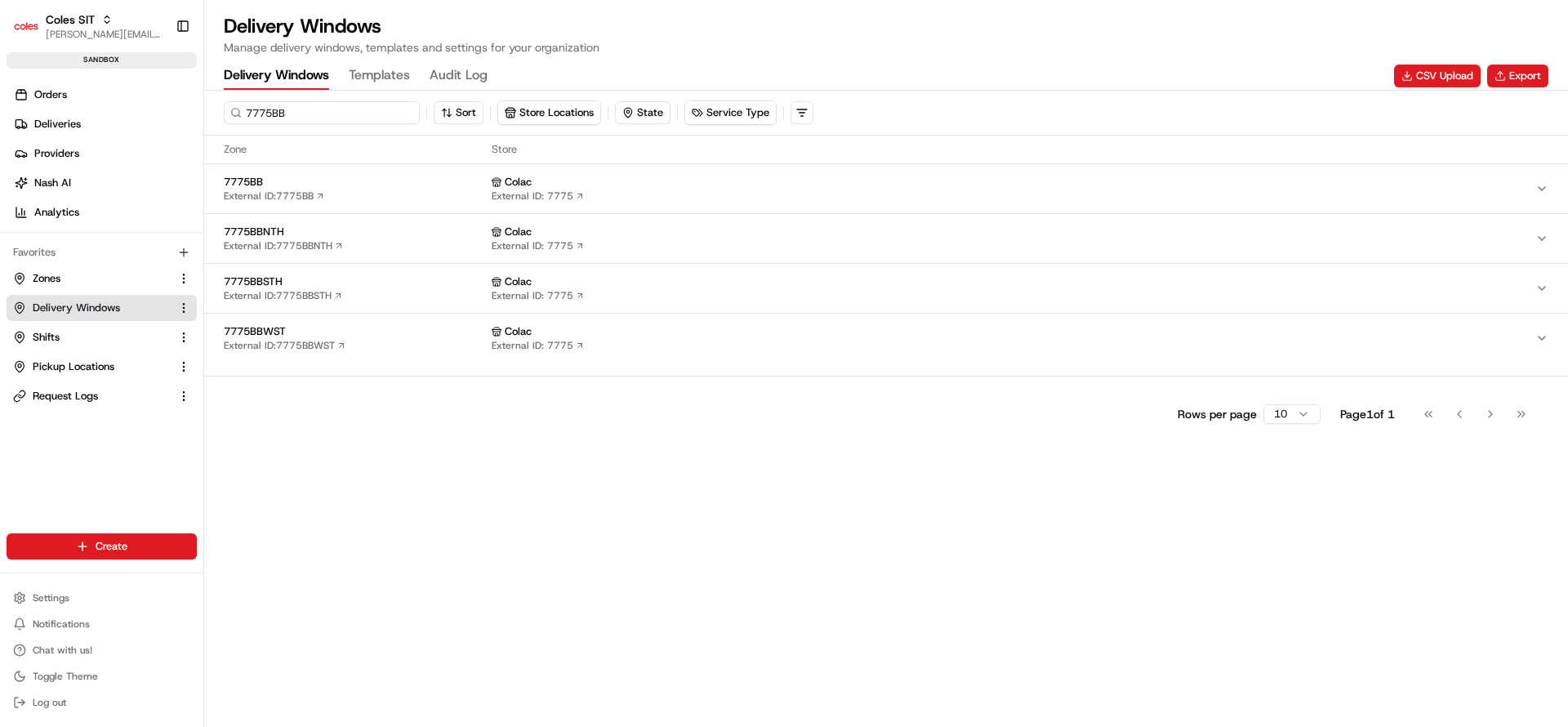
type input "7775BB"
click at [430, 176] on span "7775BB" at bounding box center [355, 181] width 261 height 14
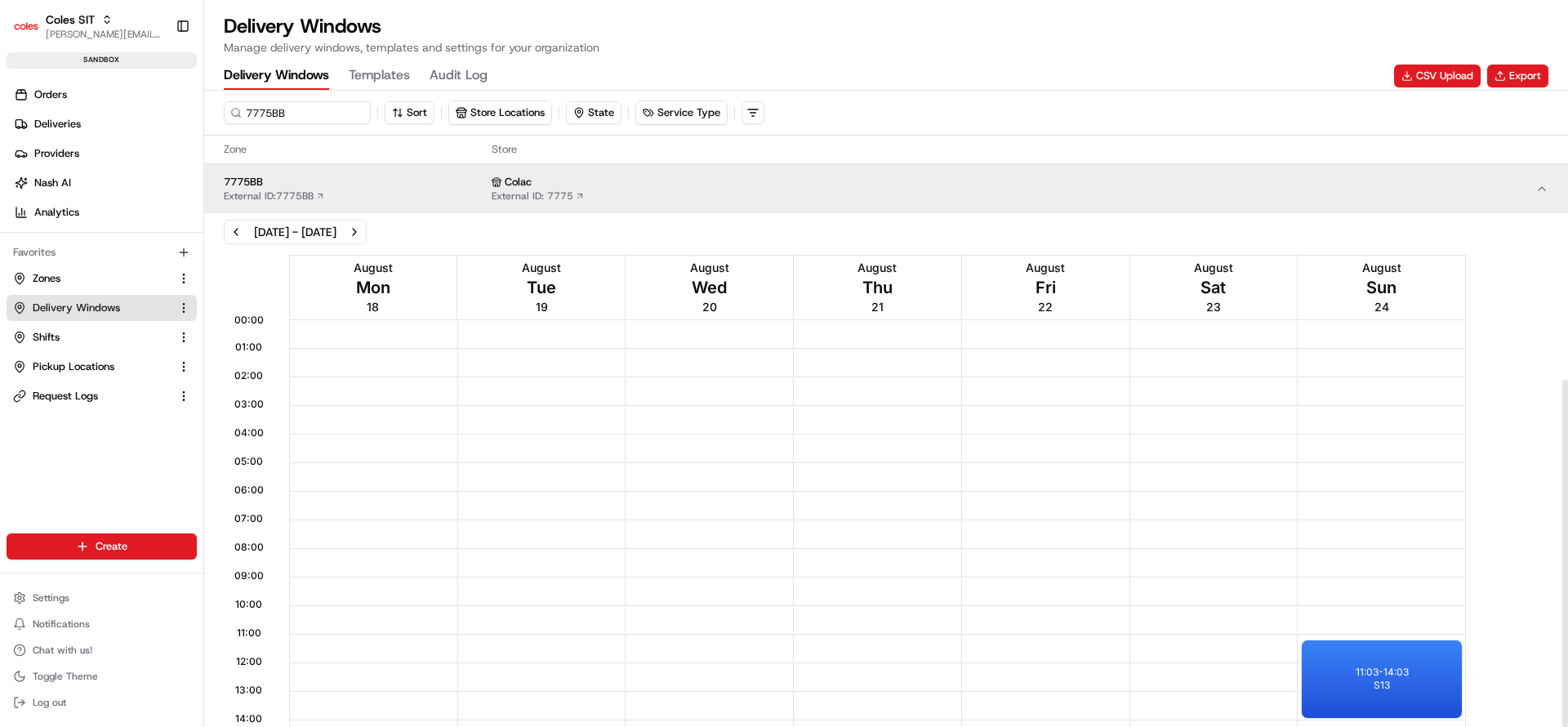
scroll to position [529, 0]
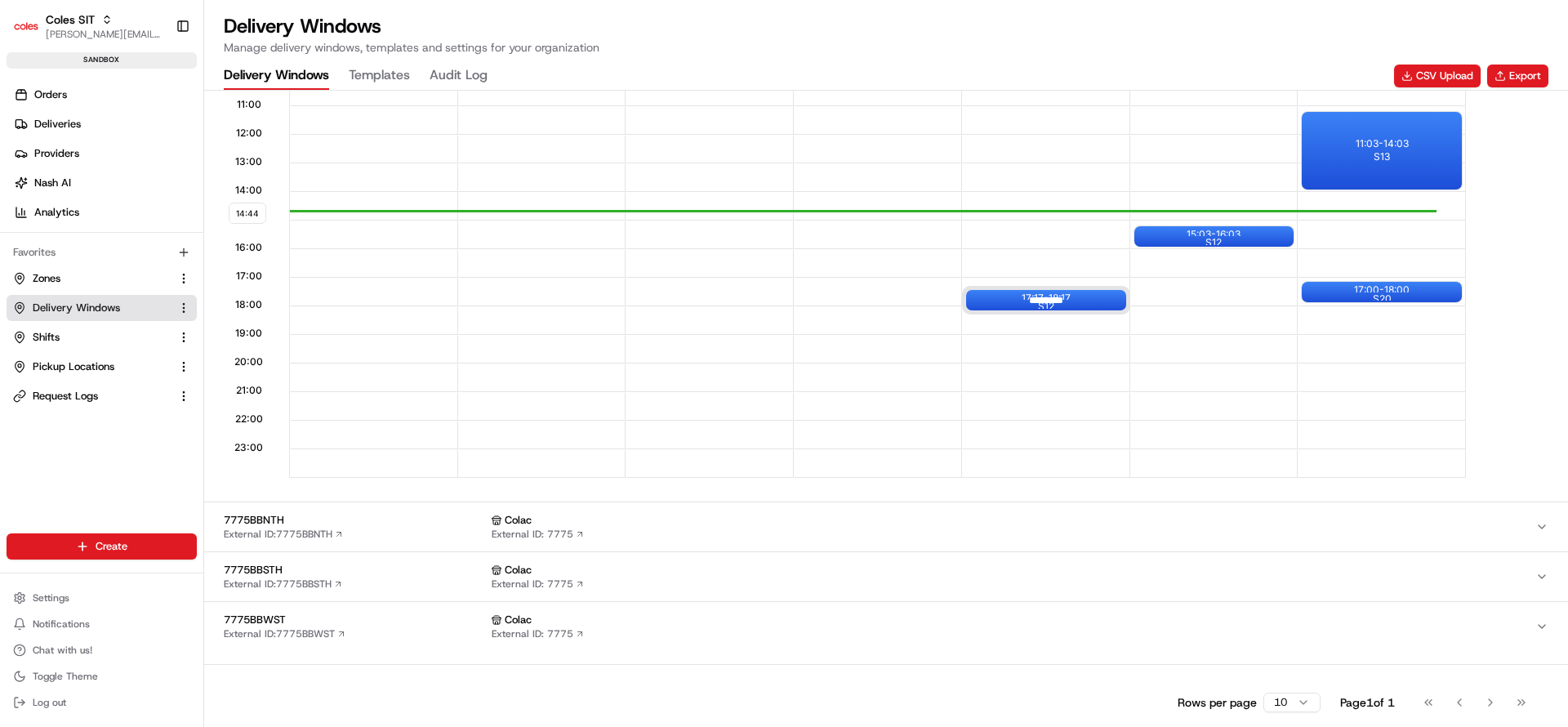
click at [1077, 300] on div at bounding box center [1046, 300] width 66 height 20
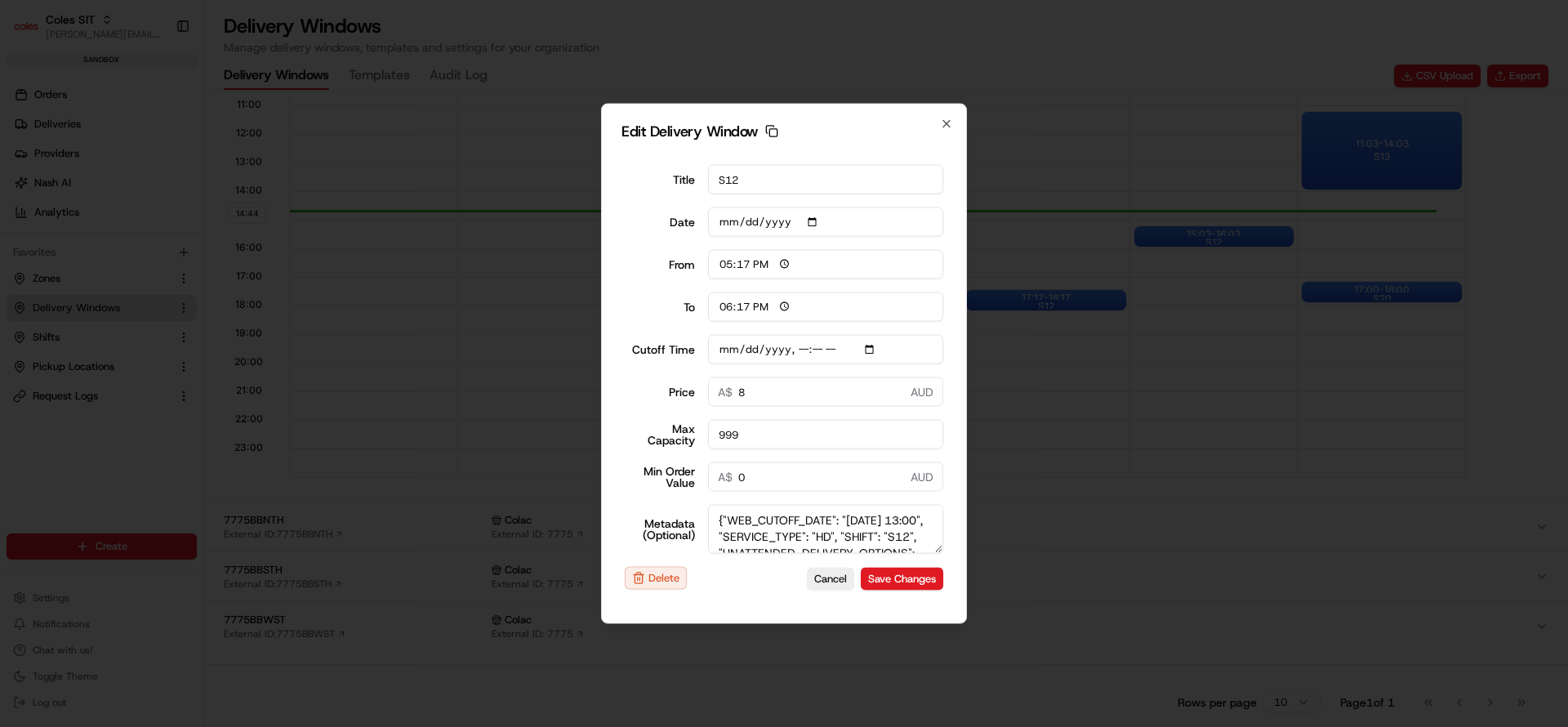
click at [806, 536] on textarea "{"WEB_CUTOFF_DATE": "[DATE] 13:00", "SERVICE_TYPE": "HD", "SHIFT": "S12", "UNAT…" at bounding box center [825, 529] width 236 height 49
type input "[DATE]T14:10"
type textarea "{"WEB_CUTOFF_DATE": "[DATE] 11:00", "SERVICE_TYPE": "HD", "SHIFT": "S12", "UNAT…"
click at [801, 349] on input "Cutoff Time" at bounding box center [825, 349] width 236 height 30
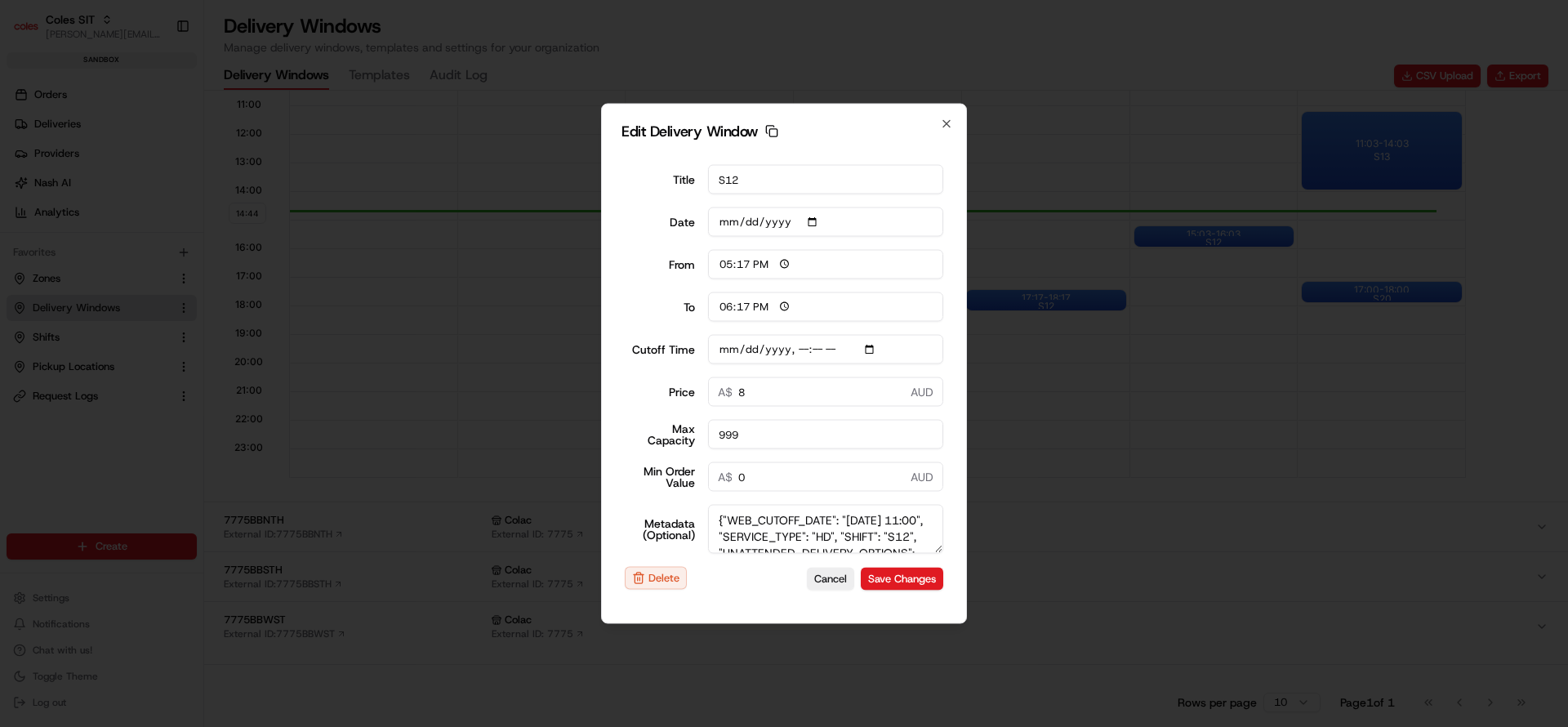
click at [801, 349] on input "Cutoff Time" at bounding box center [825, 349] width 236 height 30
type input "[DATE]T12:10"
click at [903, 583] on button "Save Changes" at bounding box center [901, 578] width 82 height 23
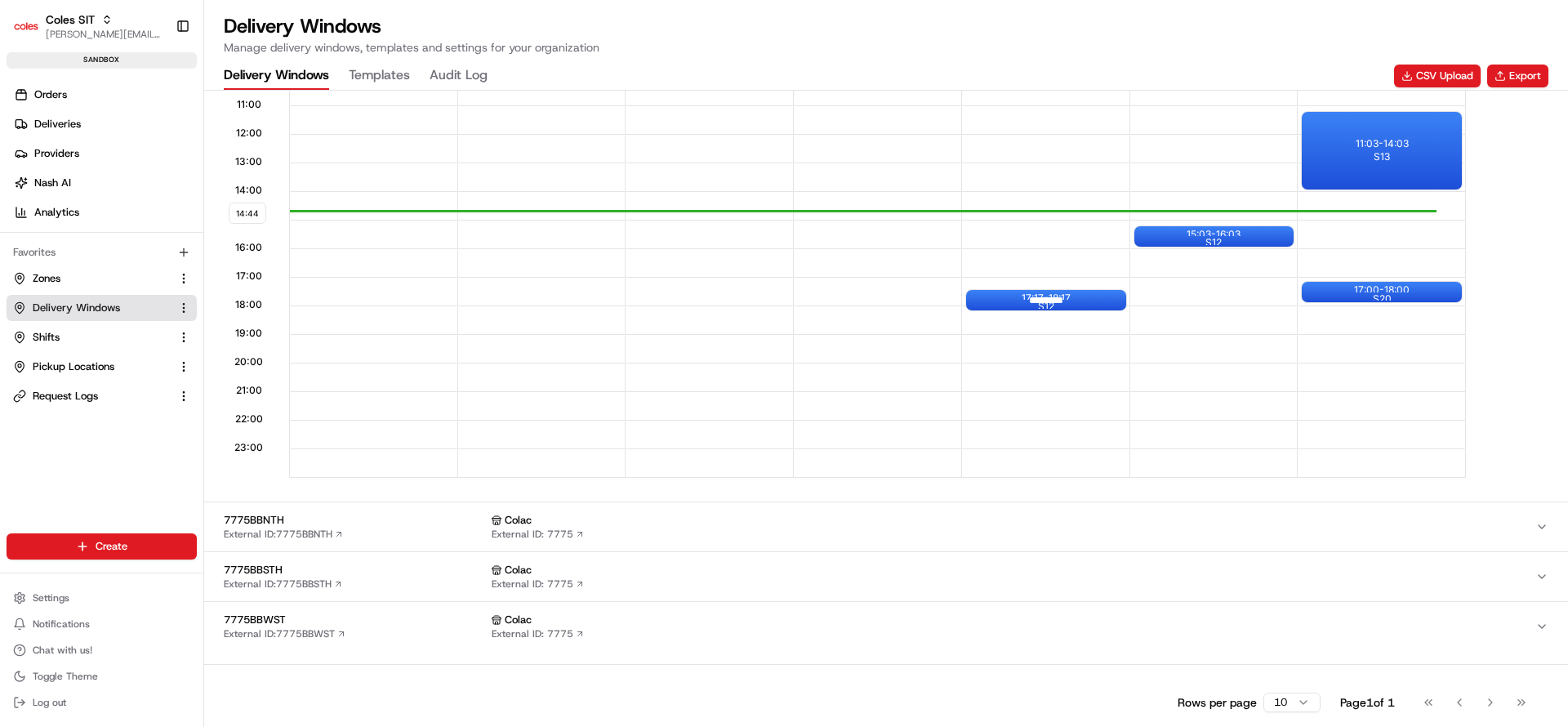
click at [1048, 302] on div at bounding box center [1046, 300] width 66 height 20
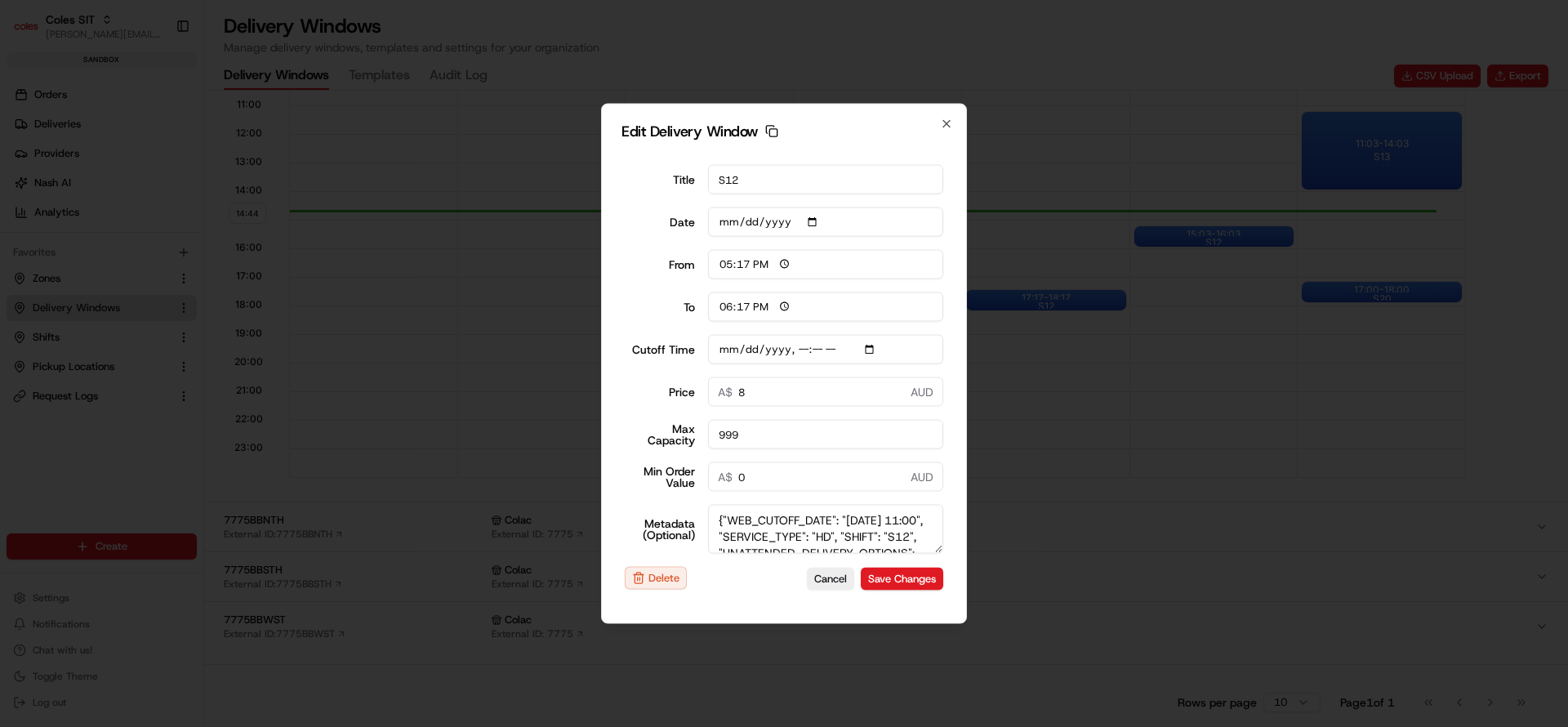
click at [807, 537] on textarea "{"WEB_CUTOFF_DATE": "[DATE] 11:00", "SERVICE_TYPE": "HD", "SHIFT": "S12", "UNAT…" at bounding box center [825, 529] width 236 height 49
type input "[DATE]T12:10"
type textarea "{"WEB_CUTOFF_DATE": "[DATE] 13:00", "SERVICE_TYPE": "HD", "SHIFT": "S12", "UNAT…"
click at [796, 349] on input "Cutoff Time" at bounding box center [825, 349] width 236 height 30
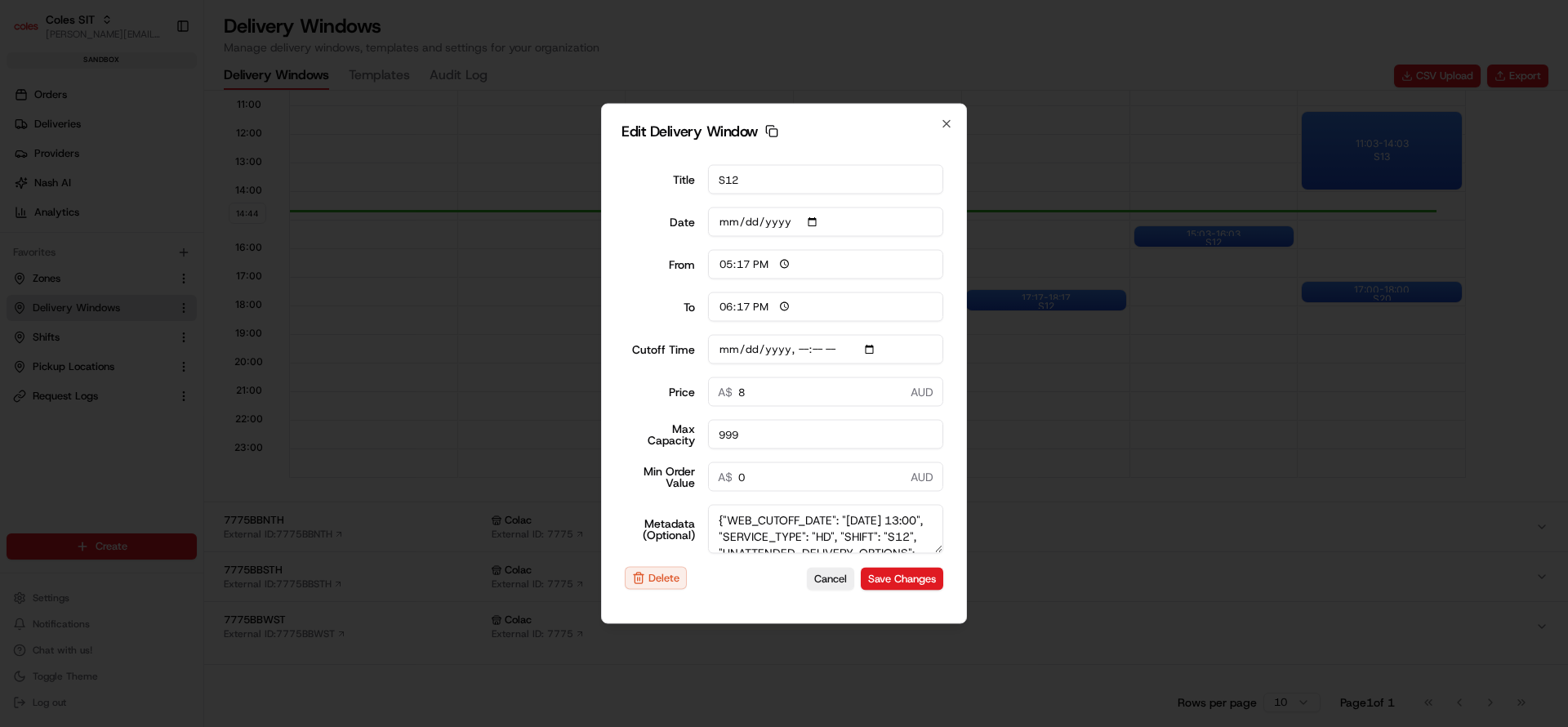
click at [796, 349] on input "Cutoff Time" at bounding box center [825, 349] width 236 height 30
type input "[DATE]T13:10"
click at [799, 352] on input "Cutoff Time" at bounding box center [825, 349] width 236 height 30
click at [913, 585] on button "Save Changes" at bounding box center [901, 578] width 82 height 23
type input "[DATE]"
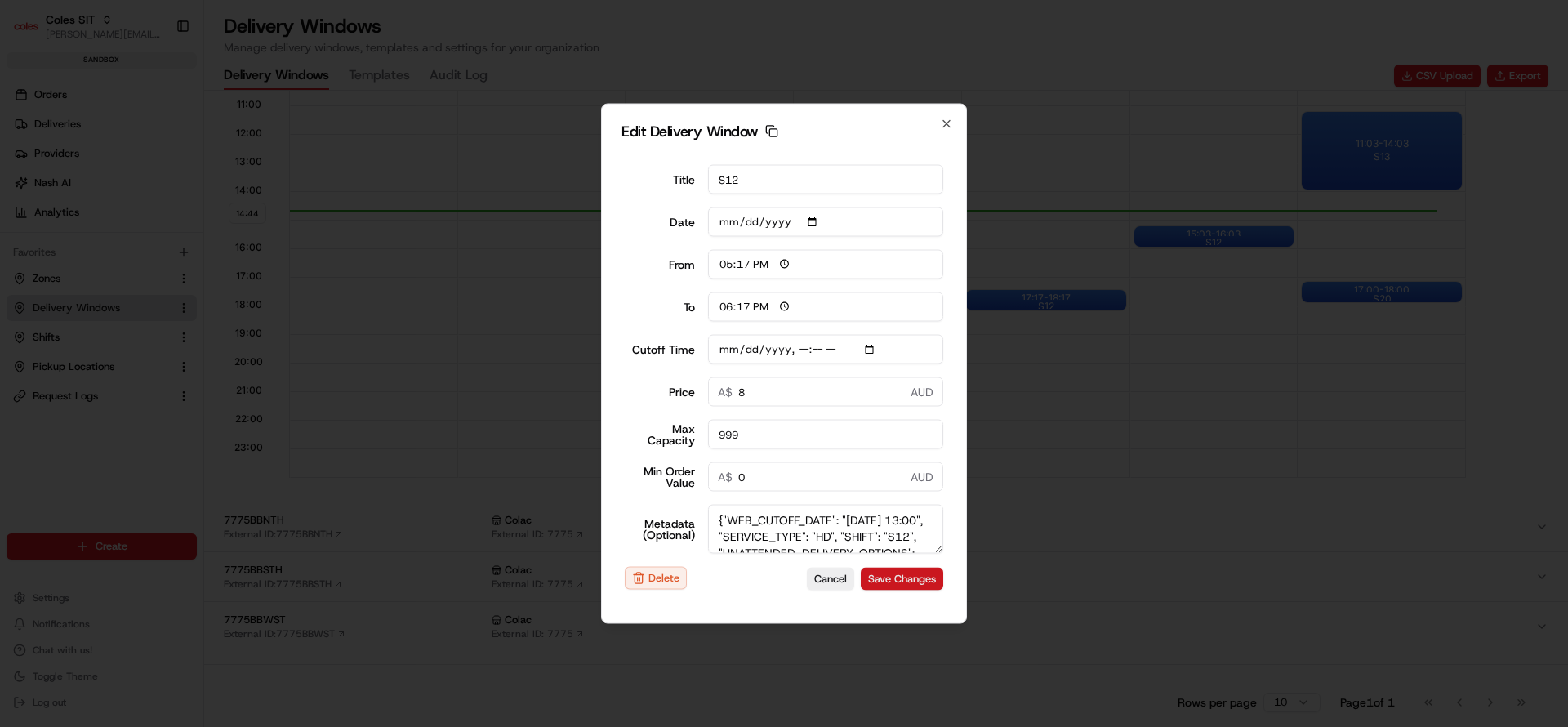
type input "14:44"
type input "15:44"
type input "[DATE]T12:10"
type input "0"
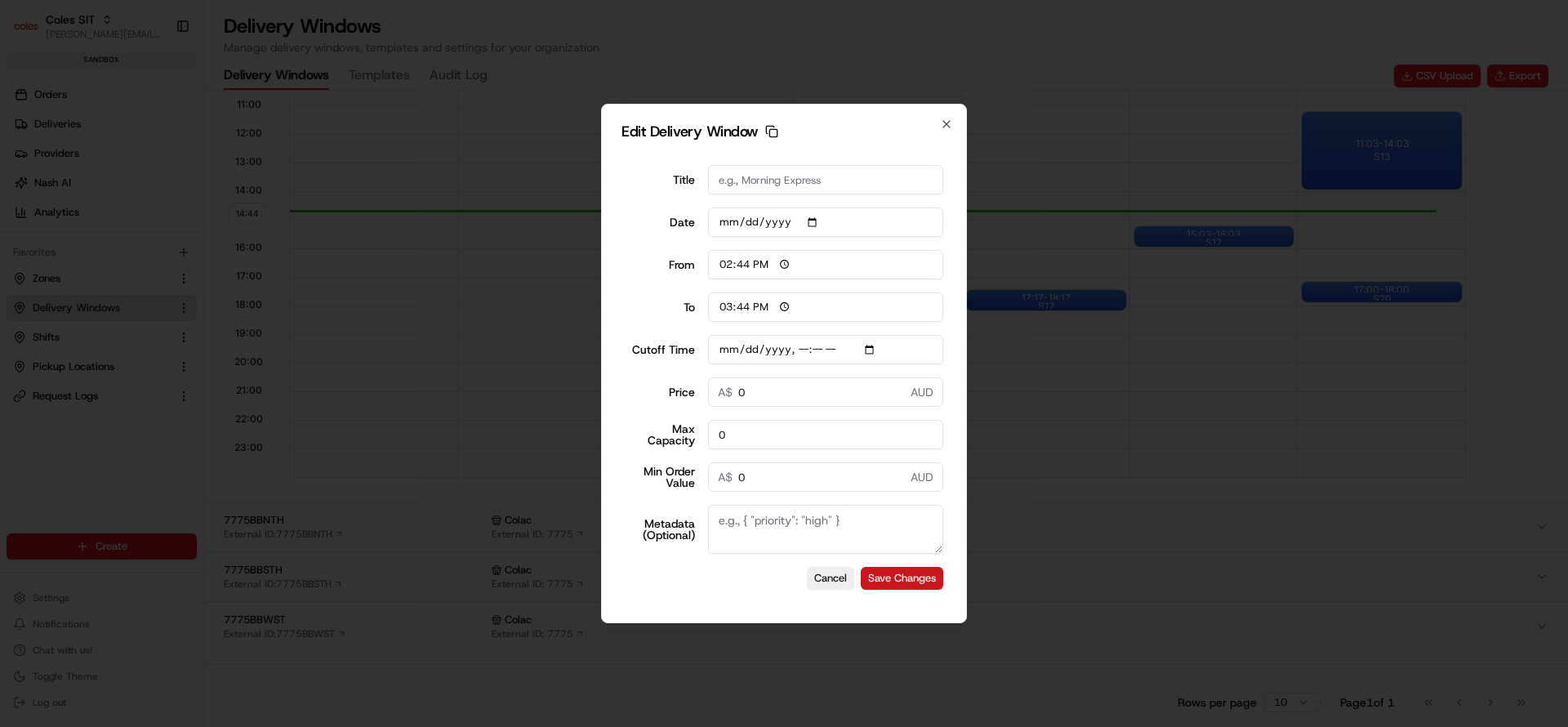
type input "[DATE]T12:10"
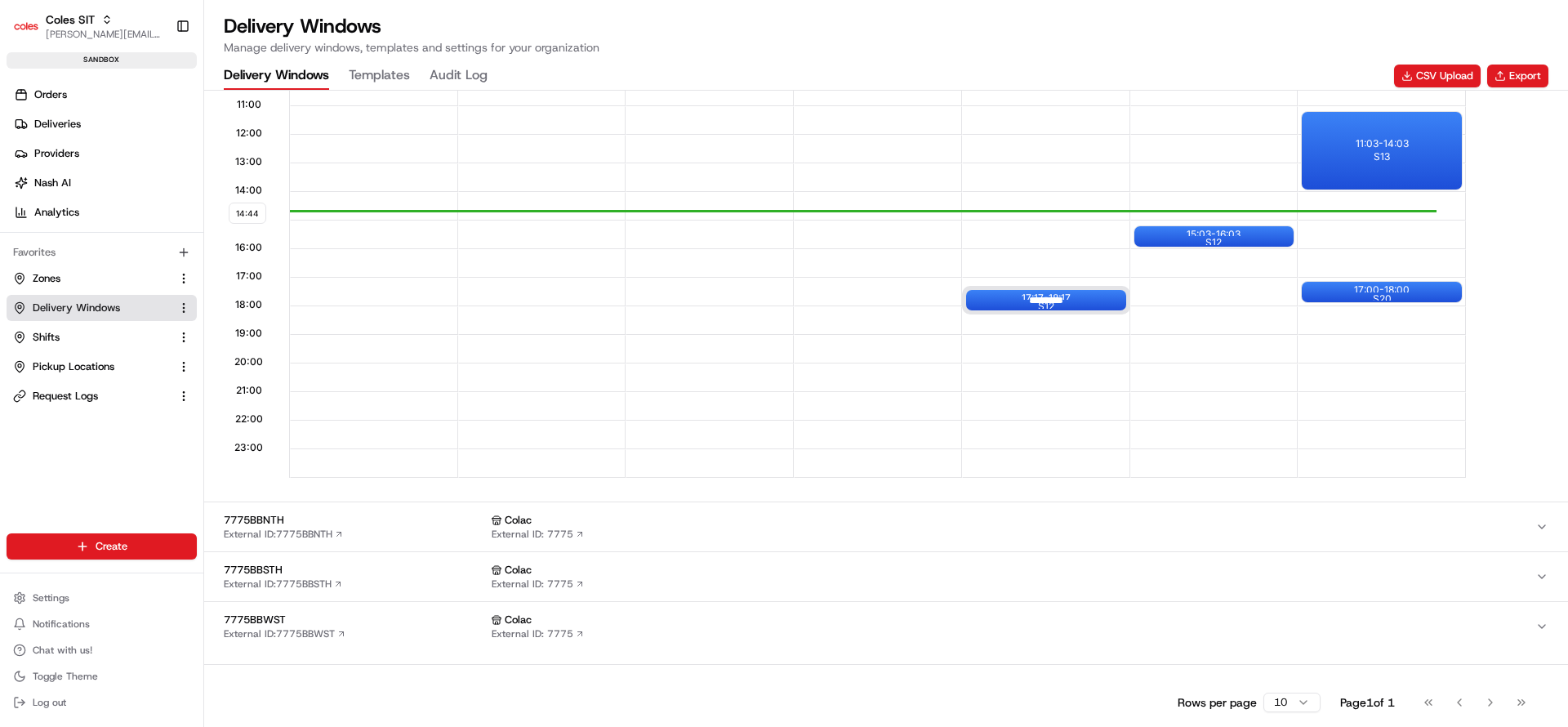
click at [1048, 291] on div at bounding box center [1046, 300] width 66 height 20
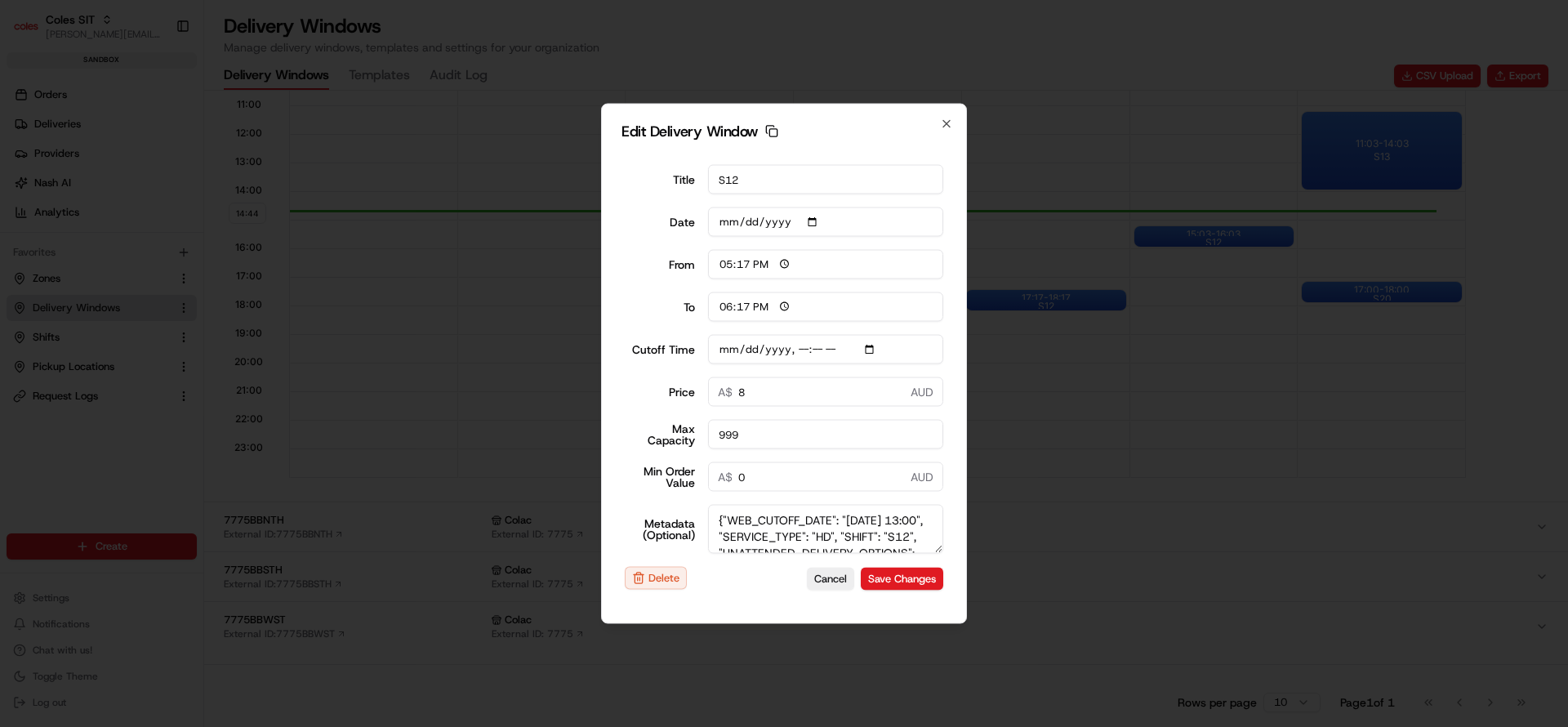
click at [801, 350] on input "Cutoff Time" at bounding box center [825, 349] width 236 height 30
type input "[DATE]T14:10"
click at [805, 534] on textarea "{"WEB_CUTOFF_DATE": "[DATE] 13:00", "SERVICE_TYPE": "HD", "SHIFT": "S12", "UNAT…" at bounding box center [825, 529] width 236 height 49
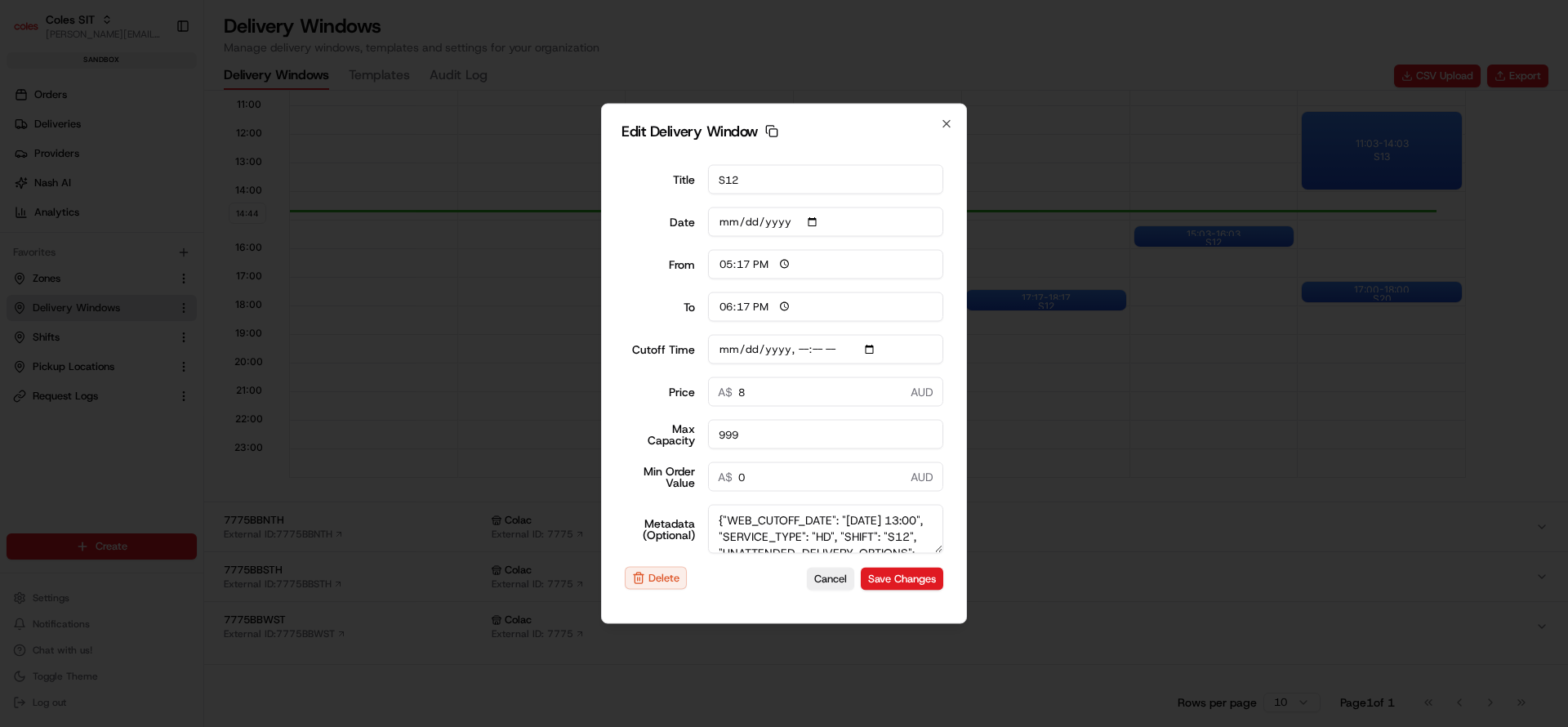
click at [805, 534] on textarea "{"WEB_CUTOFF_DATE": "[DATE] 13:00", "SERVICE_TYPE": "HD", "SHIFT": "S12", "UNAT…" at bounding box center [825, 529] width 236 height 49
type textarea "{"WEB_CUTOFF_DATE": "[DATE] 14:00", "SERVICE_TYPE": "HD", "SHIFT": "S12", "UNAT…"
click at [912, 576] on button "Save Changes" at bounding box center [901, 578] width 82 height 23
type input "[DATE]"
type input "14:45"
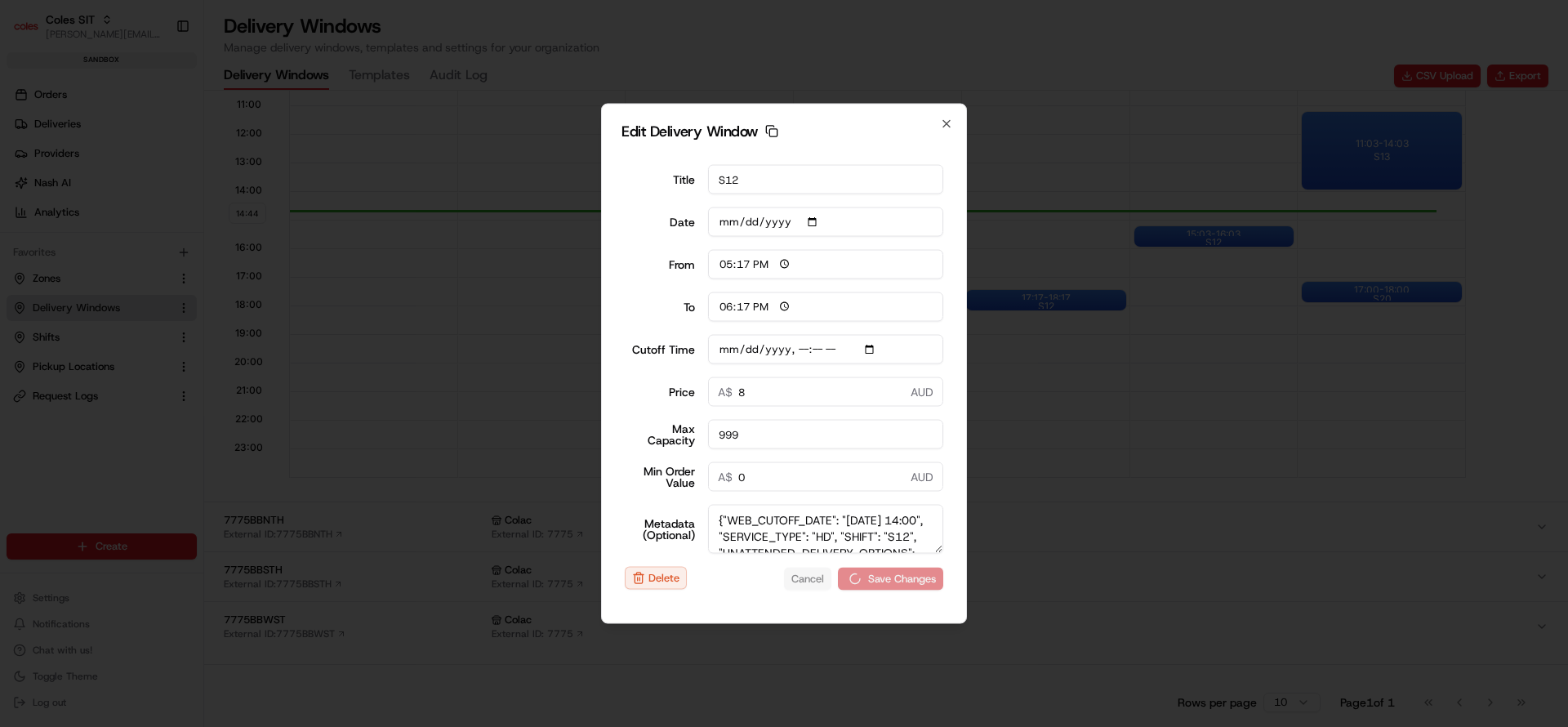
type input "15:45"
type input "[DATE]T13:10"
type input "0"
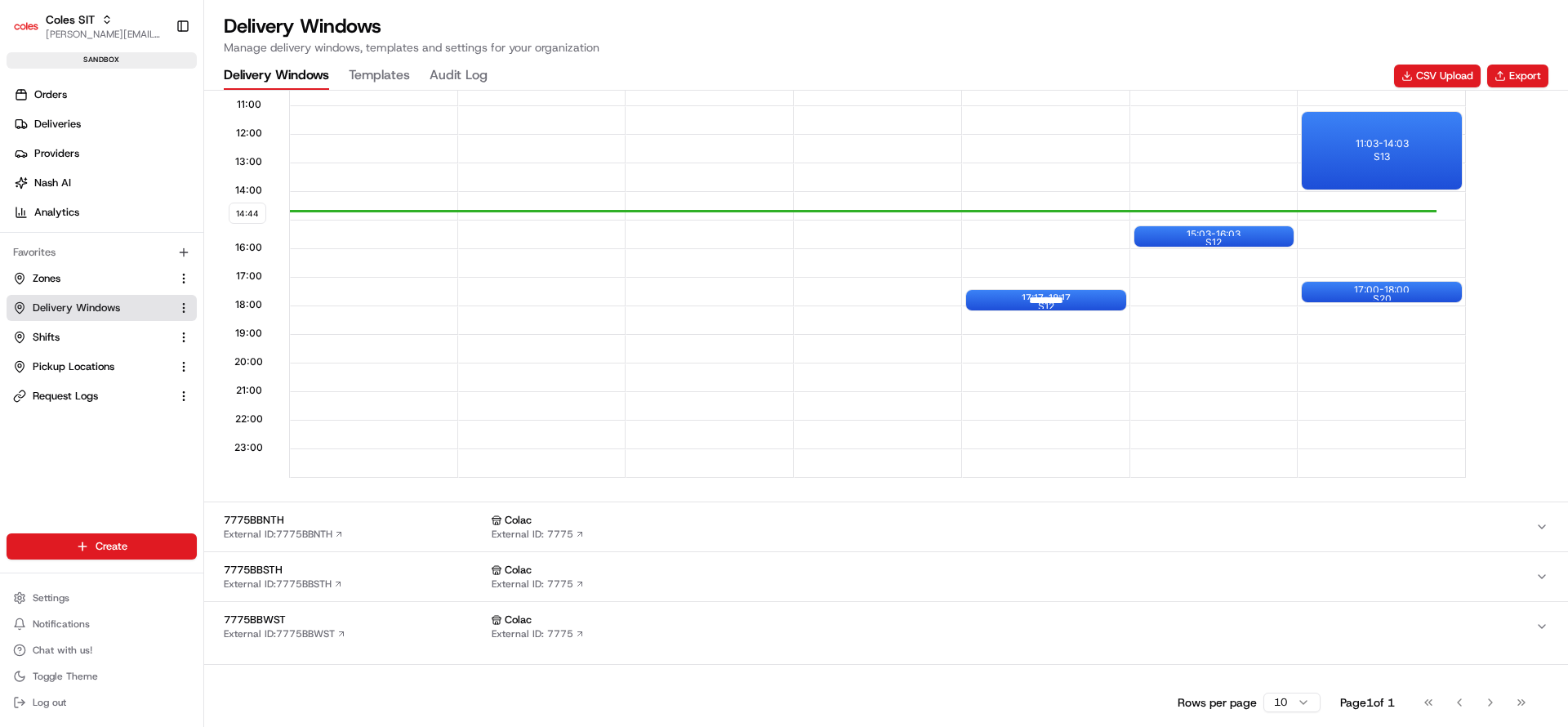
click at [1050, 299] on div at bounding box center [1046, 300] width 66 height 20
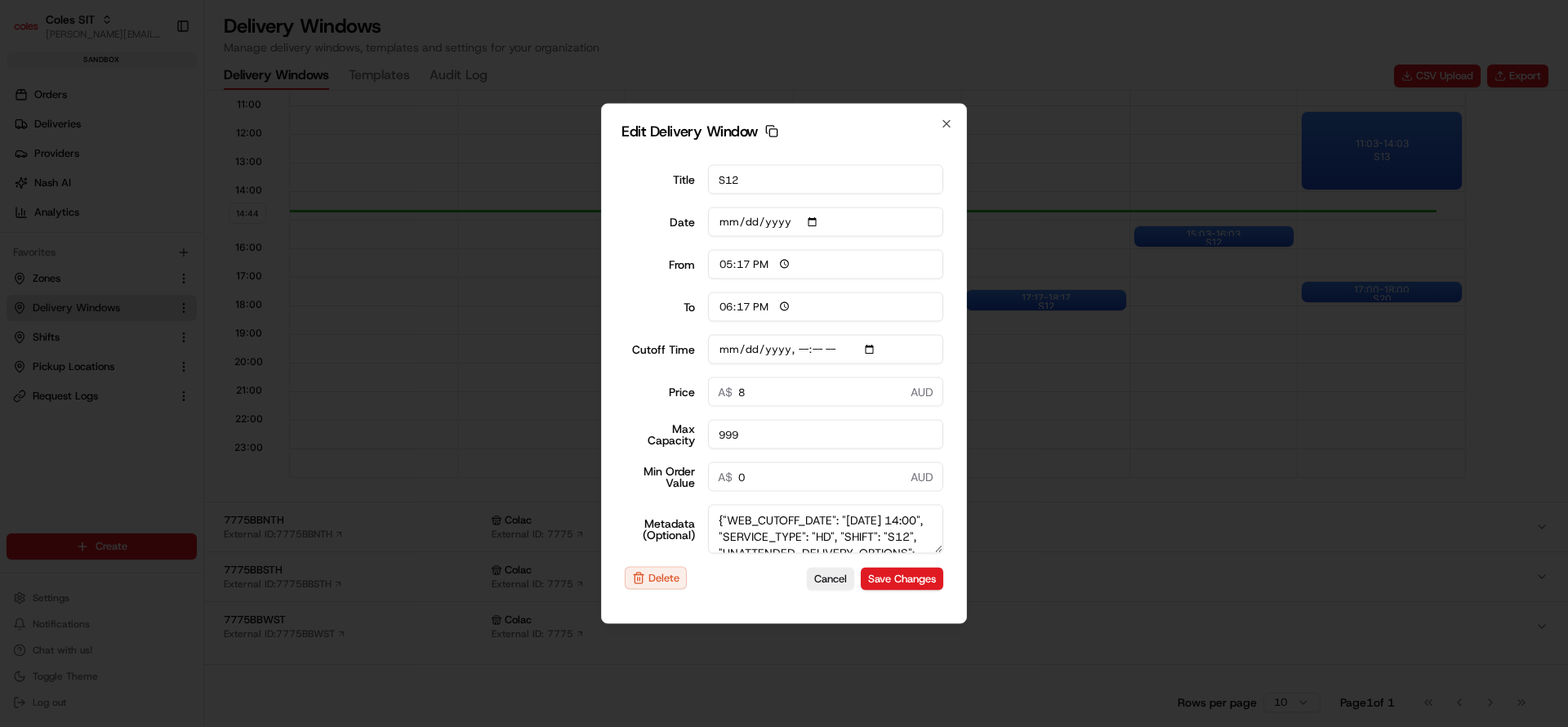
click at [802, 351] on input "Cutoff Time" at bounding box center [825, 349] width 236 height 30
type input "[DATE]T13:10"
click at [810, 537] on textarea "{"WEB_CUTOFF_DATE": "[DATE] 14:00", "SERVICE_TYPE": "HD", "SHIFT": "S12", "UNAT…" at bounding box center [825, 529] width 236 height 49
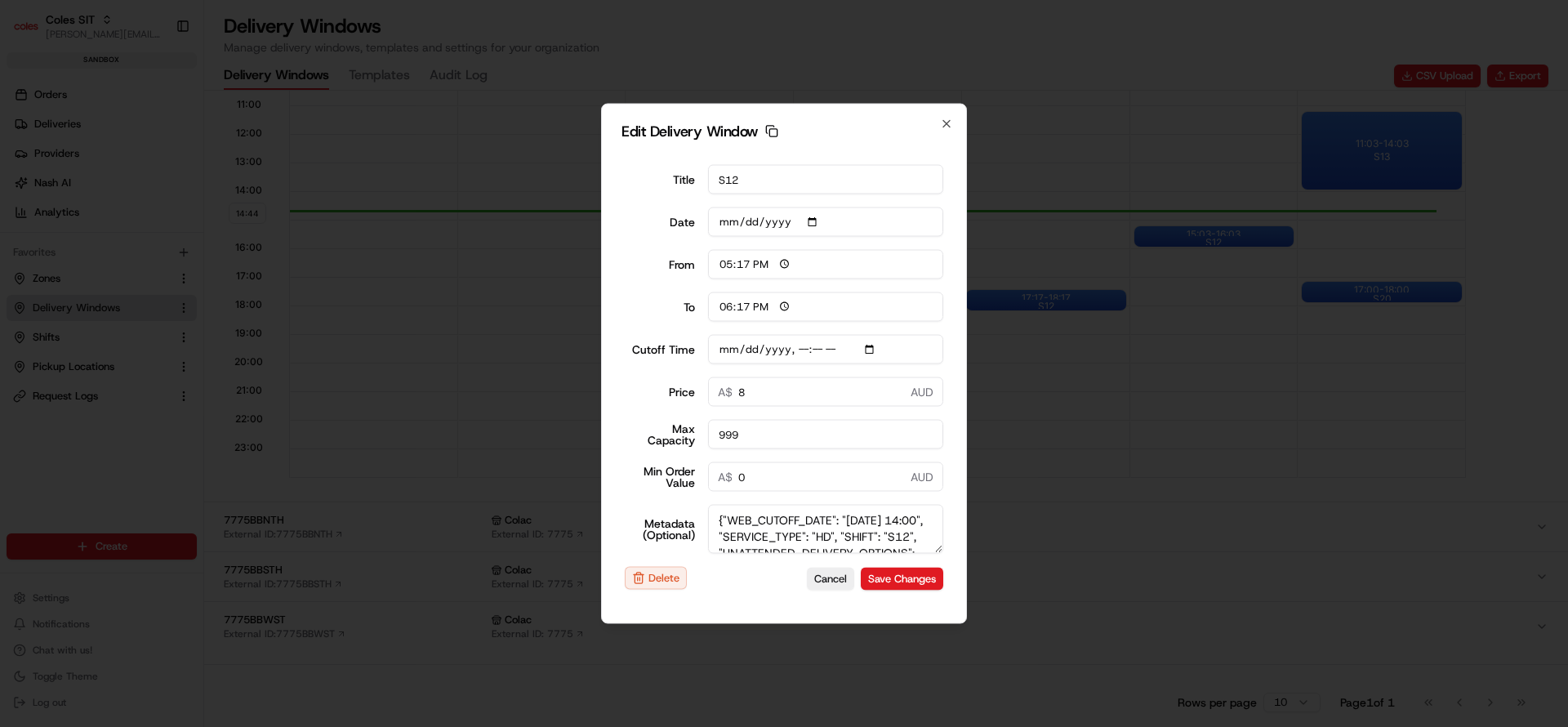
click at [804, 538] on textarea "{"WEB_CUTOFF_DATE": "[DATE] 14:00", "SERVICE_TYPE": "HD", "SHIFT": "S12", "UNAT…" at bounding box center [825, 529] width 236 height 49
type textarea "{"WEB_CUTOFF_DATE": "[DATE] 13:00", "SERVICE_TYPE": "HD", "SHIFT": "S12", "UNAT…"
click at [883, 580] on button "Save Changes" at bounding box center [901, 578] width 82 height 23
type input "[DATE]"
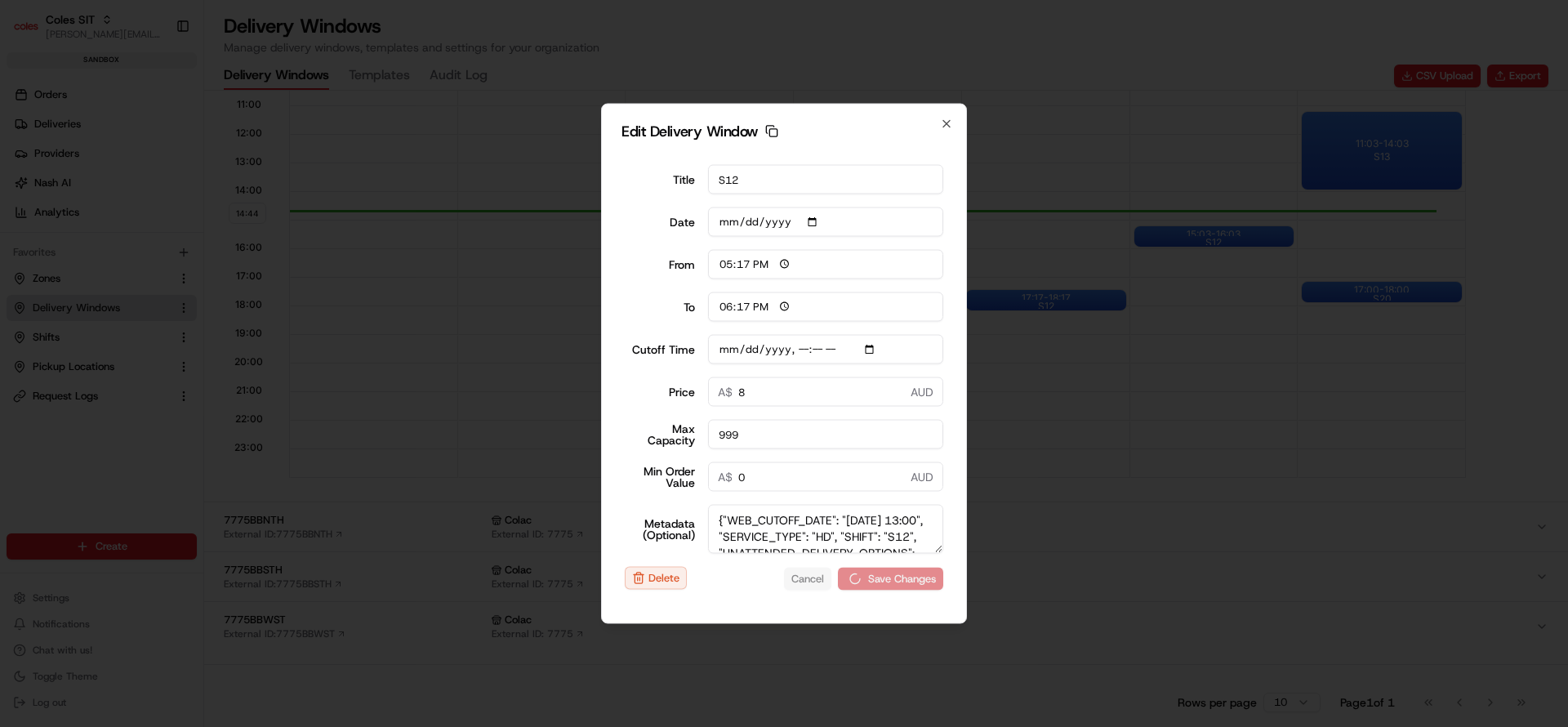
type input "14:45"
type input "15:45"
type input "[DATE]T14:10"
type input "0"
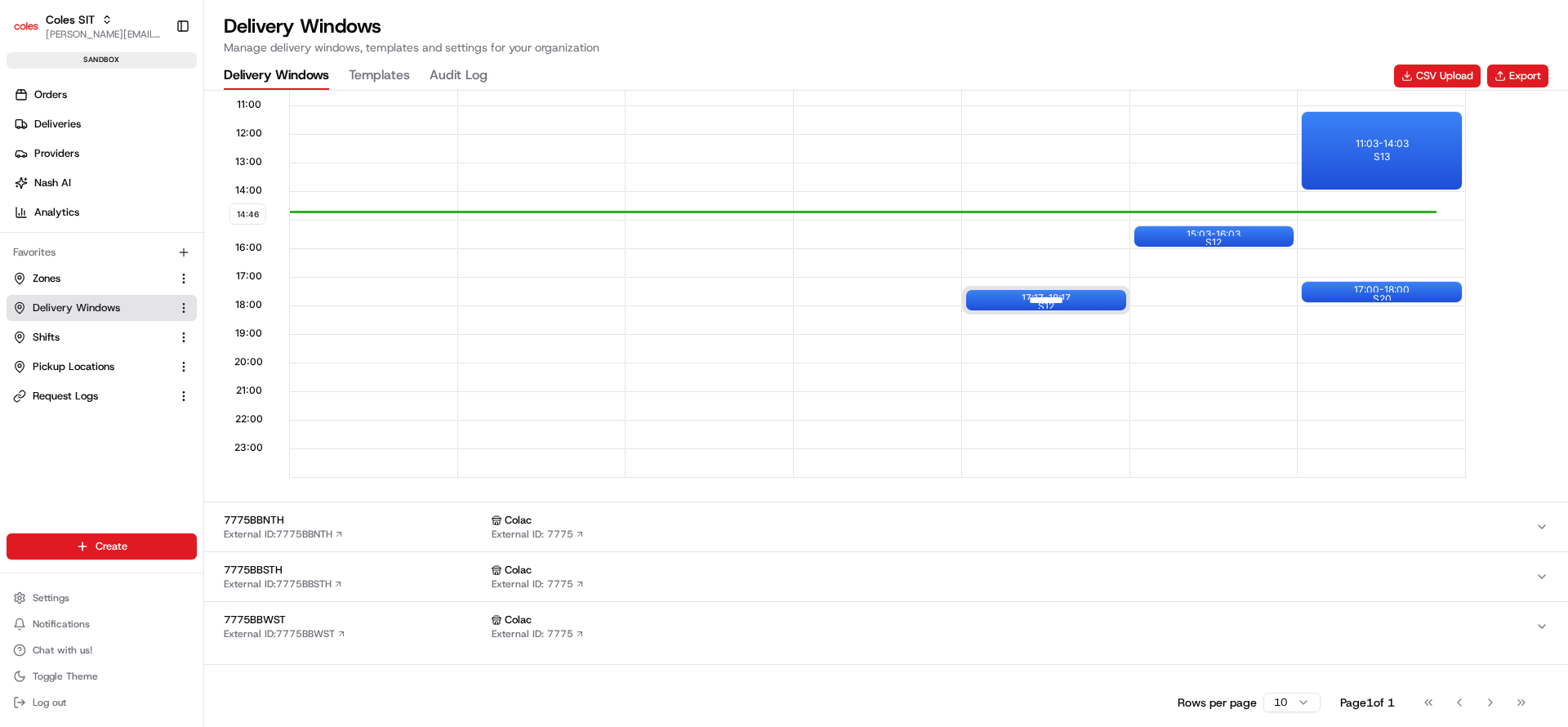
click at [1071, 294] on div at bounding box center [1046, 300] width 66 height 20
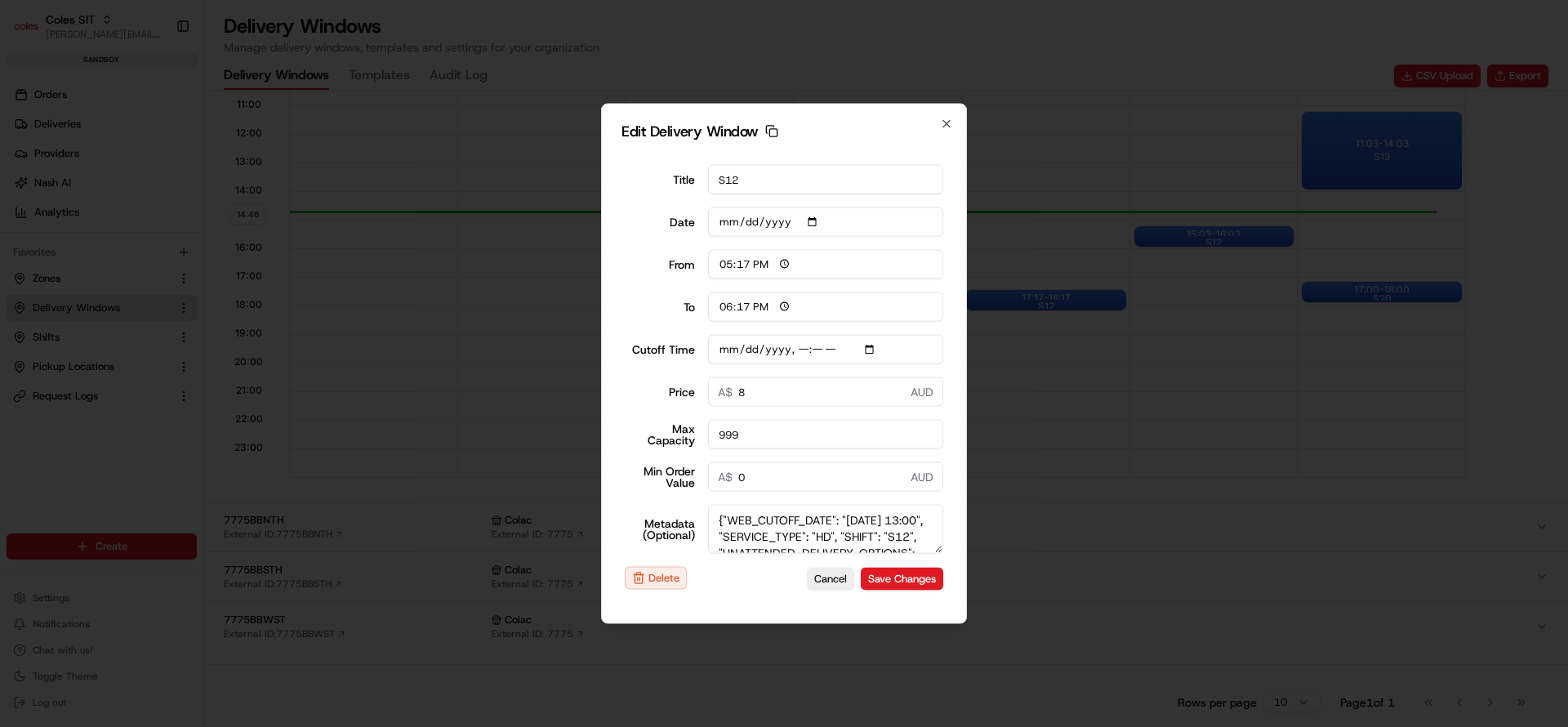
click at [798, 353] on input "Cutoff Time" at bounding box center [825, 349] width 236 height 30
type input "[DATE]T16:10"
click at [801, 534] on textarea "{"WEB_CUTOFF_DATE": "[DATE] 13:00", "SERVICE_TYPE": "HD", "SHIFT": "S12", "UNAT…" at bounding box center [825, 529] width 236 height 49
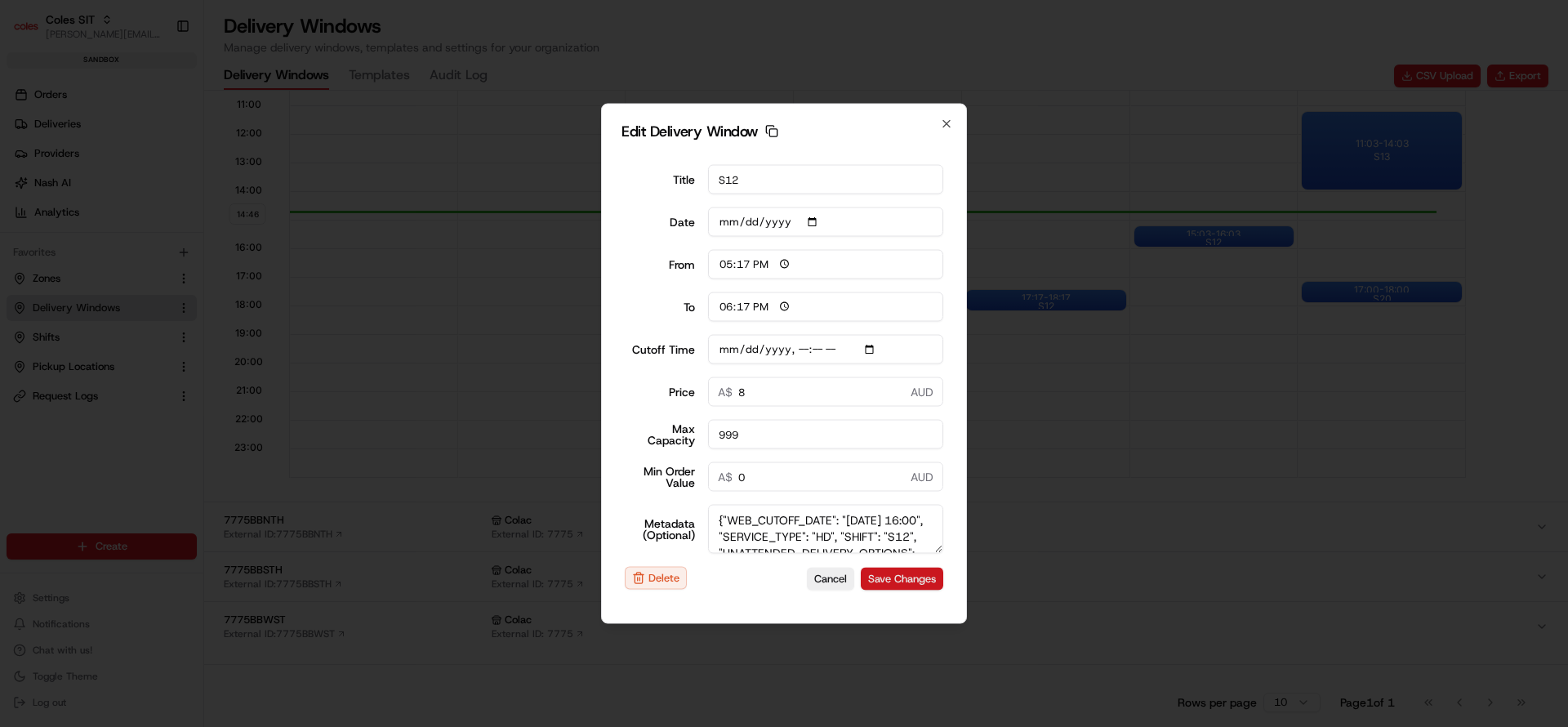
type textarea "{"WEB_CUTOFF_DATE": "[DATE] 16:00", "SERVICE_TYPE": "HD", "SHIFT": "S12", "UNAT…"
click at [883, 584] on button "Save Changes" at bounding box center [901, 578] width 82 height 23
type input "[DATE]"
type input "14:47"
type input "15:47"
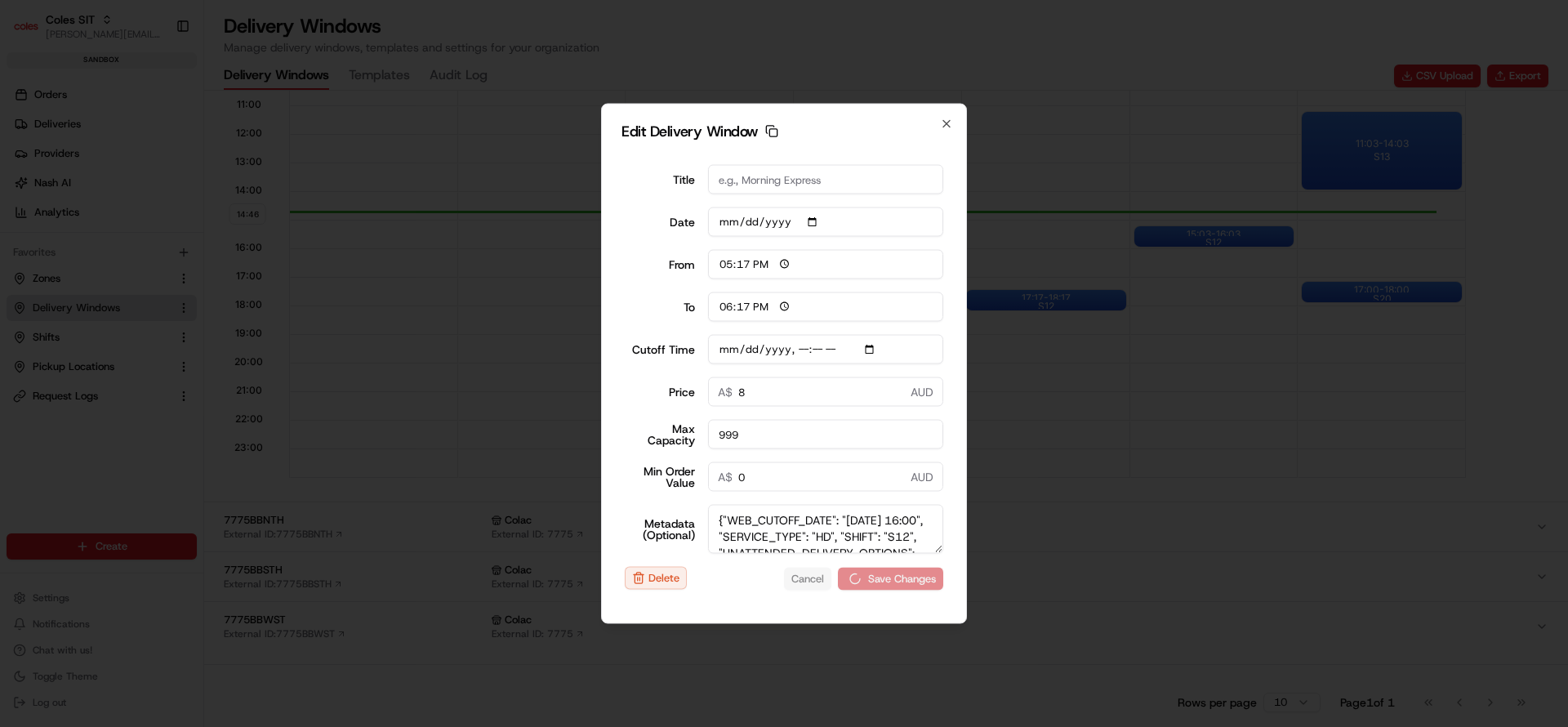
type input "[DATE]T13:10"
type input "0"
type input "[DATE]T13:10"
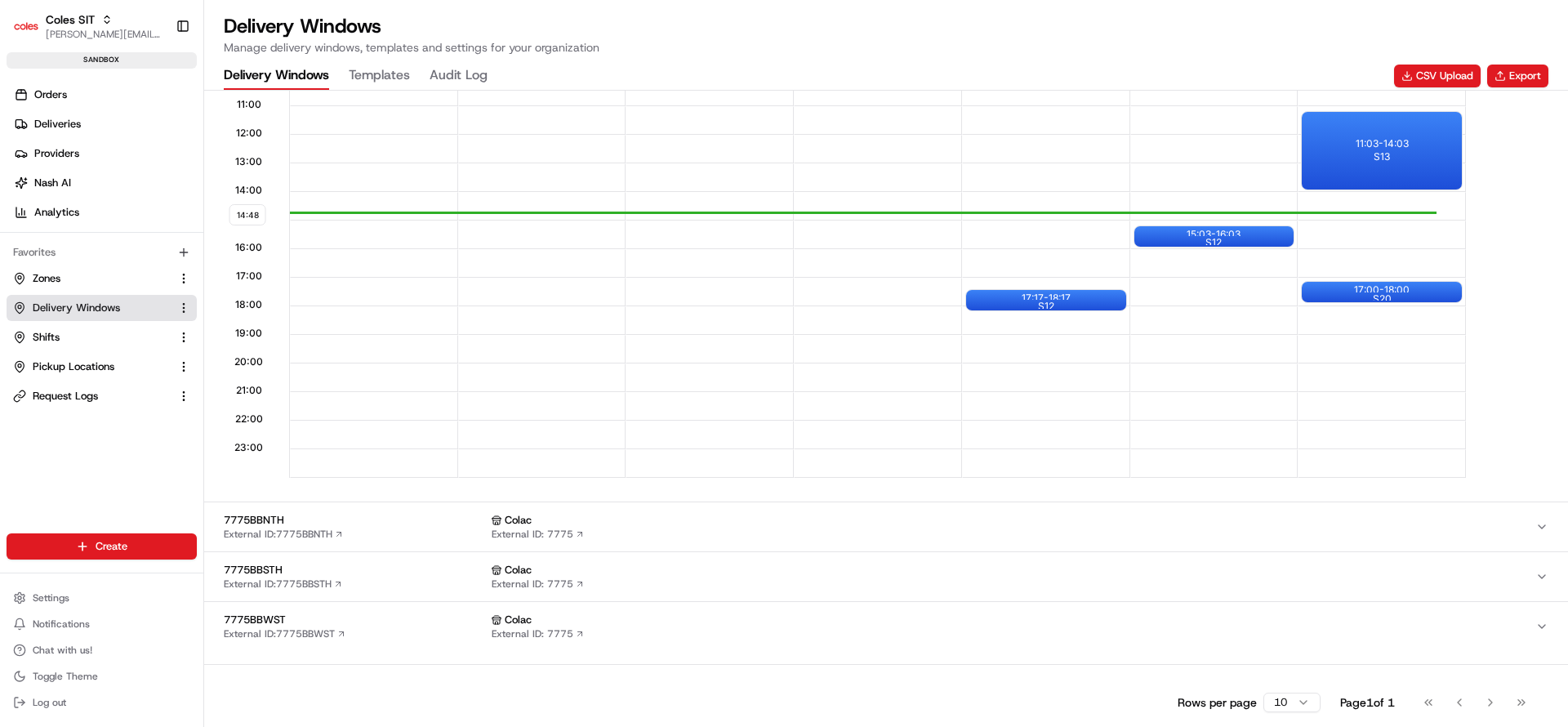
click at [1033, 710] on div "Rows per page 10 Page 1 of 1 Go to first page Go to previous page Go to next pa…" at bounding box center [886, 702] width 1325 height 23
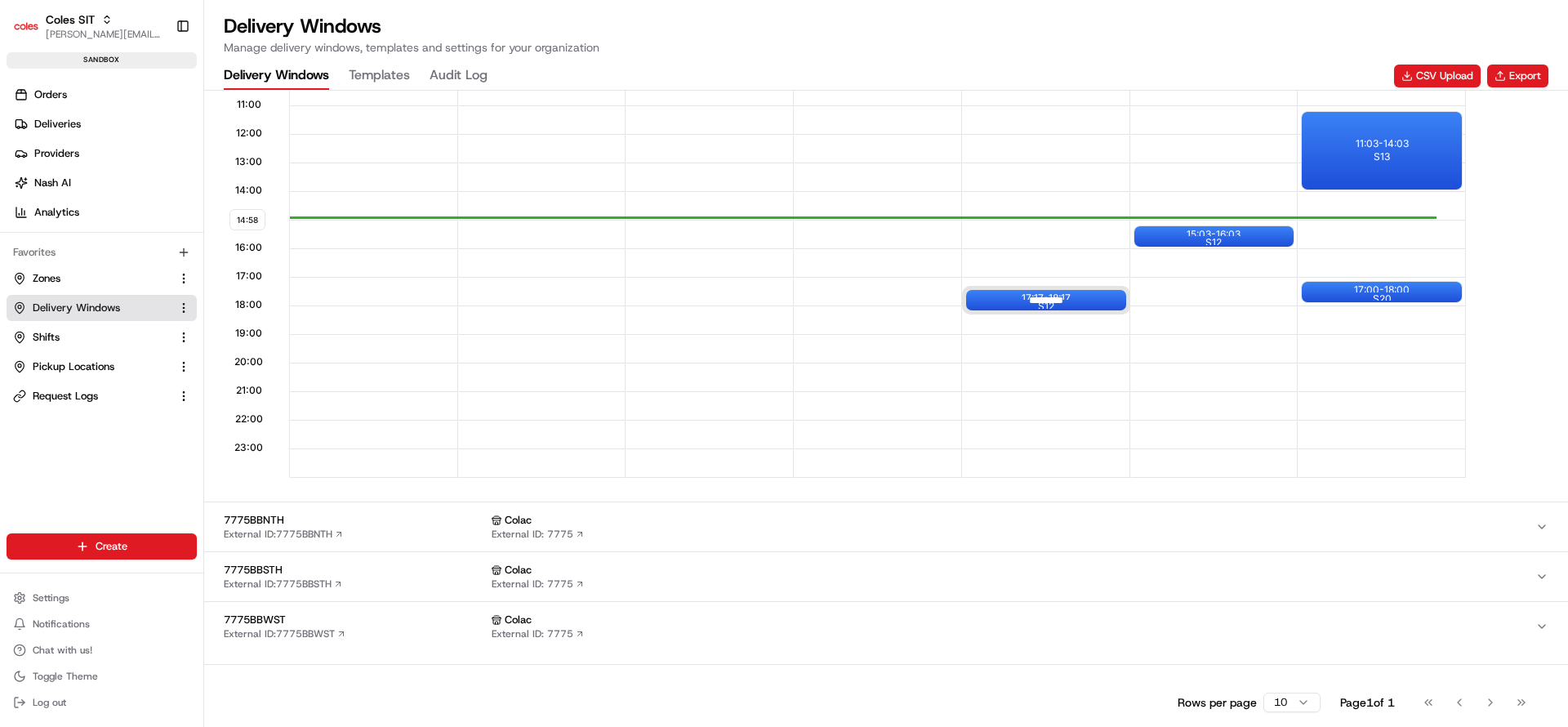
click at [1053, 297] on div at bounding box center [1046, 300] width 66 height 20
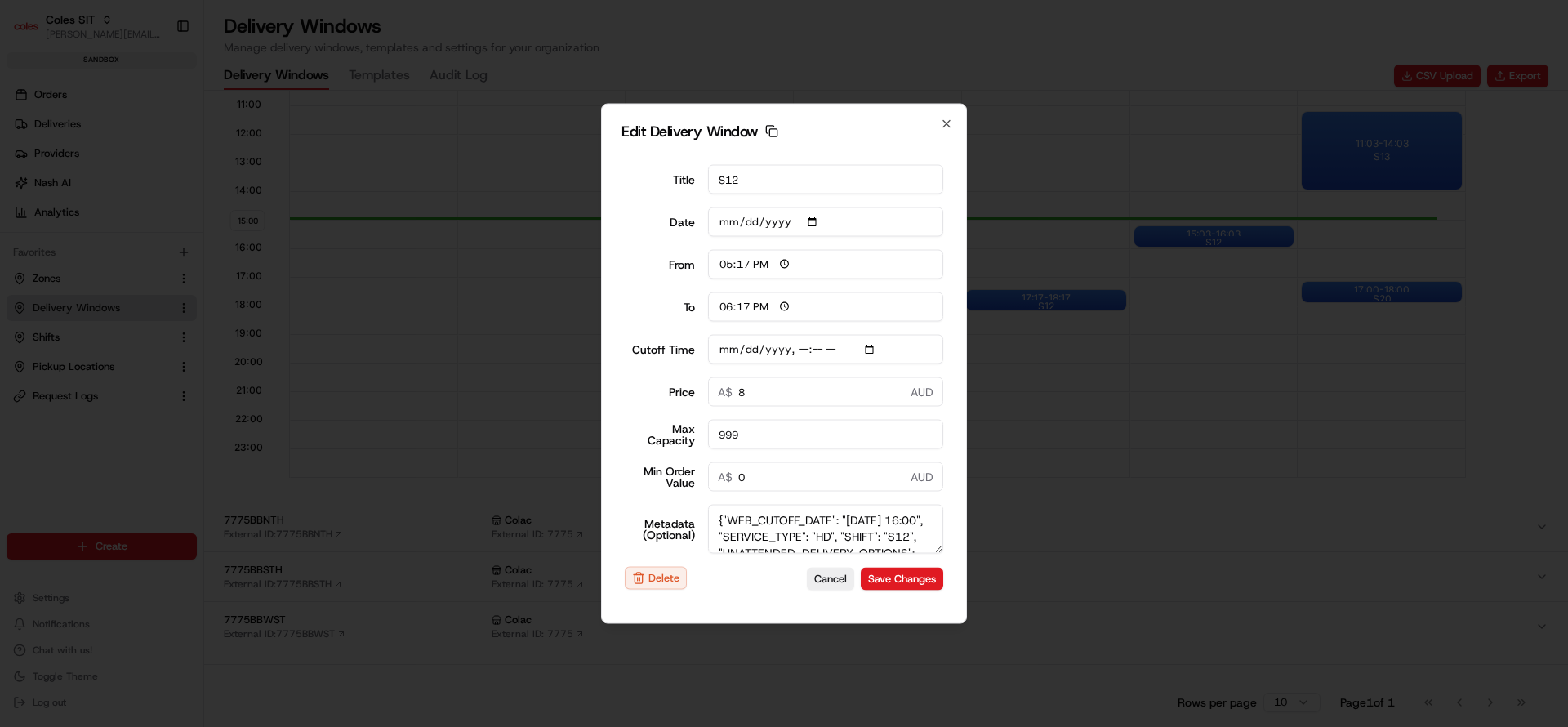
drag, startPoint x: 729, startPoint y: 536, endPoint x: 821, endPoint y: 532, distance: 92.1
click at [821, 532] on textarea "{"WEB_CUTOFF_DATE": "[DATE] 16:00", "SERVICE_TYPE": "HD", "SHIFT": "S12", "UNAT…" at bounding box center [825, 529] width 236 height 49
click at [820, 532] on textarea "{"WEB_CUTOFF_DATE": "[DATE] 16:00", "SERVICE_TYPE": "HD", "SHIFT": "S12", "UNAT…" at bounding box center [825, 529] width 236 height 49
click at [872, 343] on input "Cutoff Time" at bounding box center [825, 349] width 236 height 30
type input "[DATE]T16:10"
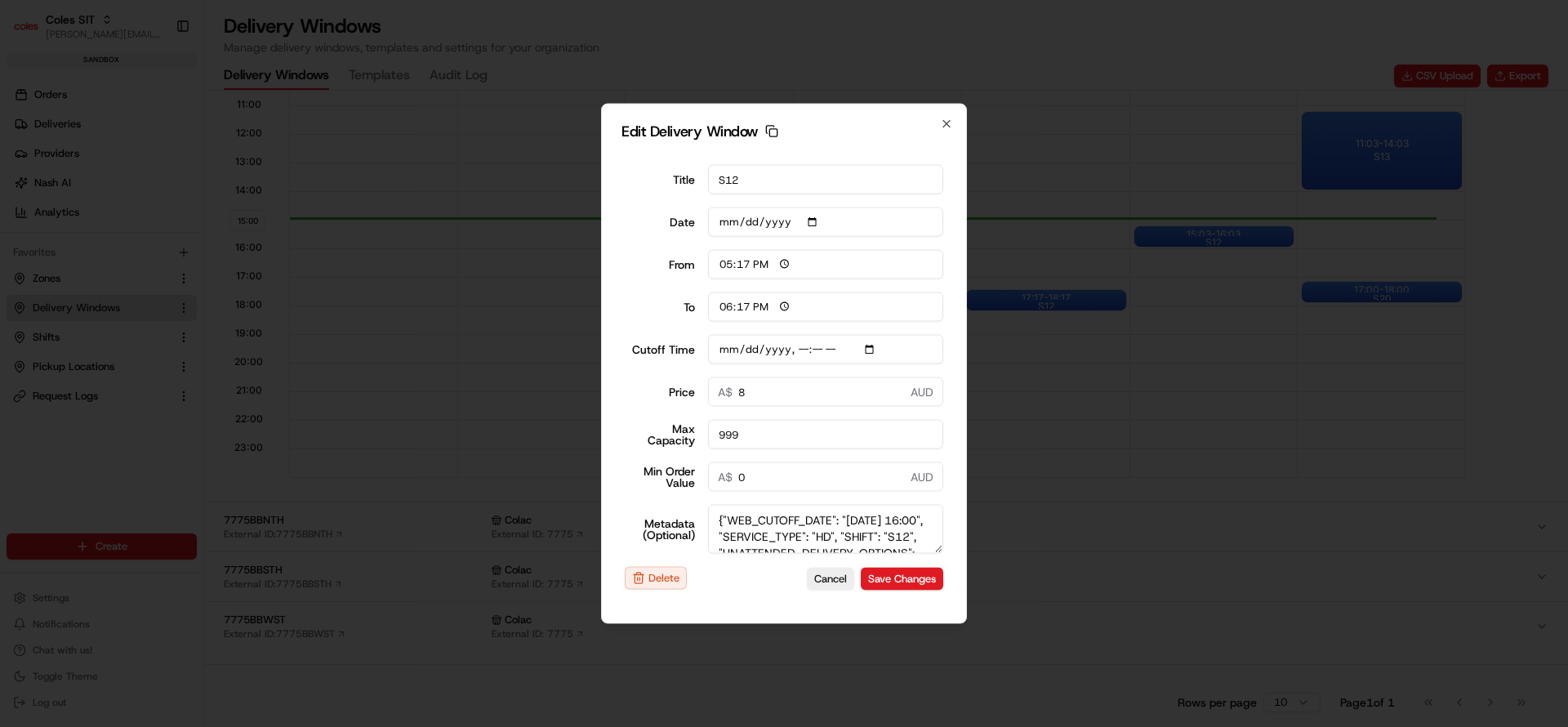
click at [652, 435] on label "Max Capacity" at bounding box center [660, 435] width 71 height 23
click at [708, 435] on input "999" at bounding box center [825, 434] width 236 height 30
click at [738, 537] on textarea "{"WEB_CUTOFF_DATE": "[DATE] 16:00", "SERVICE_TYPE": "HD", "SHIFT": "S12", "UNAT…" at bounding box center [825, 529] width 236 height 49
type textarea "{"WEB_CUTOFF_DATE": "[DATE] 16:00", "SERVICE_TYPE": "HD", "SHIFT": "S12", "UNAT…"
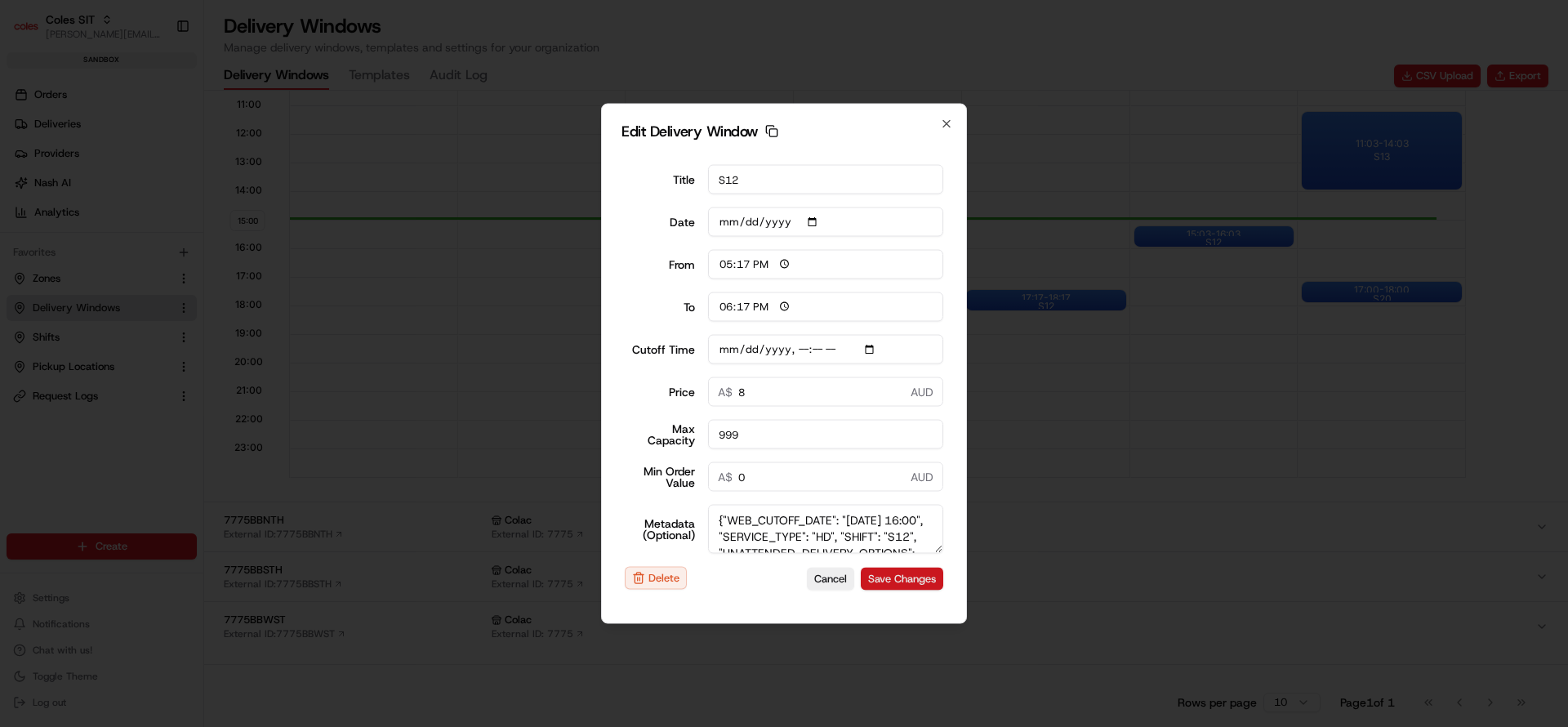
click at [890, 578] on button "Save Changes" at bounding box center [901, 578] width 82 height 23
type input "[DATE]"
type input "15:00"
type input "16:00"
type input "[DATE]T16:10"
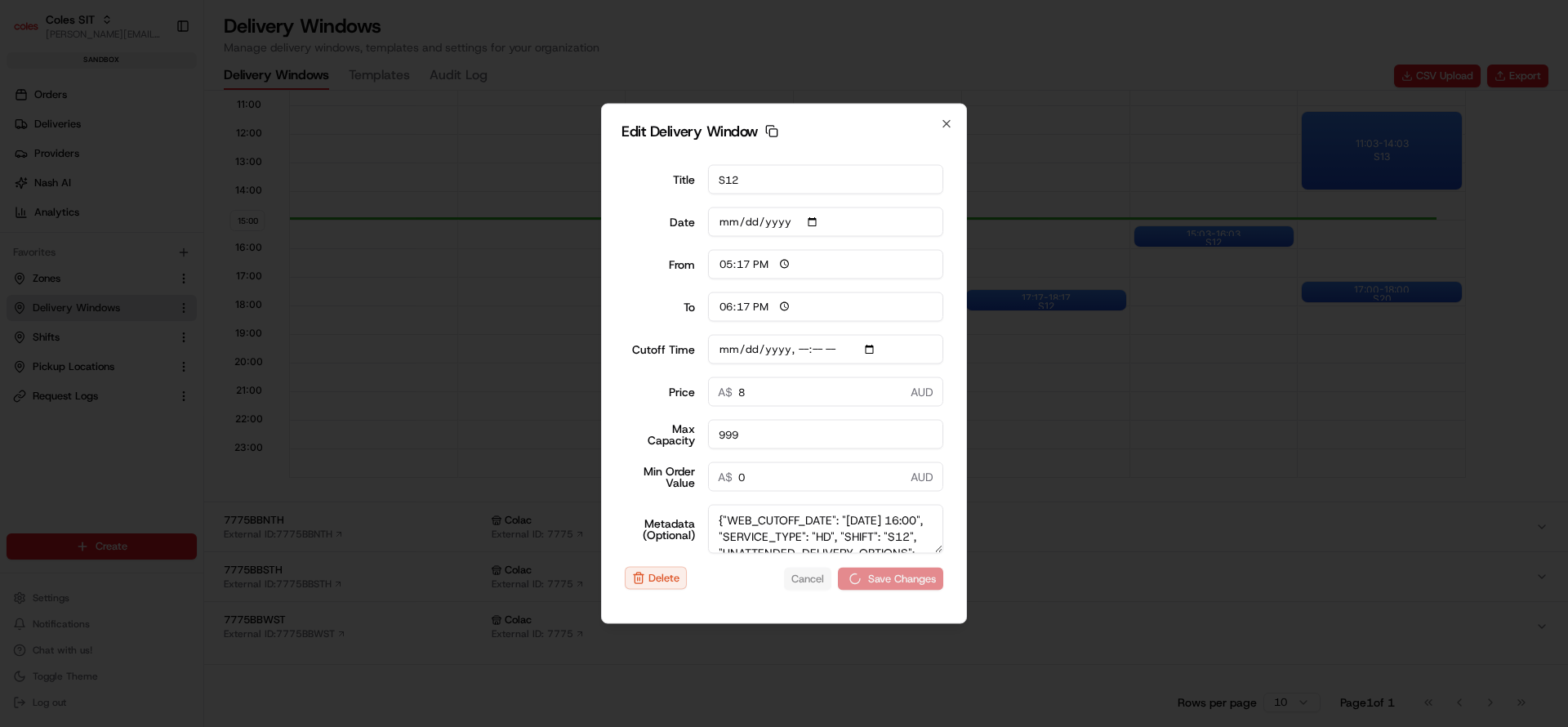
type input "0"
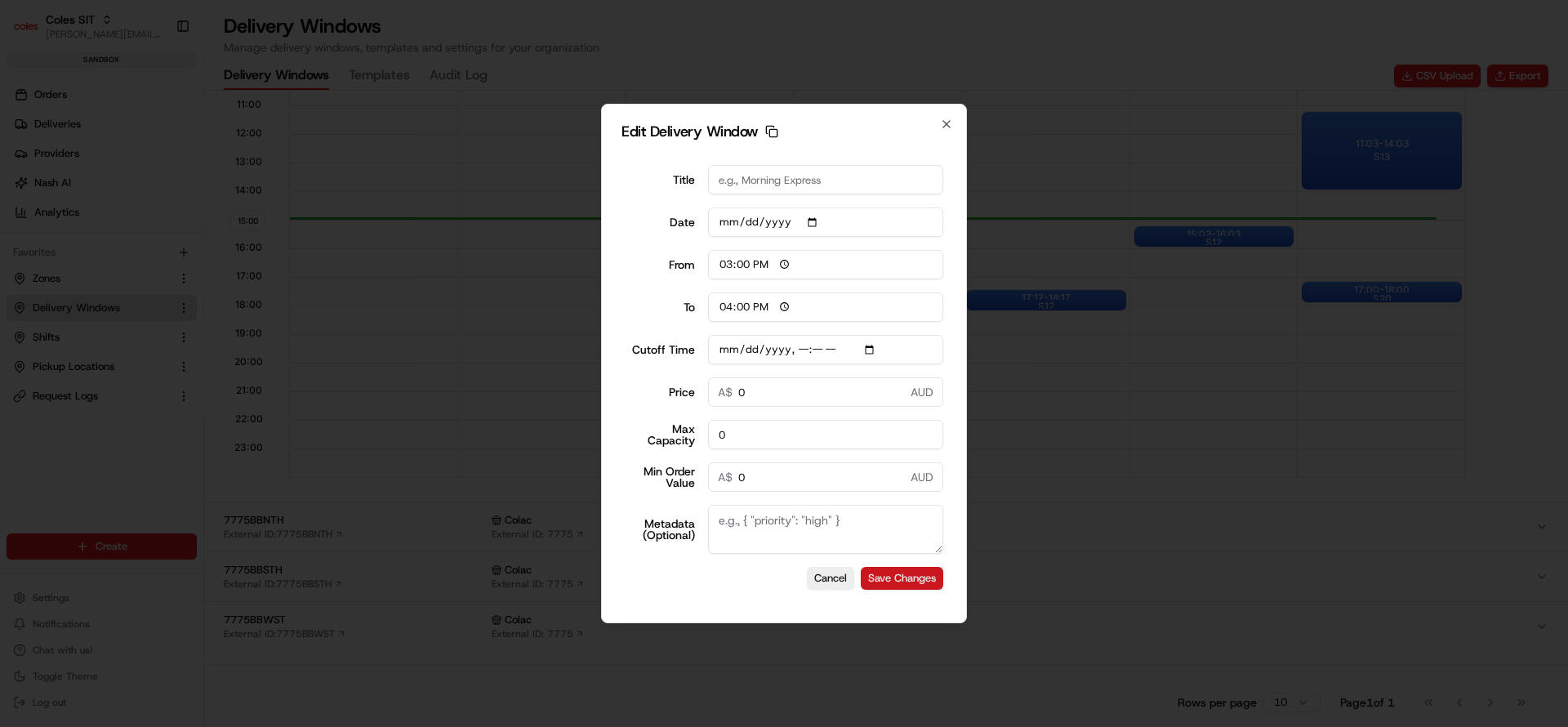
type input "[DATE]T16:10"
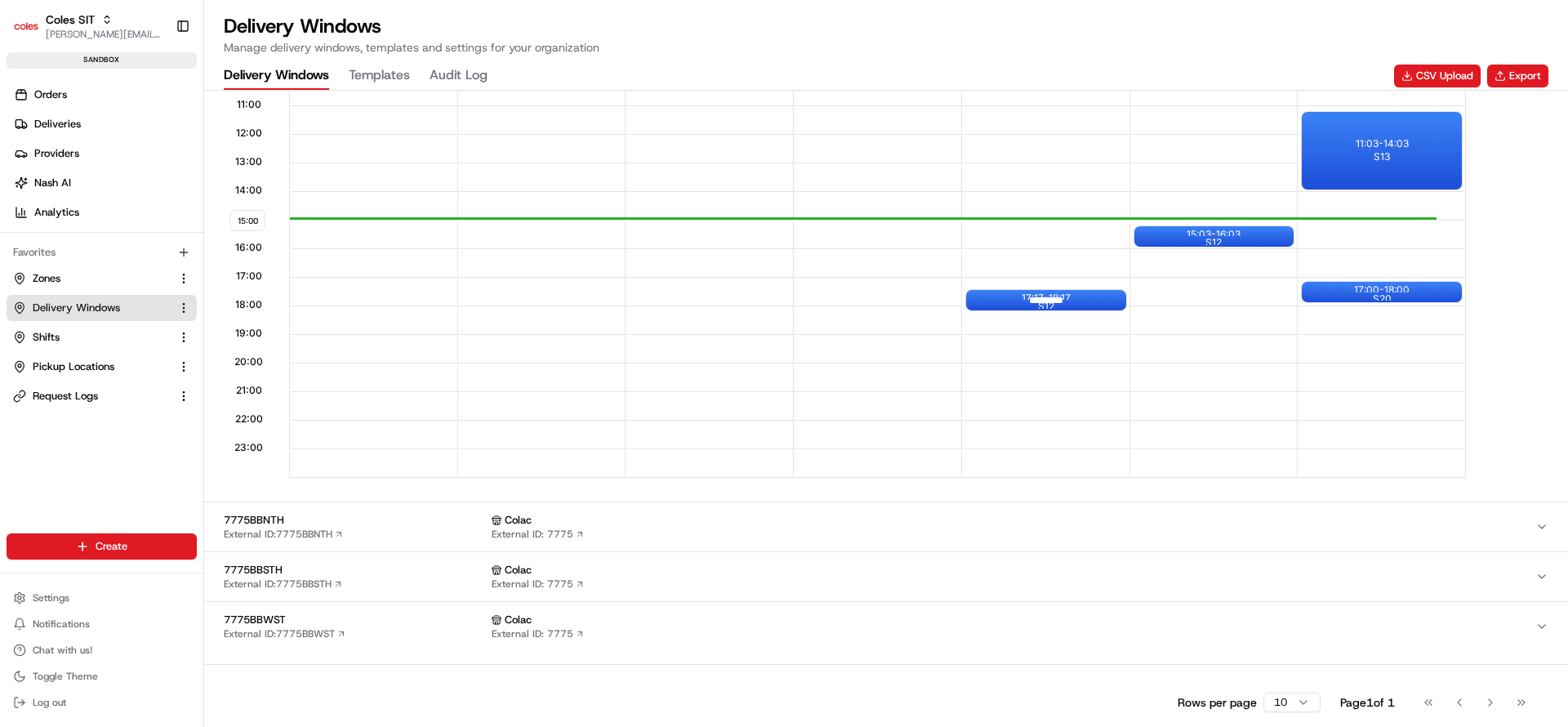
click at [1088, 293] on div "17:17 - 18:17 S12" at bounding box center [1046, 300] width 160 height 20
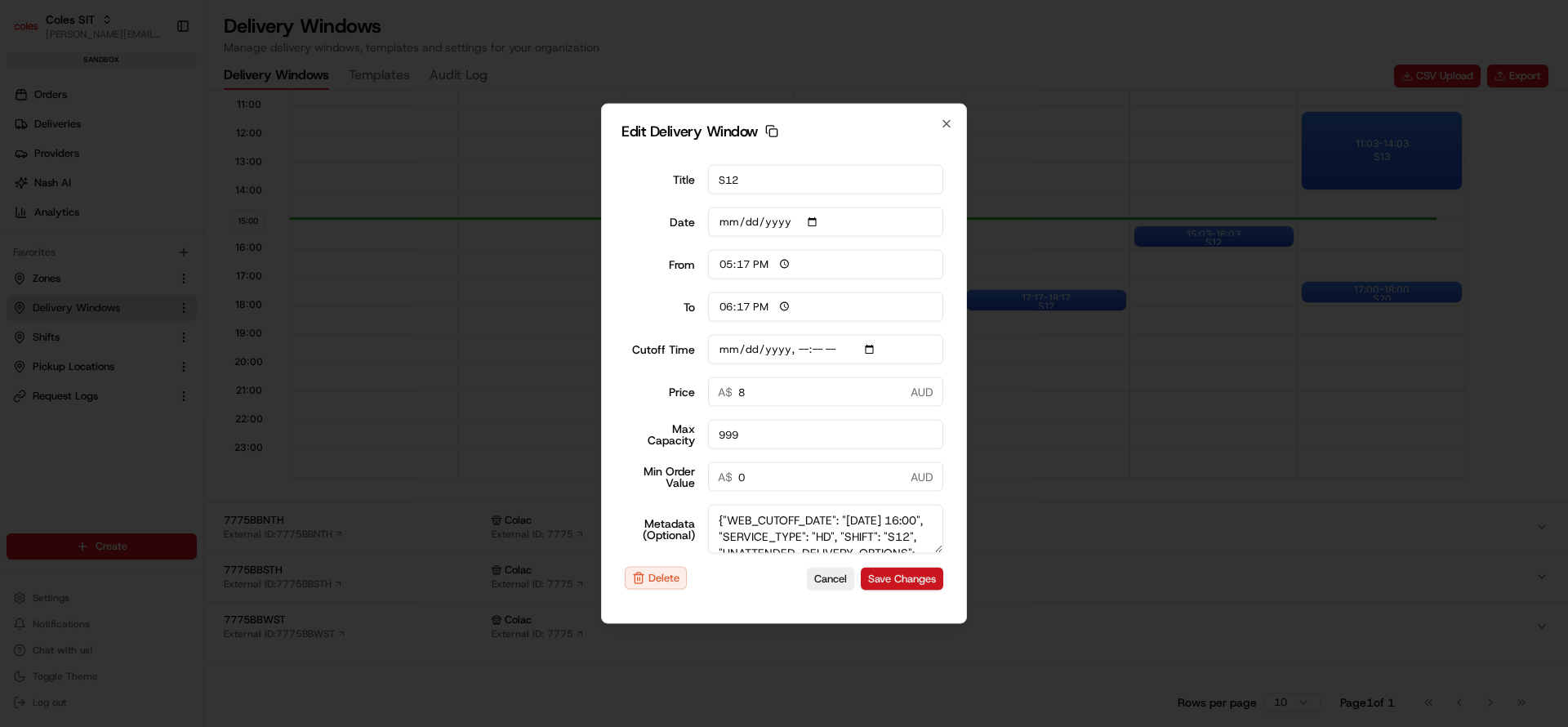
click at [898, 584] on button "Save Changes" at bounding box center [901, 578] width 82 height 23
type input "[DATE]T16:10"
type input "[DATE]"
type input "15:01"
type input "16:01"
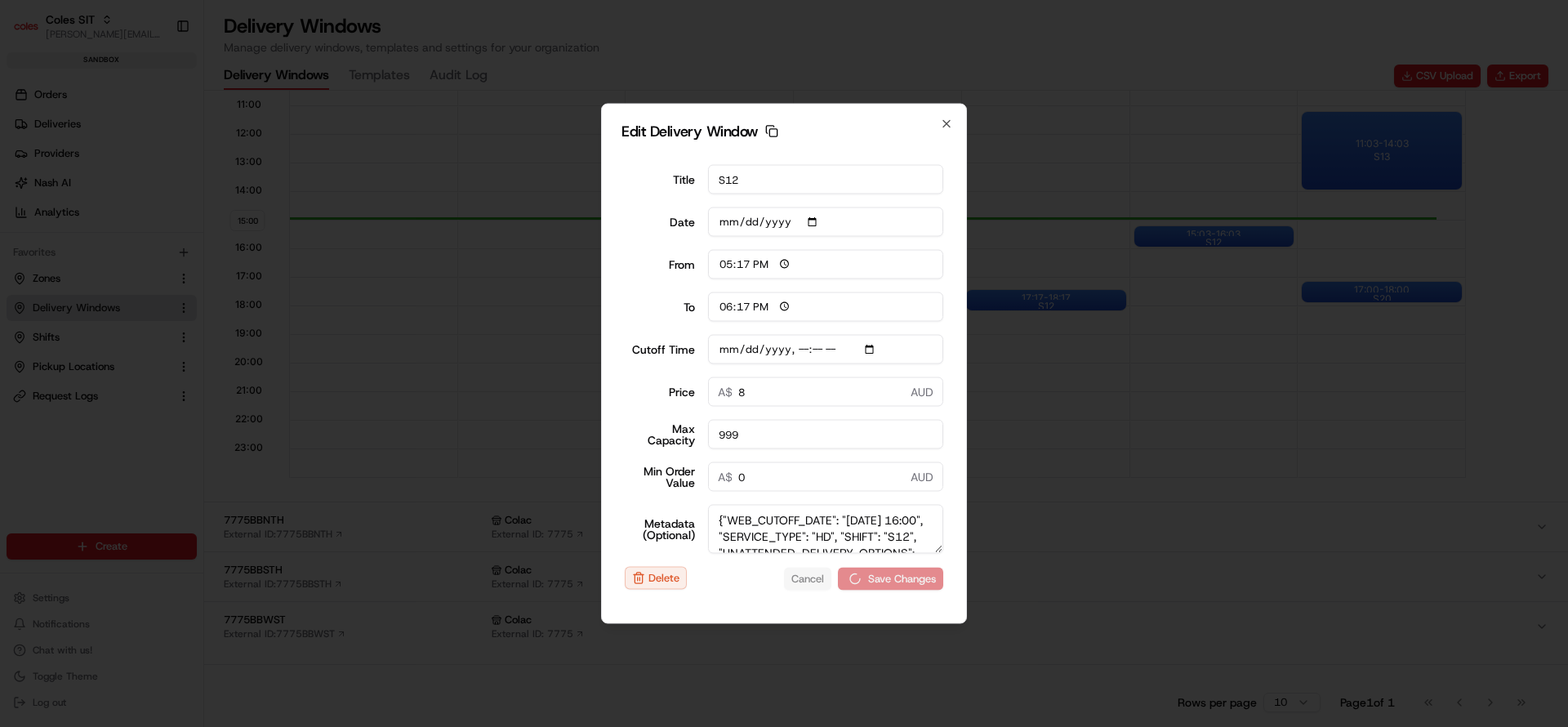
type input "[DATE]T16:10"
type input "0"
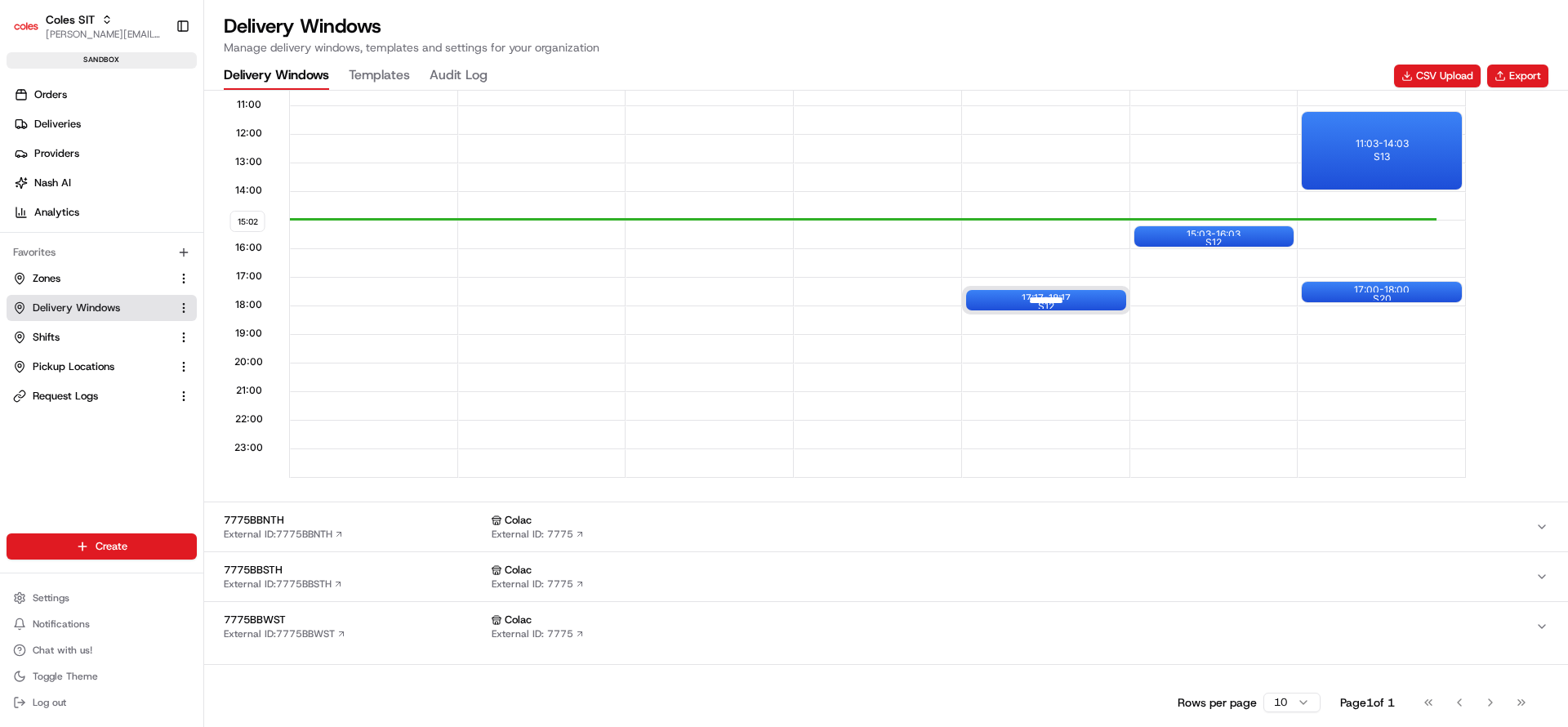
click at [1096, 305] on div "17:17 - 18:17 S12" at bounding box center [1046, 300] width 160 height 20
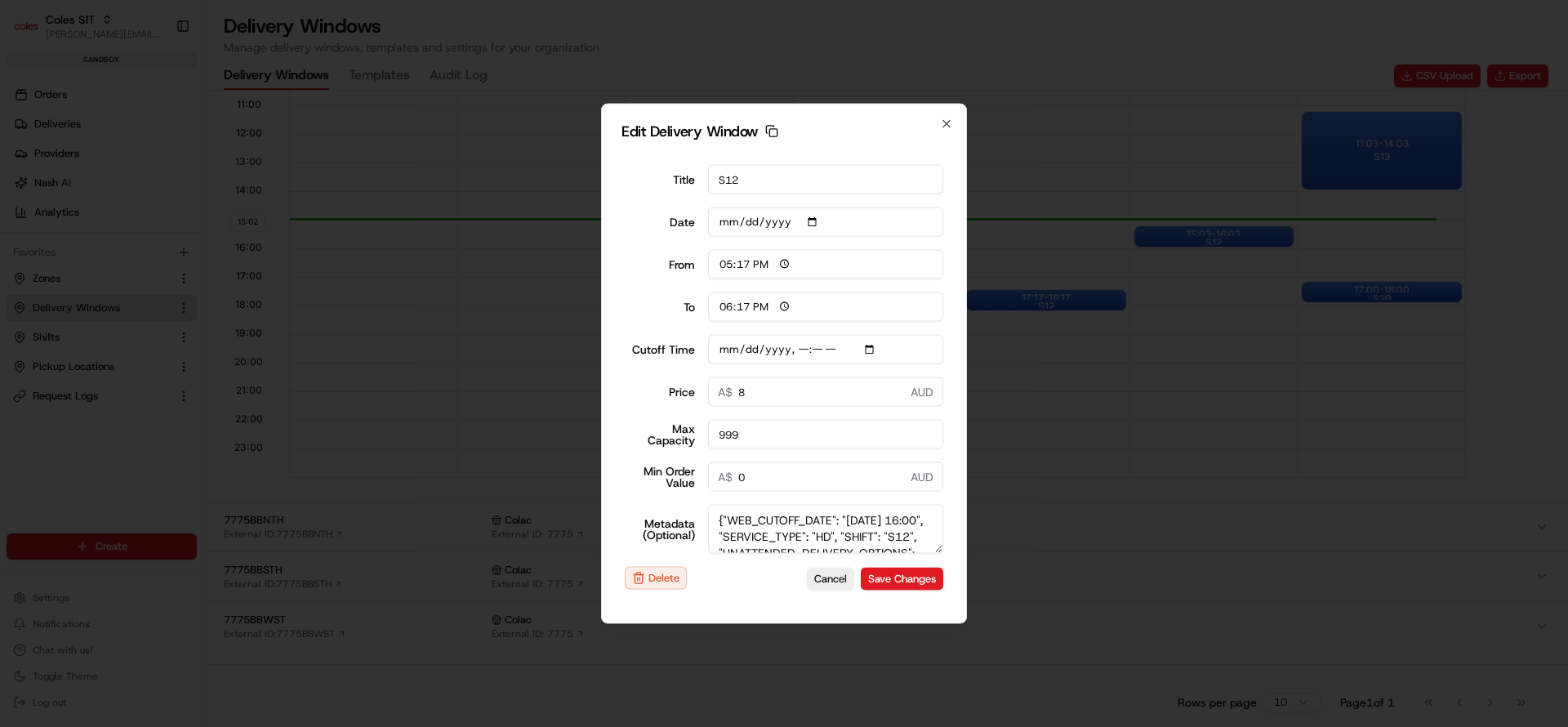
click at [804, 349] on input "Cutoff Time" at bounding box center [825, 349] width 236 height 30
type input "[DATE]T17:10"
click at [917, 586] on button "Save Changes" at bounding box center [901, 578] width 82 height 23
type input "[DATE]"
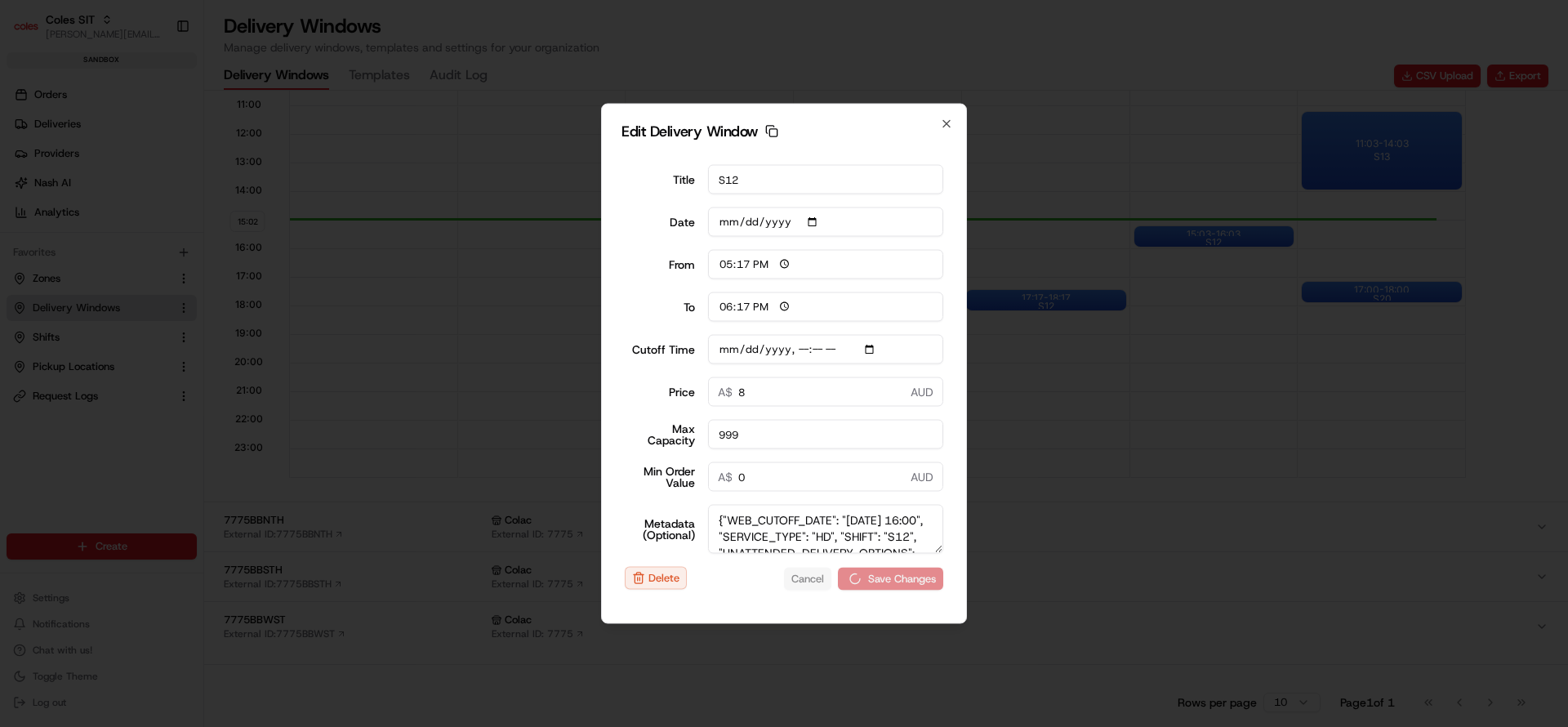
type input "15:02"
type input "16:02"
type input "[DATE]T16:10"
type input "0"
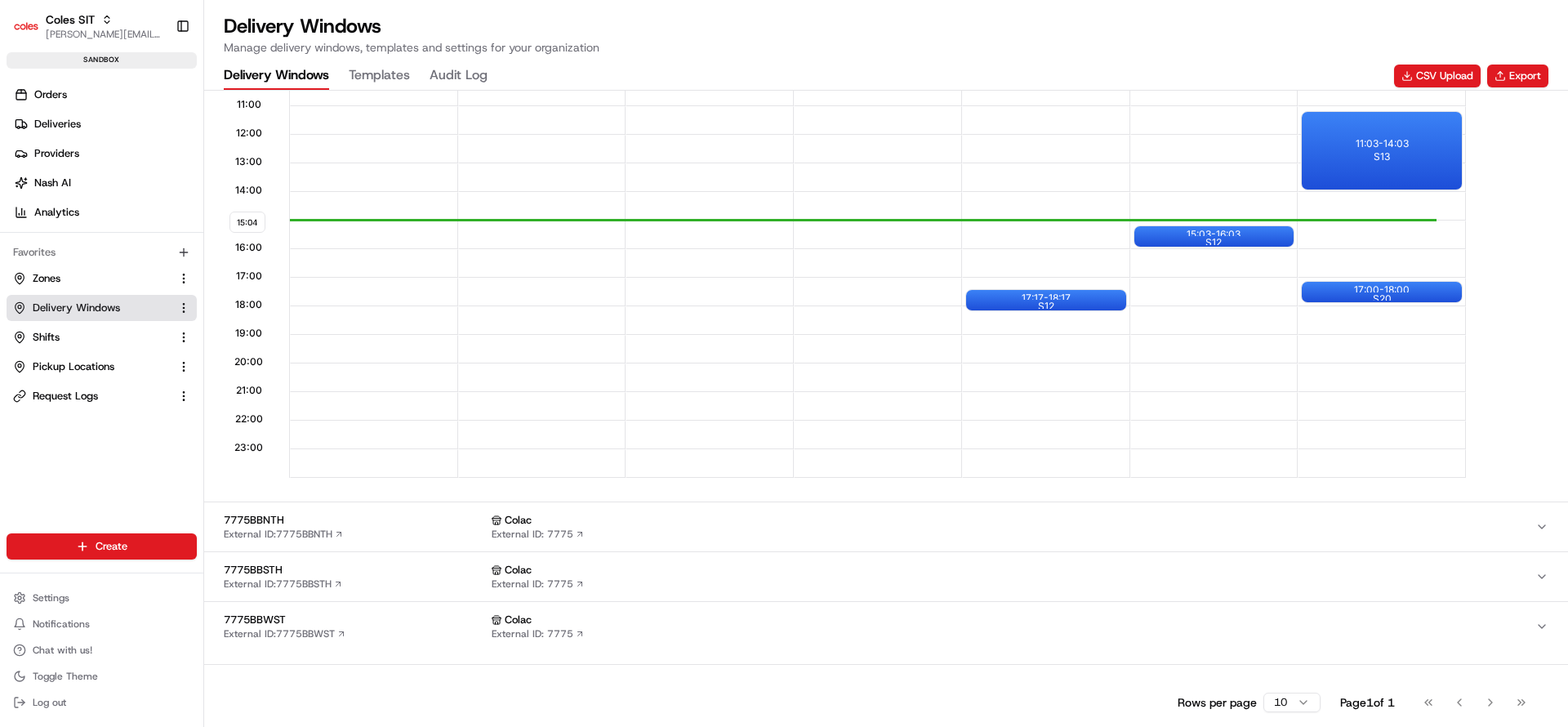
click at [1507, 452] on div "15:04 00:00 01:00 02:00 03:00 04:00 05:00 06:00 07:00 08:00 09:00 10:00 11:00 1…" at bounding box center [885, 102] width 1355 height 752
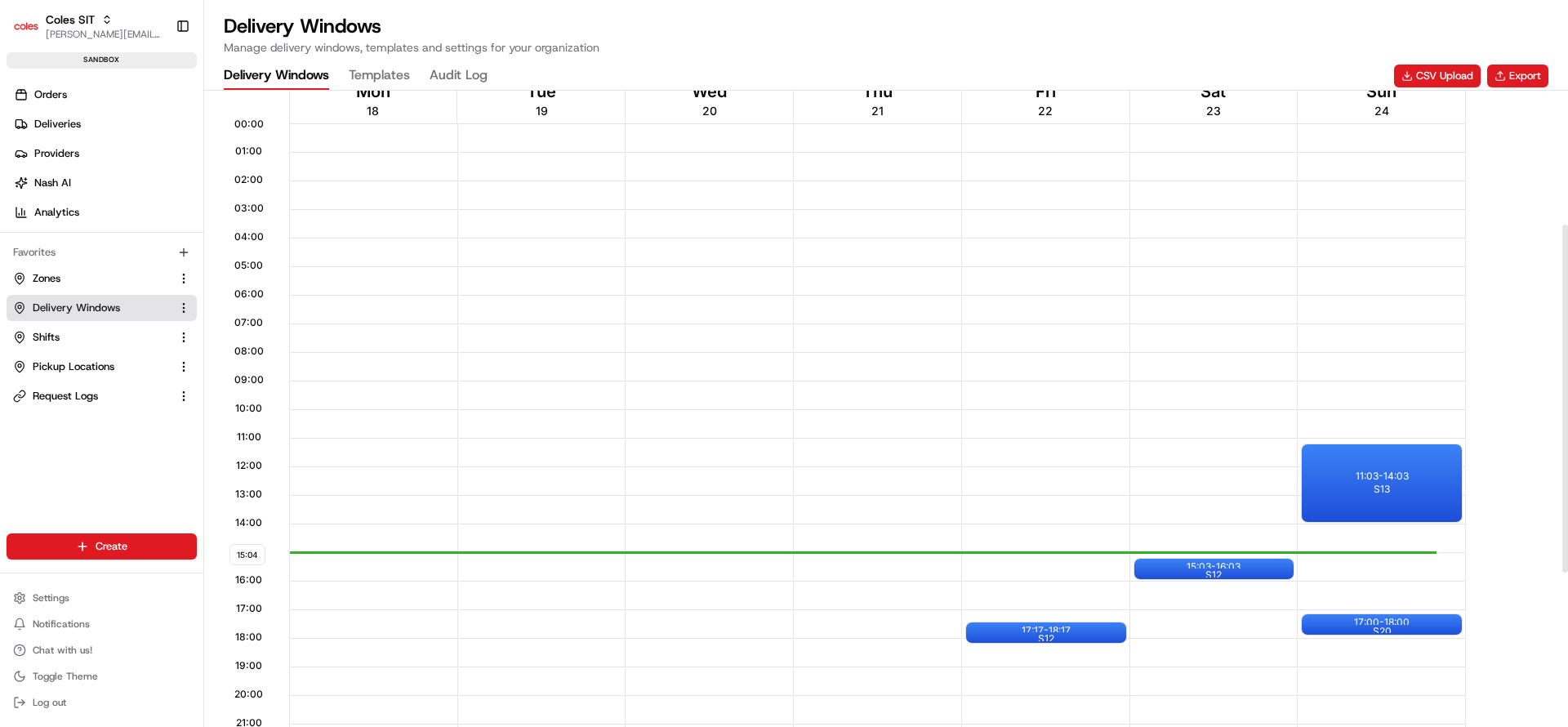
scroll to position [245, 0]
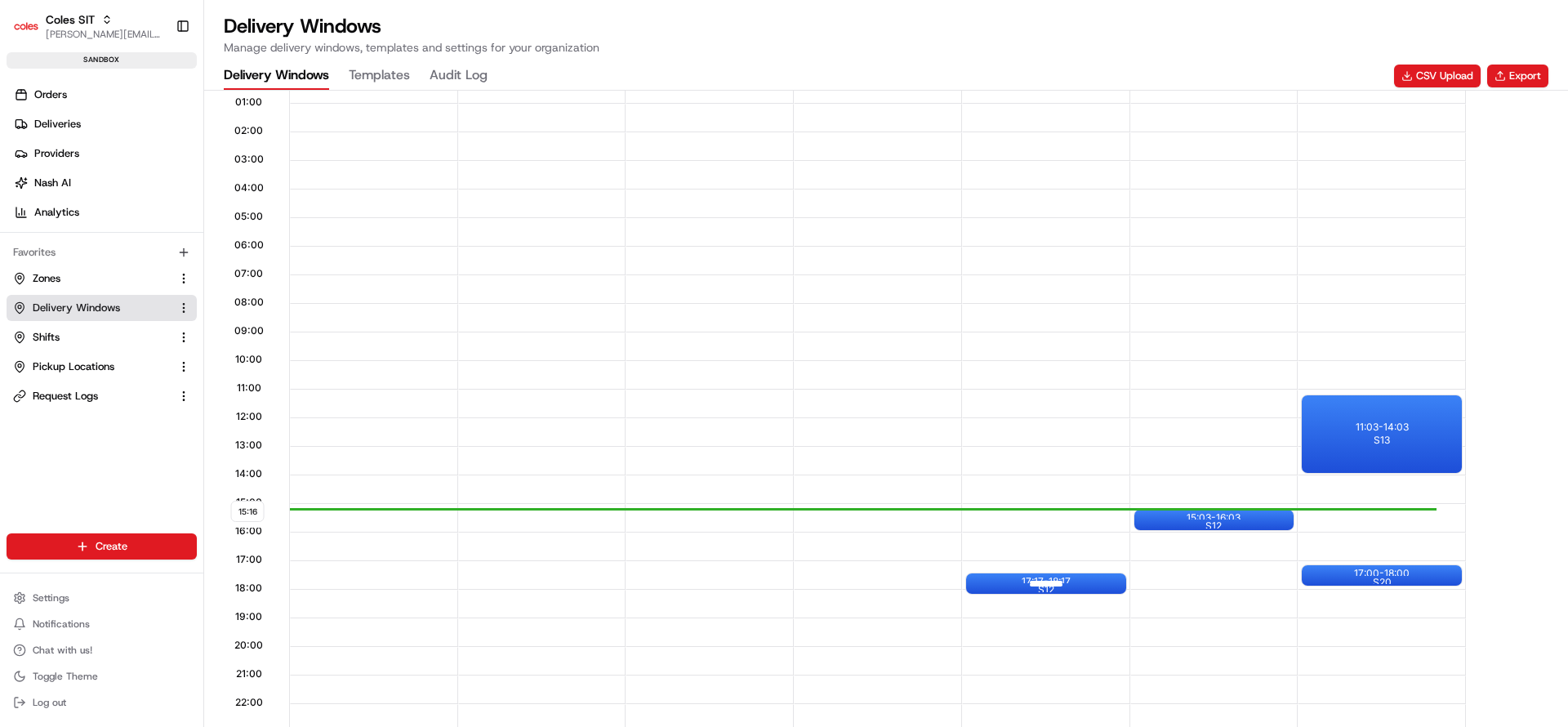
click at [1032, 582] on div at bounding box center [1046, 583] width 66 height 20
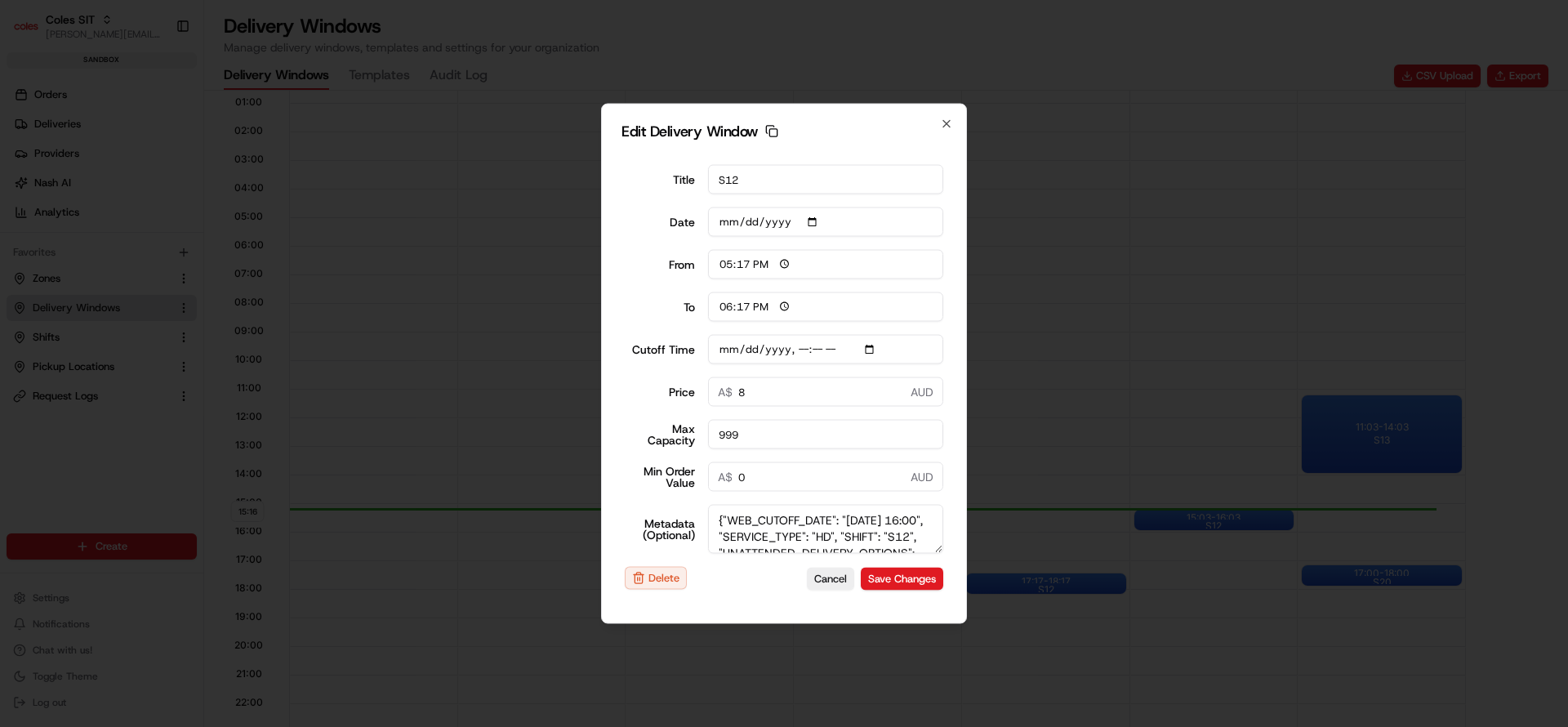
click at [872, 349] on input "Cutoff Time" at bounding box center [825, 349] width 236 height 30
type input "[DATE]T17:10"
click at [627, 432] on label "Max Capacity" at bounding box center [660, 435] width 71 height 23
click at [708, 432] on input "999" at bounding box center [825, 434] width 236 height 30
click at [731, 537] on textarea "{"WEB_CUTOFF_DATE": "[DATE] 16:00", "SERVICE_TYPE": "HD", "SHIFT": "S12", "UNAT…" at bounding box center [825, 529] width 236 height 49
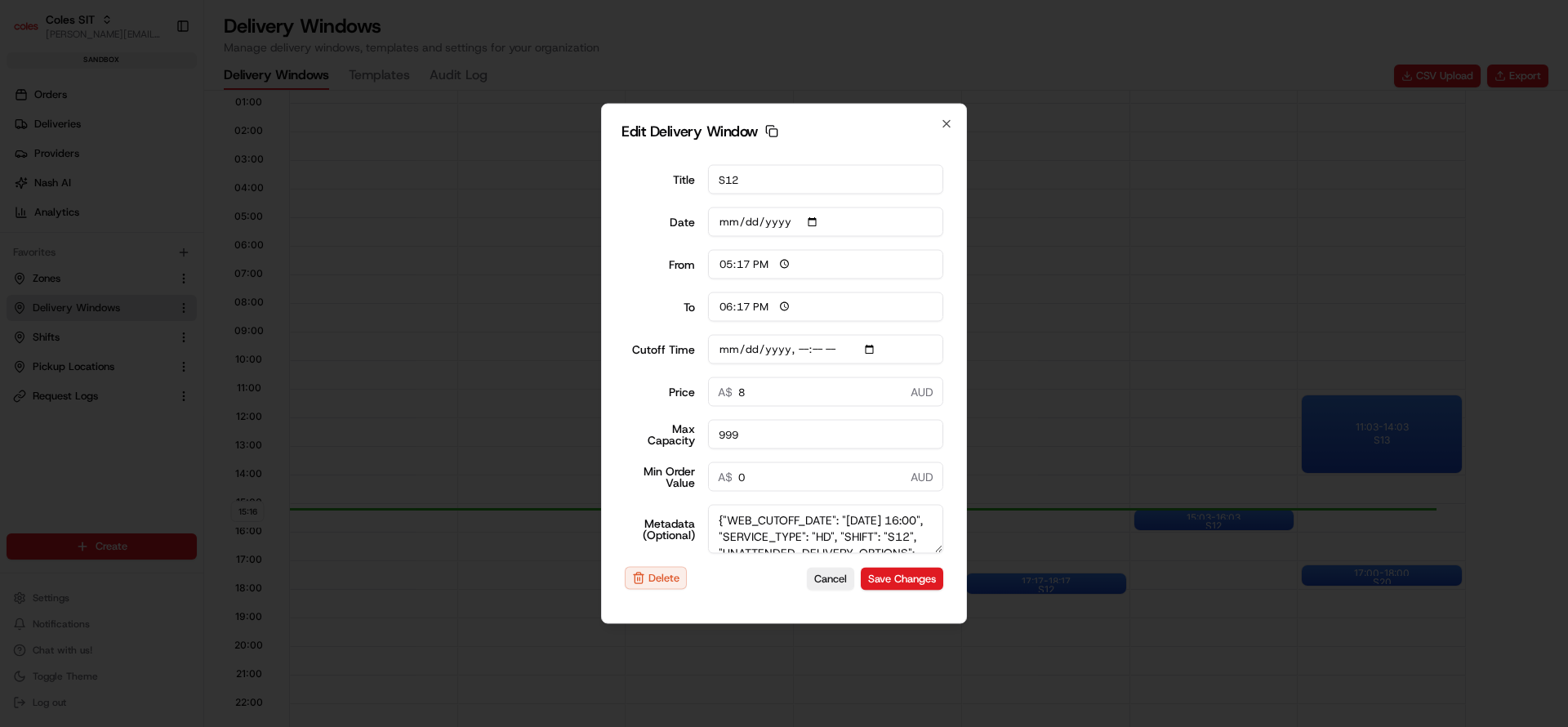
click at [731, 537] on textarea "{"WEB_CUTOFF_DATE": "[DATE] 16:00", "SERVICE_TYPE": "HD", "SHIFT": "S12", "UNAT…" at bounding box center [825, 529] width 236 height 49
type textarea "{"WEB_CUTOFF_DATE": "[DATE] 16:00", "SERVICE_TYPE": "HD", "SHIFT": "S12", "UNAT…"
click at [798, 349] on input "Cutoff Time" at bounding box center [825, 349] width 236 height 30
type input "[DATE]T14:10"
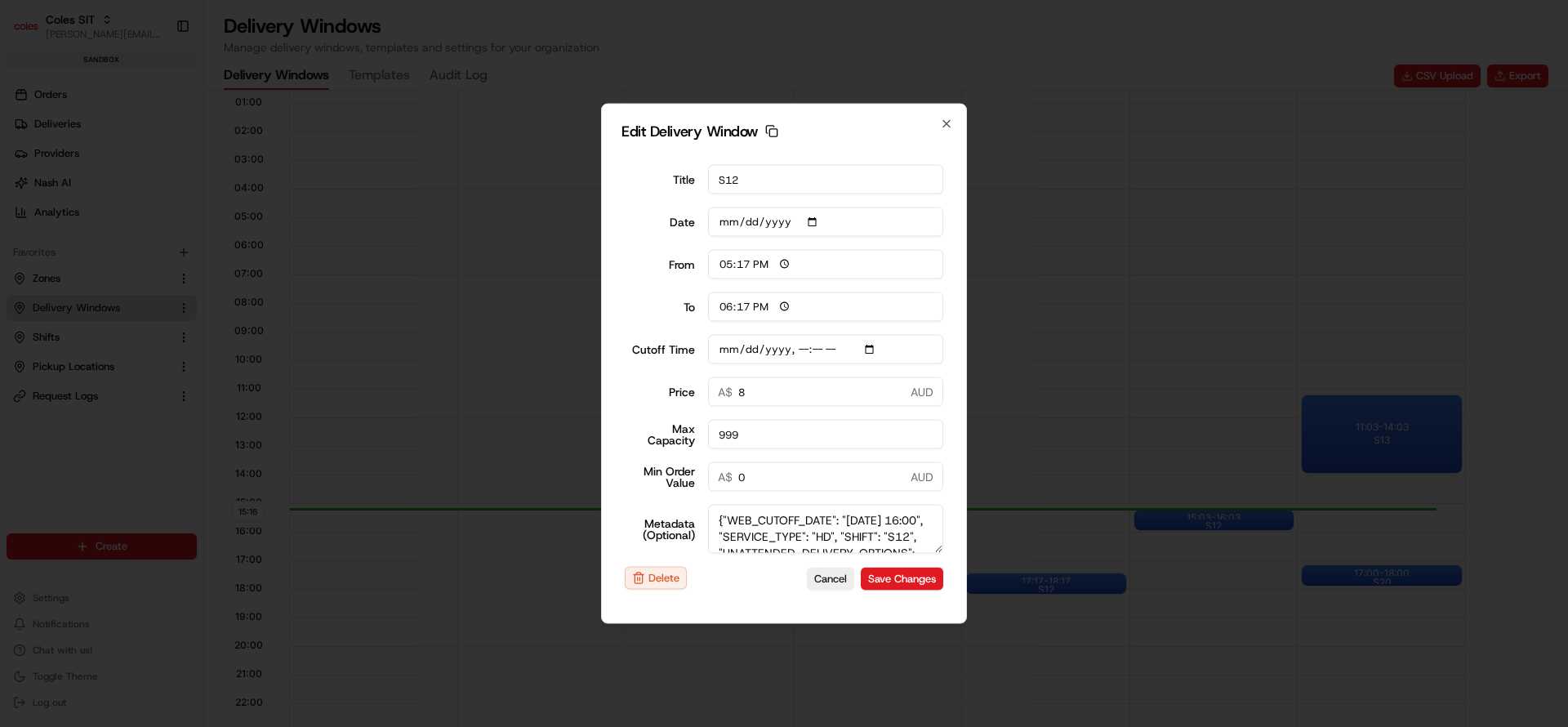
click at [807, 537] on textarea "{"WEB_CUTOFF_DATE": "[DATE] 16:00", "SERVICE_TYPE": "HD", "SHIFT": "S12", "UNAT…" at bounding box center [825, 529] width 236 height 49
type textarea "{"WEB_CUTOFF_DATE": "[DATE] 14:00", "SERVICE_TYPE": "HD", "SHIFT": "S12", "UNAT…"
click at [903, 583] on button "Save Changes" at bounding box center [901, 578] width 82 height 23
type input "[DATE]"
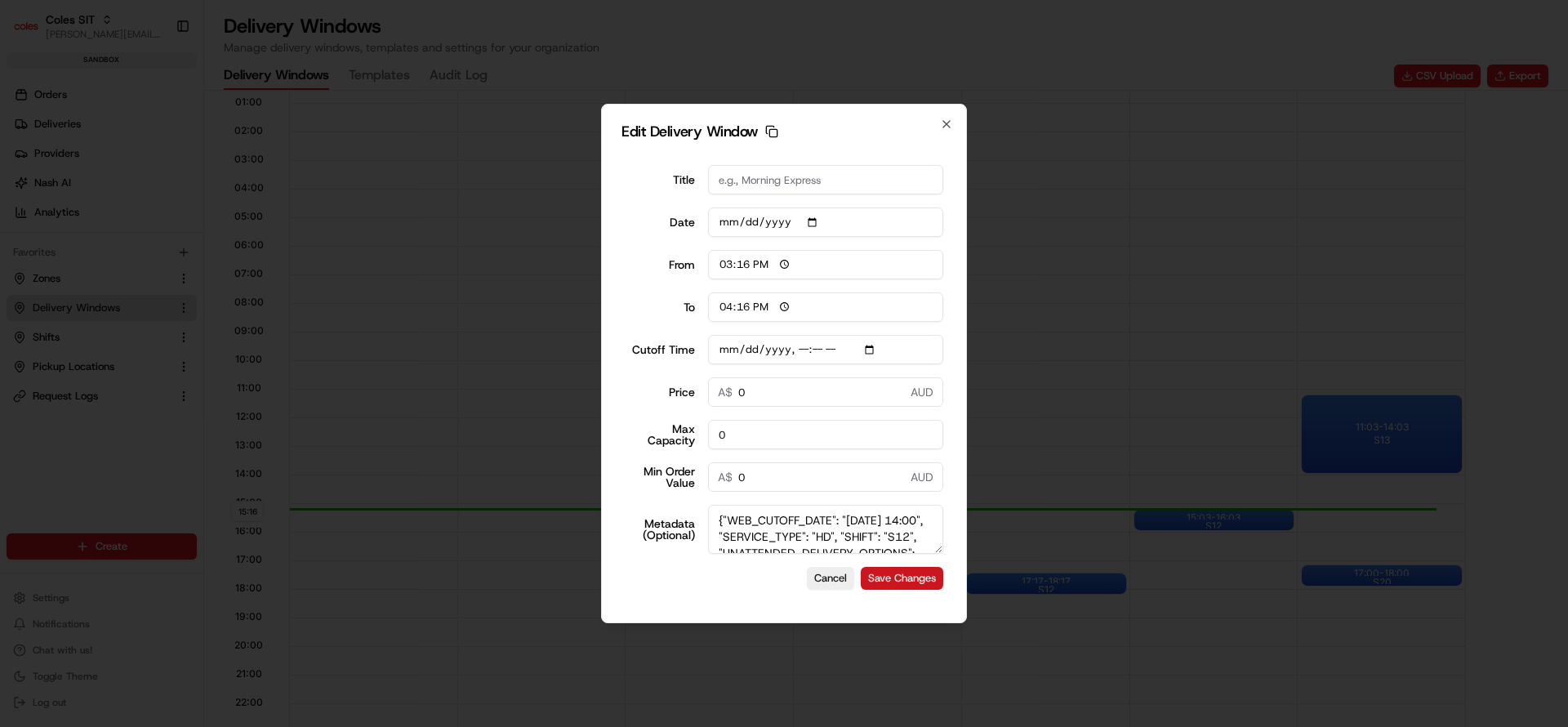
type input "15:16"
type input "16:16"
type input "[DATE]T17:10"
type input "0"
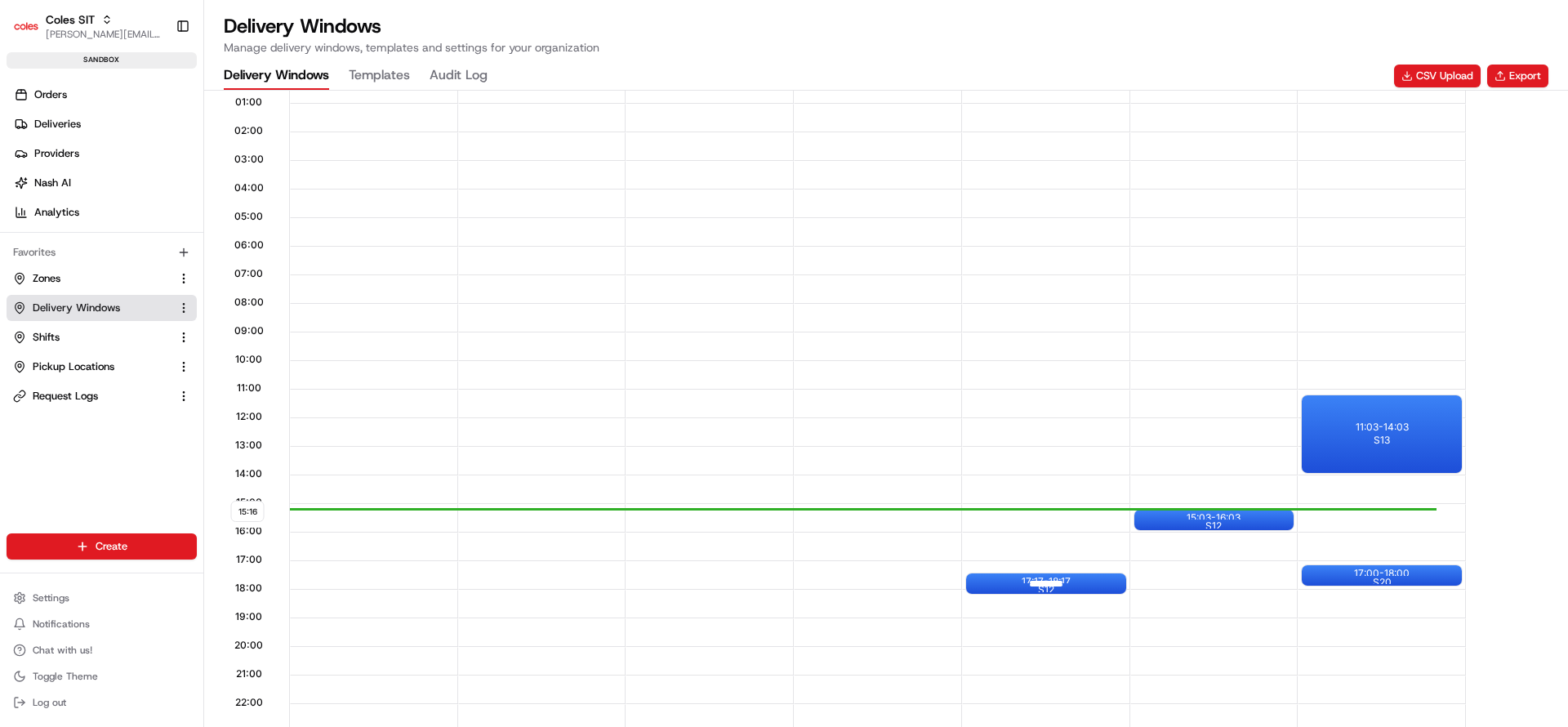
click at [1054, 583] on div at bounding box center [1046, 583] width 66 height 20
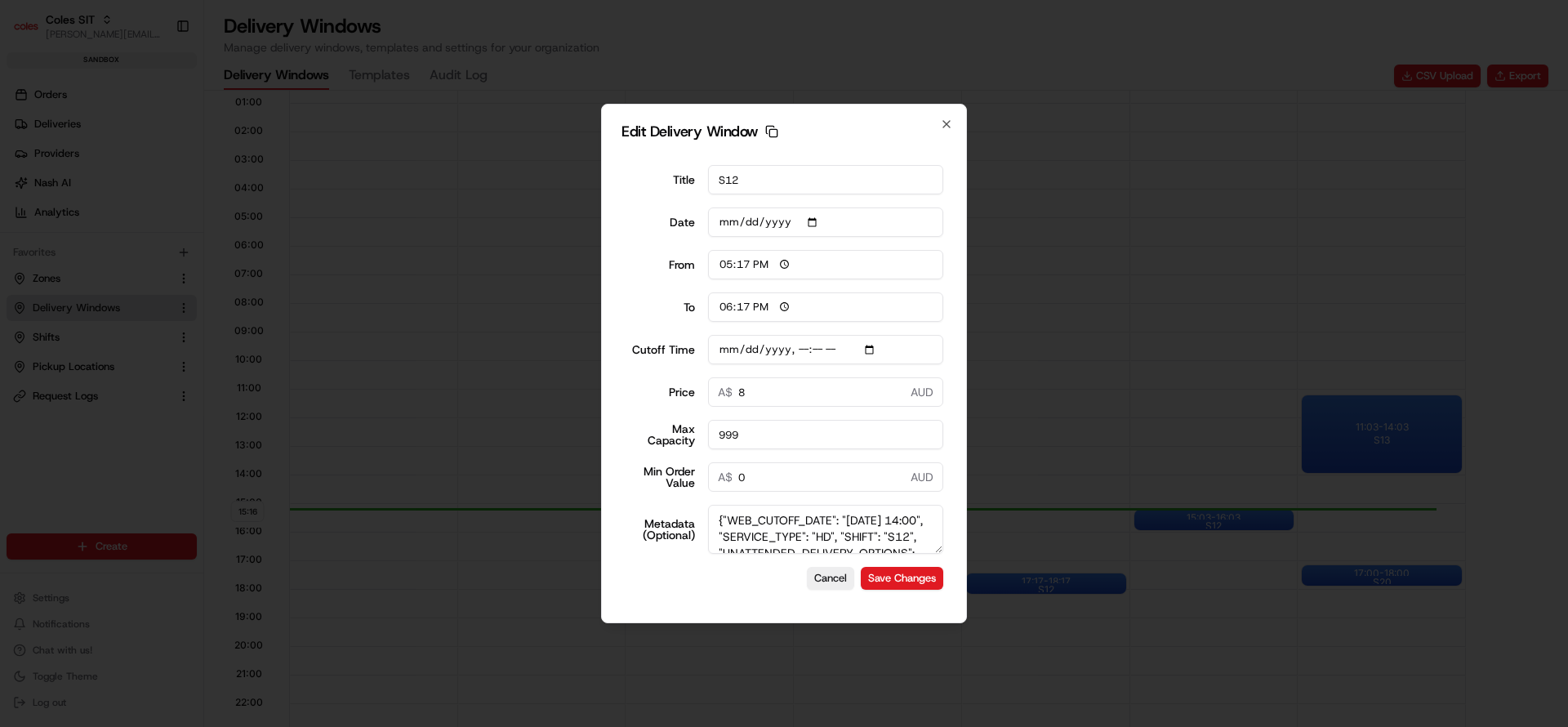
type input "[DATE]"
type input "15:16"
type input "16:16"
type input "[DATE]T14:10"
type input "0"
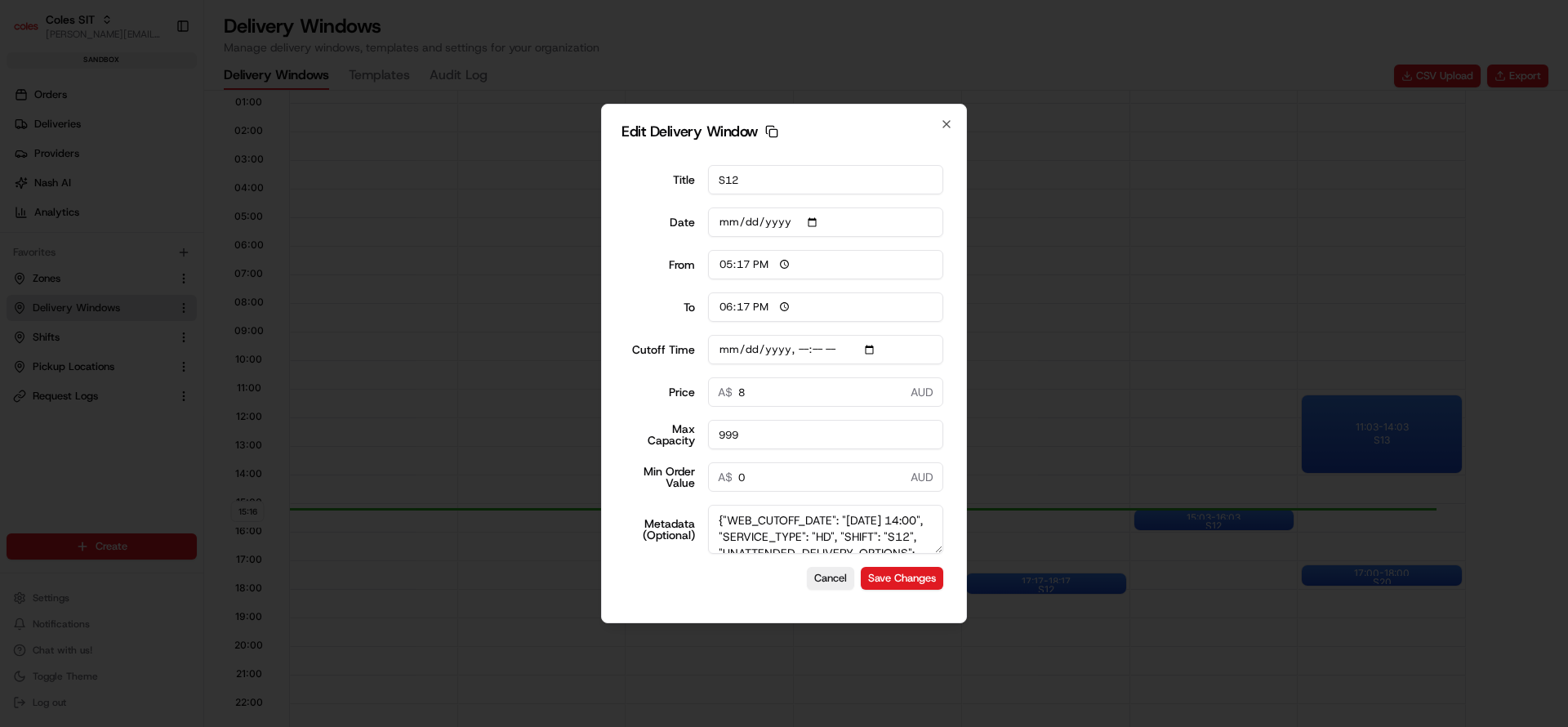
type input "0"
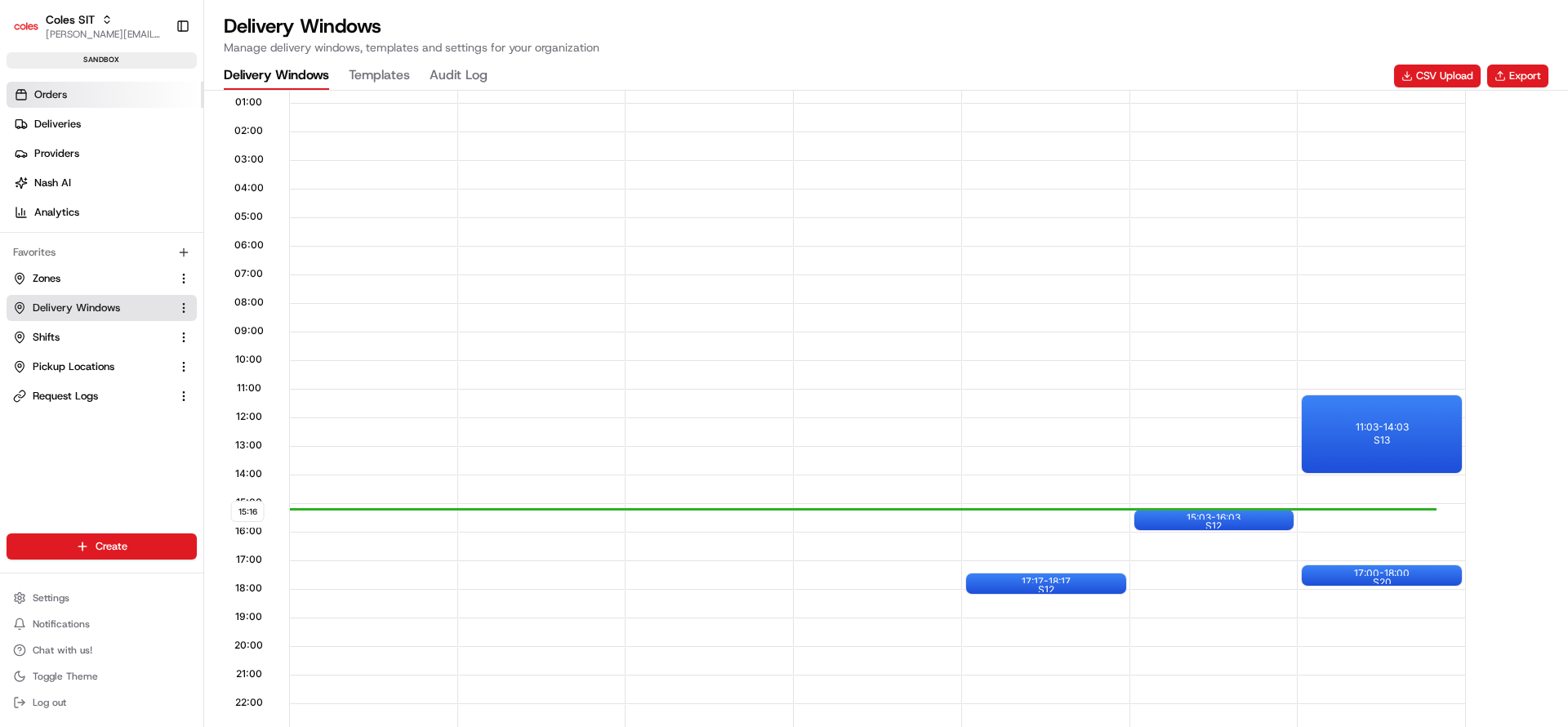
click at [47, 92] on span "Orders" at bounding box center [51, 94] width 32 height 14
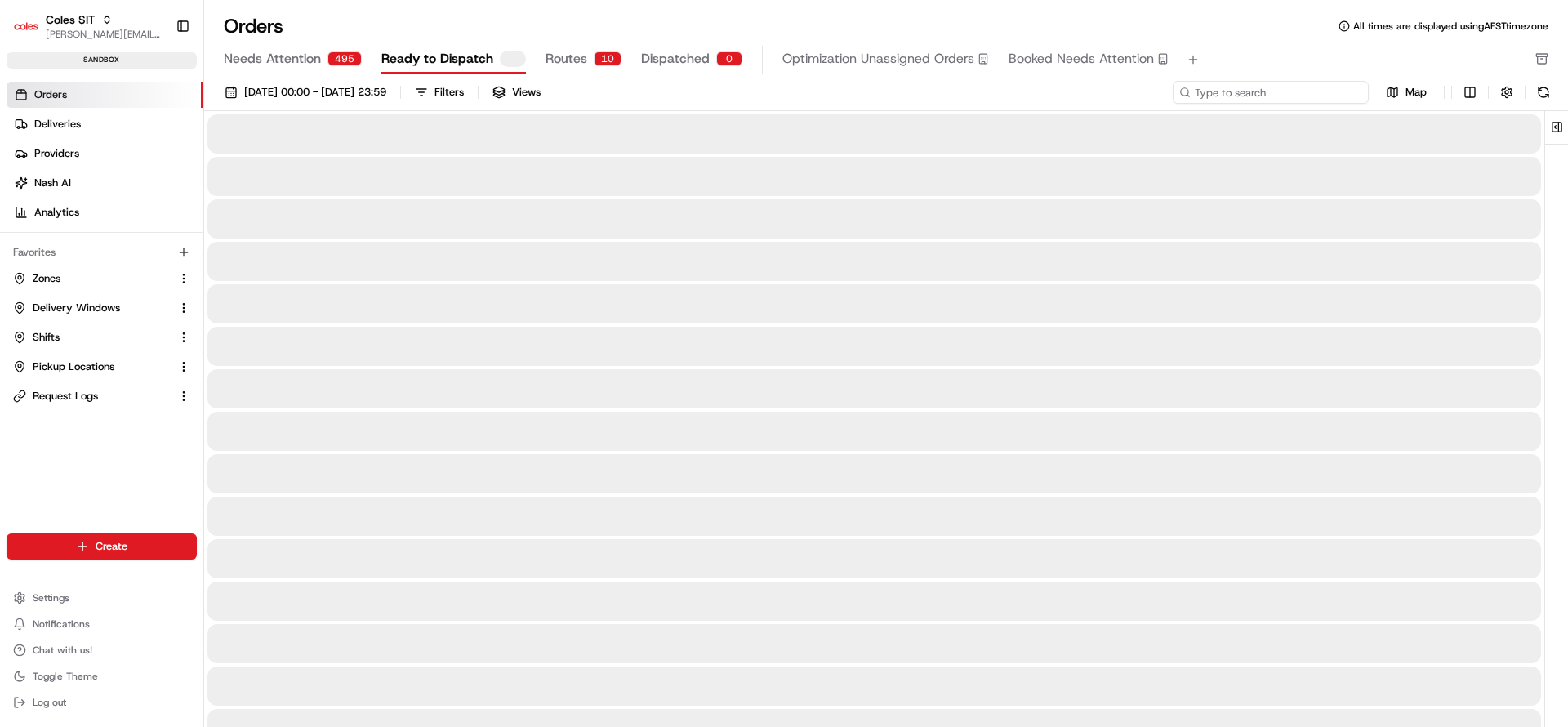
click at [1285, 97] on input at bounding box center [1271, 93] width 196 height 23
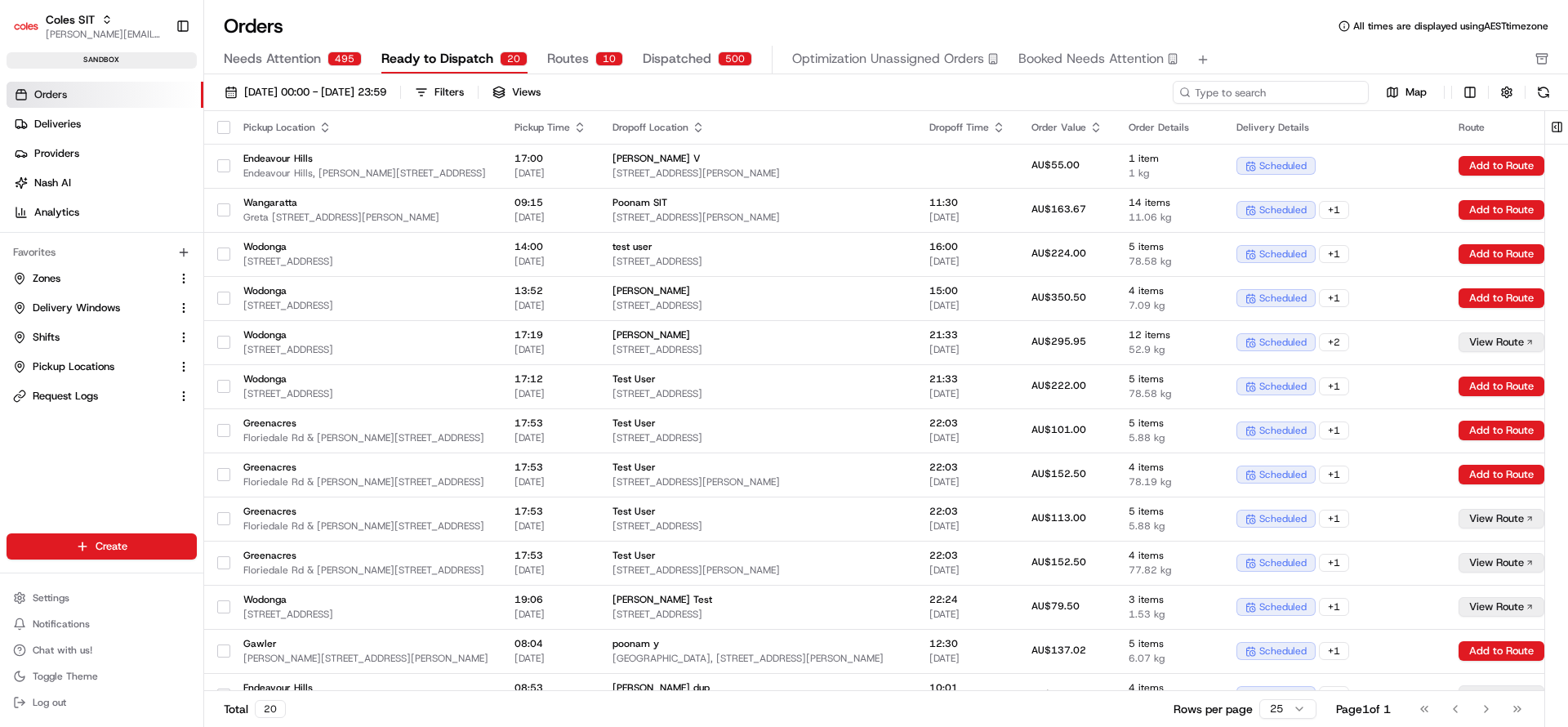
paste input "216613245"
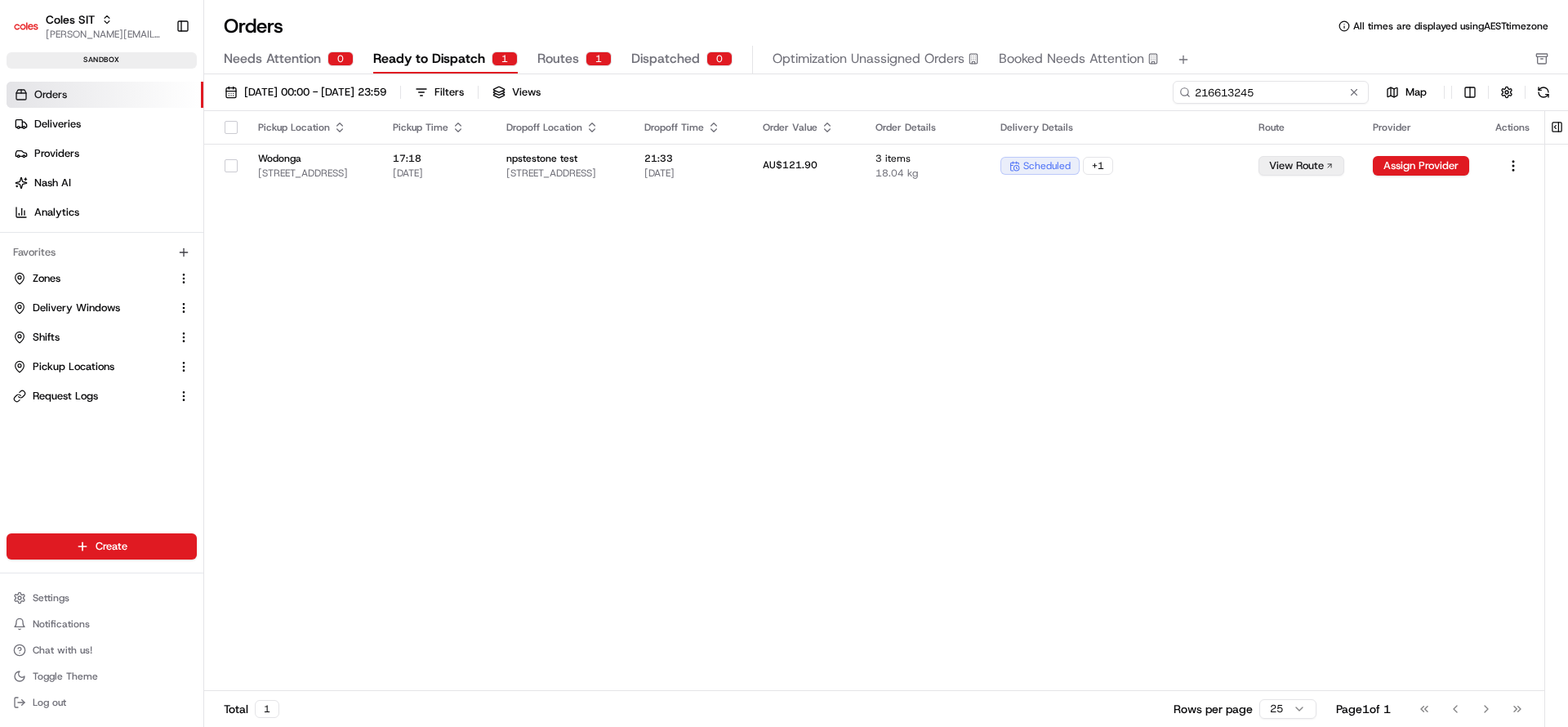
click at [1285, 97] on input "216613245" at bounding box center [1271, 93] width 196 height 23
type input "216613245"
click at [66, 310] on span "Delivery Windows" at bounding box center [76, 307] width 88 height 14
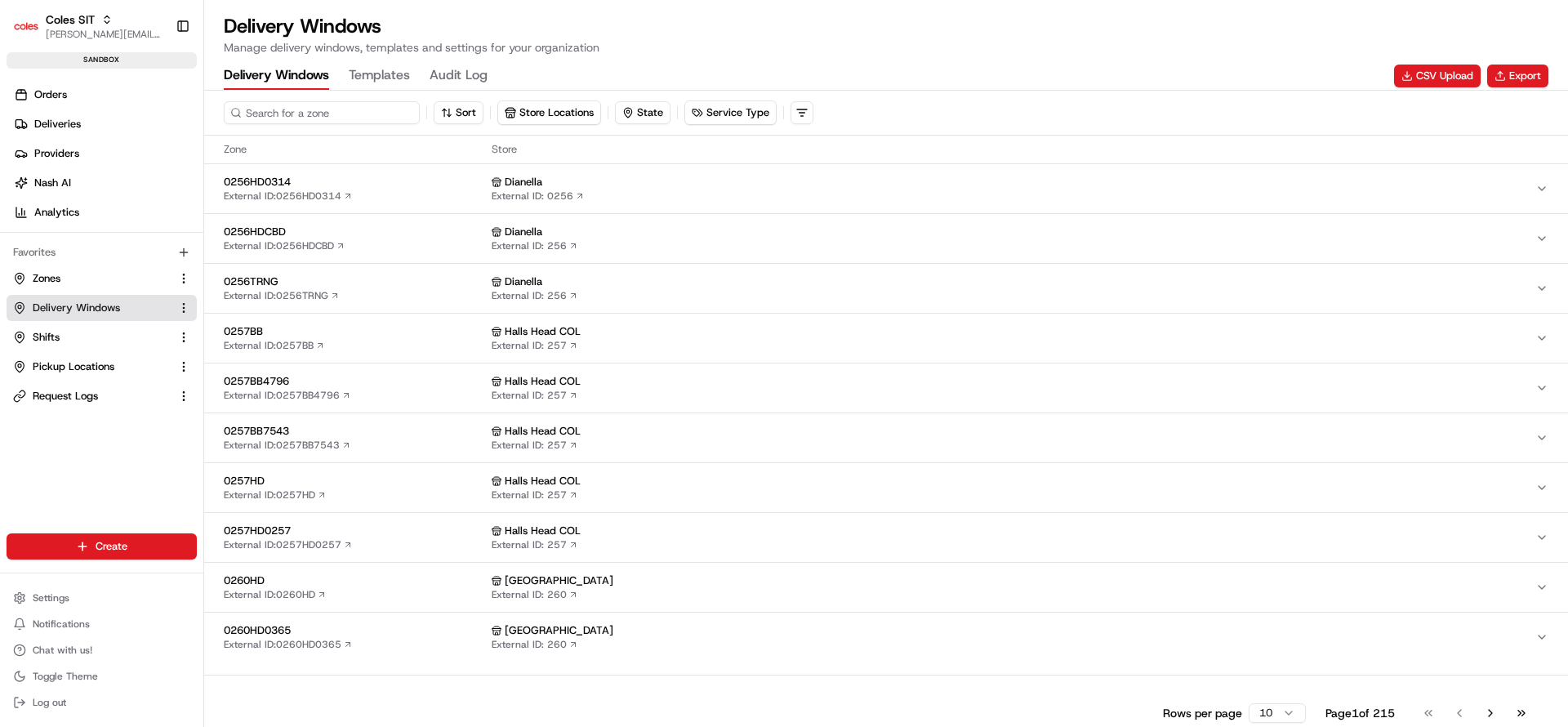
click at [302, 114] on input at bounding box center [322, 113] width 196 height 23
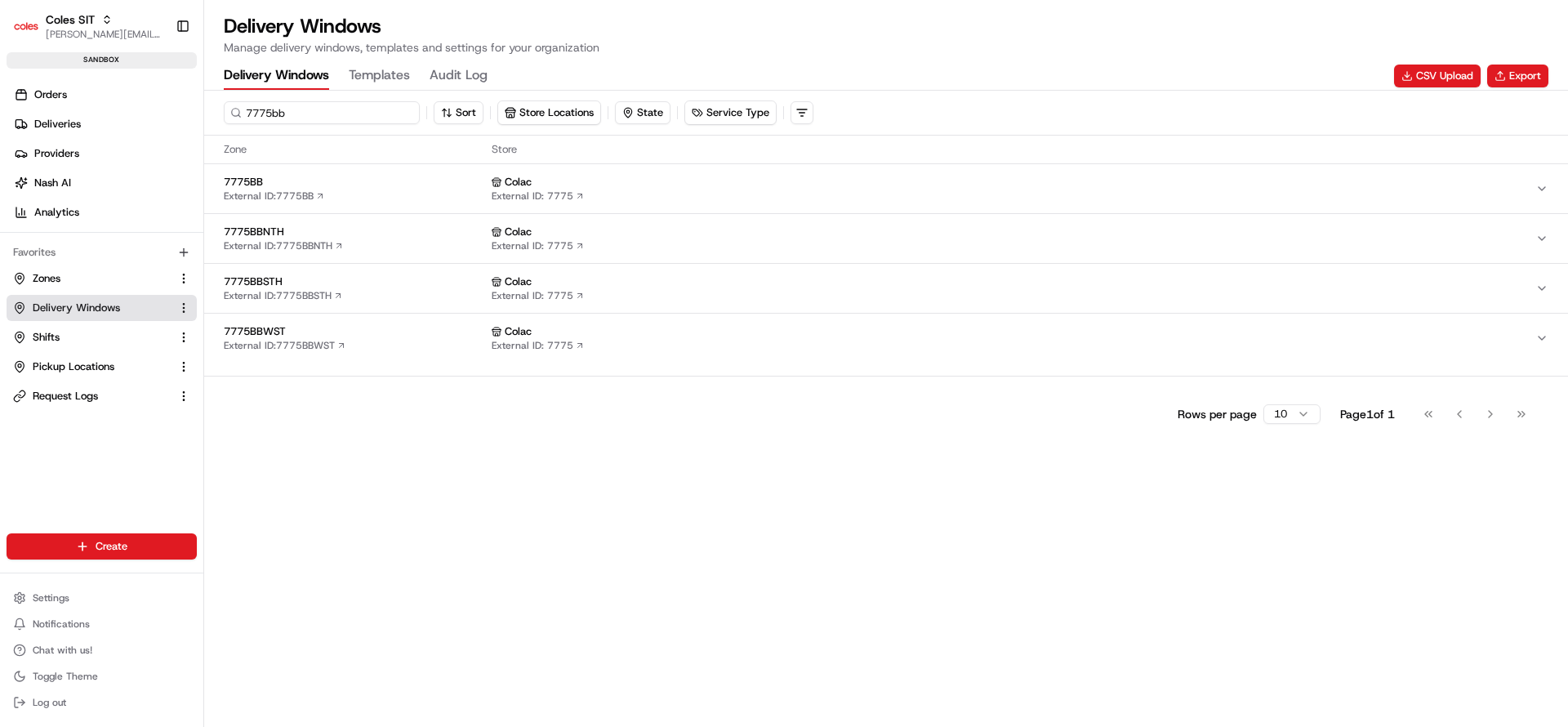
type input "7775bb"
click at [660, 203] on button "7775BB External ID: 7775BB Colac External ID: 7775" at bounding box center [886, 188] width 1364 height 49
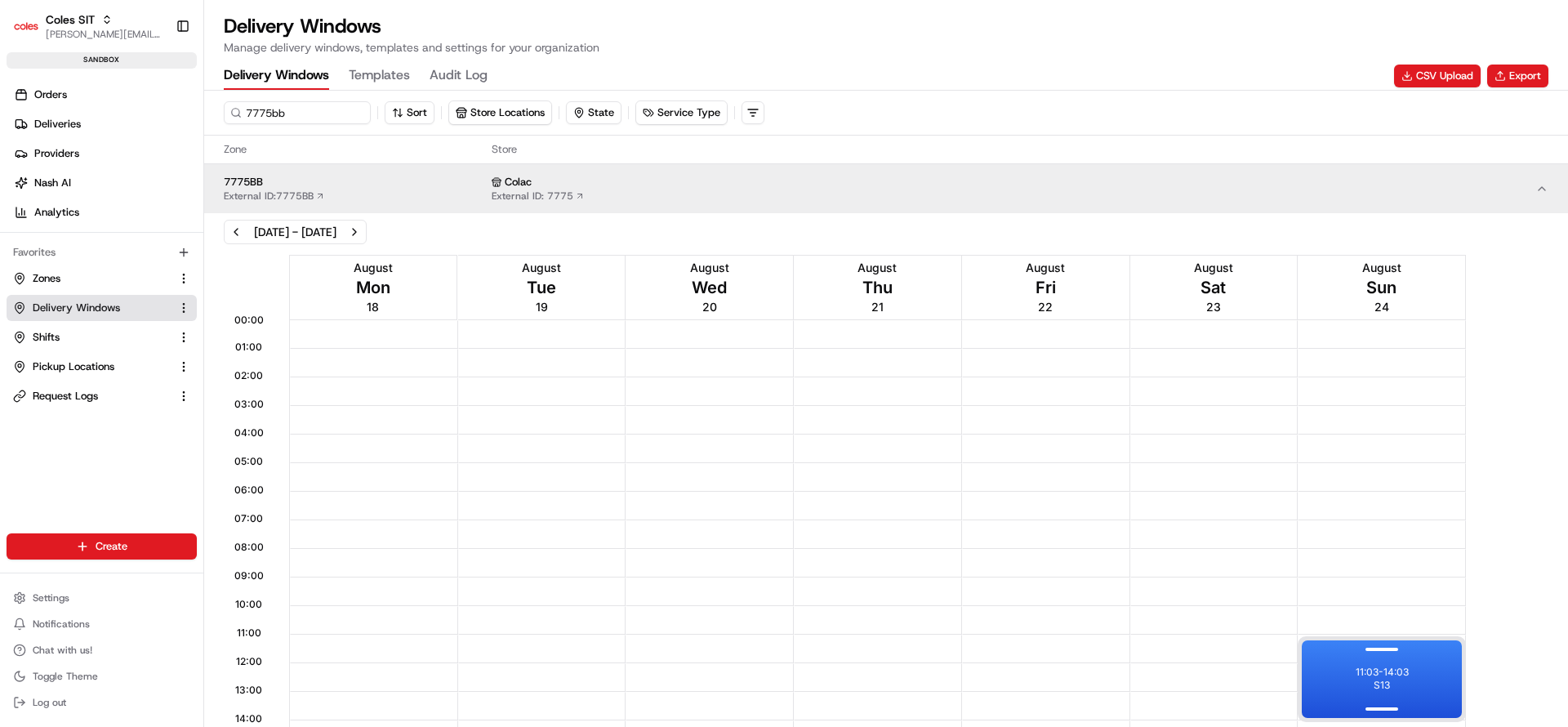
click at [1381, 676] on p "11:03 - 14:03" at bounding box center [1382, 673] width 53 height 13
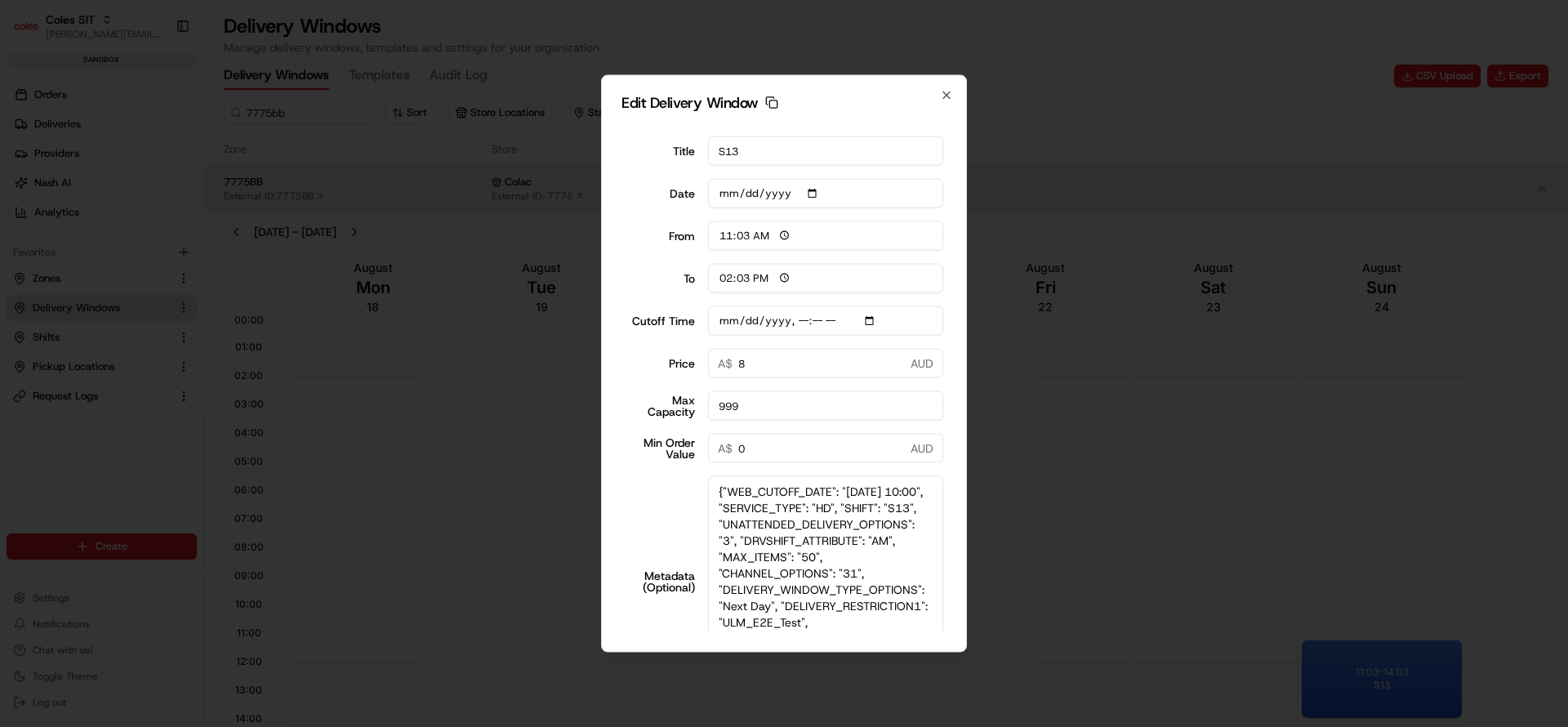
drag, startPoint x: 937, startPoint y: 554, endPoint x: 998, endPoint y: 733, distance: 189.1
click at [998, 726] on html "Coles SIT nirbhay.palsingh@coles.com.au Toggle Sidebar sandbox Orders Deliverie…" at bounding box center [784, 364] width 1568 height 727
click at [939, 93] on div "Edit Delivery Window Copy dlw_4wVVn9DiDXnTs6V4LXLCb7_01:03_04:03 Title S13 Date…" at bounding box center [784, 364] width 366 height 577
click at [945, 93] on icon "button" at bounding box center [946, 95] width 7 height 7
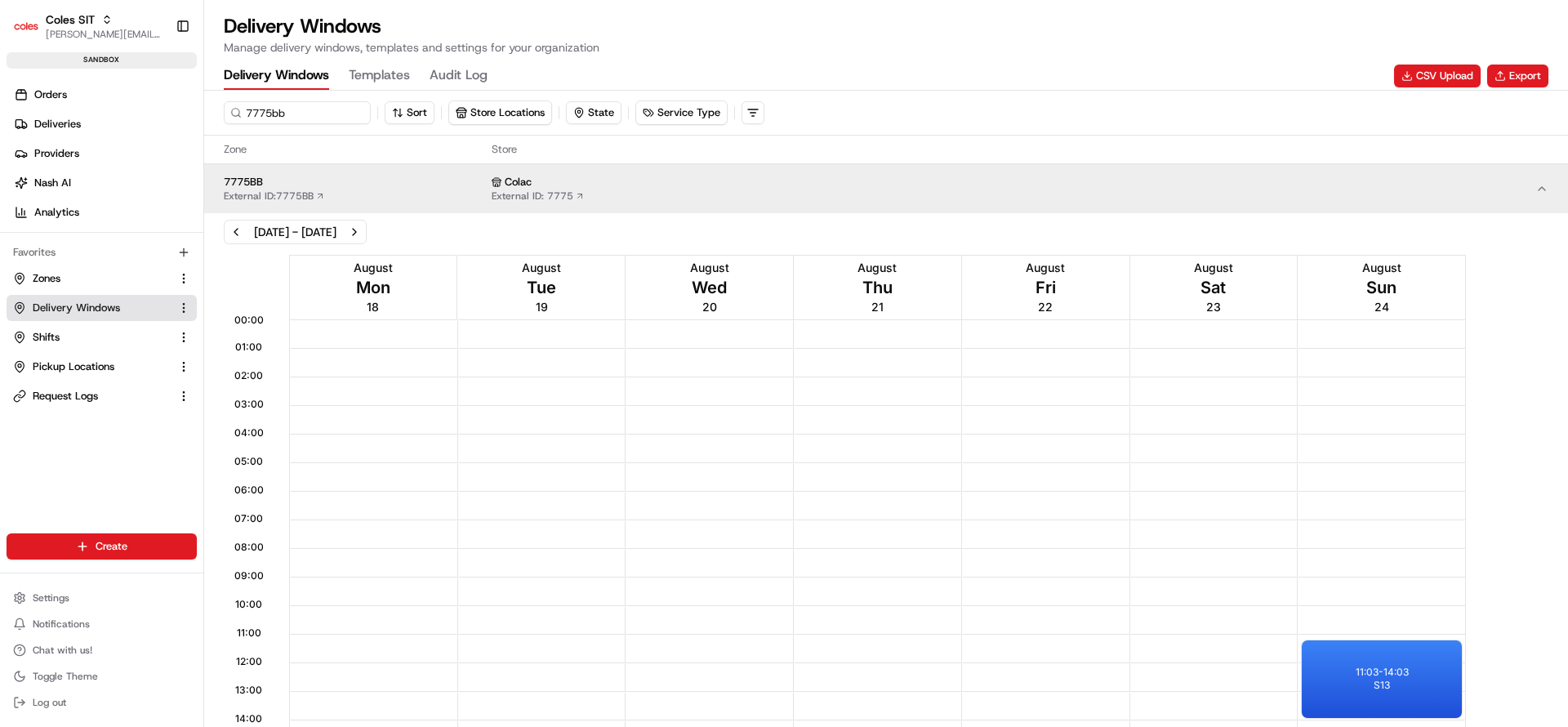
click at [1522, 389] on div "15:19 00:00 01:00 02:00 03:00 04:00 05:00 06:00 07:00 08:00 09:00 10:00 11:00 1…" at bounding box center [885, 631] width 1355 height 752
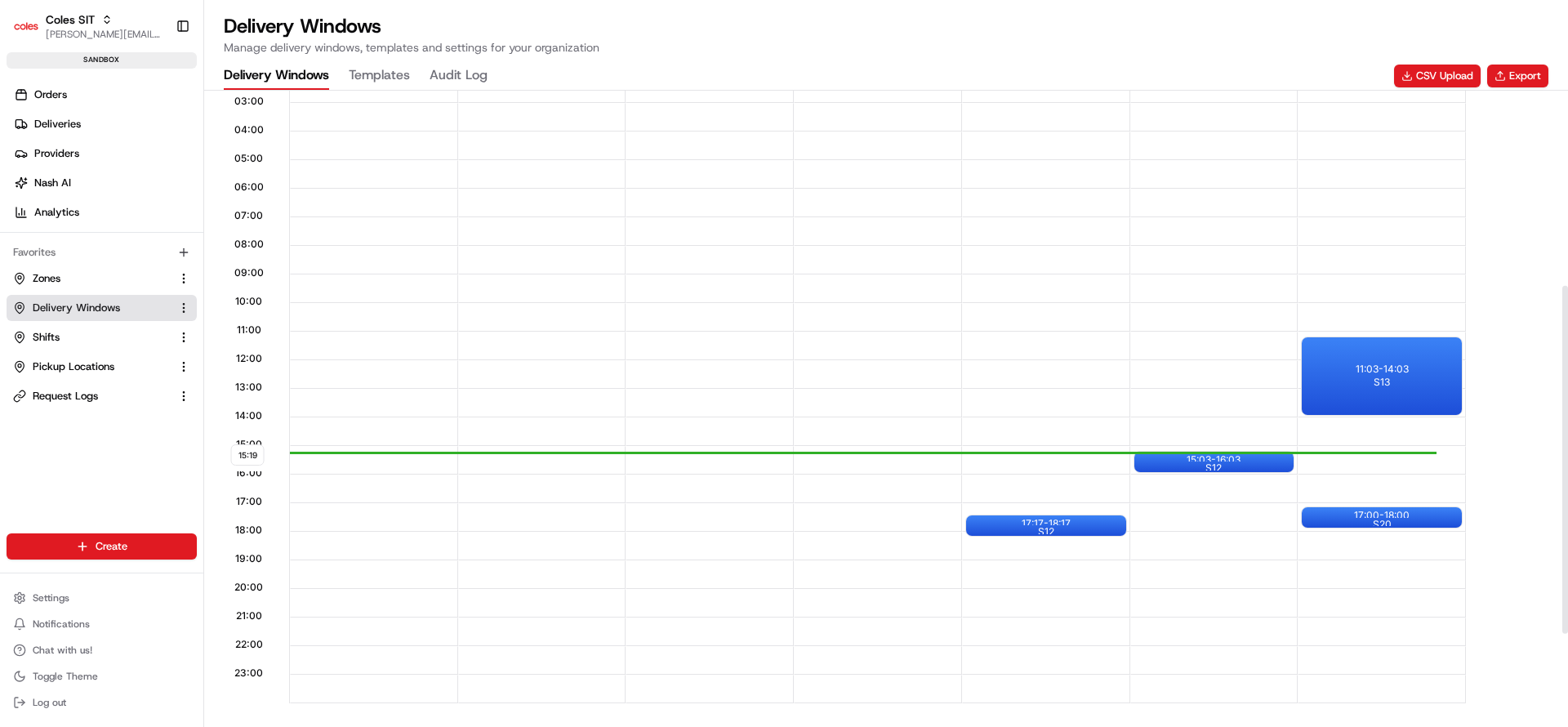
drag, startPoint x: 1566, startPoint y: 245, endPoint x: 1567, endPoint y: 424, distance: 179.0
click at [1567, 424] on div at bounding box center [1565, 460] width 6 height 348
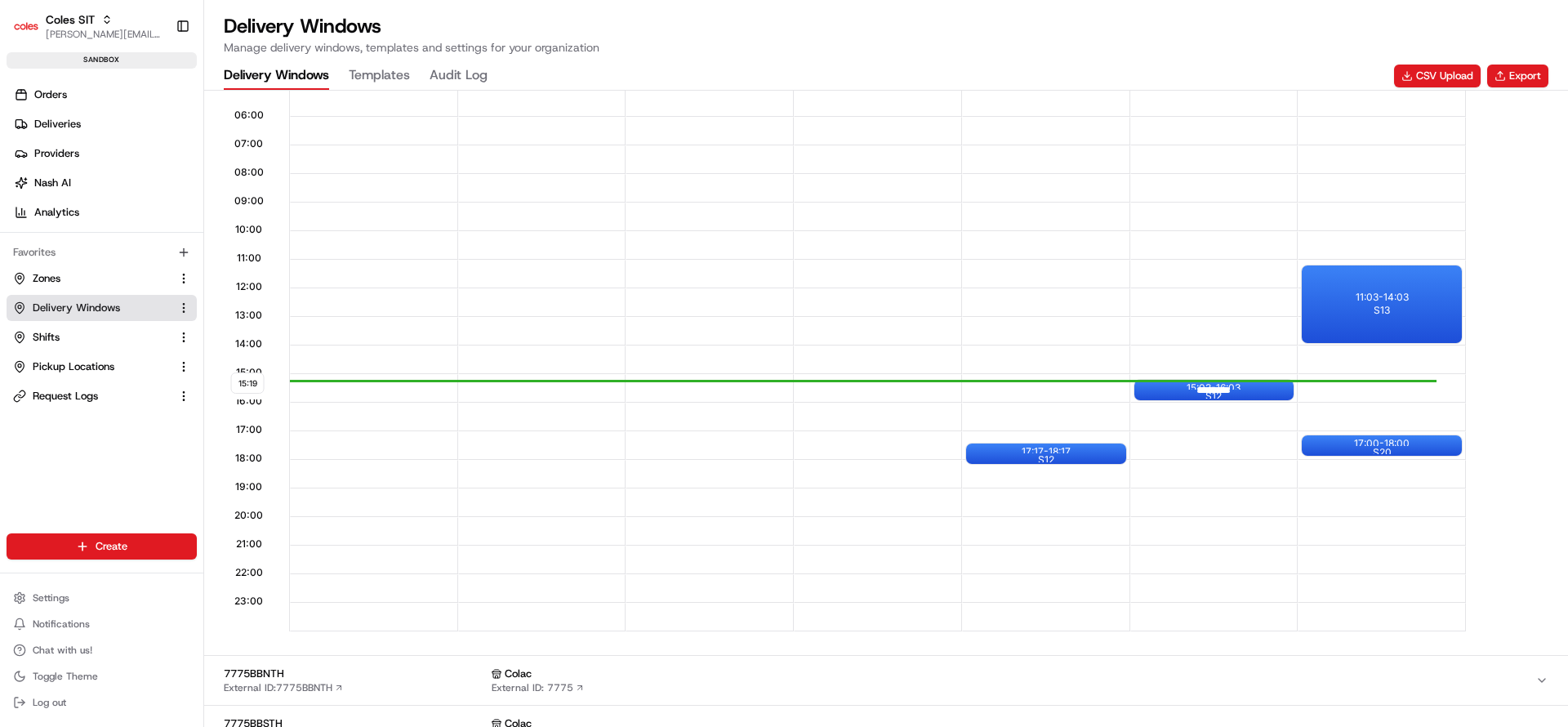
click at [1192, 384] on div at bounding box center [1213, 389] width 66 height 20
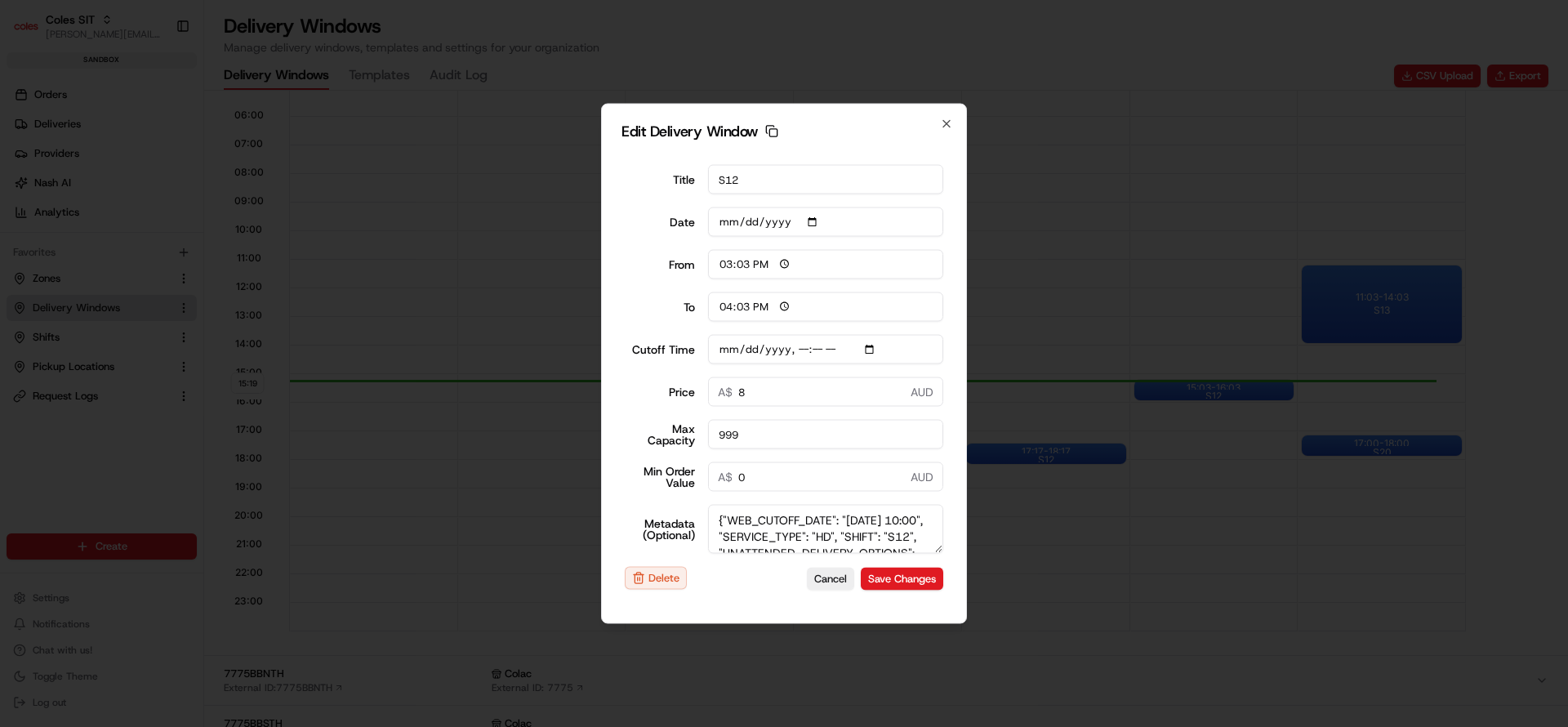
drag, startPoint x: 935, startPoint y: 549, endPoint x: 941, endPoint y: 717, distance: 168.1
click at [941, 717] on body "Coles SIT nirbhay.palsingh@coles.com.au Toggle Sidebar sandbox Orders Deliverie…" at bounding box center [784, 364] width 1568 height 727
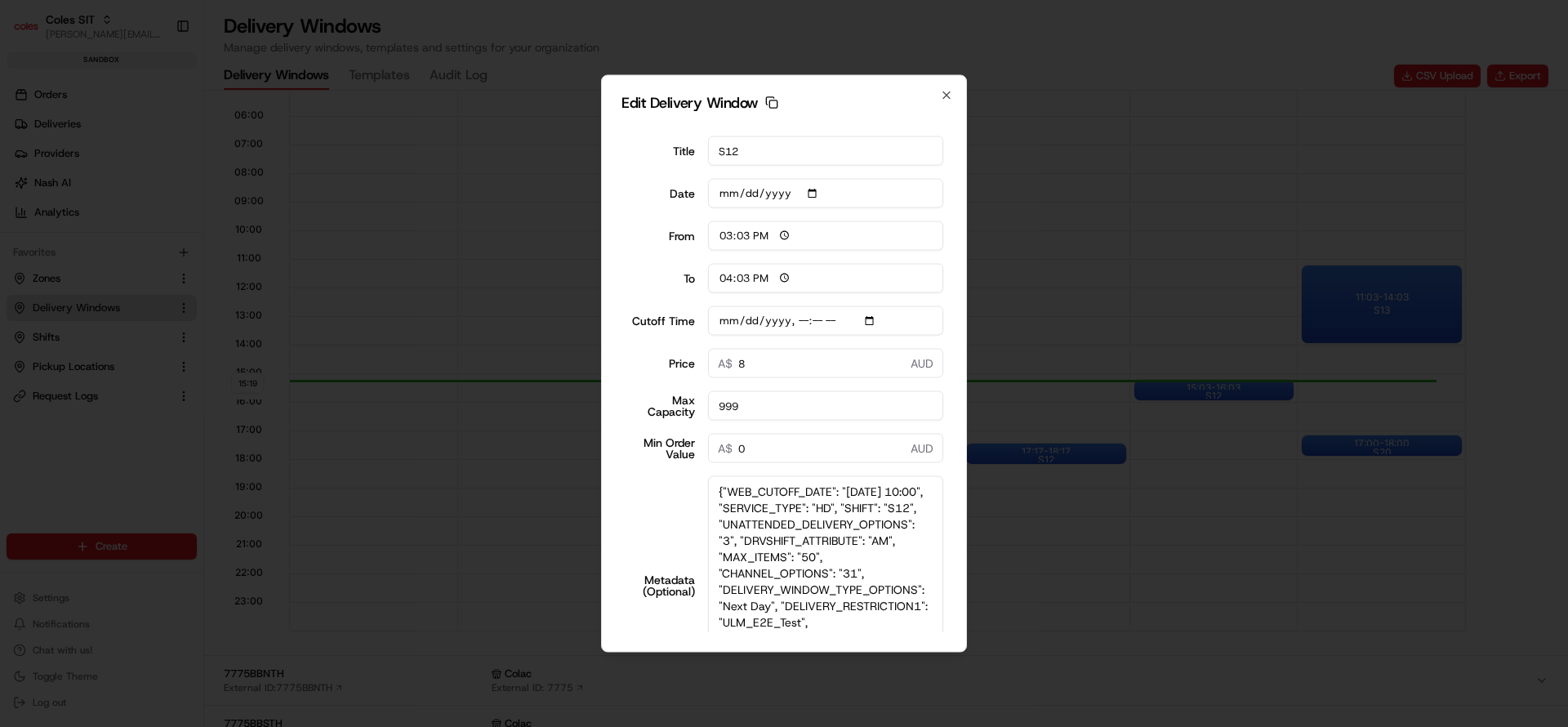
click at [842, 605] on textarea "{"WEB_CUTOFF_DATE": "23/08/2025 10:00", "SERVICE_TYPE": "HD", "SHIFT": "S12", "…" at bounding box center [825, 585] width 236 height 218
type input "2025-08-23T10:10"
type textarea "{"WEB_CUTOFF_DATE": "23/08/2025 10:00", "SERVICE_TYPE": "HD", "SHIFT": "S12", "…"
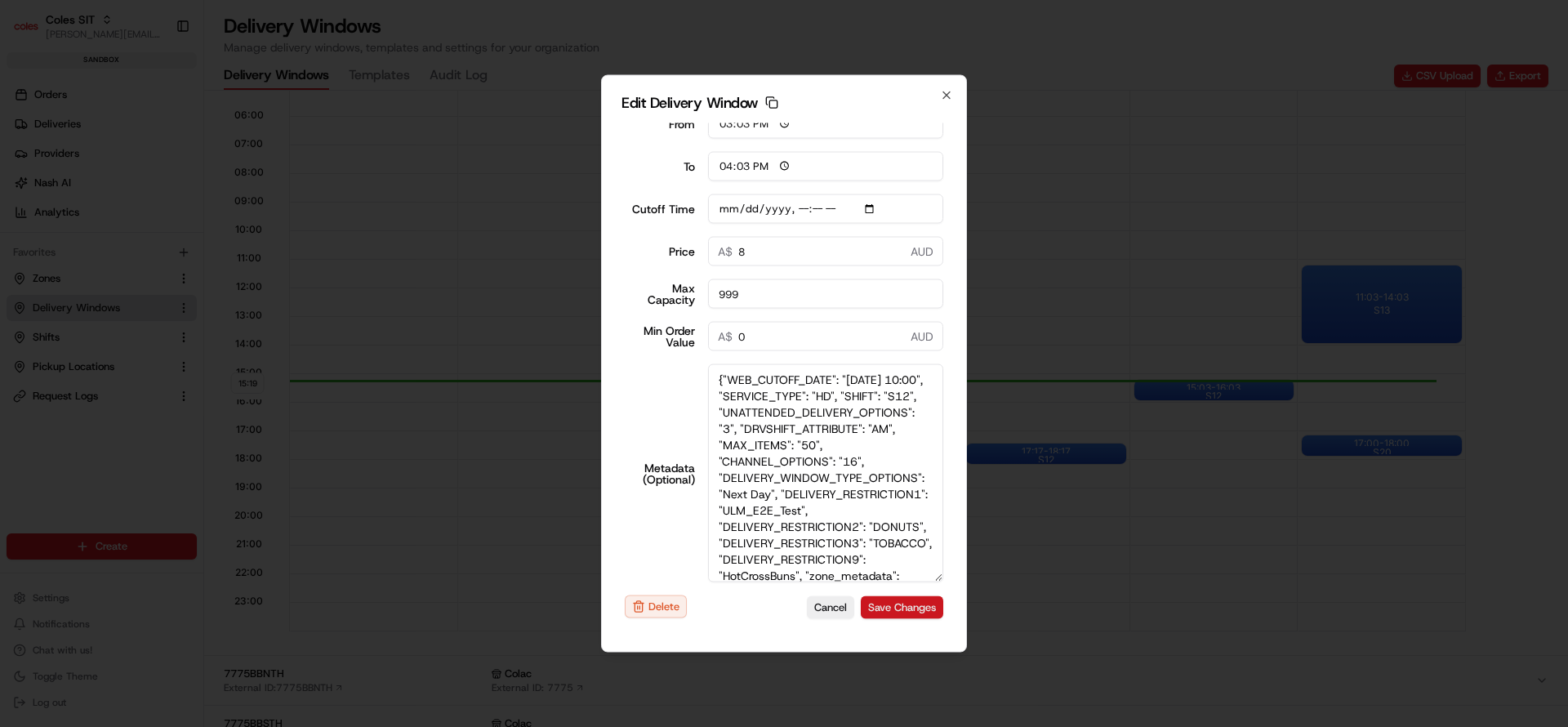
click at [874, 606] on button "Save Changes" at bounding box center [901, 607] width 82 height 23
type input "2025-08-23T10:10"
type input "2025-08-18"
type input "15:19"
type input "16:19"
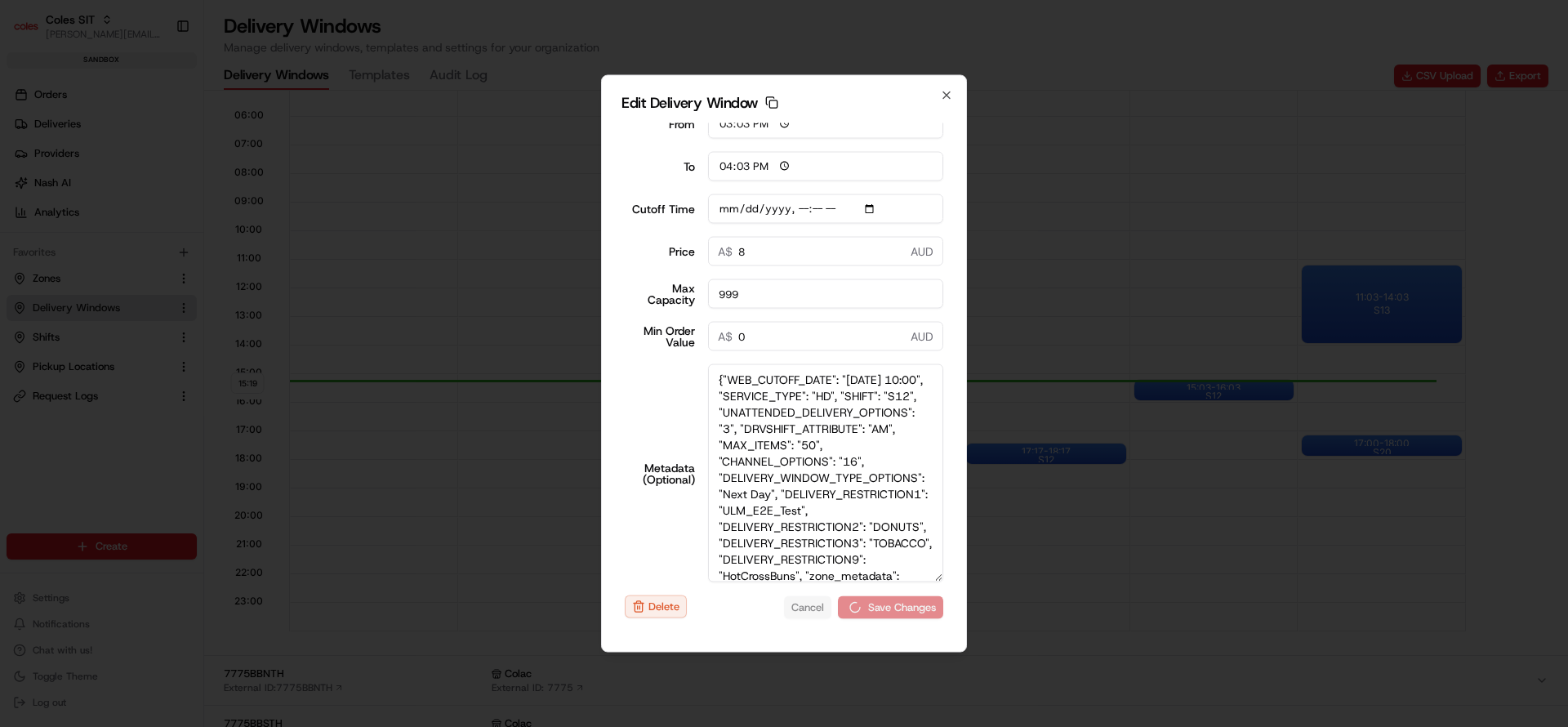
type input "2025-08-23T10:10"
type input "0"
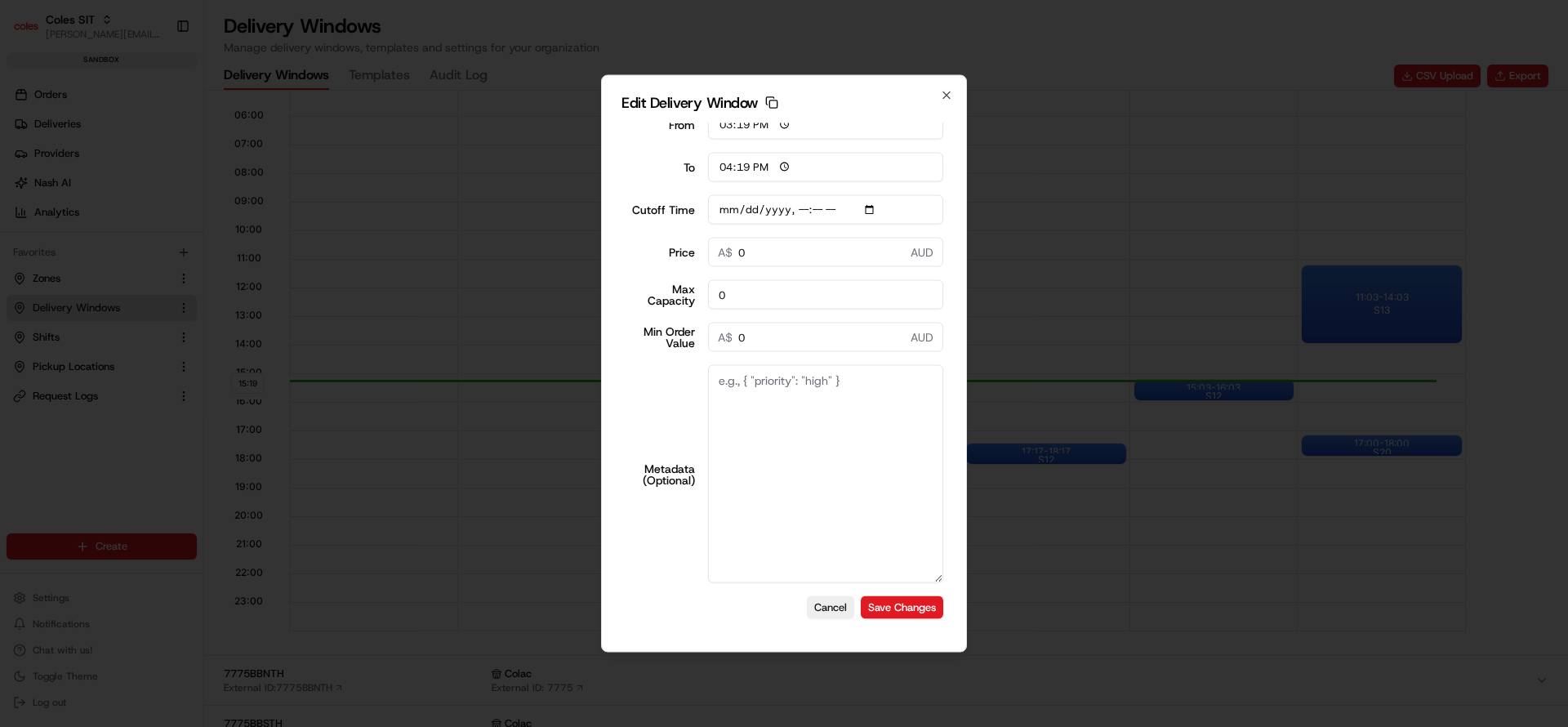
scroll to position [0, 0]
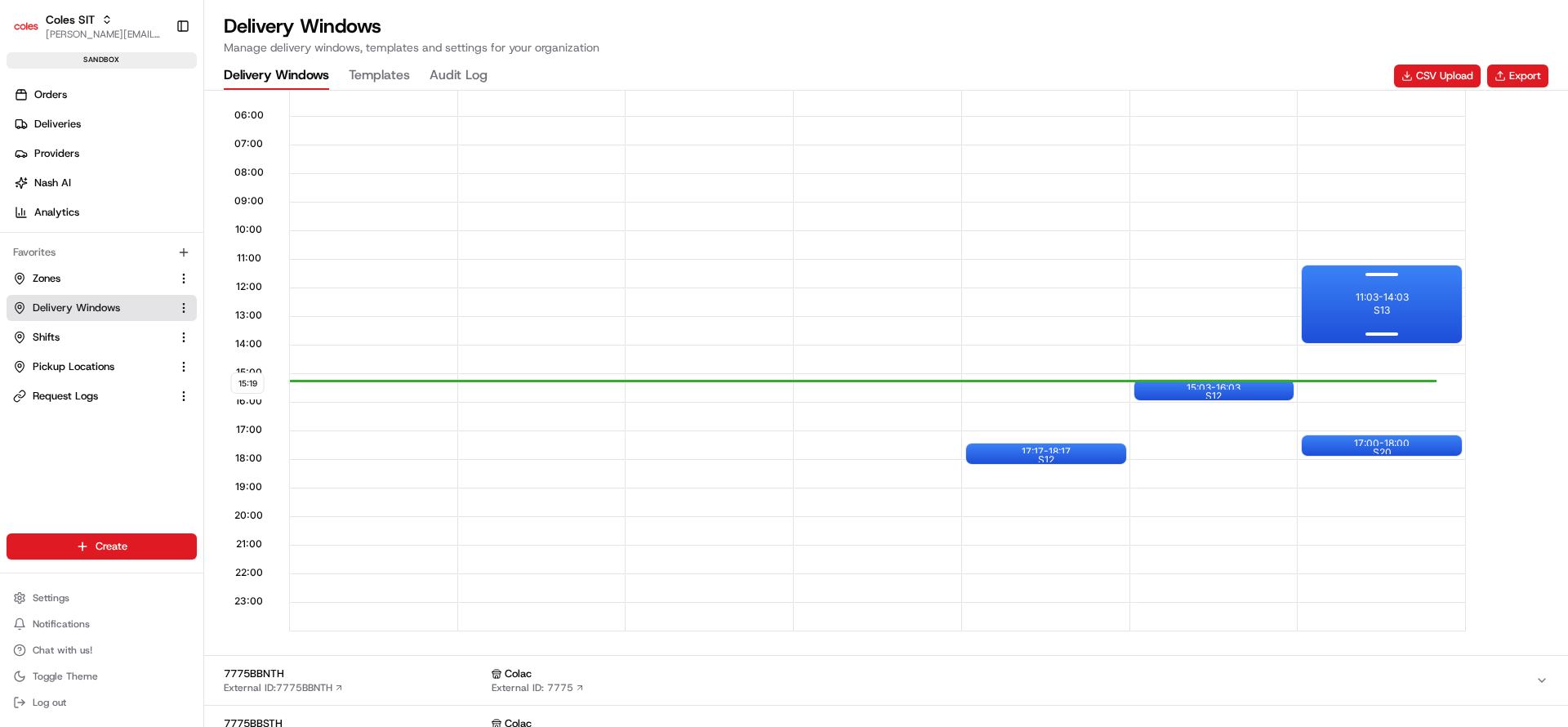
click at [1358, 326] on div at bounding box center [1382, 332] width 66 height 20
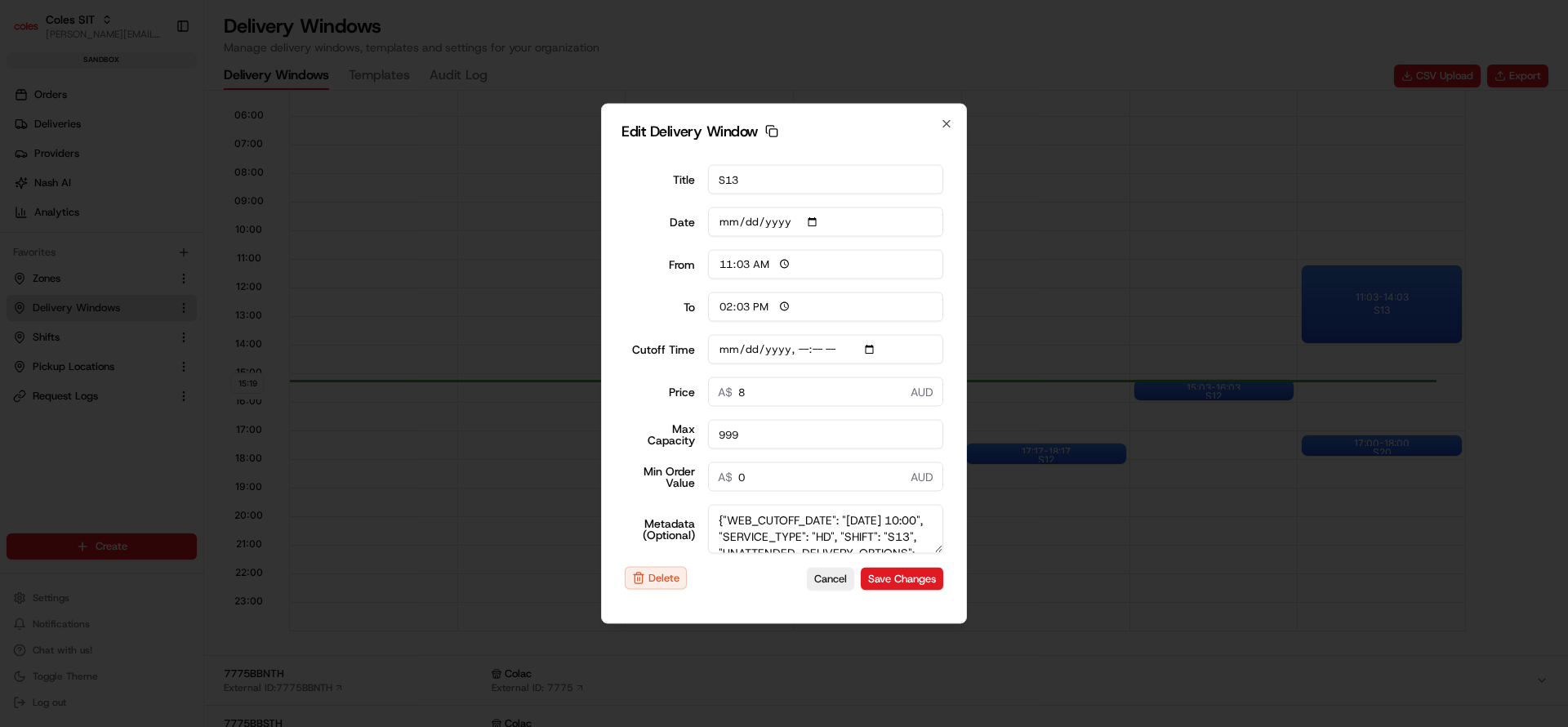
drag, startPoint x: 940, startPoint y: 546, endPoint x: 952, endPoint y: 666, distance: 120.6
click at [952, 666] on body "Coles SIT nirbhay.palsingh@coles.com.au Toggle Sidebar sandbox Orders Deliverie…" at bounding box center [784, 364] width 1568 height 727
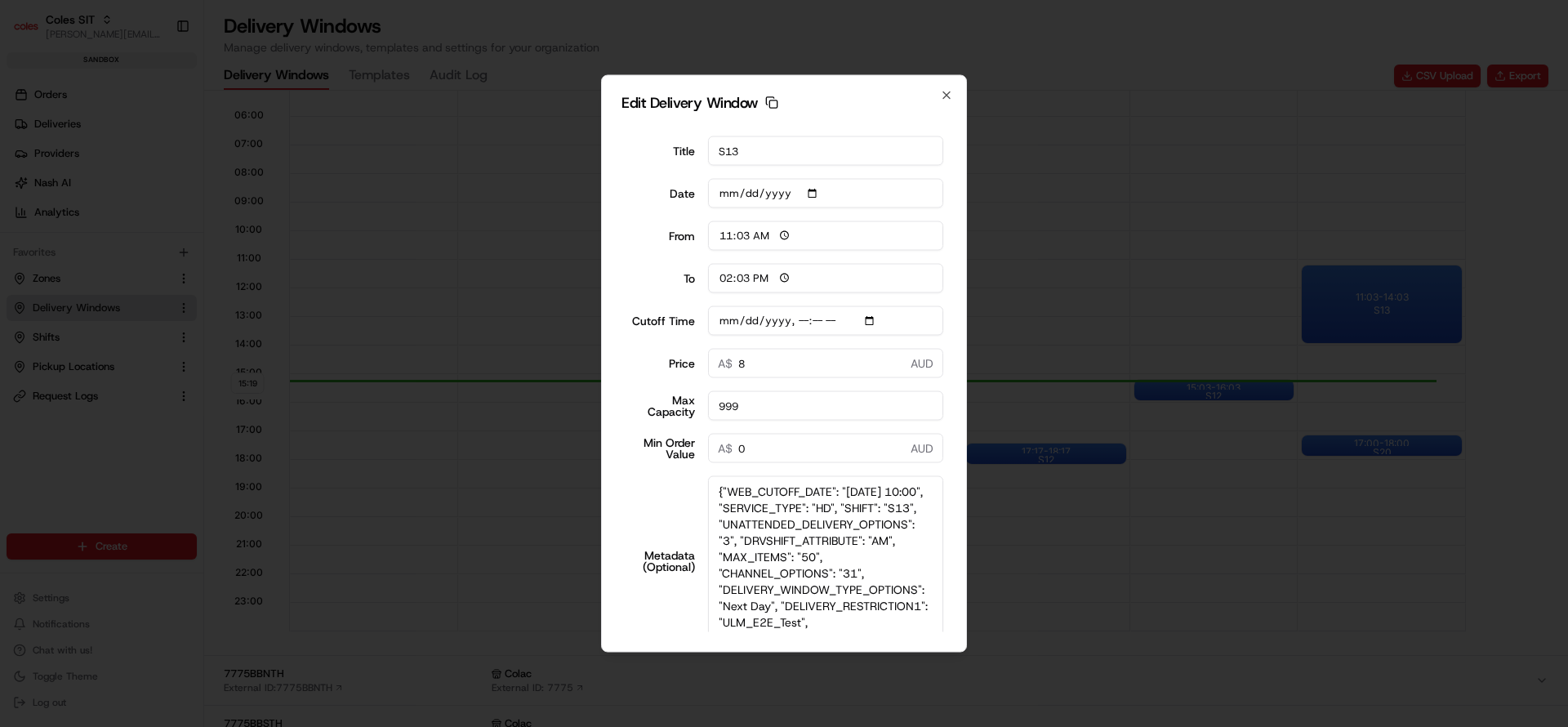
click at [841, 605] on textarea "{"WEB_CUTOFF_DATE": "23/08/2025 10:00", "SERVICE_TYPE": "HD", "SHIFT": "S13", "…" at bounding box center [825, 560] width 236 height 169
type input "2025-08-23T10:10"
type textarea "{"WEB_CUTOFF_DATE": "23/08/2025 10:00", "SERVICE_TYPE": "HD", "SHIFT": "S13", "…"
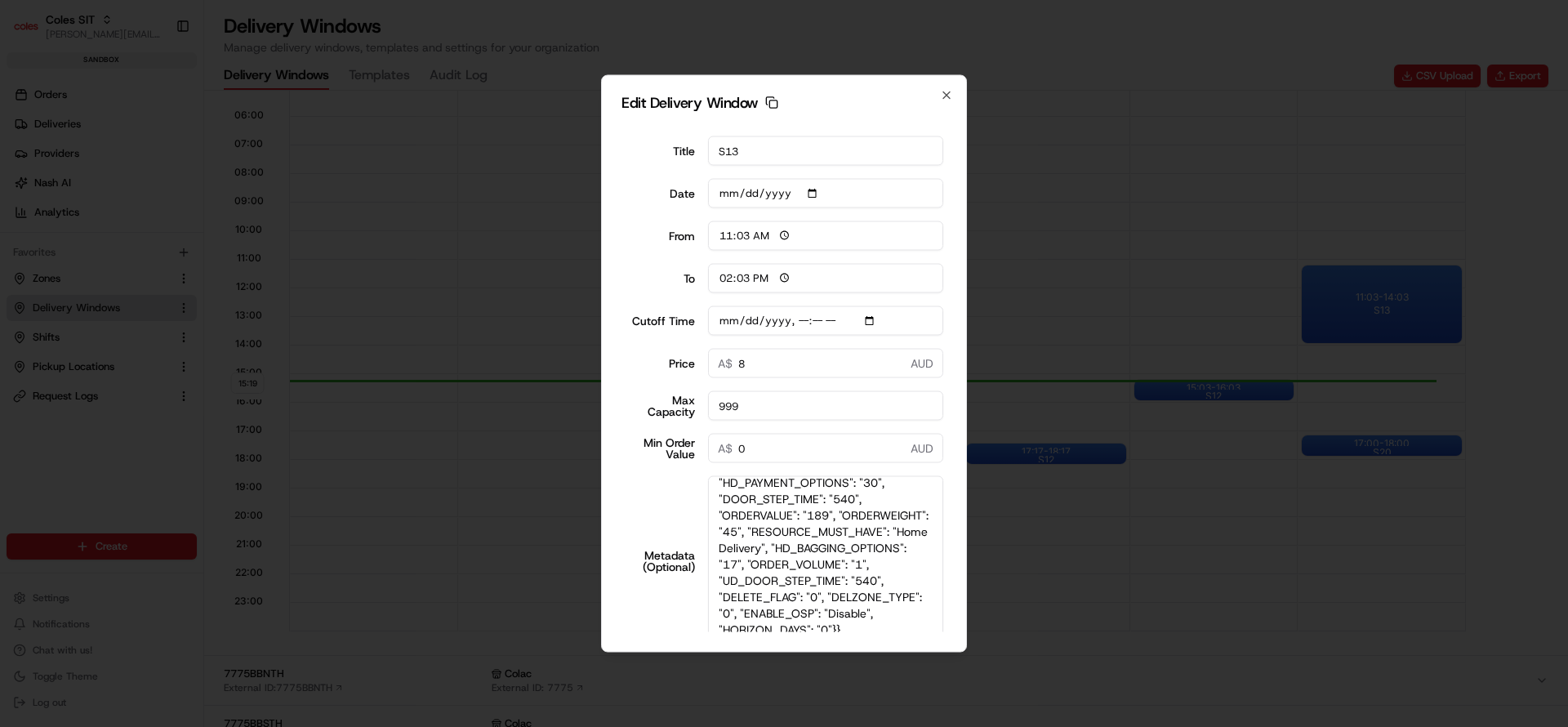
scroll to position [63, 0]
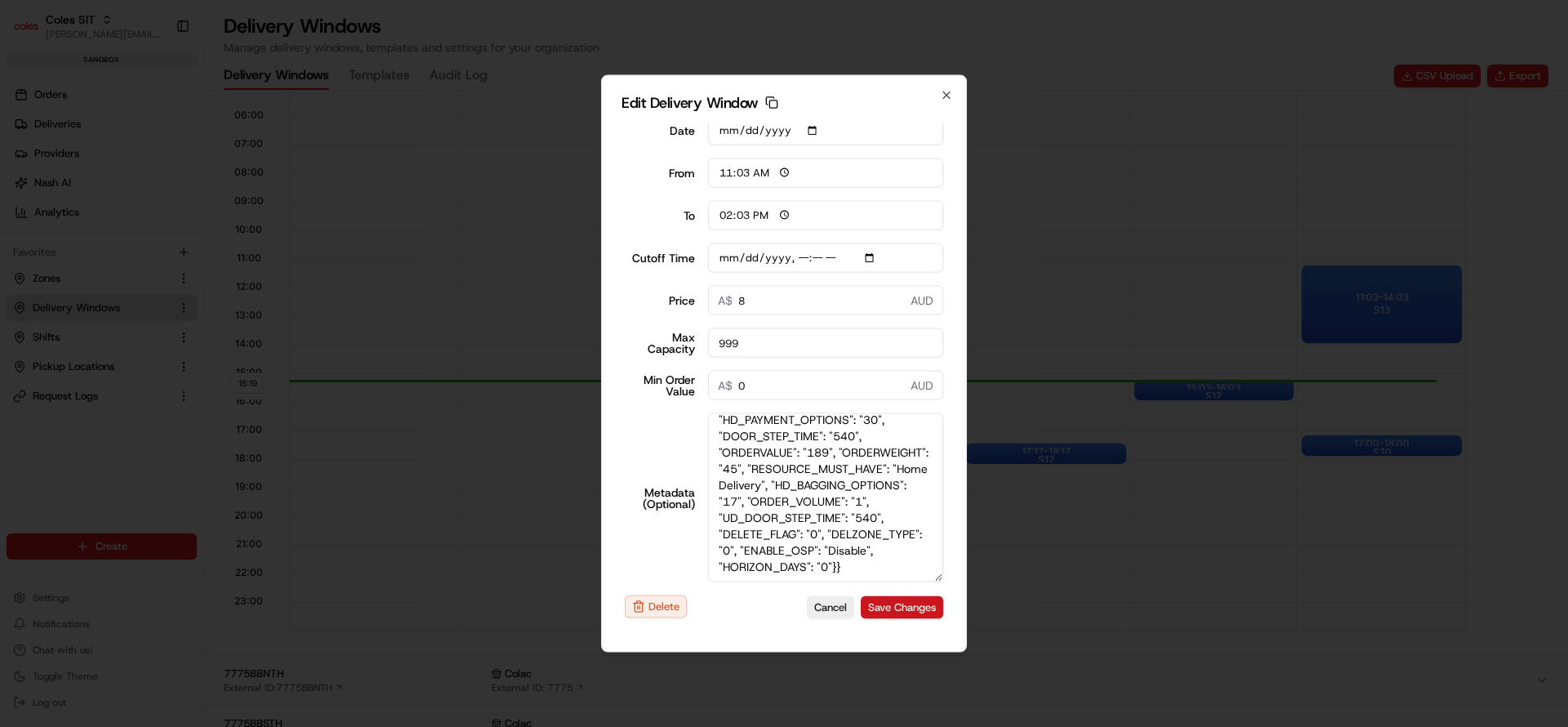
click at [883, 613] on button "Save Changes" at bounding box center [901, 607] width 82 height 23
type input "2025-08-23T10:10"
type input "2025-08-18"
type input "15:20"
type input "16:20"
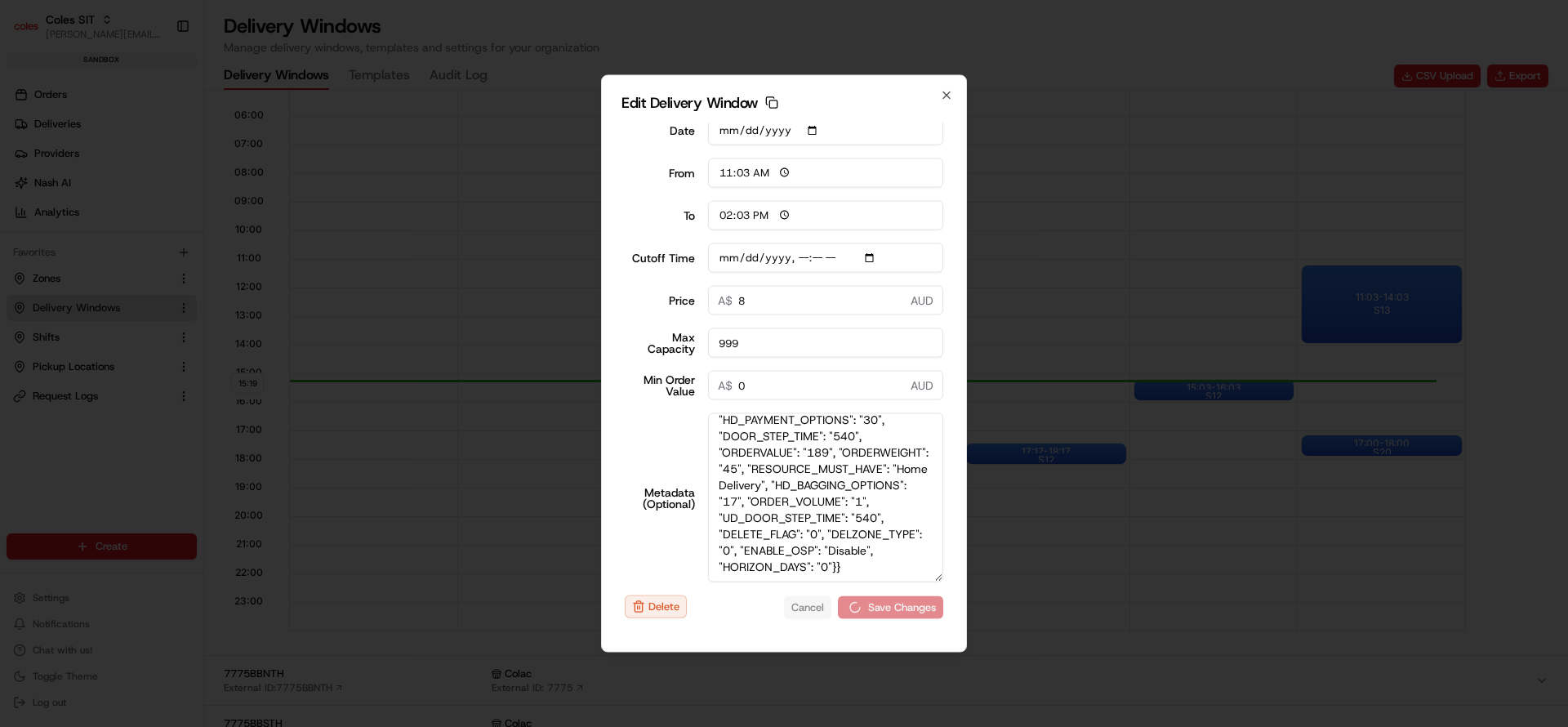
type input "2025-08-23T10:10"
type input "0"
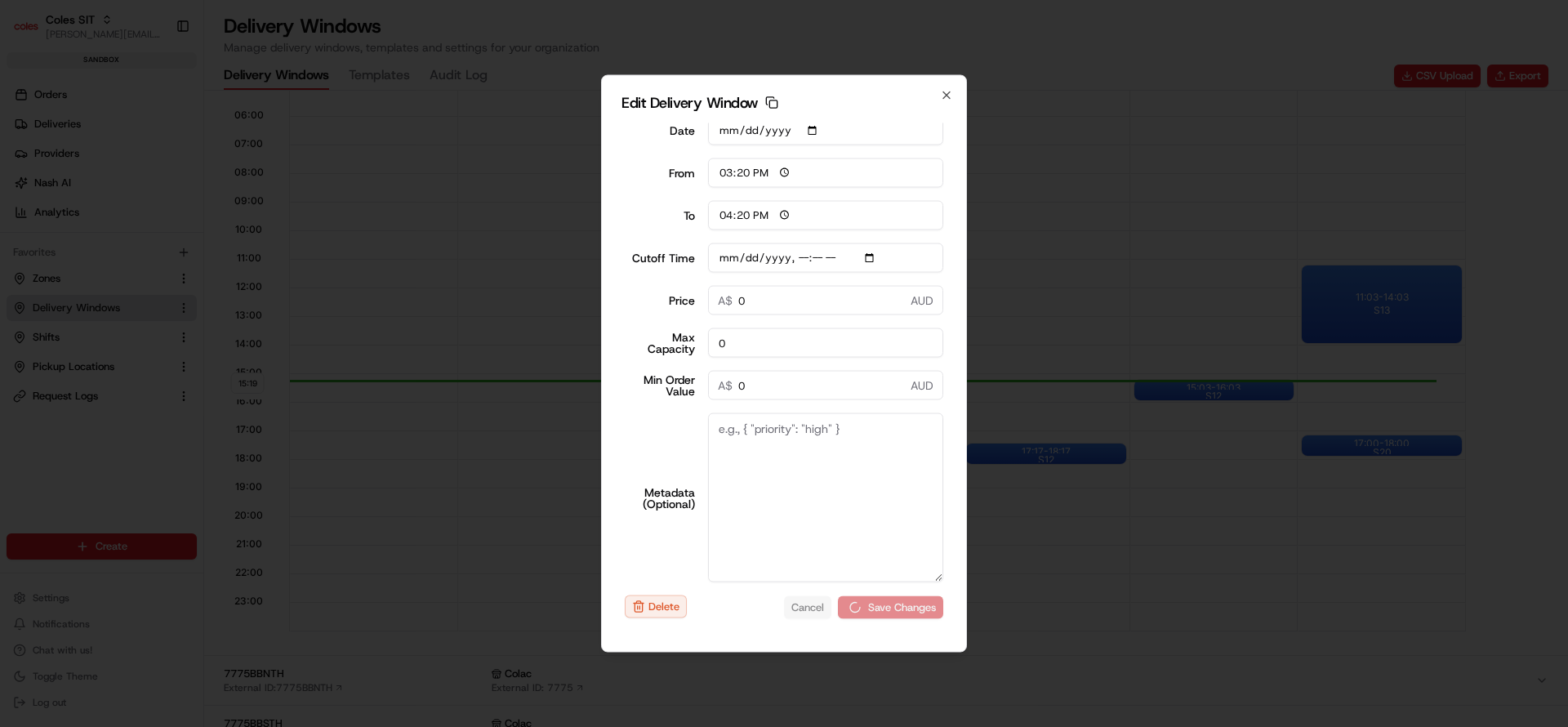
type input "2025-08-23T10:10"
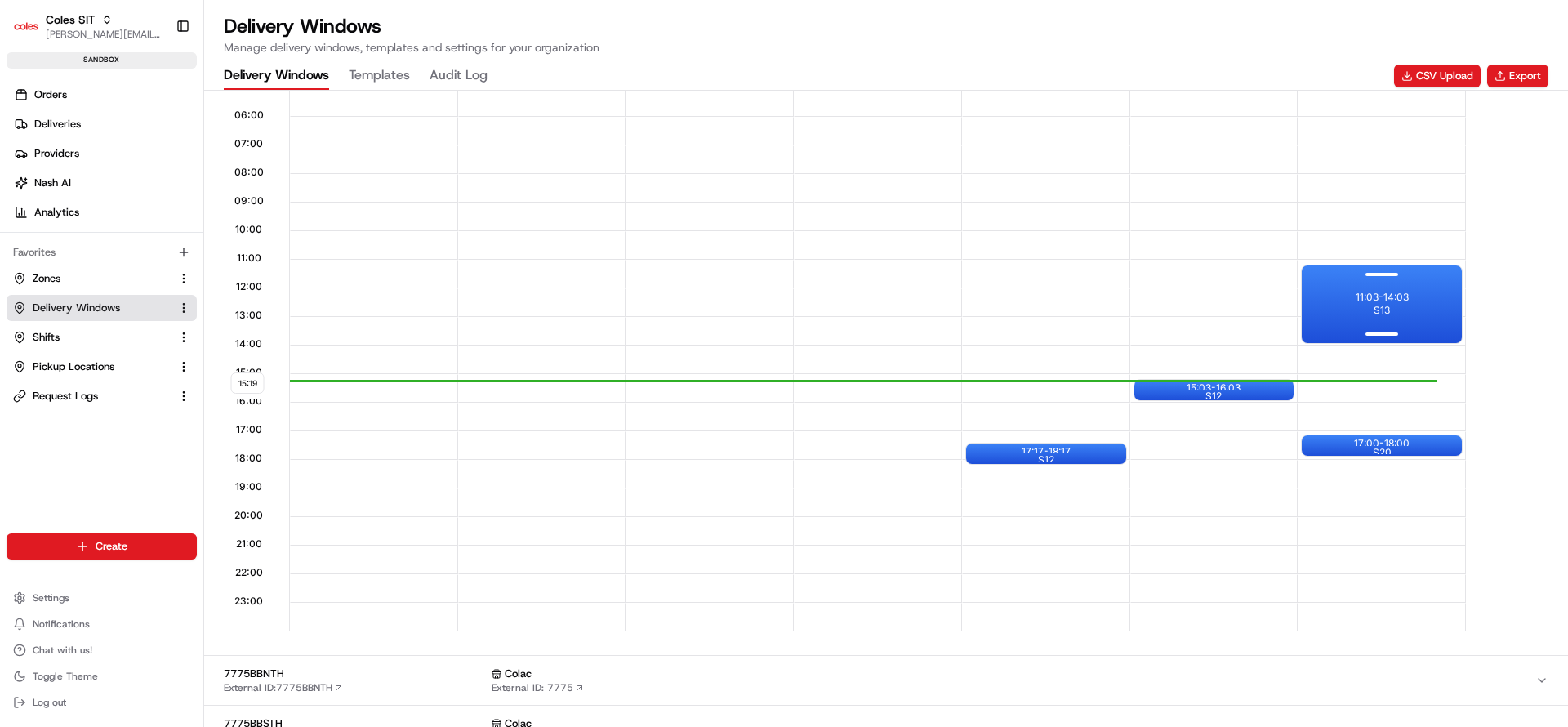
click at [1435, 311] on div "11:03 - 14:03 S13" at bounding box center [1382, 303] width 160 height 77
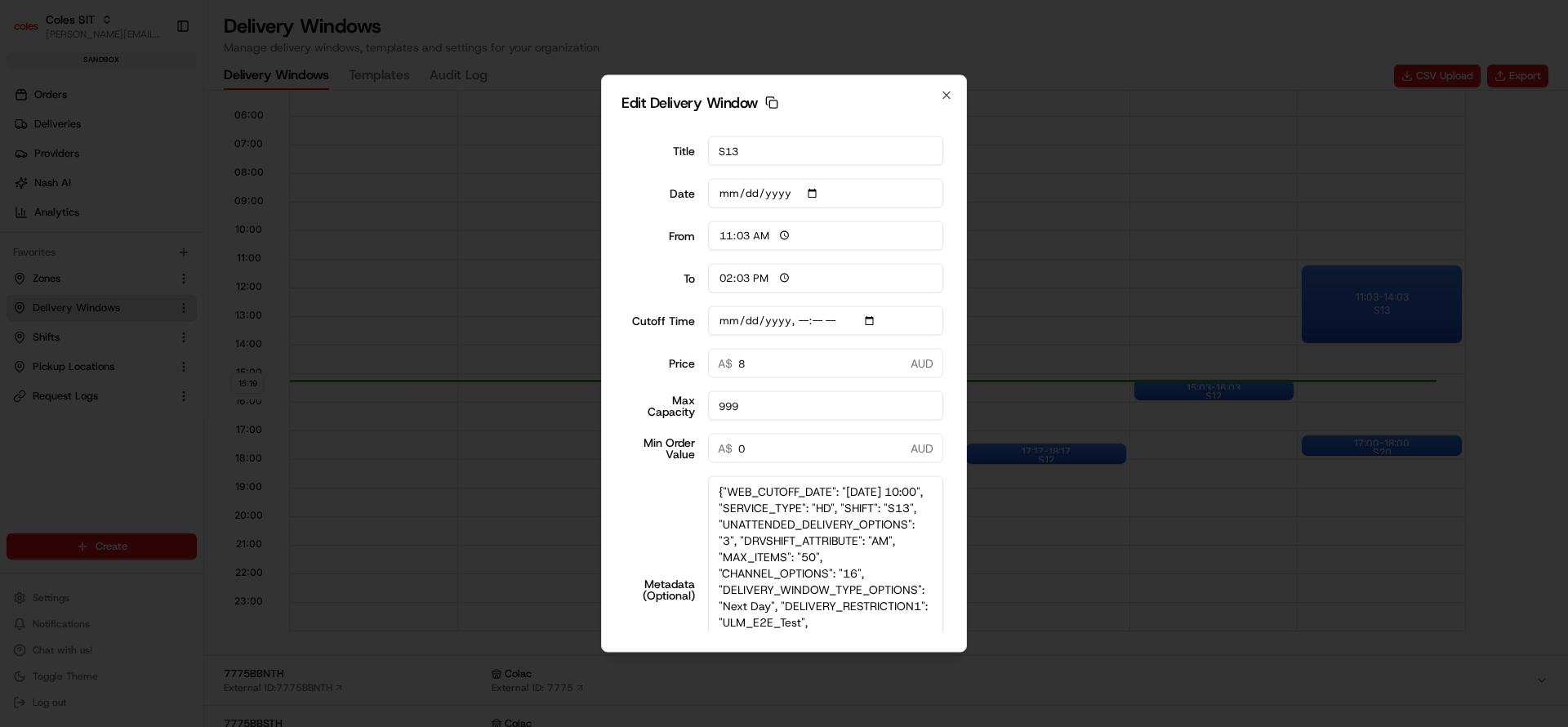
drag, startPoint x: 932, startPoint y: 548, endPoint x: 954, endPoint y: 714, distance: 167.5
click at [954, 723] on body "Coles SIT nirbhay.palsingh@coles.com.au Toggle Sidebar sandbox Orders Deliverie…" at bounding box center [784, 364] width 1568 height 727
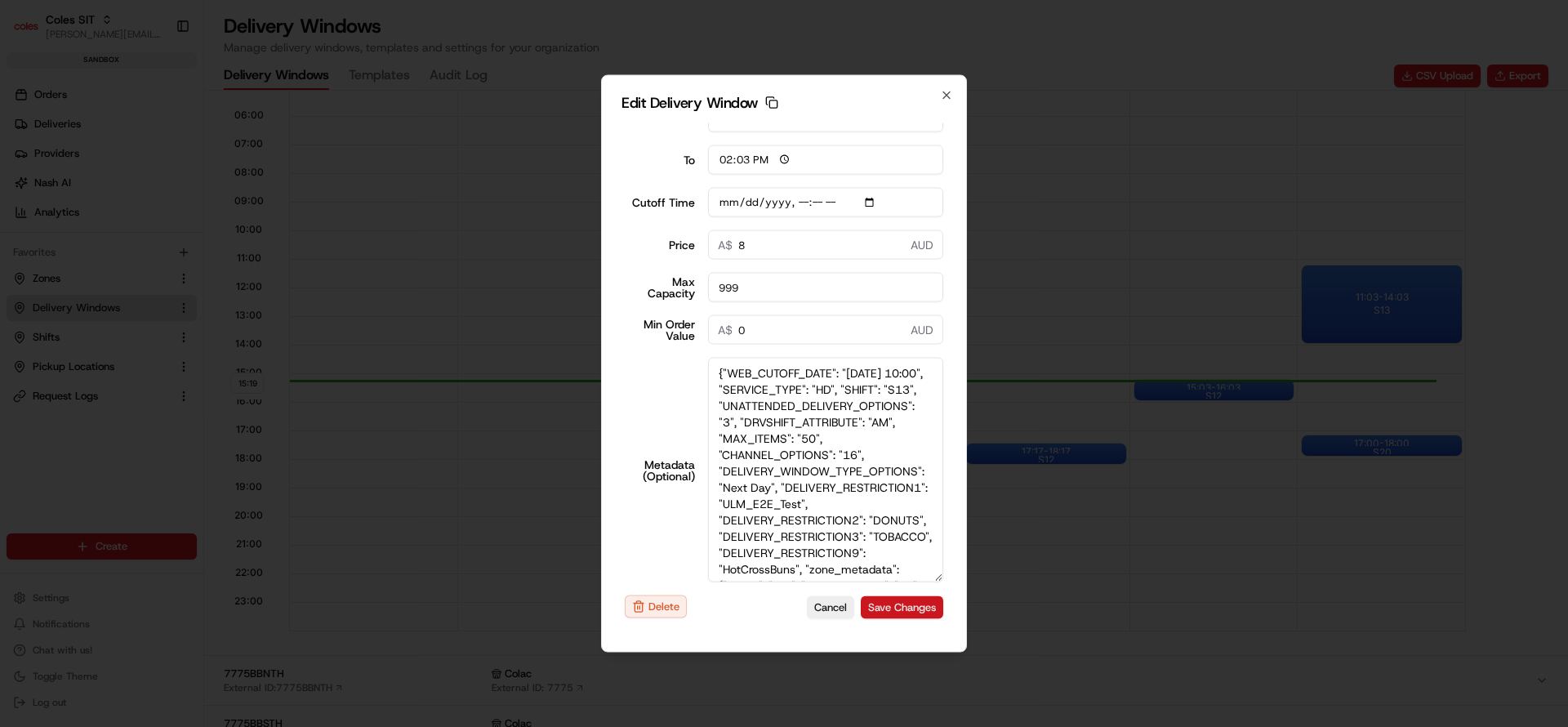
click at [866, 611] on button "Save Changes" at bounding box center [901, 607] width 82 height 23
type input "2025-08-23T10:10"
type input "2025-08-18"
type input "15:20"
type input "16:20"
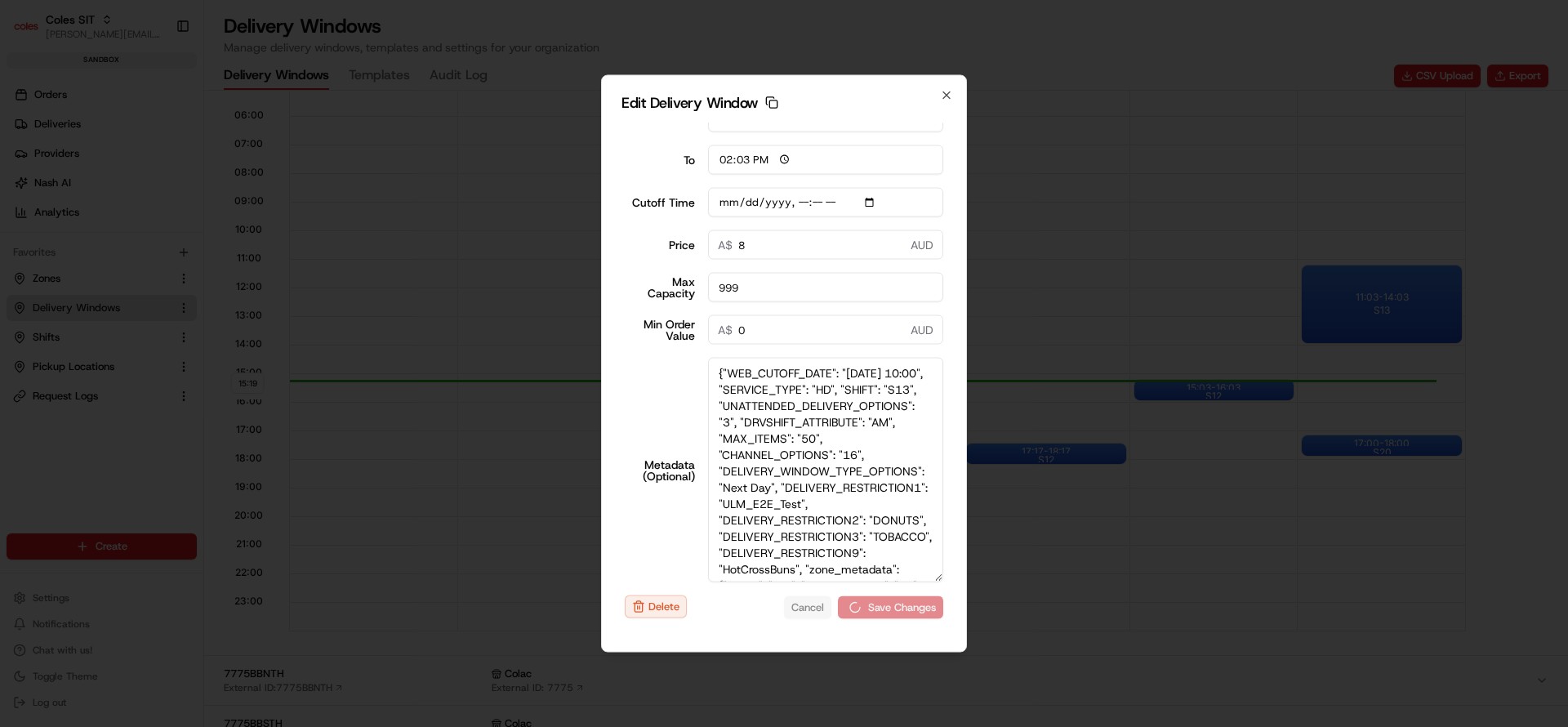
type input "2025-08-23T10:10"
type input "0"
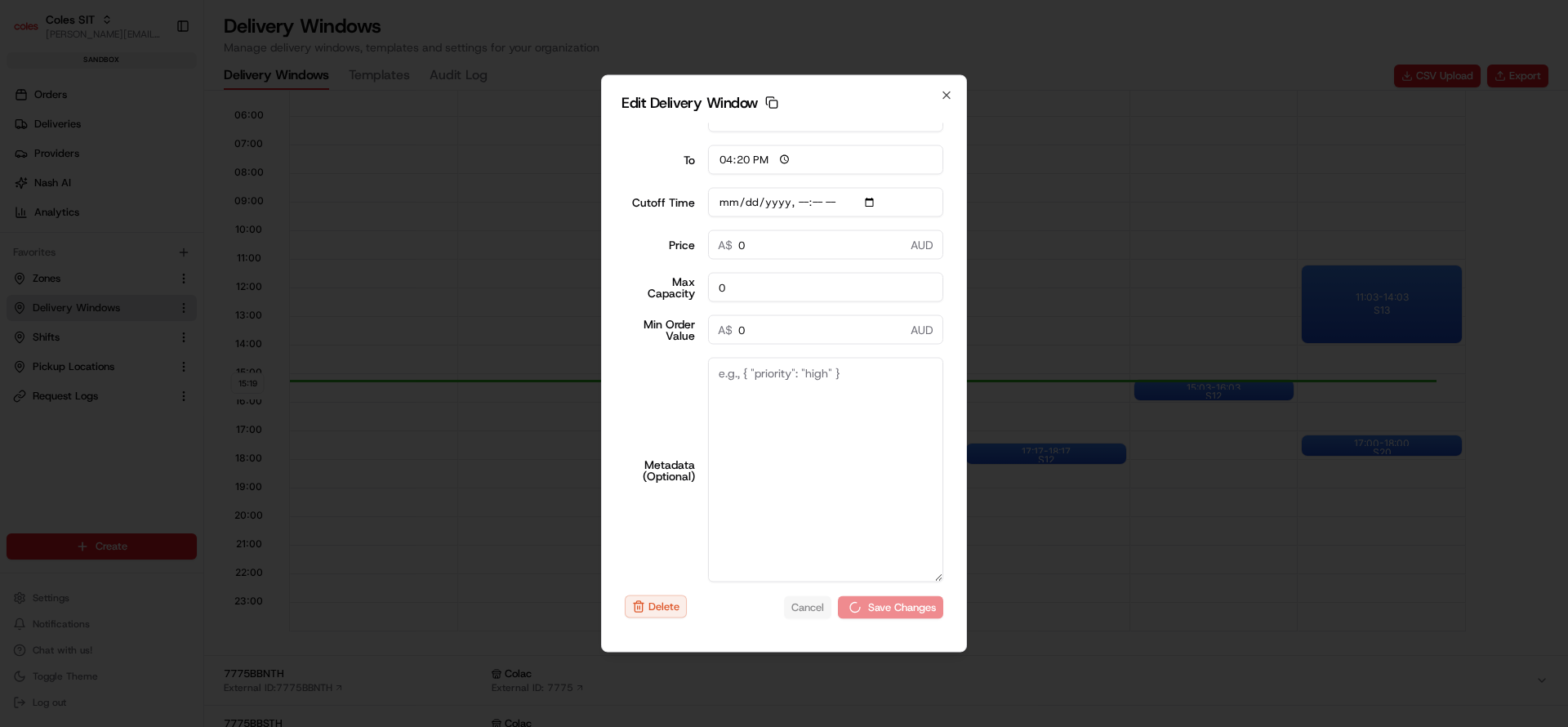
scroll to position [117, 0]
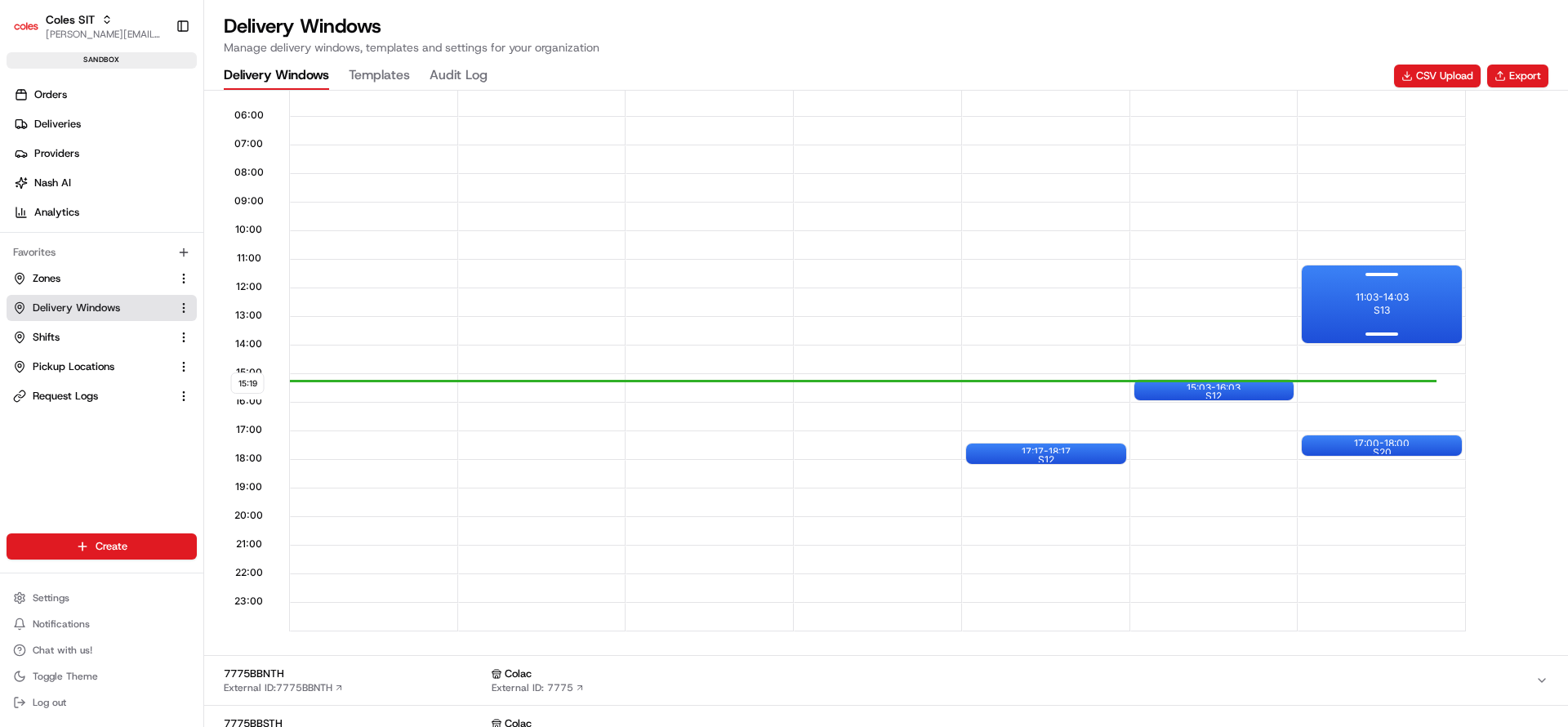
click at [1357, 316] on div "11:03 - 14:03 S13" at bounding box center [1382, 303] width 160 height 77
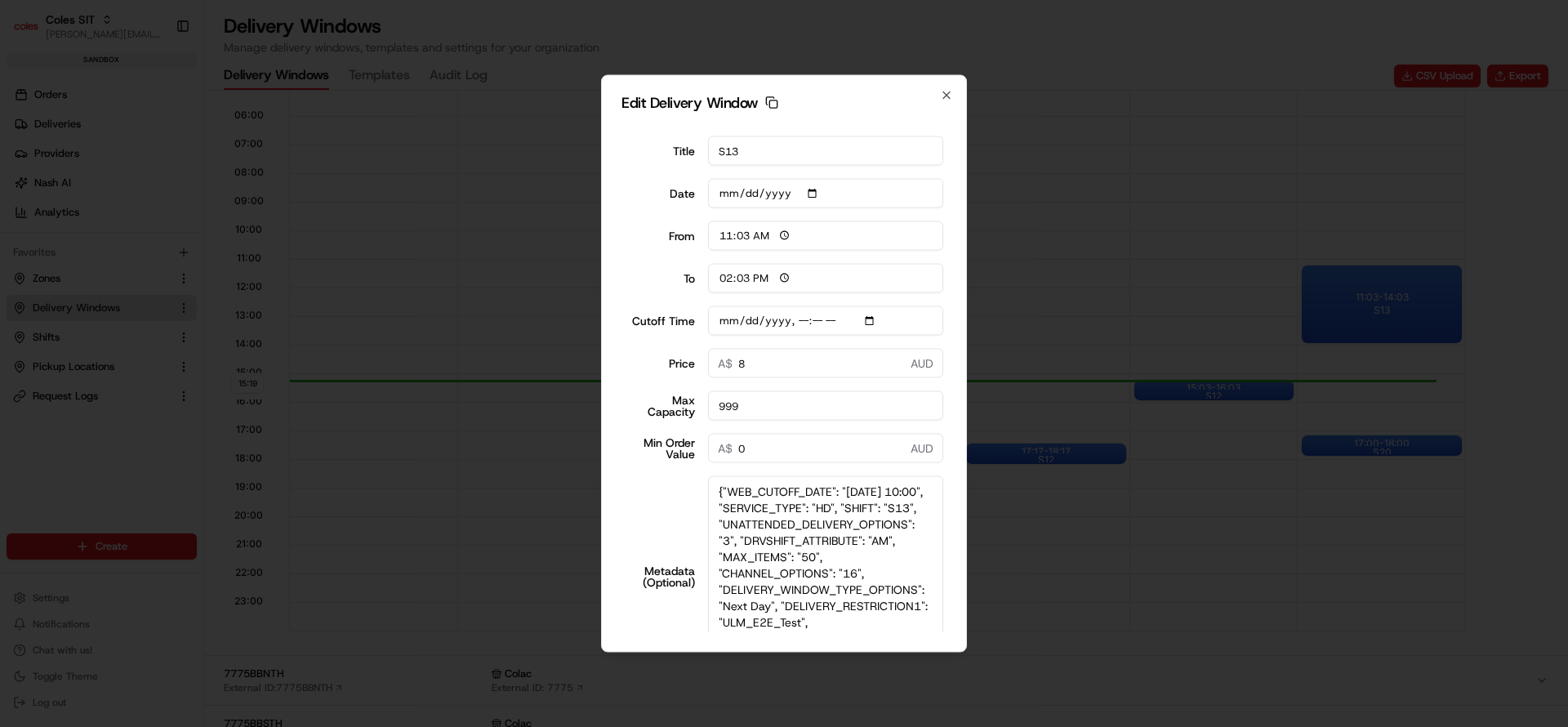
drag, startPoint x: 939, startPoint y: 548, endPoint x: 1005, endPoint y: 733, distance: 196.4
click at [1005, 726] on html "Coles SIT nirbhay.palsingh@coles.com.au Toggle Sidebar sandbox Orders Deliverie…" at bounding box center [784, 364] width 1568 height 727
click at [942, 95] on icon "button" at bounding box center [947, 95] width 13 height 13
type input "2025-08-18"
type input "15:20"
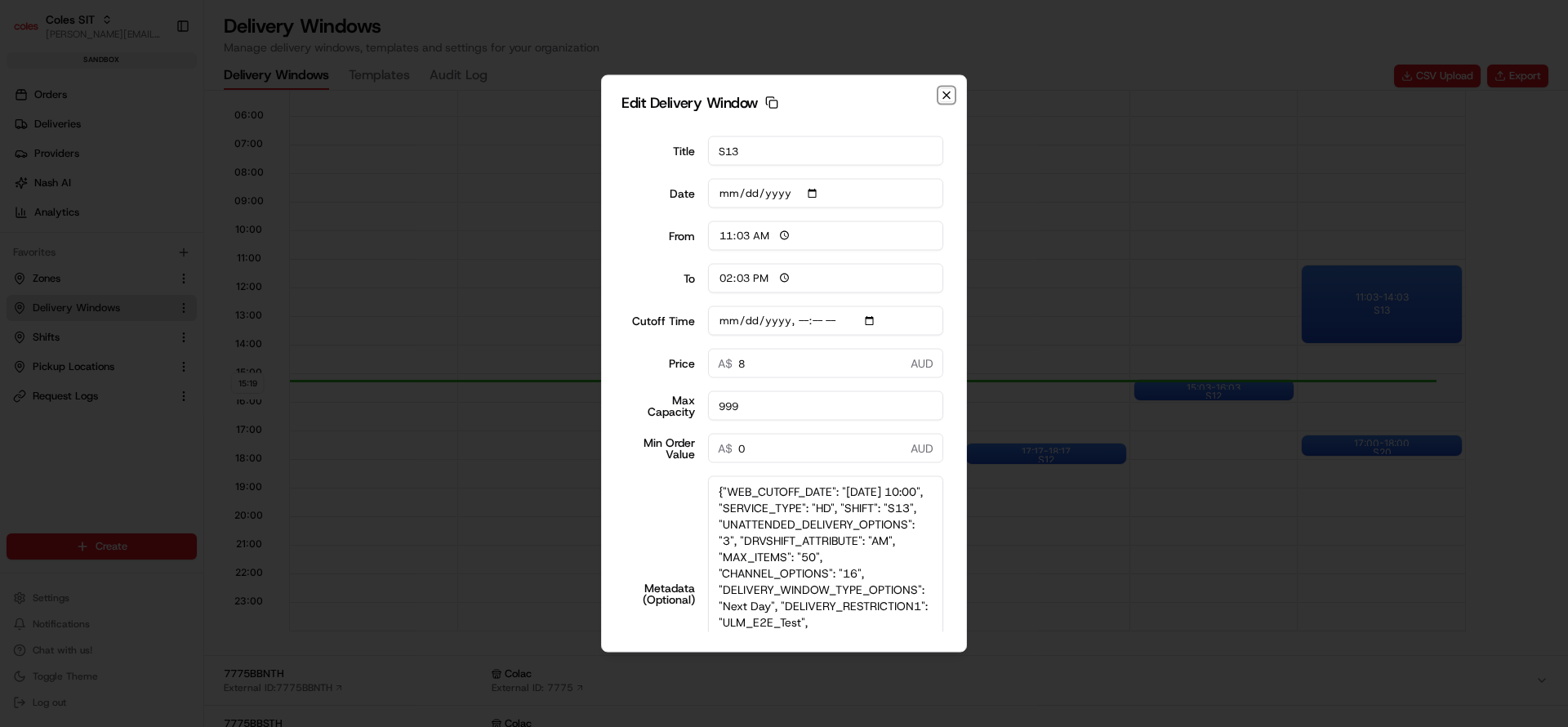
type input "16:20"
type input "2025-08-23T10:10"
type input "0"
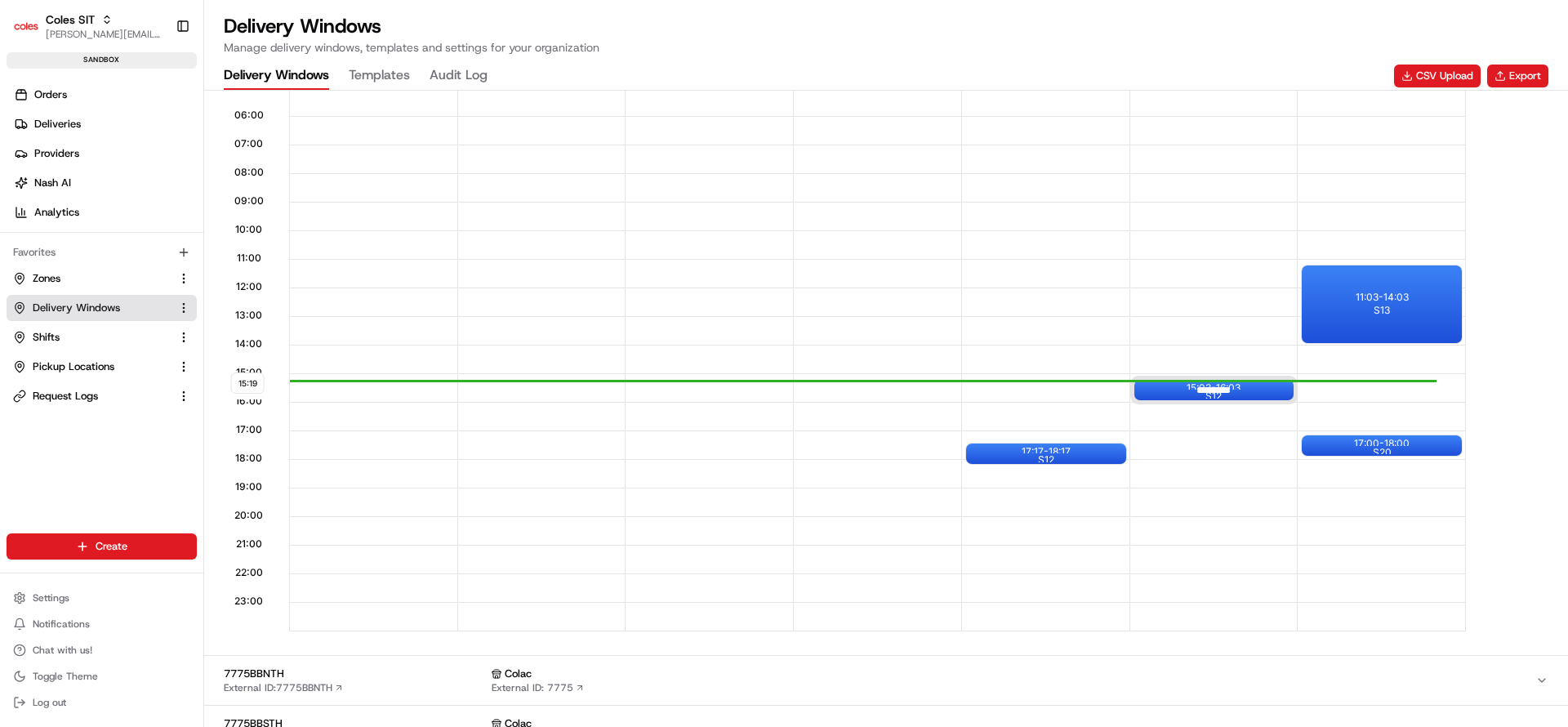
click at [1219, 385] on div at bounding box center [1213, 389] width 66 height 20
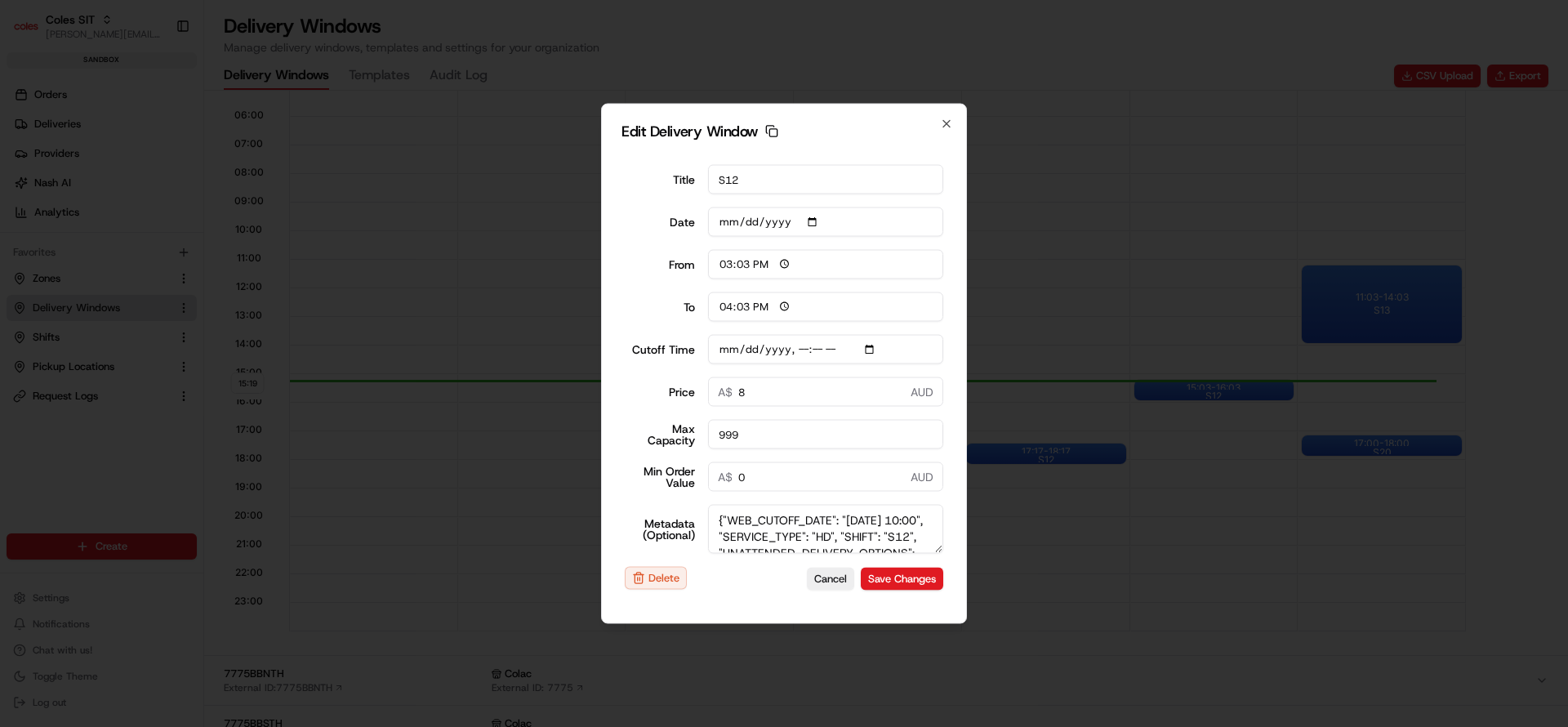
drag, startPoint x: 935, startPoint y: 546, endPoint x: 997, endPoint y: 737, distance: 200.8
click at [997, 726] on html "Coles SIT nirbhay.palsingh@coles.com.au Toggle Sidebar sandbox Orders Deliverie…" at bounding box center [784, 364] width 1568 height 727
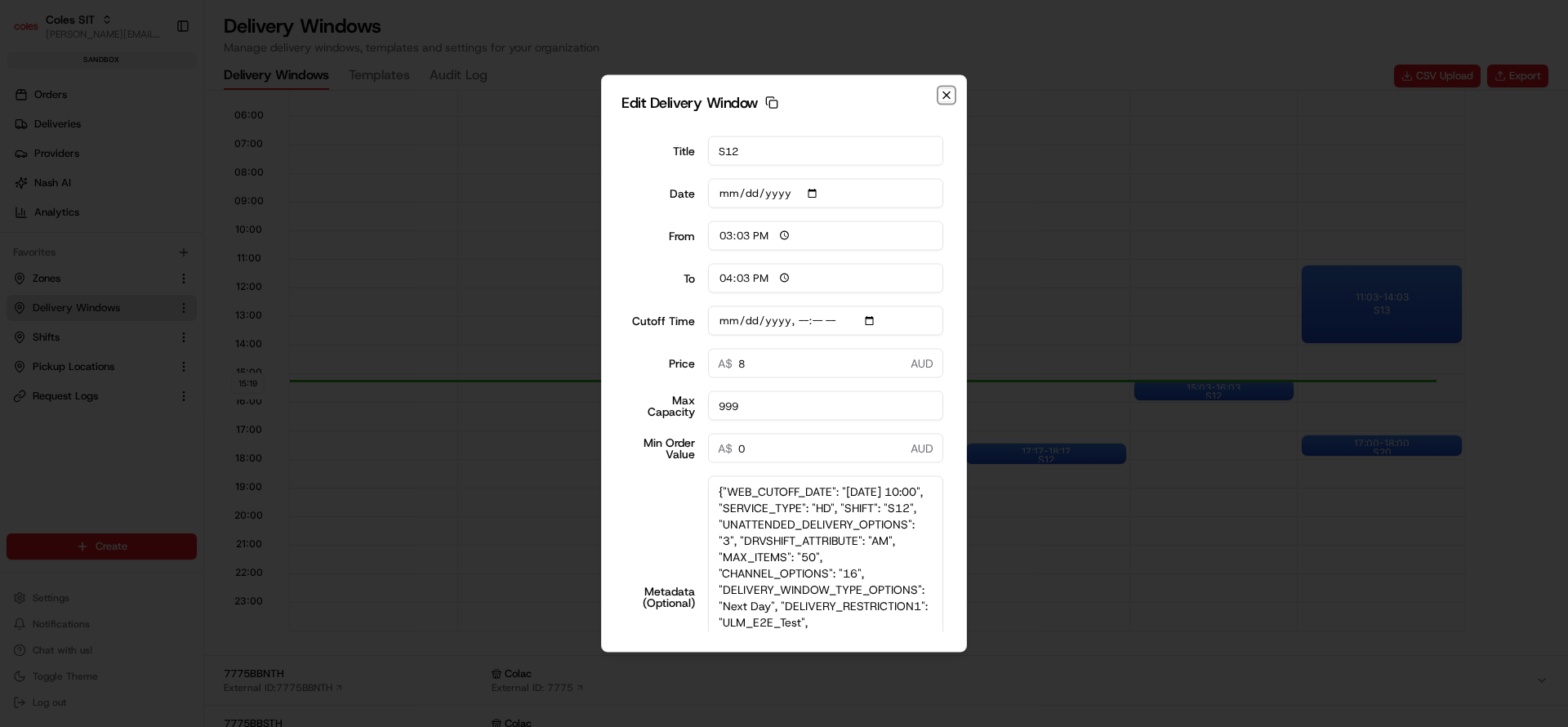
click at [946, 93] on icon "button" at bounding box center [947, 95] width 13 height 13
type input "2025-08-18"
type input "15:20"
type input "16:20"
type input "2025-08-23T10:10"
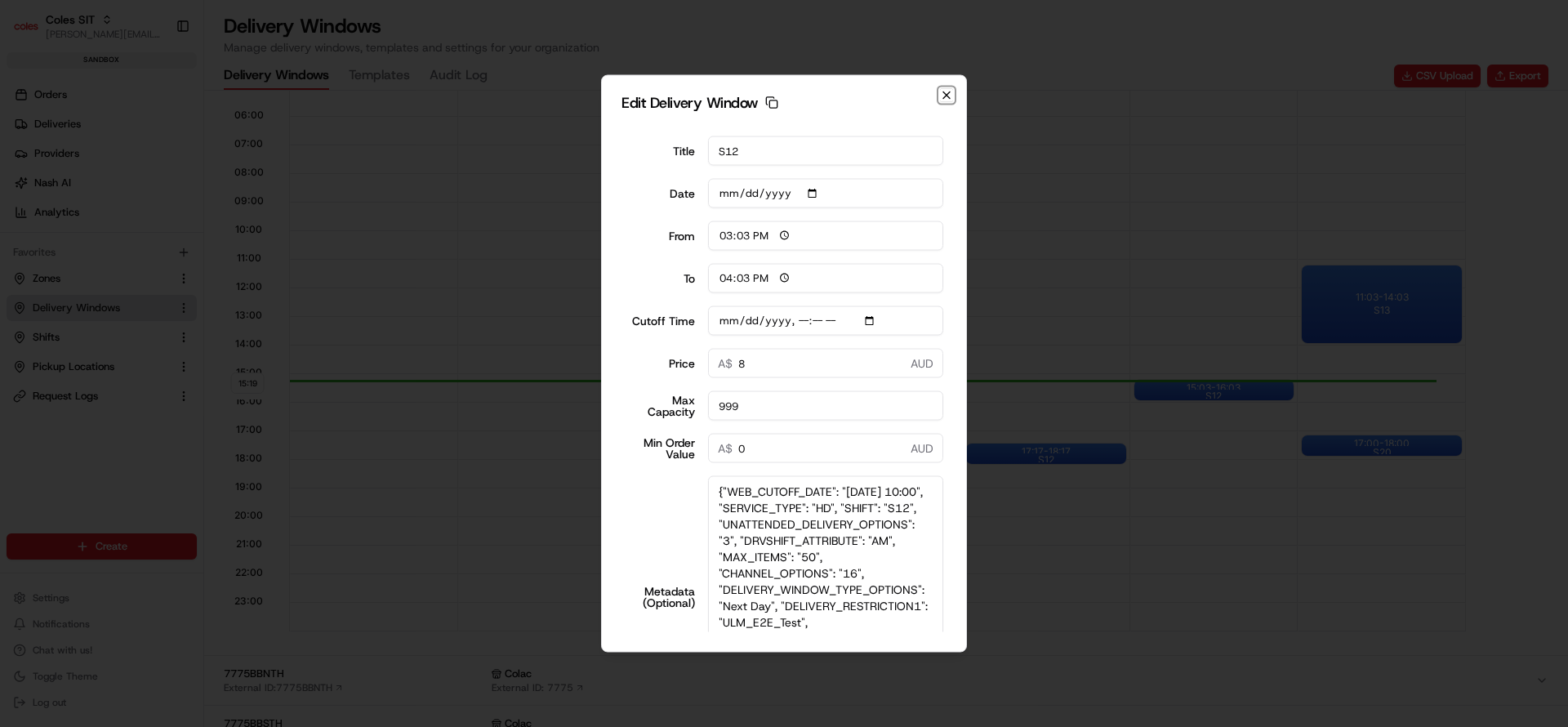
type input "0"
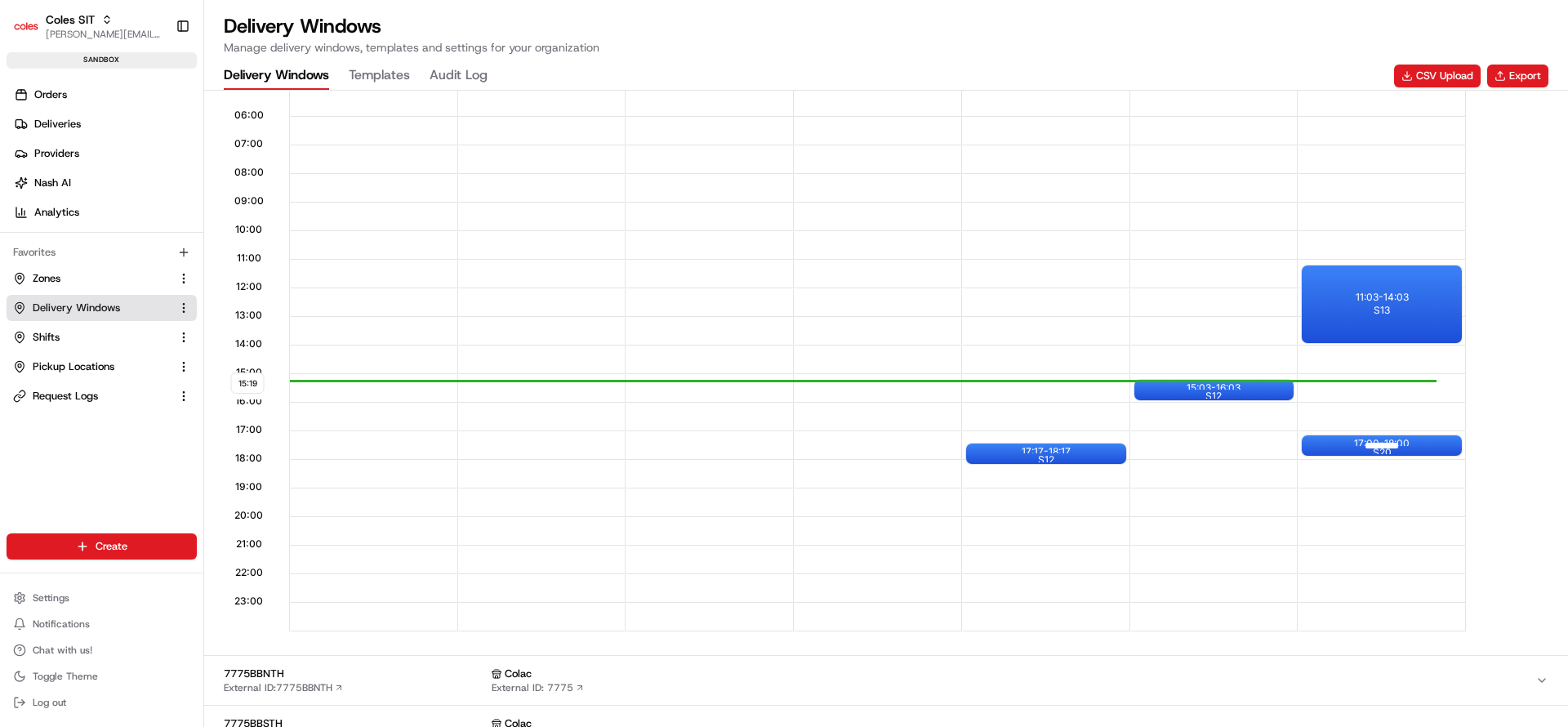
click at [1374, 441] on div at bounding box center [1382, 445] width 66 height 20
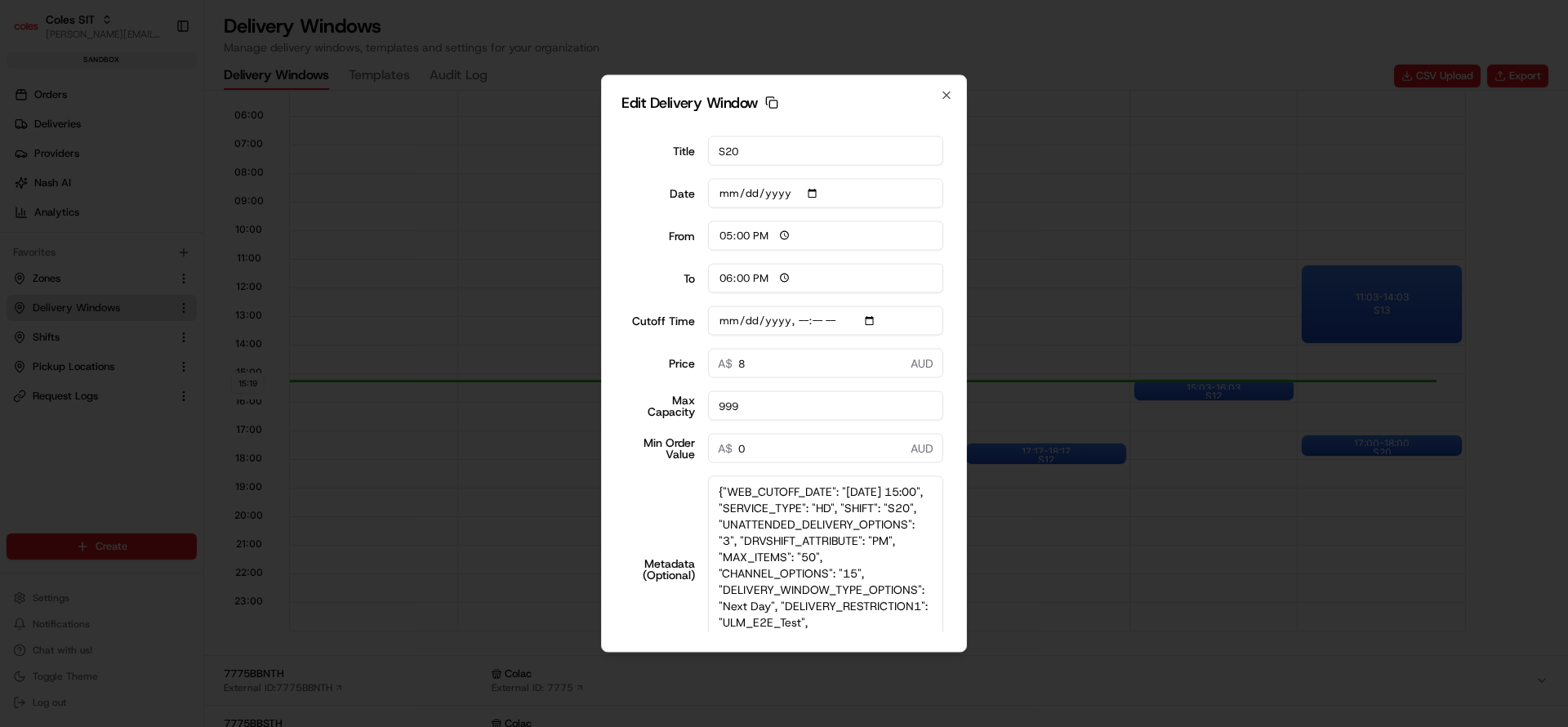
drag, startPoint x: 939, startPoint y: 543, endPoint x: 982, endPoint y: 690, distance: 153.2
click at [982, 690] on body "Coles SIT nirbhay.palsingh@coles.com.au Toggle Sidebar sandbox Orders Deliverie…" at bounding box center [784, 364] width 1568 height 727
click at [846, 605] on textarea "{"WEB_CUTOFF_DATE": "24/08/2025 15:00", "SERVICE_TYPE": "HD", "SHIFT": "S20", "…" at bounding box center [825, 573] width 236 height 196
type input "2025-08-24T15:10"
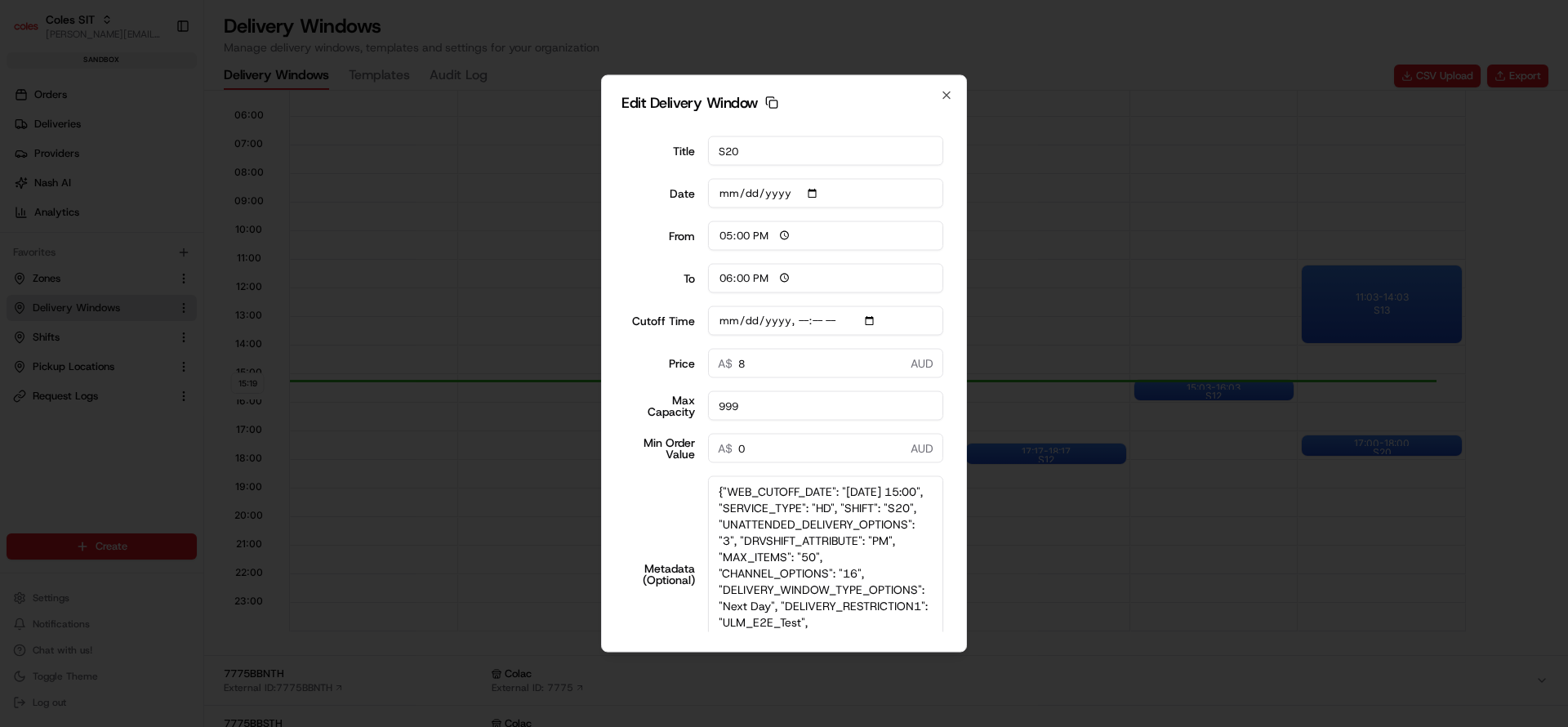
scroll to position [169, 0]
type textarea "{"WEB_CUTOFF_DATE": "24/08/2025 15:00", "SERVICE_TYPE": "HD", "SHIFT": "S20", "…"
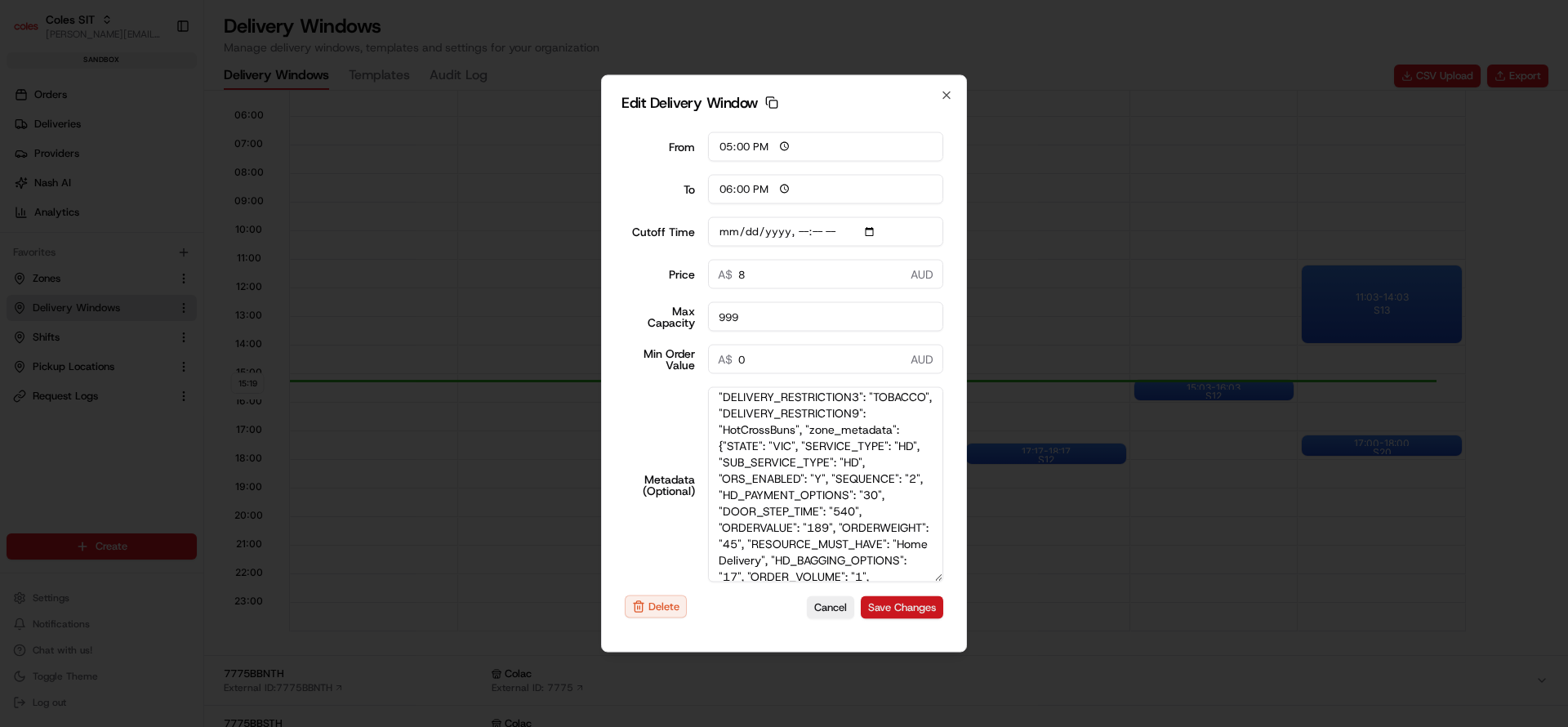
click at [895, 606] on button "Save Changes" at bounding box center [901, 607] width 82 height 23
type input "2025-08-24T15:10"
type input "2025-08-18"
type input "15:20"
type input "16:20"
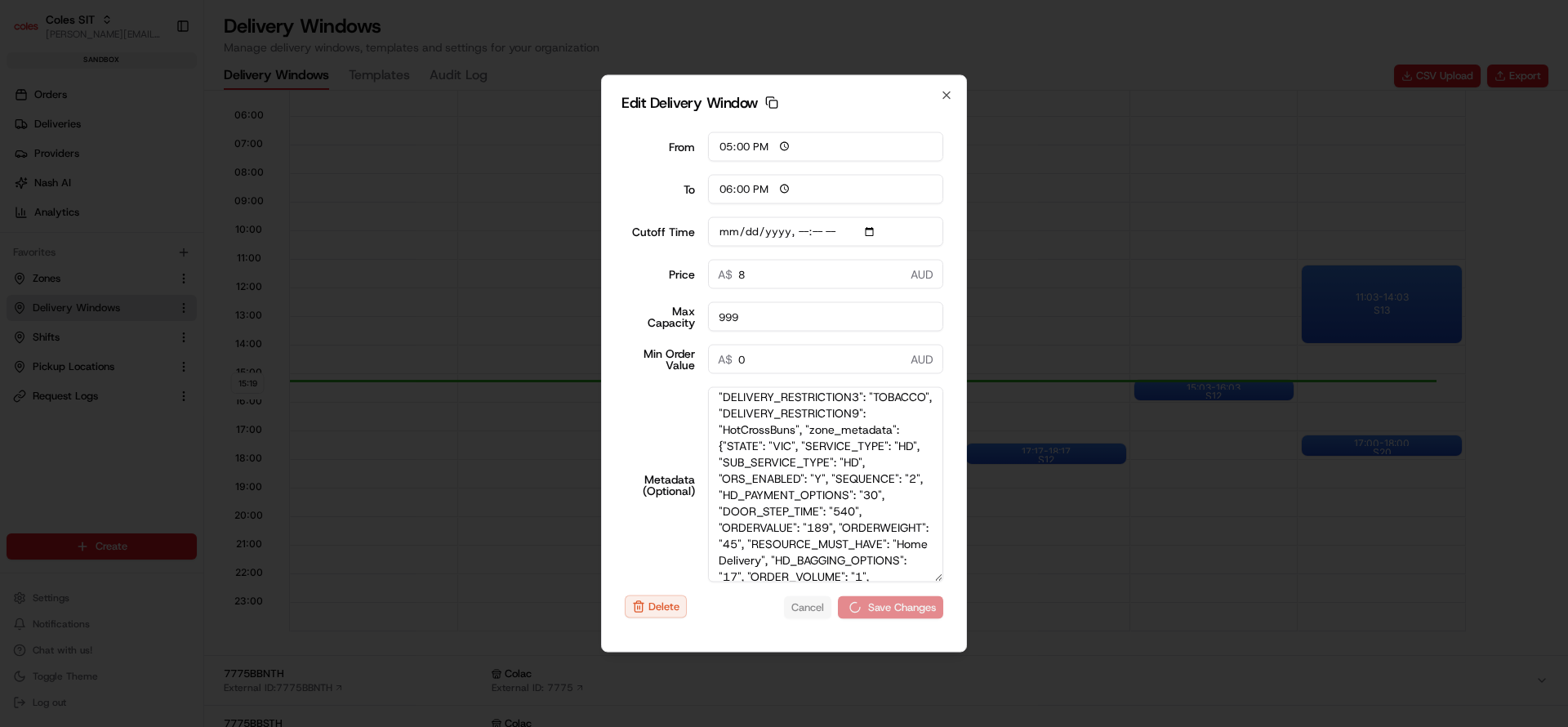
type input "2025-08-24T15:10"
type input "0"
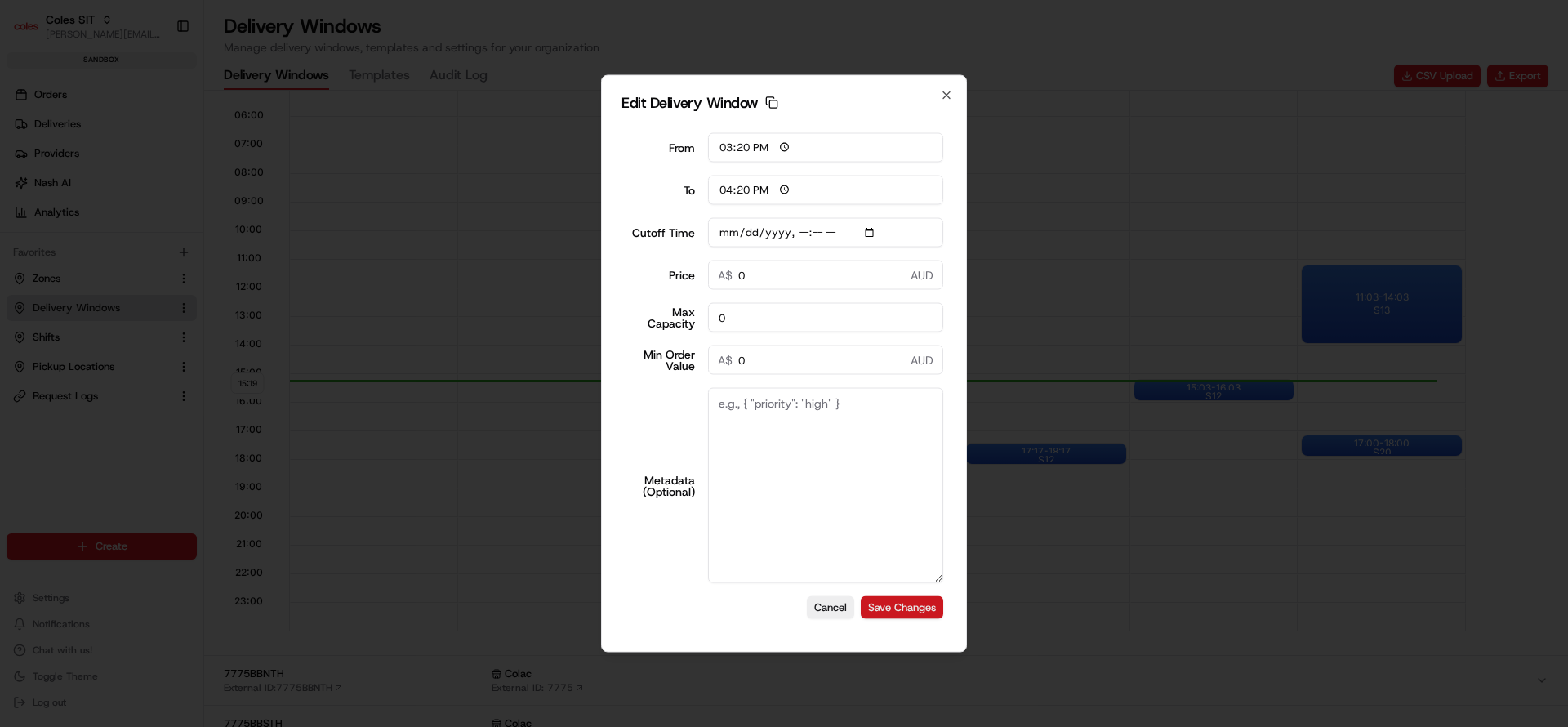
scroll to position [0, 0]
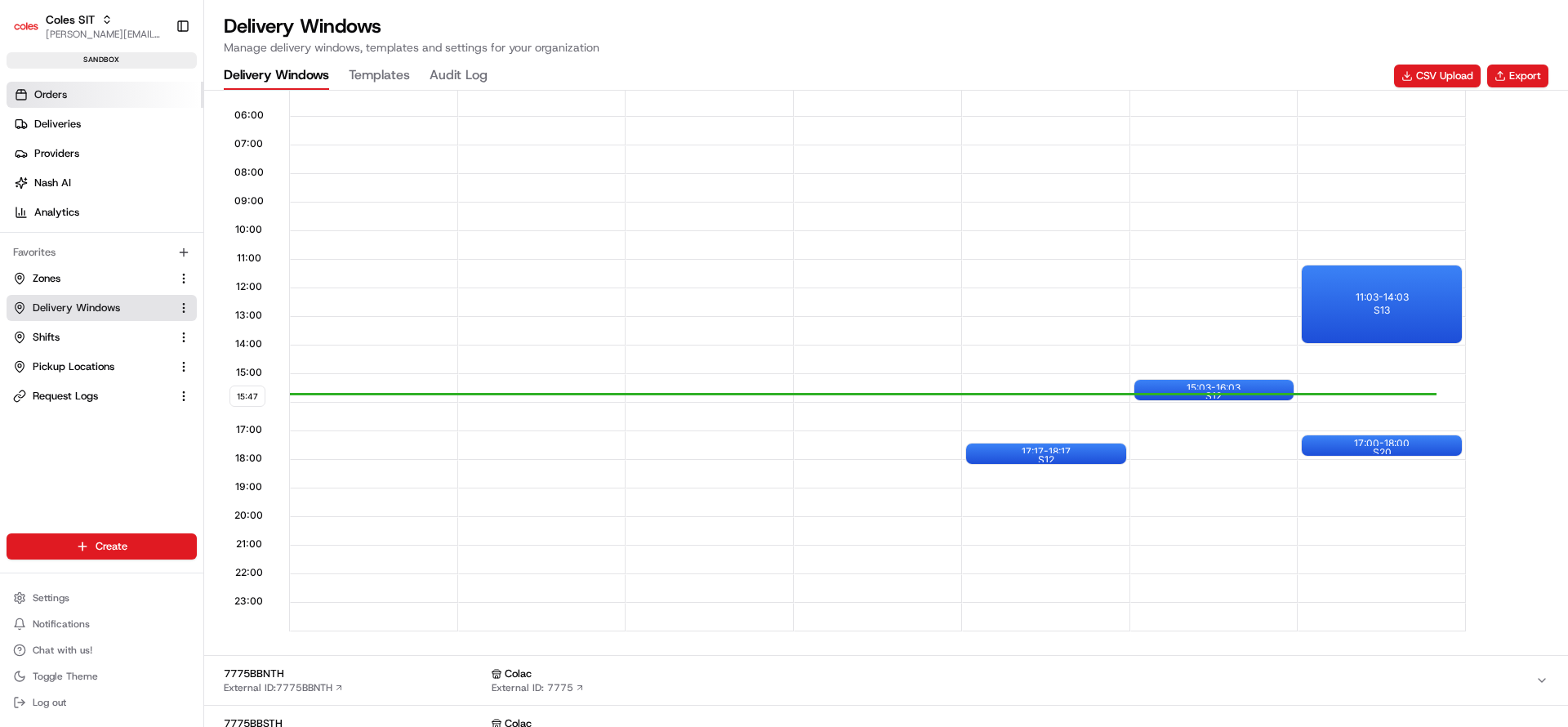
click at [70, 99] on link "Orders" at bounding box center [105, 94] width 196 height 26
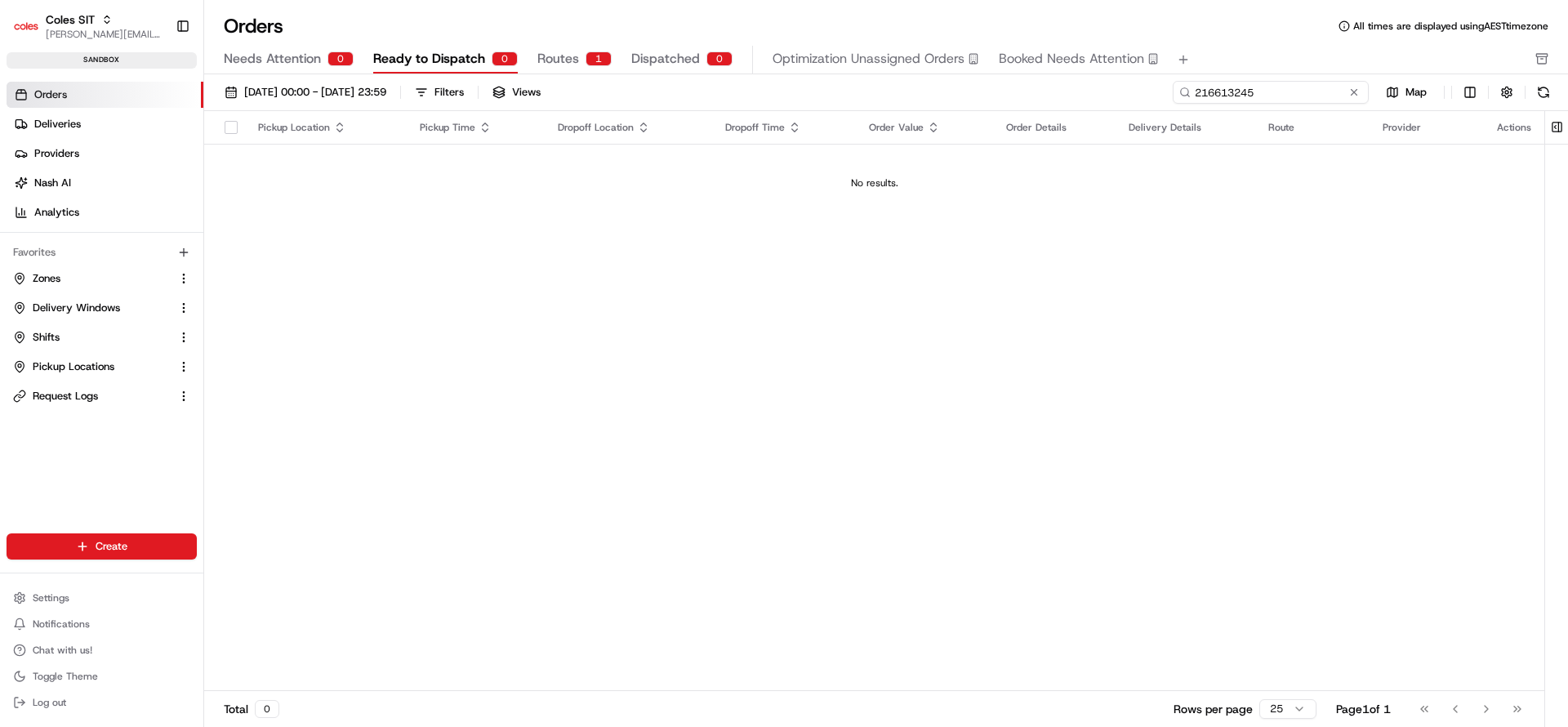
click at [1297, 94] on input "216613245" at bounding box center [1271, 93] width 196 height 23
click at [1356, 93] on button at bounding box center [1353, 92] width 16 height 16
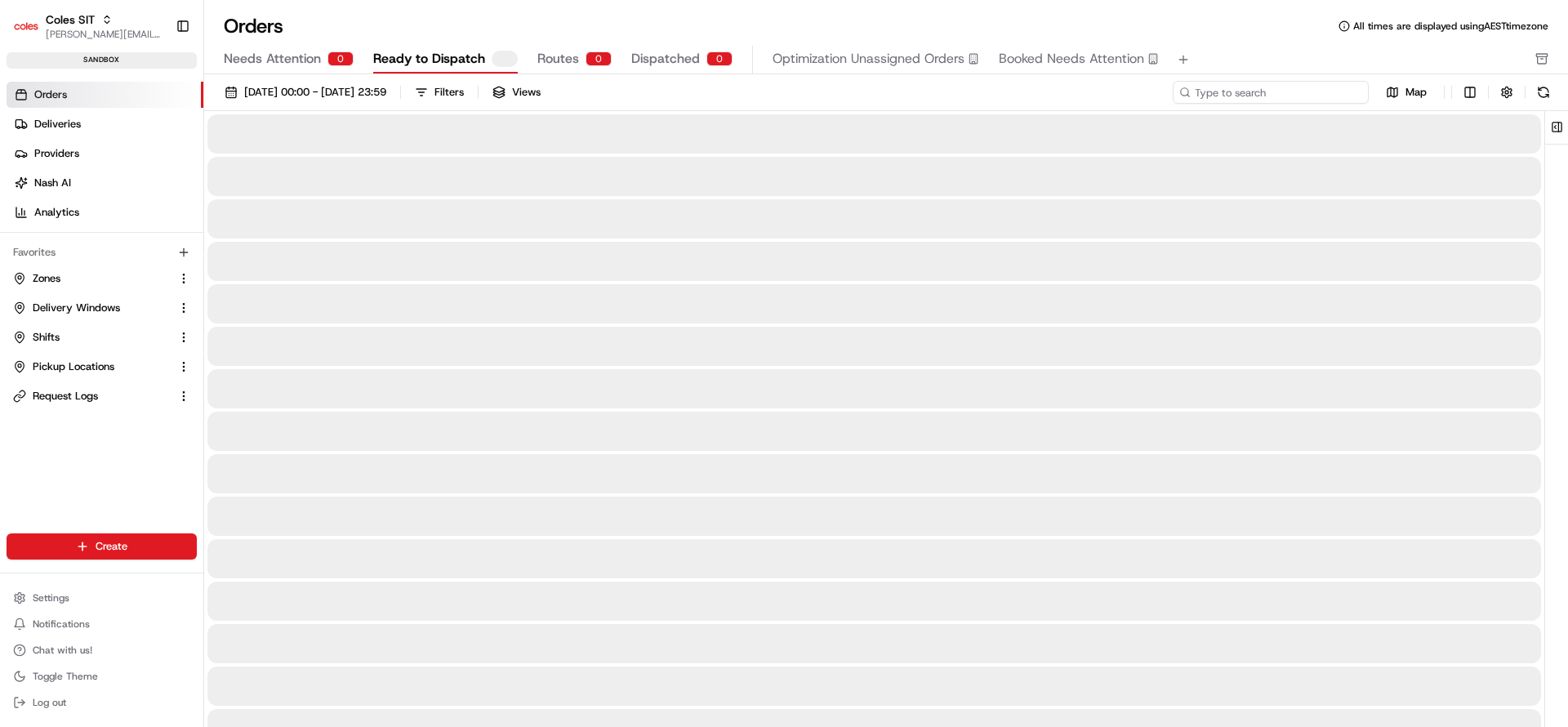
click at [1306, 93] on input at bounding box center [1271, 93] width 196 height 23
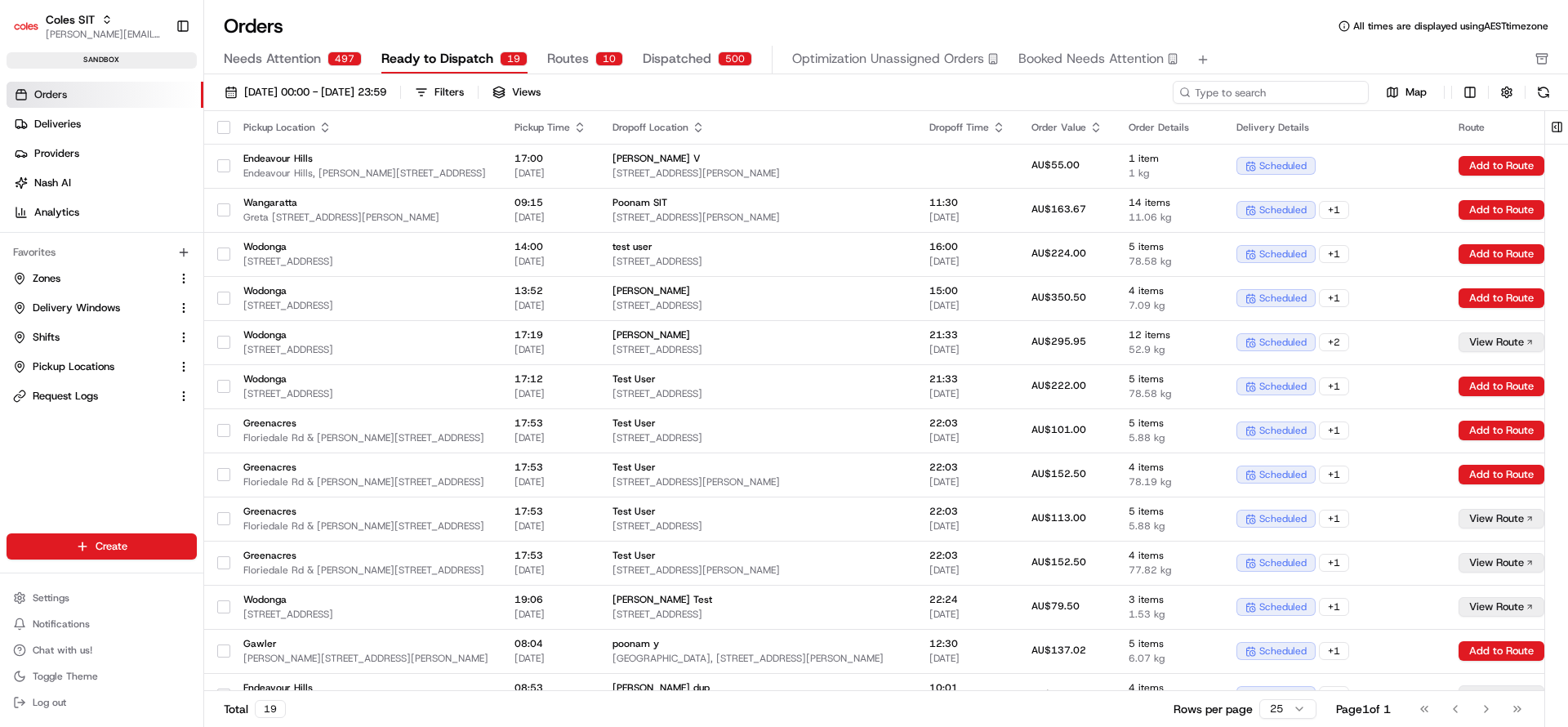
click at [1306, 93] on input at bounding box center [1271, 93] width 196 height 23
paste input "216613245"
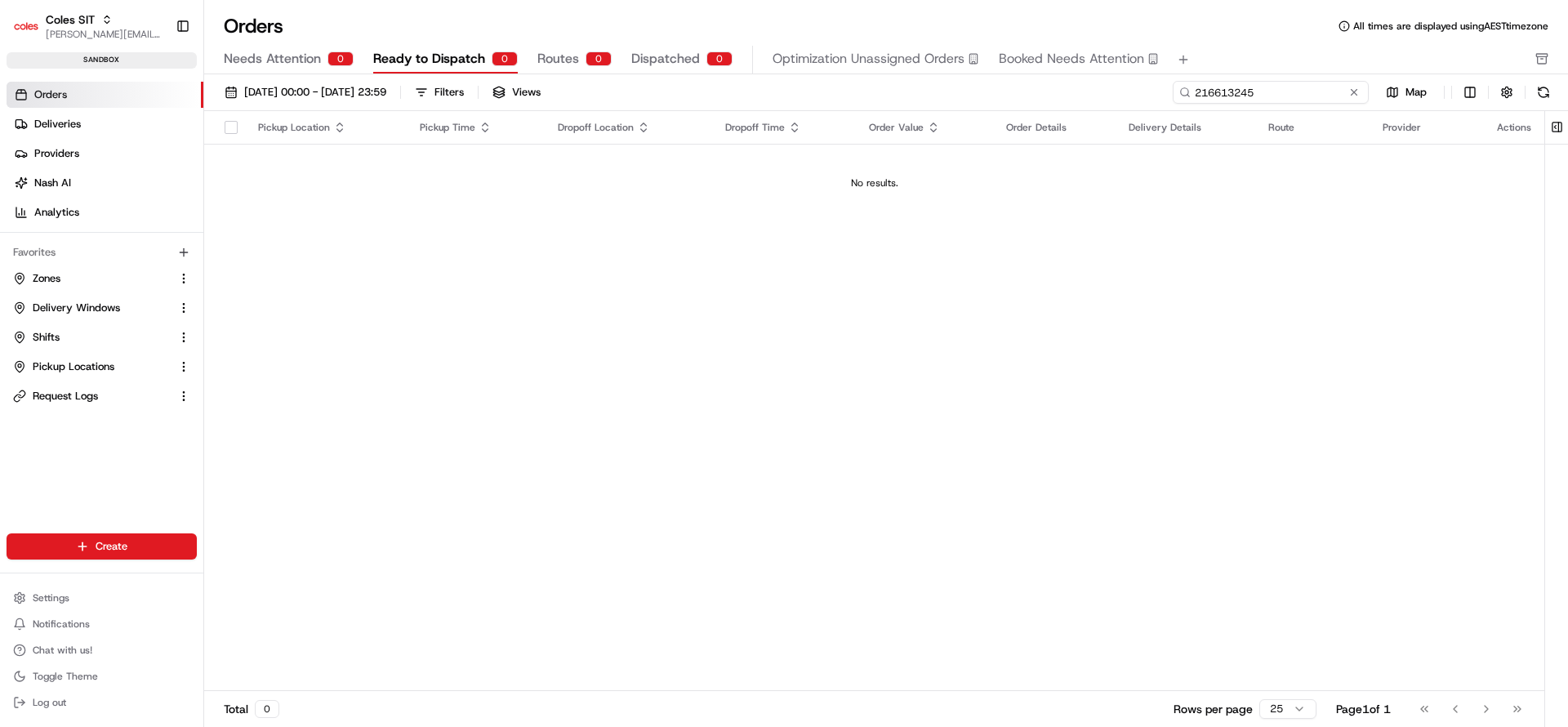
click at [1210, 96] on input "216613245" at bounding box center [1271, 93] width 196 height 23
paste input "79"
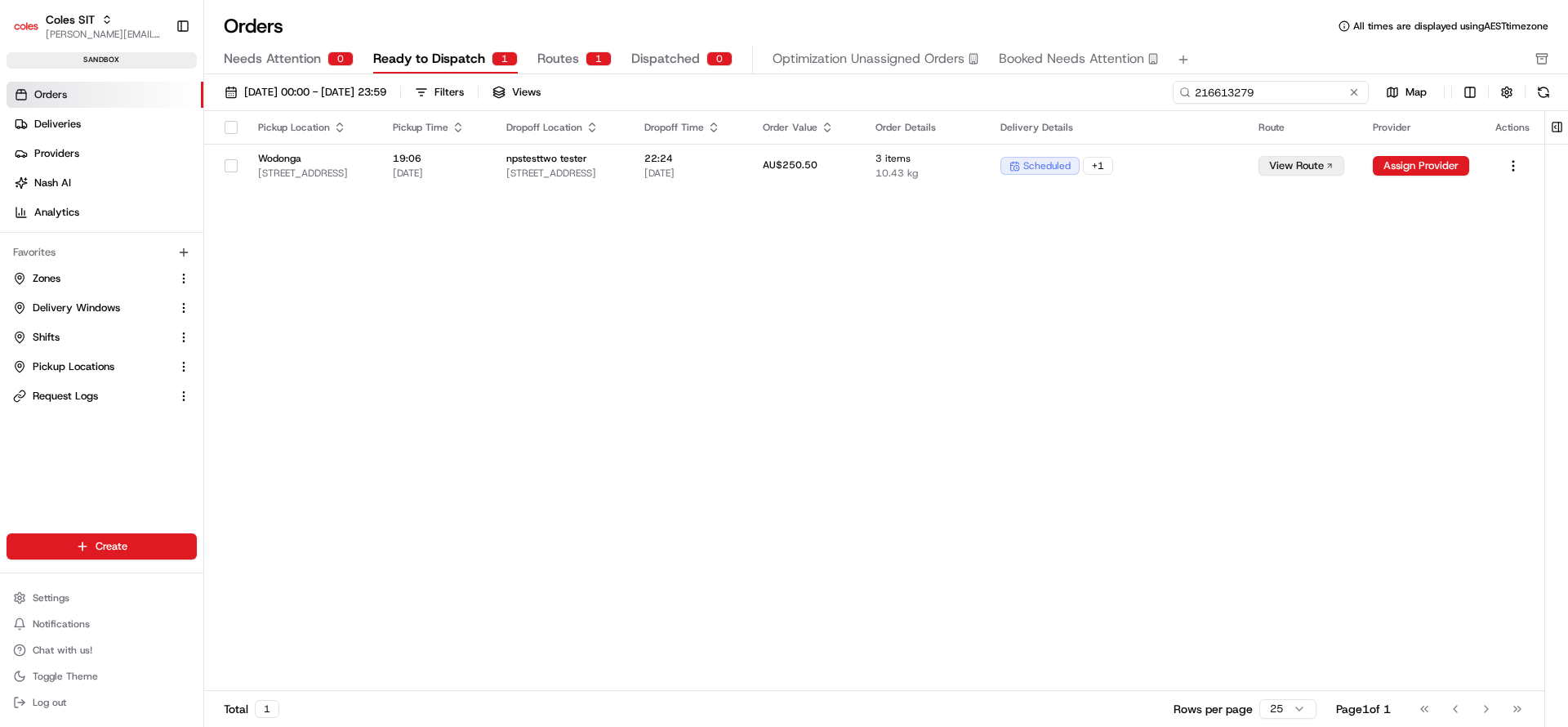
type input "216613279"
